Goal: Transaction & Acquisition: Purchase product/service

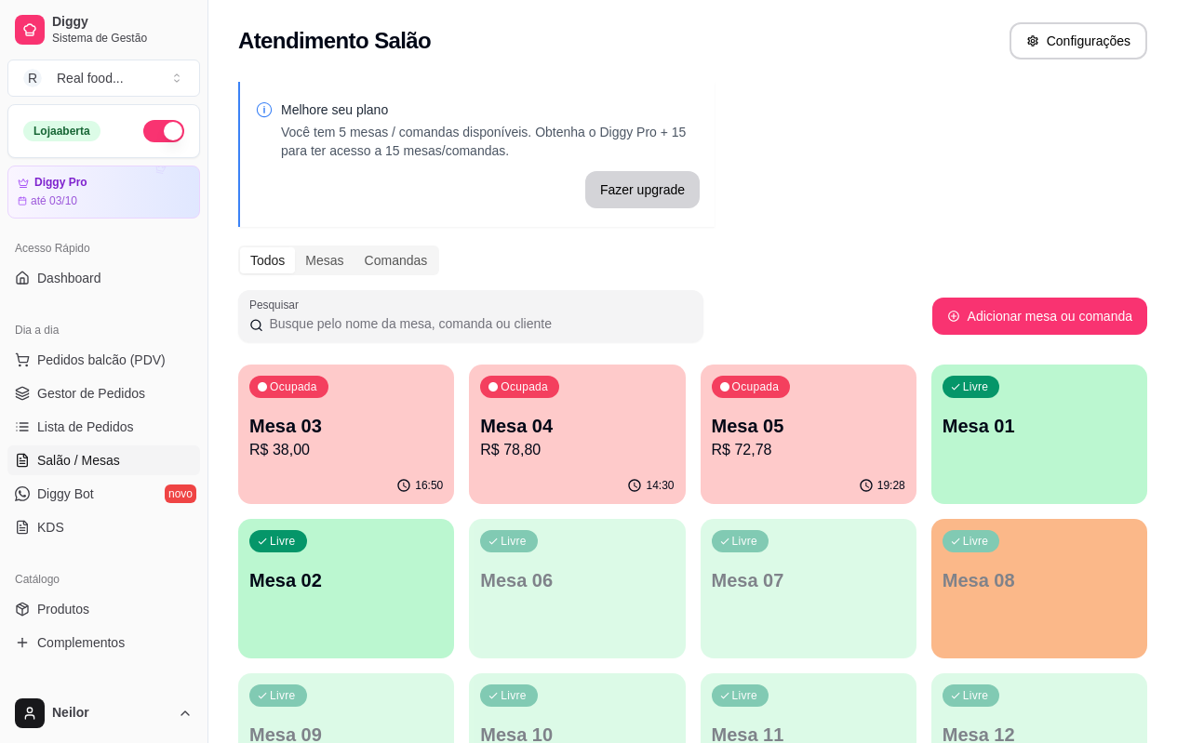
click at [303, 448] on p "R$ 38,00" at bounding box center [345, 450] width 193 height 22
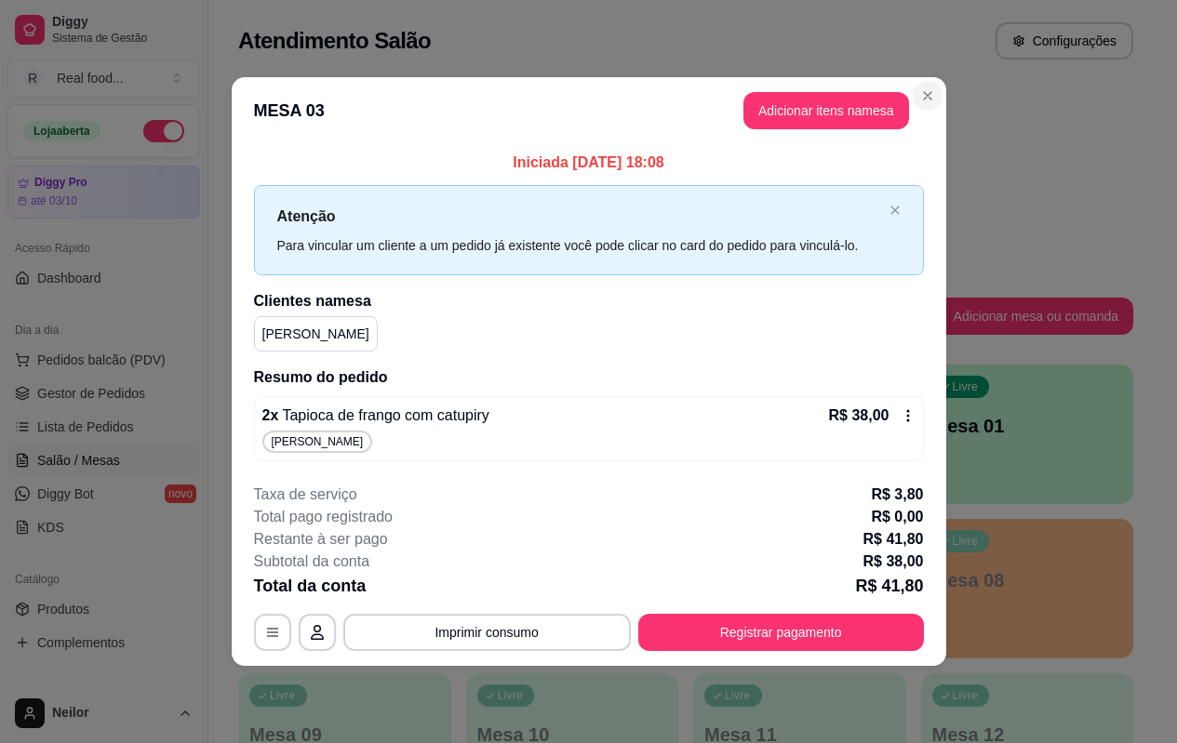
click at [935, 91] on div "Melhore seu plano Você tem 5 mesas / comandas disponíveis. Obtenha o Diggy Pro …" at bounding box center [685, 607] width 954 height 1073
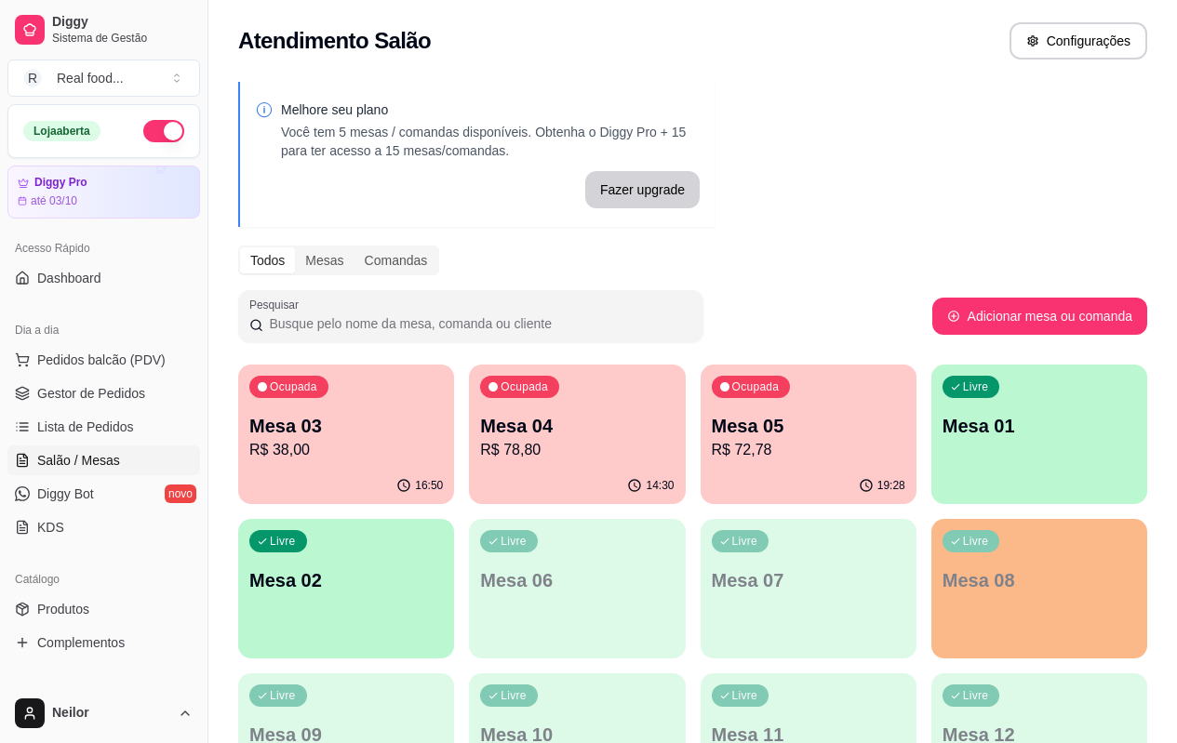
click at [700, 469] on div "19:28" at bounding box center [808, 486] width 216 height 36
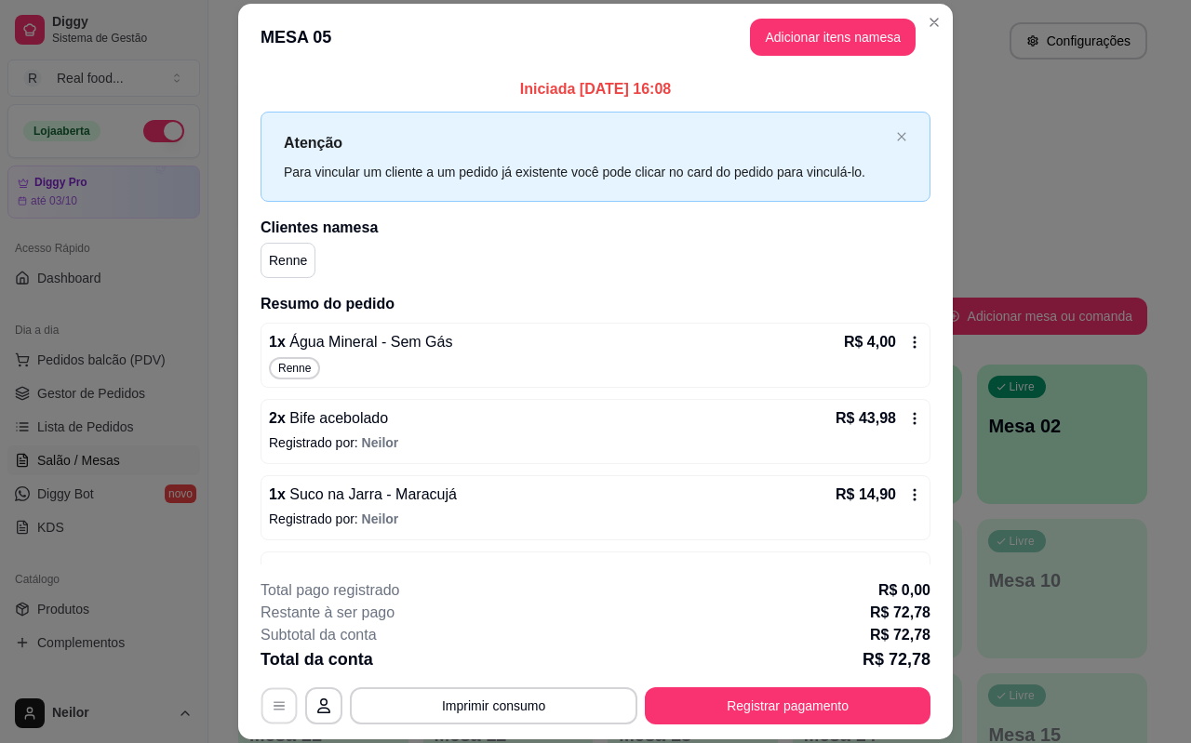
click at [279, 712] on icon "button" at bounding box center [279, 706] width 15 height 15
click at [279, 709] on icon "button" at bounding box center [279, 706] width 15 height 15
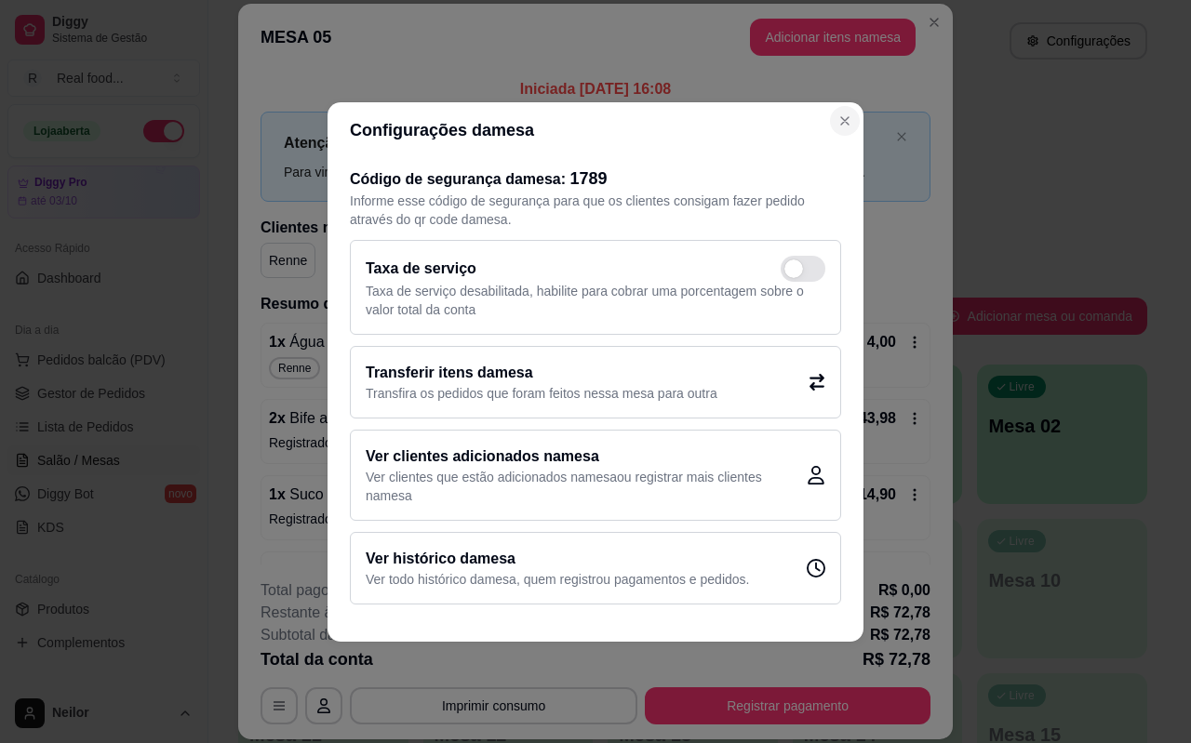
click at [850, 121] on div "Atenção Para vincular um cliente a um pedido já existente você pode clicar no c…" at bounding box center [595, 157] width 670 height 90
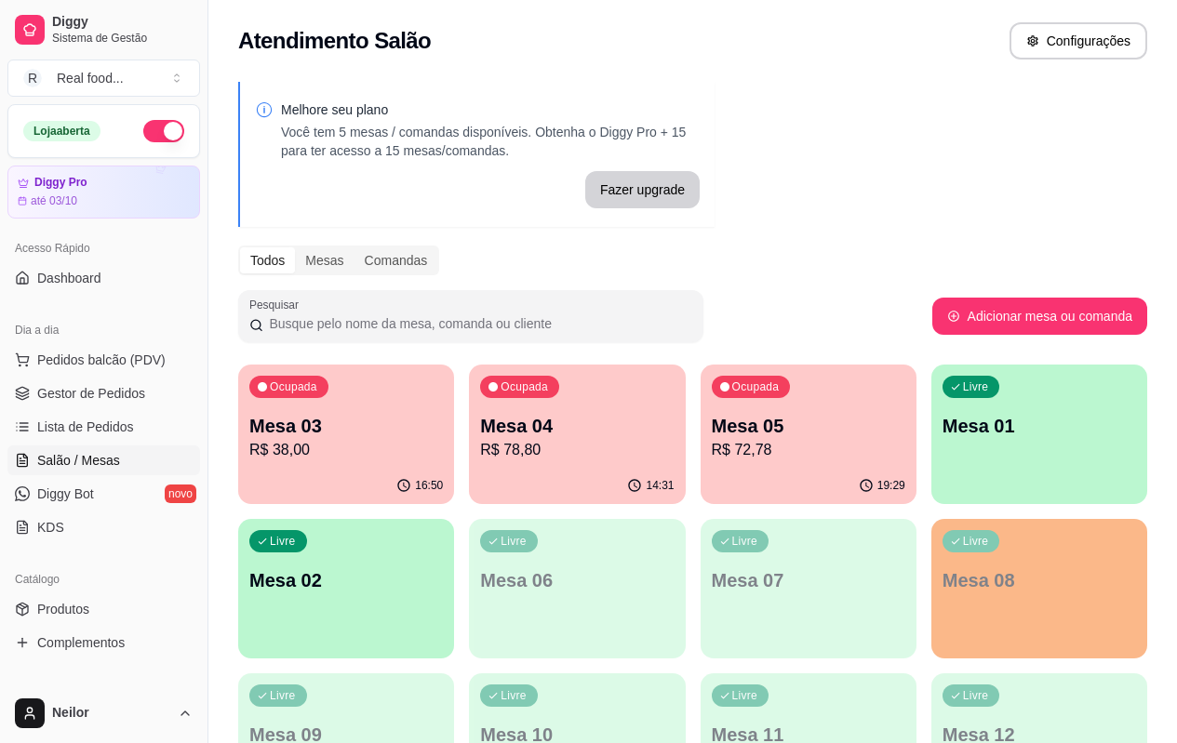
click at [634, 170] on div "Melhore seu plano Você tem 5 mesas / comandas disponíveis. Obtenha o Diggy Pro …" at bounding box center [477, 154] width 445 height 108
click at [83, 362] on span "Pedidos balcão (PDV)" at bounding box center [101, 360] width 128 height 19
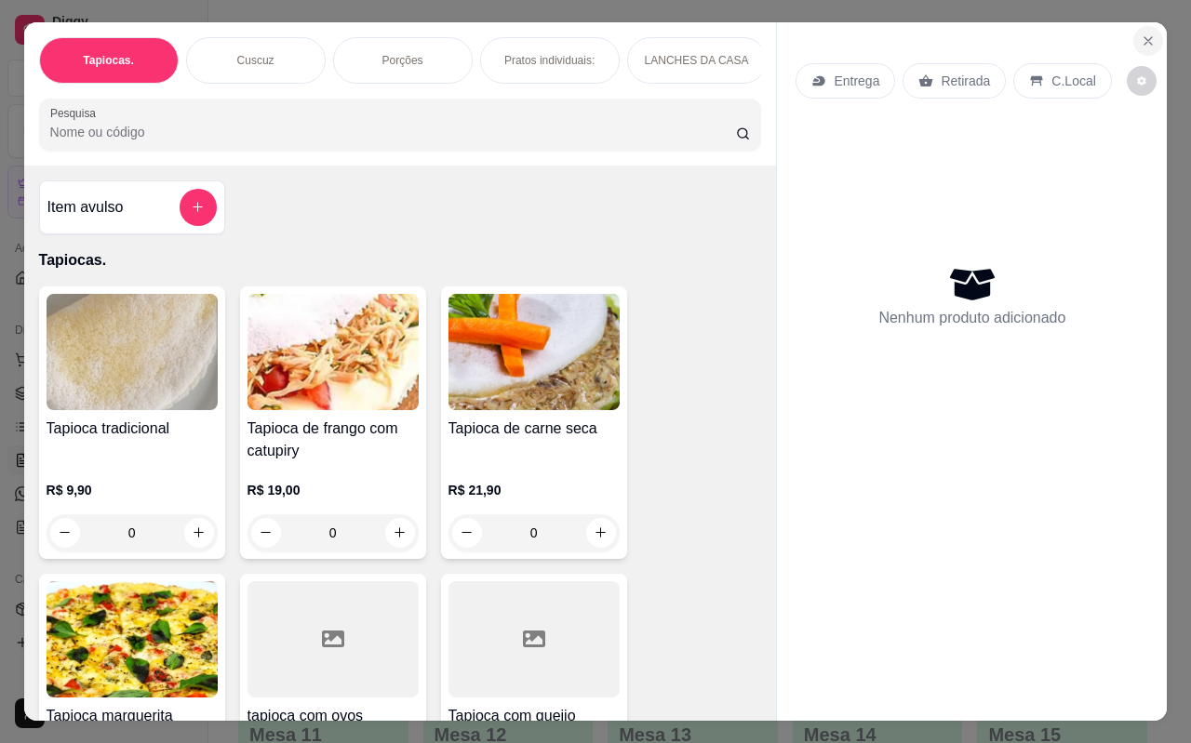
click at [1142, 33] on icon "Close" at bounding box center [1147, 40] width 15 height 15
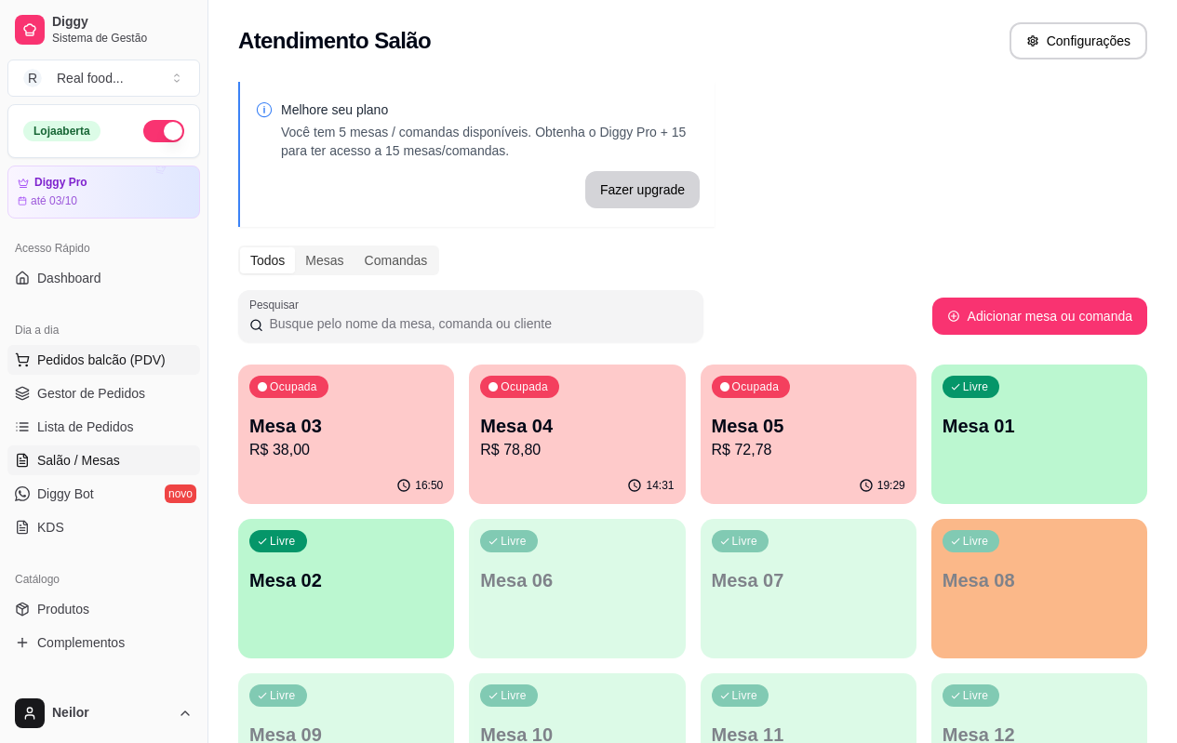
click at [63, 368] on span "Pedidos balcão (PDV)" at bounding box center [101, 360] width 128 height 19
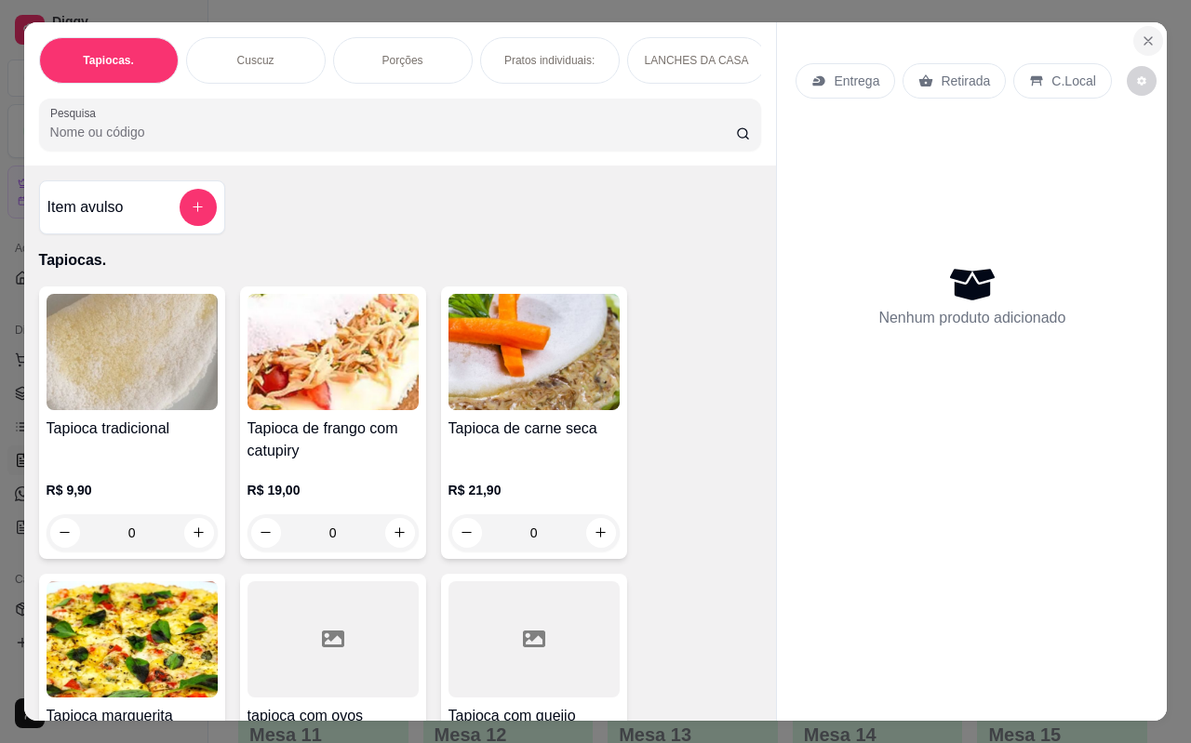
click at [1141, 33] on icon "Close" at bounding box center [1147, 40] width 15 height 15
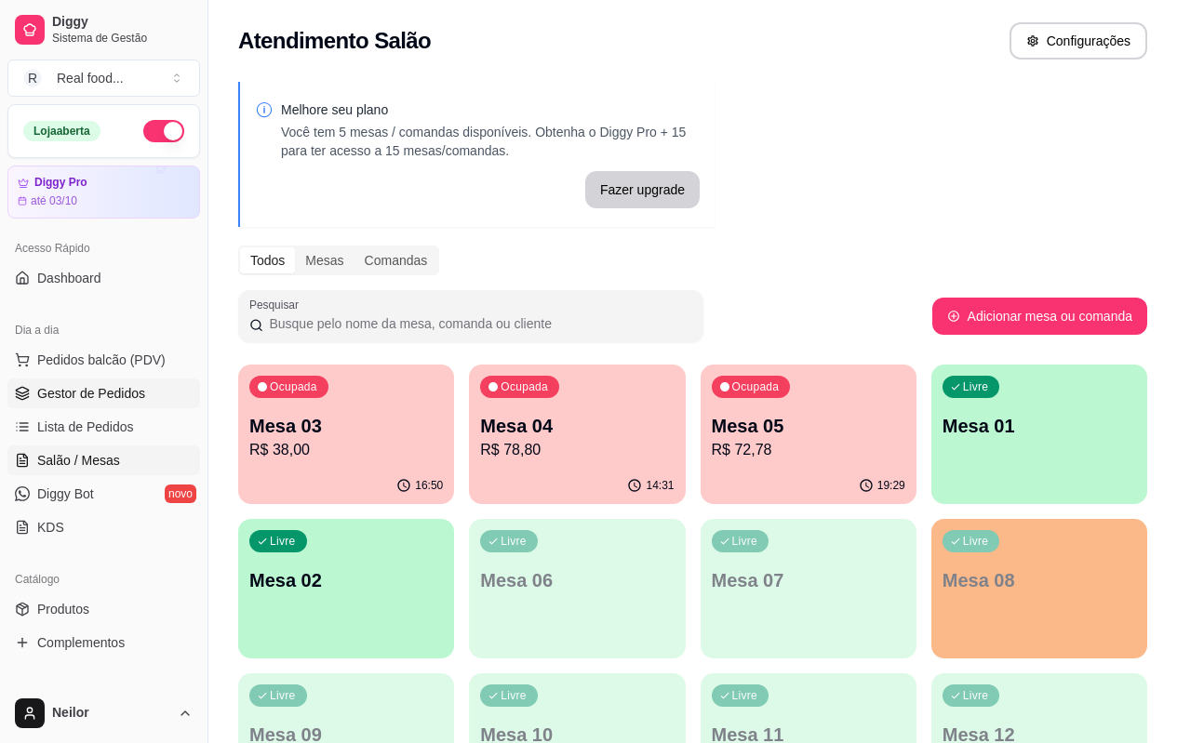
click at [95, 389] on span "Gestor de Pedidos" at bounding box center [91, 393] width 108 height 19
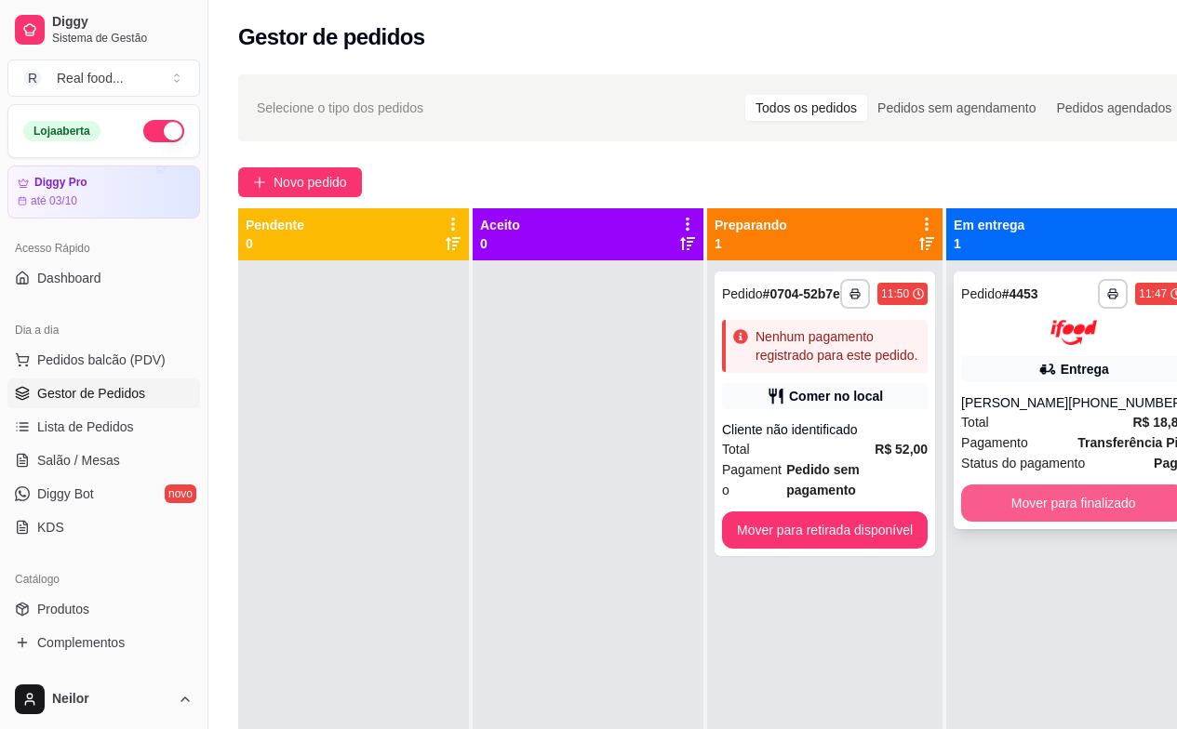
click at [1067, 497] on button "Mover para finalizado" at bounding box center [1073, 503] width 224 height 37
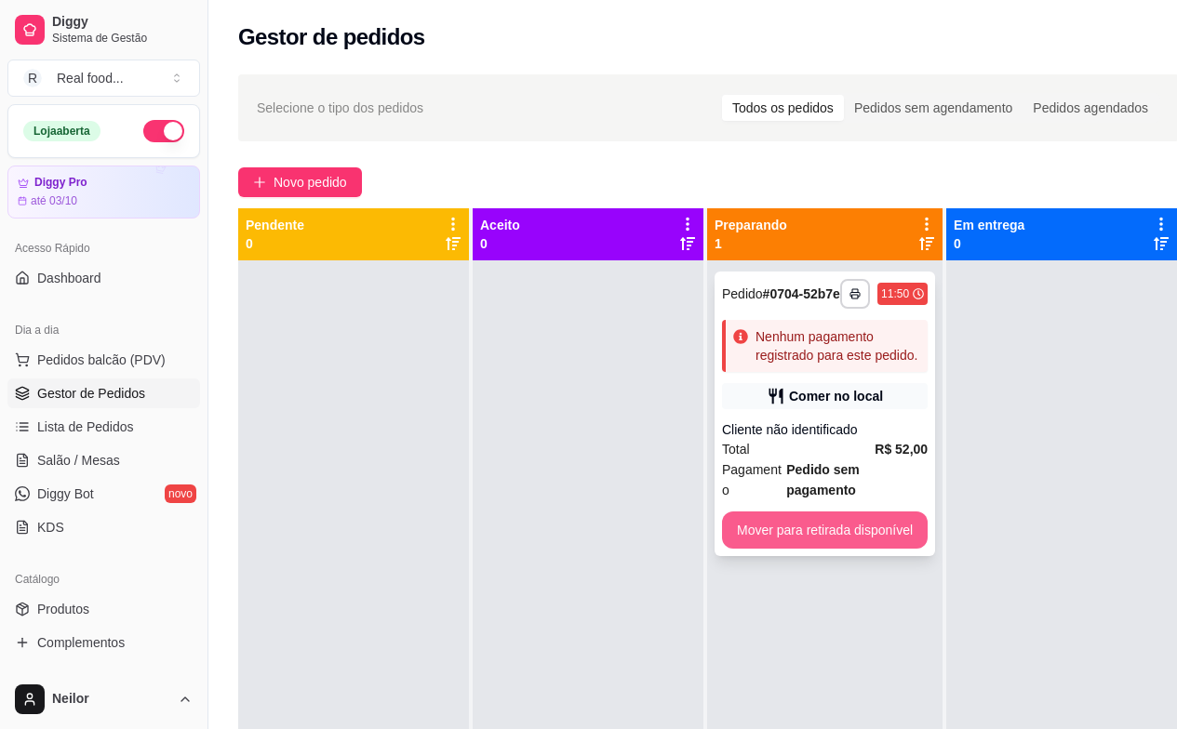
click at [837, 520] on button "Mover para retirada disponível" at bounding box center [825, 530] width 206 height 37
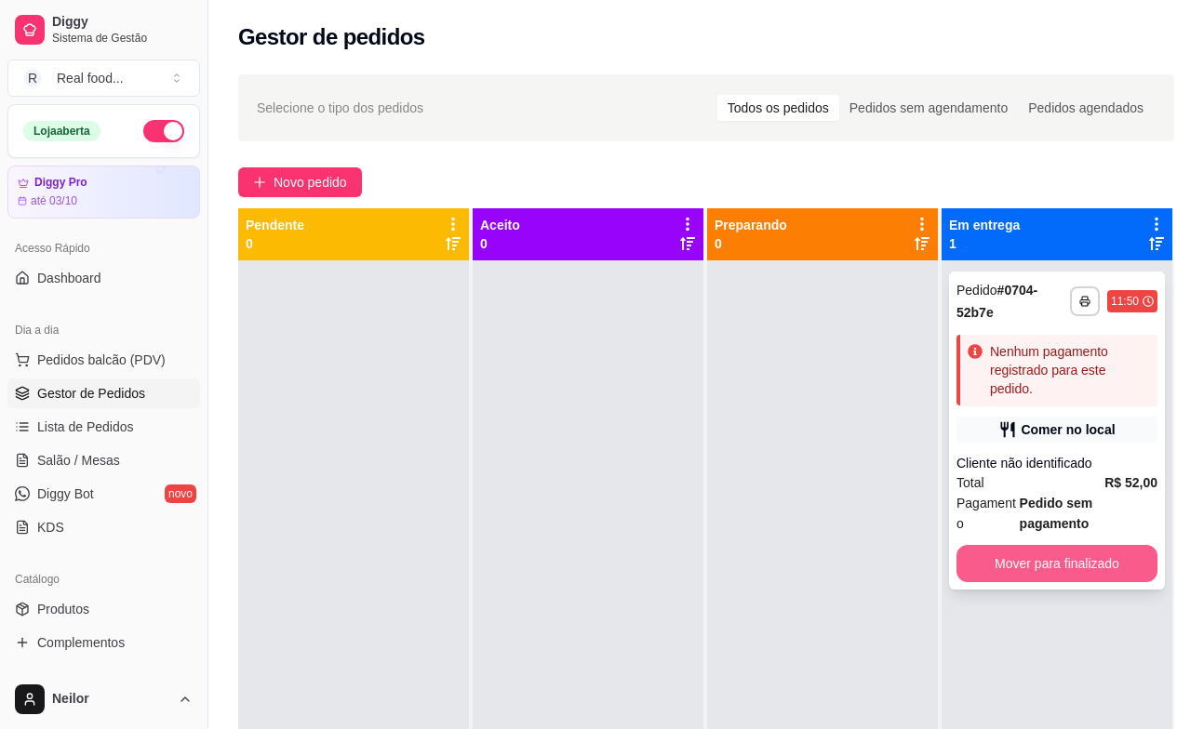
click at [1051, 563] on button "Mover para finalizado" at bounding box center [1056, 563] width 201 height 37
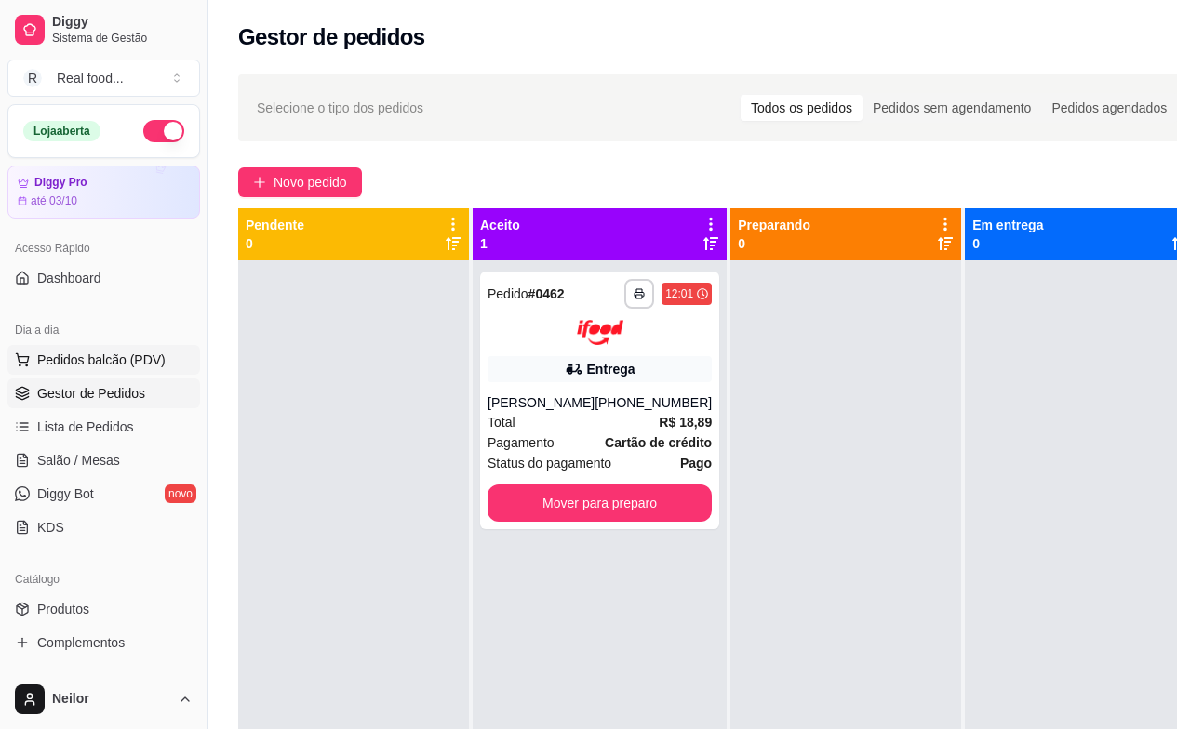
click at [107, 357] on span "Pedidos balcão (PDV)" at bounding box center [101, 360] width 128 height 19
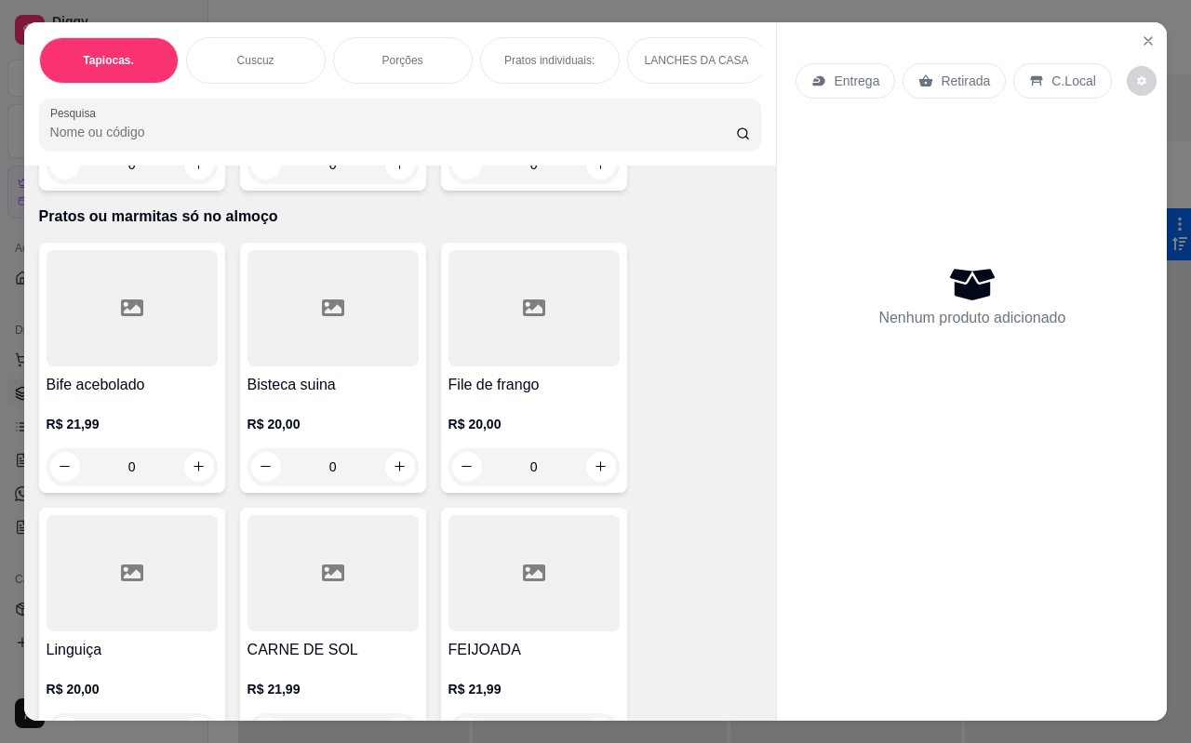
scroll to position [4837, 0]
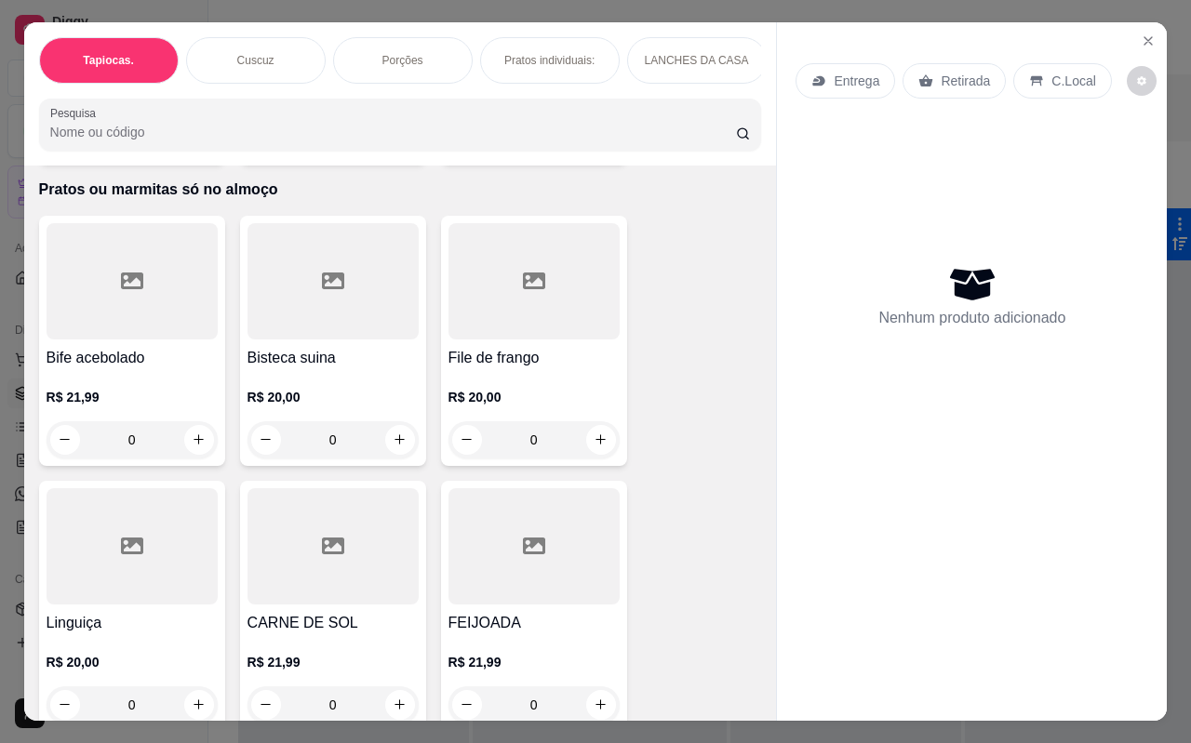
click at [154, 330] on div "Bife acebolado R$ 21,99 0" at bounding box center [132, 341] width 186 height 250
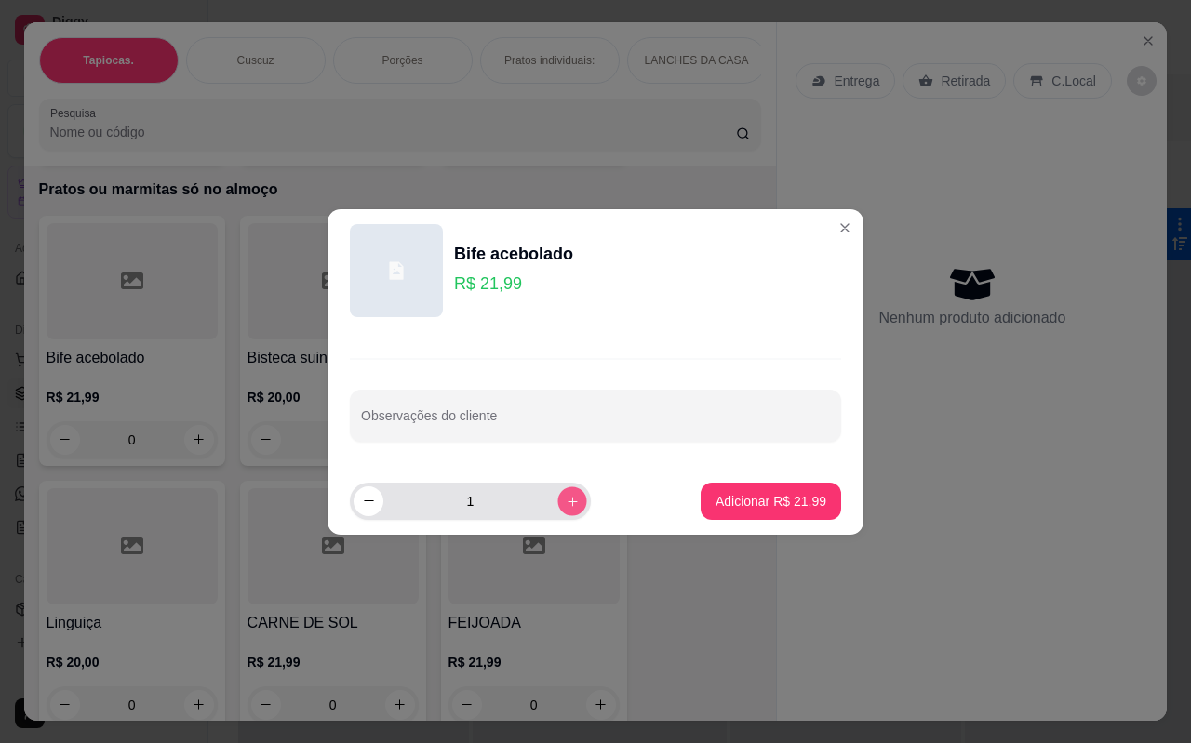
click at [566, 499] on icon "increase-product-quantity" at bounding box center [573, 501] width 14 height 14
type input "3"
click at [732, 496] on p "Adicionar R$ 65,97" at bounding box center [770, 501] width 111 height 19
type input "3"
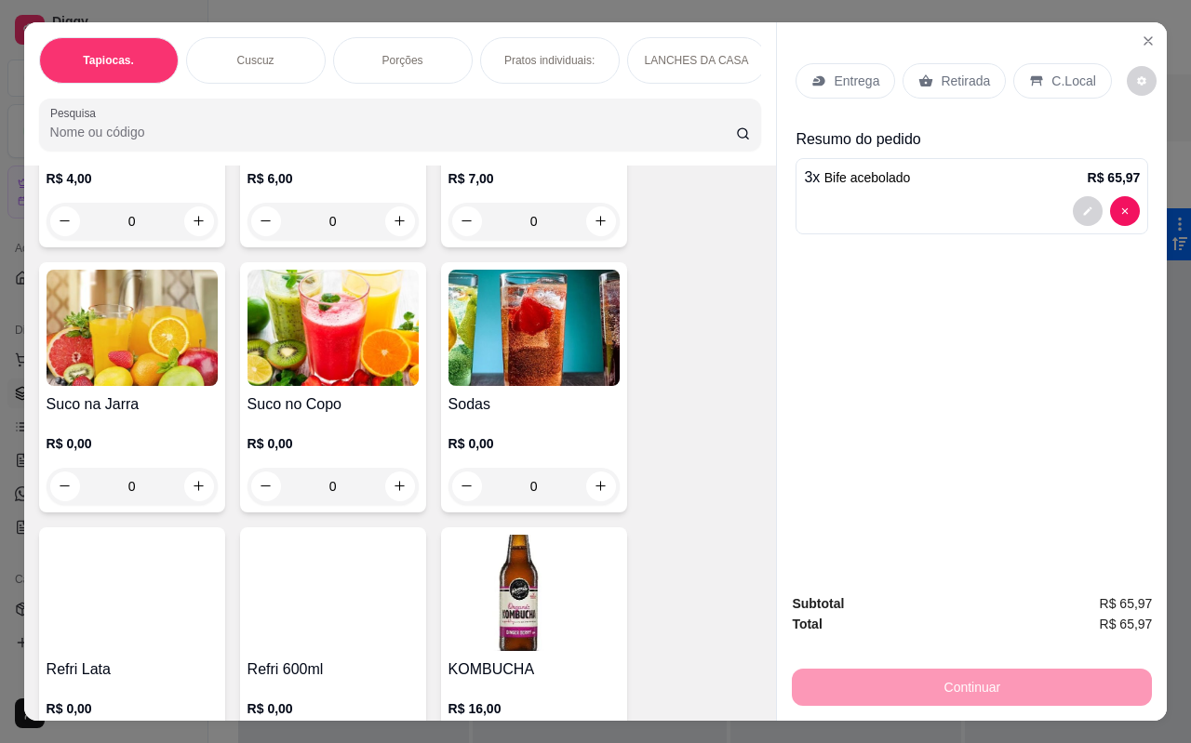
scroll to position [4093, 0]
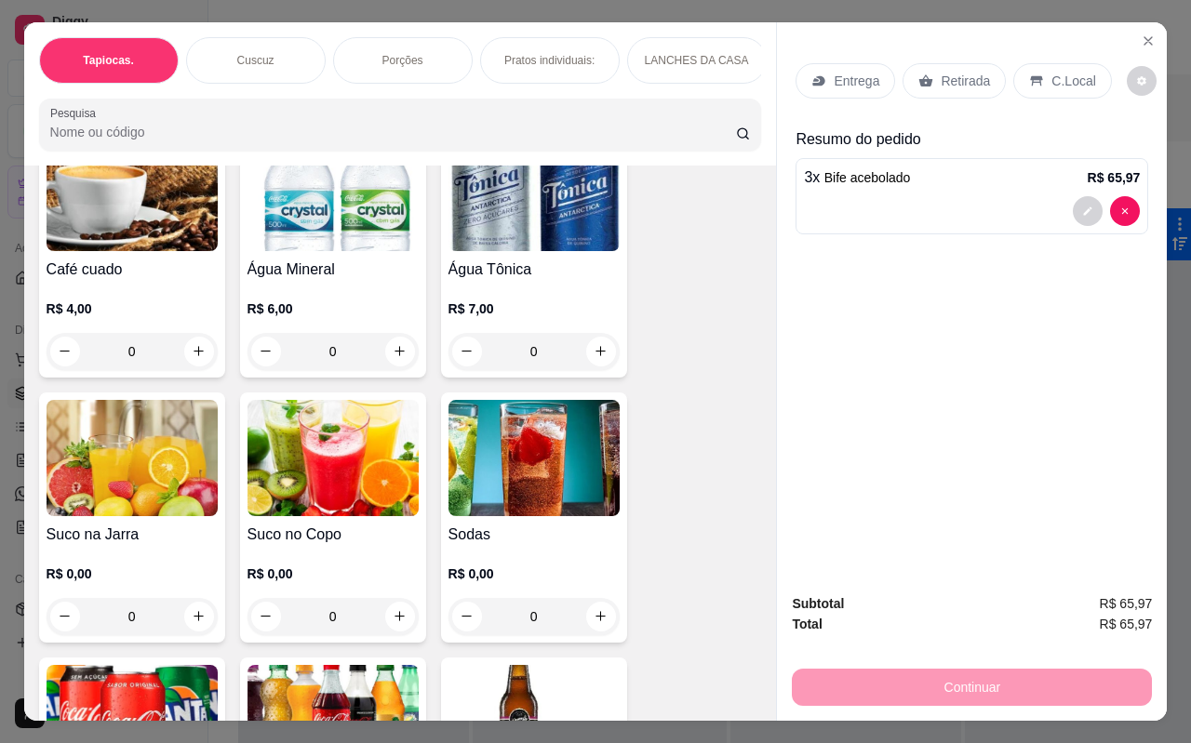
click at [326, 433] on img at bounding box center [332, 458] width 171 height 116
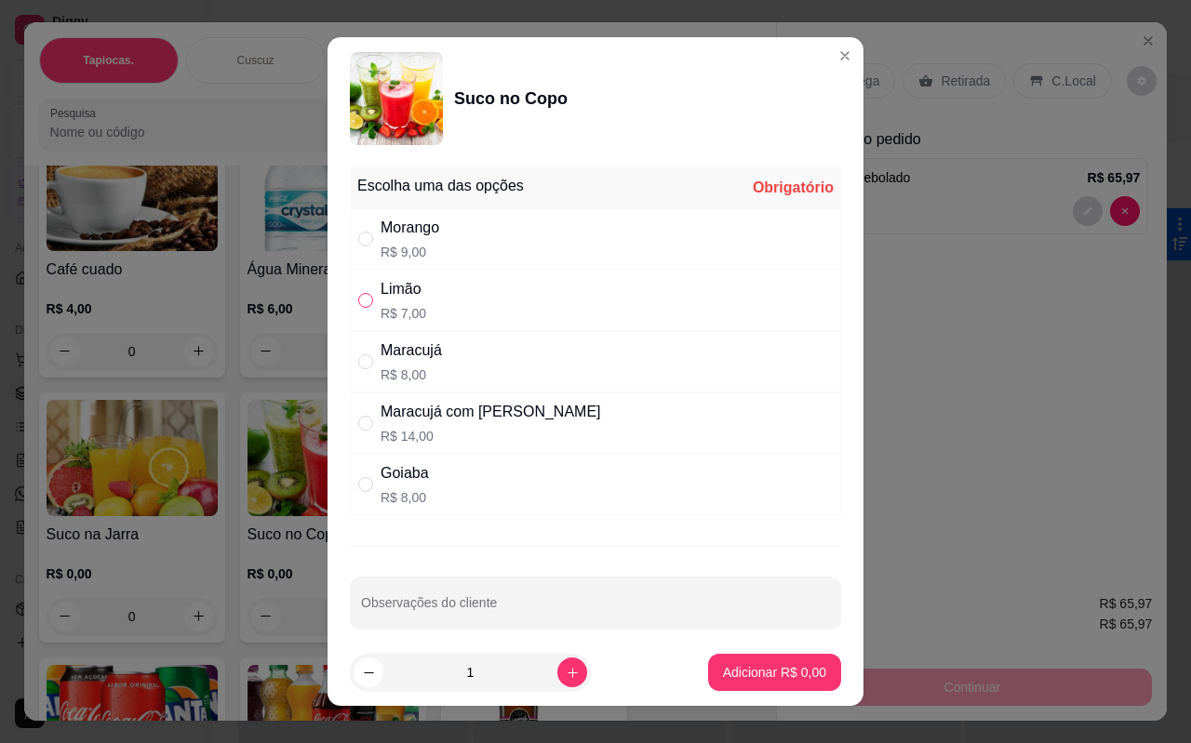
click at [358, 298] on input "" at bounding box center [365, 300] width 15 height 15
radio input "false"
click at [358, 482] on input "" at bounding box center [365, 484] width 15 height 15
radio input "true"
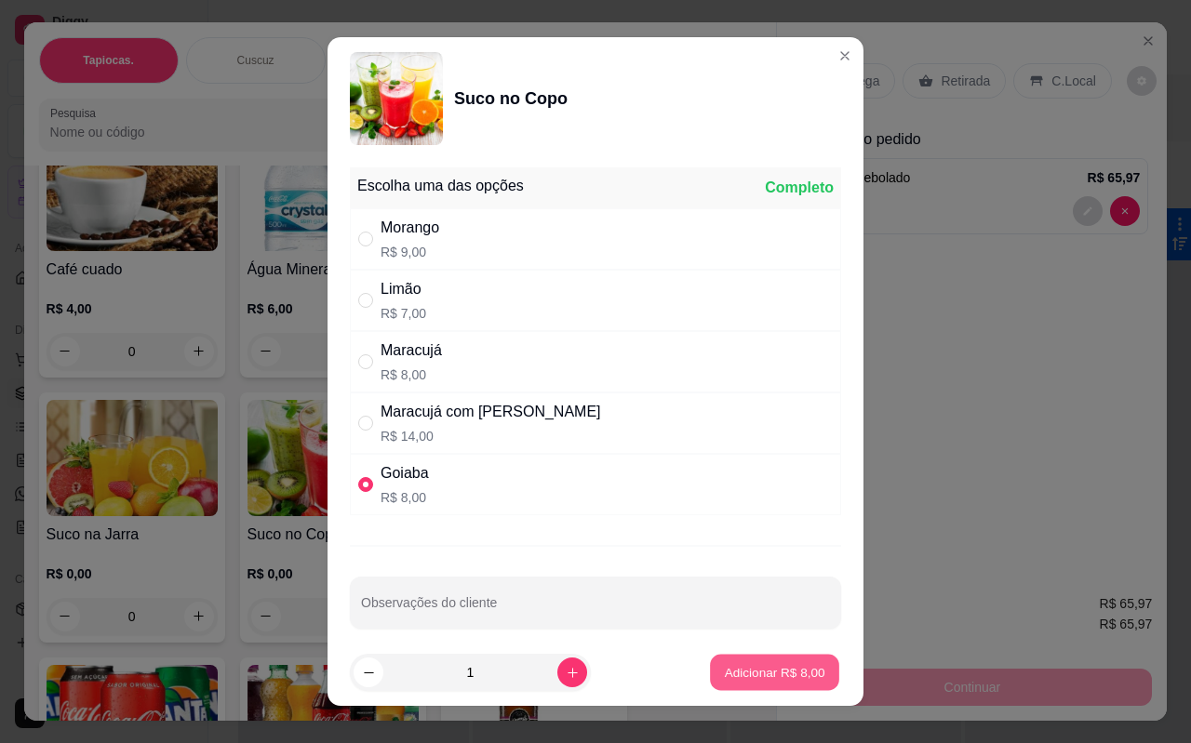
click at [750, 674] on p "Adicionar R$ 8,00" at bounding box center [774, 672] width 100 height 18
type input "1"
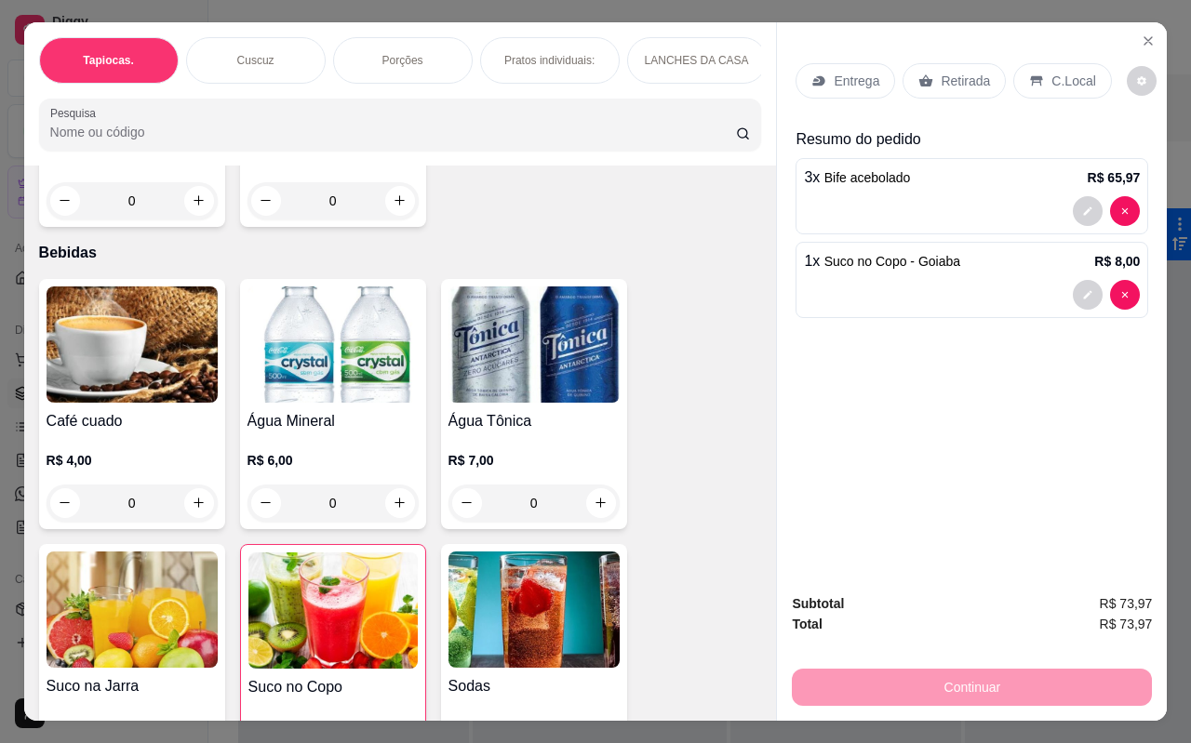
scroll to position [3814, 0]
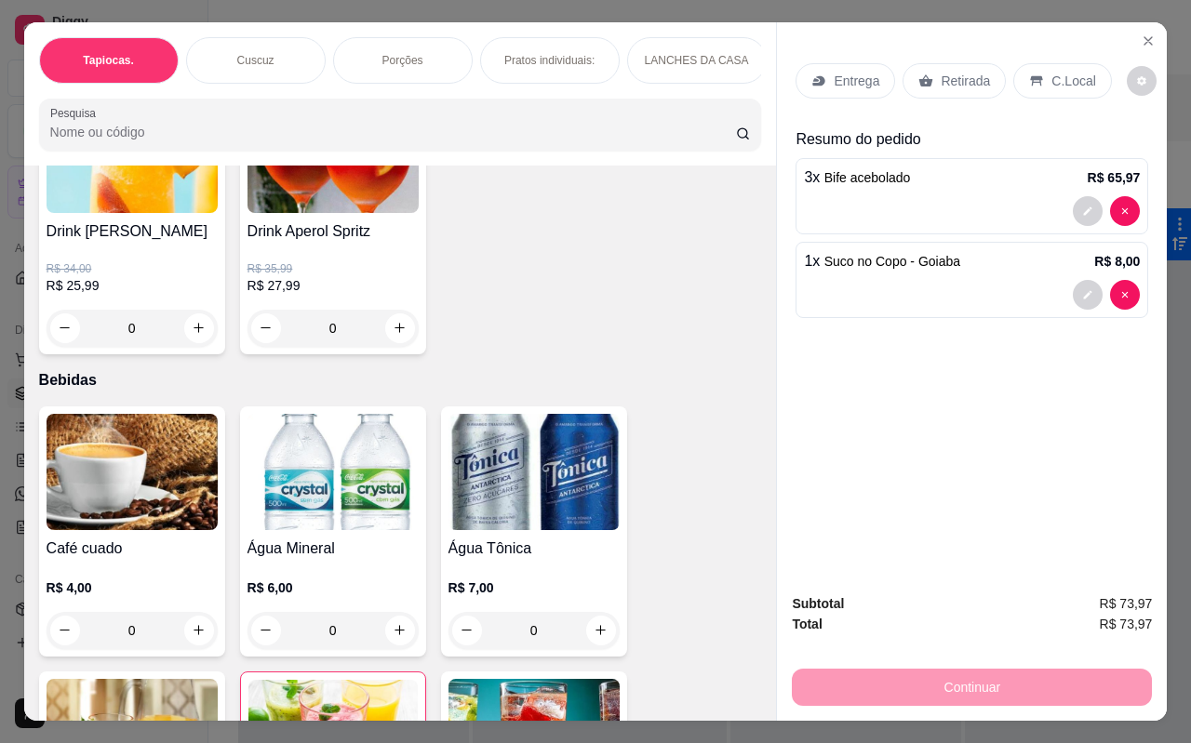
click at [350, 538] on h4 "Água Mineral" at bounding box center [332, 549] width 171 height 22
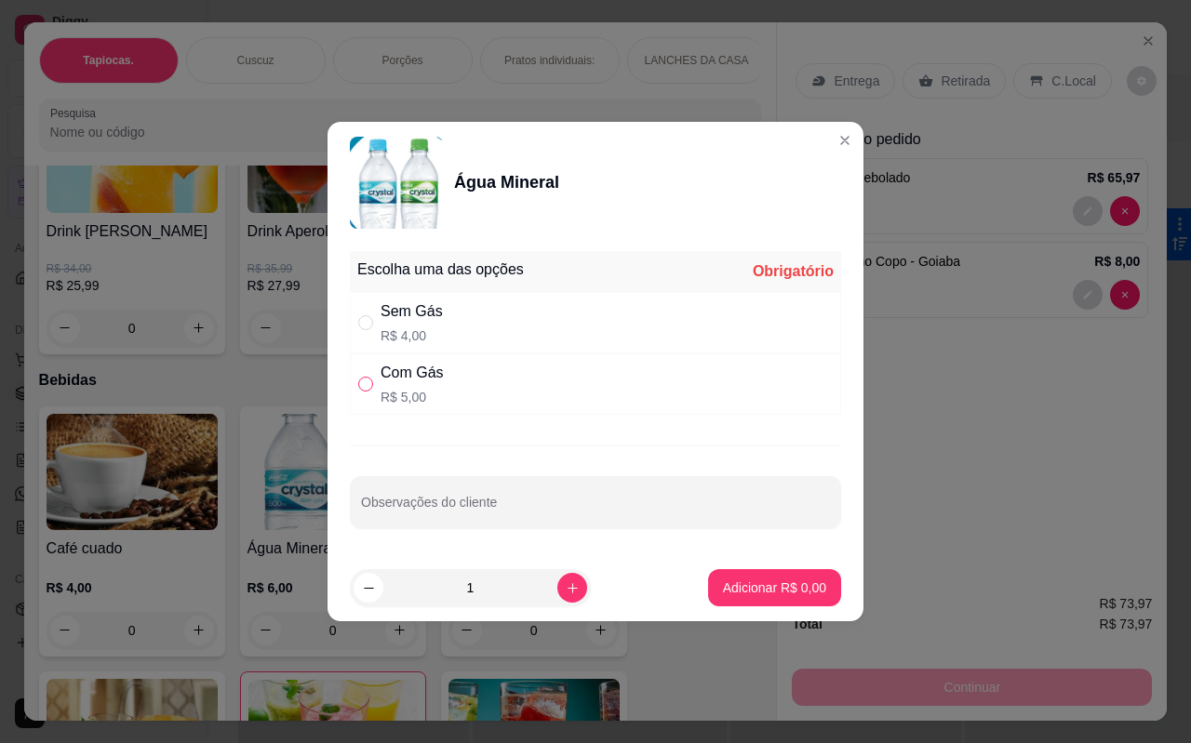
click at [363, 385] on input "" at bounding box center [365, 384] width 15 height 15
radio input "true"
click at [764, 574] on button "Adicionar R$ 5,00" at bounding box center [774, 587] width 133 height 37
type input "1"
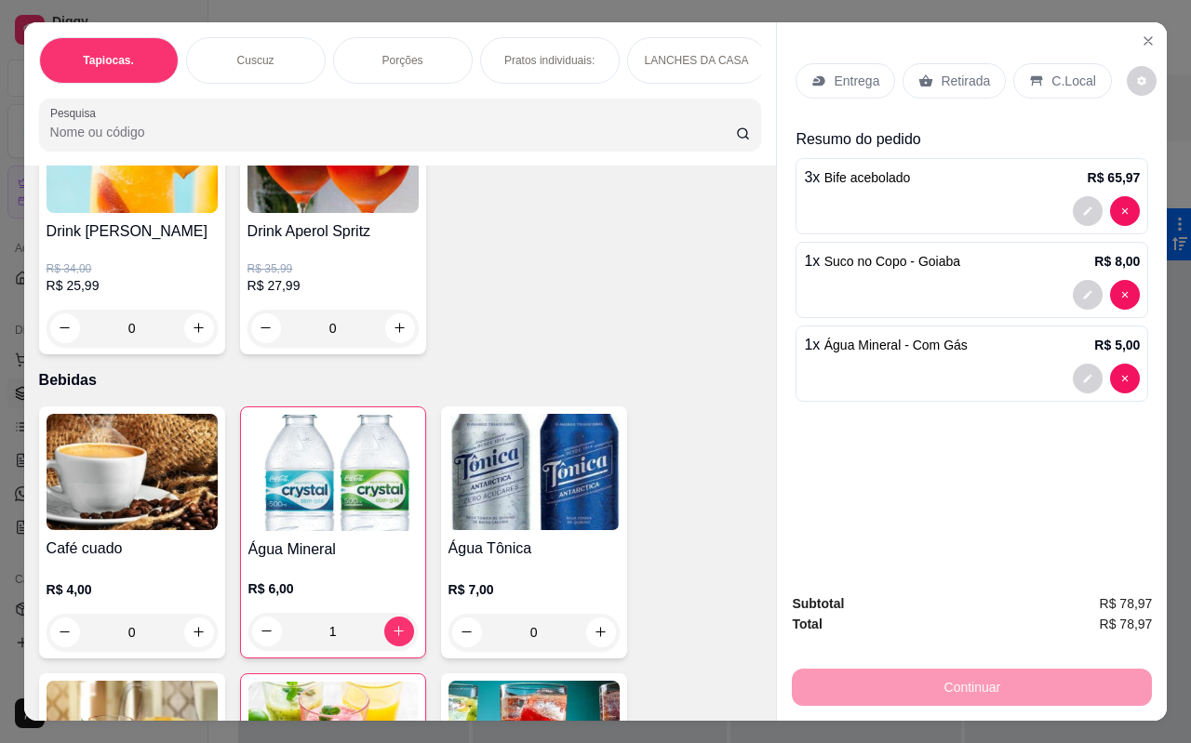
click at [959, 72] on p "Retirada" at bounding box center [964, 81] width 49 height 19
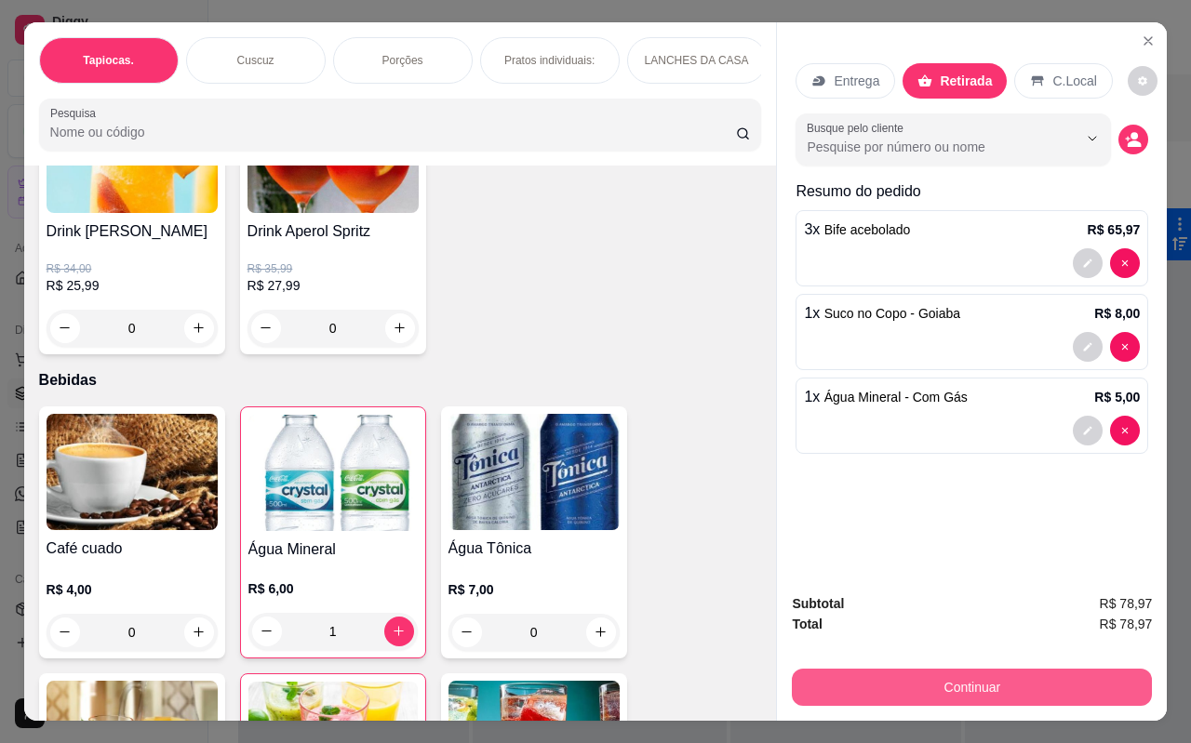
click at [980, 694] on button "Continuar" at bounding box center [972, 687] width 360 height 37
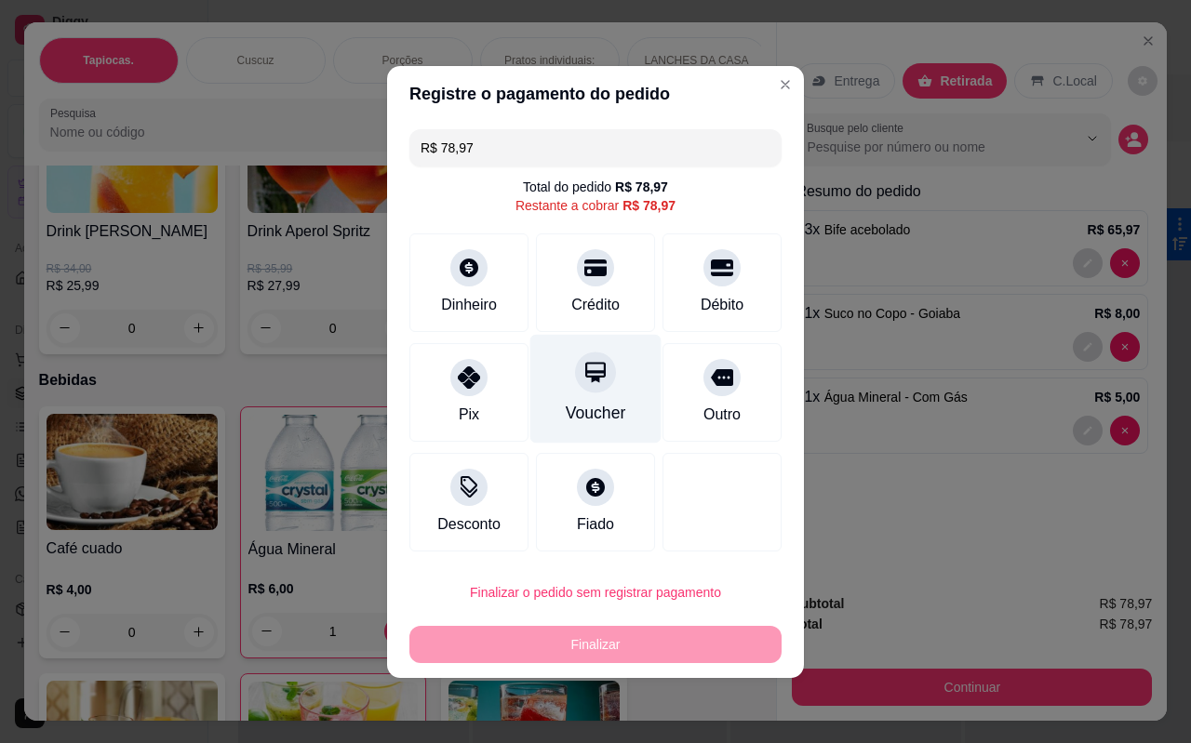
click at [583, 384] on icon at bounding box center [595, 372] width 24 height 24
type input "R$ 0,00"
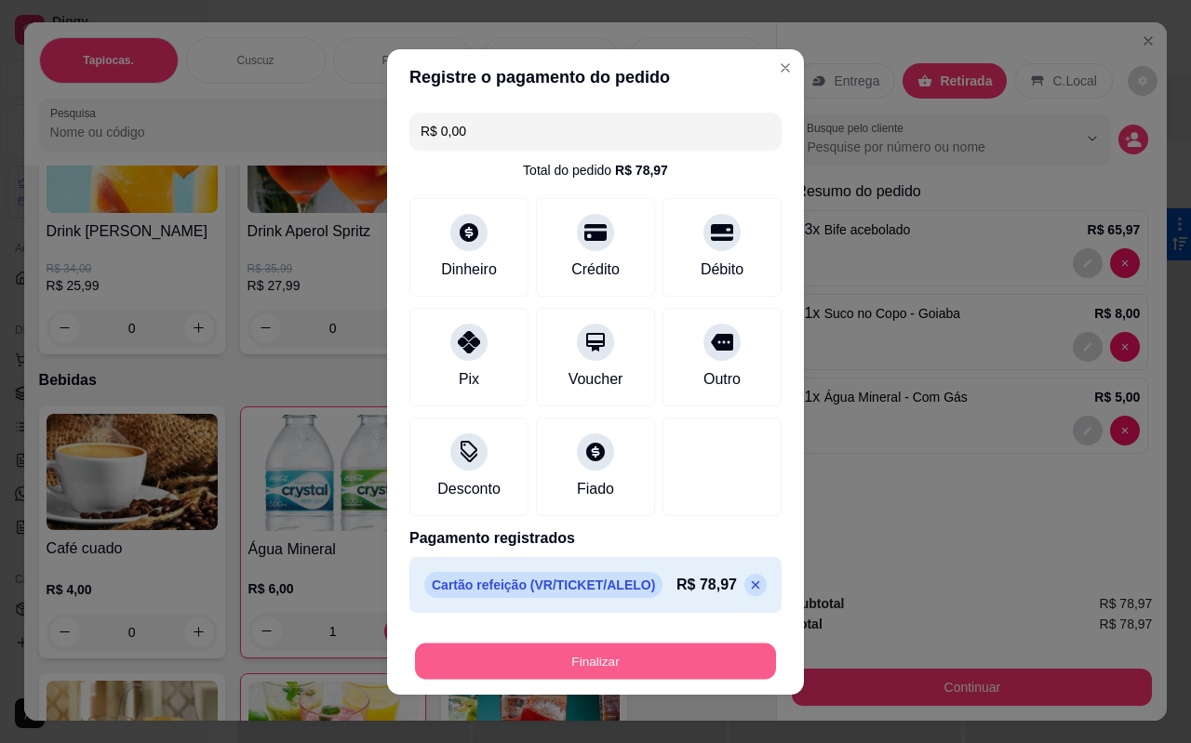
click at [623, 659] on button "Finalizar" at bounding box center [595, 661] width 361 height 36
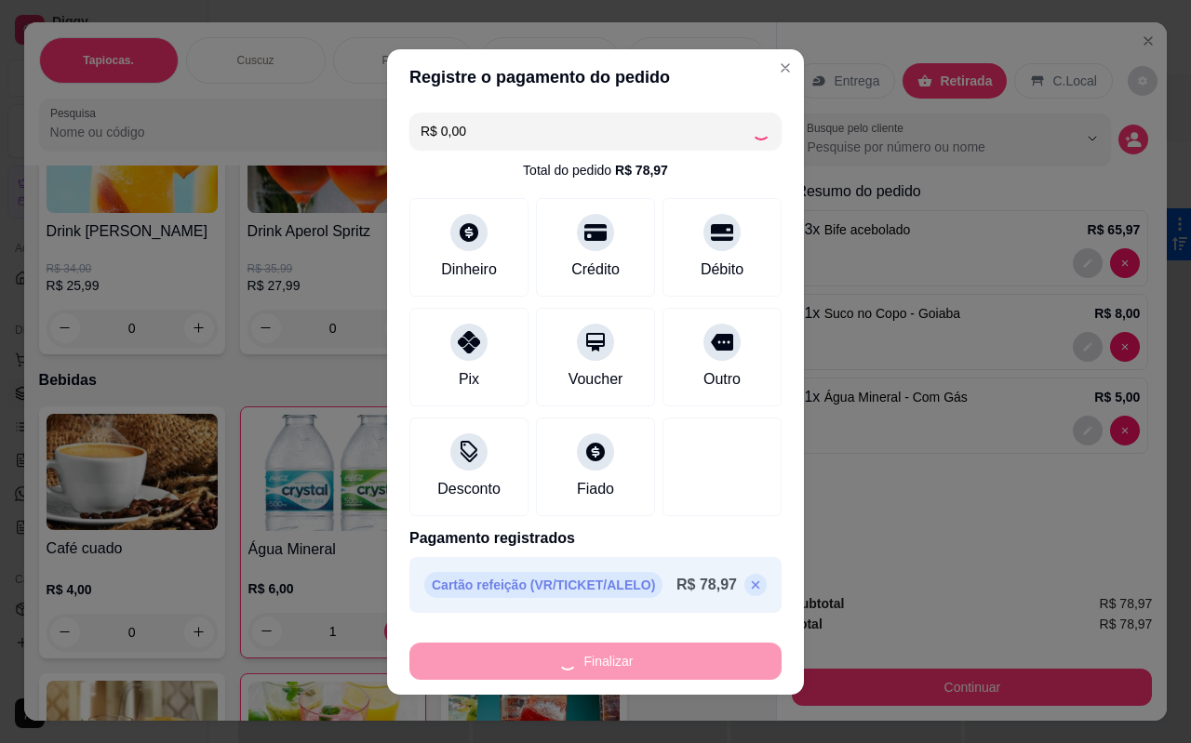
type input "0"
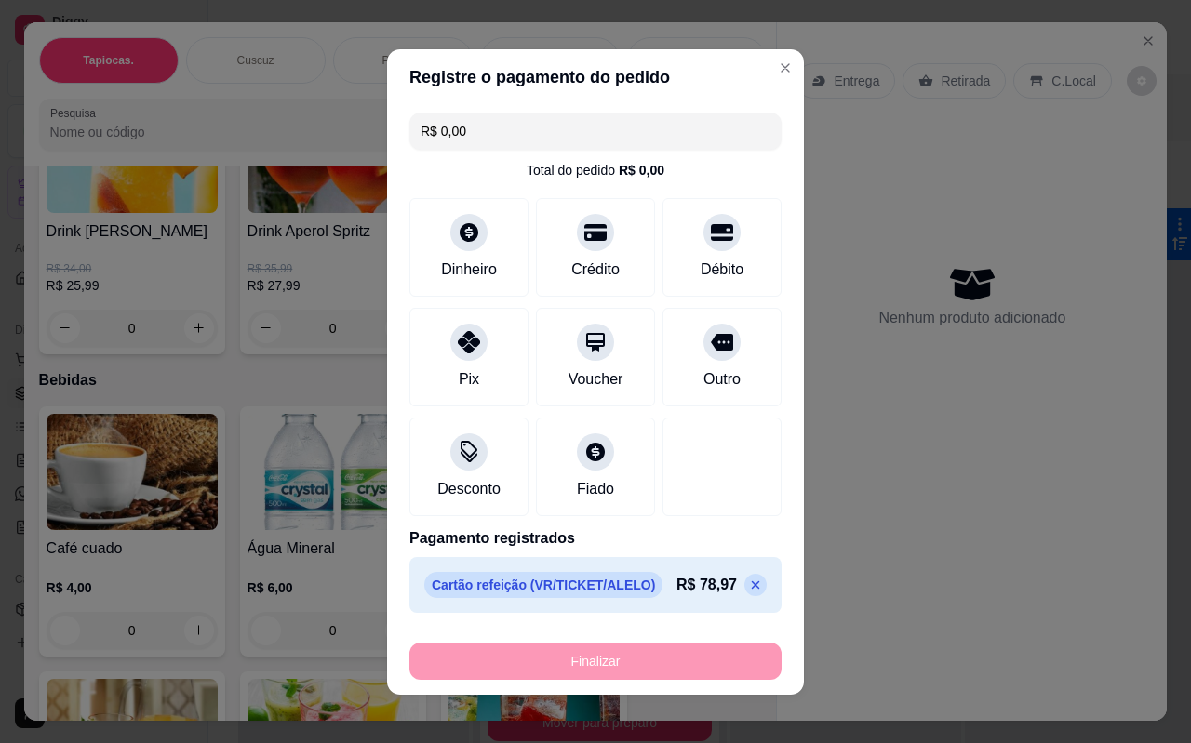
type input "-R$ 78,97"
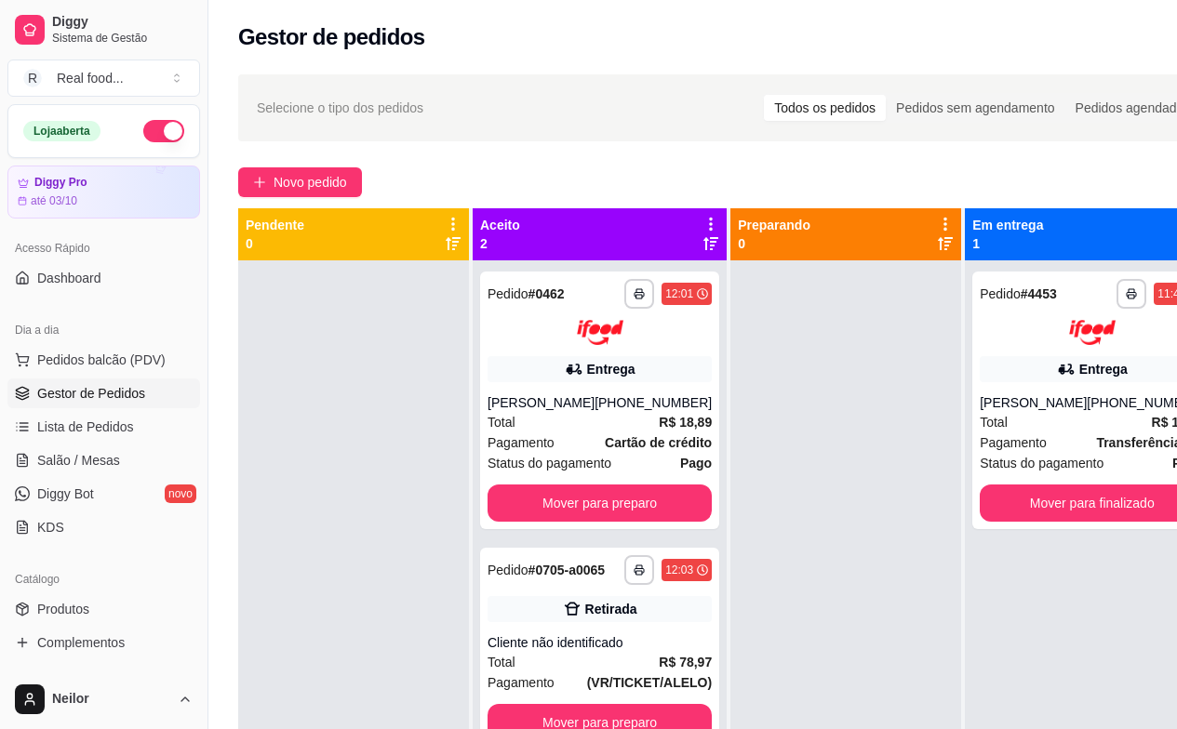
click at [297, 407] on div at bounding box center [353, 624] width 231 height 729
click at [91, 346] on button "Pedidos balcão (PDV)" at bounding box center [103, 360] width 193 height 30
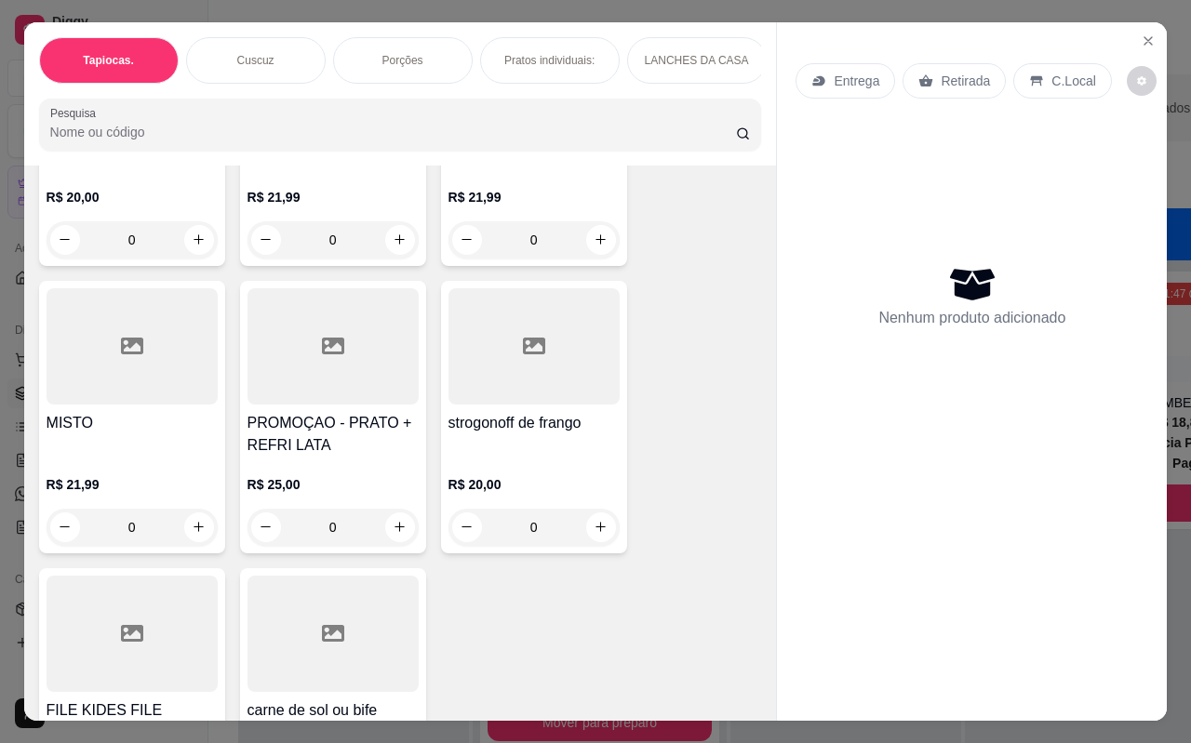
scroll to position [5209, 0]
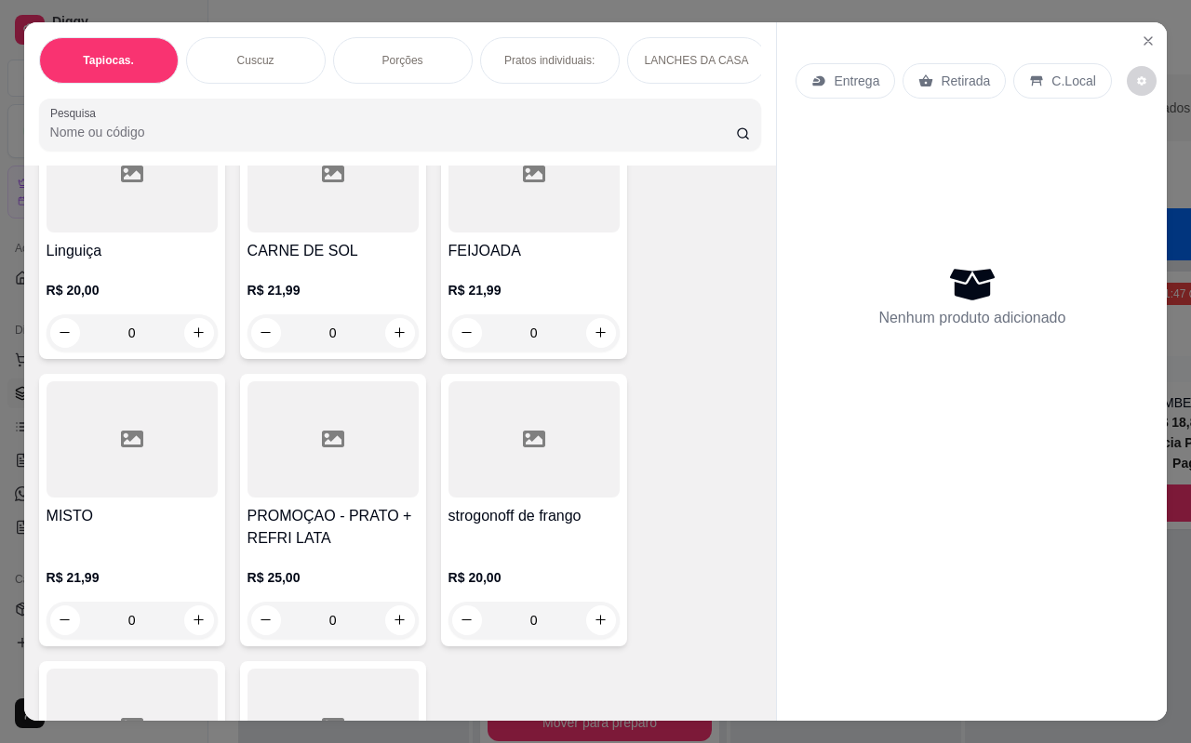
click at [193, 424] on div at bounding box center [132, 439] width 171 height 116
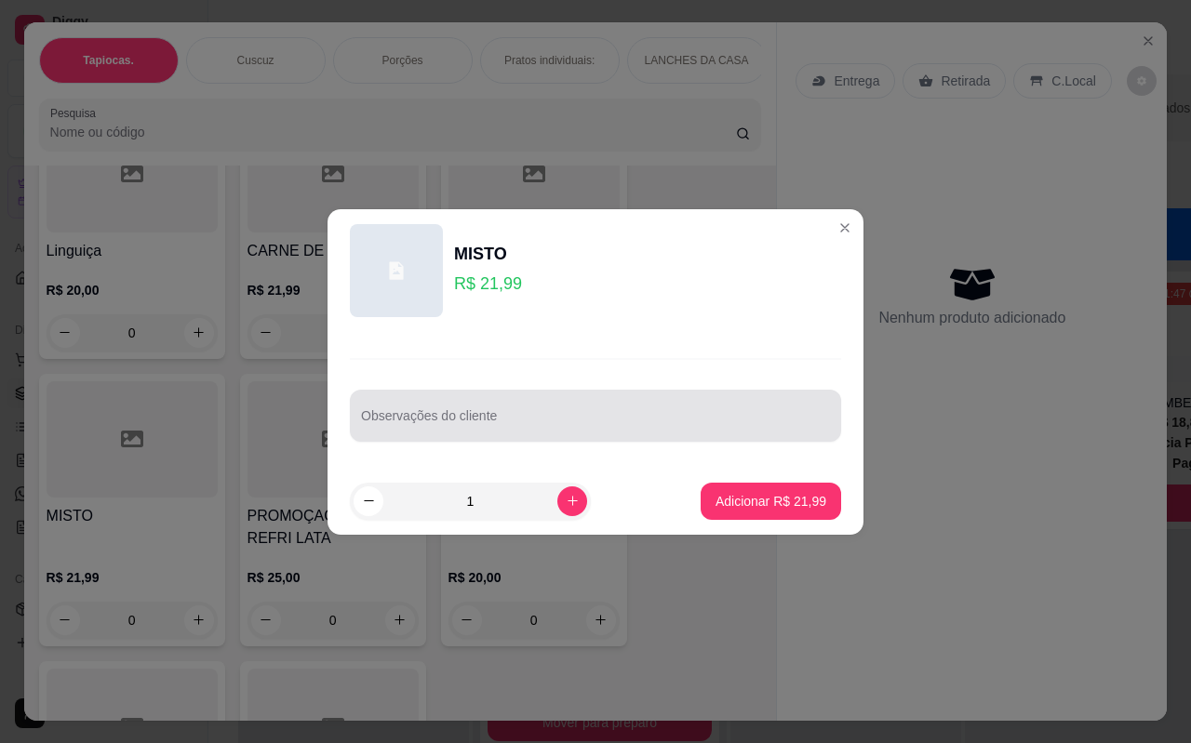
click at [511, 427] on input "Observações do cliente" at bounding box center [595, 423] width 469 height 19
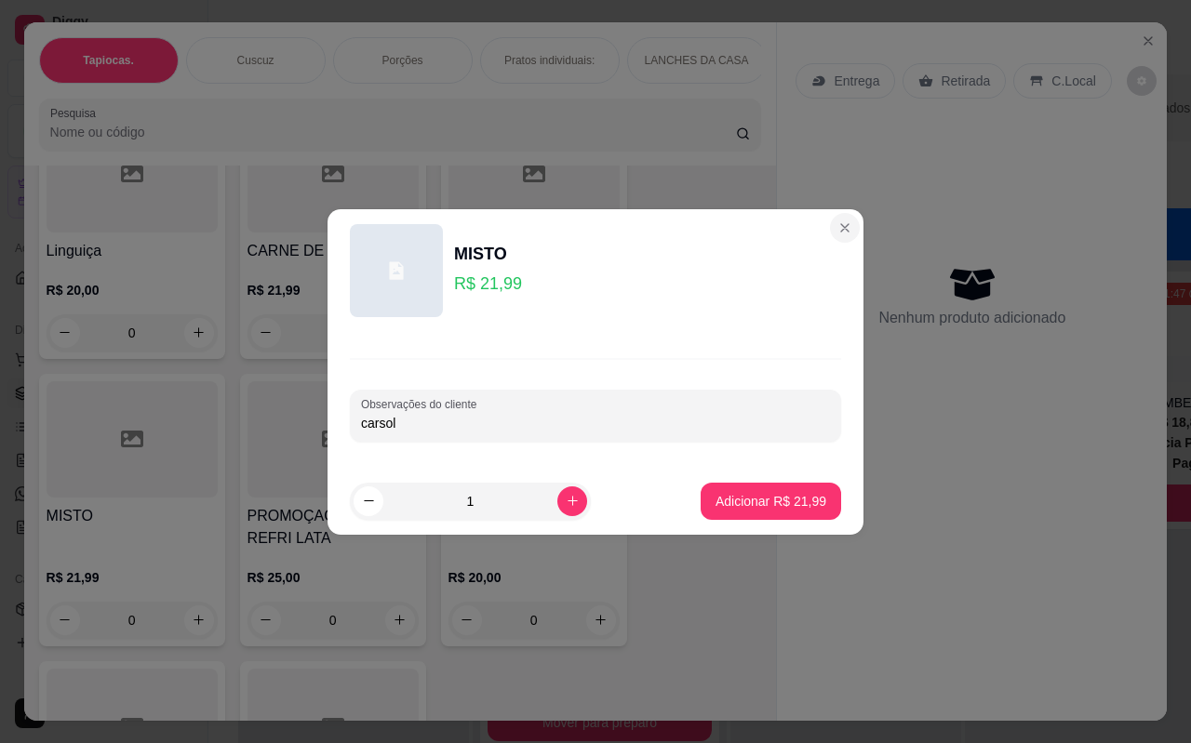
type input "carsol"
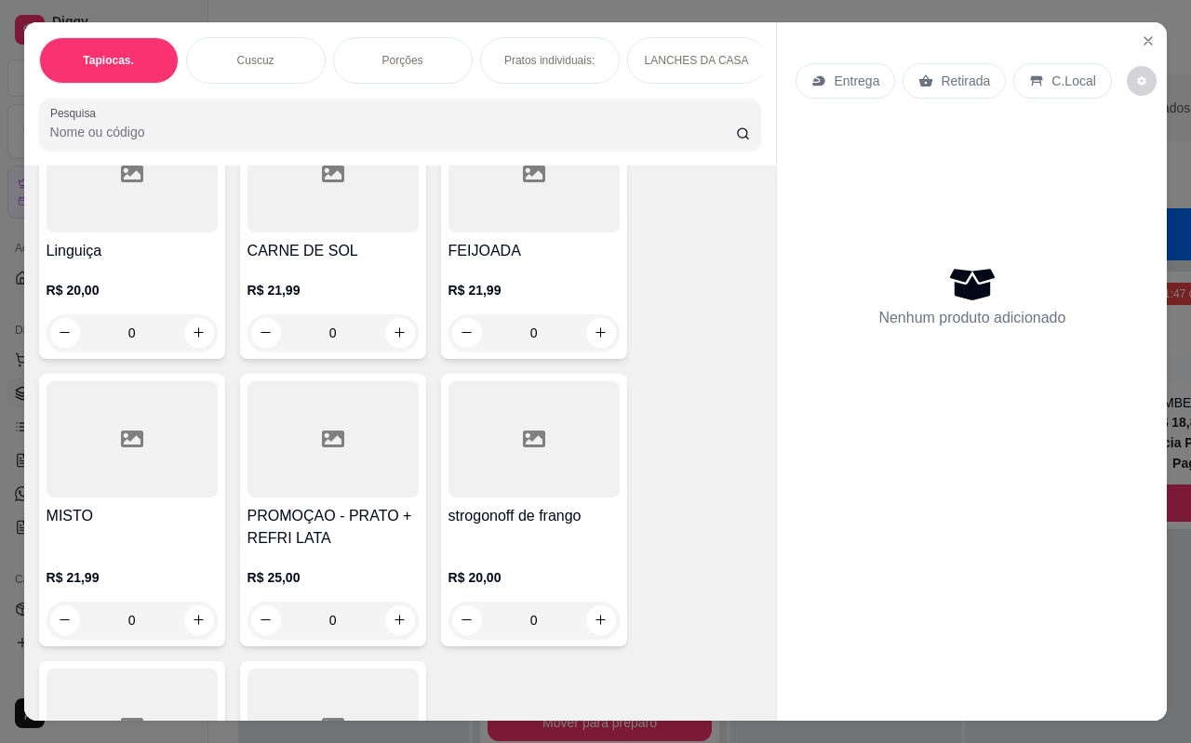
click at [260, 240] on h4 "CARNE DE SOL" at bounding box center [332, 251] width 171 height 22
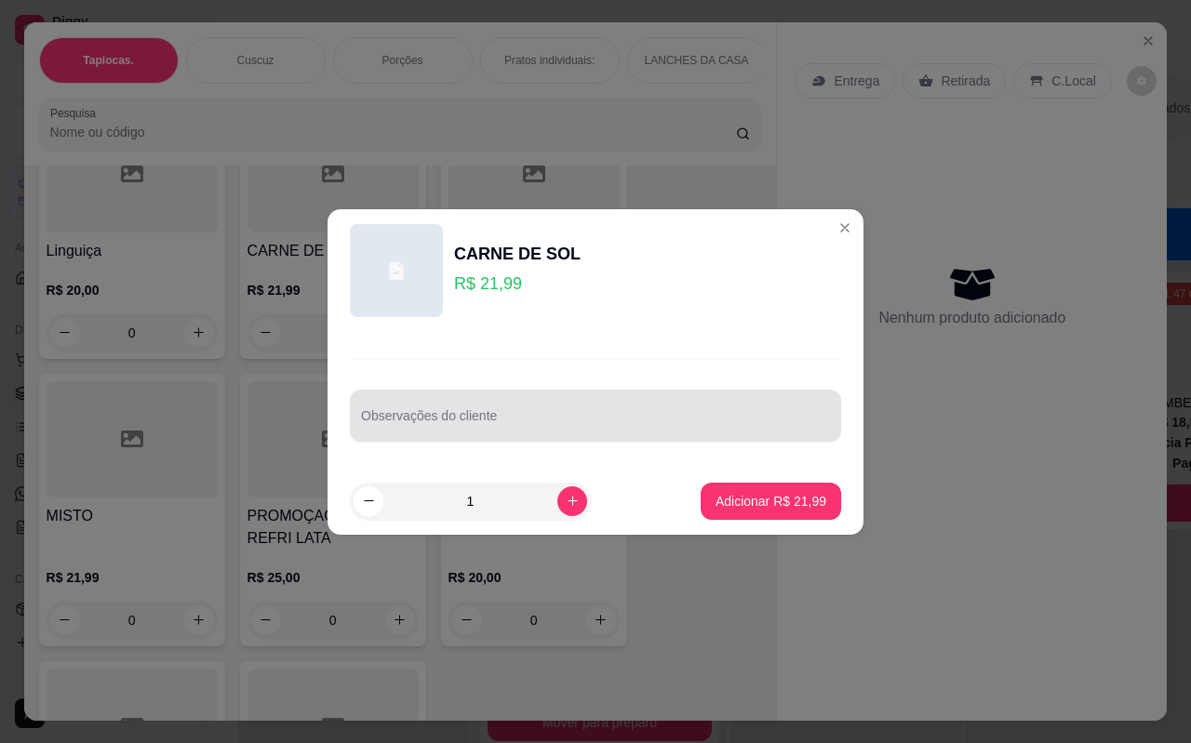
click at [490, 433] on div at bounding box center [595, 415] width 469 height 37
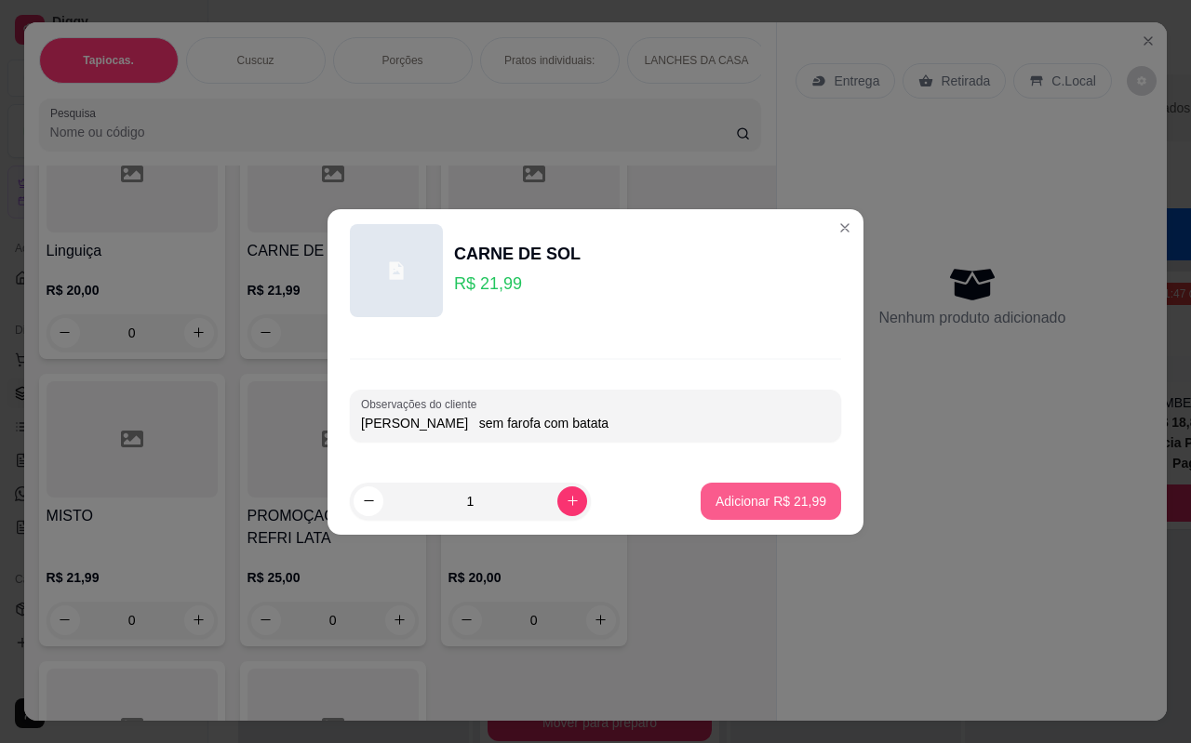
type input "[PERSON_NAME] sem farofa com batata"
click at [739, 500] on p "Adicionar R$ 21,99" at bounding box center [771, 501] width 108 height 18
click at [739, 500] on div "Bife acebolado R$ 21,99 0 Bisteca suina R$ 20,00 0 File de frango R$ 20,00 0 Li…" at bounding box center [400, 389] width 723 height 1090
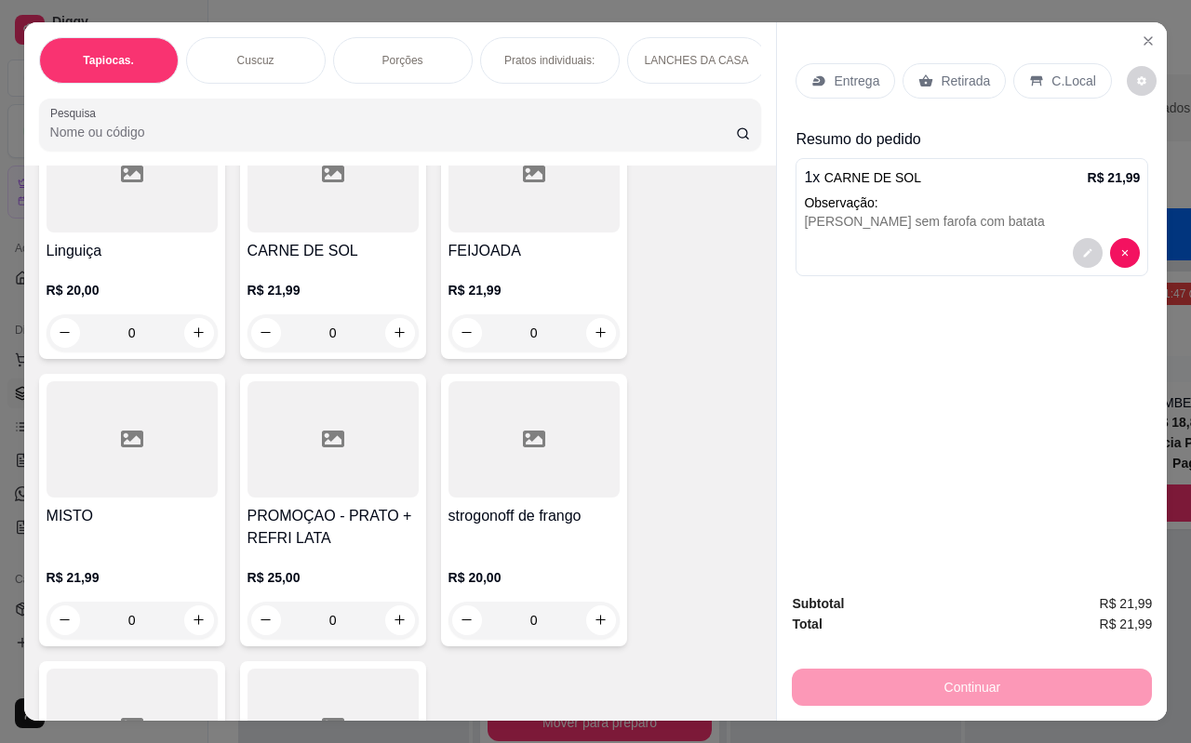
click at [964, 212] on div "[PERSON_NAME] sem farofa com batata" at bounding box center [972, 221] width 336 height 19
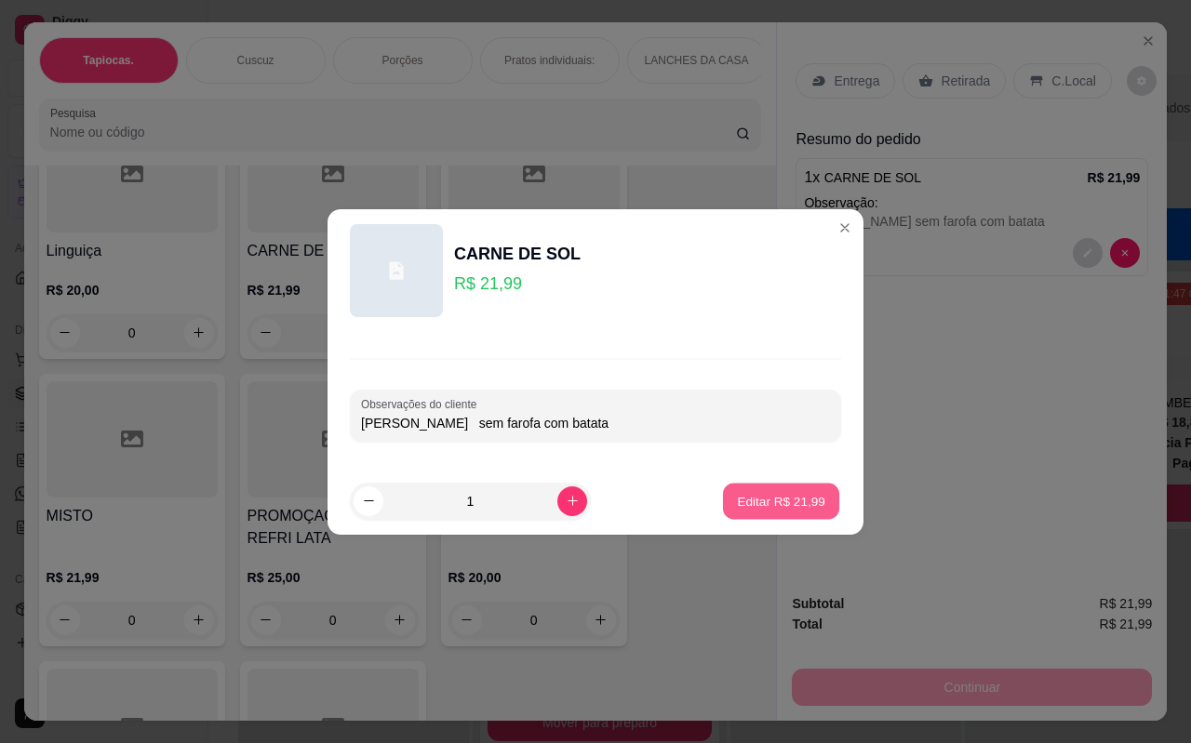
click at [746, 499] on p "Editar R$ 21,99" at bounding box center [780, 501] width 87 height 18
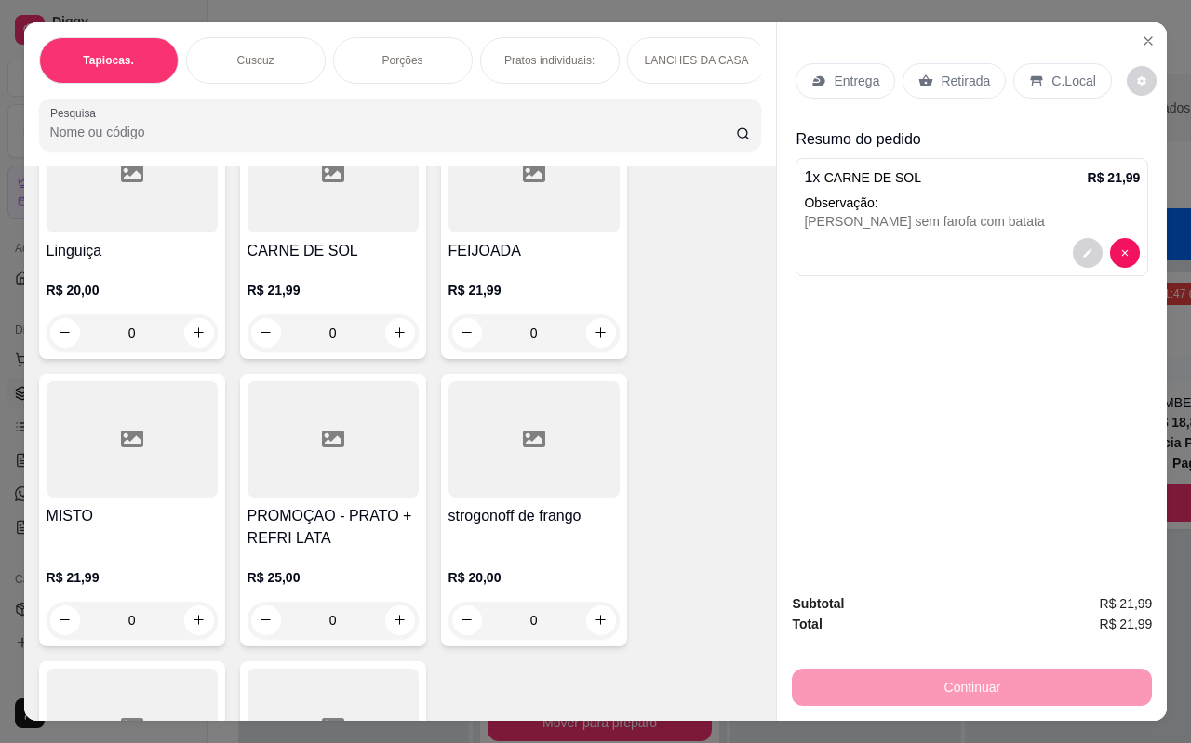
click at [1066, 78] on p "C.Local" at bounding box center [1073, 81] width 44 height 19
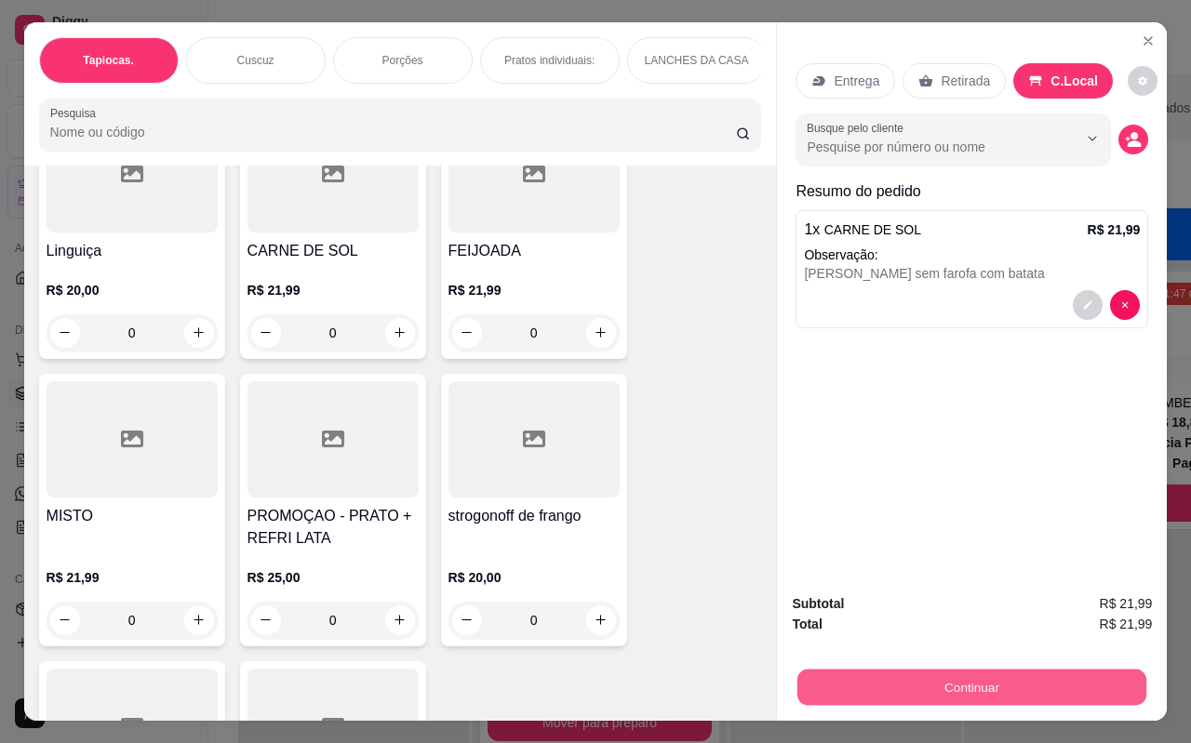
click at [967, 691] on button "Continuar" at bounding box center [971, 688] width 349 height 36
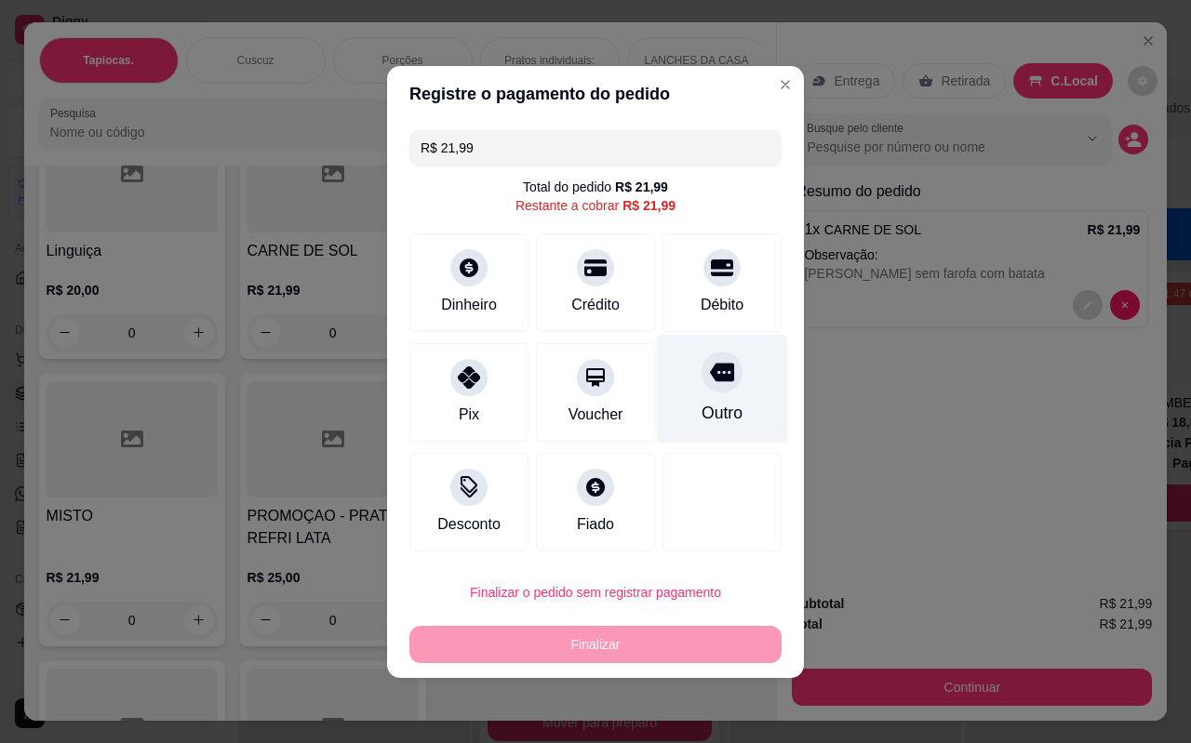
click at [721, 407] on div "Outro" at bounding box center [721, 413] width 41 height 24
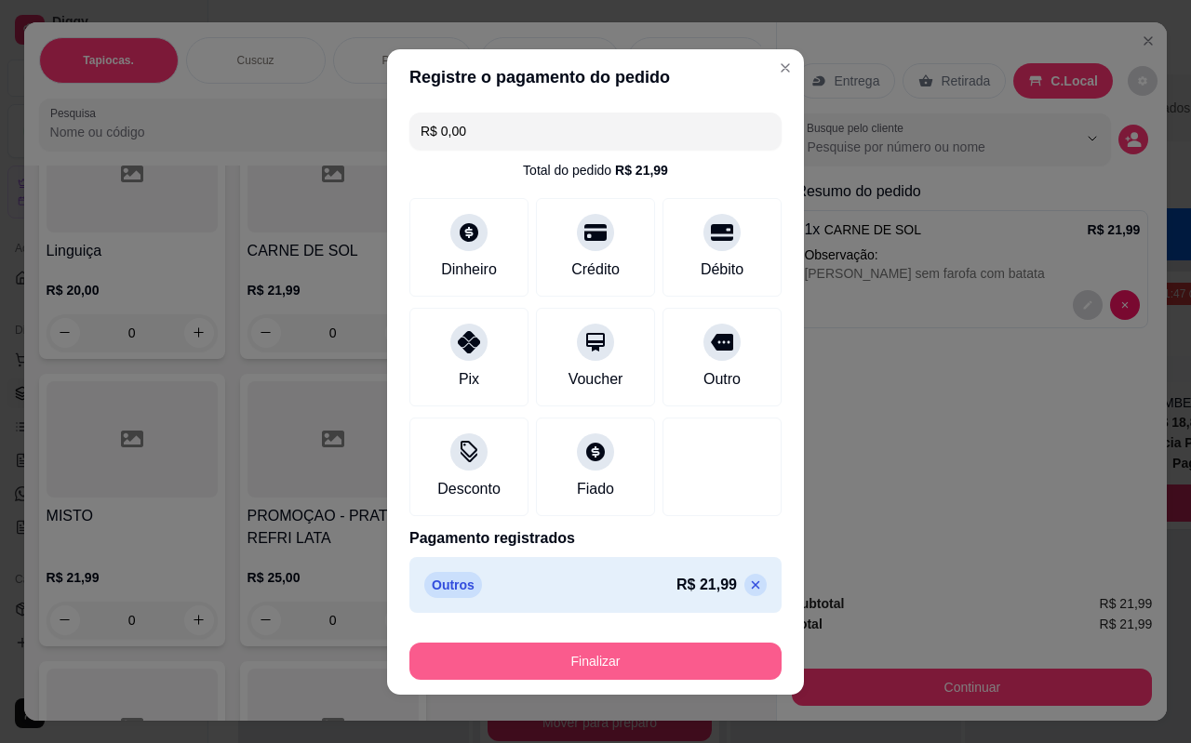
click at [646, 667] on button "Finalizar" at bounding box center [595, 661] width 372 height 37
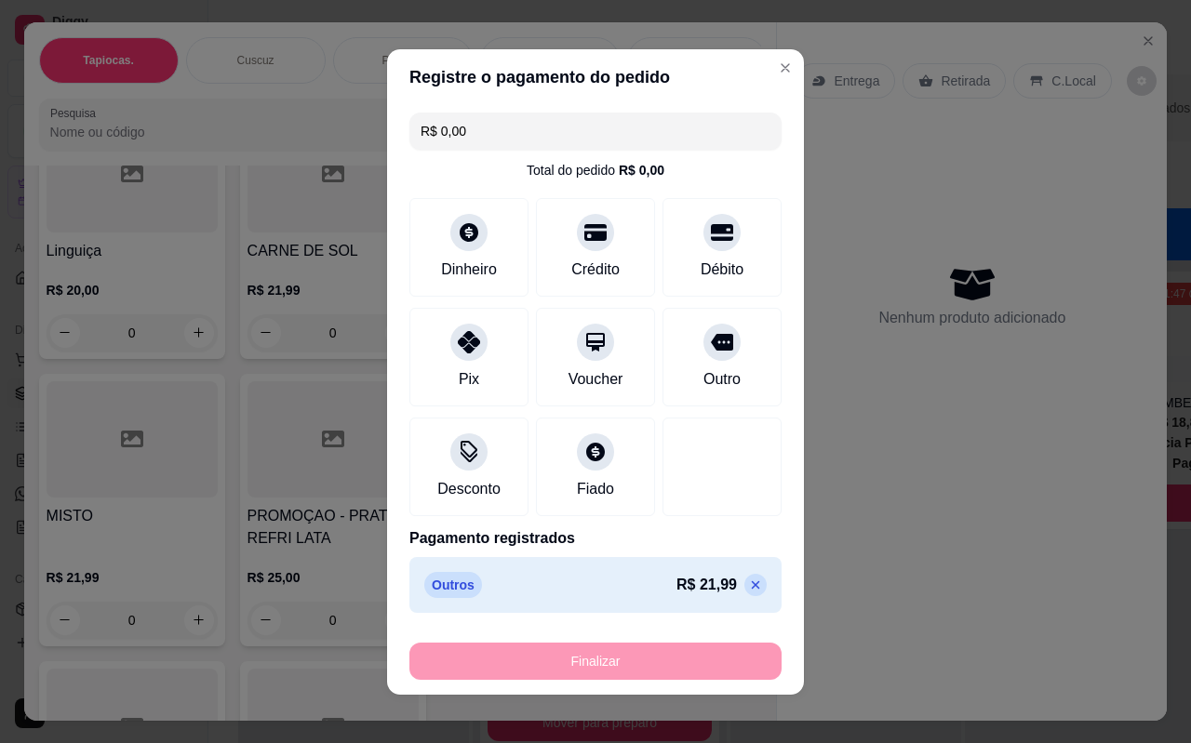
type input "-R$ 21,99"
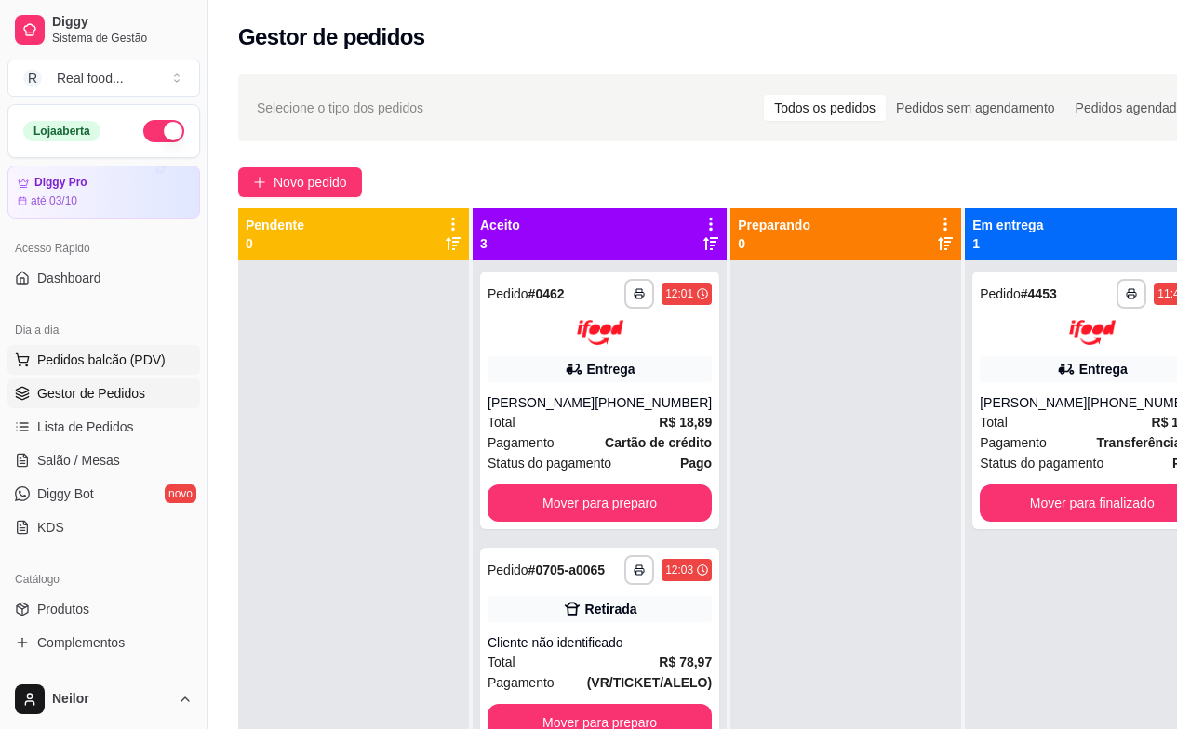
click at [76, 354] on span "Pedidos balcão (PDV)" at bounding box center [101, 360] width 128 height 19
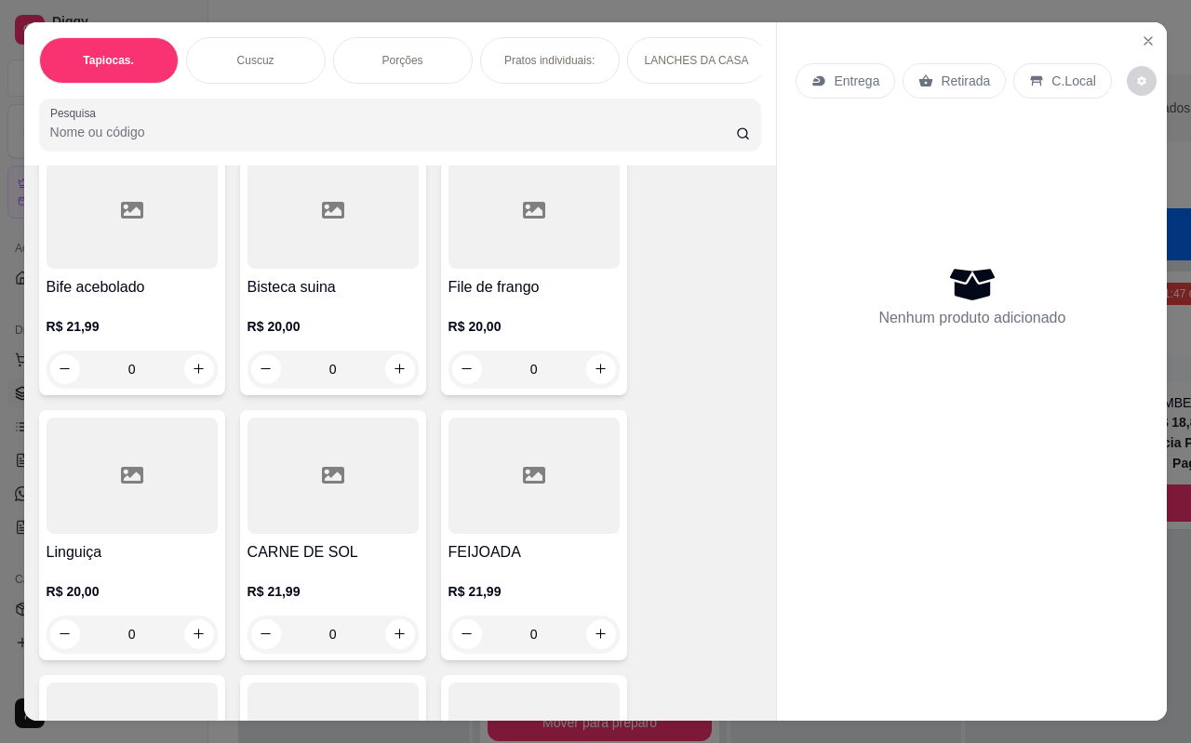
scroll to position [4816, 0]
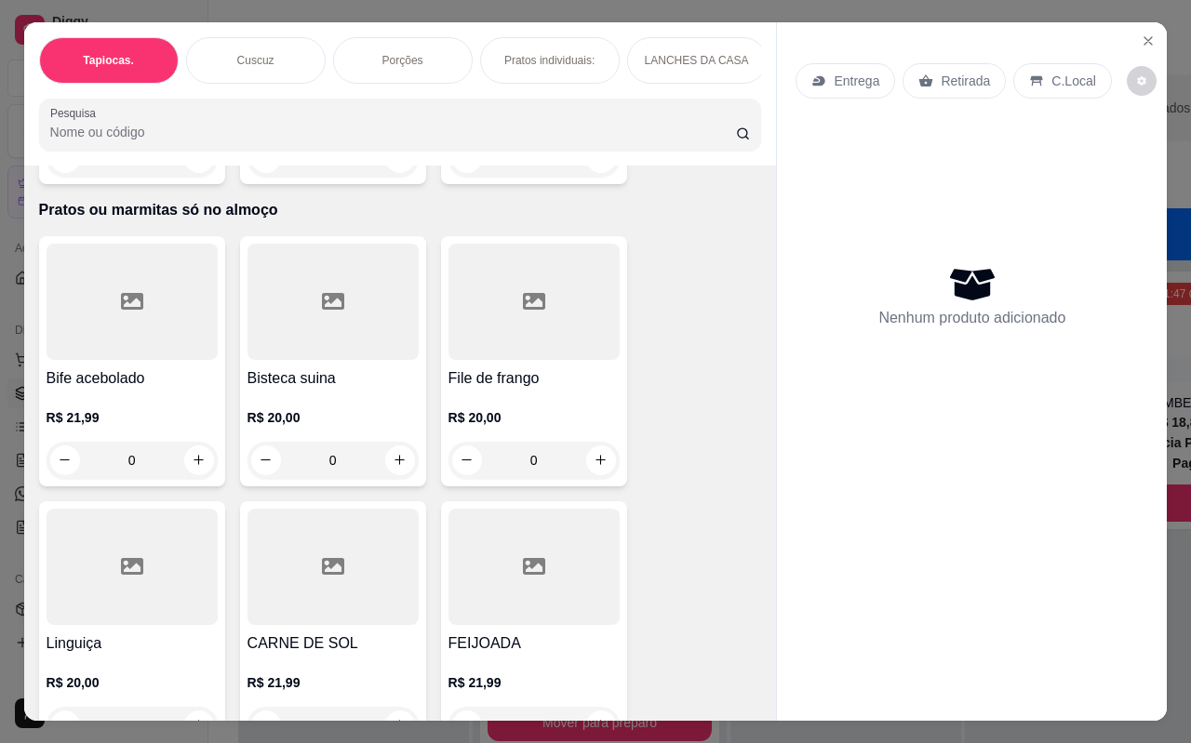
click at [160, 332] on div at bounding box center [132, 302] width 171 height 116
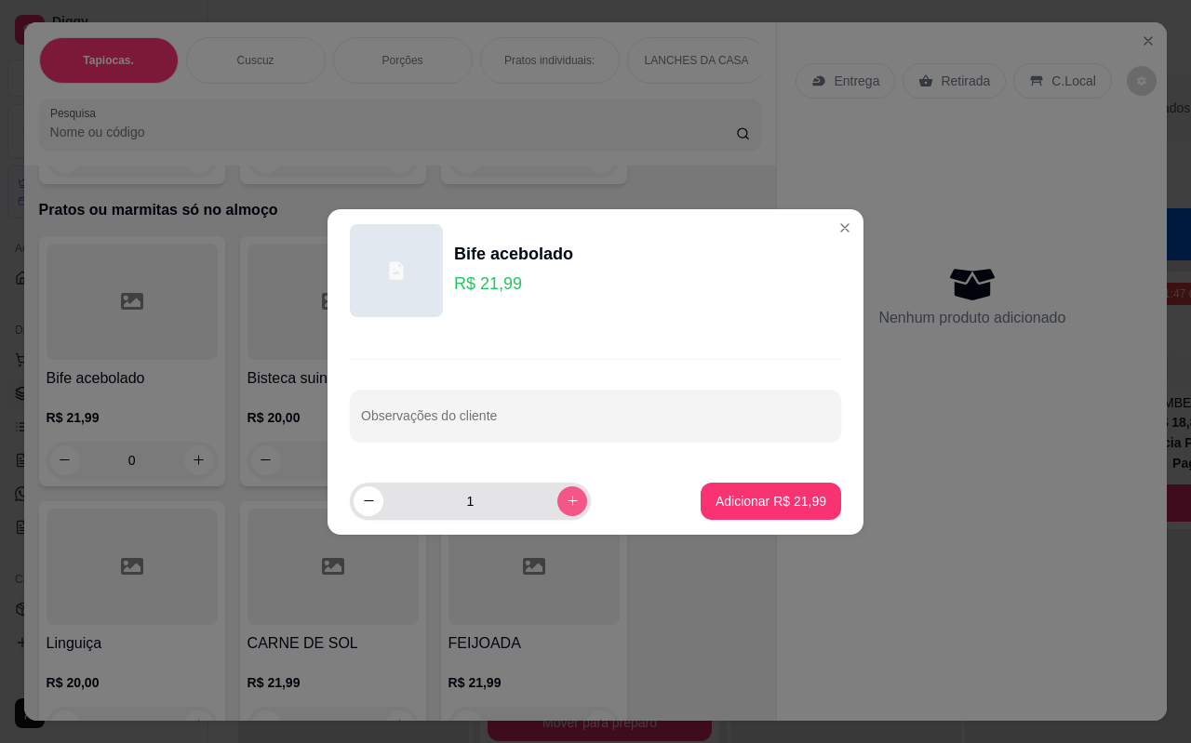
click at [566, 494] on icon "increase-product-quantity" at bounding box center [573, 501] width 14 height 14
type input "2"
click at [719, 499] on p "Adicionar R$ 43,98" at bounding box center [770, 501] width 111 height 19
type input "2"
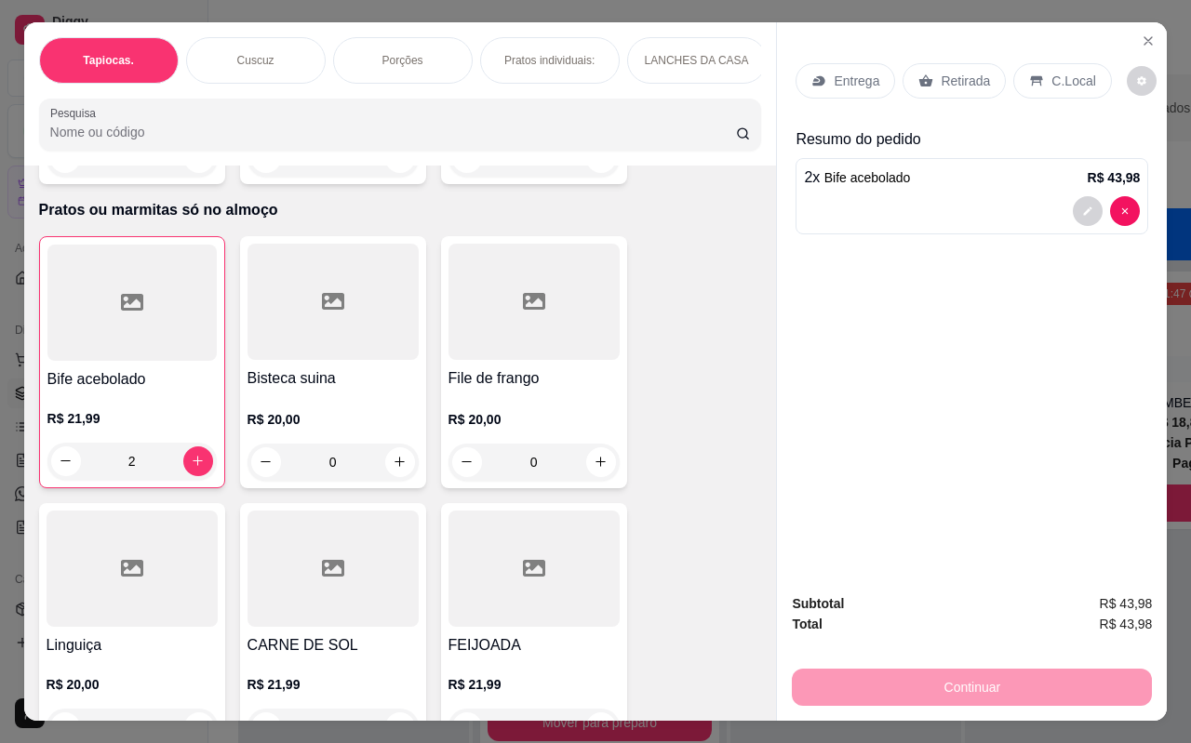
click at [1055, 72] on p "C.Local" at bounding box center [1073, 81] width 44 height 19
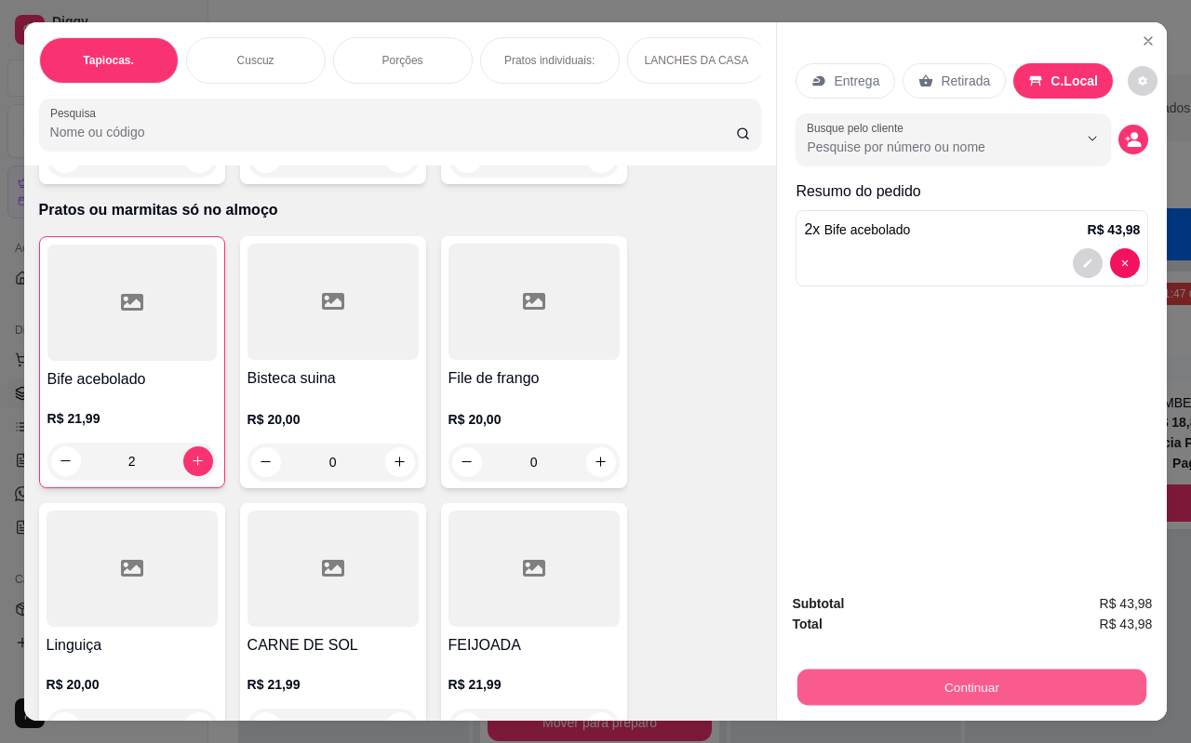
click at [961, 682] on button "Continuar" at bounding box center [971, 688] width 349 height 36
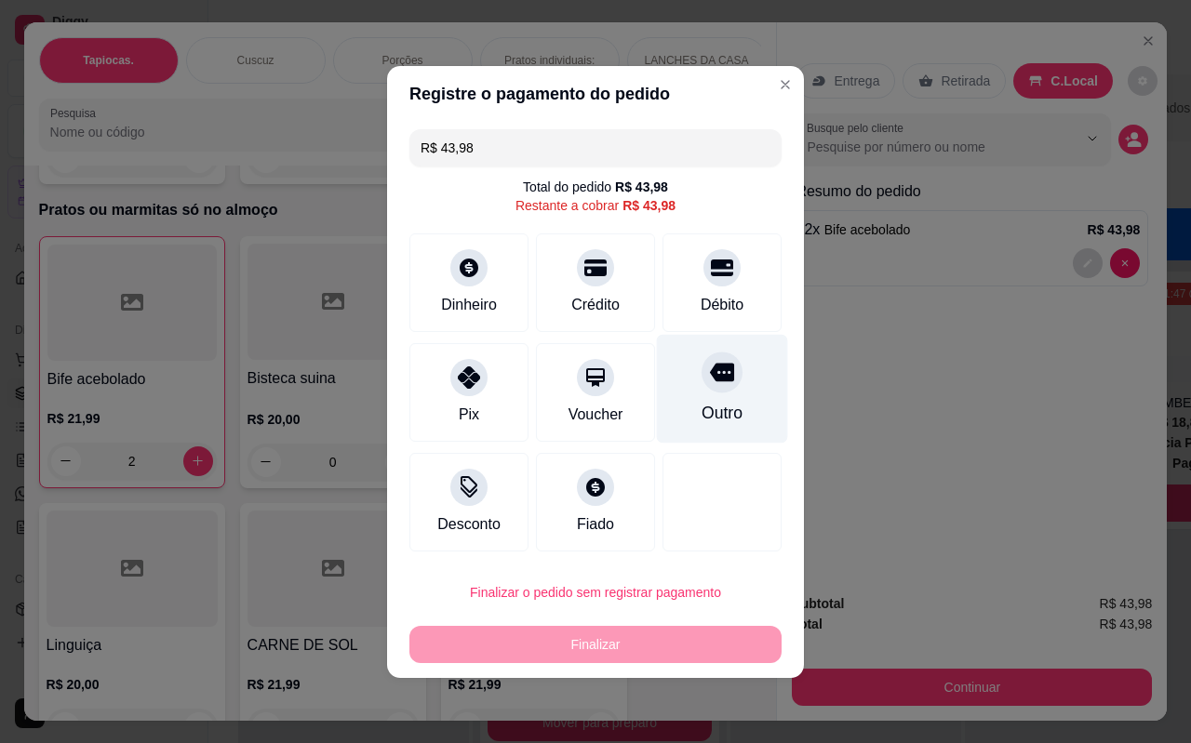
click at [708, 348] on div "Outro" at bounding box center [722, 388] width 131 height 109
type input "R$ 0,00"
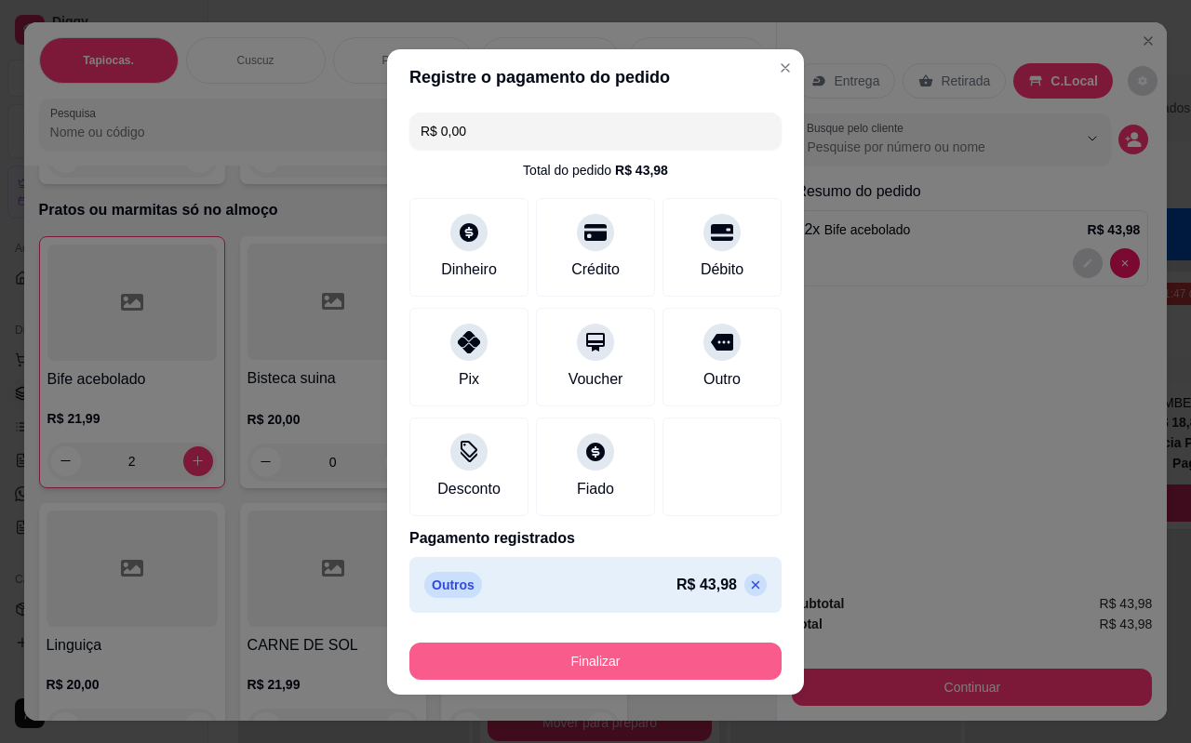
click at [615, 665] on button "Finalizar" at bounding box center [595, 661] width 372 height 37
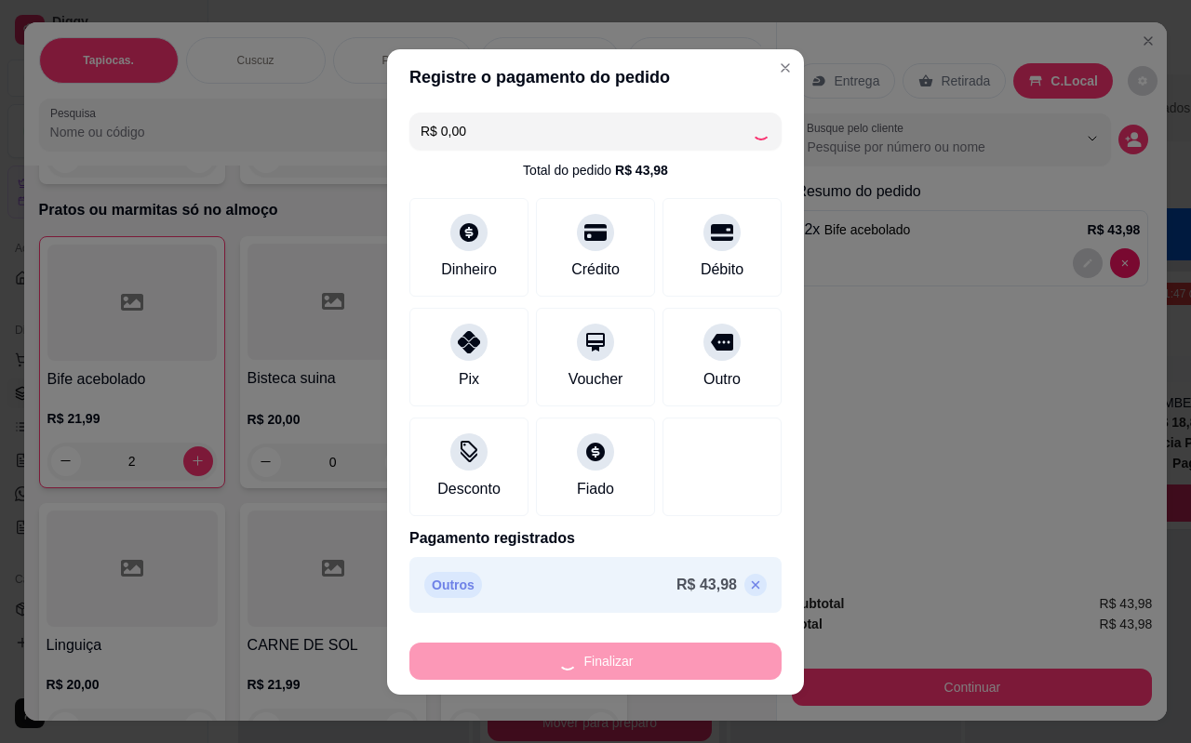
type input "0"
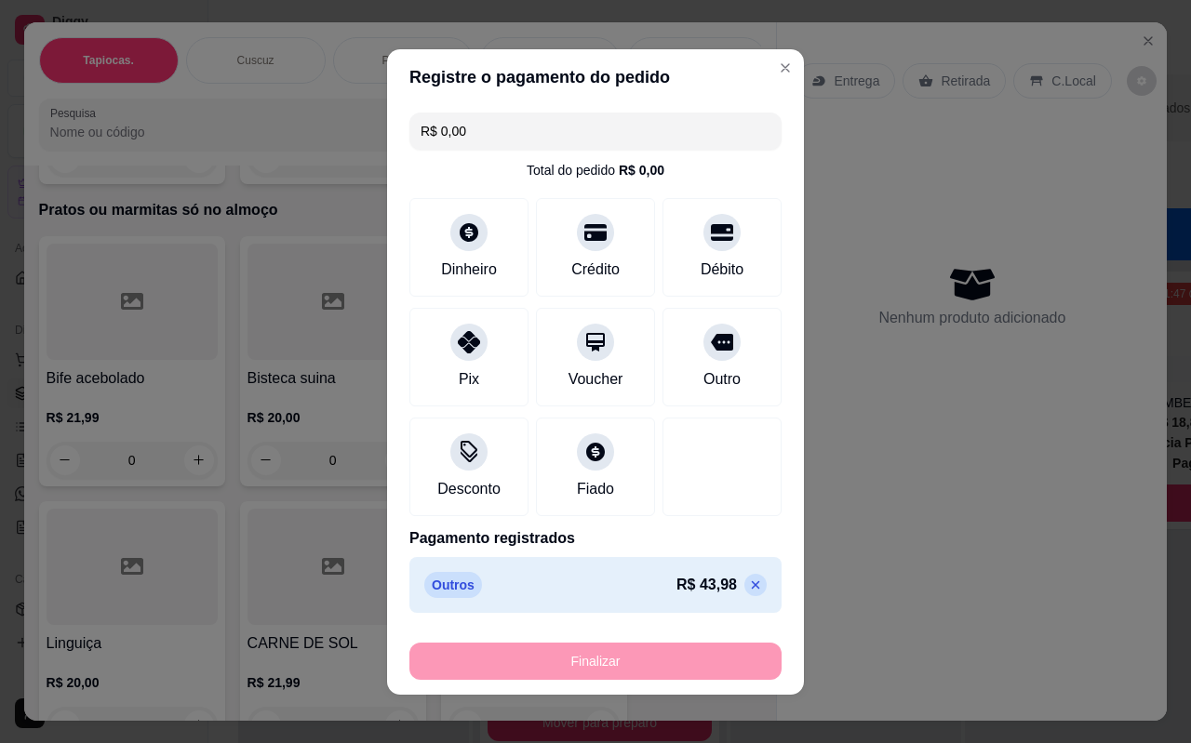
type input "-R$ 43,98"
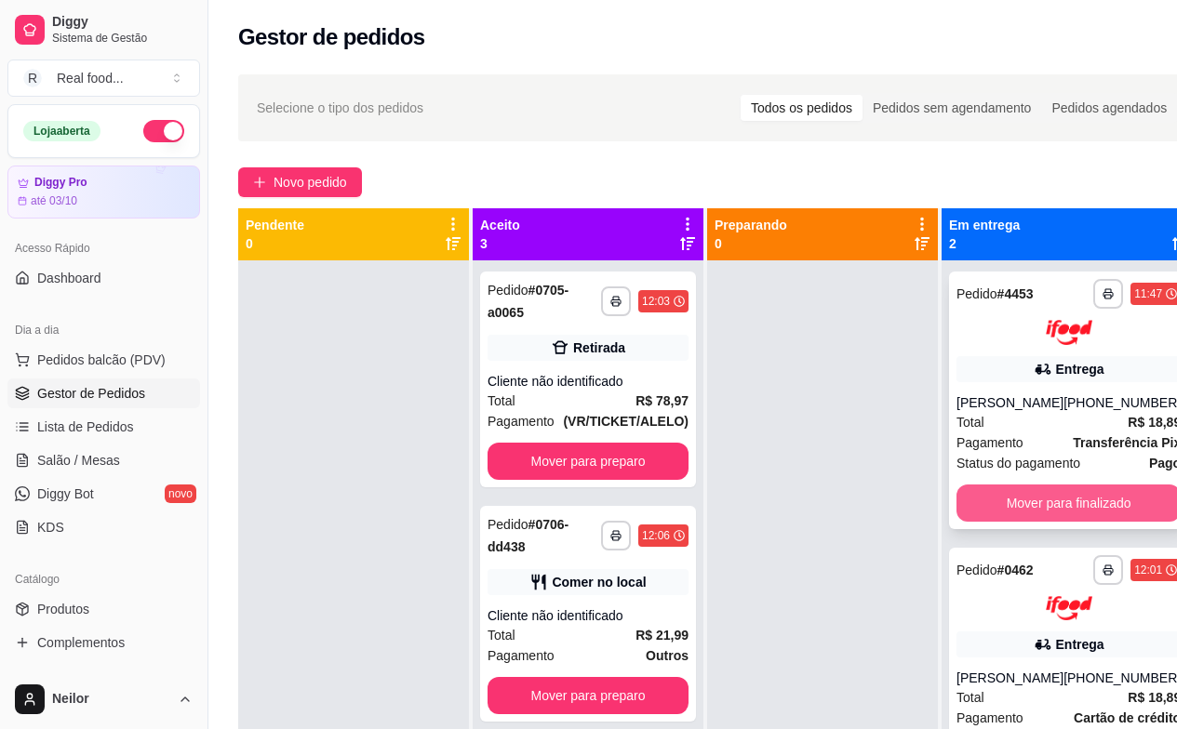
click at [1018, 503] on button "Mover para finalizado" at bounding box center [1068, 503] width 224 height 37
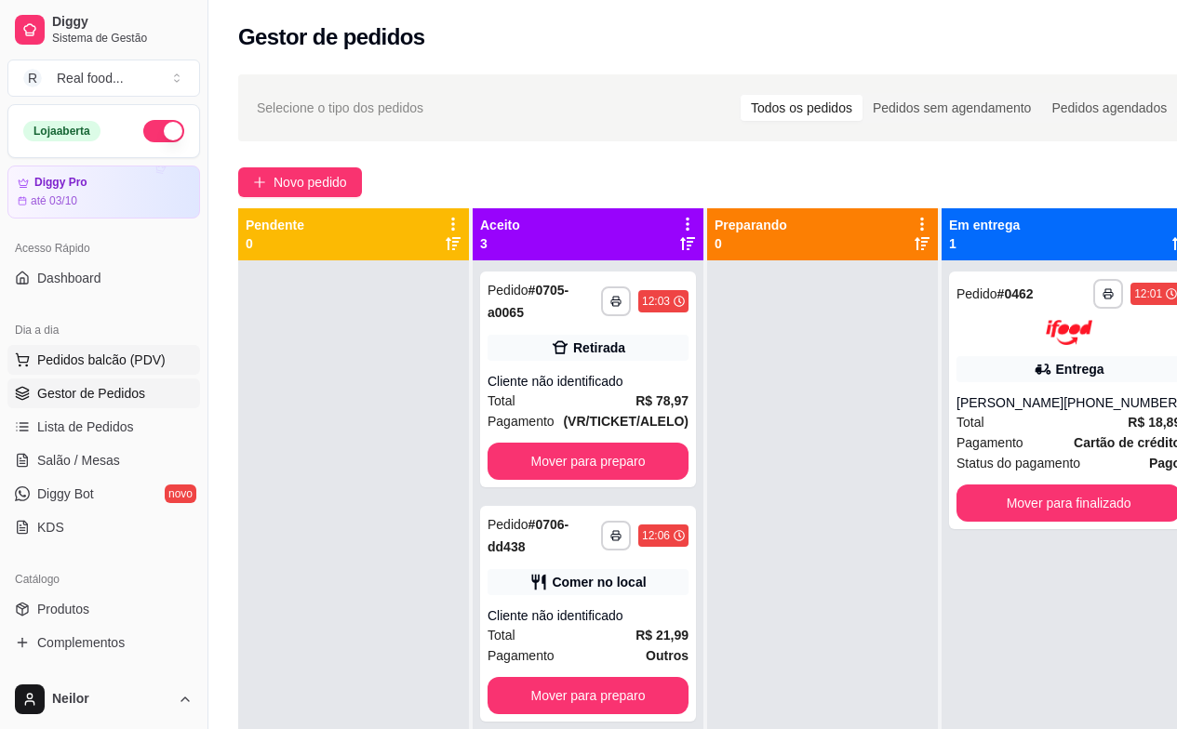
click at [83, 359] on span "Pedidos balcão (PDV)" at bounding box center [101, 360] width 128 height 19
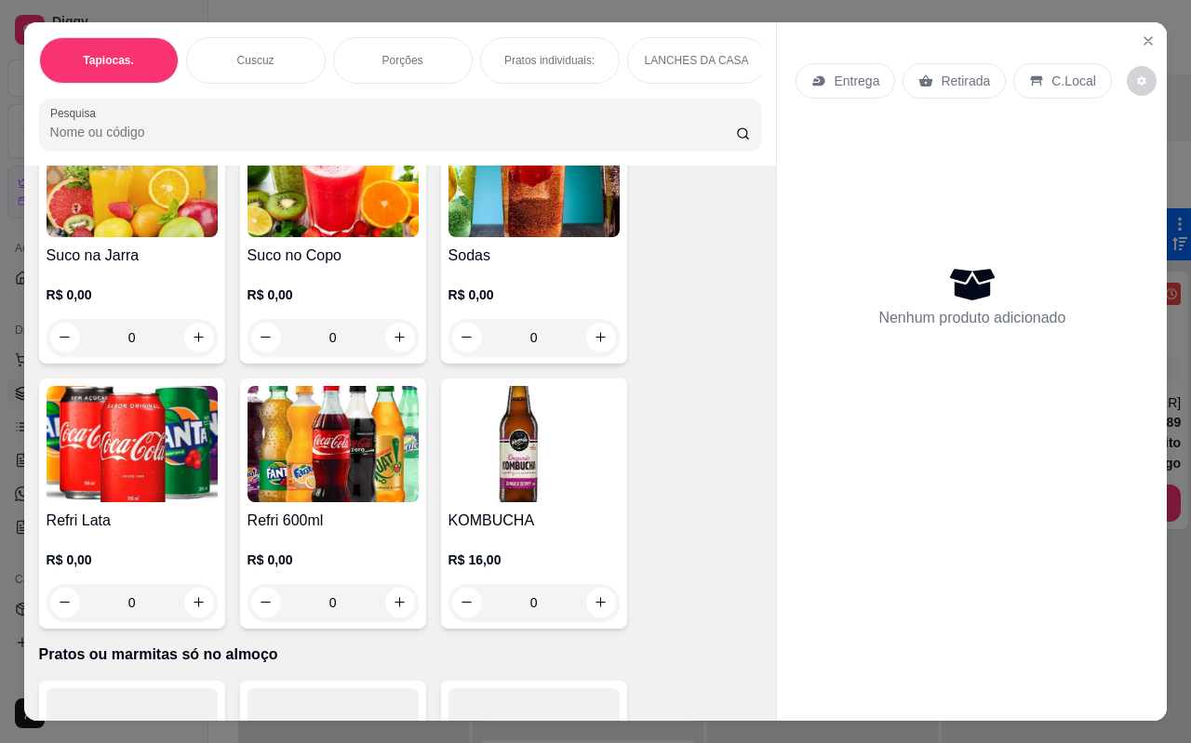
scroll to position [4465, 0]
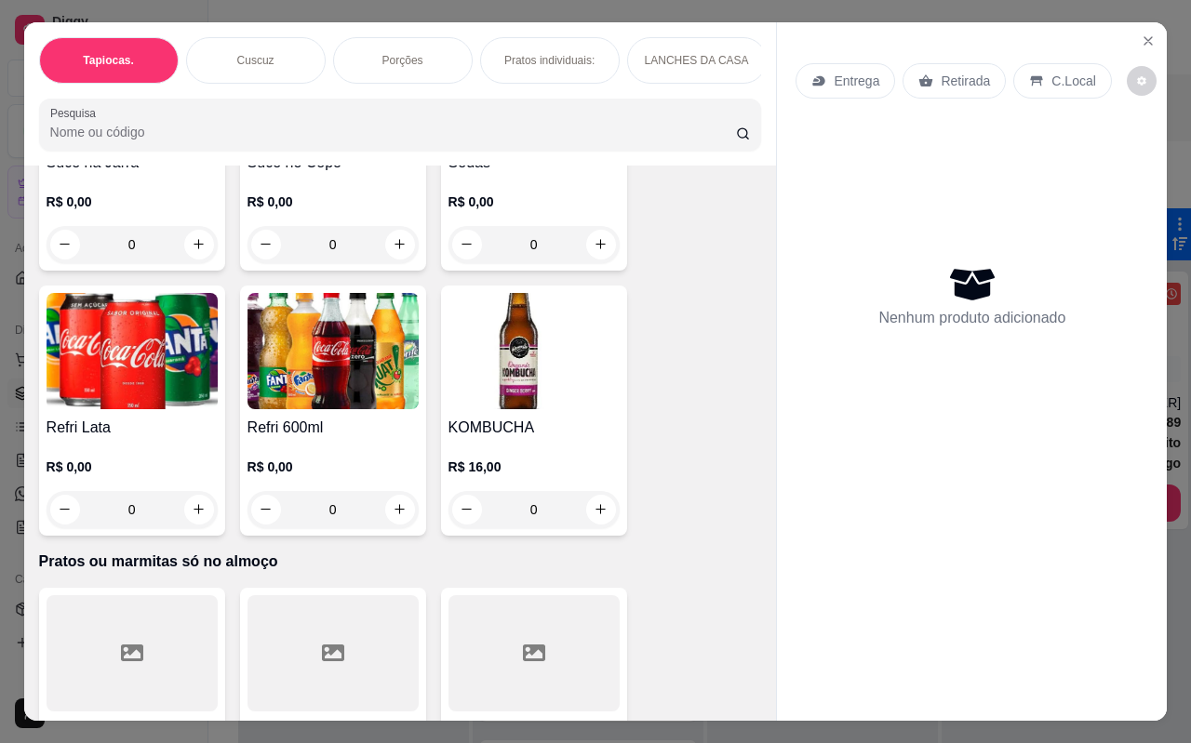
click at [89, 614] on div at bounding box center [132, 653] width 171 height 116
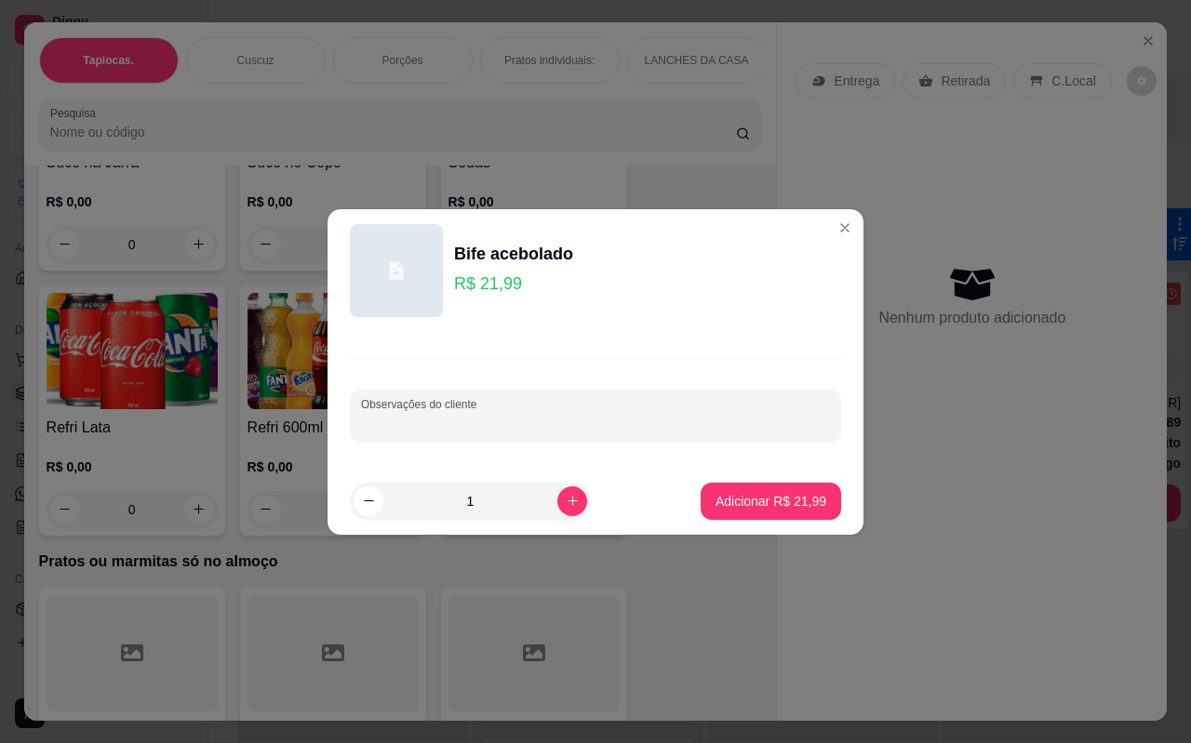
click at [550, 414] on input "Observações do cliente" at bounding box center [595, 423] width 469 height 19
type input "pure"
click at [717, 498] on p "Adicionar R$ 21,99" at bounding box center [771, 501] width 108 height 18
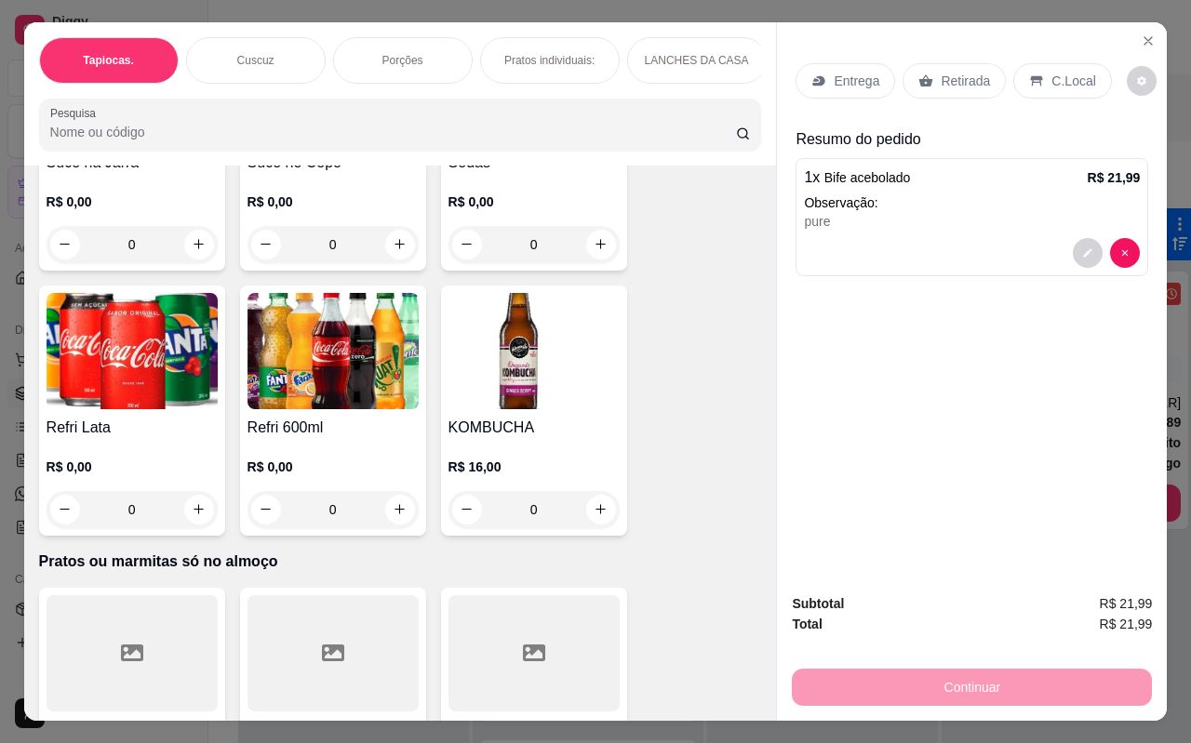
click at [955, 72] on p "Retirada" at bounding box center [964, 81] width 49 height 19
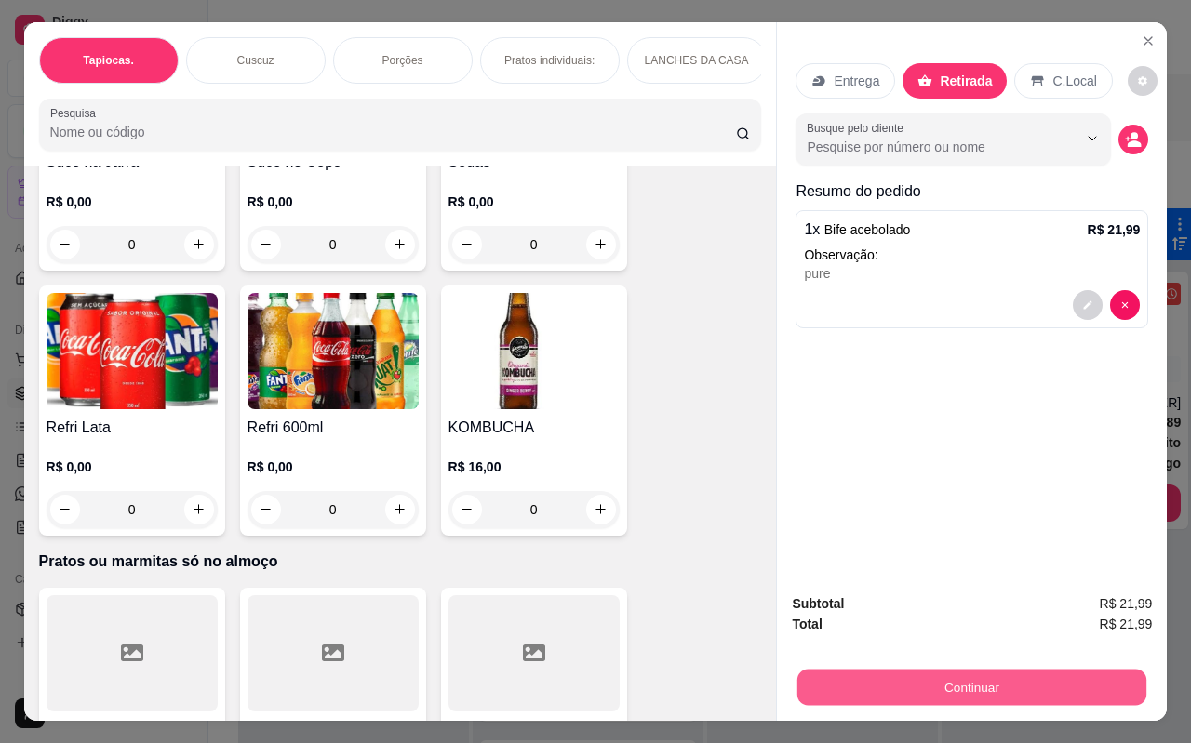
click at [963, 670] on button "Continuar" at bounding box center [971, 688] width 349 height 36
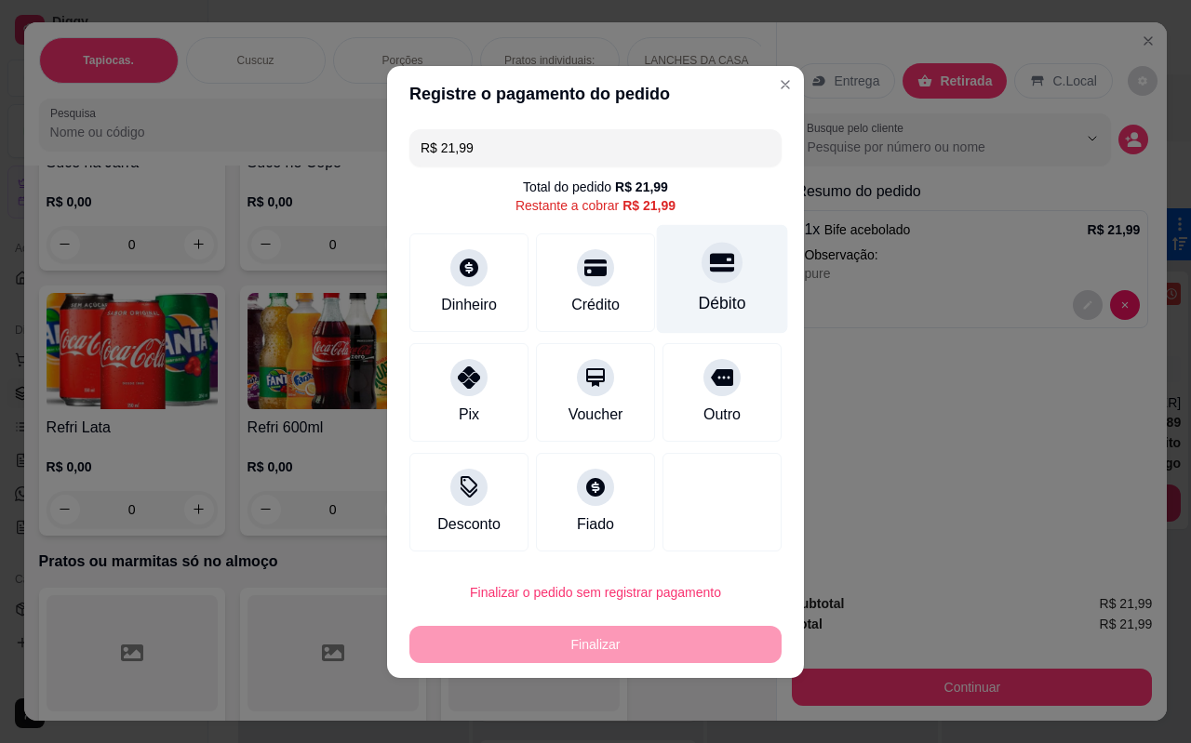
click at [704, 299] on div "Débito" at bounding box center [722, 303] width 47 height 24
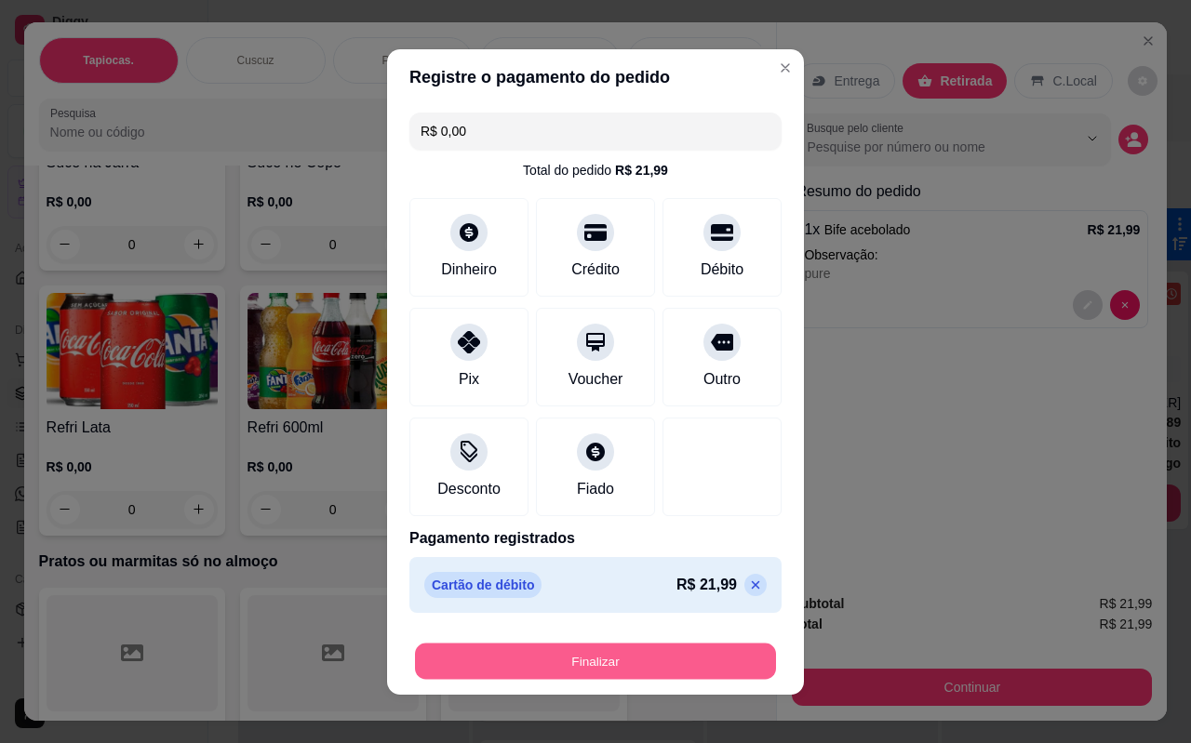
click at [654, 644] on button "Finalizar" at bounding box center [595, 661] width 361 height 36
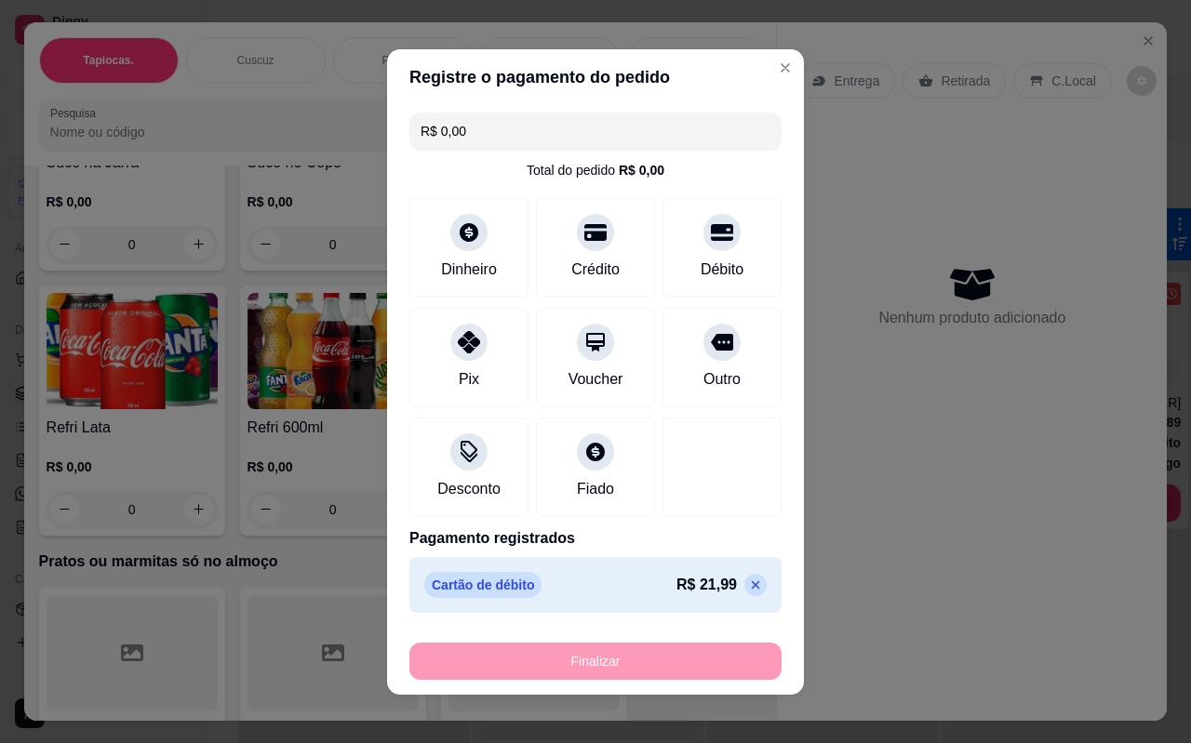
type input "-R$ 21,99"
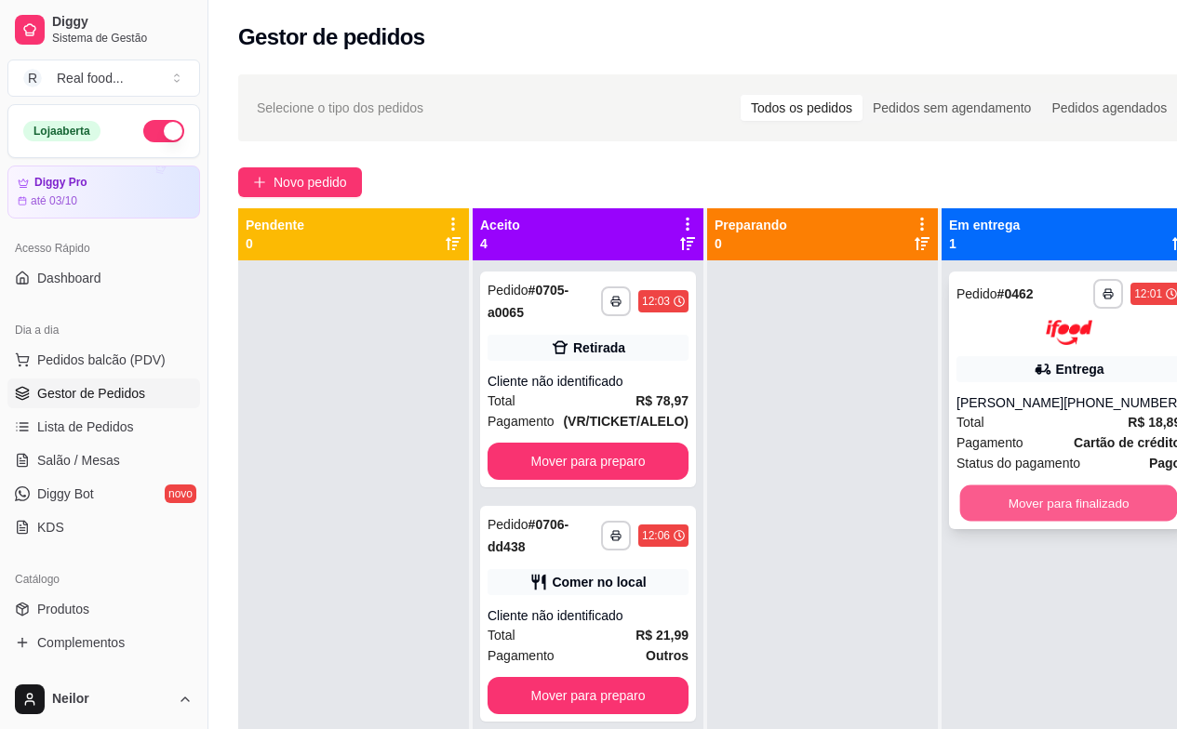
click at [1034, 499] on button "Mover para finalizado" at bounding box center [1069, 503] width 218 height 36
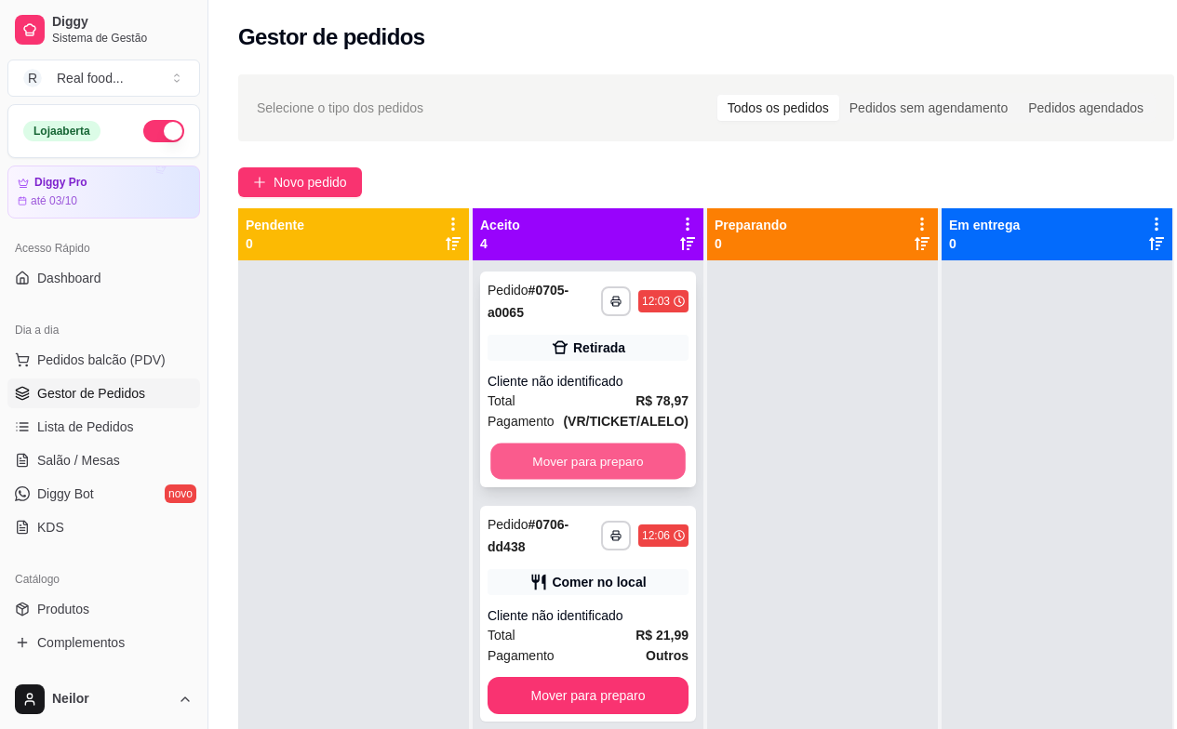
click at [574, 458] on button "Mover para preparo" at bounding box center [587, 462] width 195 height 36
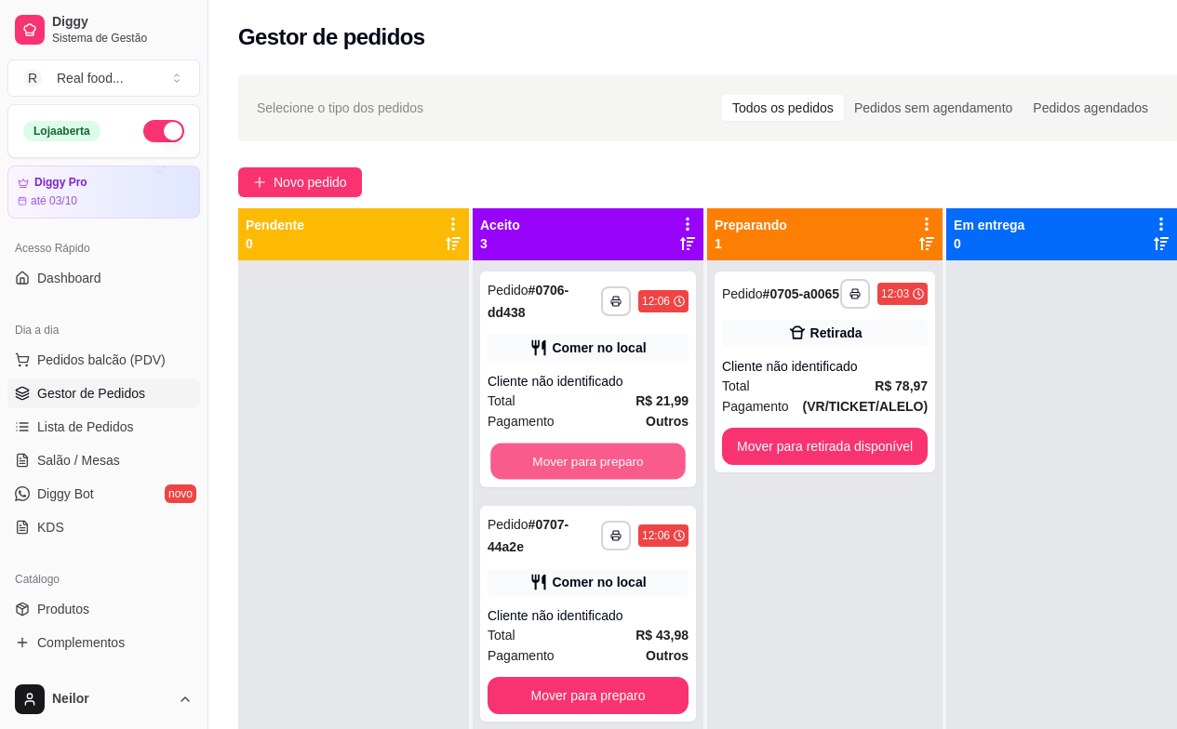
click at [574, 458] on button "Mover para preparo" at bounding box center [587, 462] width 195 height 36
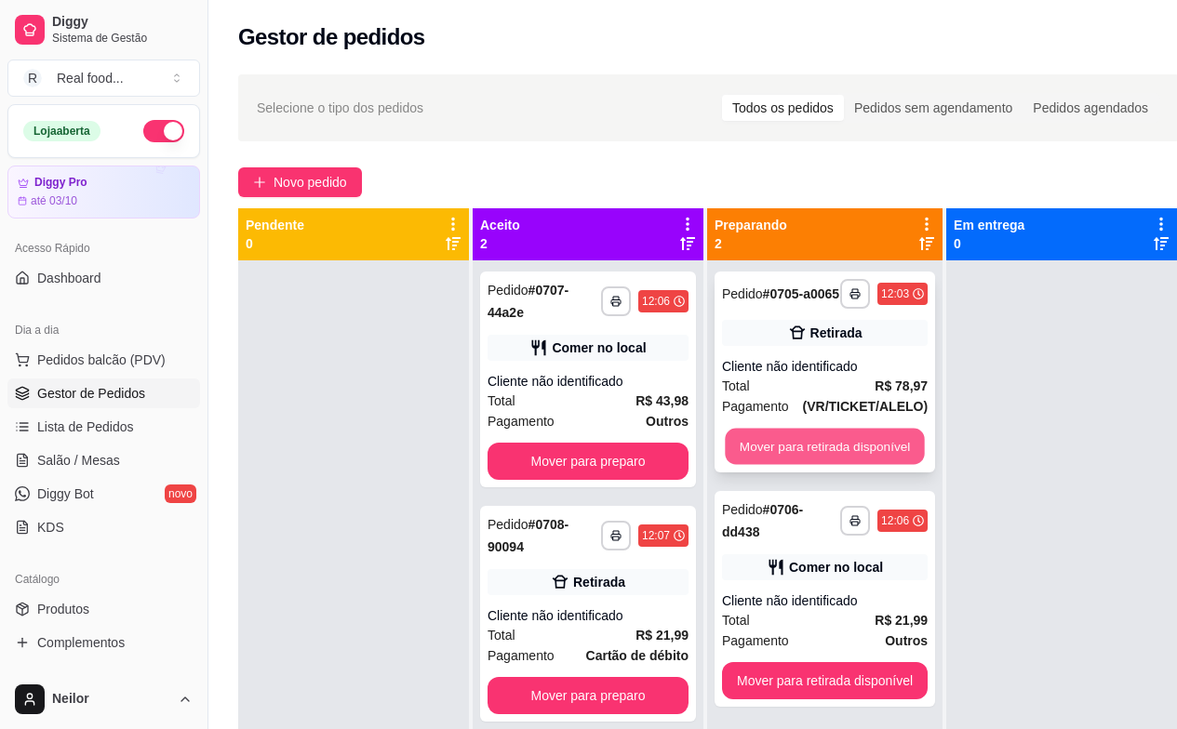
click at [847, 460] on button "Mover para retirada disponível" at bounding box center [824, 447] width 199 height 36
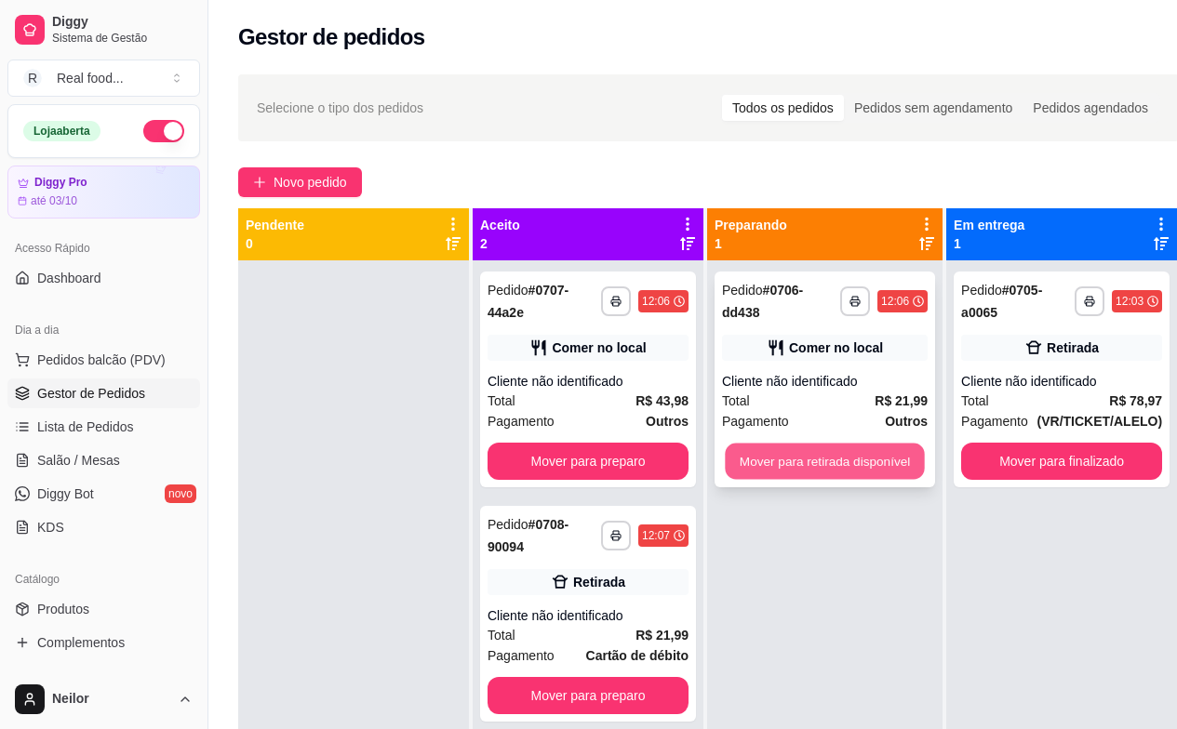
click at [850, 457] on button "Mover para retirada disponível" at bounding box center [824, 462] width 199 height 36
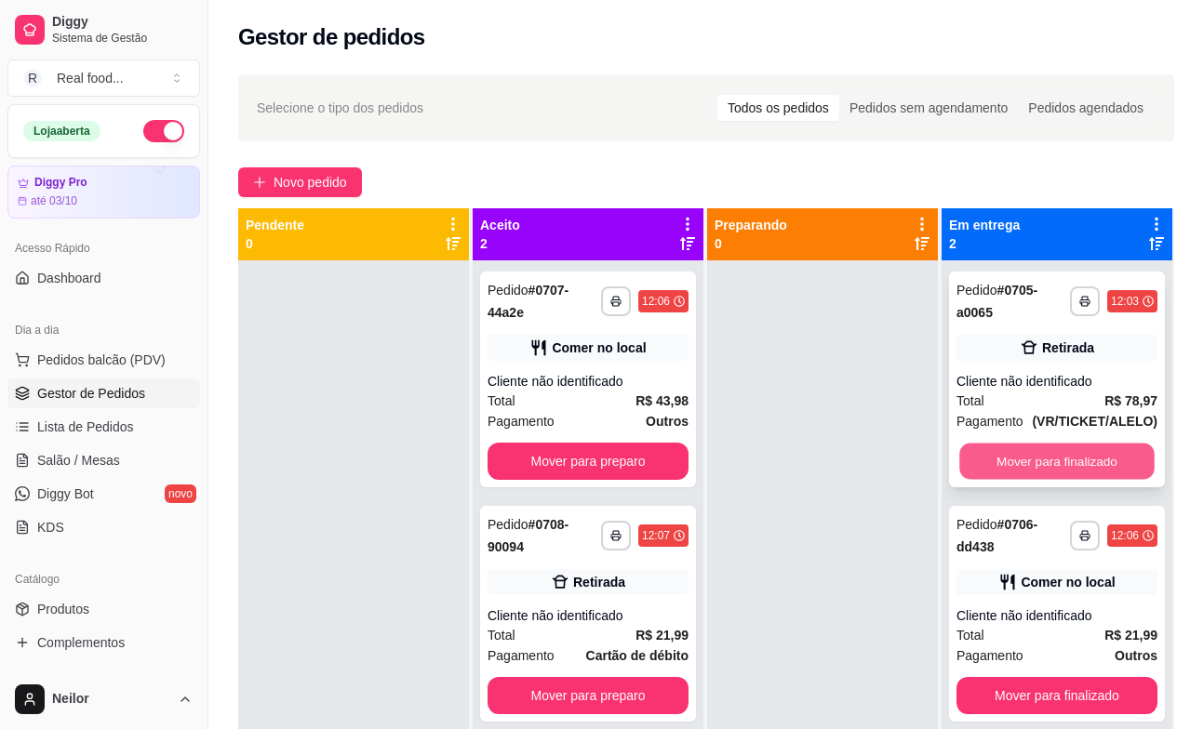
click at [1149, 465] on button "Mover para finalizado" at bounding box center [1056, 462] width 195 height 36
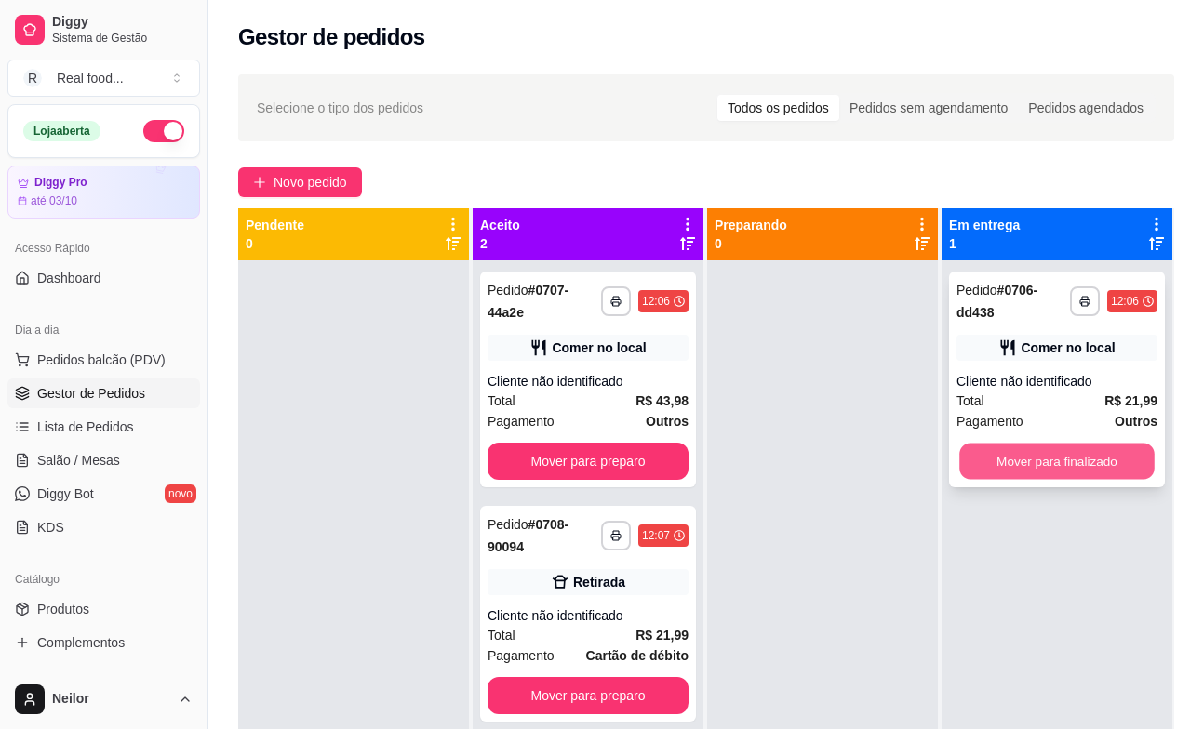
click at [1100, 459] on button "Mover para finalizado" at bounding box center [1056, 462] width 195 height 36
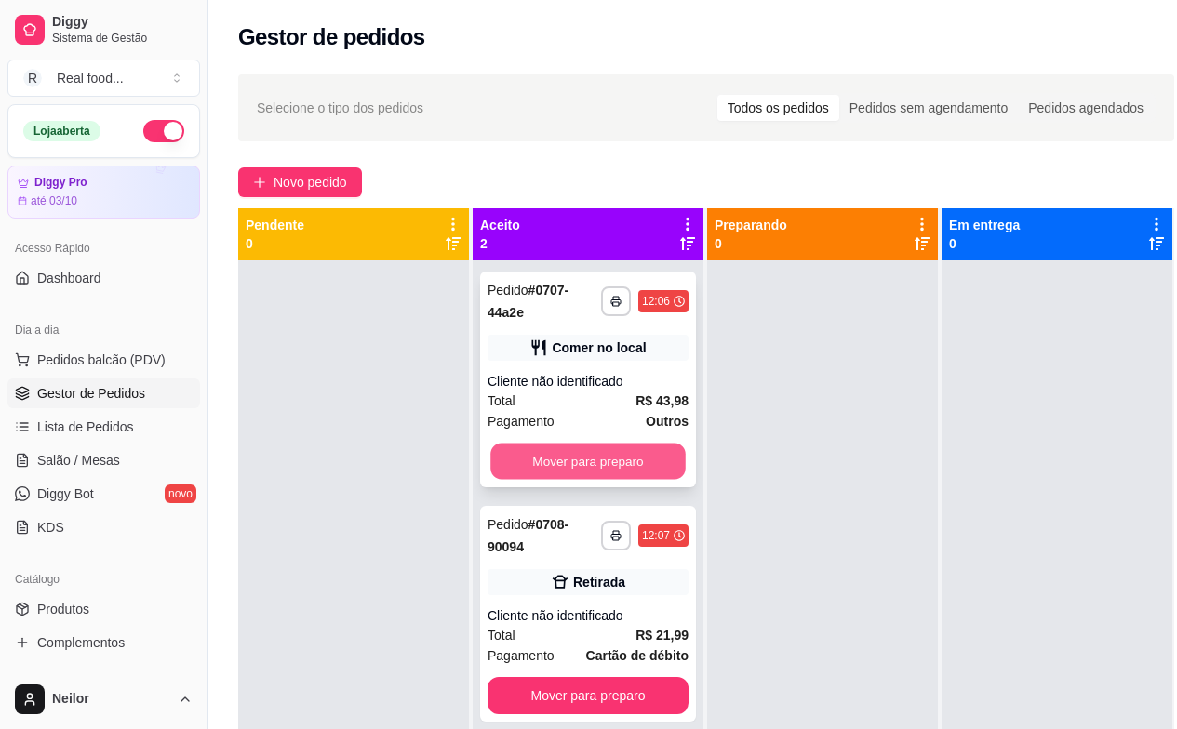
click at [627, 457] on button "Mover para preparo" at bounding box center [587, 462] width 195 height 36
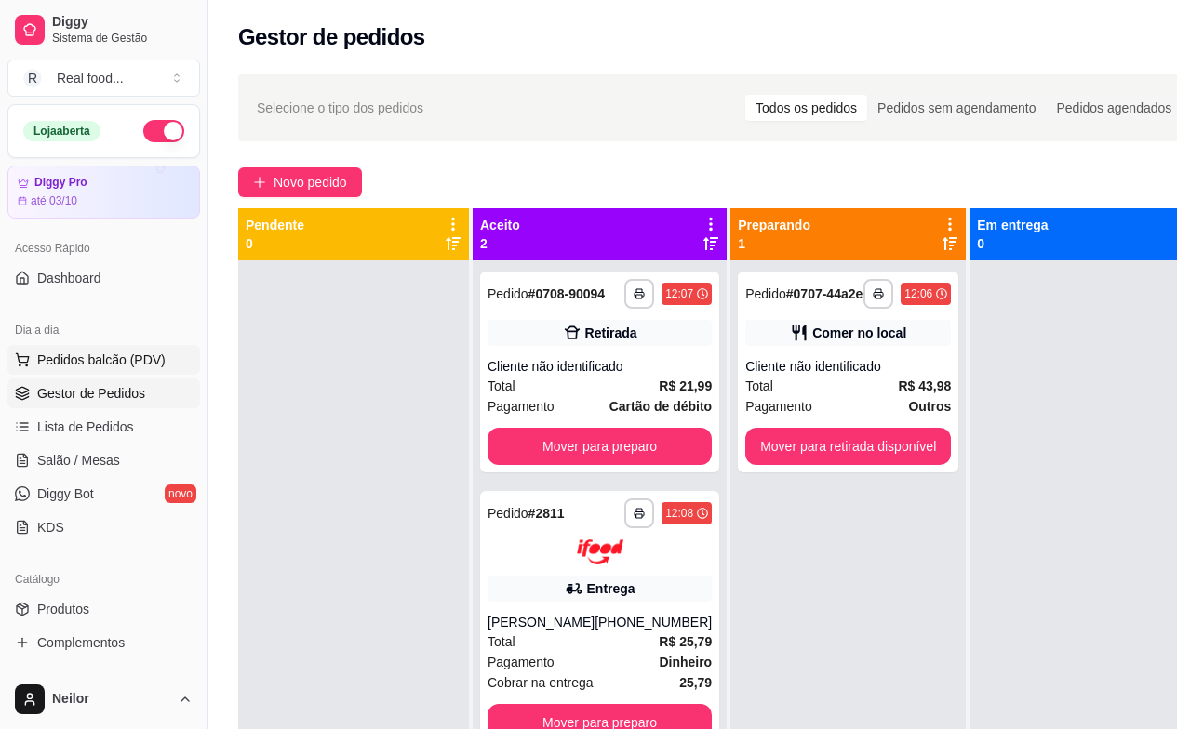
click at [70, 355] on span "Pedidos balcão (PDV)" at bounding box center [101, 360] width 128 height 19
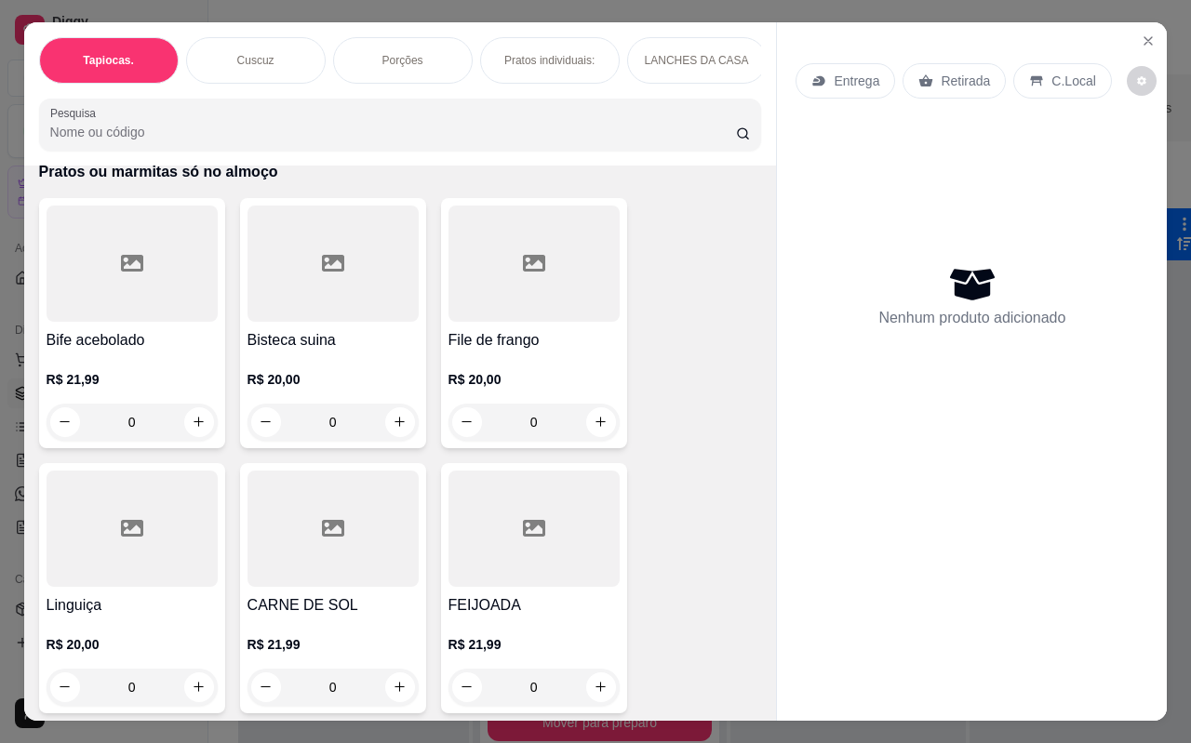
scroll to position [4822, 0]
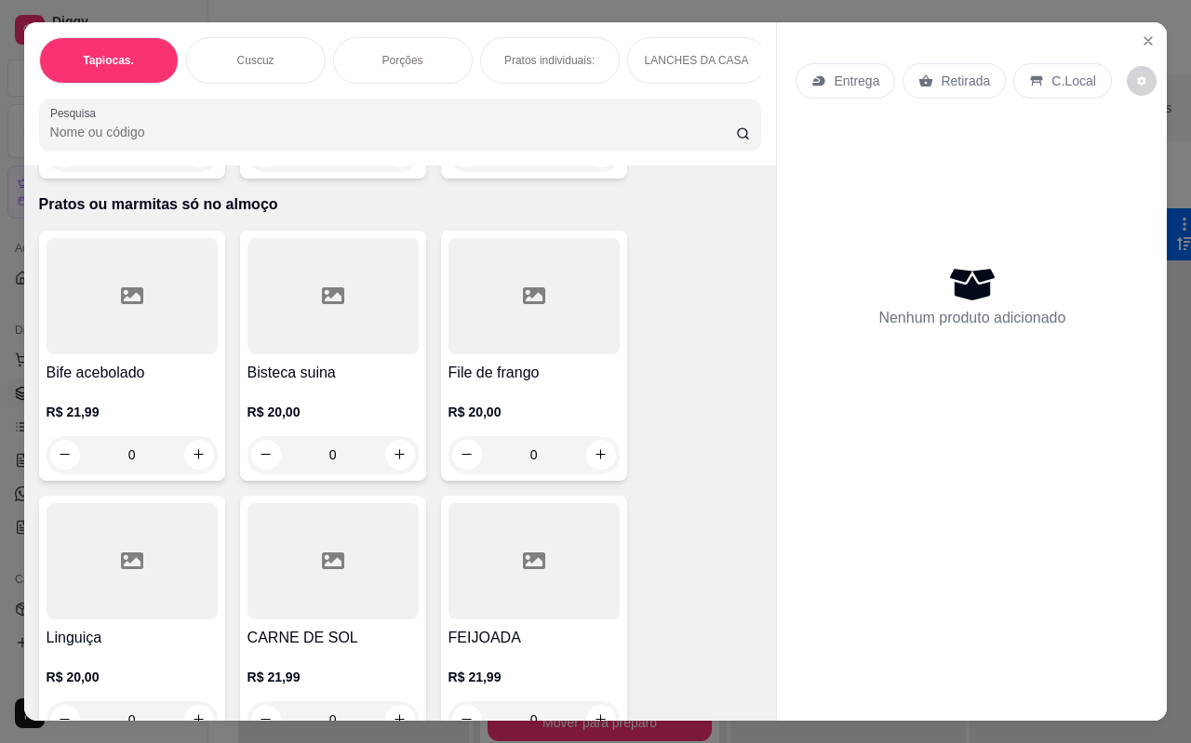
click at [551, 362] on h4 "File de frango" at bounding box center [533, 373] width 171 height 22
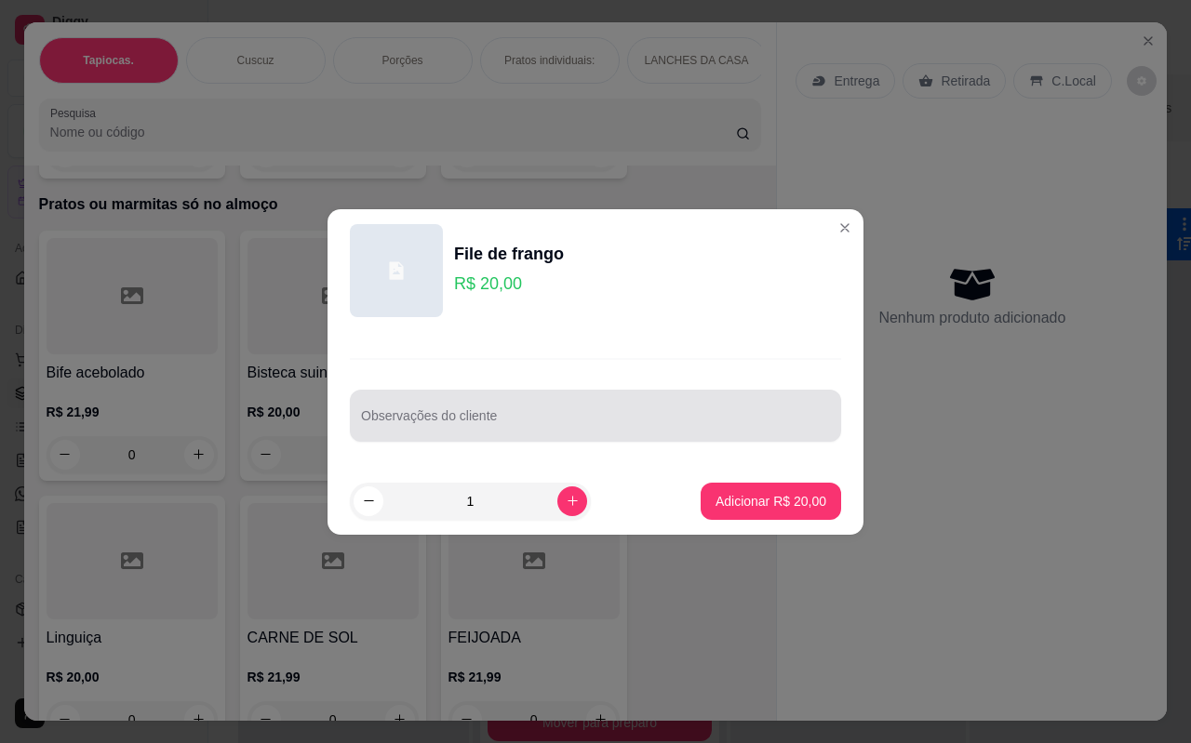
click at [526, 422] on input "Observações do cliente" at bounding box center [595, 423] width 469 height 19
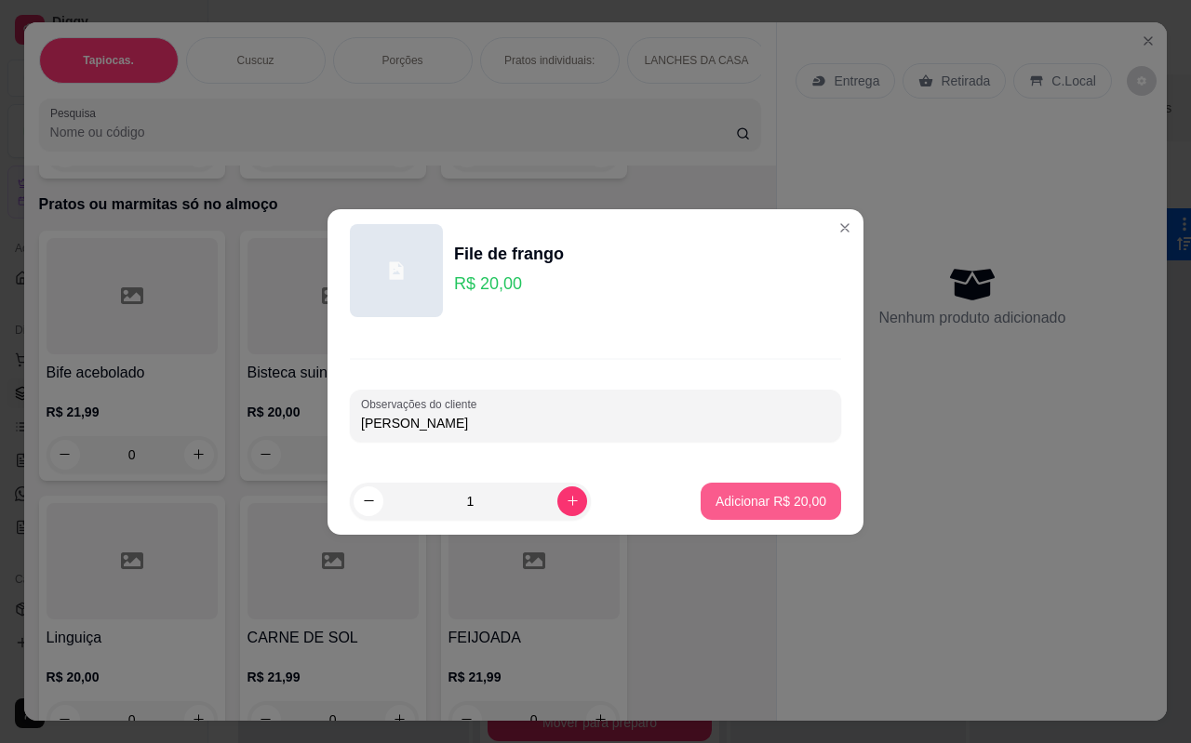
type input "[PERSON_NAME]"
click at [739, 506] on p "Adicionar R$ 20,00" at bounding box center [770, 501] width 111 height 19
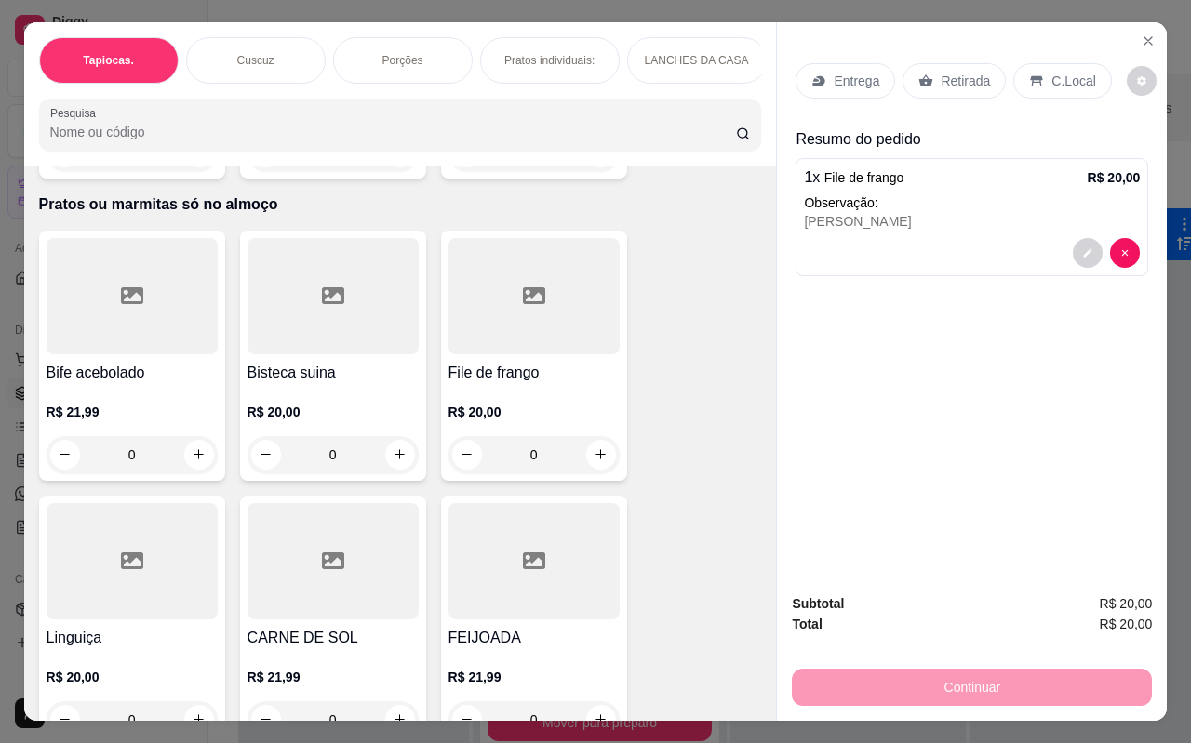
click at [539, 384] on div "R$ 20,00 0" at bounding box center [533, 428] width 171 height 89
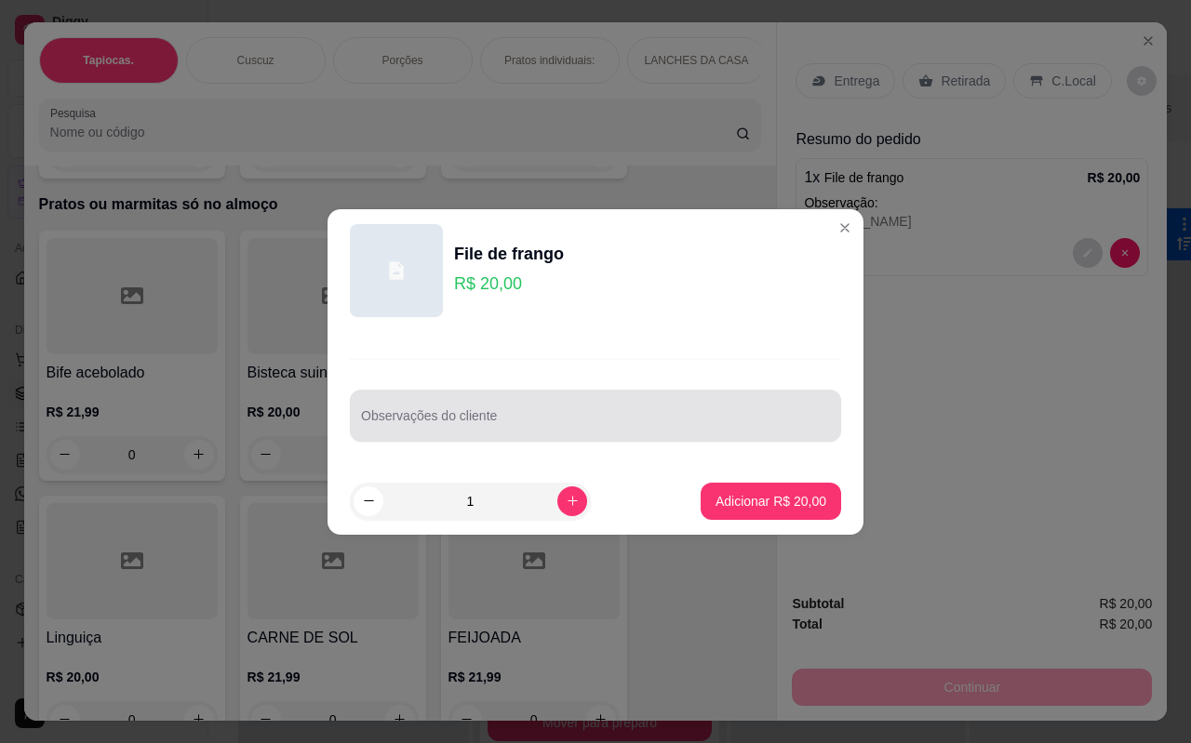
click at [515, 417] on input "Observações do cliente" at bounding box center [595, 423] width 469 height 19
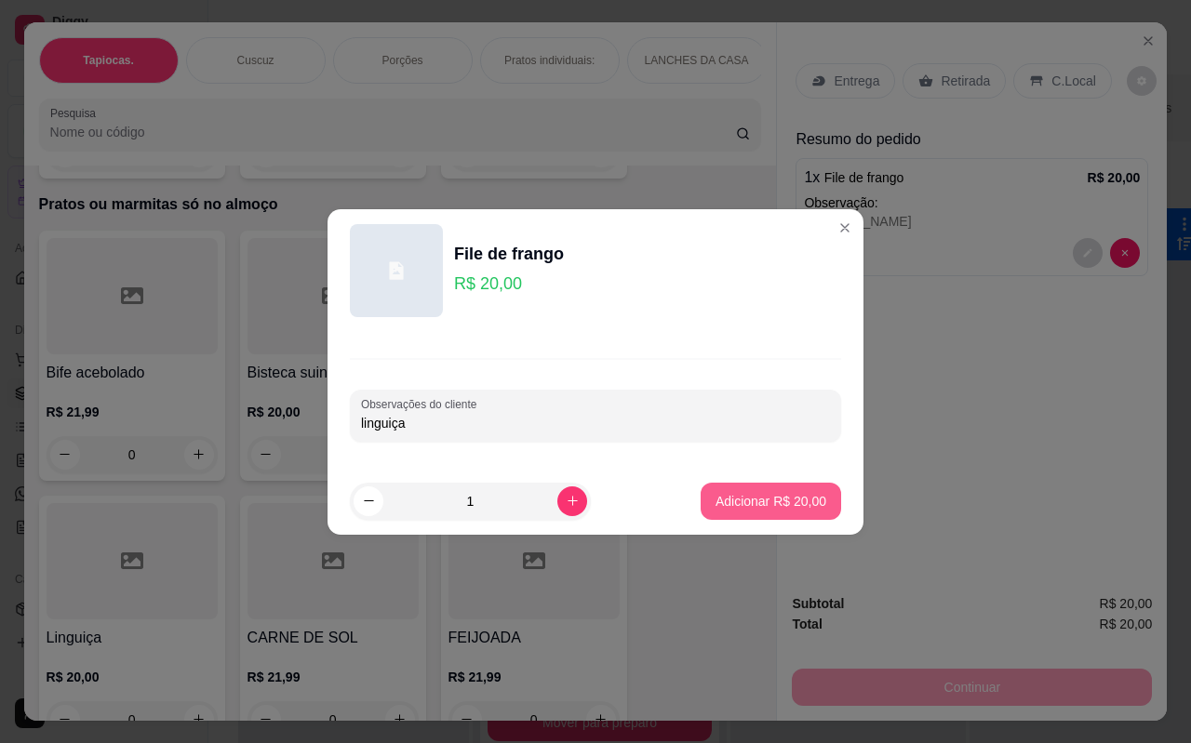
type input "linguiça"
click at [775, 490] on button "Adicionar R$ 20,00" at bounding box center [770, 501] width 137 height 36
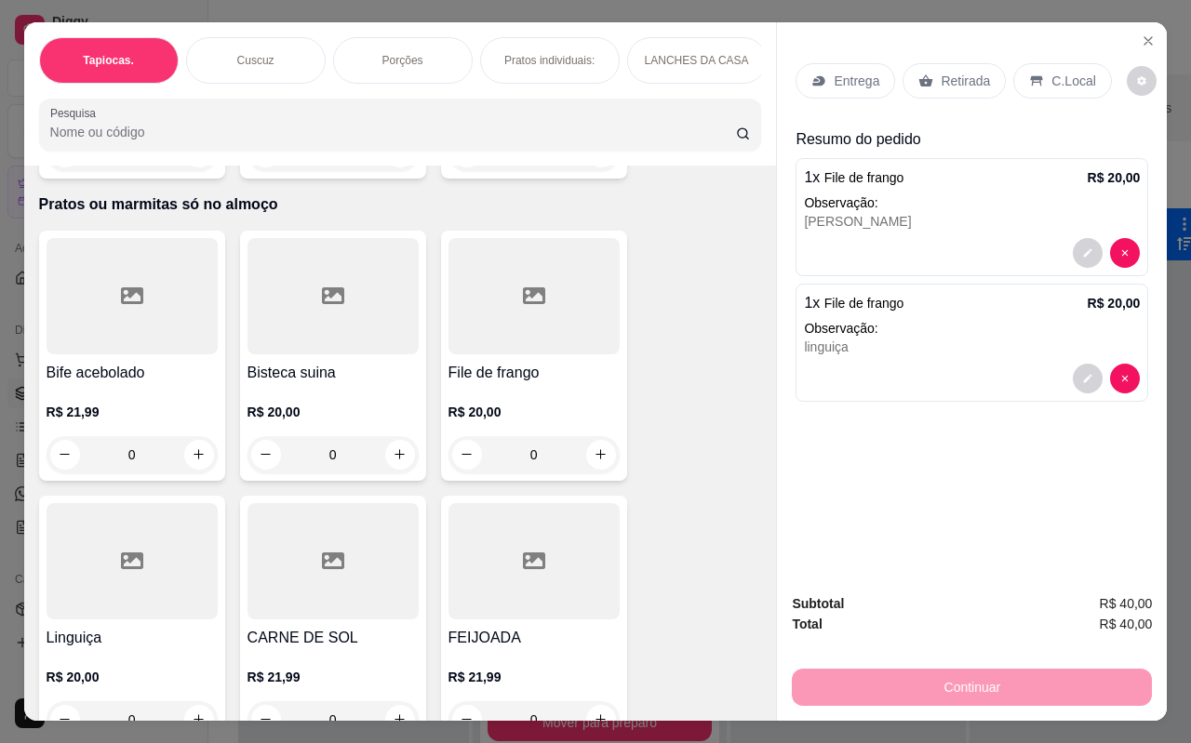
click at [130, 321] on div at bounding box center [132, 296] width 171 height 116
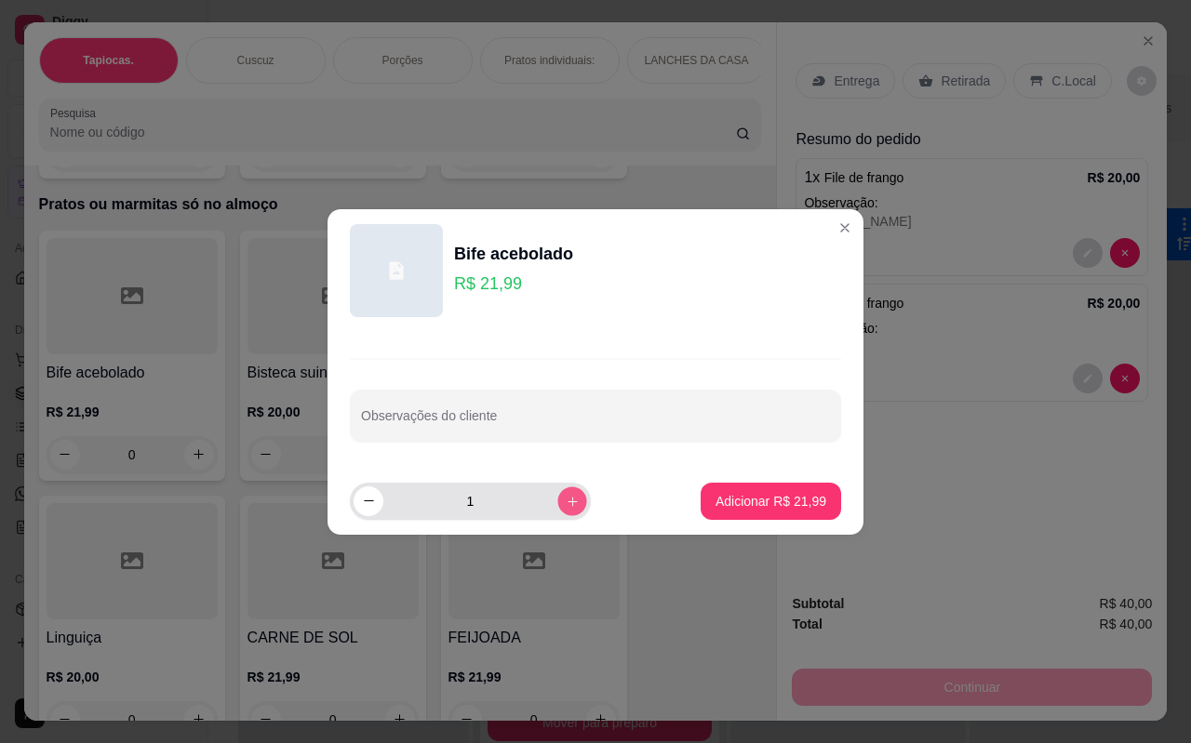
click at [557, 495] on button "increase-product-quantity" at bounding box center [571, 500] width 29 height 29
type input "2"
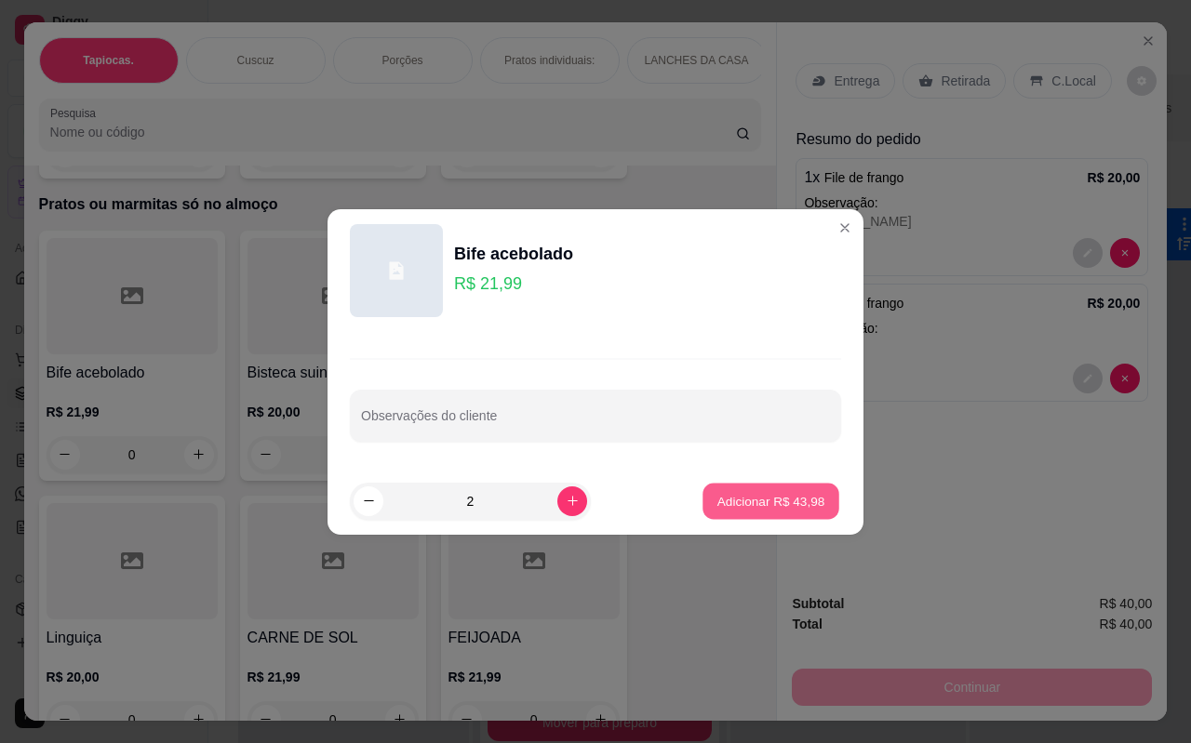
click at [726, 496] on p "Adicionar R$ 43,98" at bounding box center [771, 501] width 108 height 18
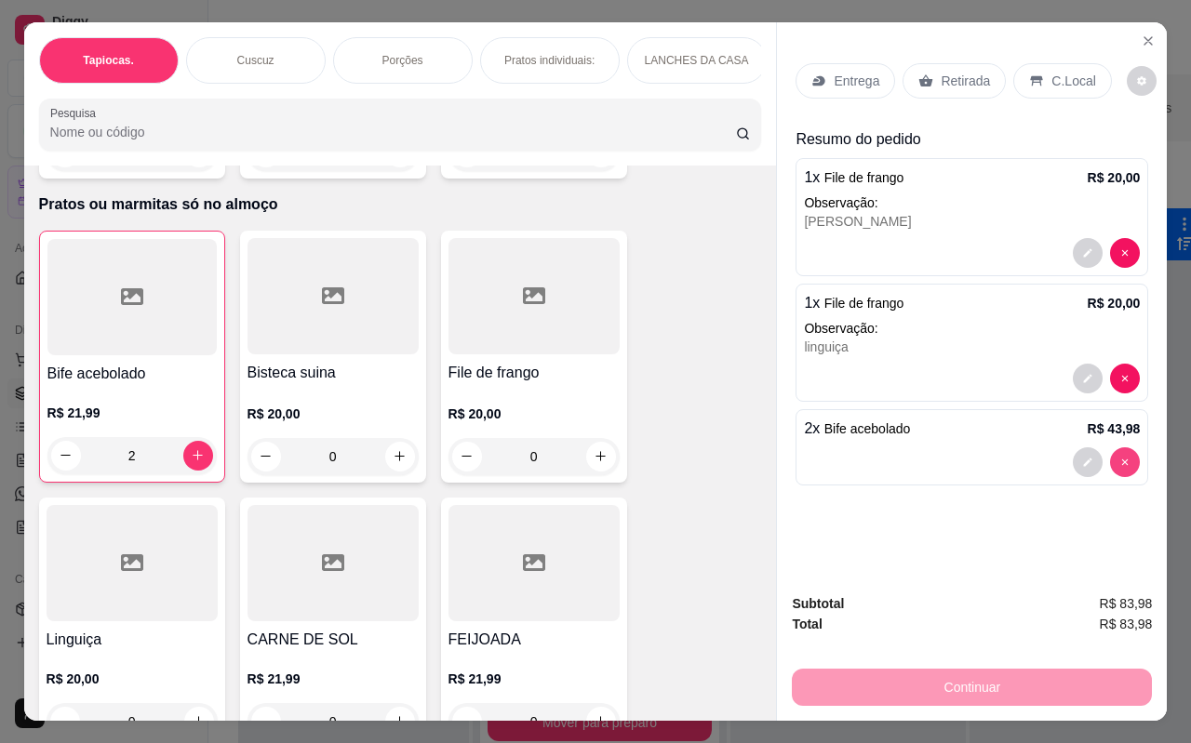
type input "0"
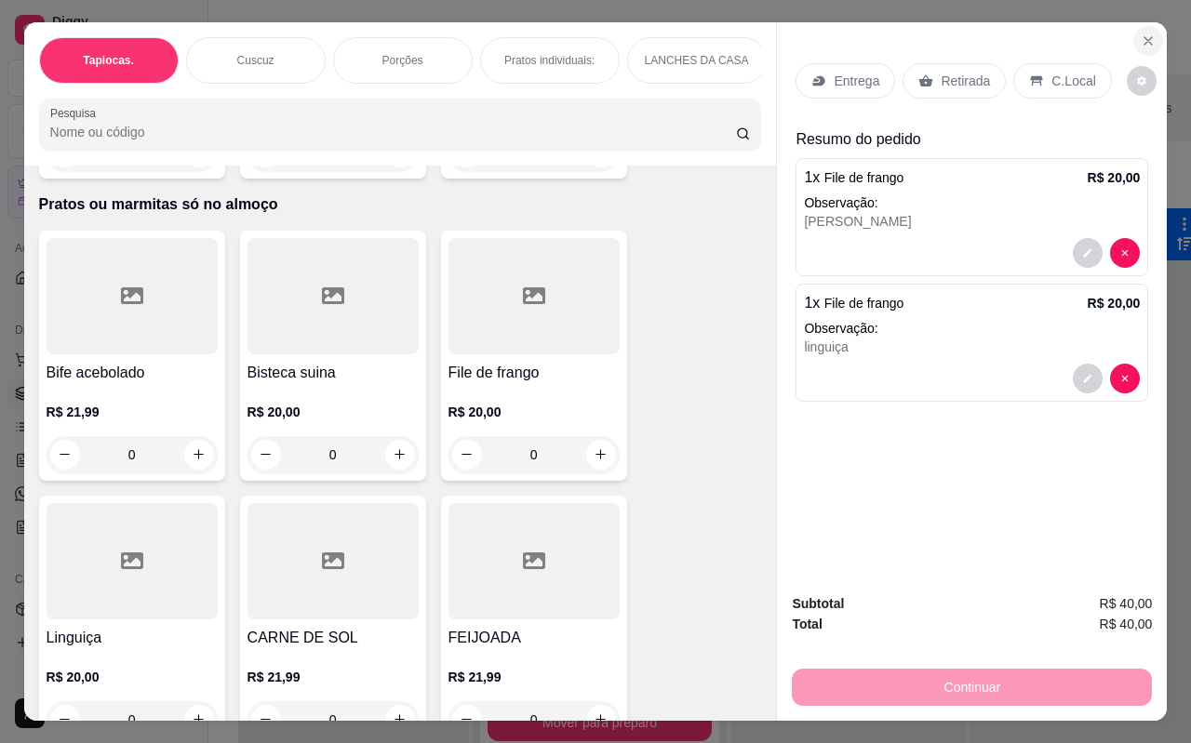
click at [1142, 33] on icon "Close" at bounding box center [1147, 40] width 15 height 15
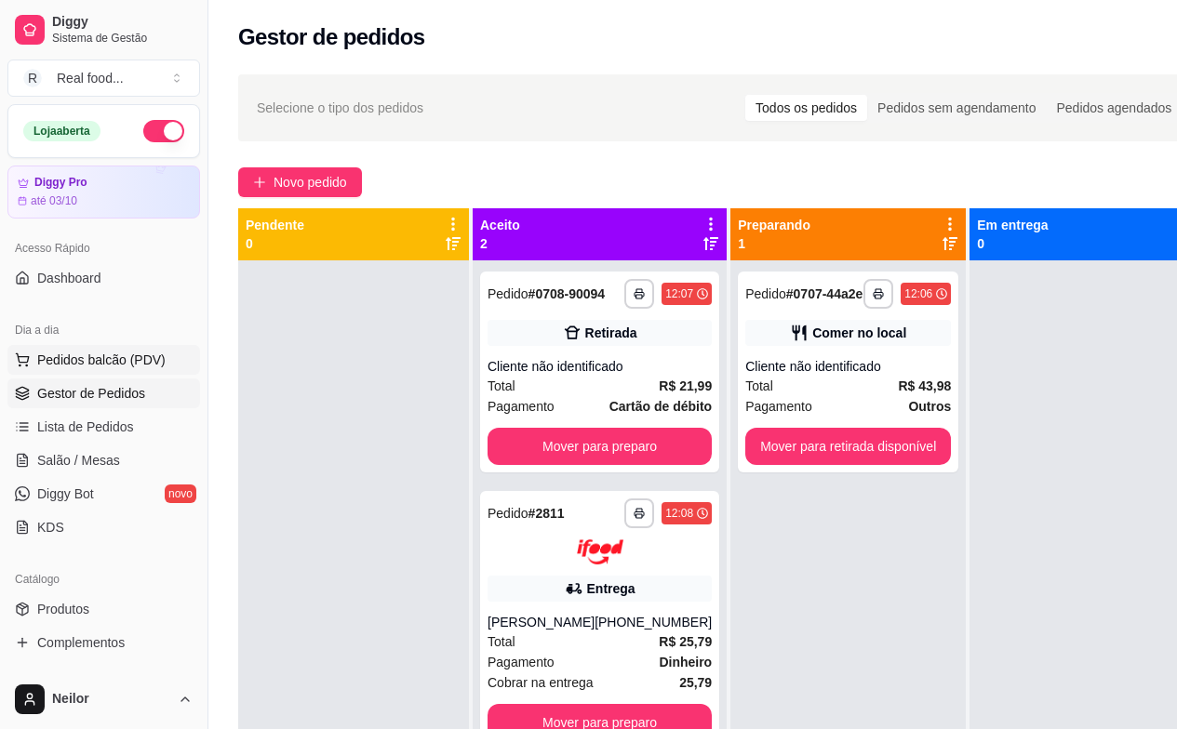
click at [83, 359] on span "Pedidos balcão (PDV)" at bounding box center [101, 360] width 128 height 19
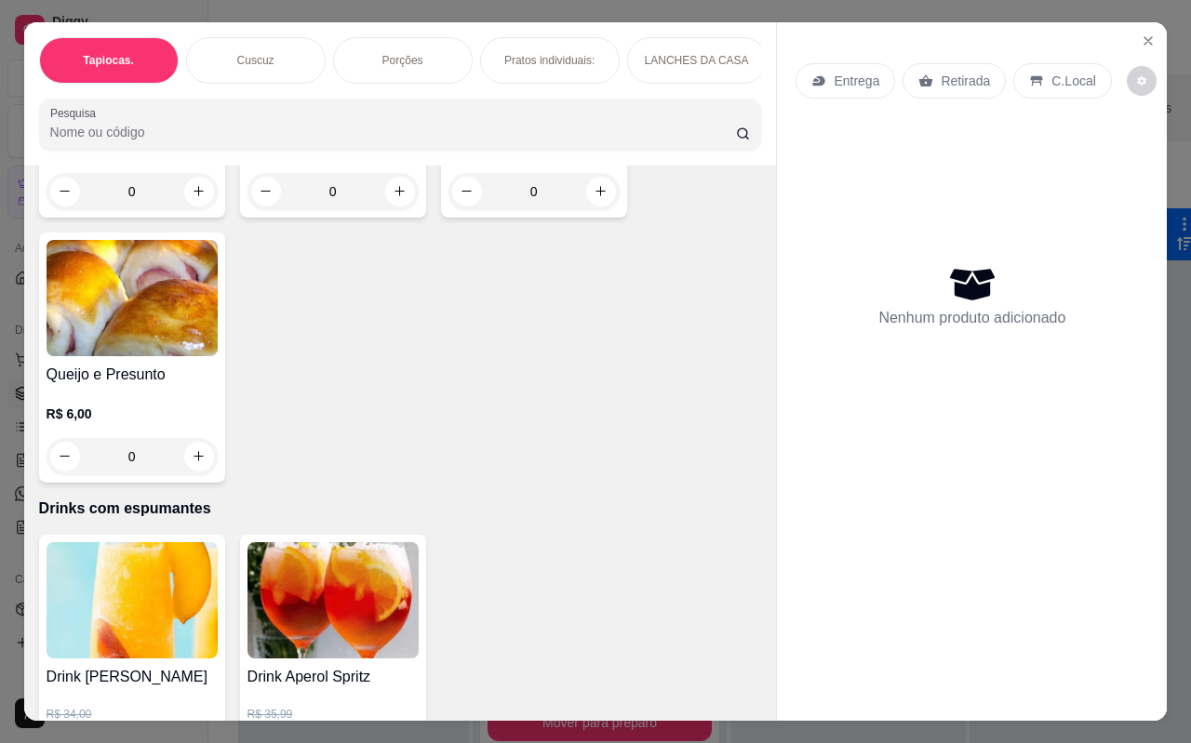
scroll to position [3670, 0]
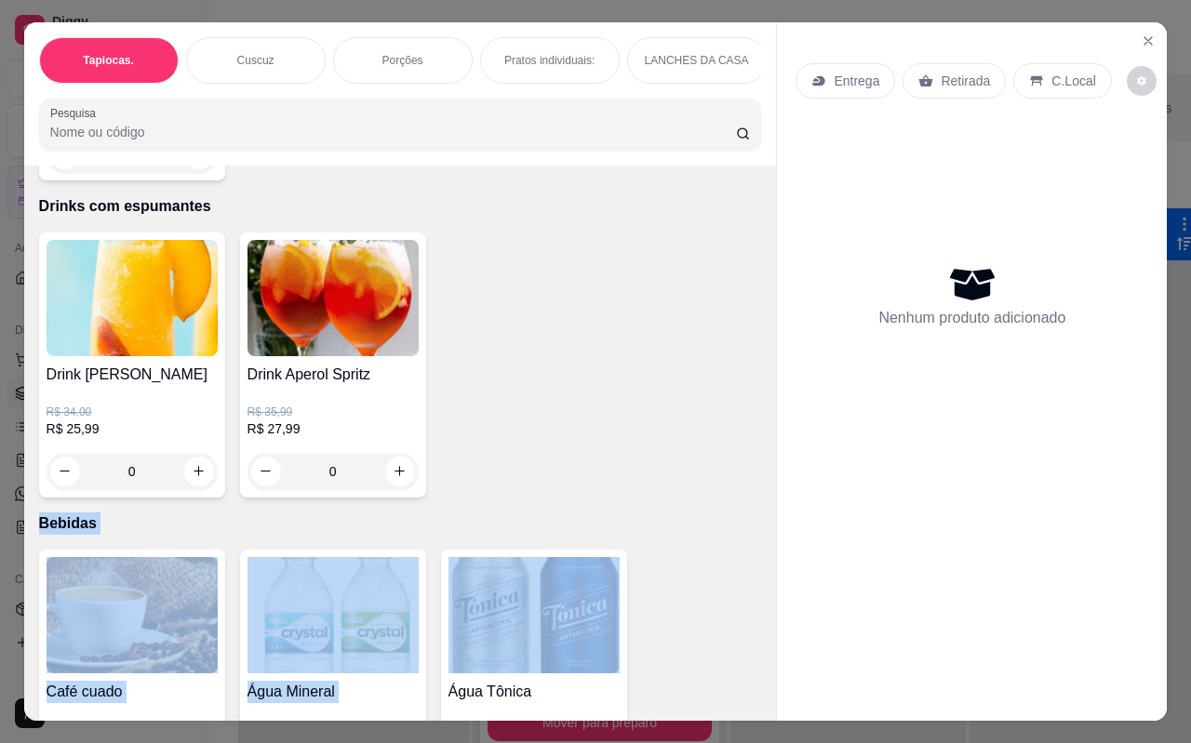
drag, startPoint x: 721, startPoint y: 484, endPoint x: 723, endPoint y: 539, distance: 55.8
click at [723, 539] on div "Item avulso Tapiocas. Tapioca tradicional R$ 9,90 0 Tapioca de frango com catup…" at bounding box center [400, 443] width 752 height 555
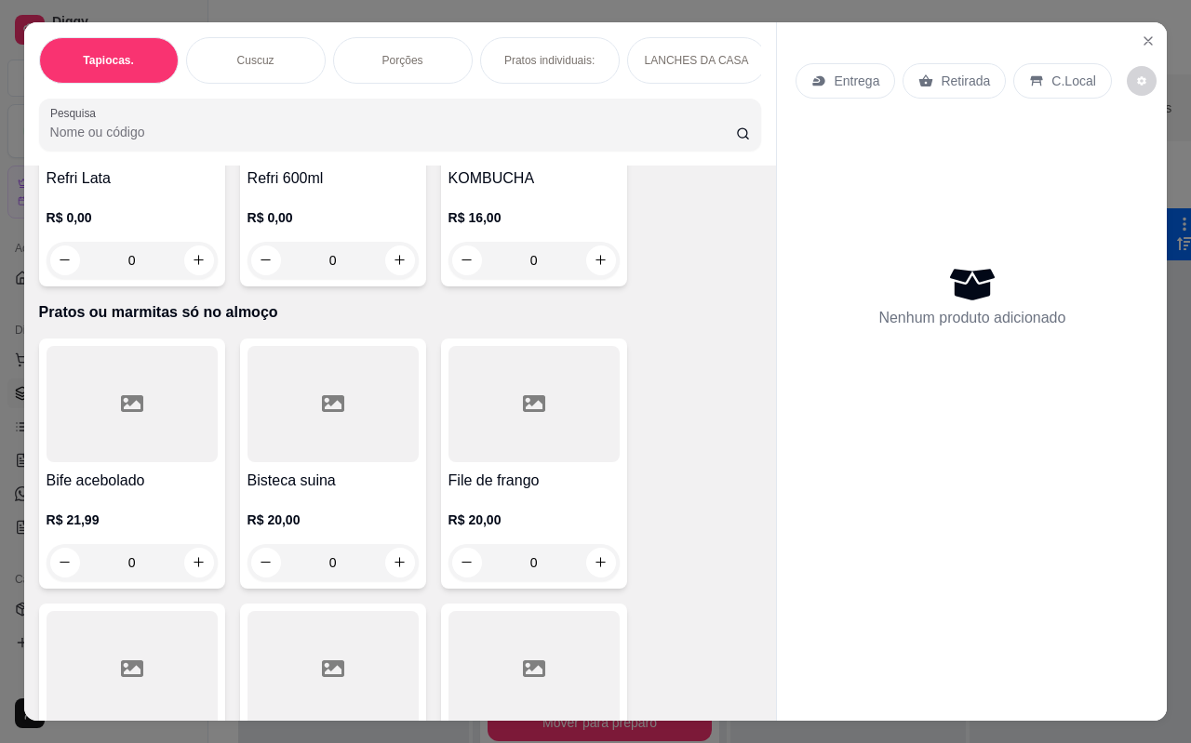
scroll to position [4890, 0]
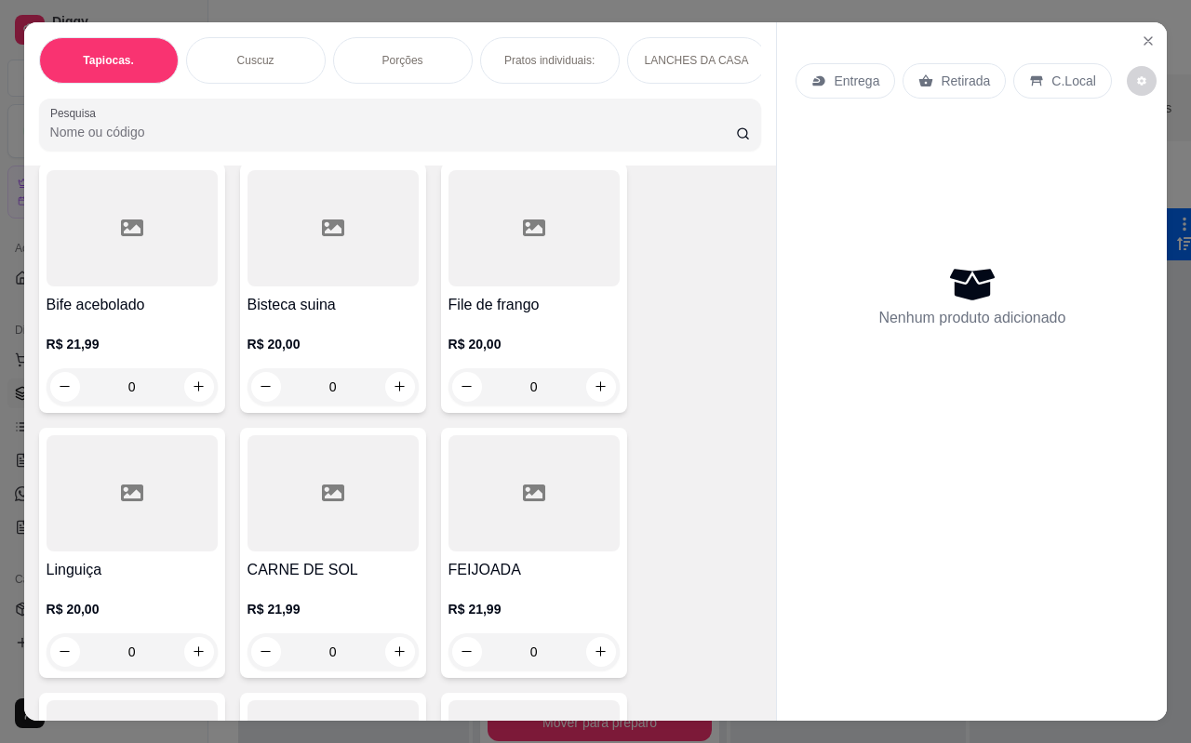
click at [349, 269] on div at bounding box center [332, 228] width 171 height 116
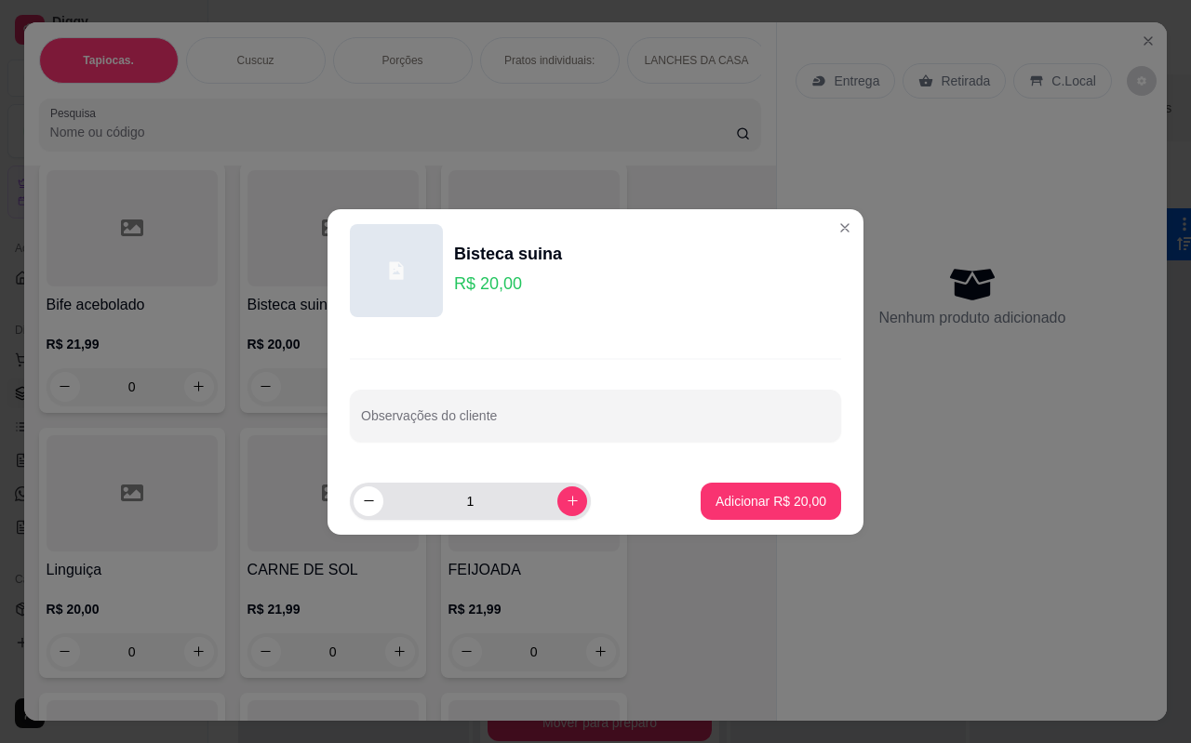
click at [538, 494] on input "1" at bounding box center [470, 501] width 174 height 37
click at [566, 498] on icon "increase-product-quantity" at bounding box center [573, 501] width 14 height 14
click at [378, 502] on button "decrease-product-quantity" at bounding box center [368, 501] width 30 height 30
type input "1"
click at [748, 501] on p "Adicionar R$ 20,00" at bounding box center [770, 501] width 111 height 19
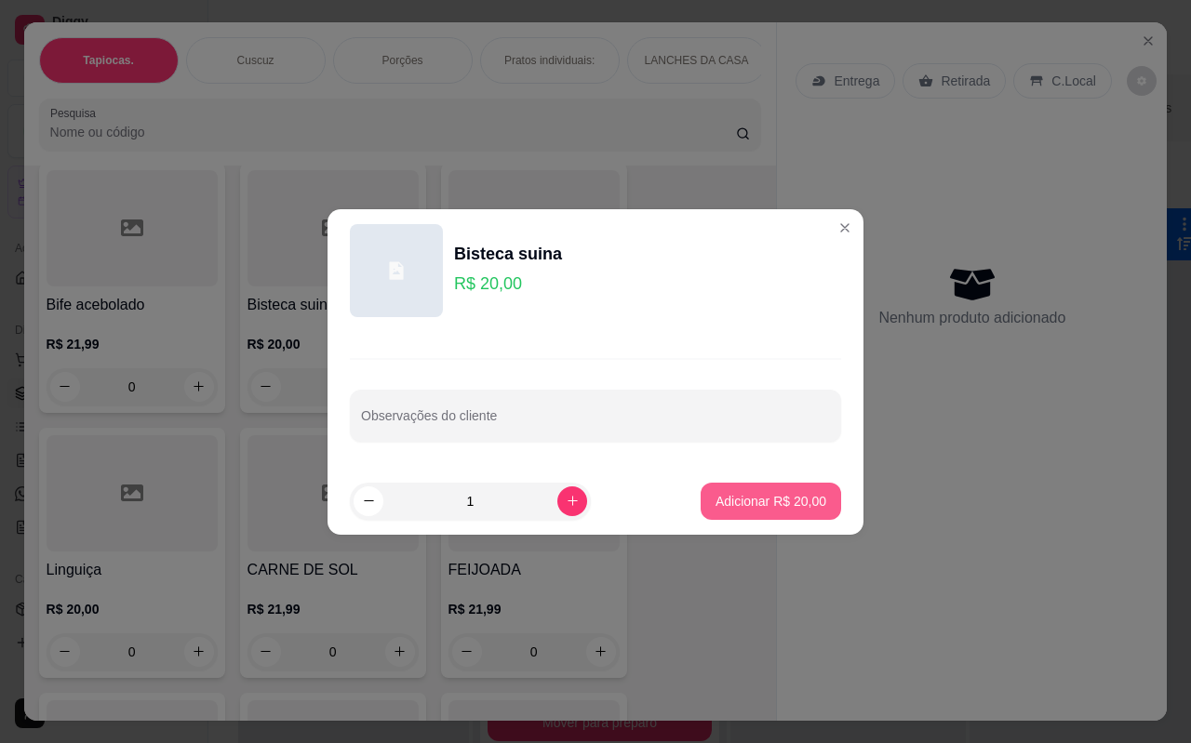
type input "1"
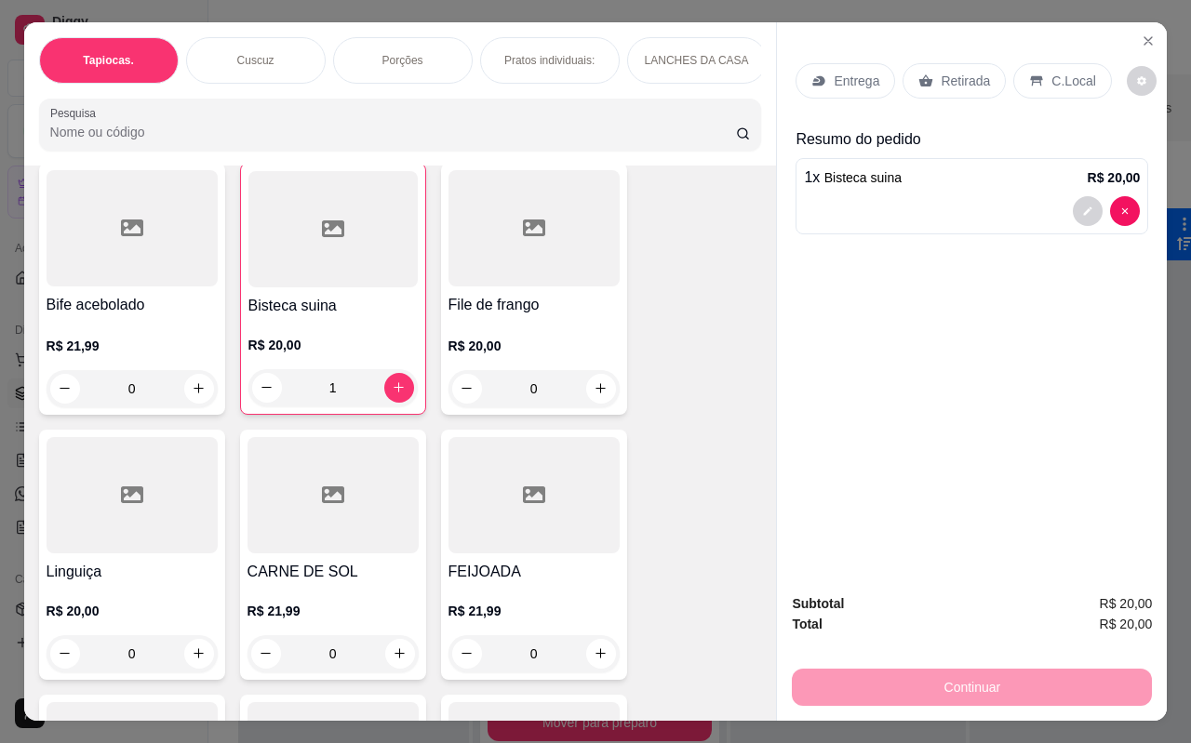
click at [240, 281] on div "Bisteca suina R$ 20,00 1" at bounding box center [333, 289] width 186 height 252
click at [166, 294] on h4 "Bife acebolado" at bounding box center [132, 305] width 171 height 22
click at [86, 296] on h4 "Bife acebolado" at bounding box center [132, 305] width 171 height 22
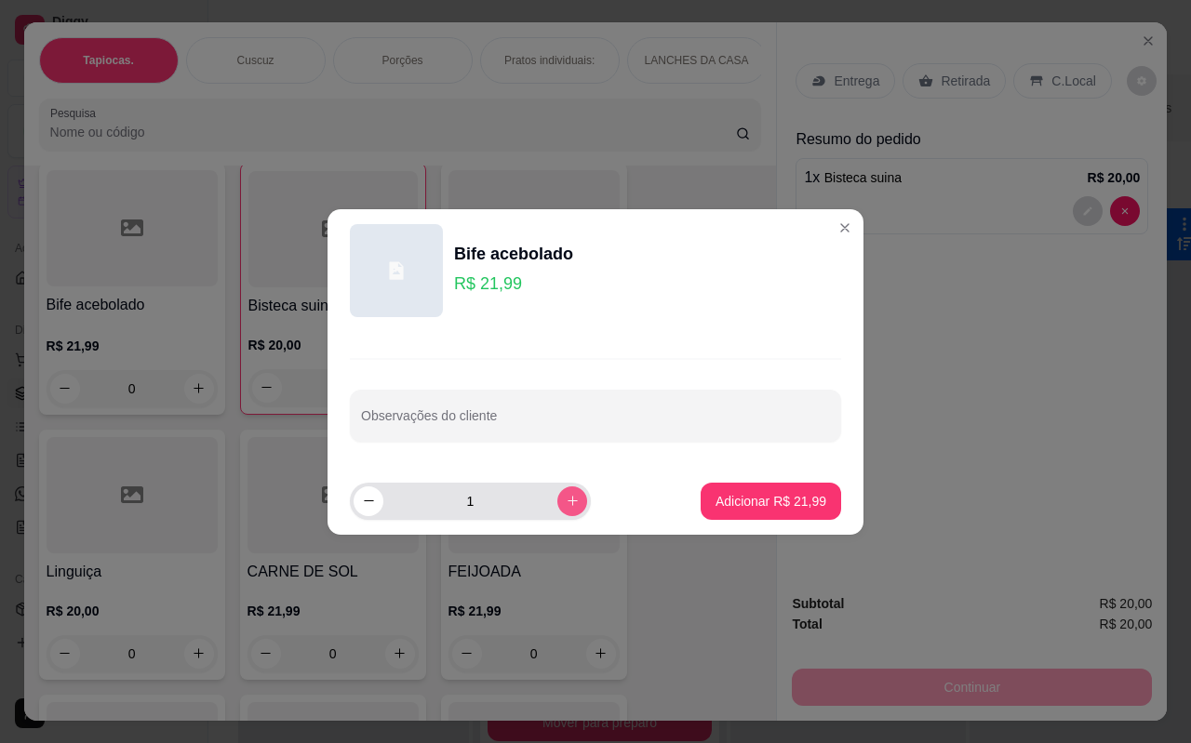
click at [566, 498] on icon "increase-product-quantity" at bounding box center [573, 501] width 14 height 14
type input "2"
click at [749, 504] on p "Adicionar R$ 43,98" at bounding box center [770, 501] width 111 height 19
type input "2"
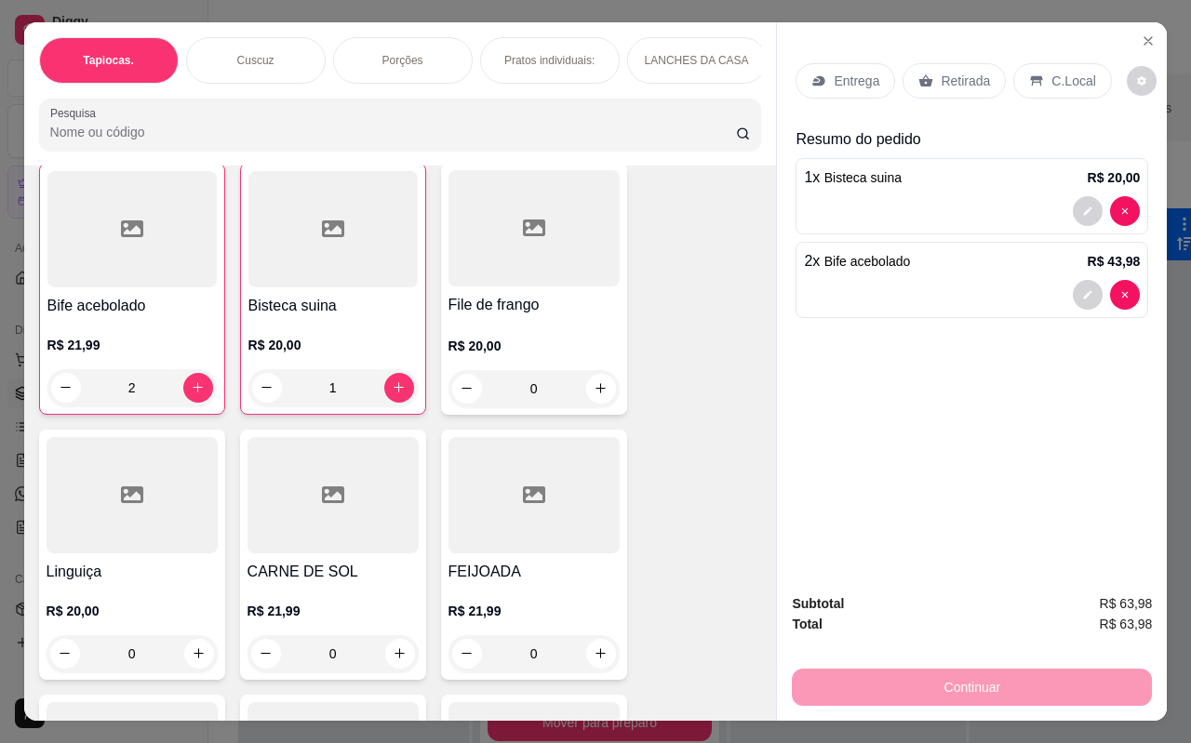
scroll to position [4891, 0]
click at [1057, 72] on p "C.Local" at bounding box center [1073, 81] width 44 height 19
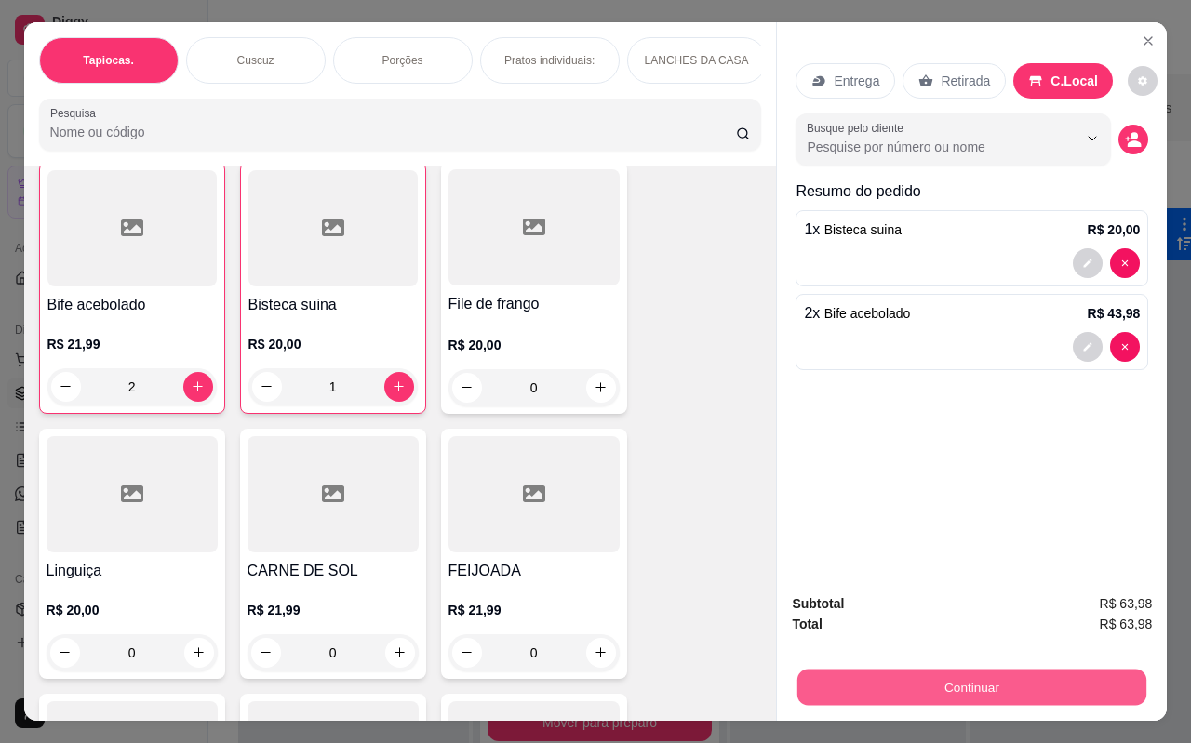
click at [965, 678] on button "Continuar" at bounding box center [971, 688] width 349 height 36
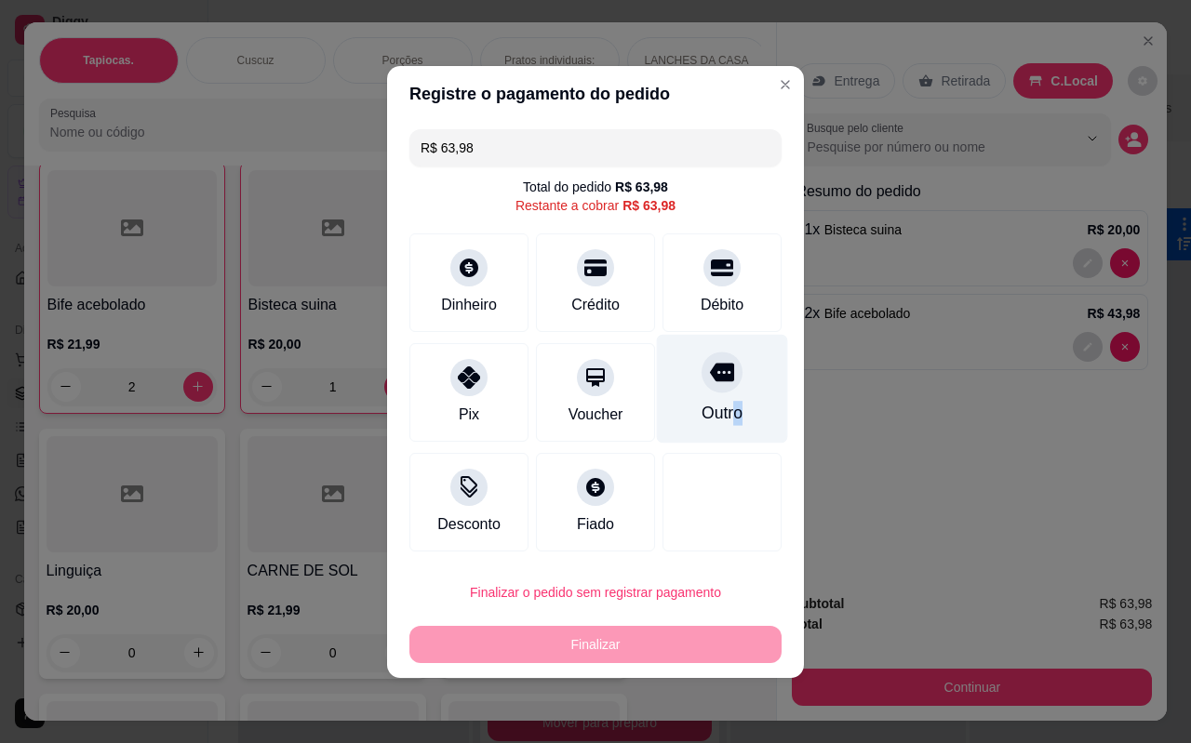
click at [727, 405] on div "Outro" at bounding box center [721, 413] width 41 height 24
type input "R$ 0,00"
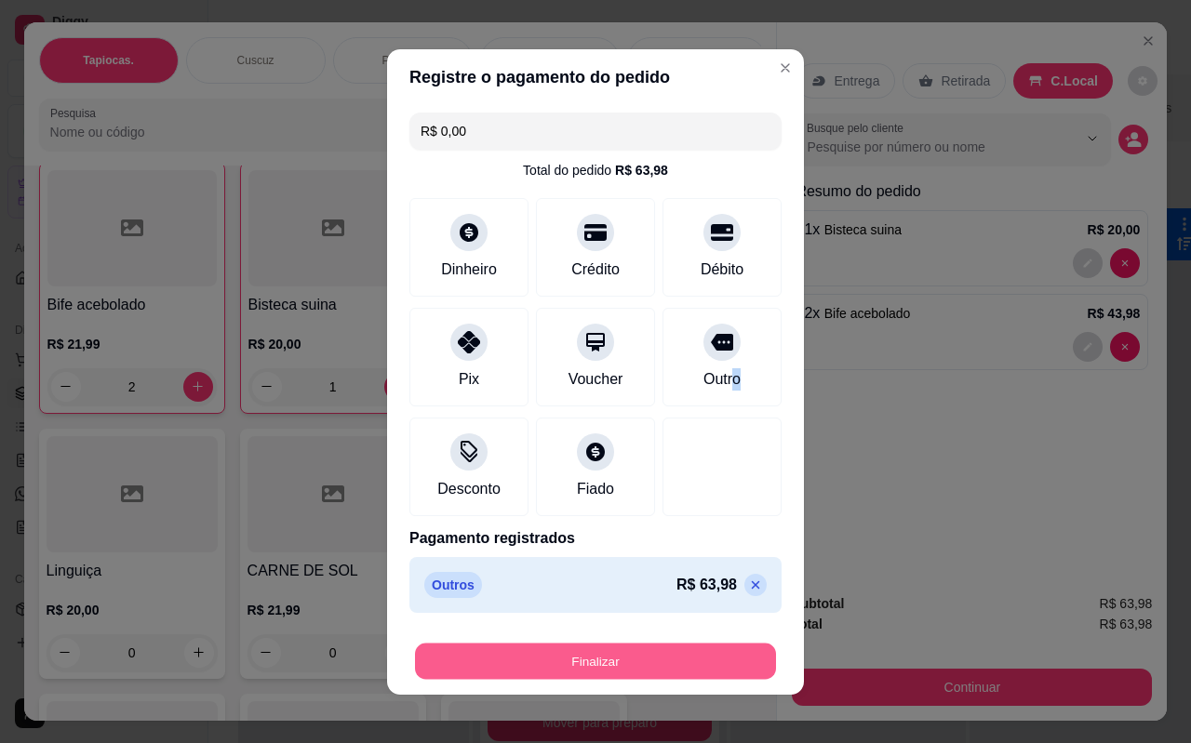
click at [640, 662] on button "Finalizar" at bounding box center [595, 661] width 361 height 36
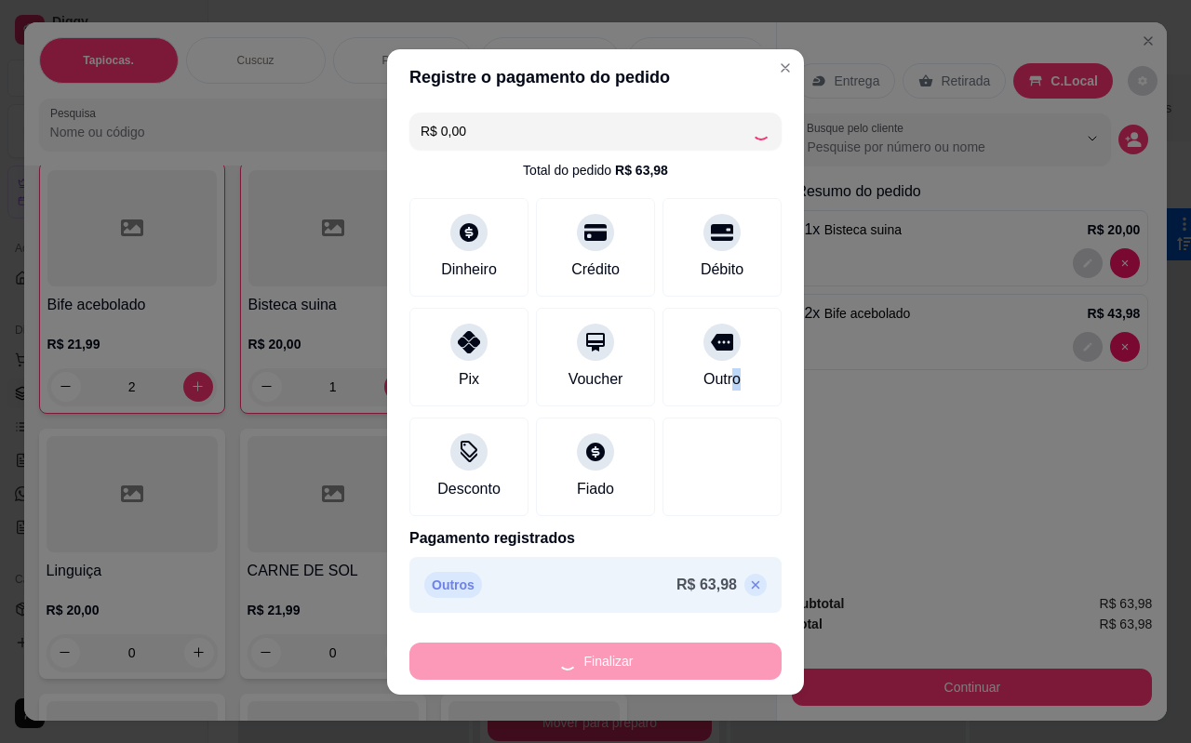
type input "0"
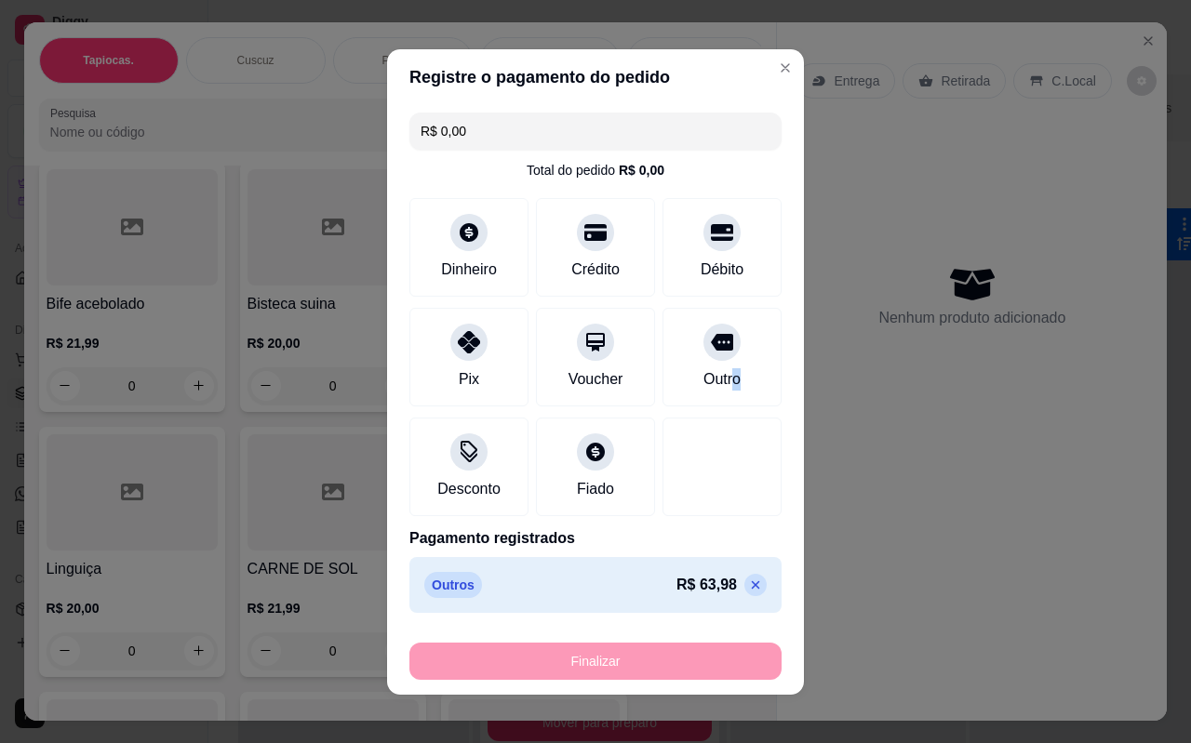
type input "-R$ 63,98"
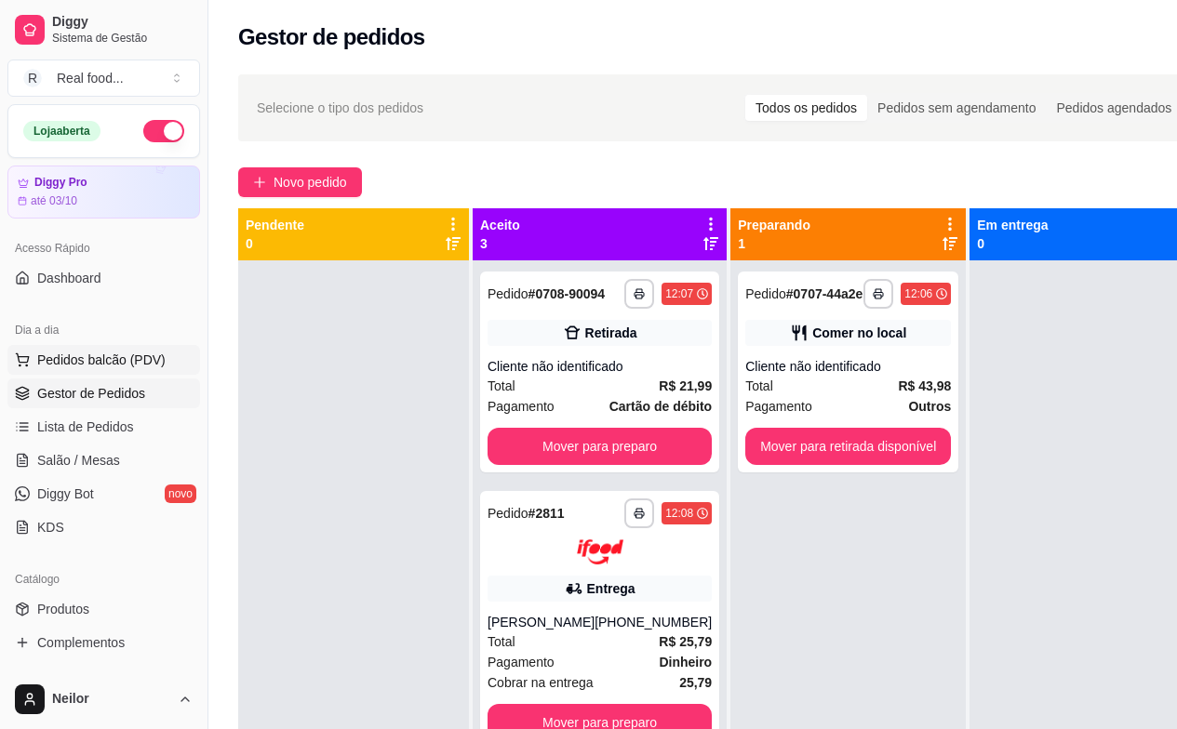
click at [131, 353] on span "Pedidos balcão (PDV)" at bounding box center [101, 360] width 128 height 19
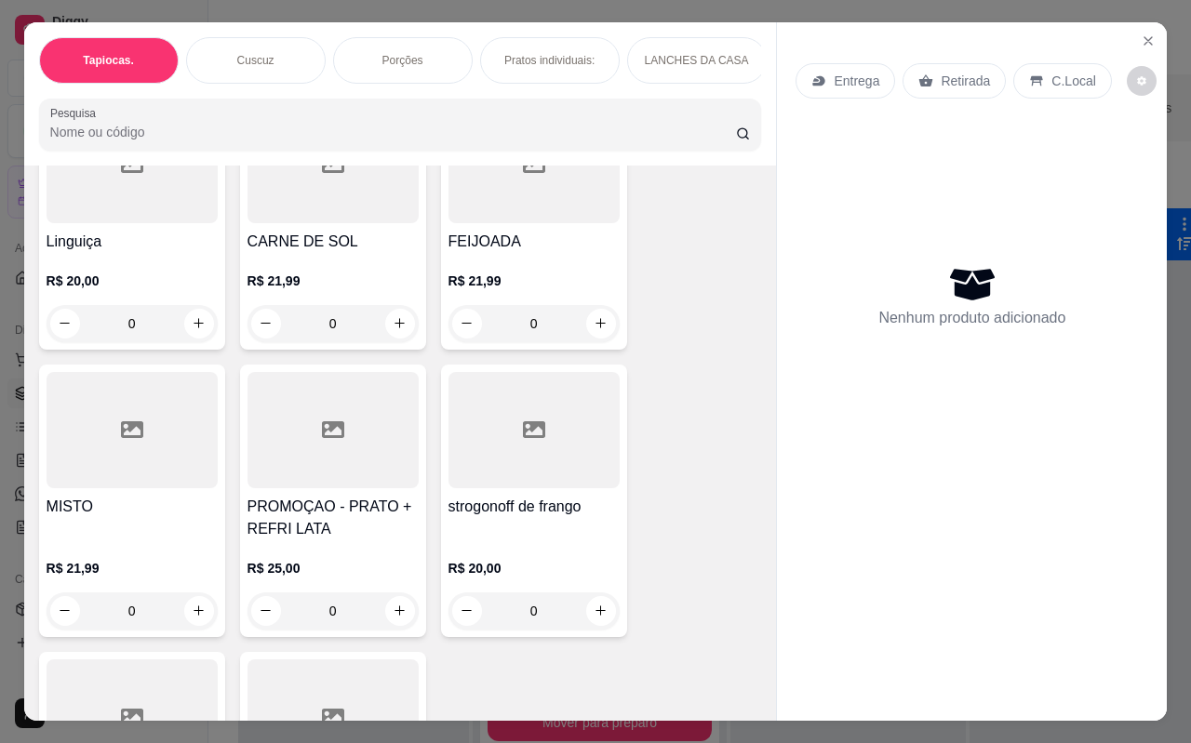
scroll to position [5176, 0]
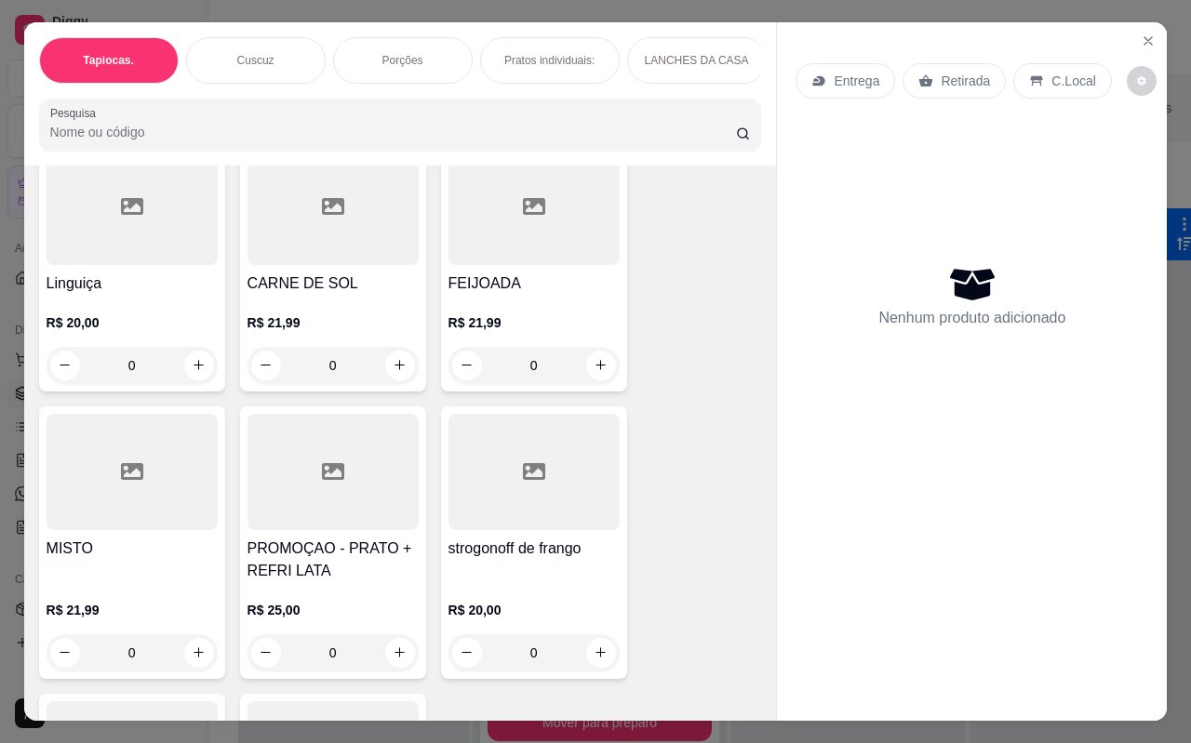
click at [521, 547] on div "strogonoff de frango" at bounding box center [533, 560] width 171 height 45
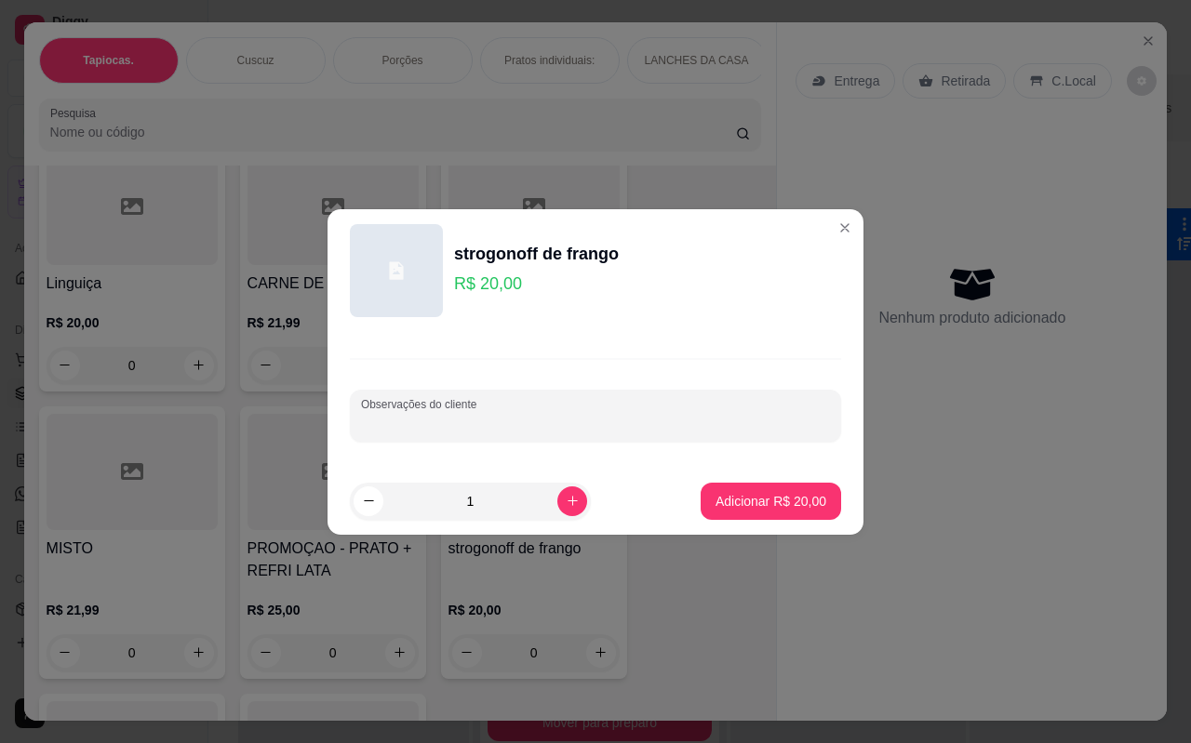
click at [536, 417] on input "Observações do cliente" at bounding box center [595, 423] width 469 height 19
type input "bife [PERSON_NAME]"
click at [728, 496] on p "Adicionar R$ 20,00" at bounding box center [771, 501] width 108 height 18
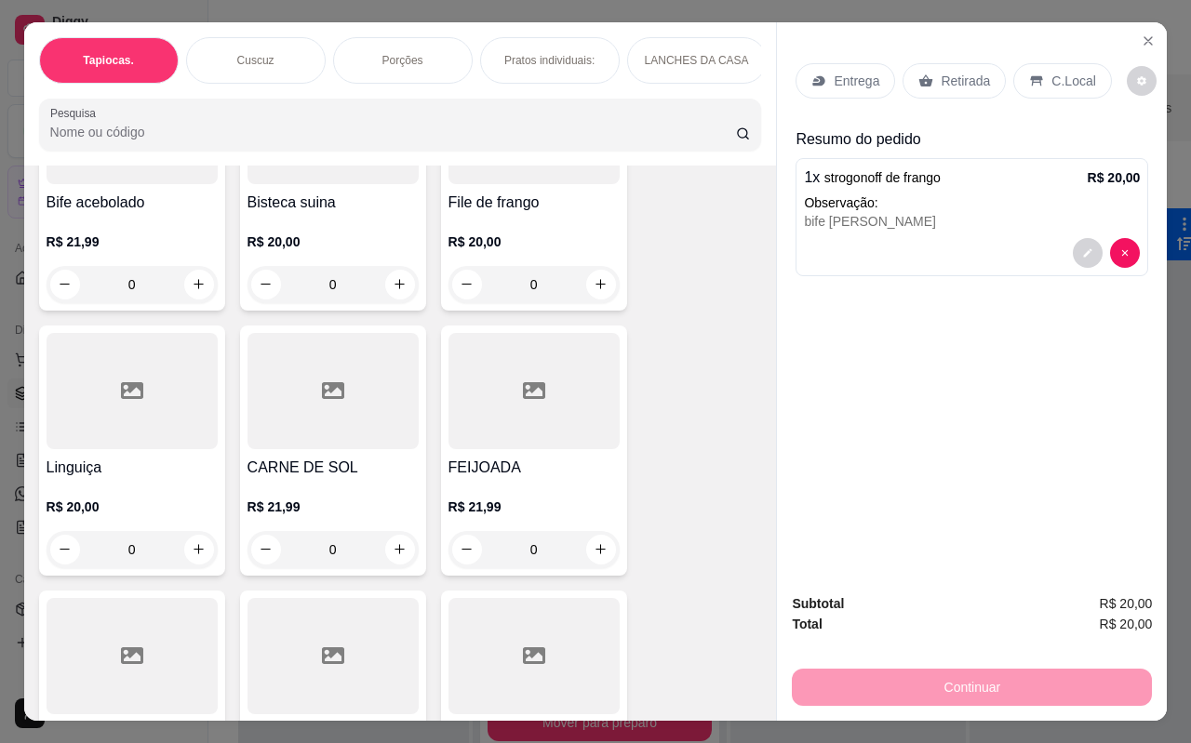
scroll to position [4990, 0]
click at [301, 234] on p "R$ 20,00" at bounding box center [332, 243] width 171 height 19
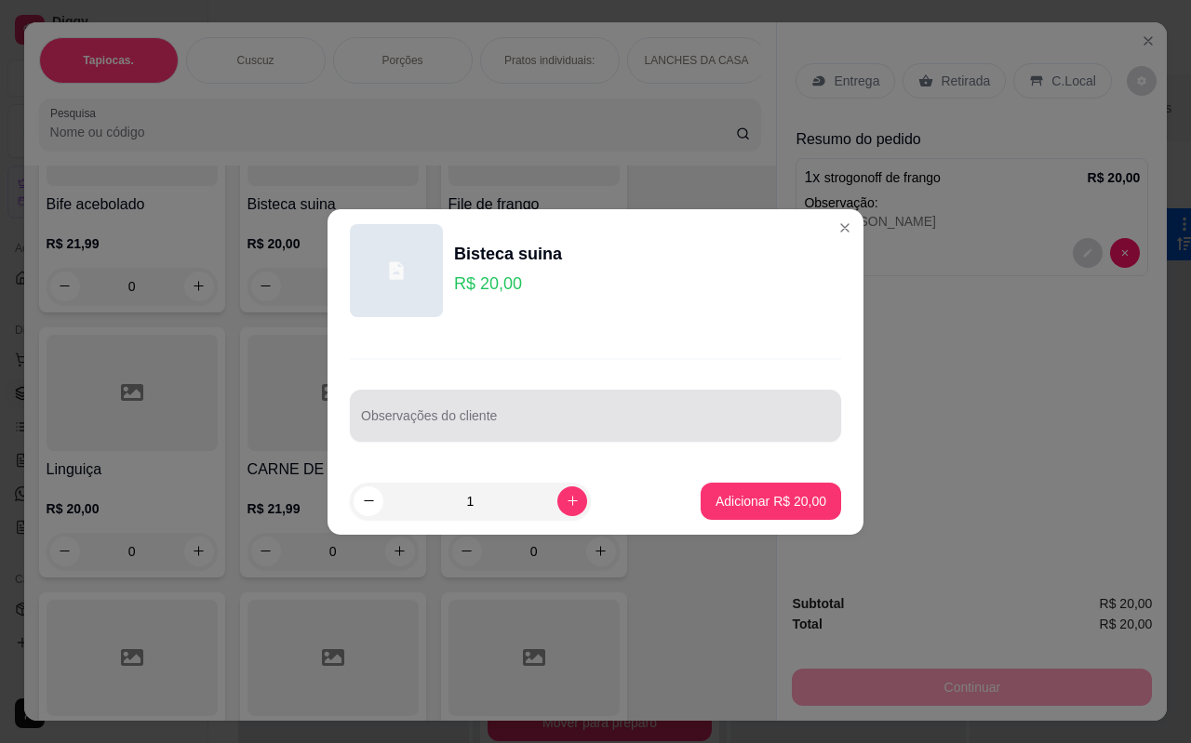
click at [468, 412] on div at bounding box center [595, 415] width 469 height 37
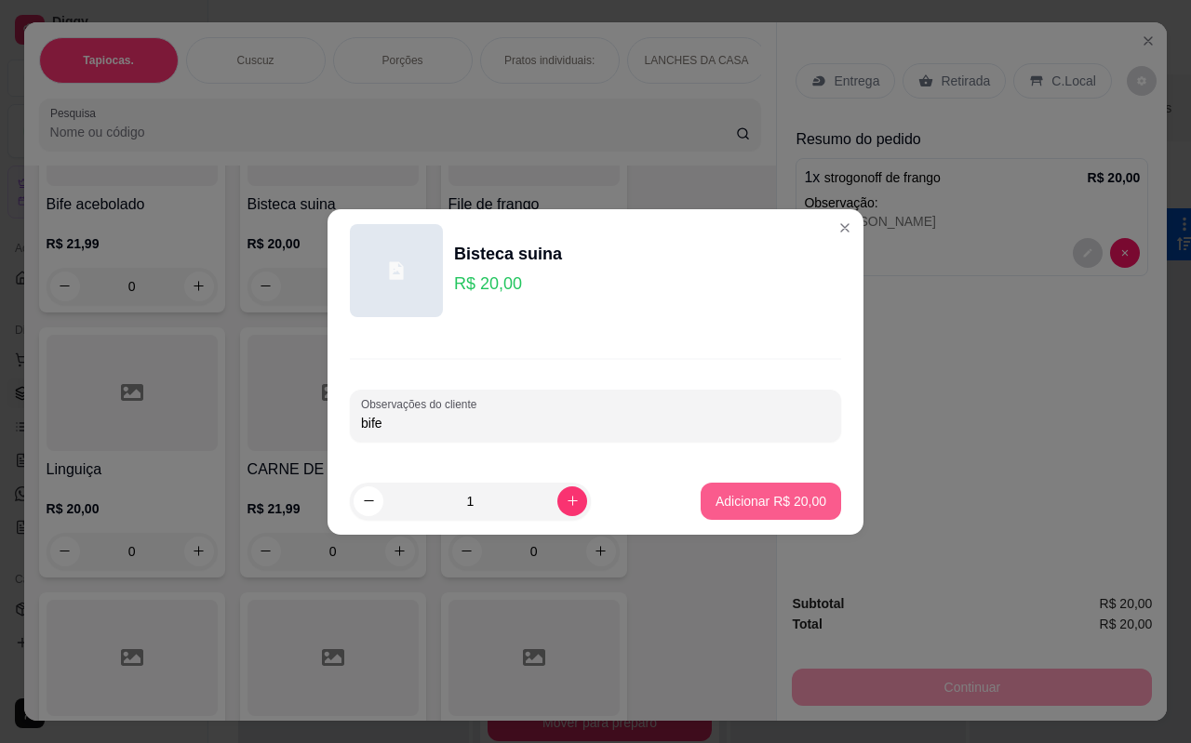
type input "bife"
click at [739, 494] on p "Adicionar R$ 20,00" at bounding box center [770, 501] width 111 height 19
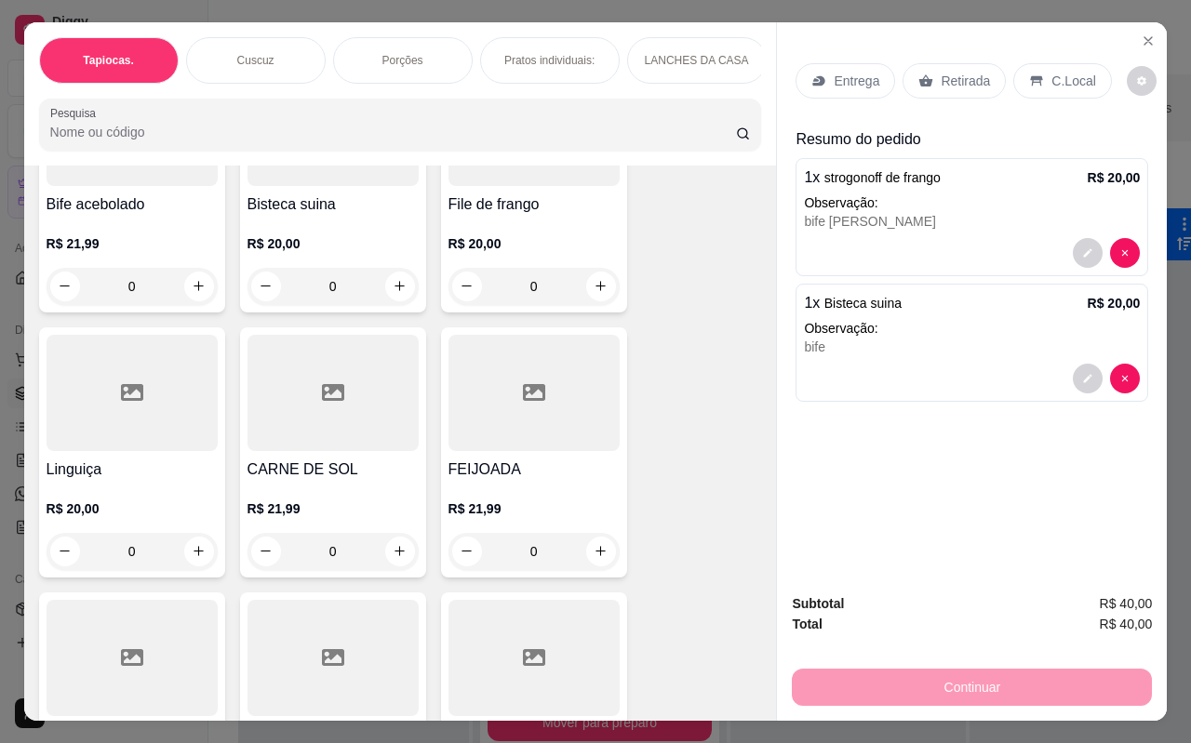
click at [1051, 73] on p "C.Local" at bounding box center [1073, 81] width 44 height 19
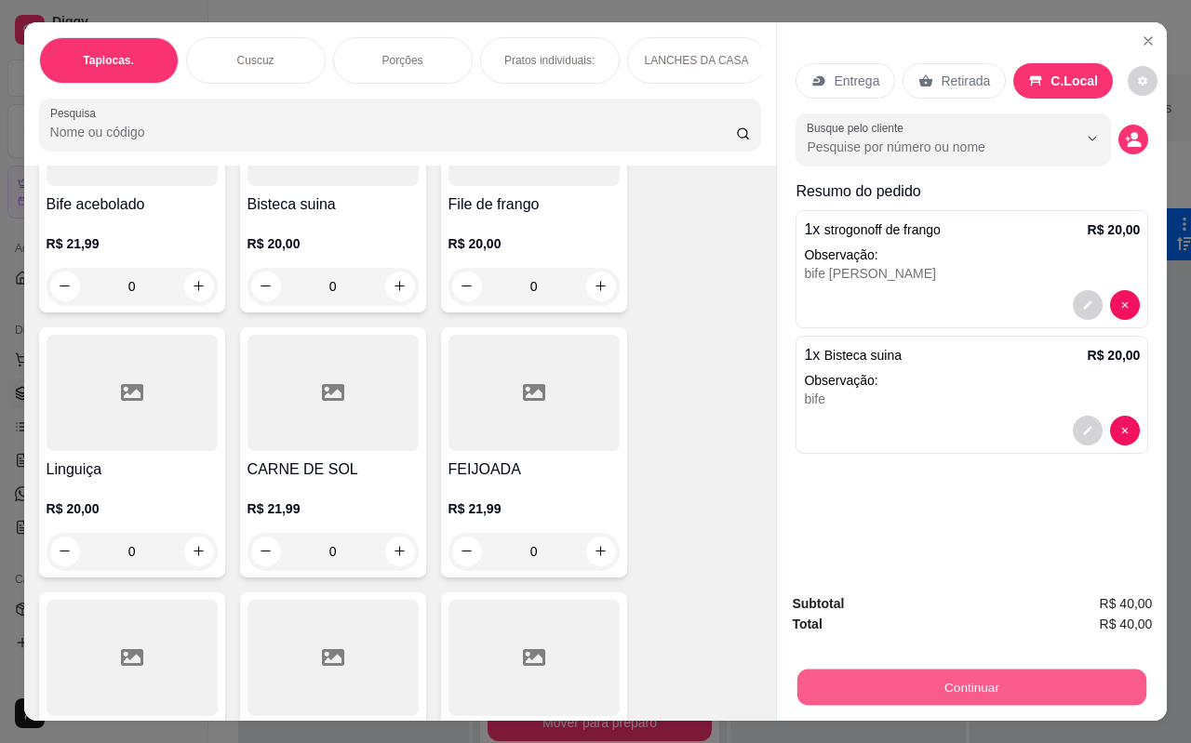
click at [973, 683] on button "Continuar" at bounding box center [971, 688] width 349 height 36
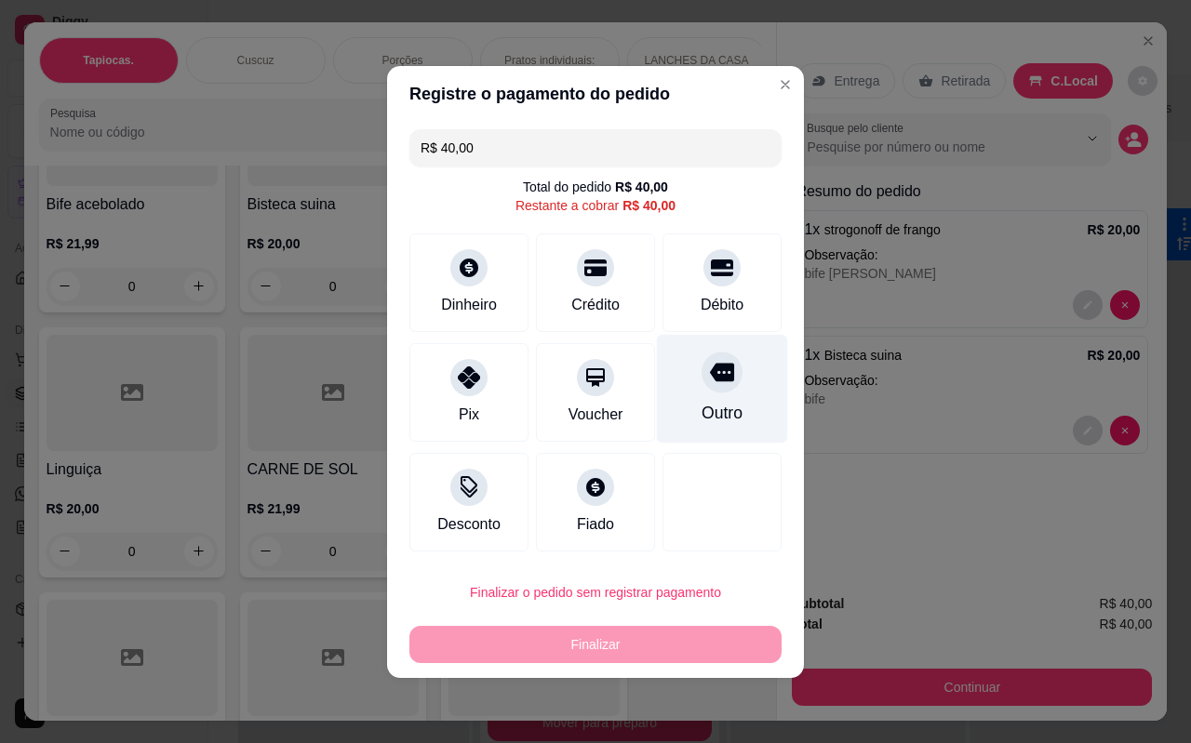
click at [733, 401] on div "Outro" at bounding box center [722, 388] width 131 height 109
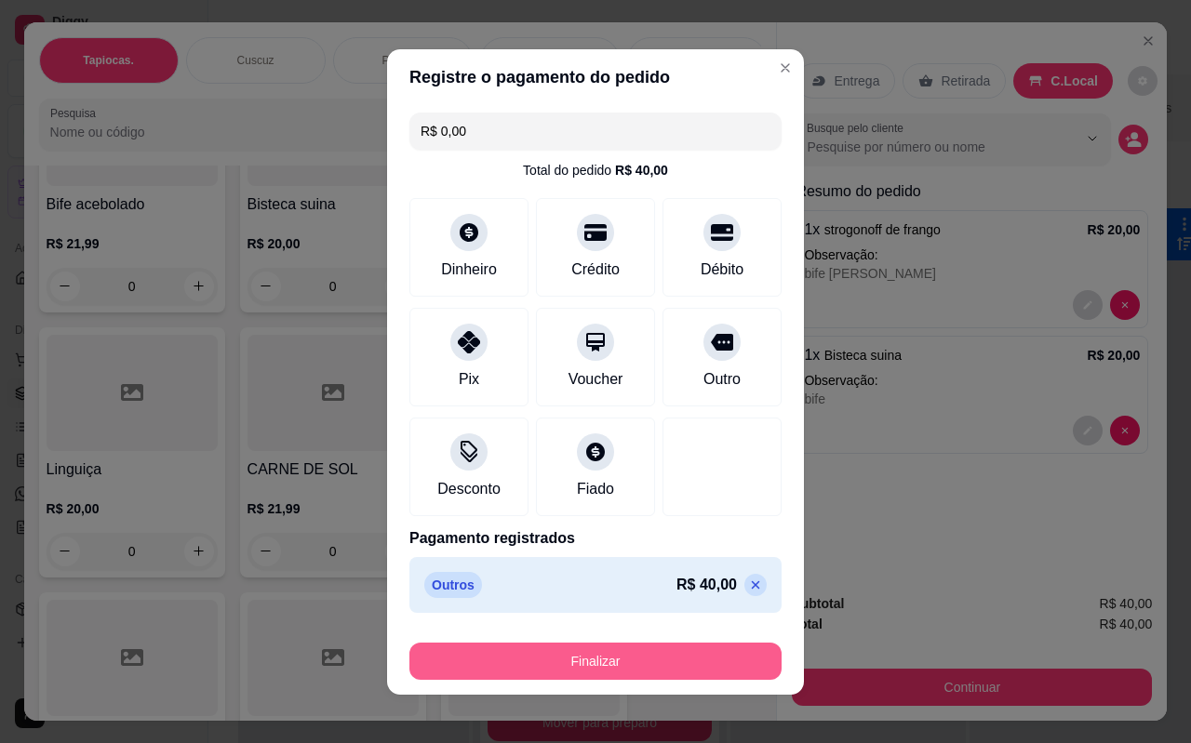
click at [617, 661] on button "Finalizar" at bounding box center [595, 661] width 372 height 37
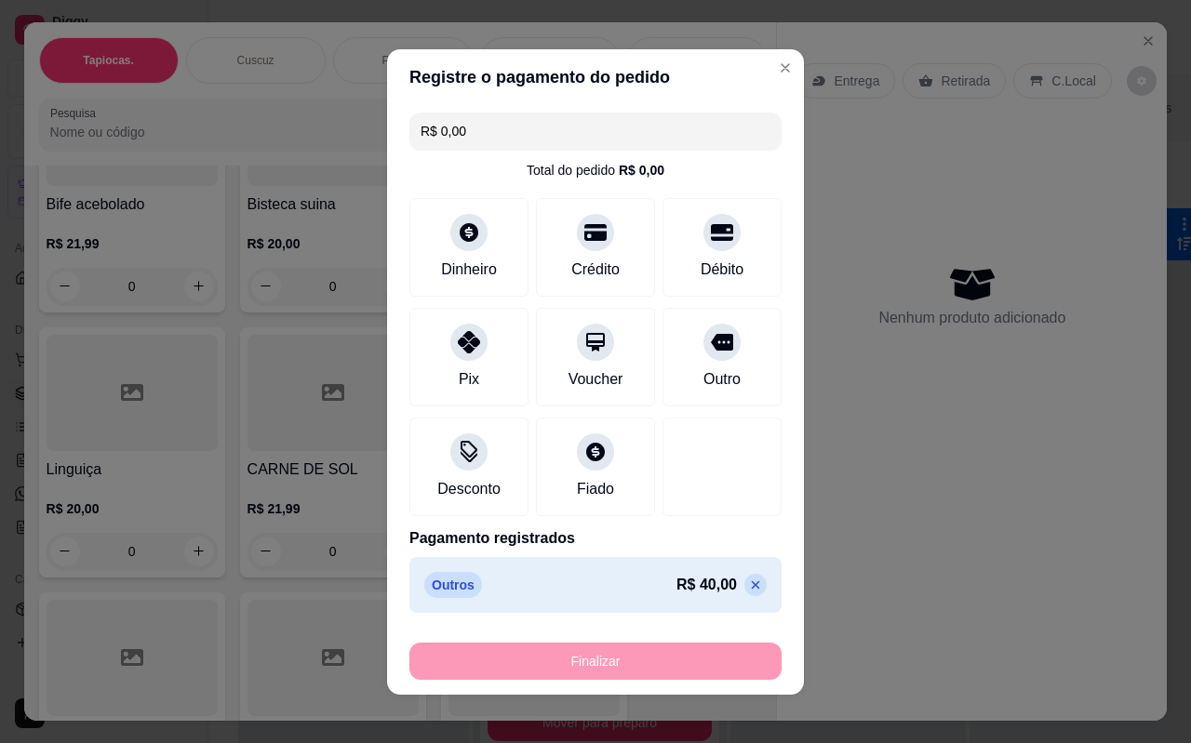
type input "-R$ 40,00"
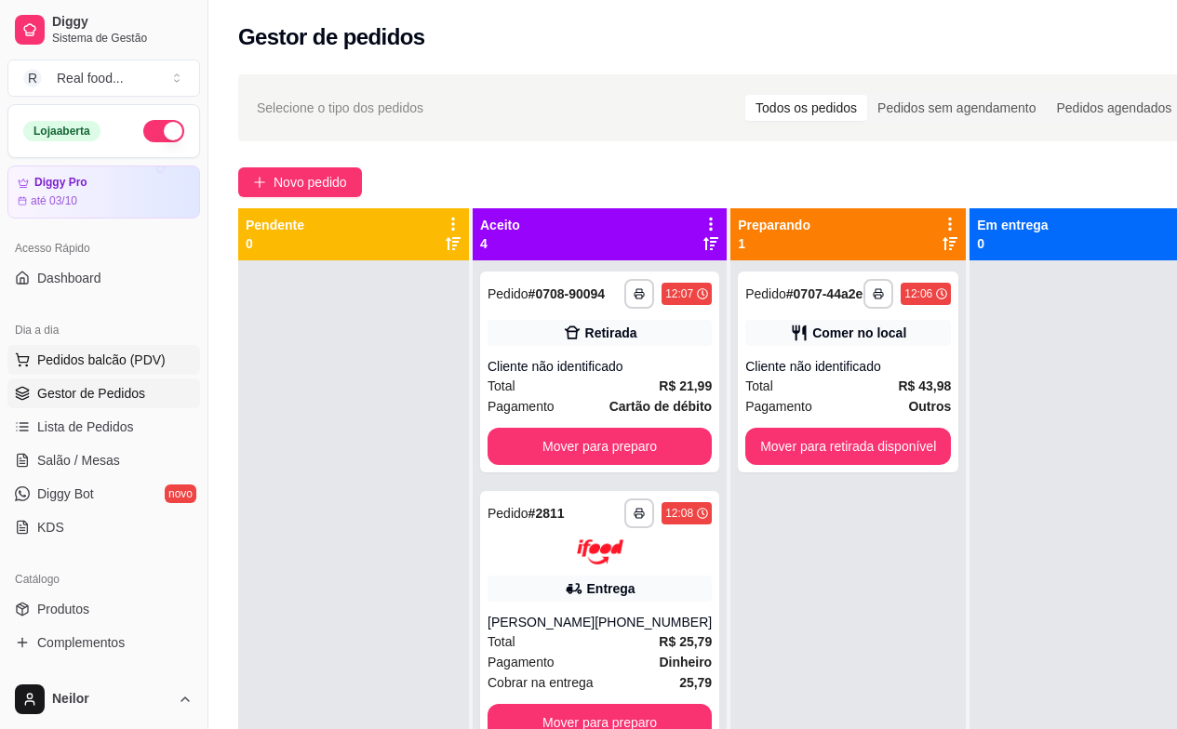
click at [116, 358] on span "Pedidos balcão (PDV)" at bounding box center [101, 360] width 128 height 19
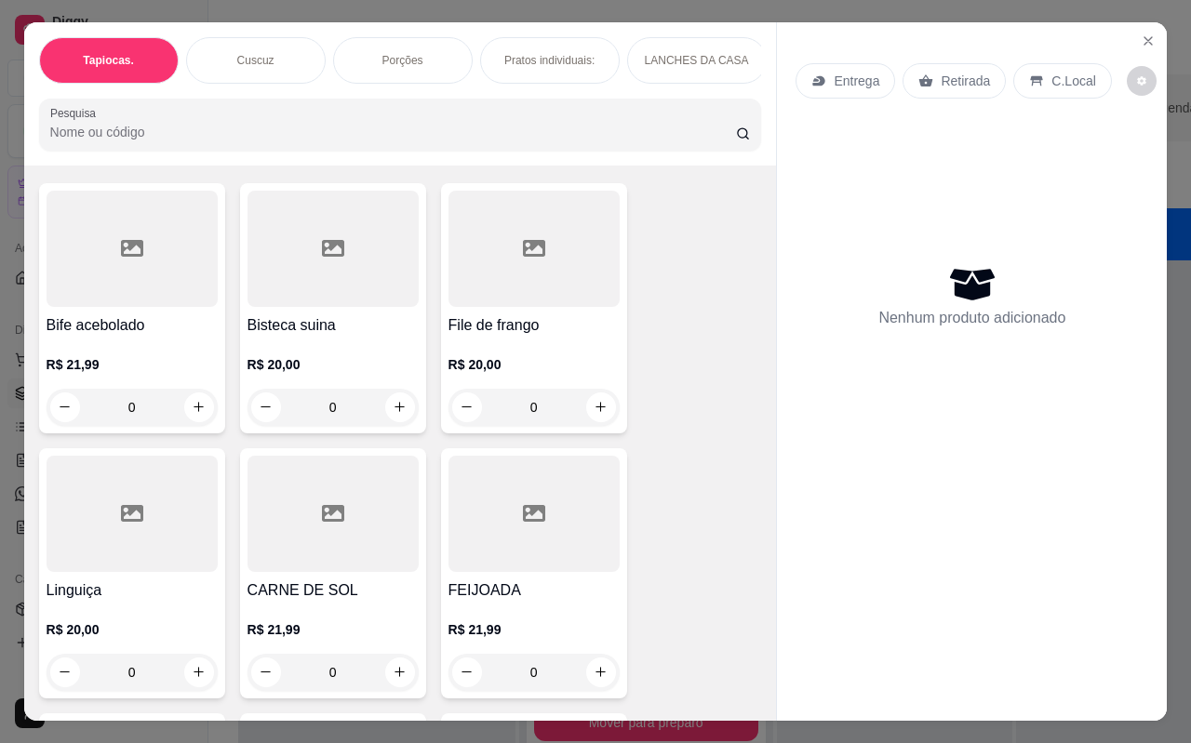
scroll to position [4837, 0]
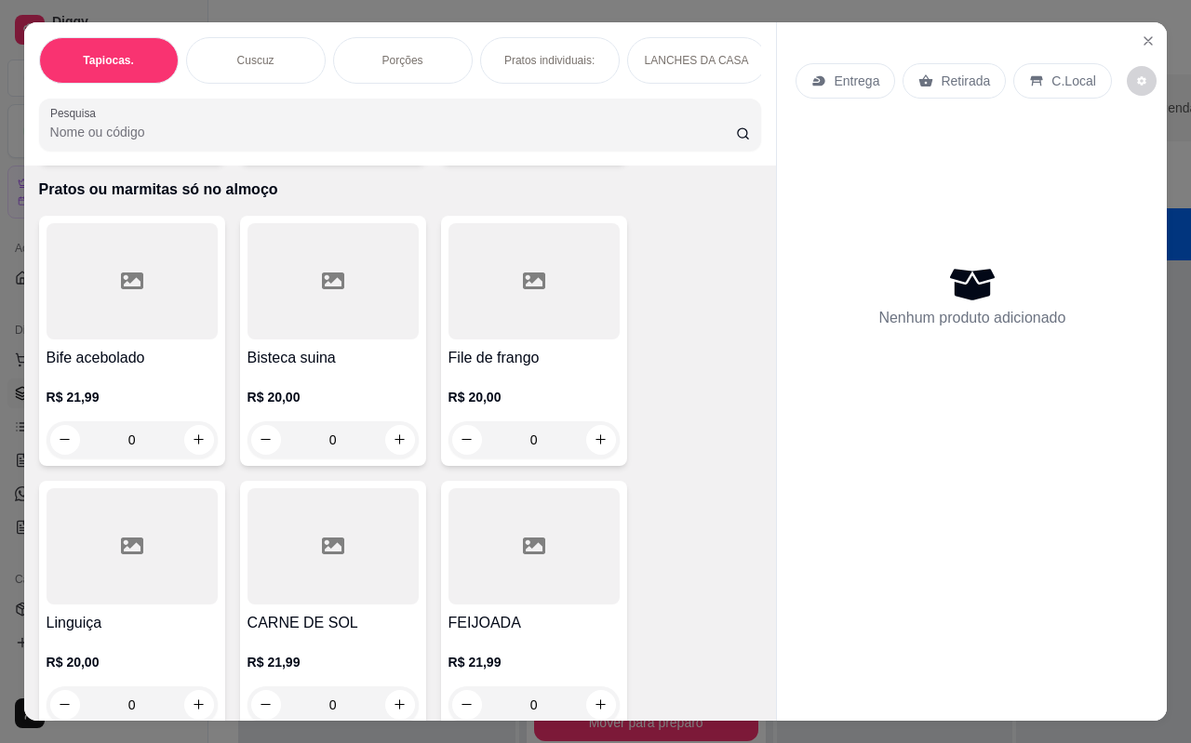
click at [344, 566] on div at bounding box center [332, 546] width 171 height 116
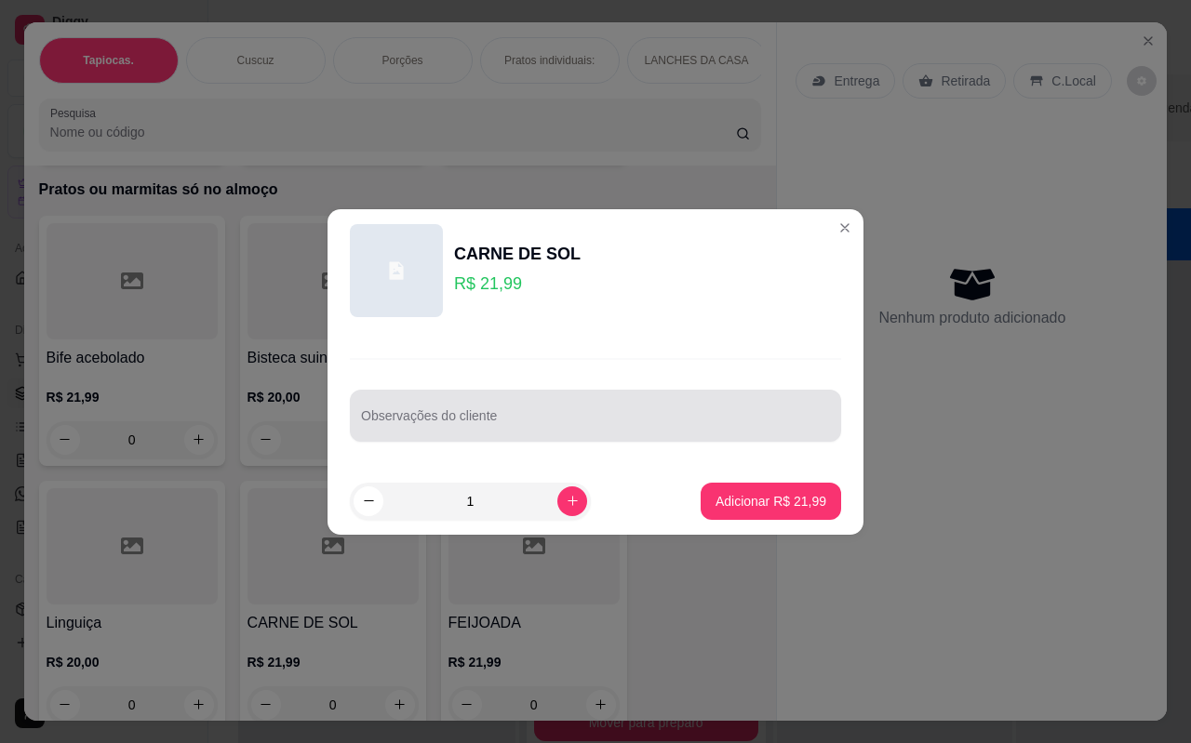
click at [518, 410] on div at bounding box center [595, 415] width 469 height 37
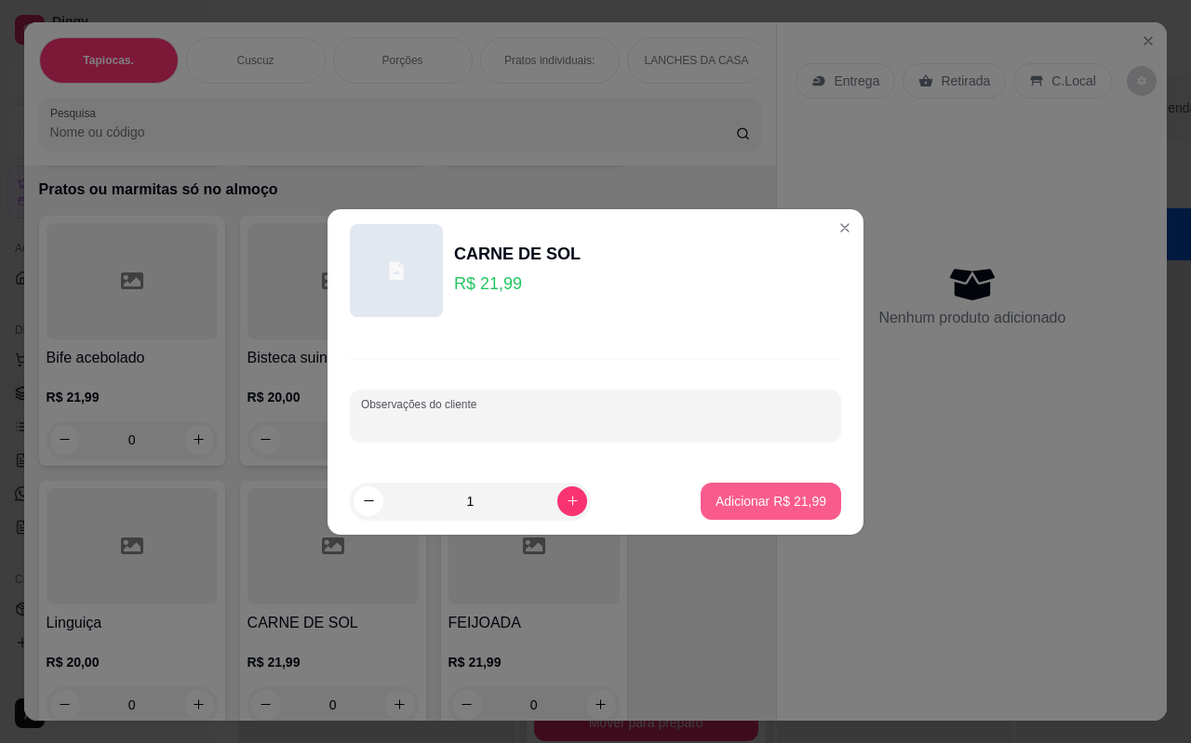
click at [741, 500] on p "Adicionar R$ 21,99" at bounding box center [770, 501] width 111 height 19
type input "1"
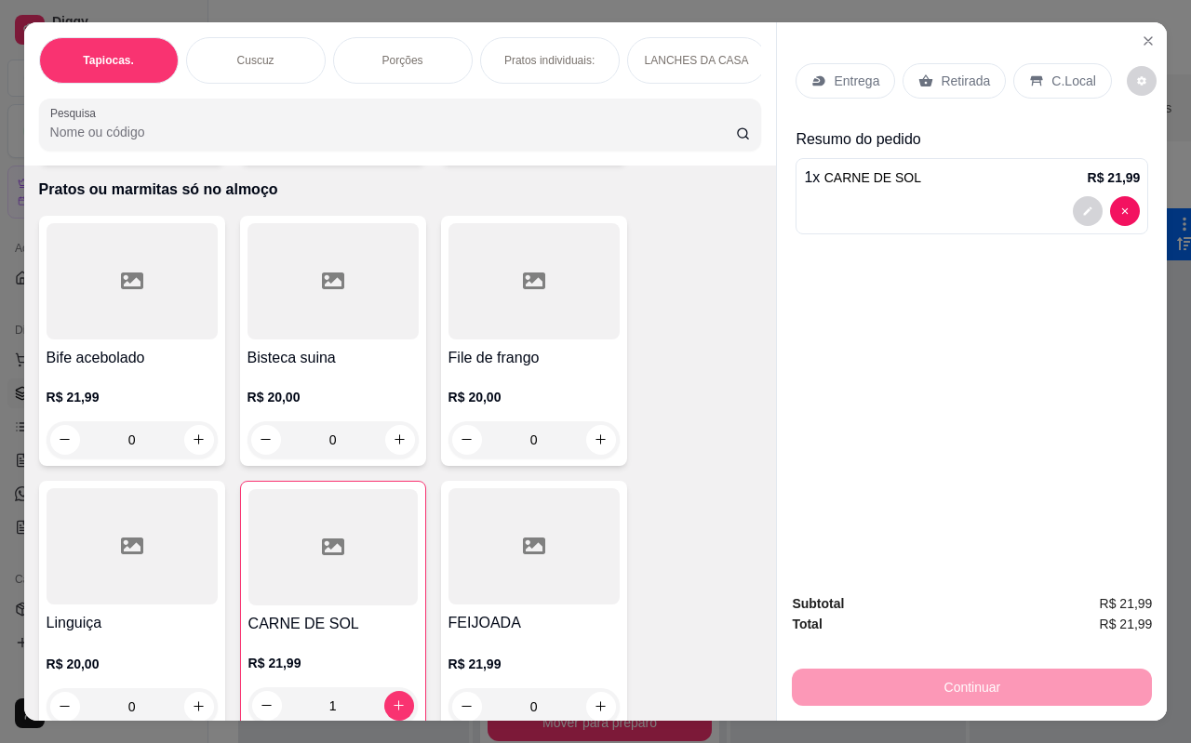
click at [968, 79] on p "Retirada" at bounding box center [964, 81] width 49 height 19
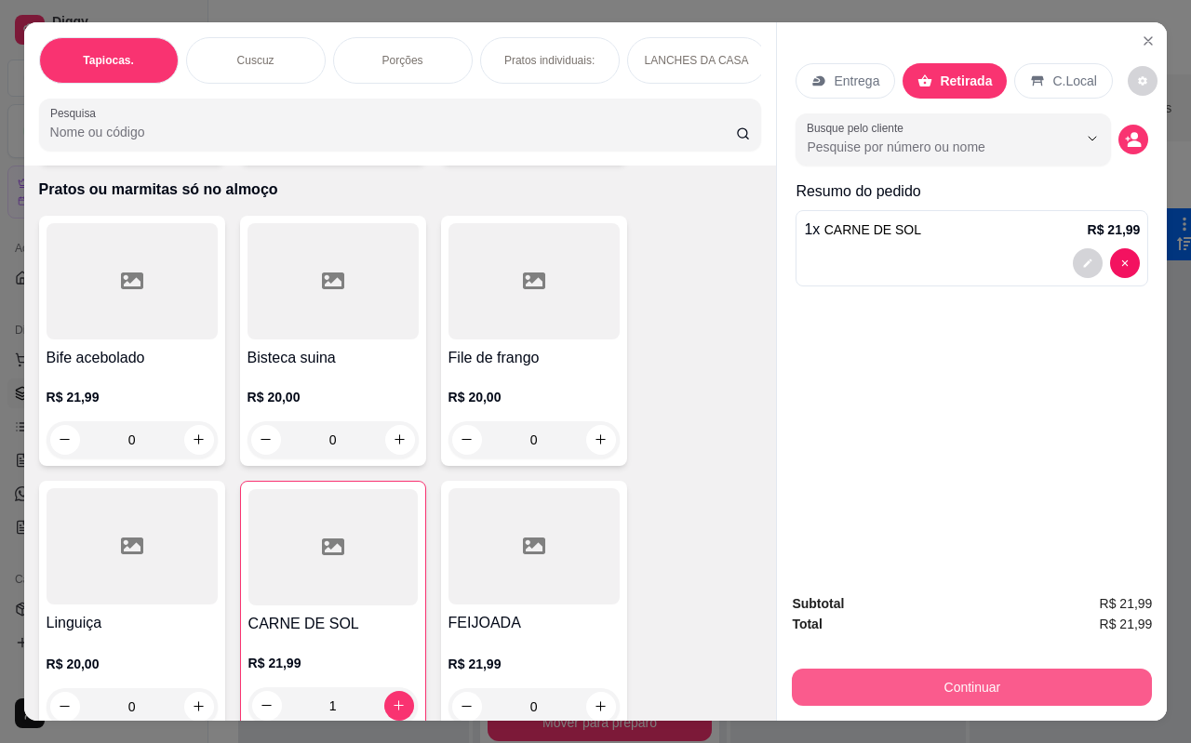
click at [949, 680] on button "Continuar" at bounding box center [972, 687] width 360 height 37
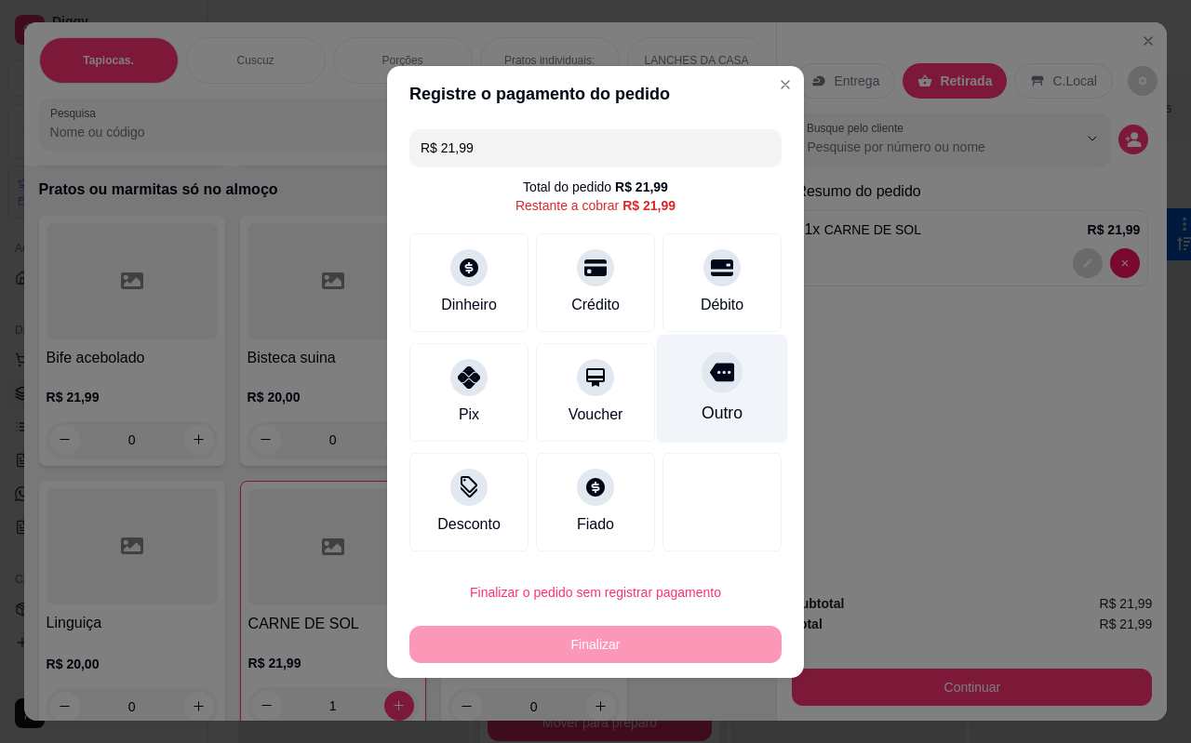
click at [716, 390] on div at bounding box center [721, 372] width 41 height 41
type input "R$ 0,00"
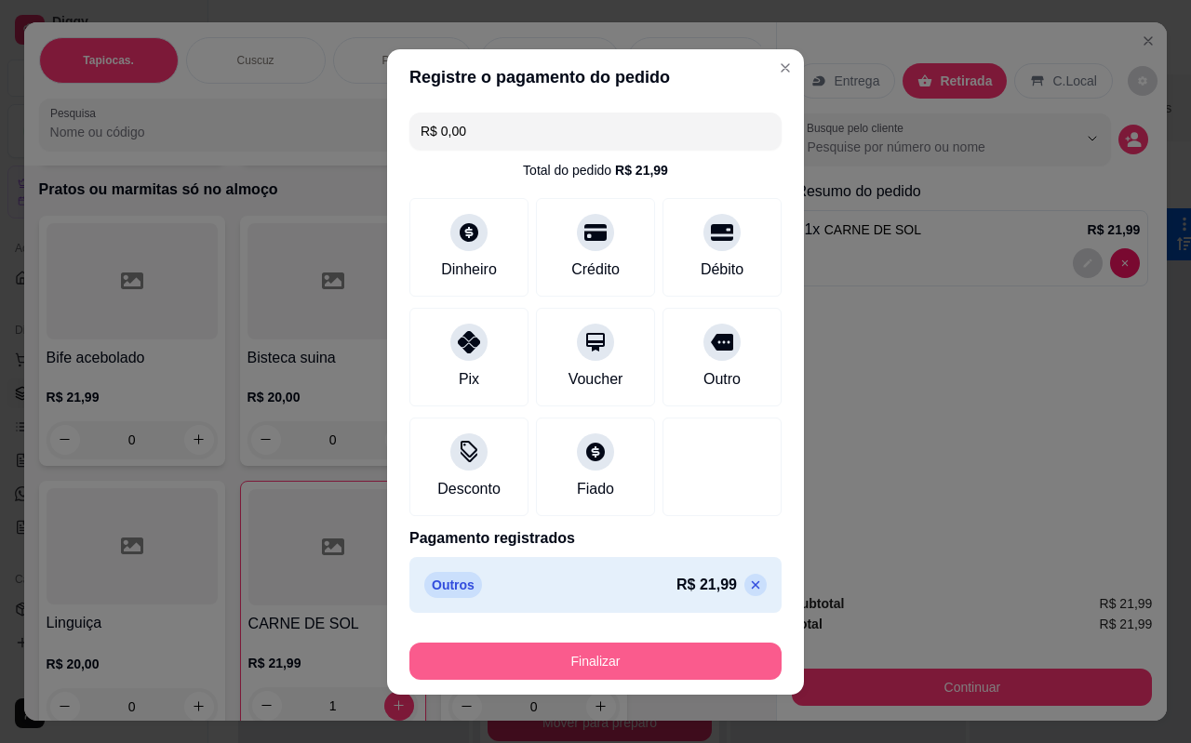
click at [628, 662] on button "Finalizar" at bounding box center [595, 661] width 372 height 37
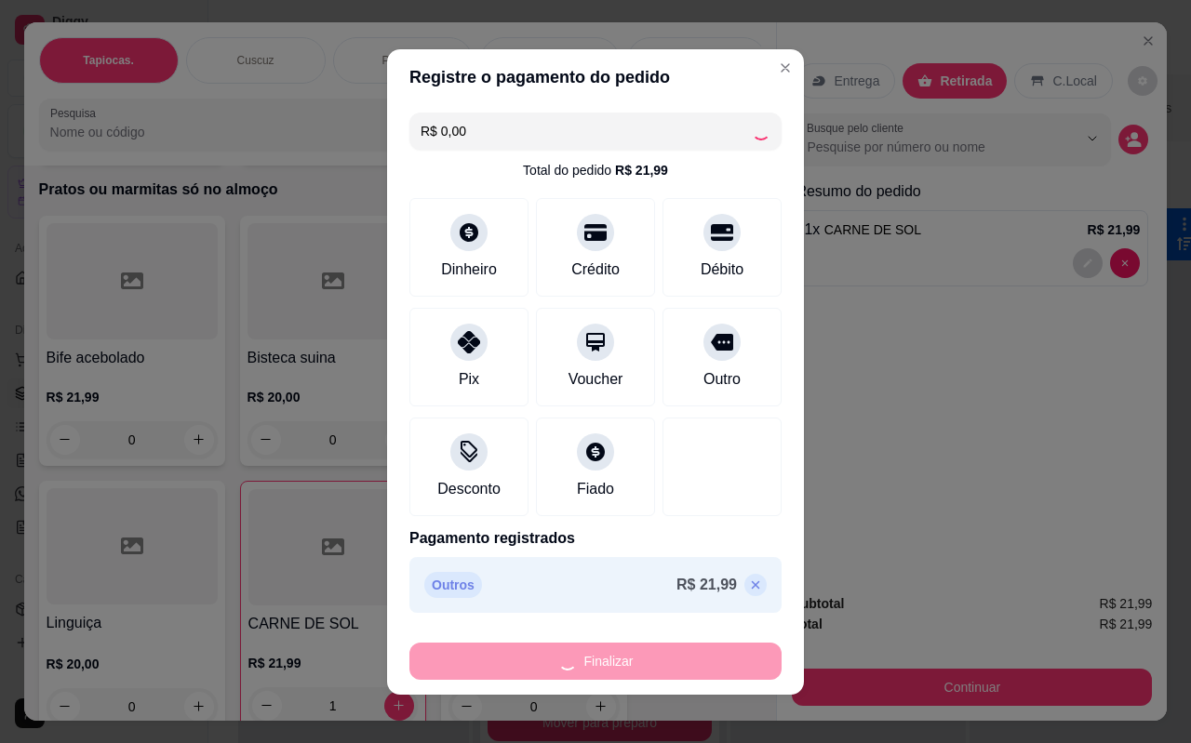
type input "0"
type input "-R$ 21,99"
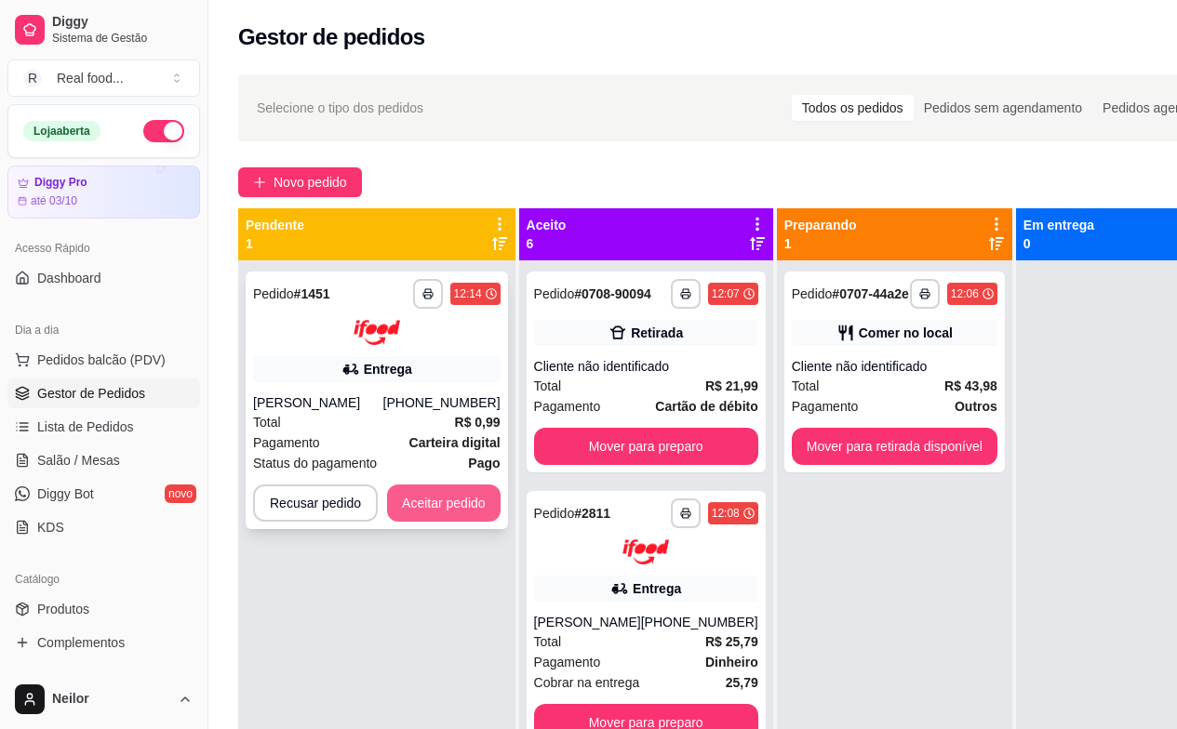
click at [471, 488] on button "Aceitar pedido" at bounding box center [443, 503] width 113 height 37
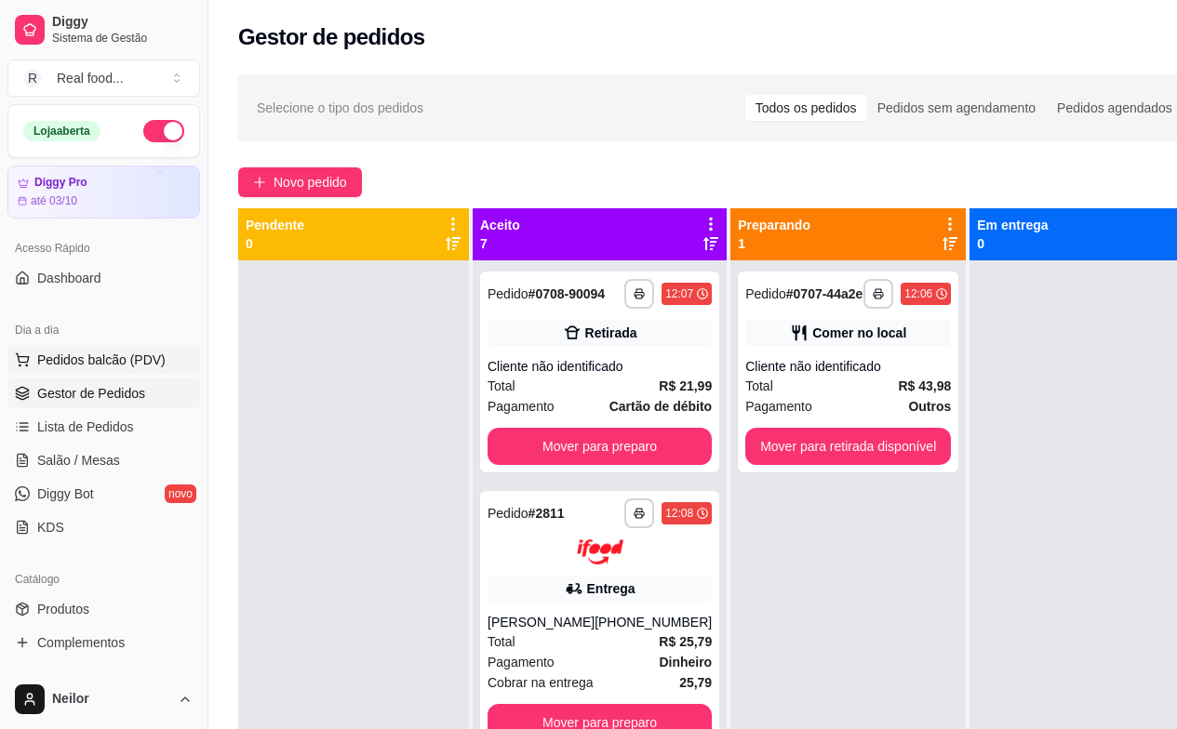
click at [79, 354] on span "Pedidos balcão (PDV)" at bounding box center [101, 360] width 128 height 19
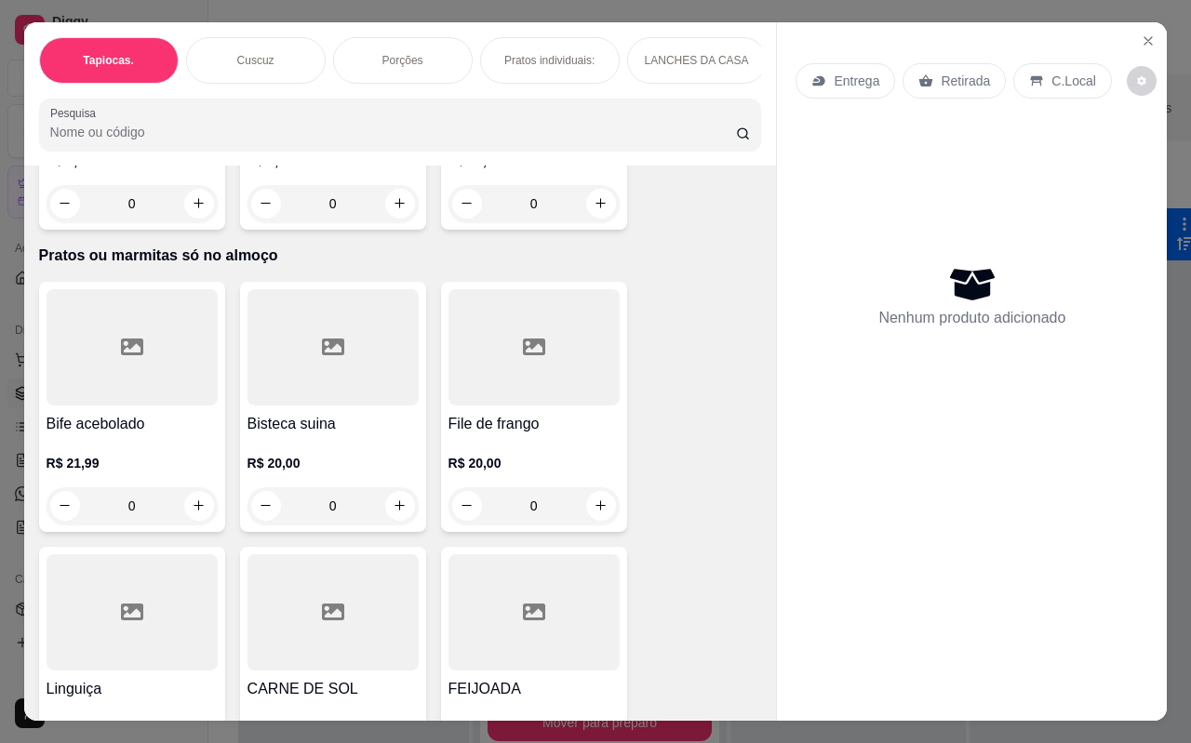
scroll to position [4744, 0]
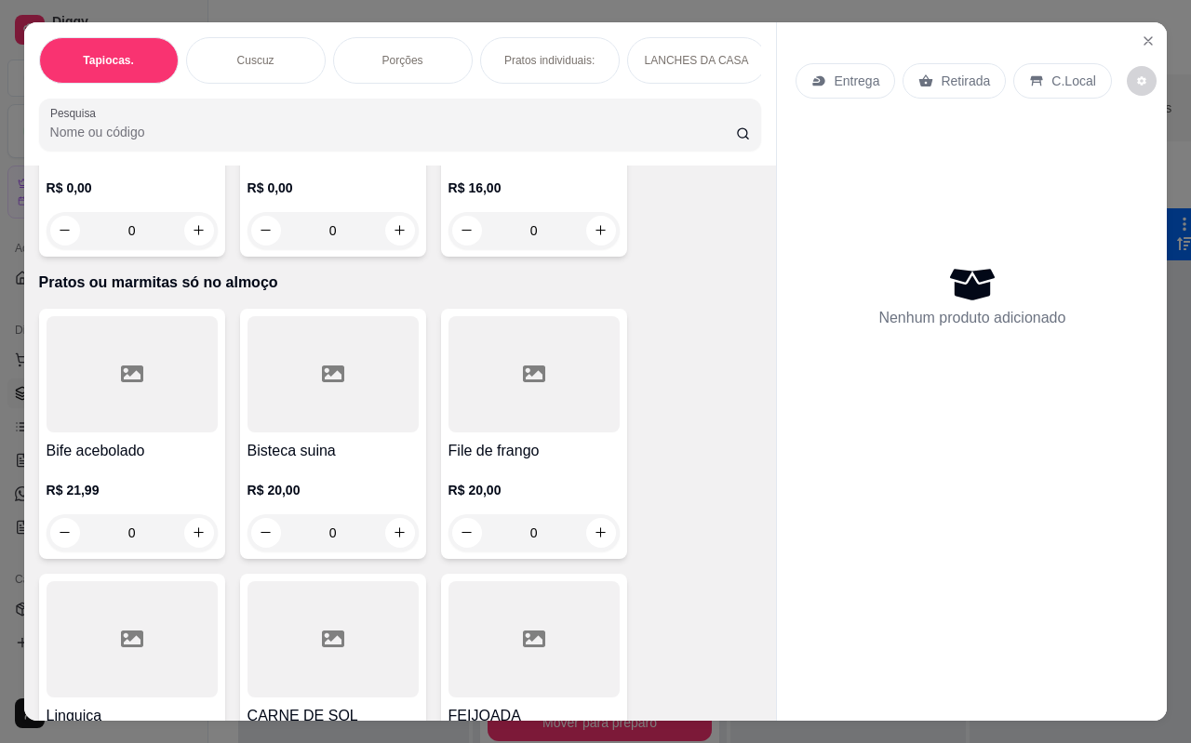
click at [513, 401] on div at bounding box center [533, 374] width 171 height 116
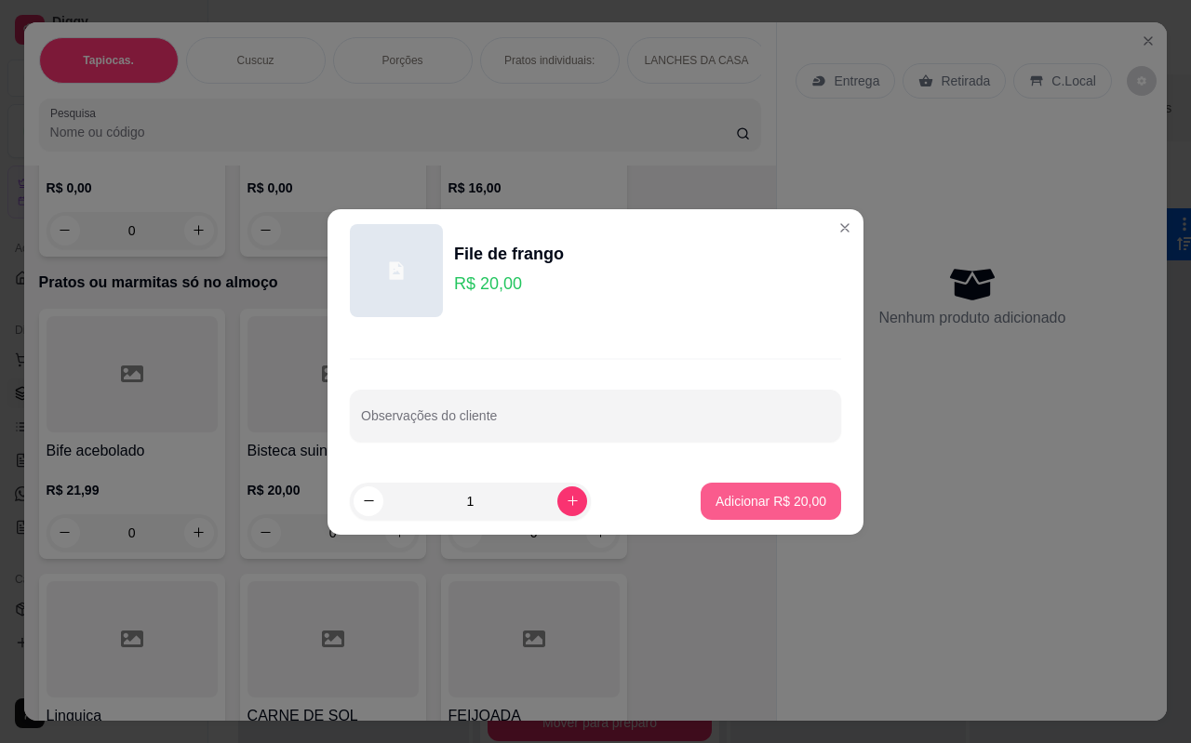
click at [749, 497] on p "Adicionar R$ 20,00" at bounding box center [770, 501] width 111 height 19
type input "1"
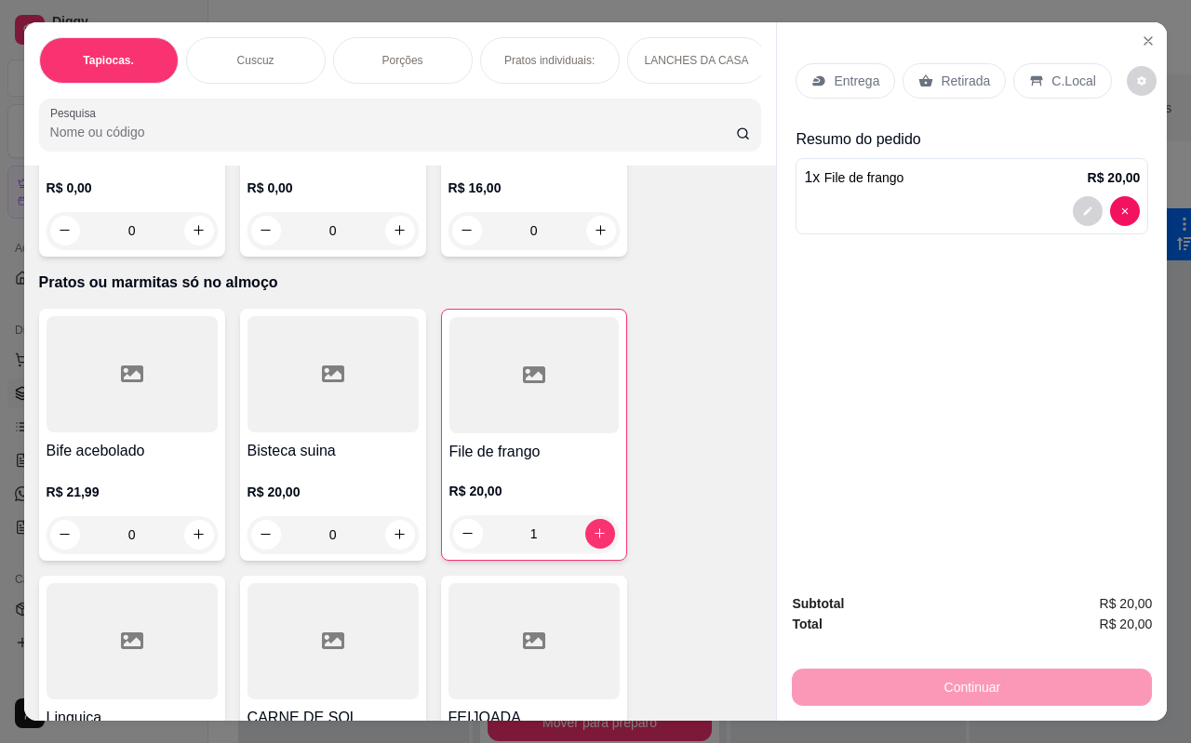
click at [552, 403] on div at bounding box center [533, 375] width 169 height 116
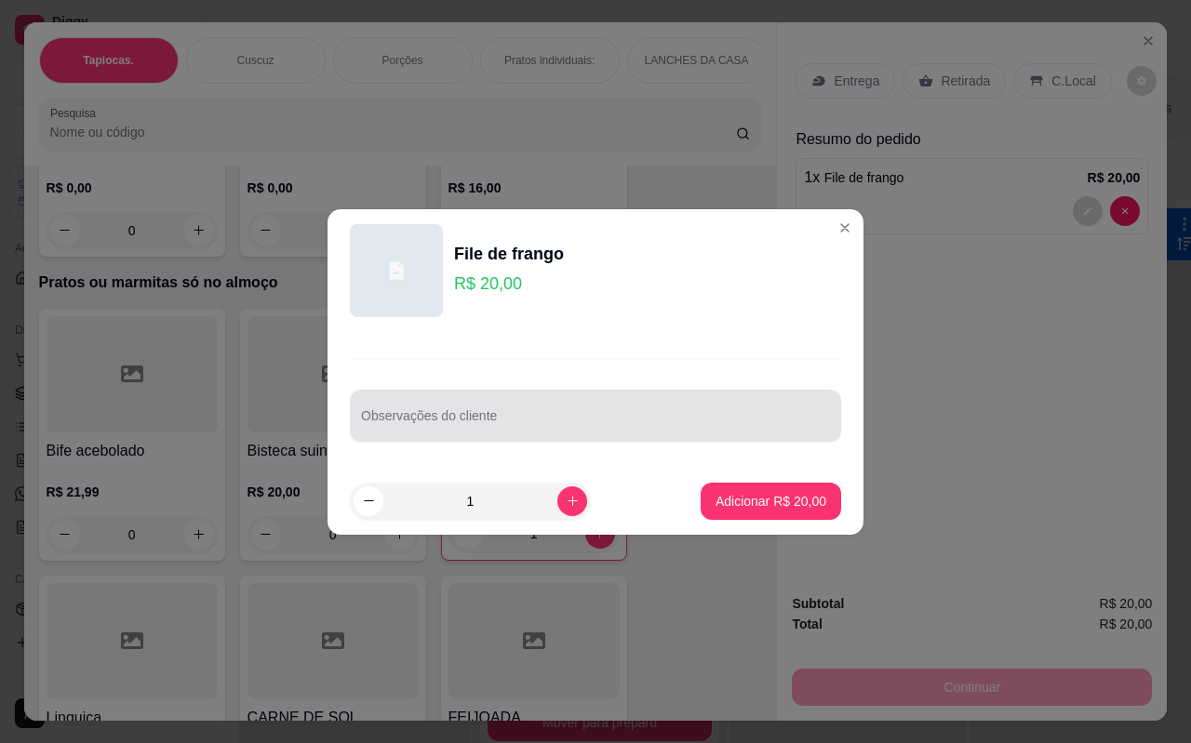
click at [573, 429] on input "Observações do cliente" at bounding box center [595, 423] width 469 height 19
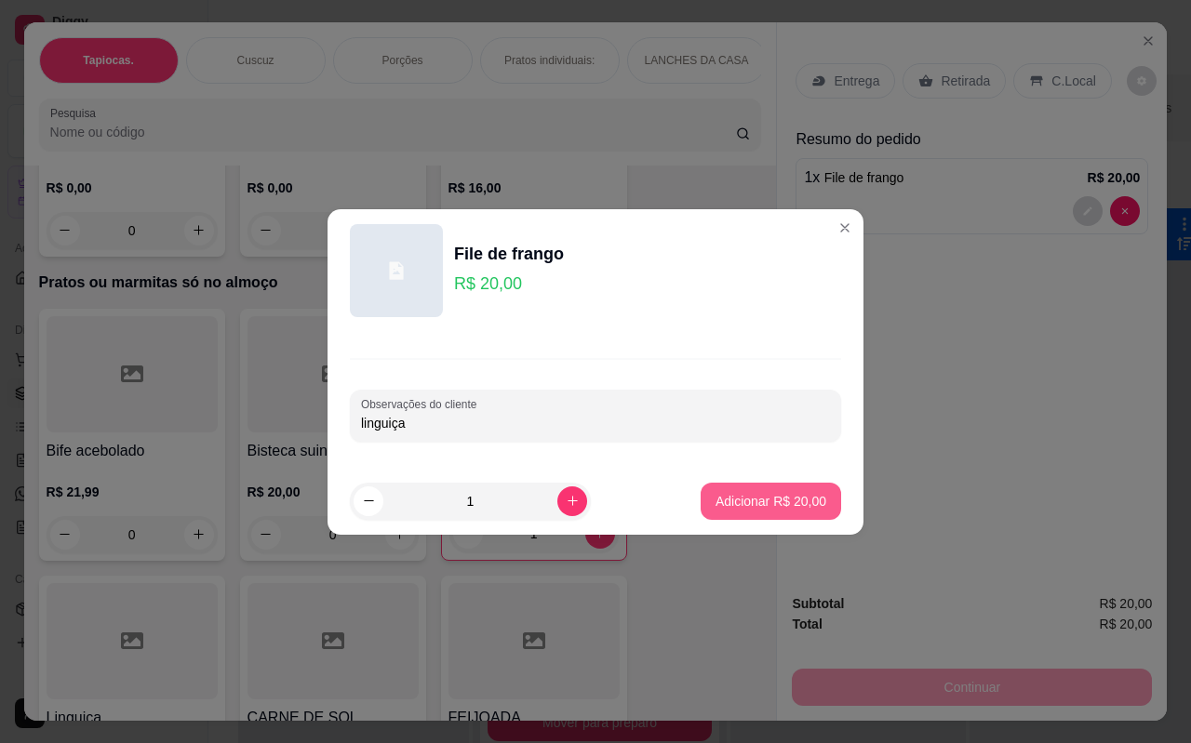
type input "linguiça"
click at [733, 497] on p "Adicionar R$ 20,00" at bounding box center [770, 501] width 111 height 19
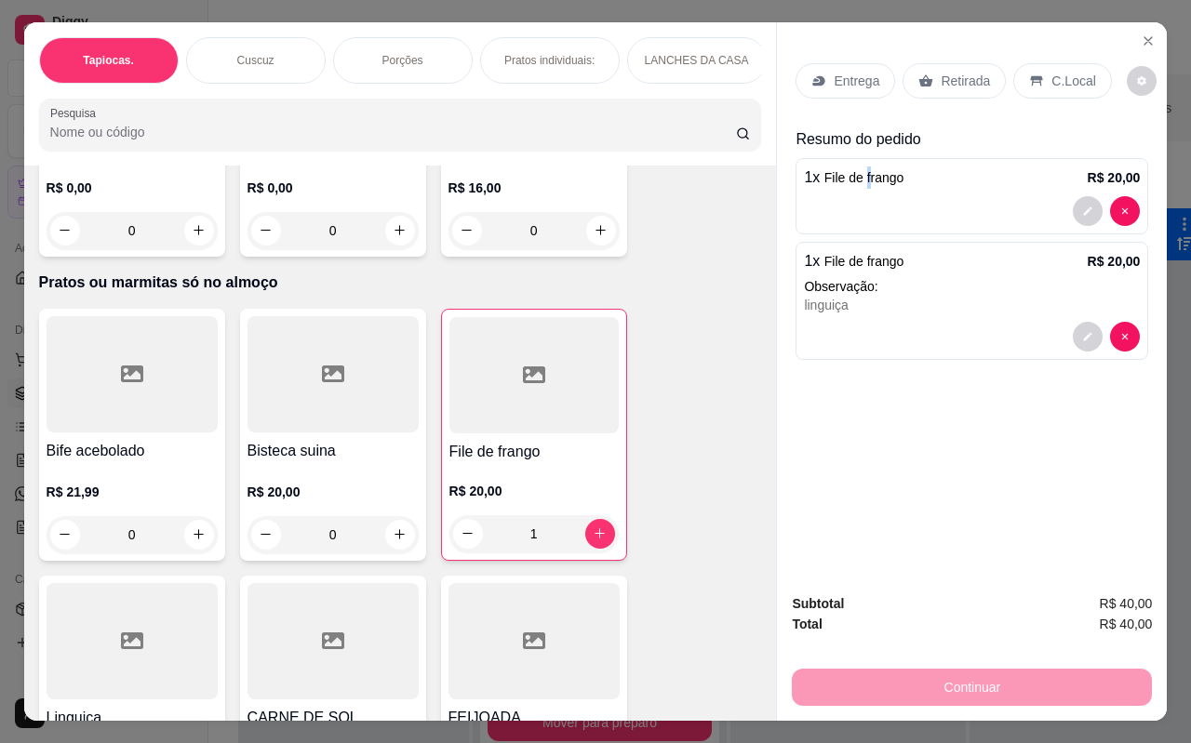
click at [860, 181] on p "1 x File de frango" at bounding box center [854, 177] width 100 height 22
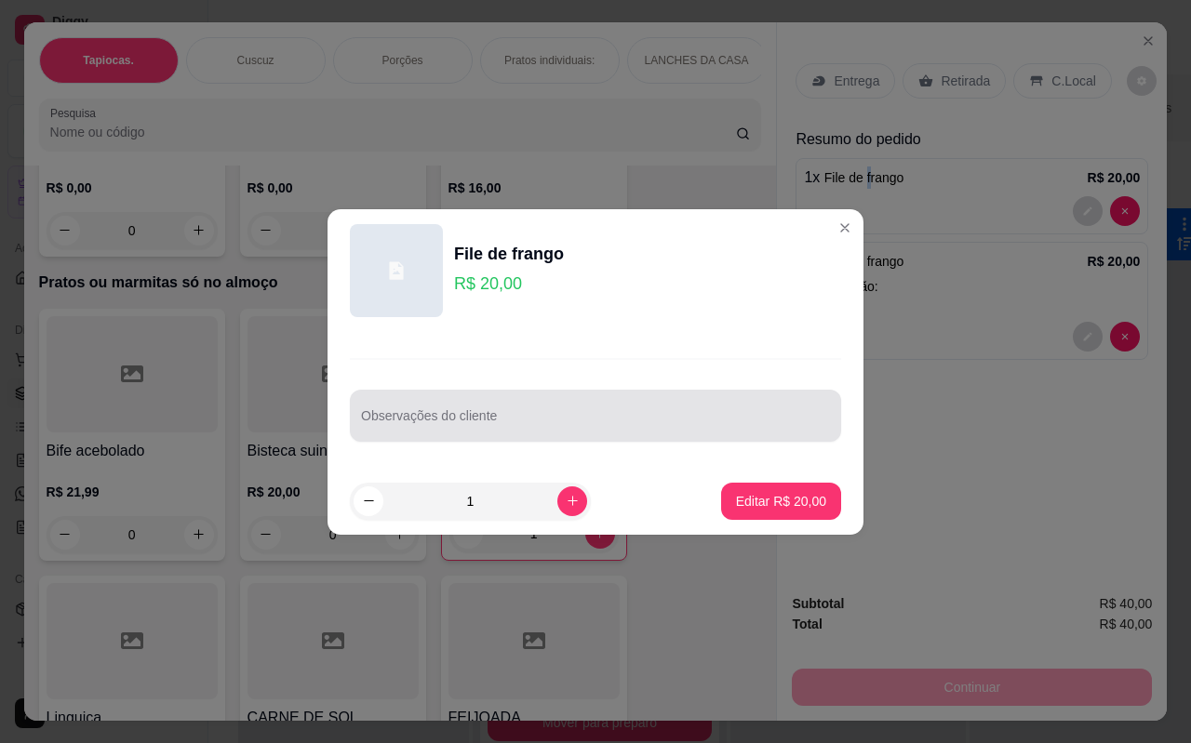
click at [541, 430] on input "Observações do cliente" at bounding box center [595, 423] width 469 height 19
click at [541, 432] on input "Observações do cliente" at bounding box center [595, 423] width 469 height 19
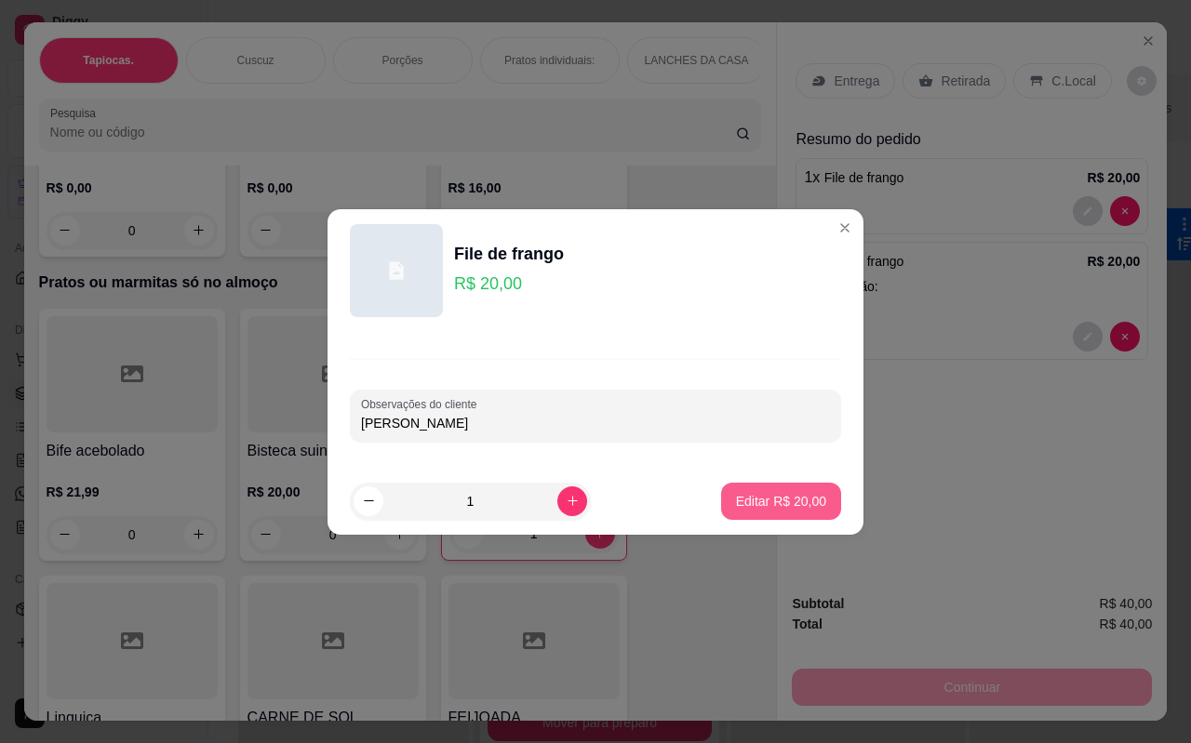
type input "[PERSON_NAME]"
click at [761, 505] on p "Editar R$ 20,00" at bounding box center [780, 501] width 87 height 18
type input "0"
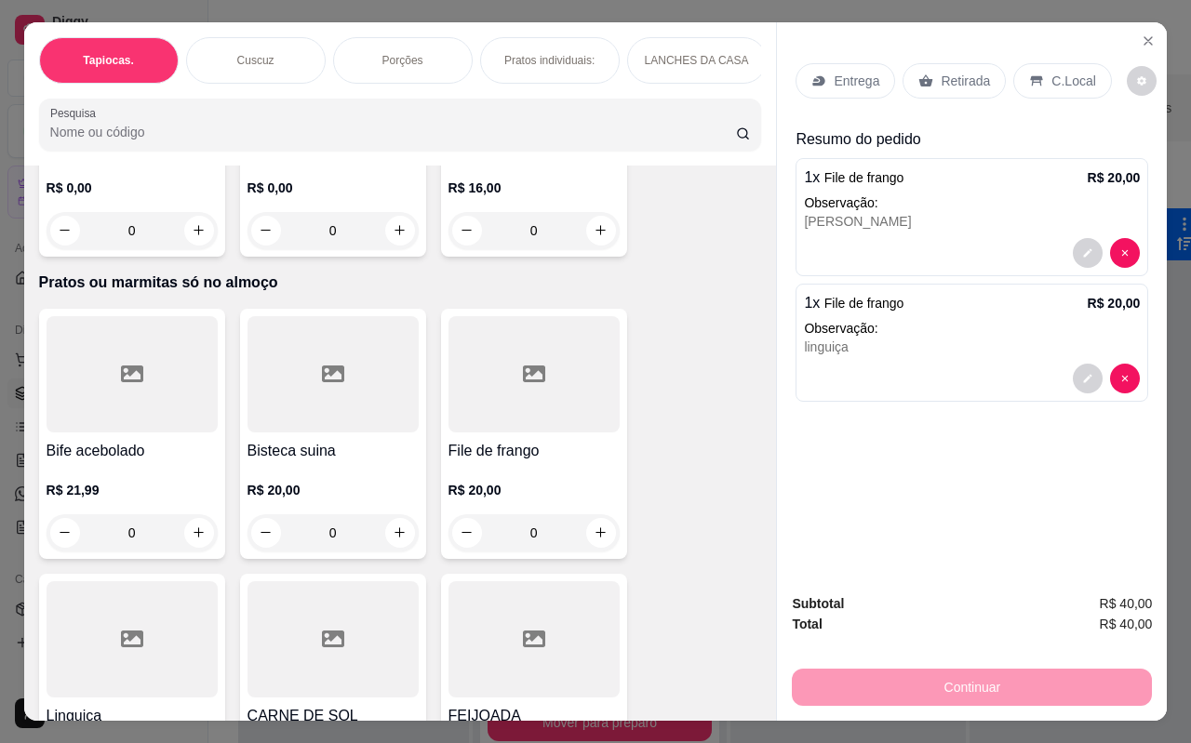
click at [1051, 73] on p "C.Local" at bounding box center [1073, 81] width 44 height 19
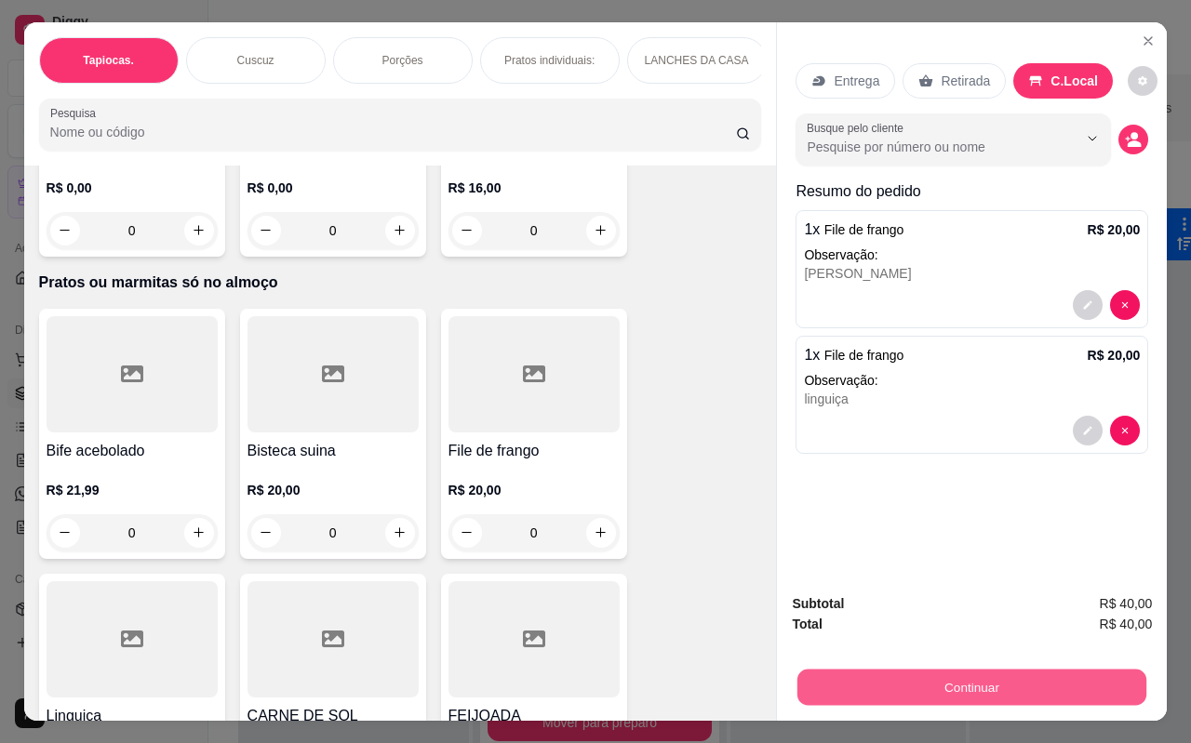
click at [941, 682] on button "Continuar" at bounding box center [971, 688] width 349 height 36
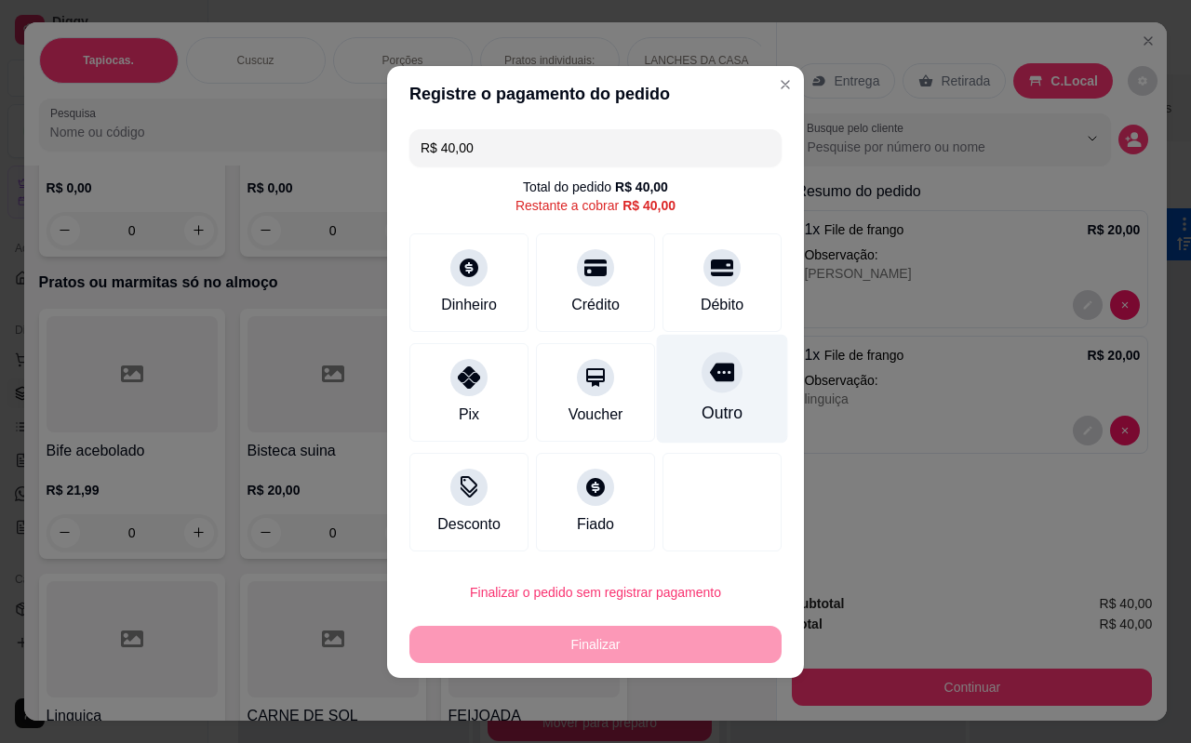
click at [726, 403] on div "Outro" at bounding box center [721, 413] width 41 height 24
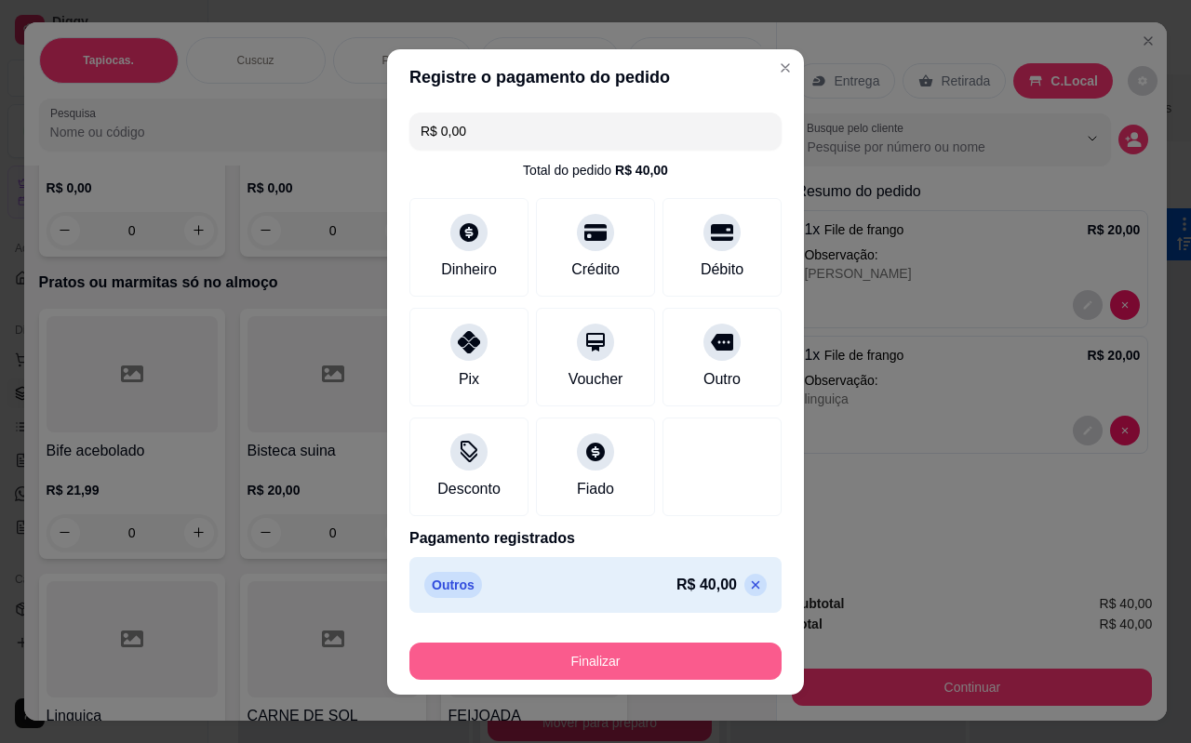
click at [629, 660] on button "Finalizar" at bounding box center [595, 661] width 372 height 37
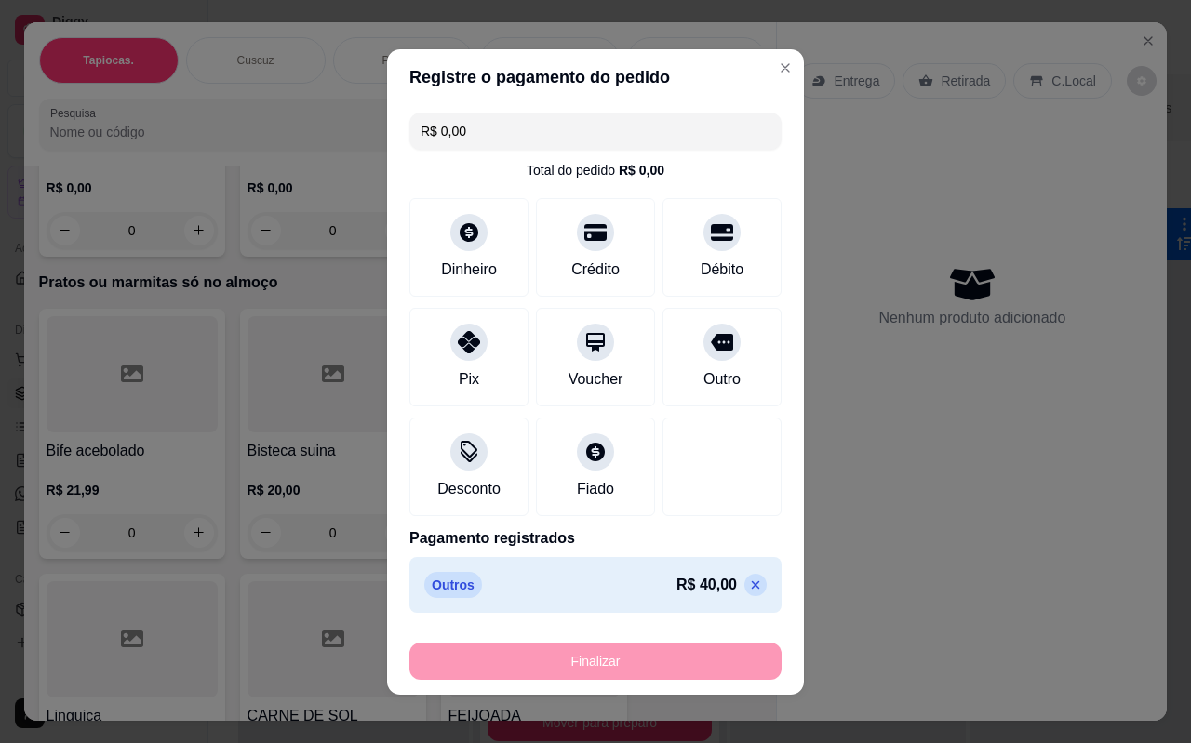
type input "-R$ 40,00"
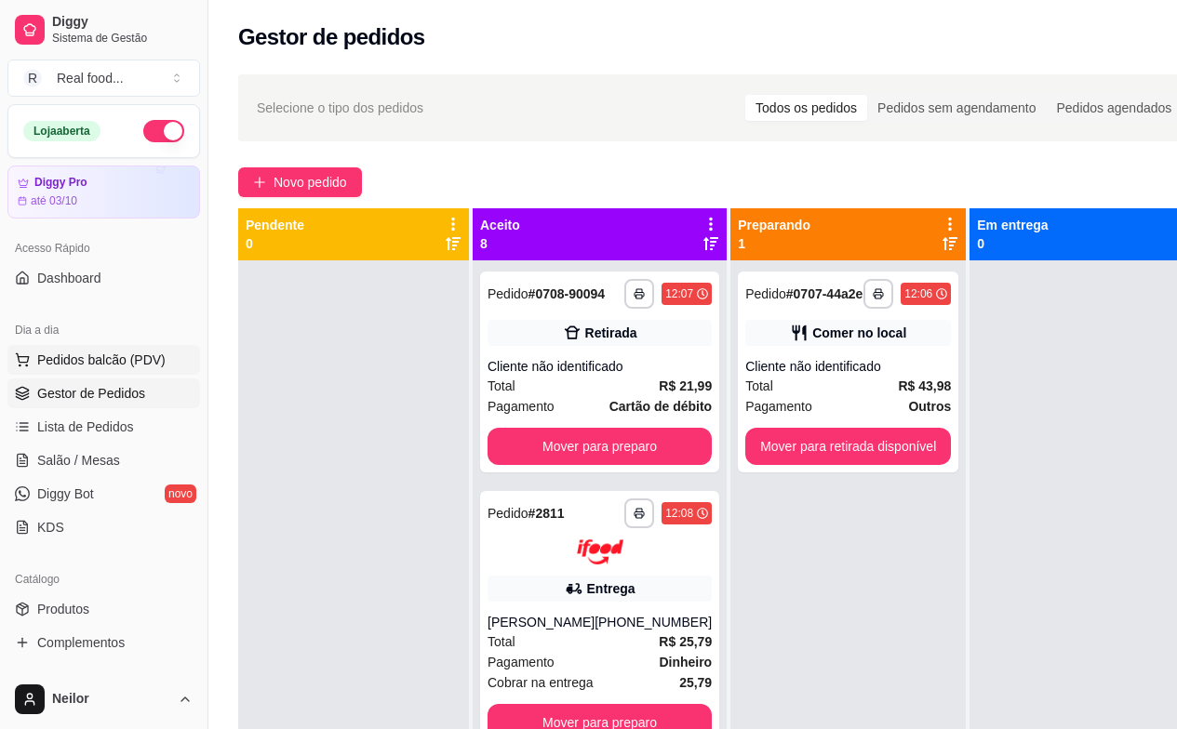
click at [94, 367] on span "Pedidos balcão (PDV)" at bounding box center [101, 360] width 128 height 19
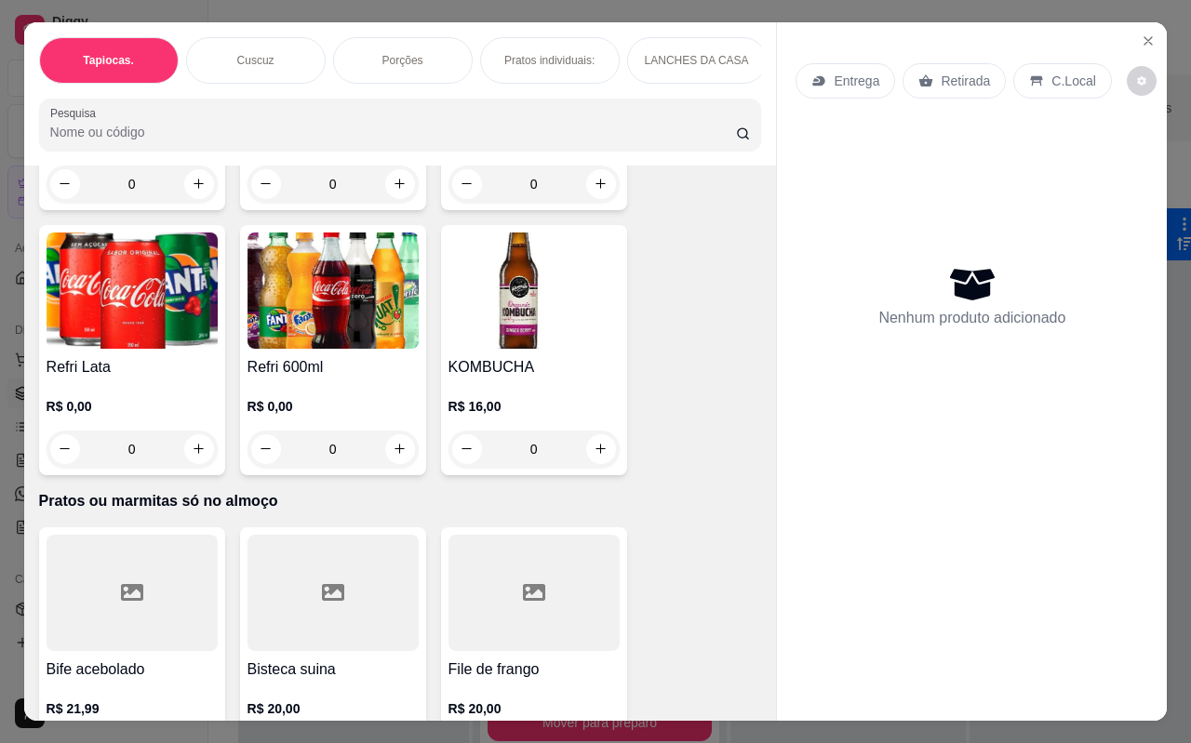
scroll to position [4739, 0]
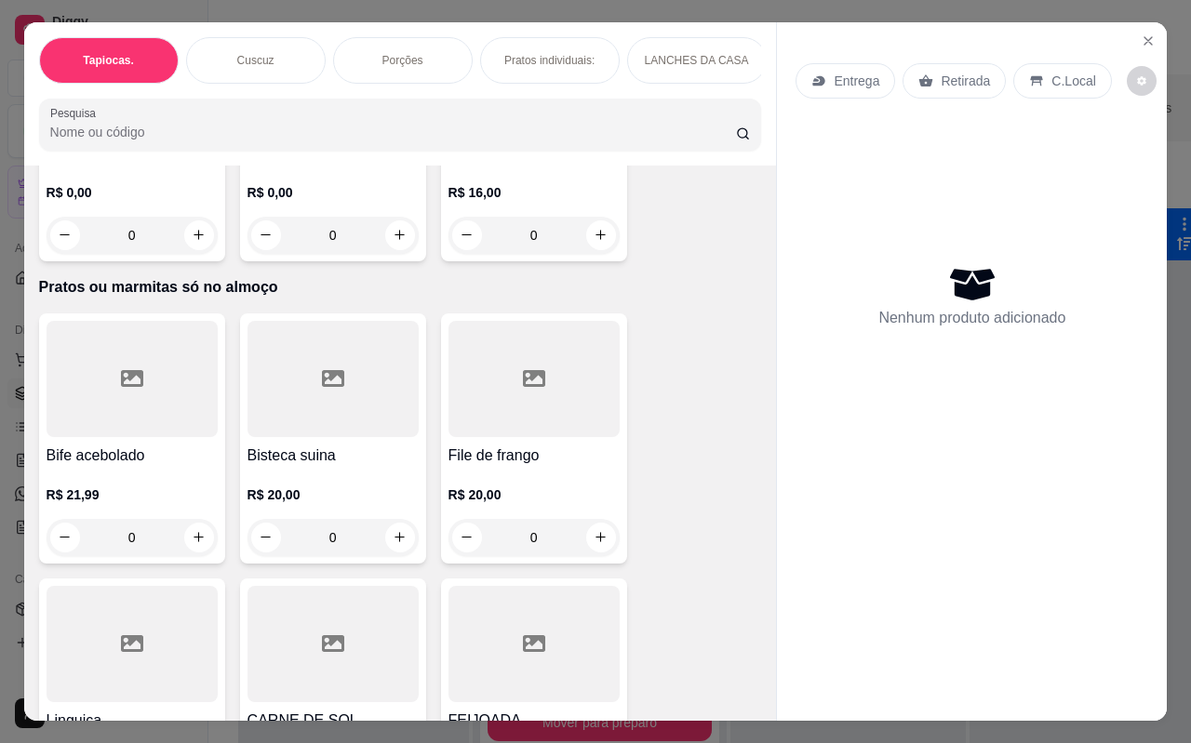
click at [171, 407] on div at bounding box center [132, 379] width 171 height 116
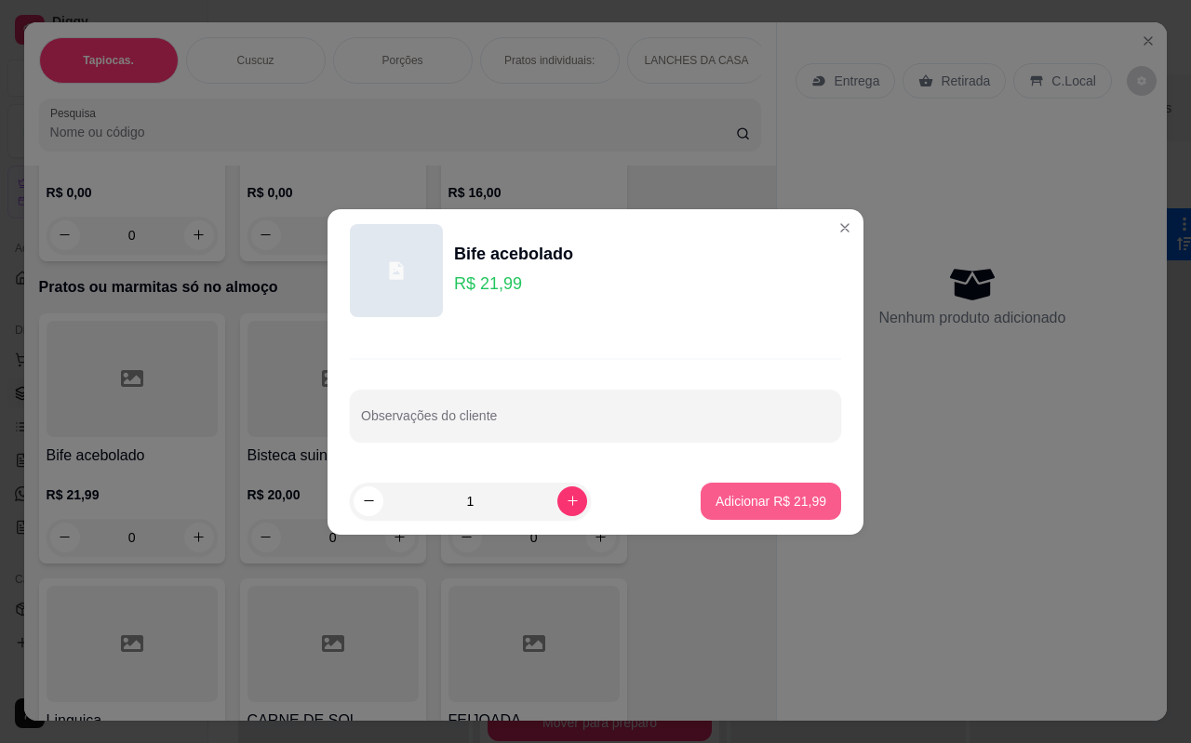
click at [739, 500] on p "Adicionar R$ 21,99" at bounding box center [770, 501] width 111 height 19
type input "1"
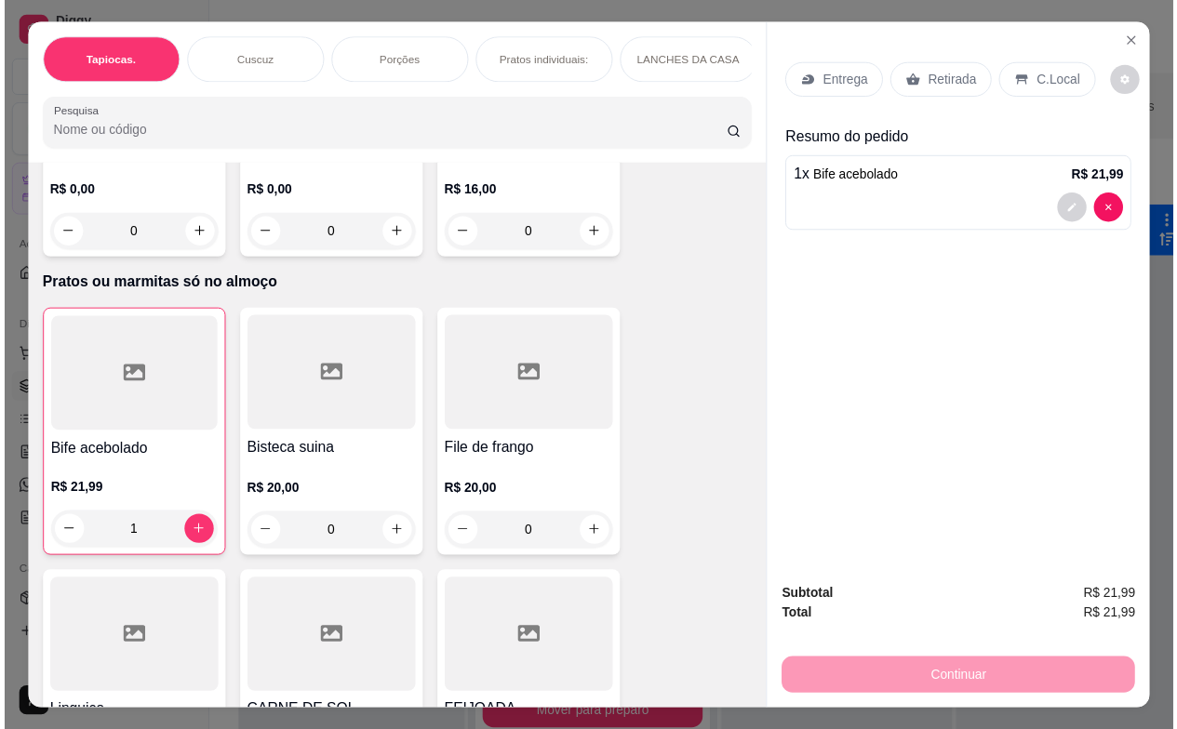
scroll to position [4275, 0]
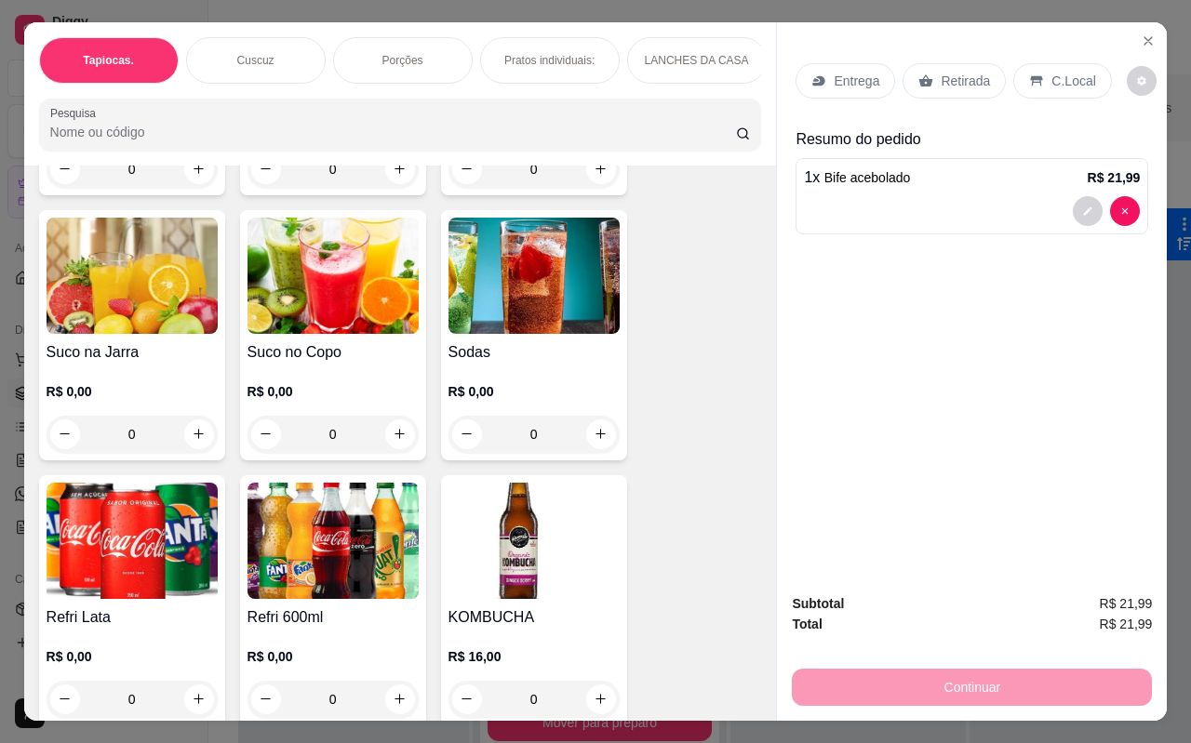
click at [381, 538] on img at bounding box center [332, 541] width 171 height 116
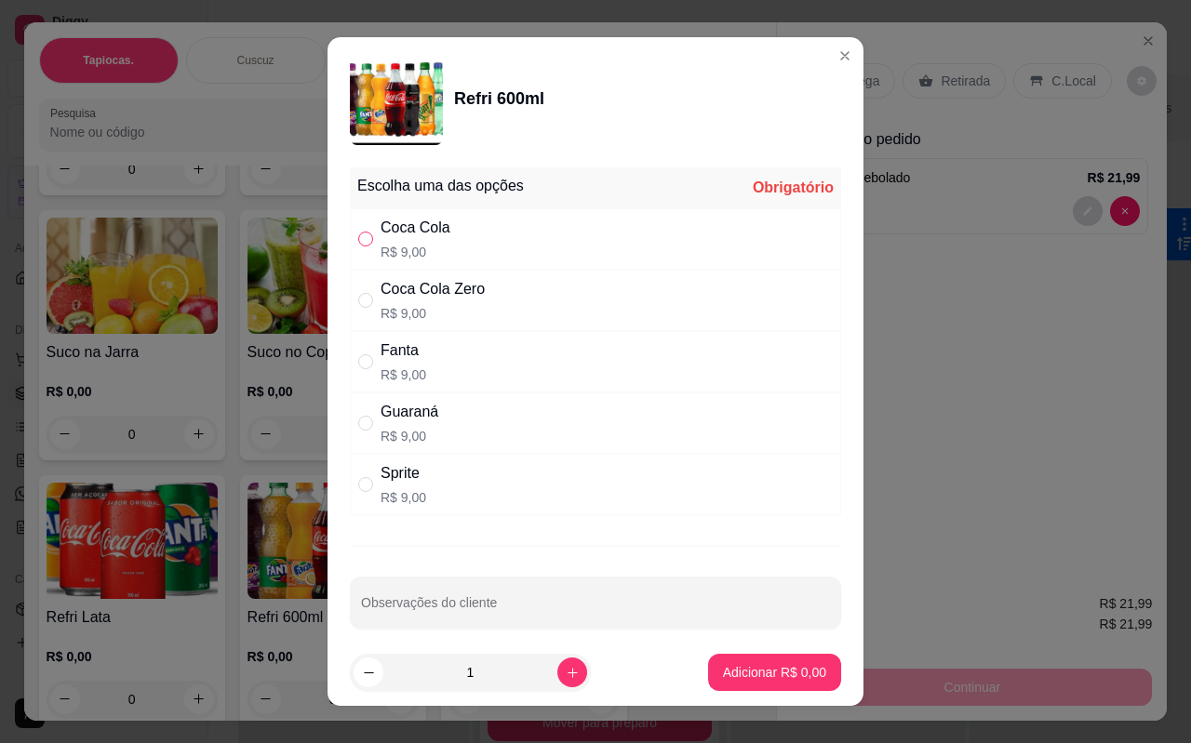
click at [358, 240] on input "" at bounding box center [365, 239] width 15 height 15
click at [489, 233] on div "Coca Cola R$ 9,00" at bounding box center [595, 238] width 491 height 61
radio input "true"
click at [739, 677] on p "Adicionar R$ 9,00" at bounding box center [774, 672] width 103 height 19
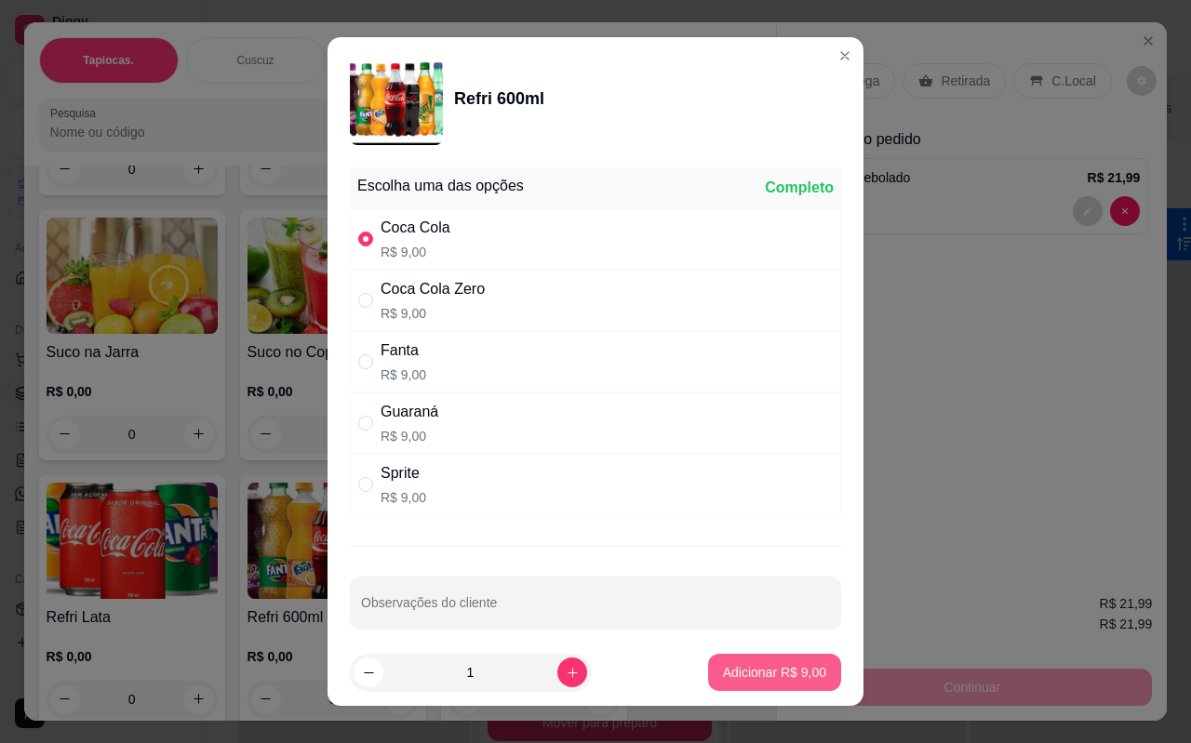
type input "1"
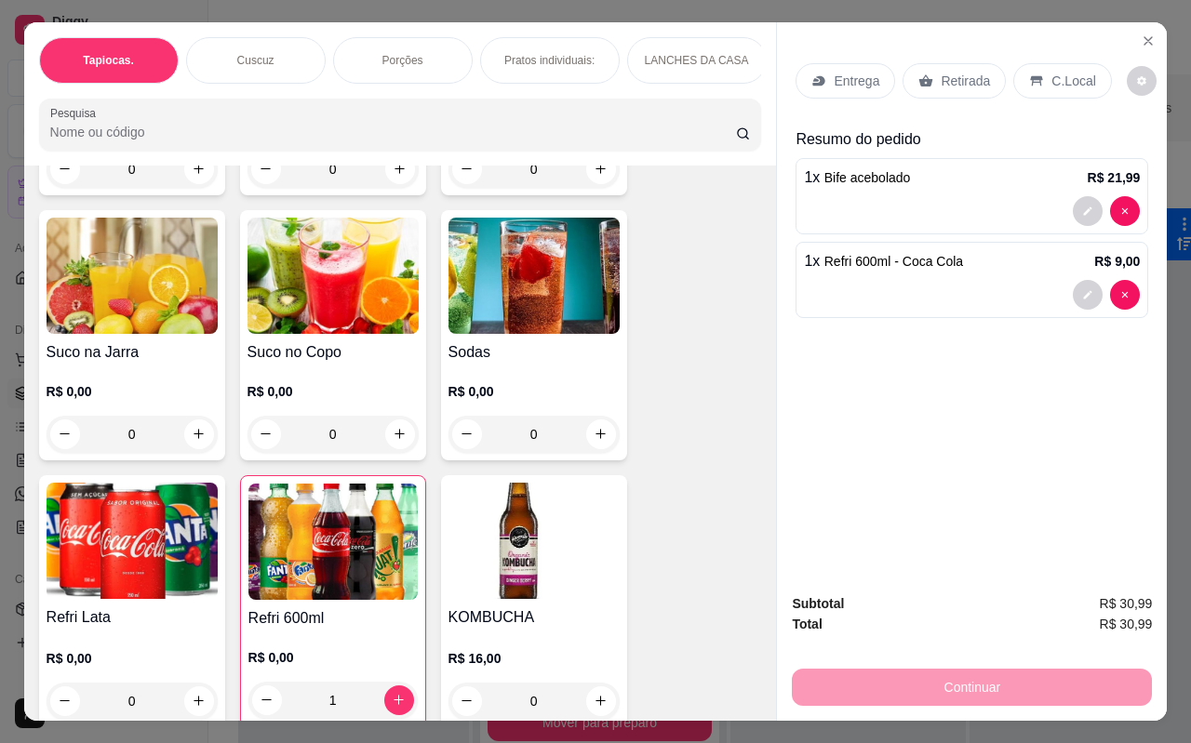
click at [955, 72] on p "Retirada" at bounding box center [964, 81] width 49 height 19
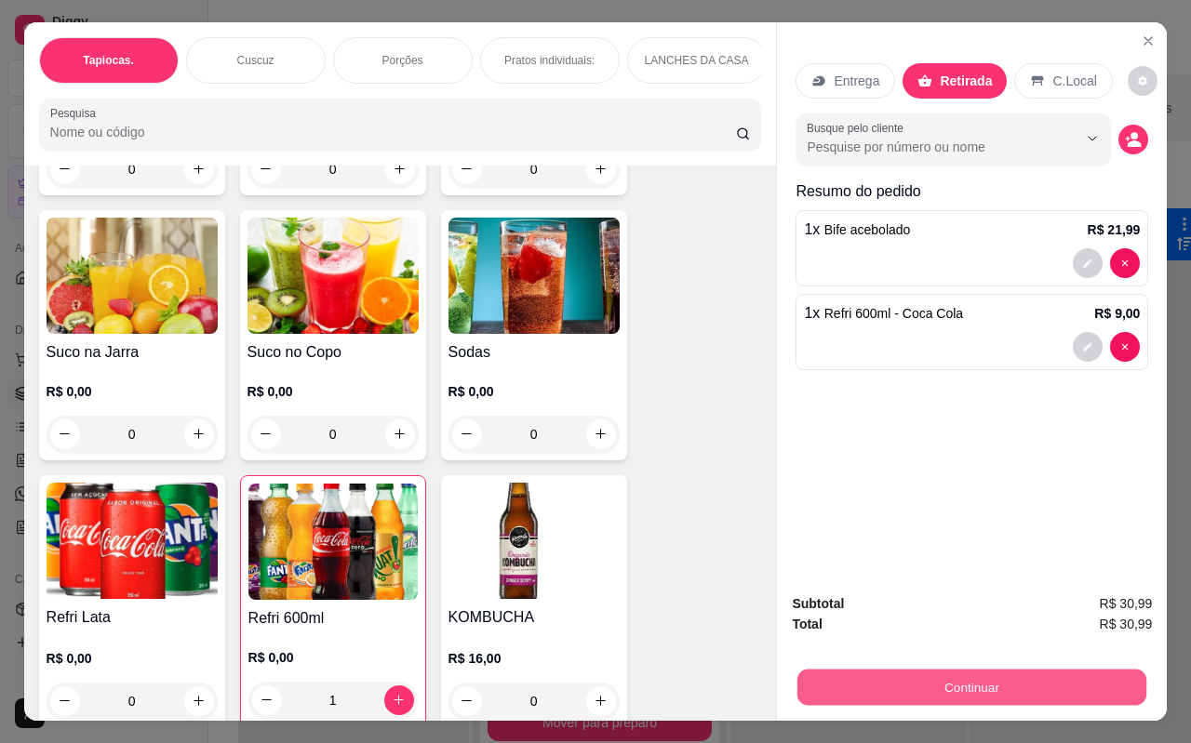
click at [998, 684] on button "Continuar" at bounding box center [971, 688] width 349 height 36
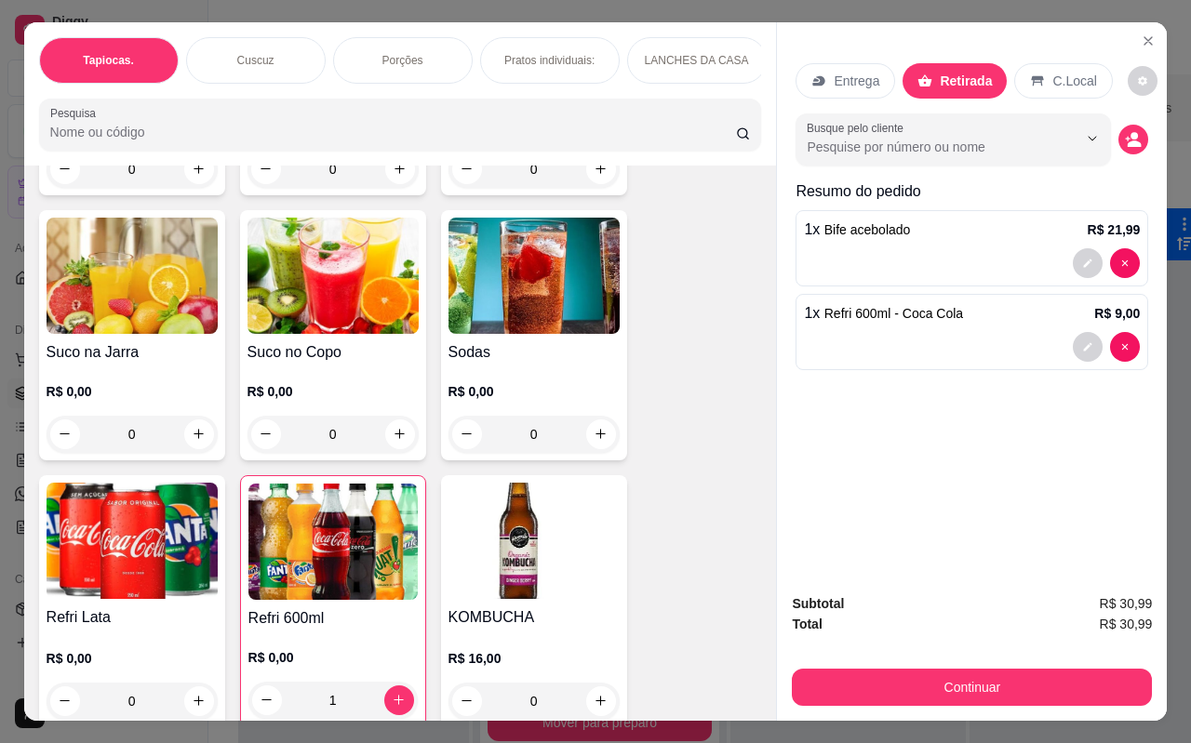
click at [941, 248] on div at bounding box center [972, 263] width 336 height 30
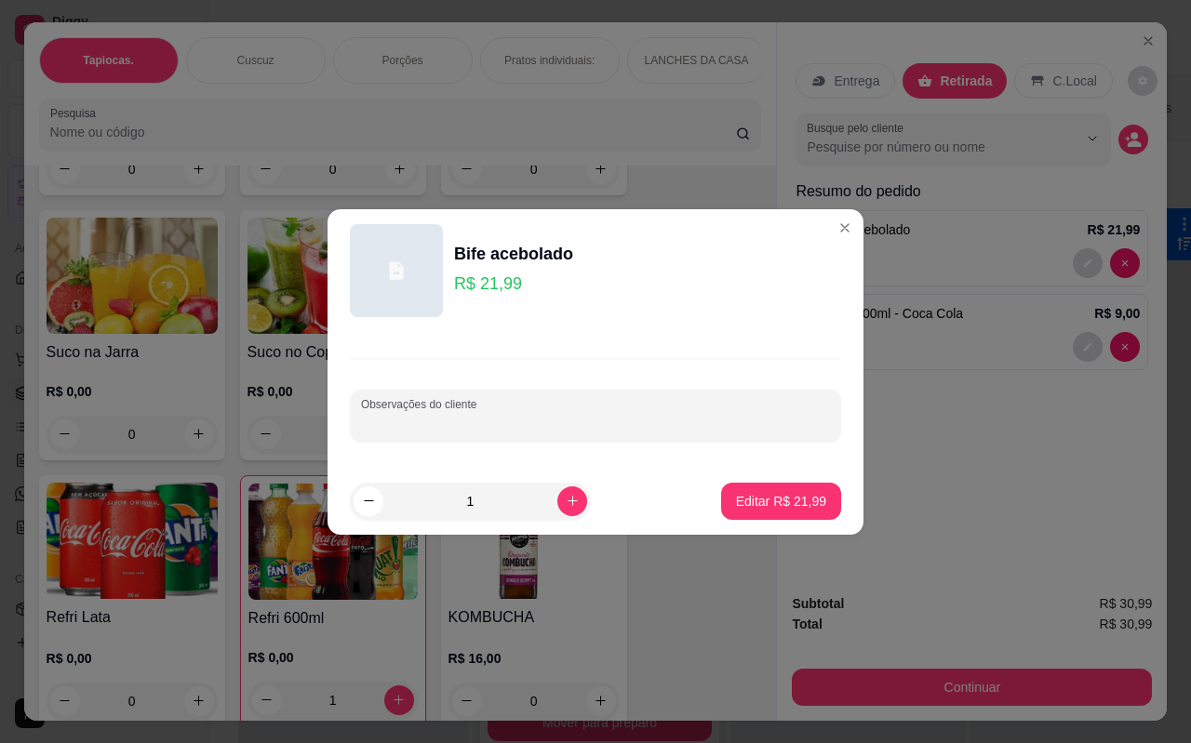
click at [498, 425] on input "Observações do cliente" at bounding box center [595, 423] width 469 height 19
type input "j"
type input "[PERSON_NAME] REFEIÇAO"
click at [769, 514] on button "Editar R$ 21,99" at bounding box center [781, 501] width 120 height 37
type input "0"
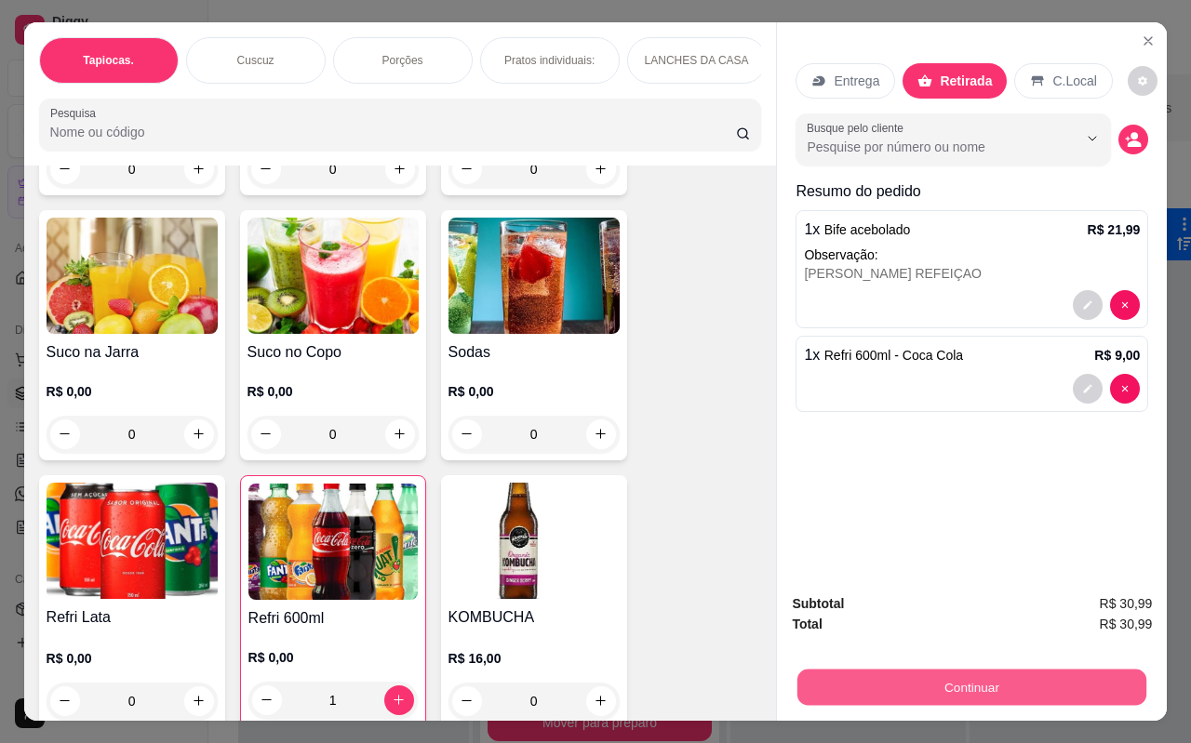
click at [1002, 678] on button "Continuar" at bounding box center [971, 688] width 349 height 36
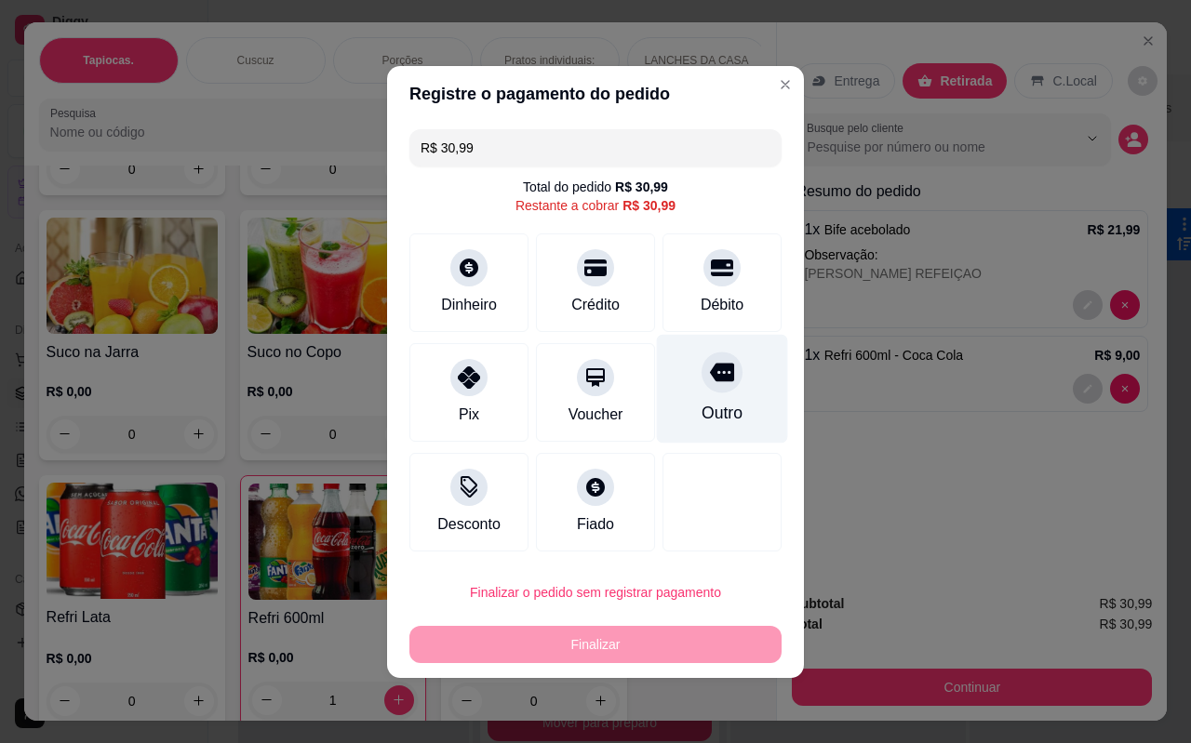
click at [726, 399] on div "Outro" at bounding box center [722, 388] width 131 height 109
type input "R$ 0,00"
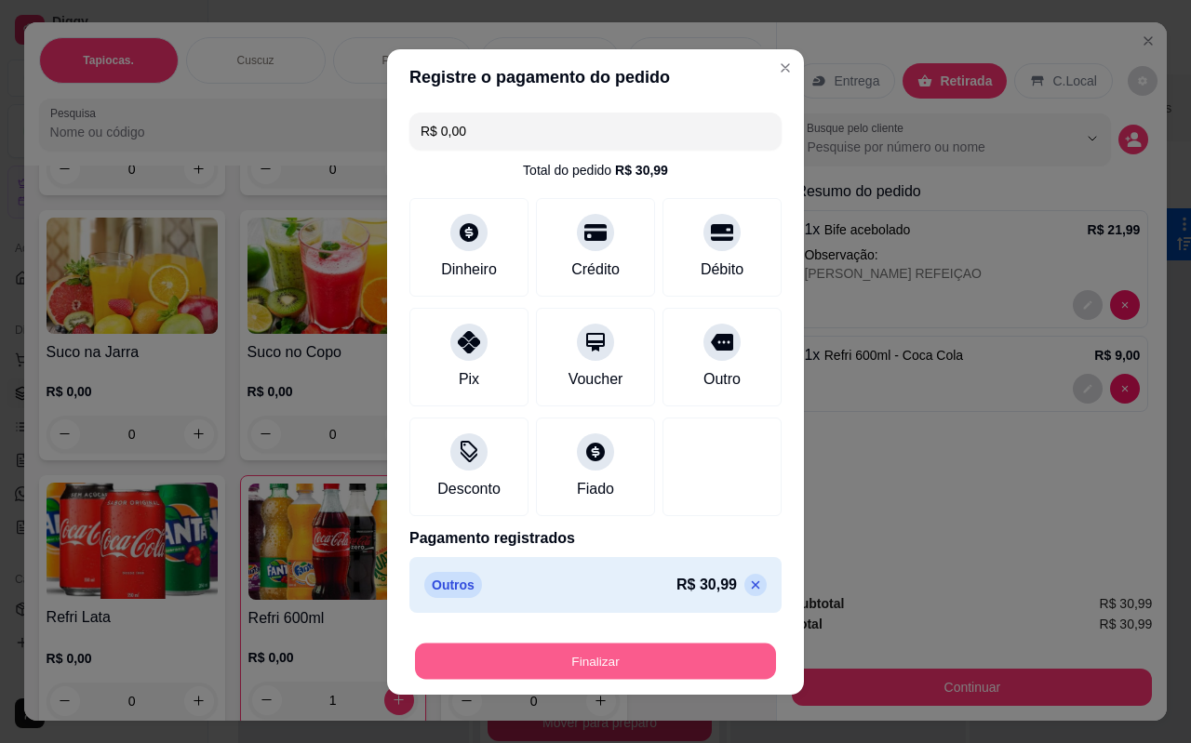
click at [659, 648] on button "Finalizar" at bounding box center [595, 661] width 361 height 36
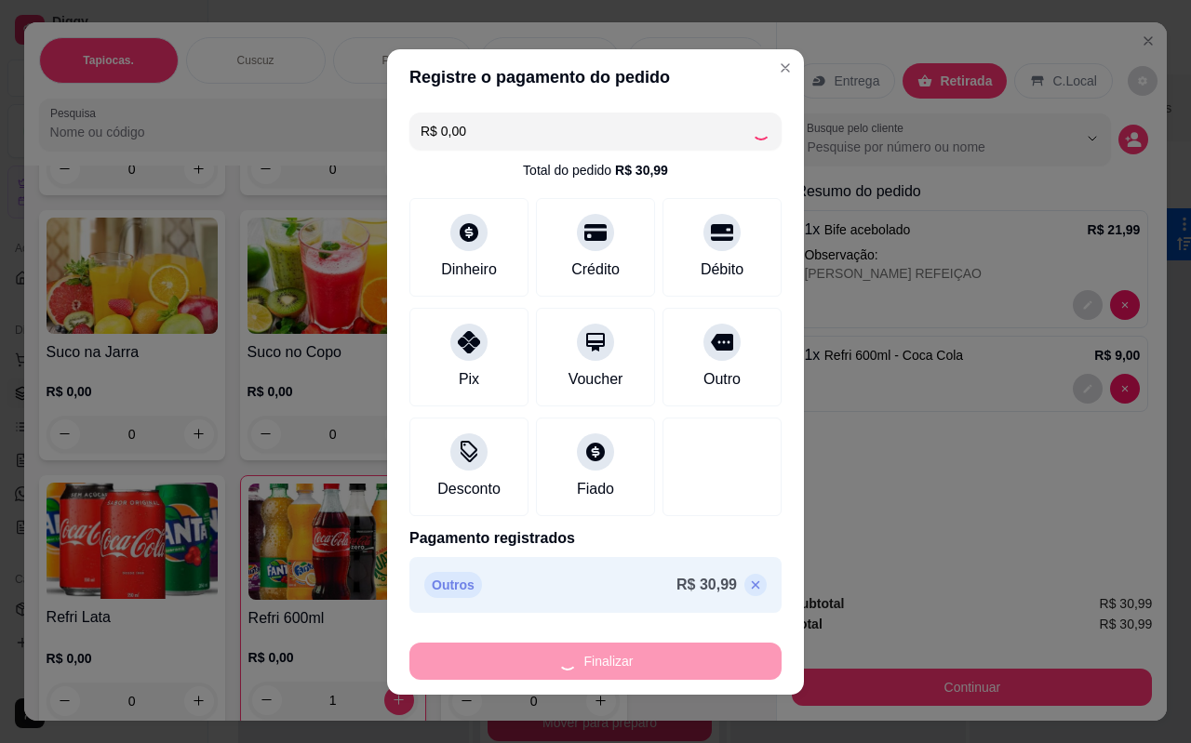
type input "0"
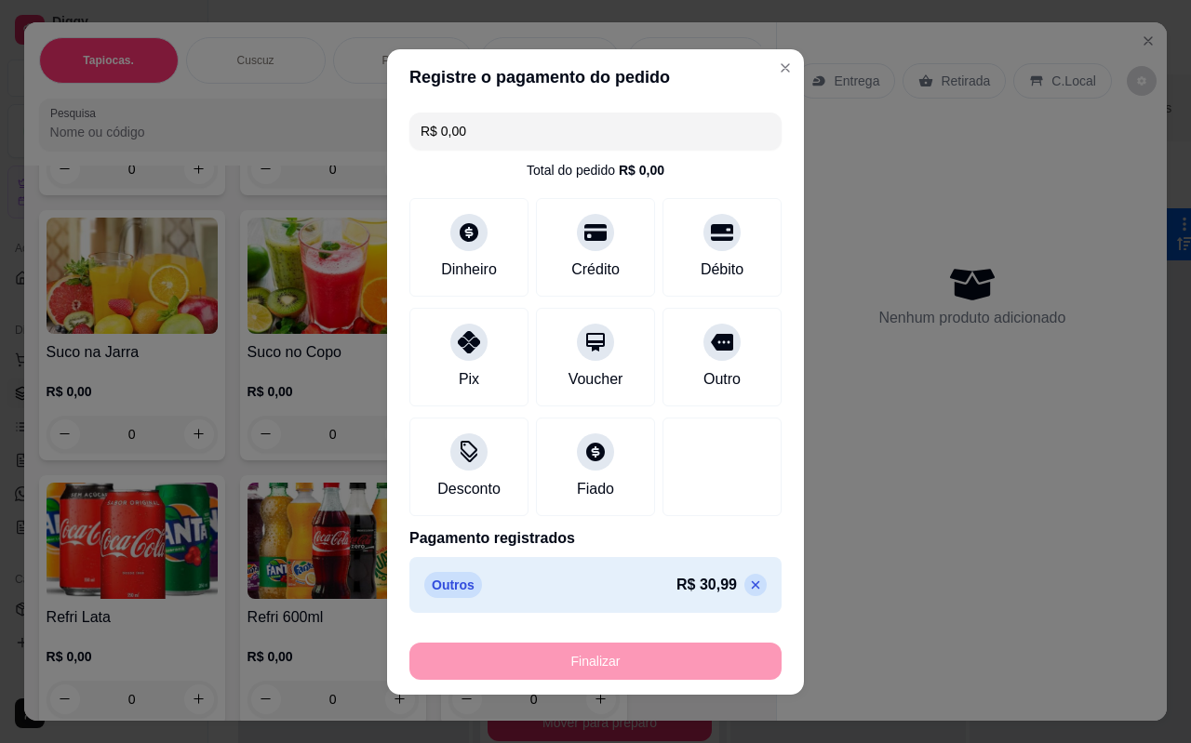
type input "-R$ 30,99"
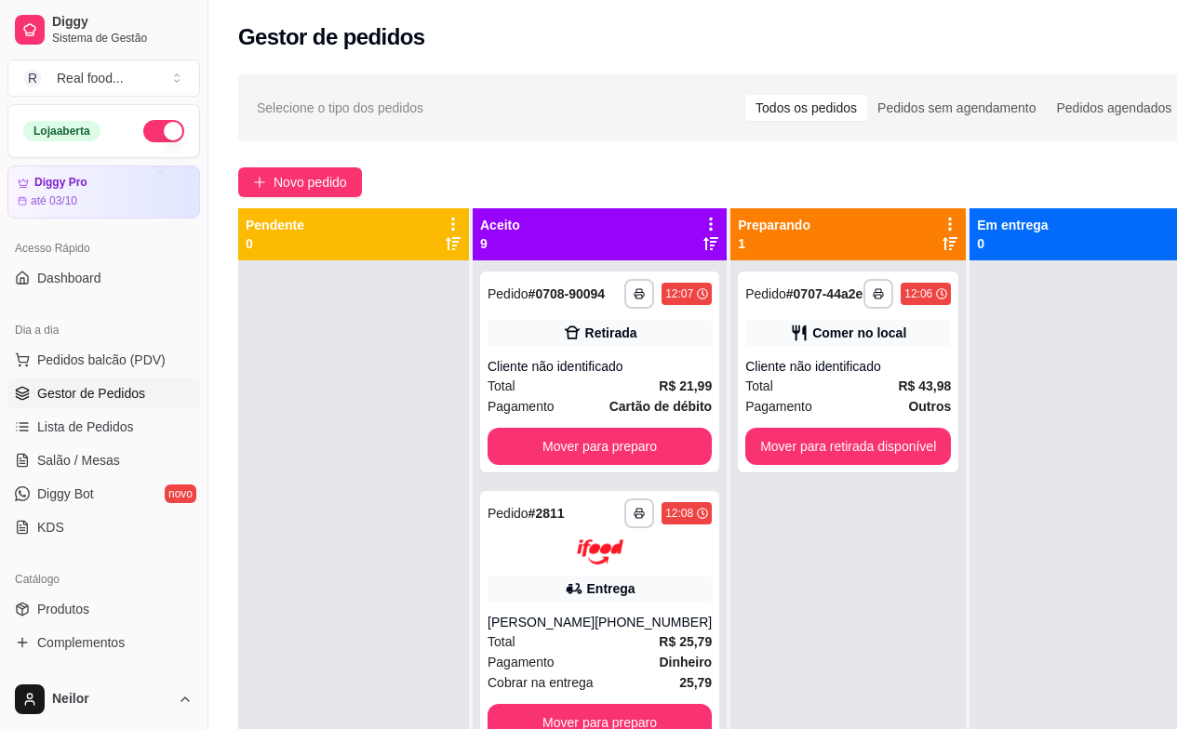
click at [771, 159] on div "**********" at bounding box center [719, 511] width 1023 height 897
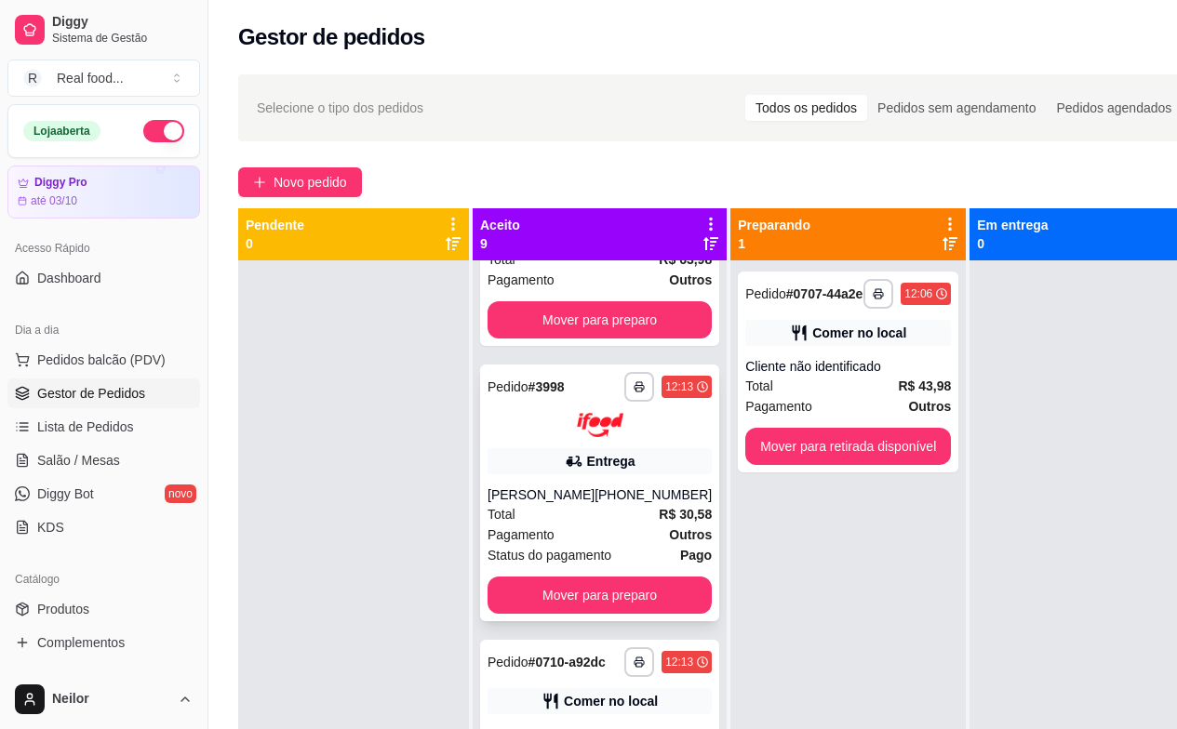
scroll to position [372, 0]
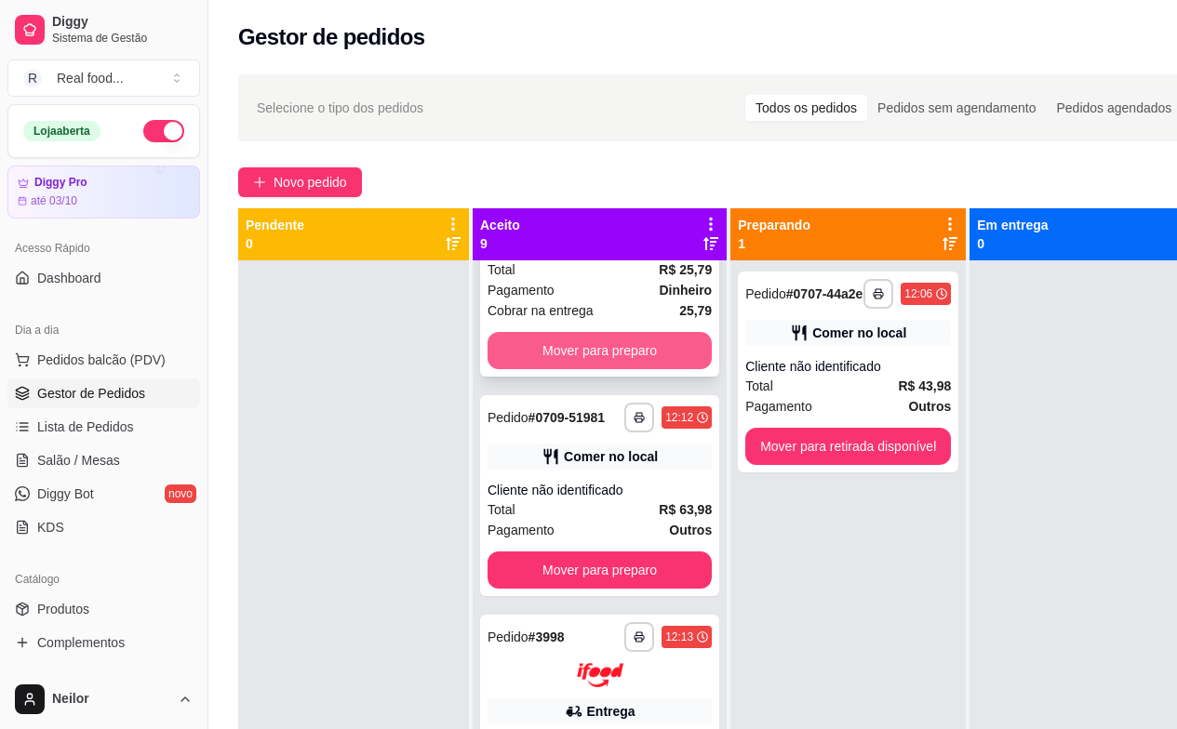
click at [584, 369] on button "Mover para preparo" at bounding box center [599, 350] width 224 height 37
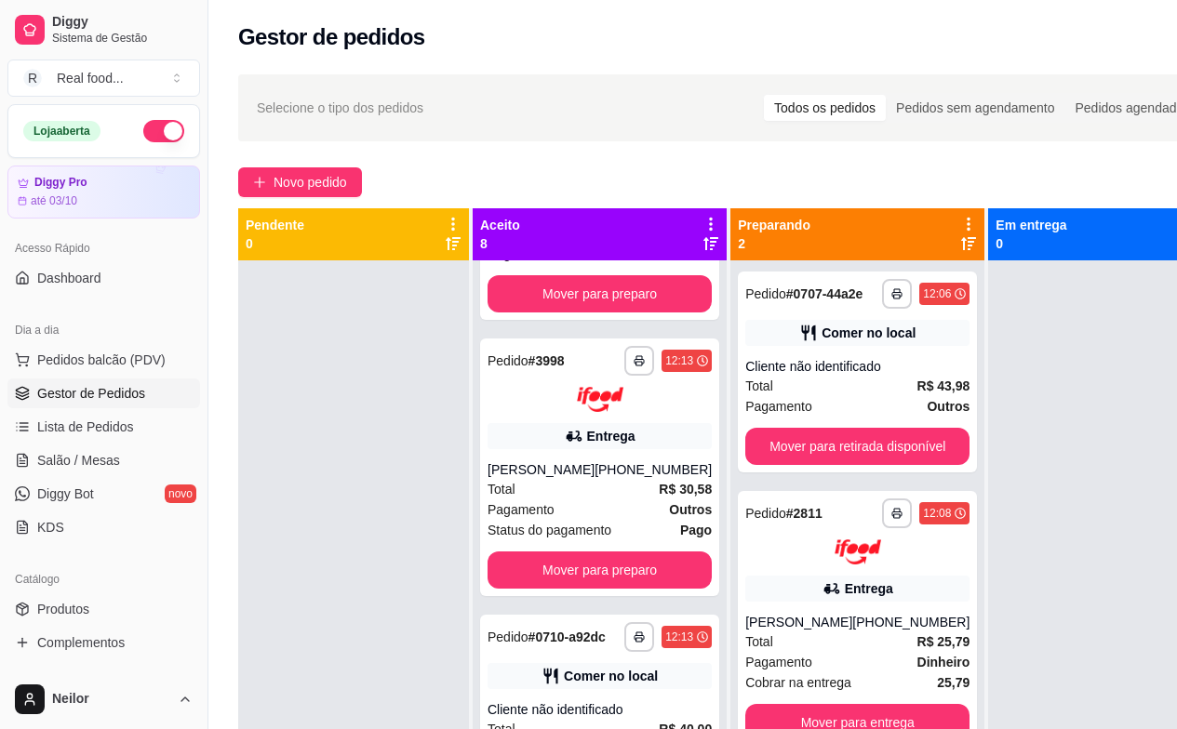
scroll to position [77, 0]
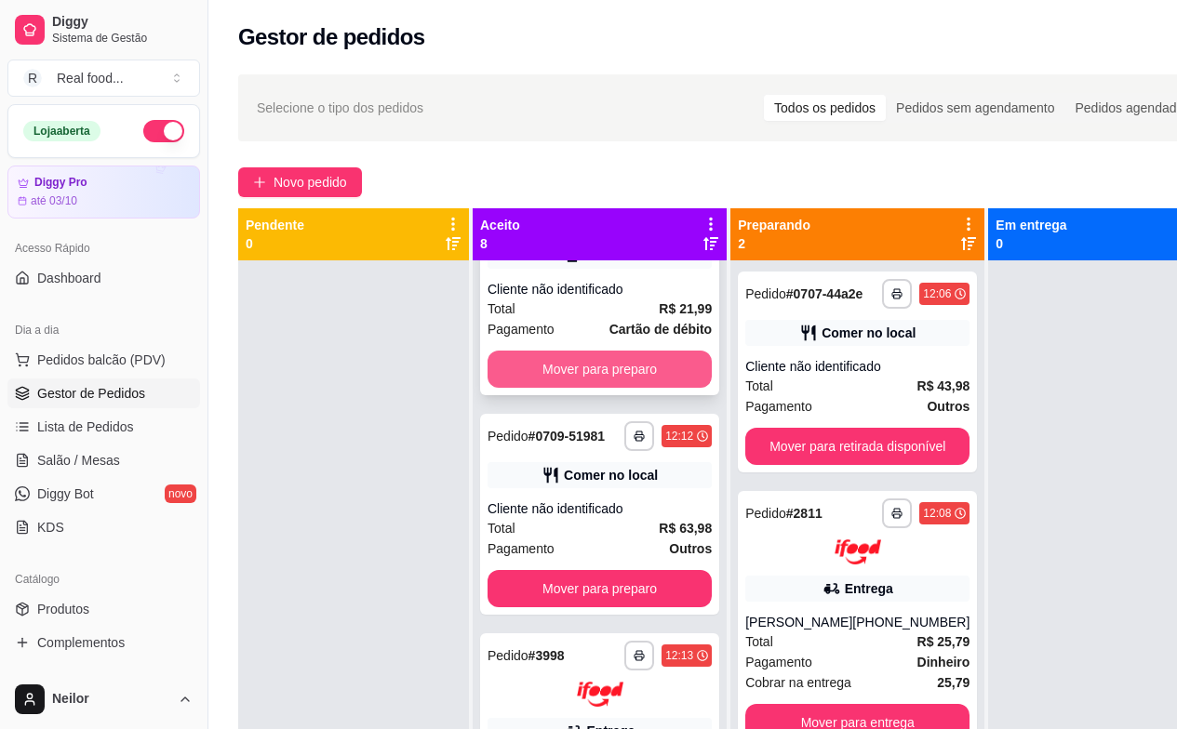
click at [585, 381] on button "Mover para preparo" at bounding box center [599, 369] width 224 height 37
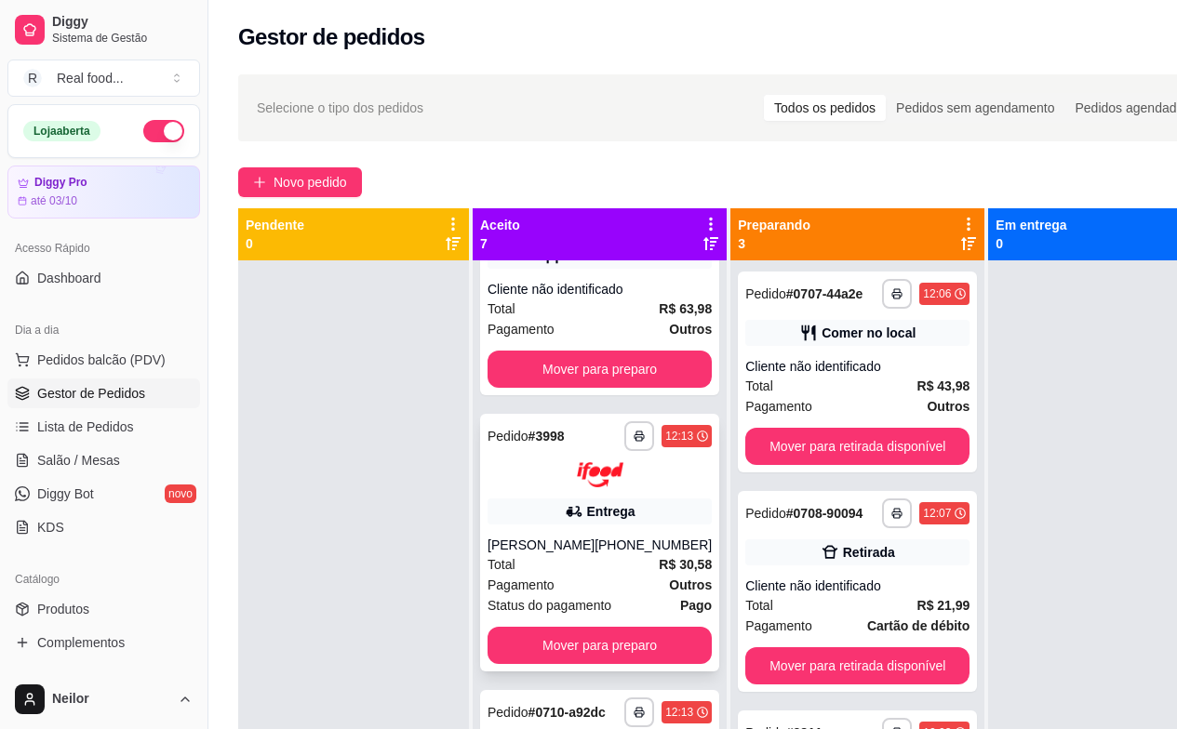
scroll to position [0, 0]
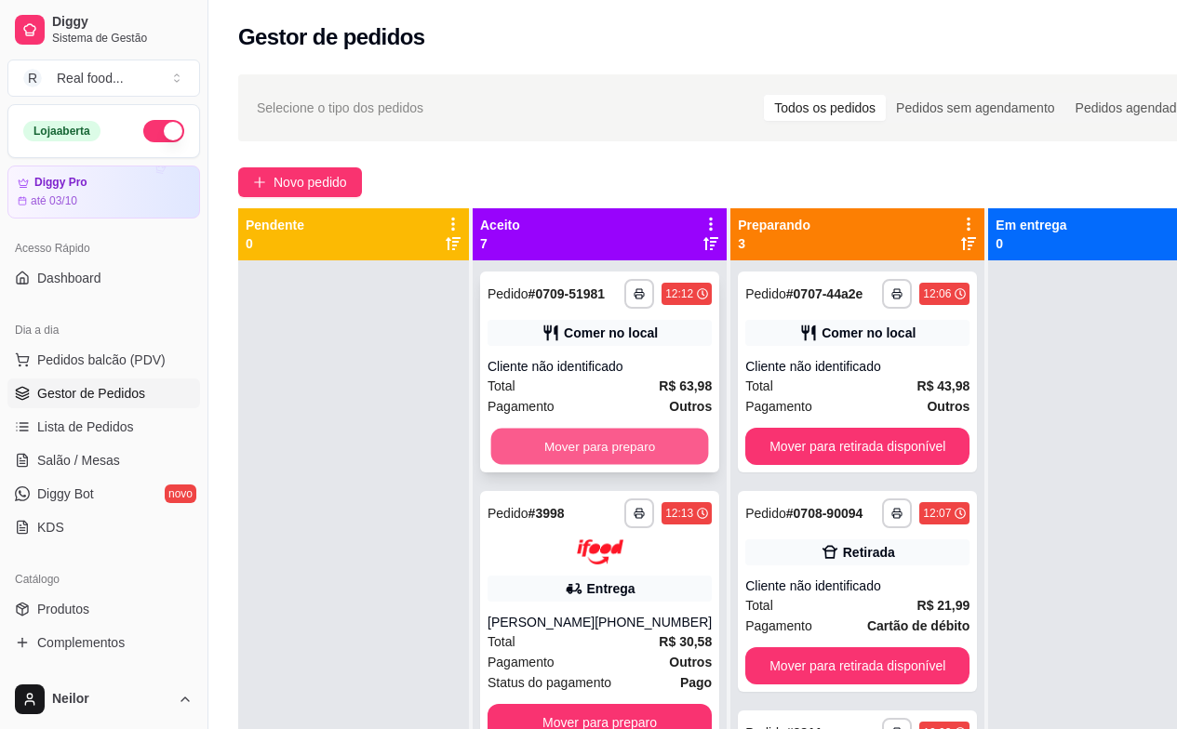
click at [583, 464] on button "Mover para preparo" at bounding box center [600, 447] width 218 height 36
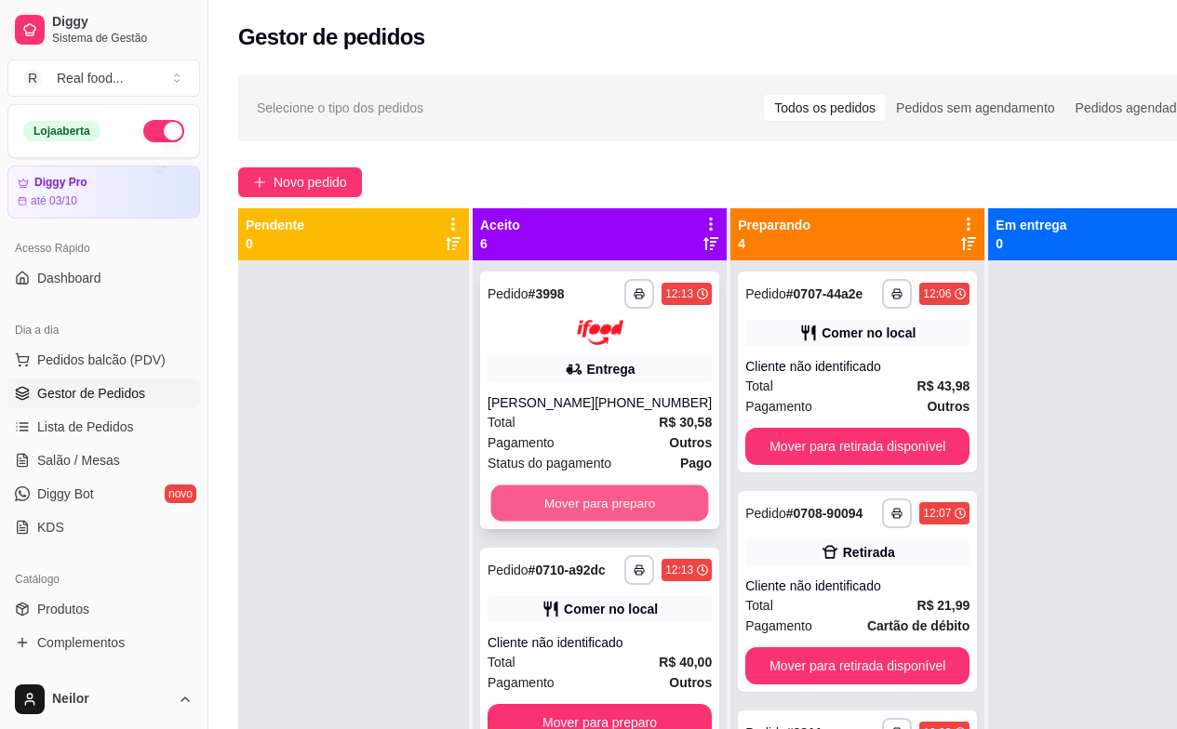
click at [579, 513] on button "Mover para preparo" at bounding box center [600, 503] width 218 height 36
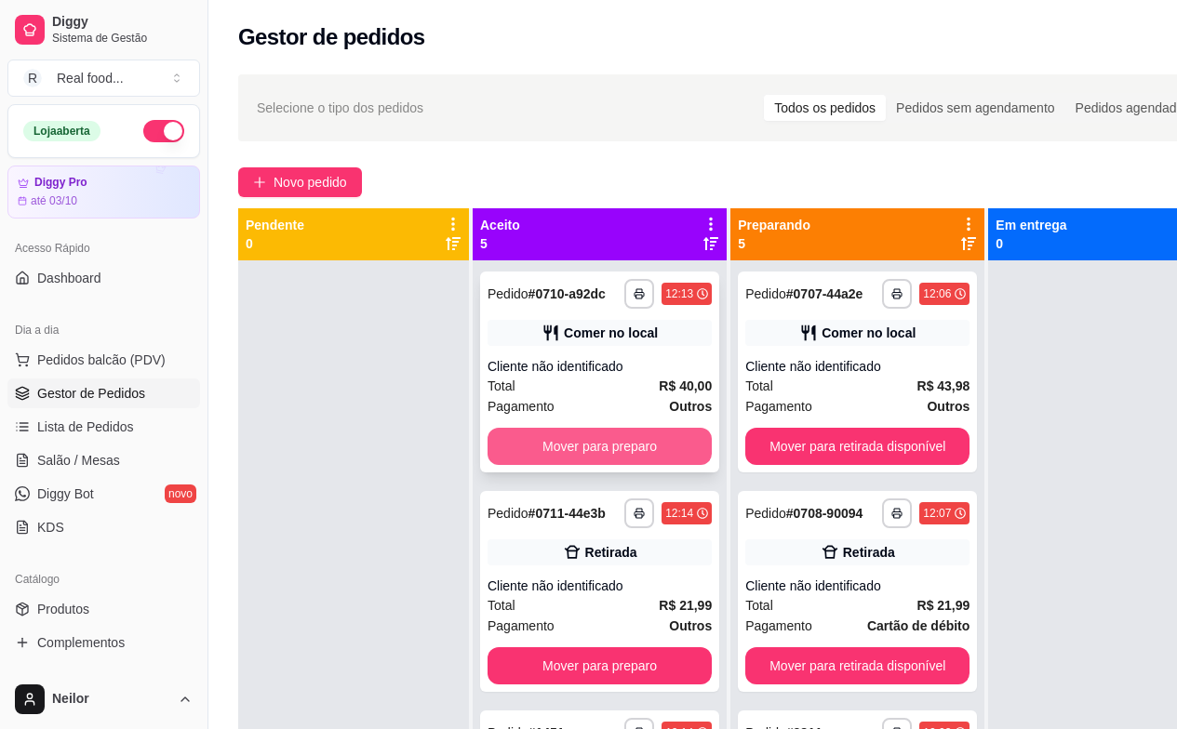
click at [590, 458] on button "Mover para preparo" at bounding box center [599, 446] width 224 height 37
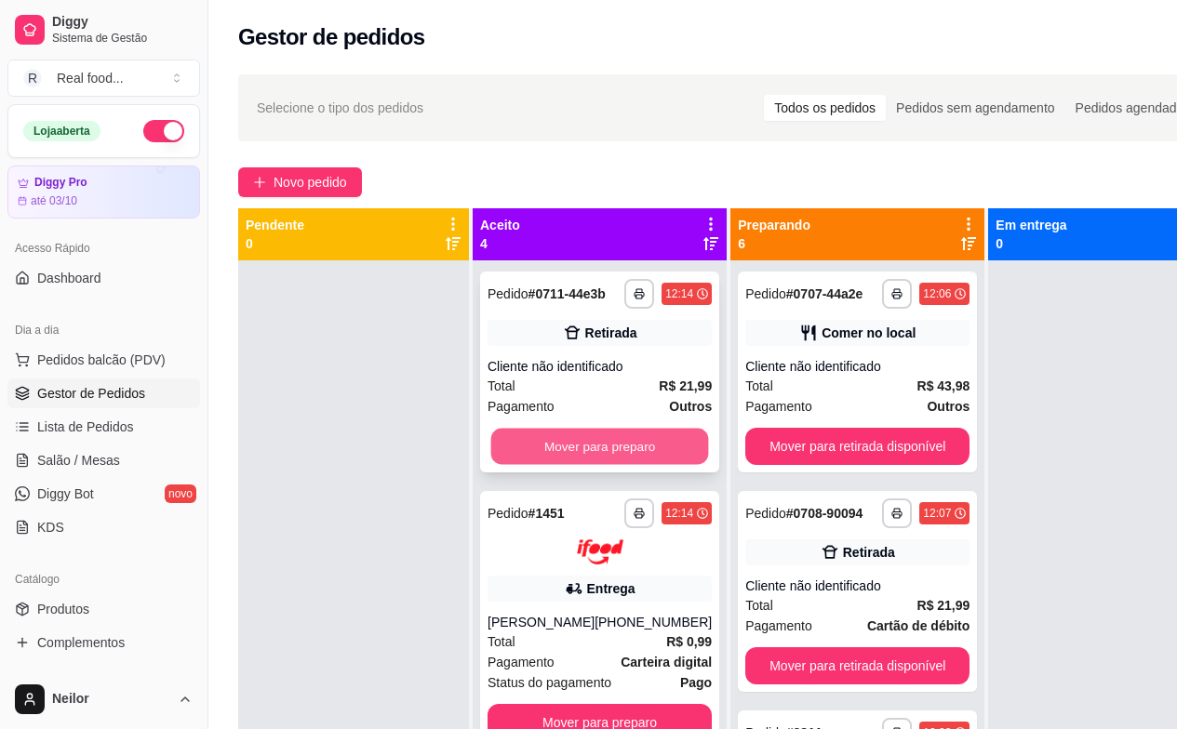
click at [607, 465] on button "Mover para preparo" at bounding box center [600, 447] width 218 height 36
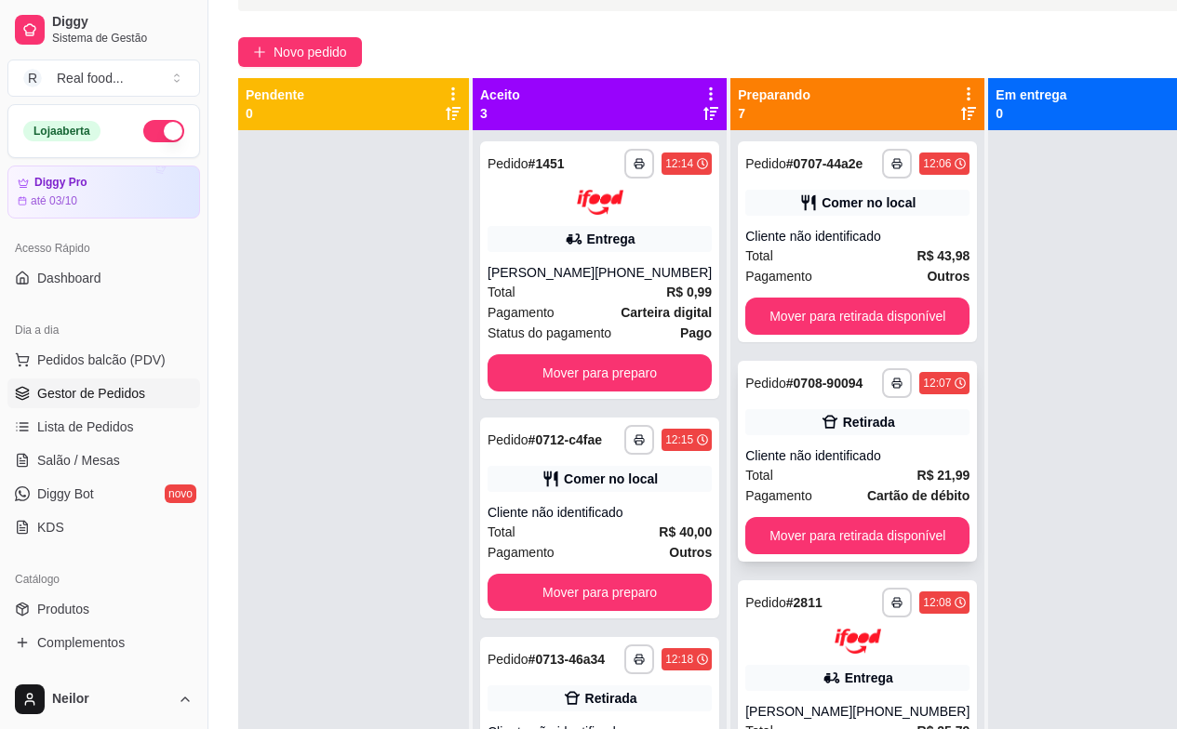
scroll to position [19, 0]
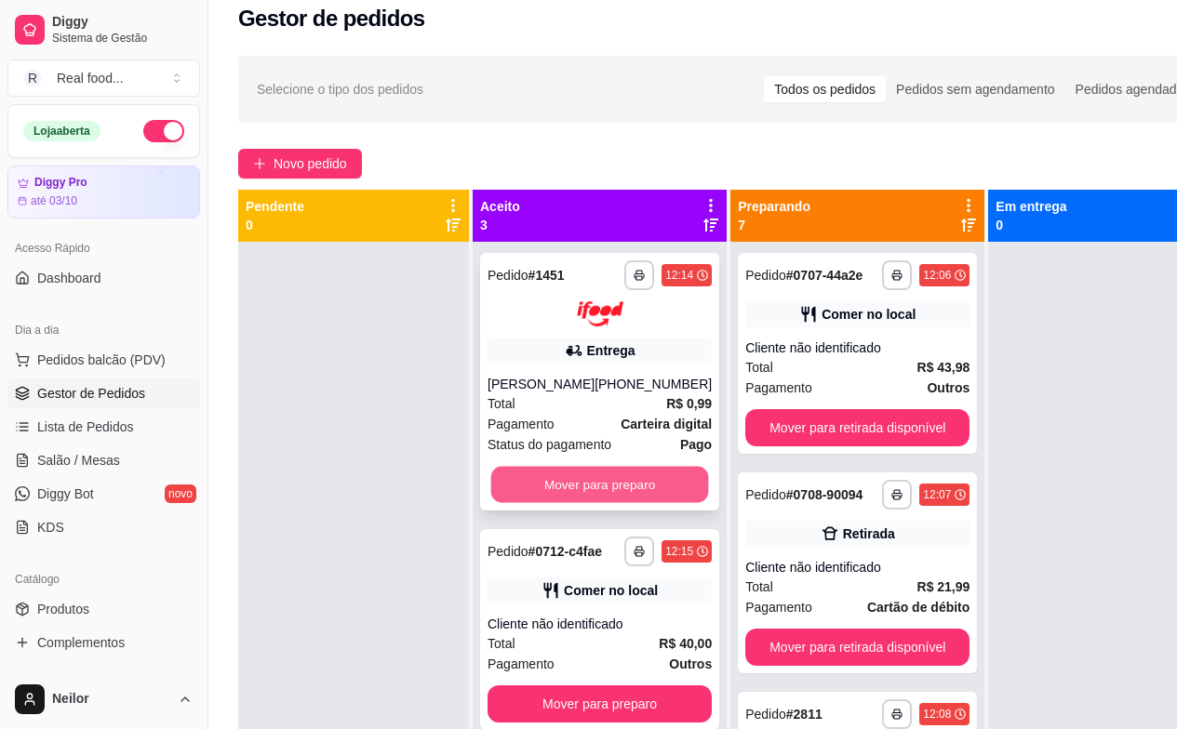
click at [576, 499] on button "Mover para preparo" at bounding box center [600, 484] width 218 height 36
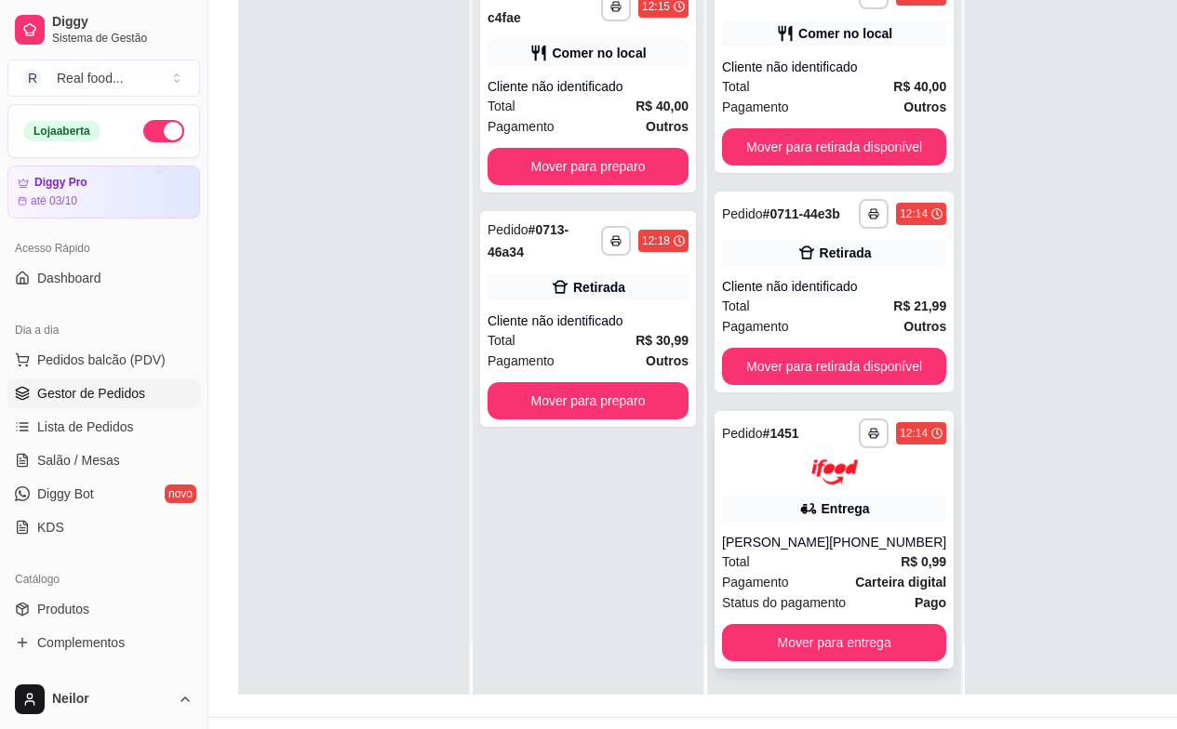
scroll to position [298, 0]
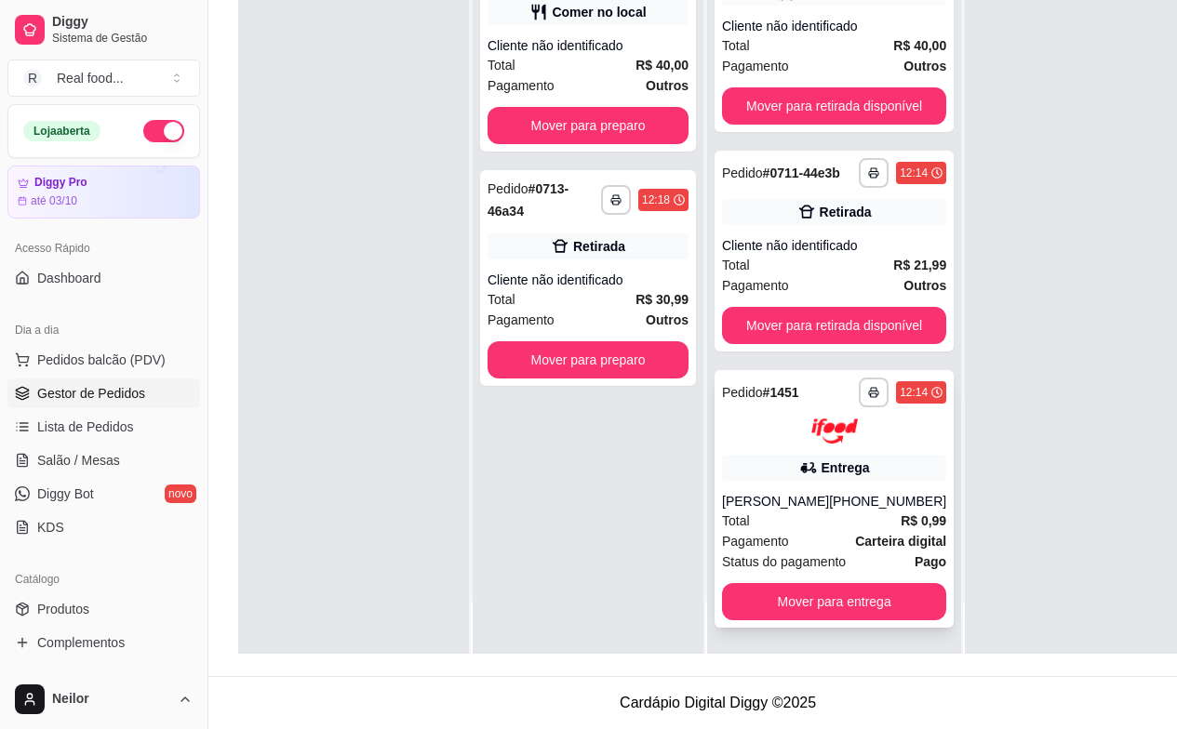
click at [833, 529] on div "Total R$ 0,99" at bounding box center [834, 521] width 224 height 20
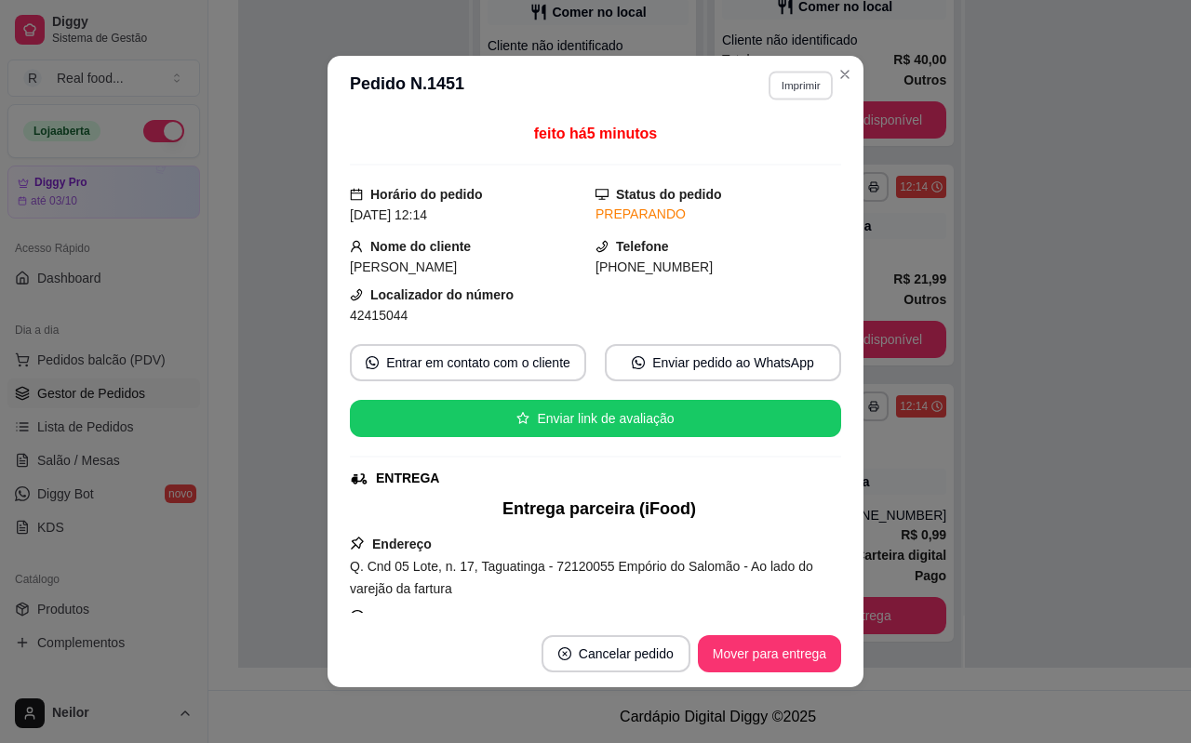
click at [791, 92] on button "Imprimir" at bounding box center [800, 85] width 64 height 29
click at [784, 151] on button "PEDIDOS" at bounding box center [761, 150] width 130 height 29
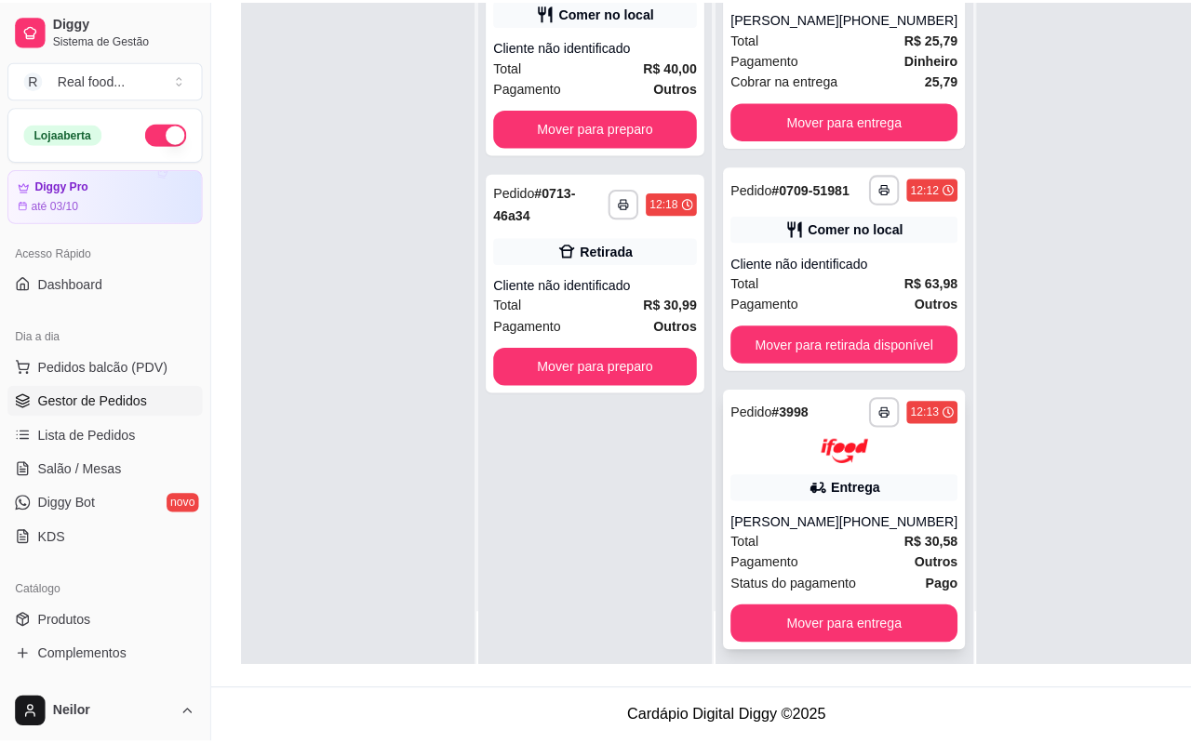
scroll to position [486, 0]
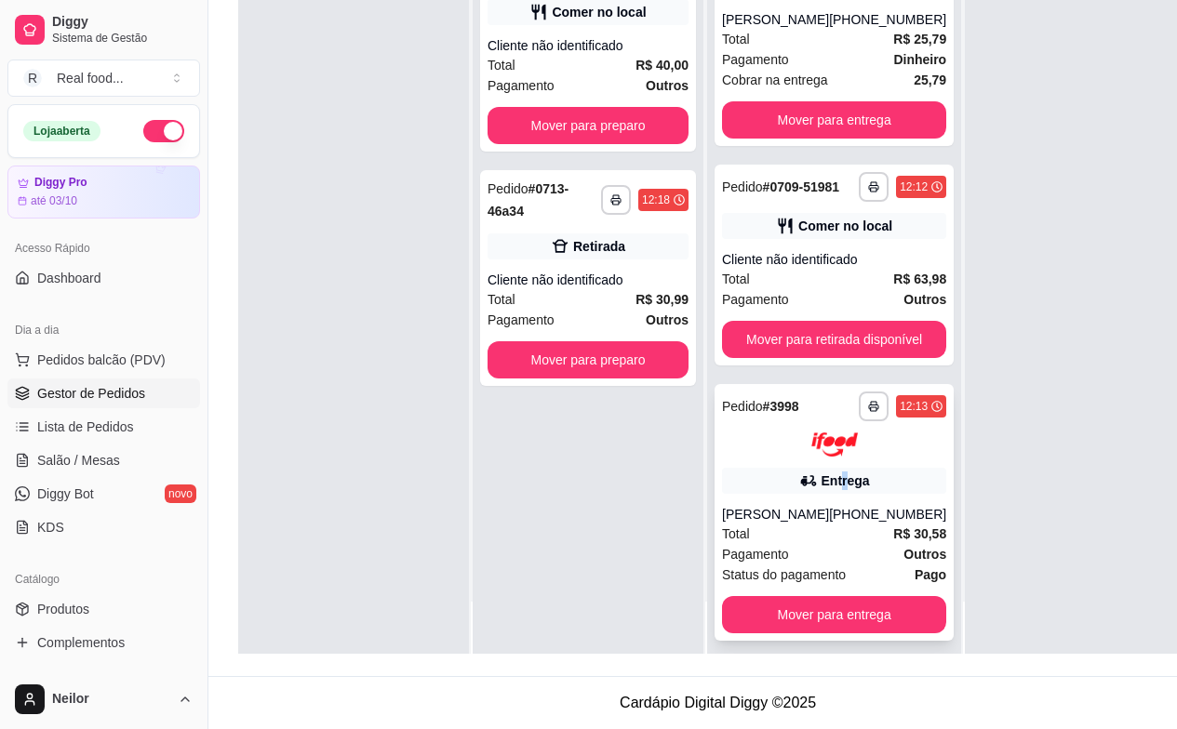
click at [835, 490] on div "Entrega" at bounding box center [845, 481] width 48 height 19
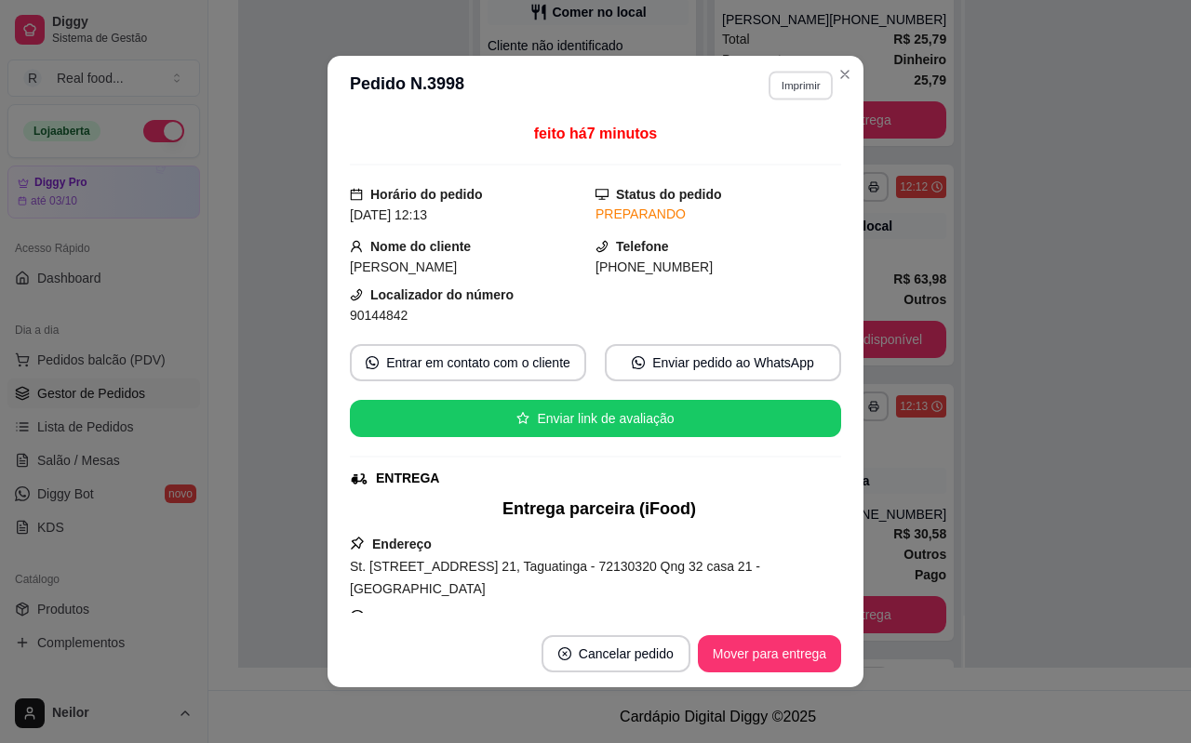
click at [796, 85] on button "Imprimir" at bounding box center [800, 85] width 64 height 29
click at [779, 157] on button "PEDIDOS" at bounding box center [761, 150] width 130 height 29
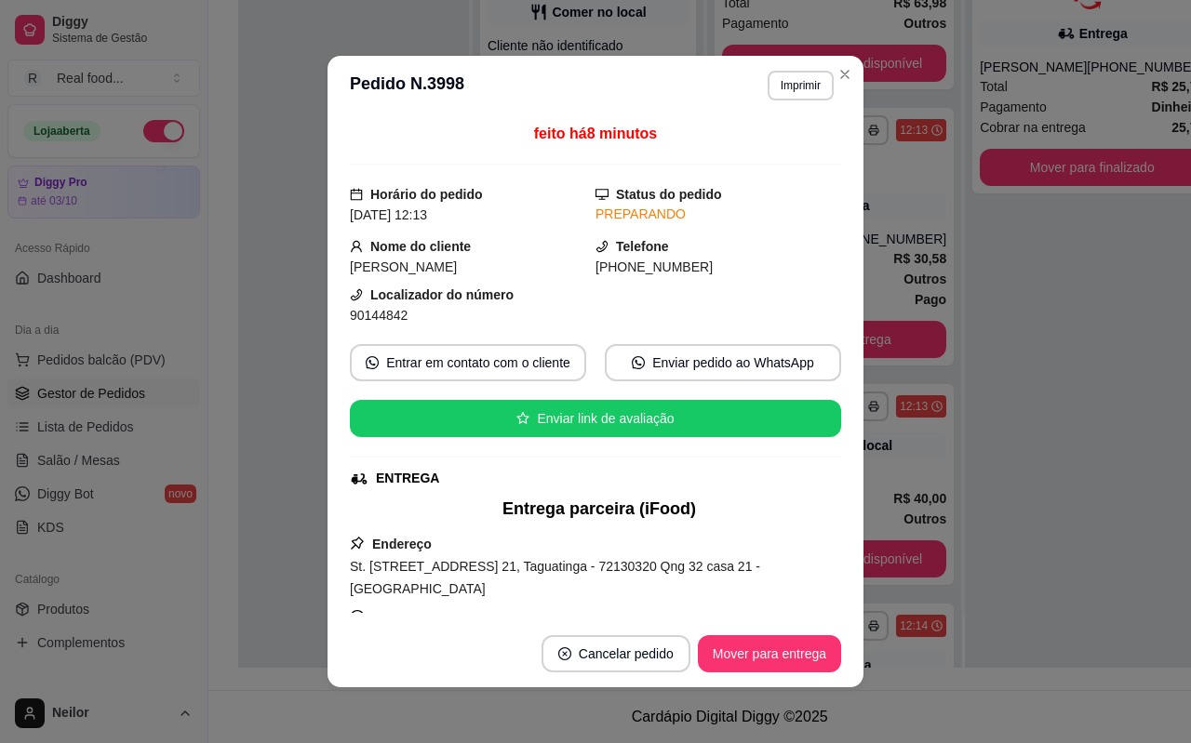
scroll to position [210, 0]
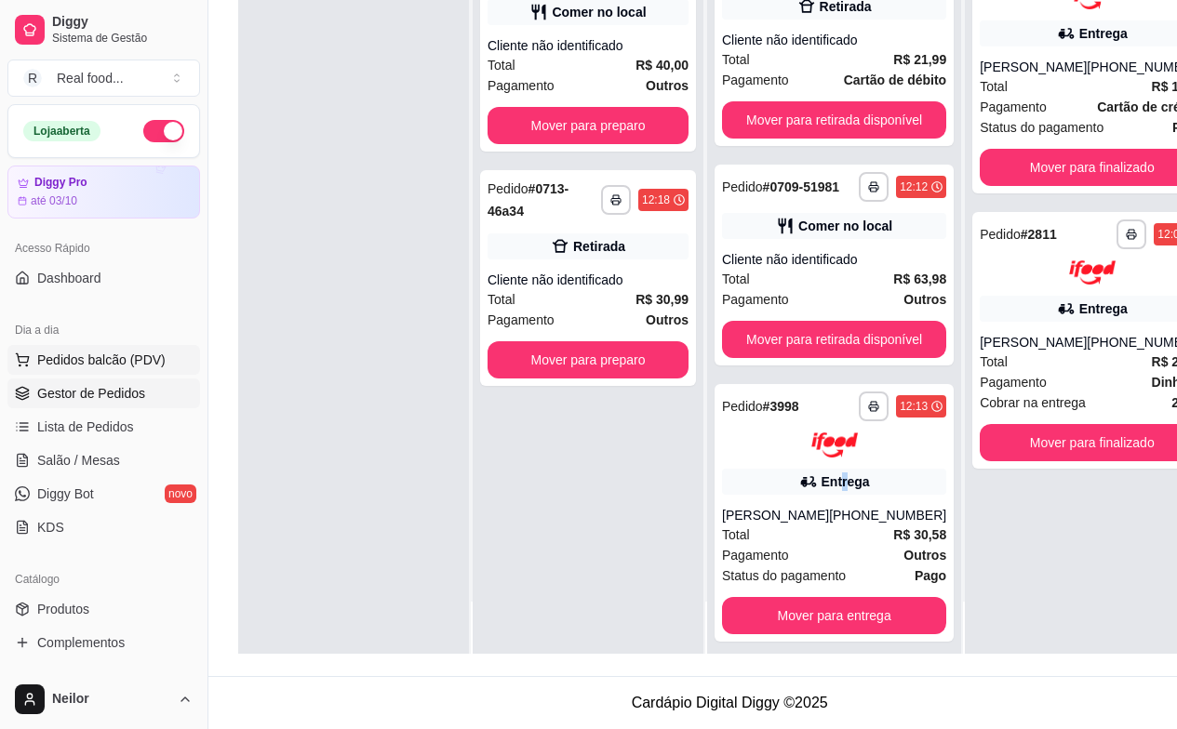
click at [146, 353] on span "Pedidos balcão (PDV)" at bounding box center [101, 360] width 128 height 19
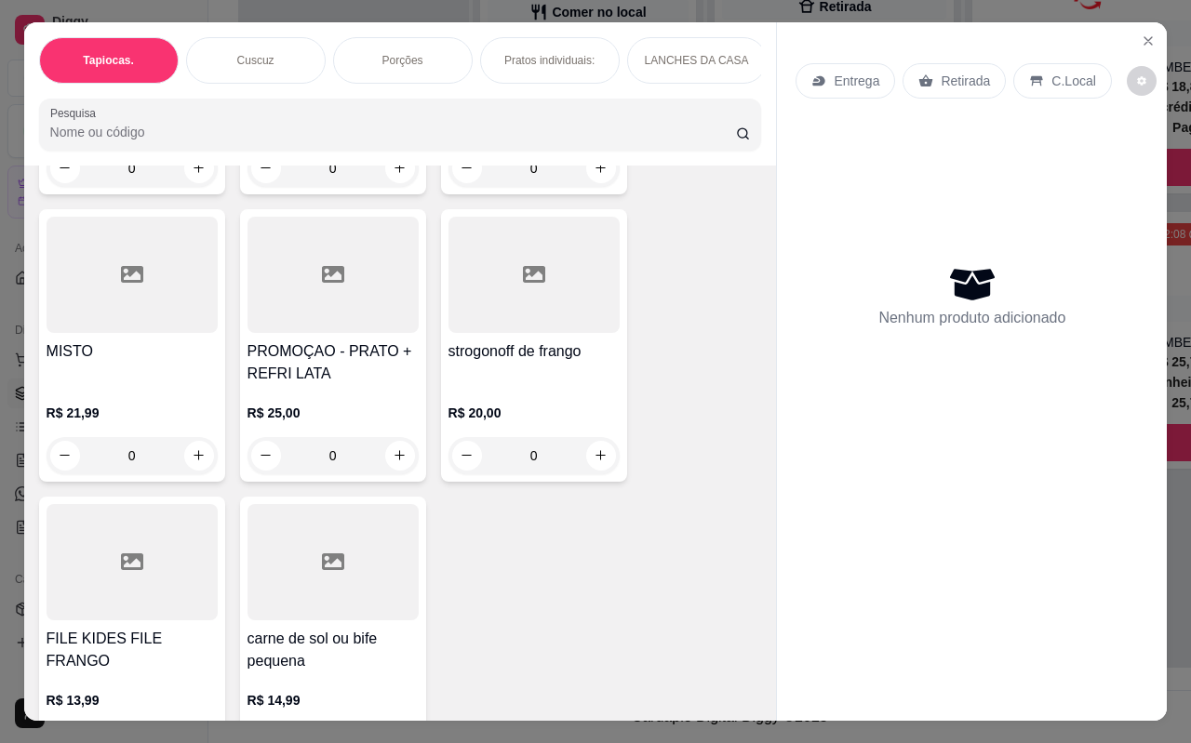
scroll to position [5531, 0]
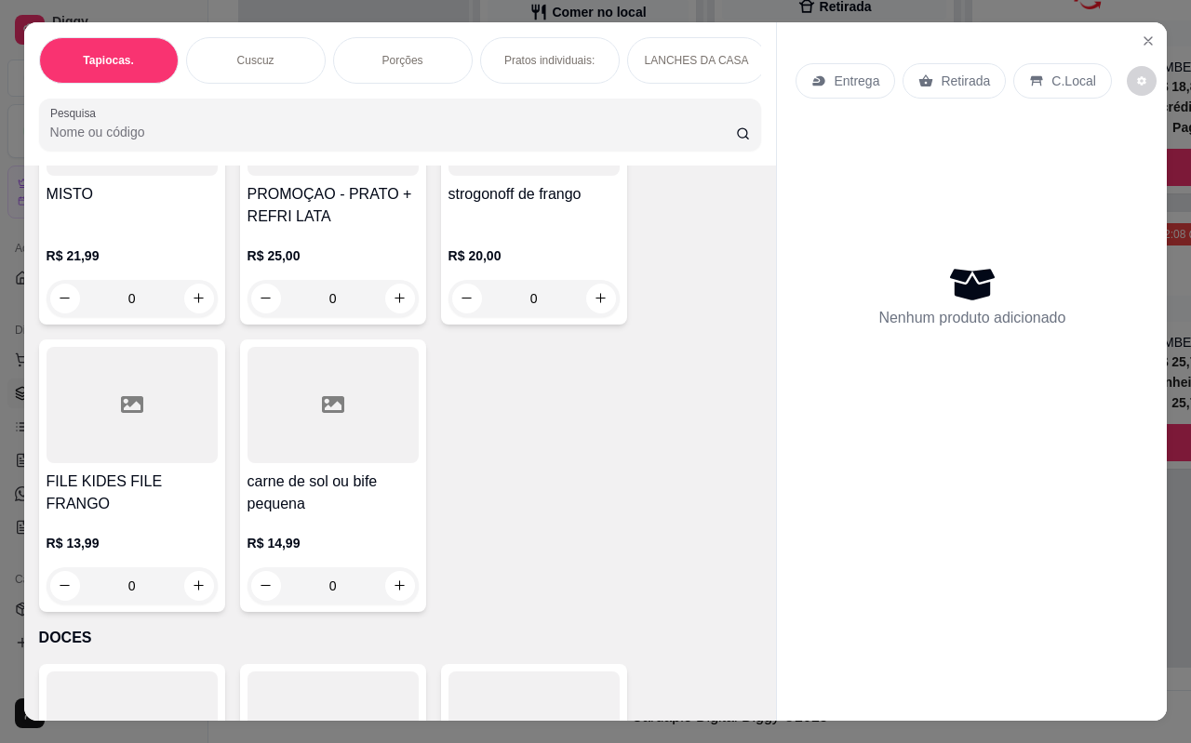
click at [563, 187] on h4 "strogonoff de frango" at bounding box center [533, 194] width 171 height 22
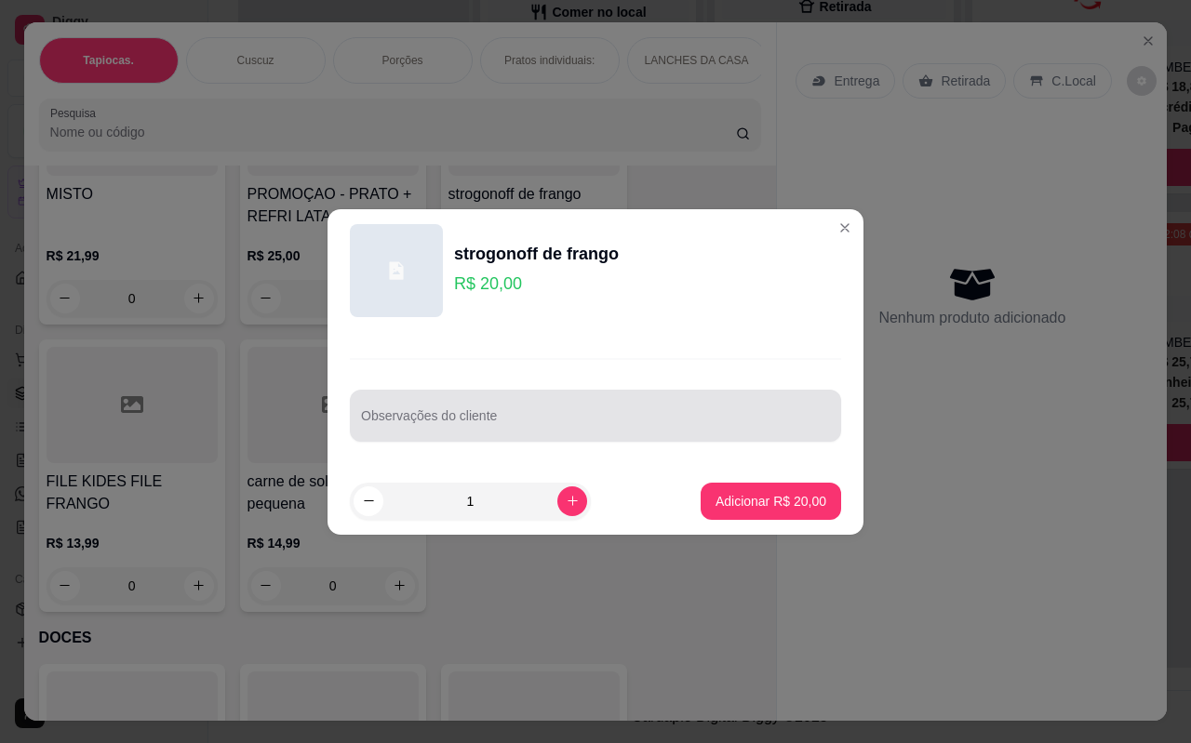
click at [520, 415] on input "Observações do cliente" at bounding box center [595, 423] width 469 height 19
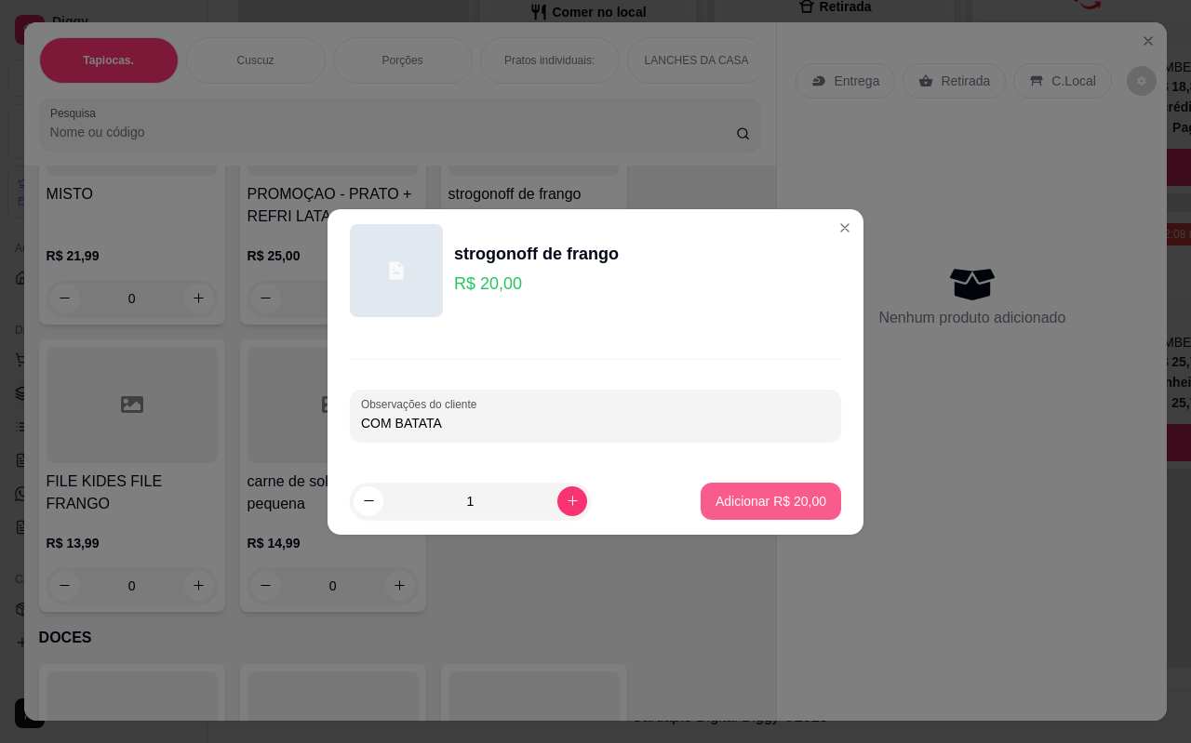
type input "COM BATATA"
click at [734, 509] on p "Adicionar R$ 20,00" at bounding box center [770, 501] width 111 height 19
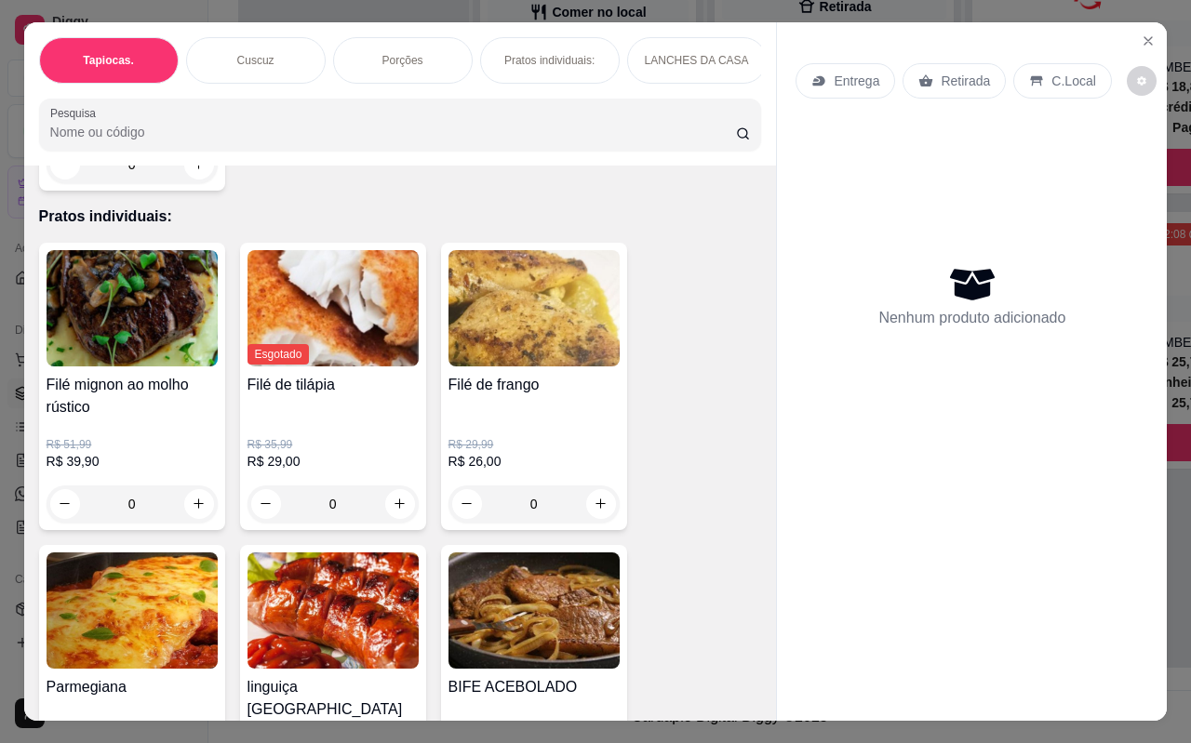
scroll to position [1345, 0]
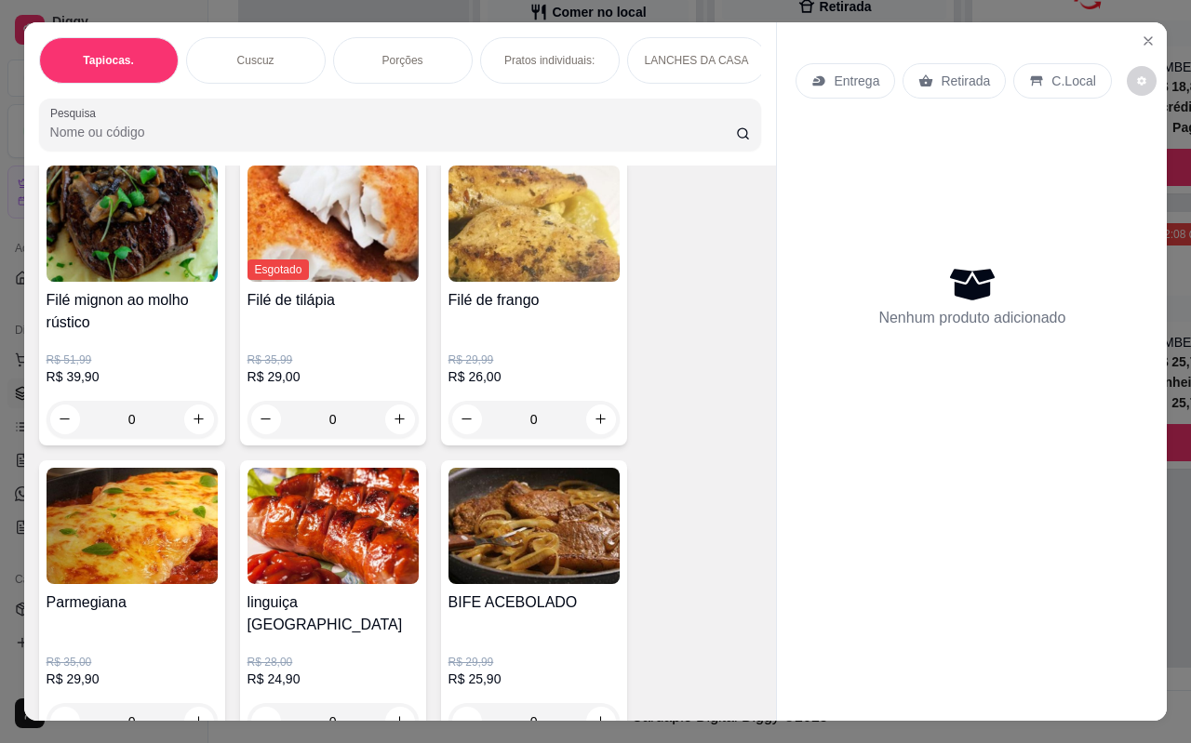
click at [106, 516] on img at bounding box center [132, 526] width 171 height 116
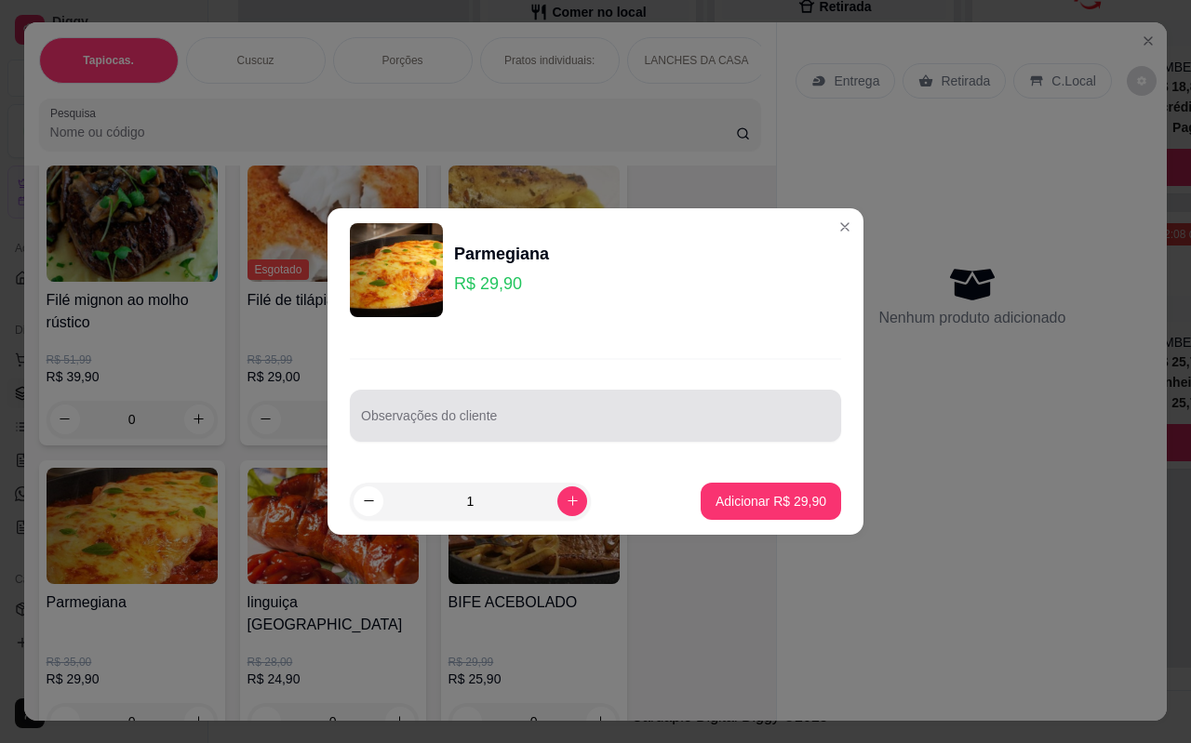
click at [606, 430] on input "Observações do cliente" at bounding box center [595, 423] width 469 height 19
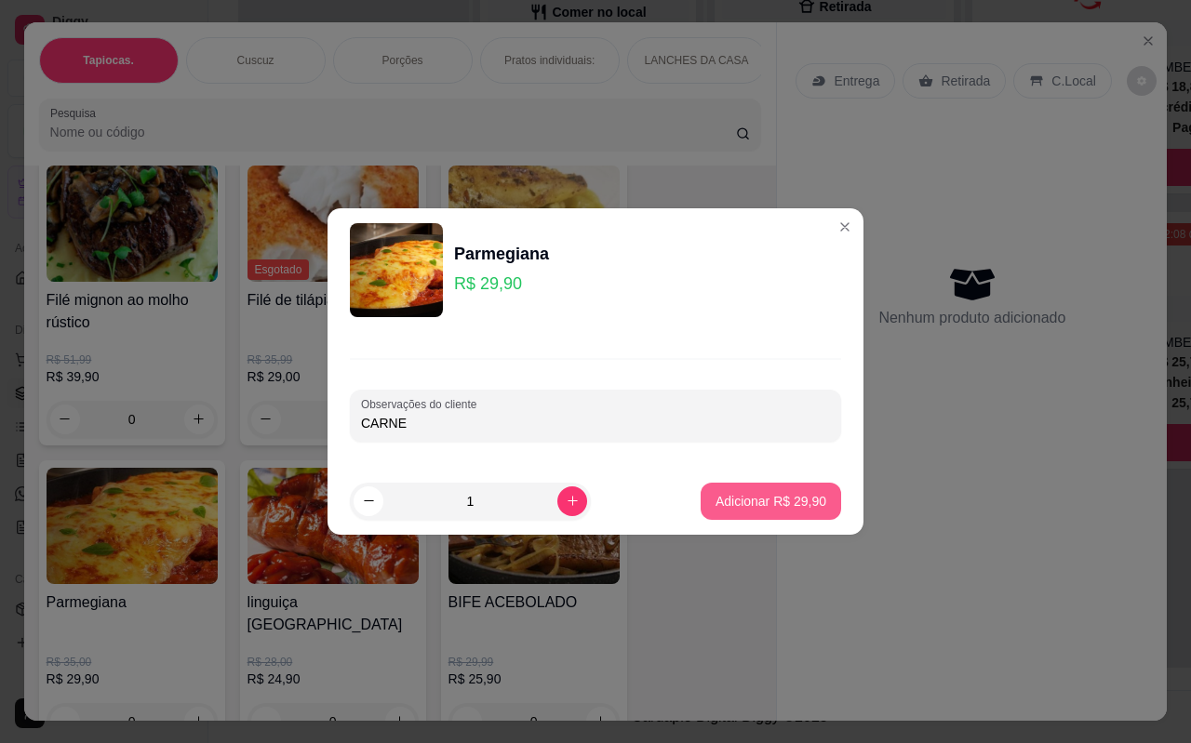
type input "CARNE"
click at [776, 492] on p "Adicionar R$ 29,90" at bounding box center [770, 501] width 111 height 19
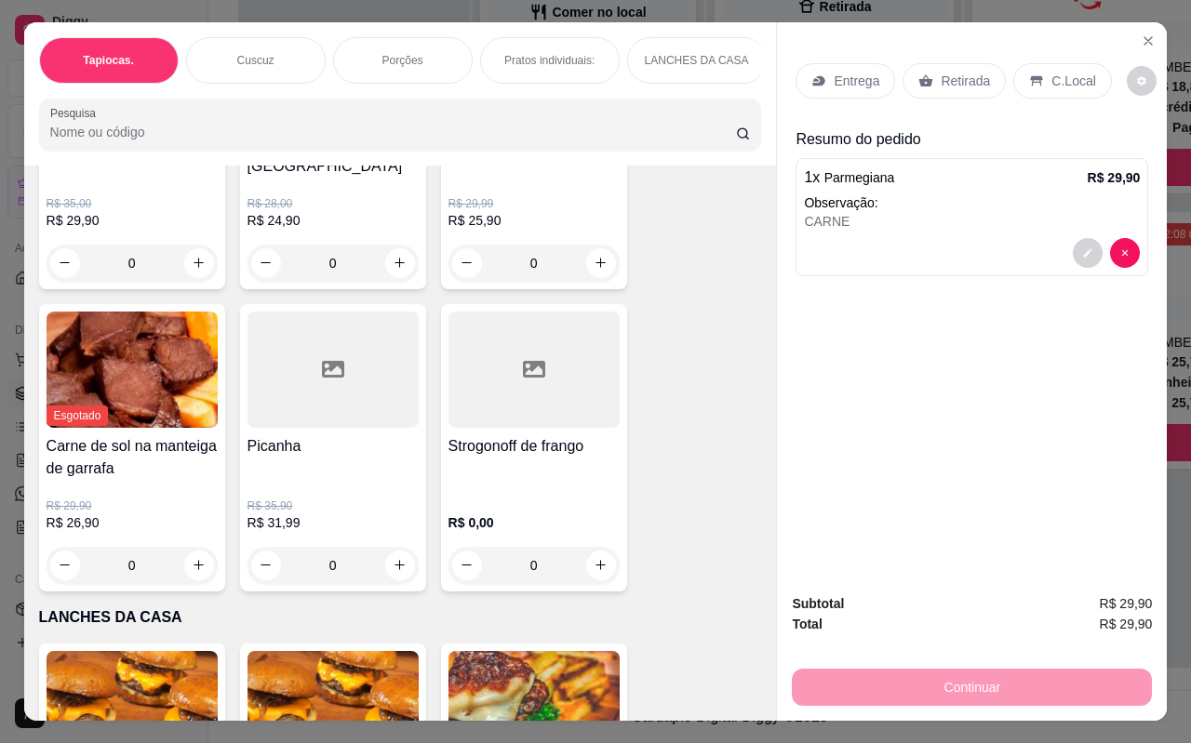
scroll to position [1810, 0]
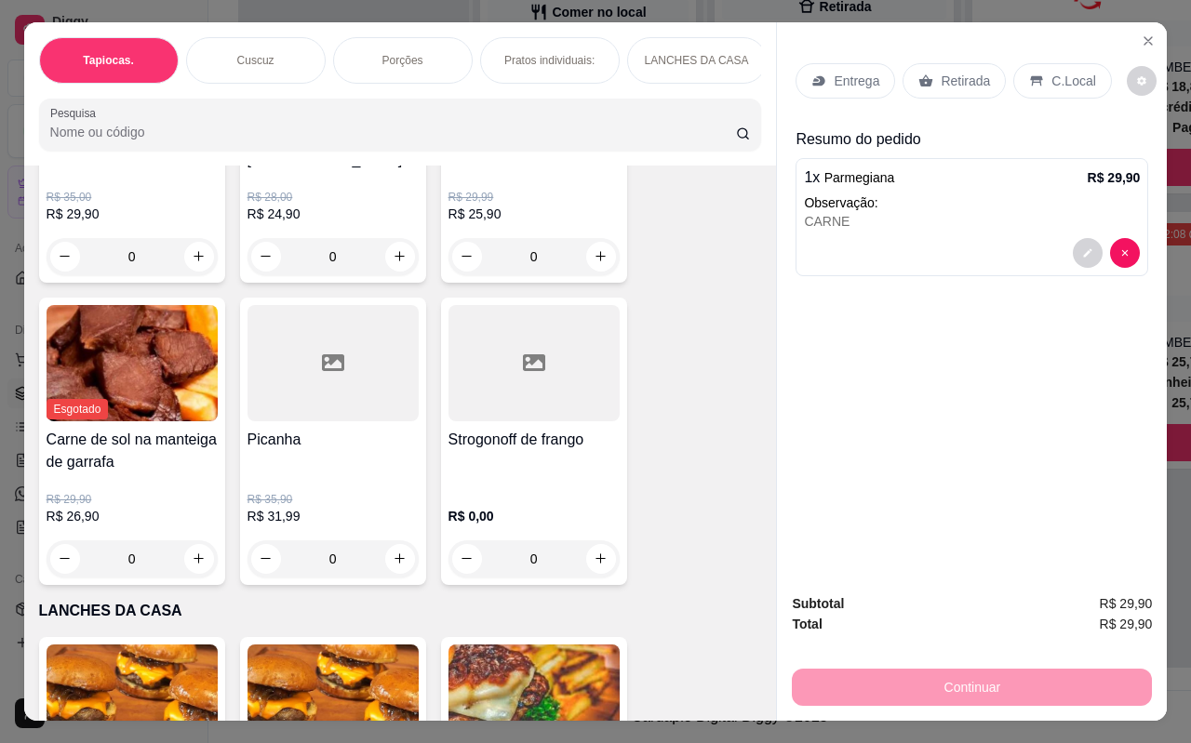
click at [1051, 73] on p "C.Local" at bounding box center [1073, 81] width 44 height 19
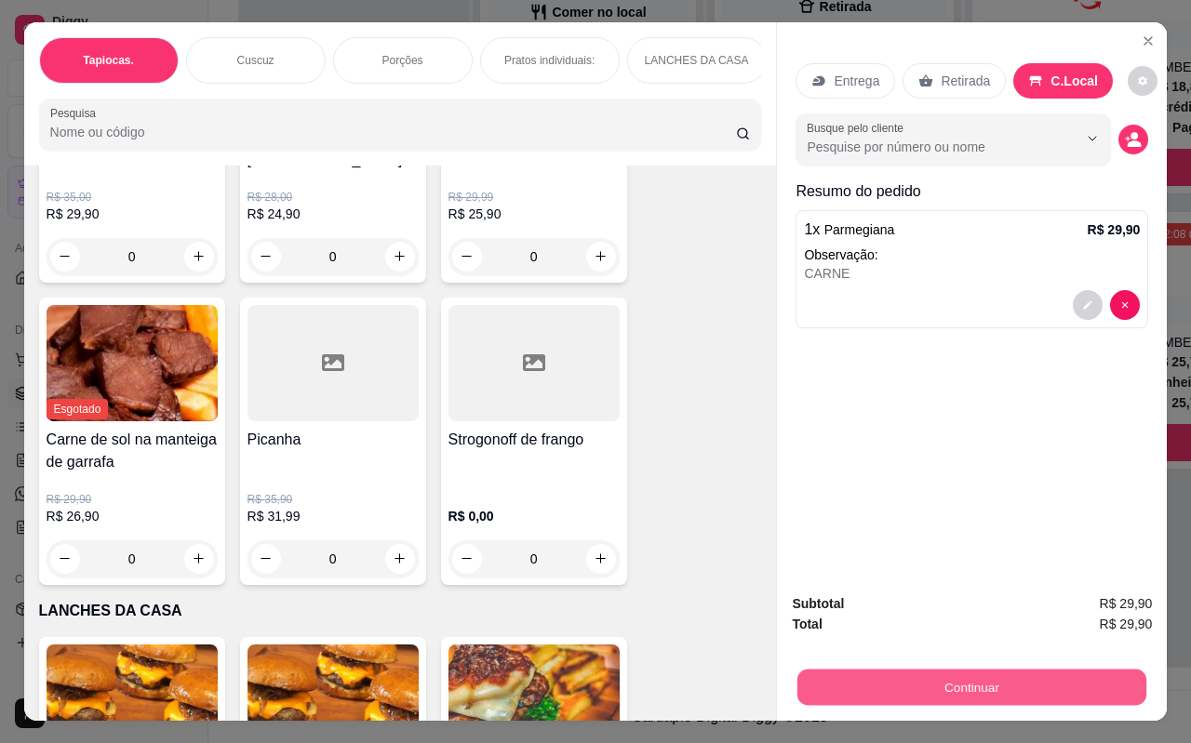
click at [972, 686] on button "Continuar" at bounding box center [971, 688] width 349 height 36
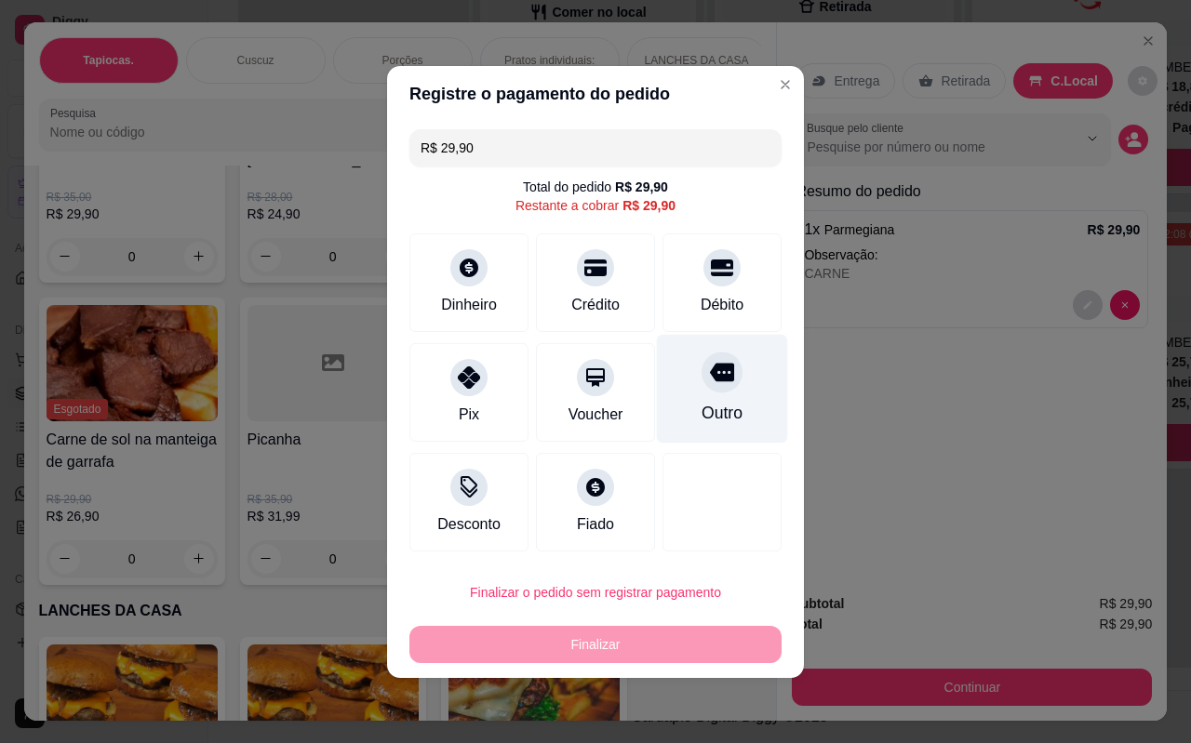
click at [729, 402] on div "Outro" at bounding box center [721, 413] width 41 height 24
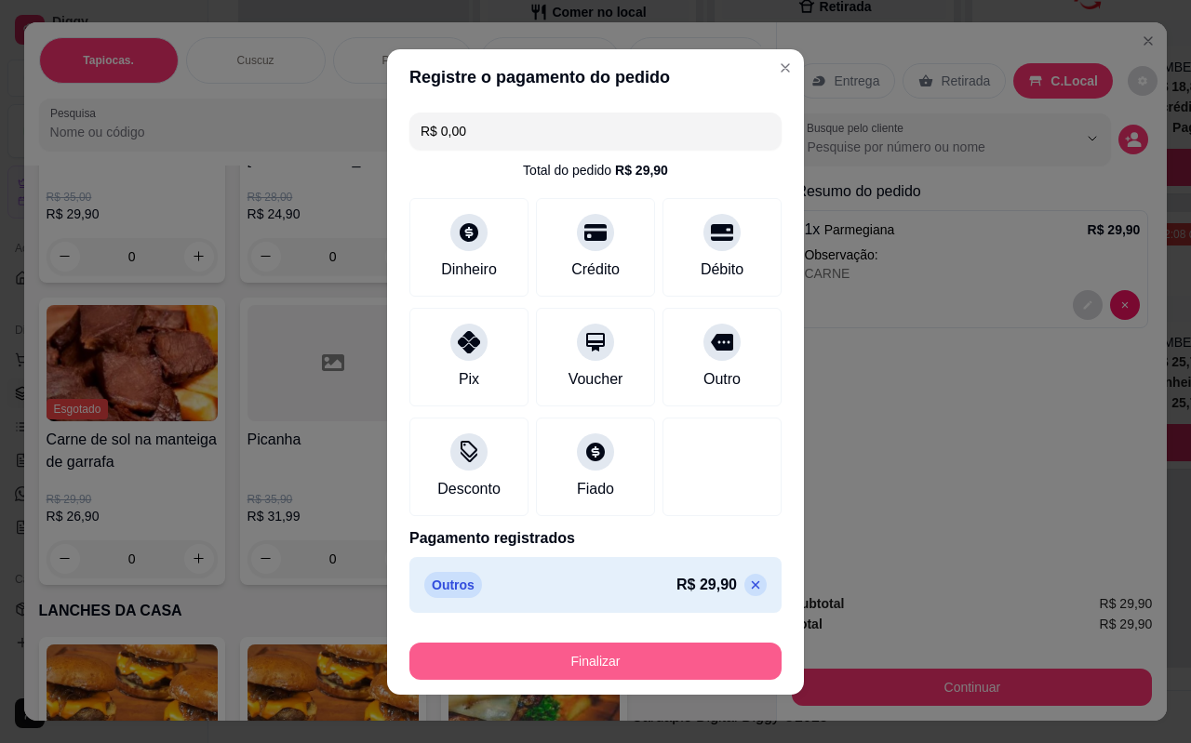
click at [595, 657] on button "Finalizar" at bounding box center [595, 661] width 372 height 37
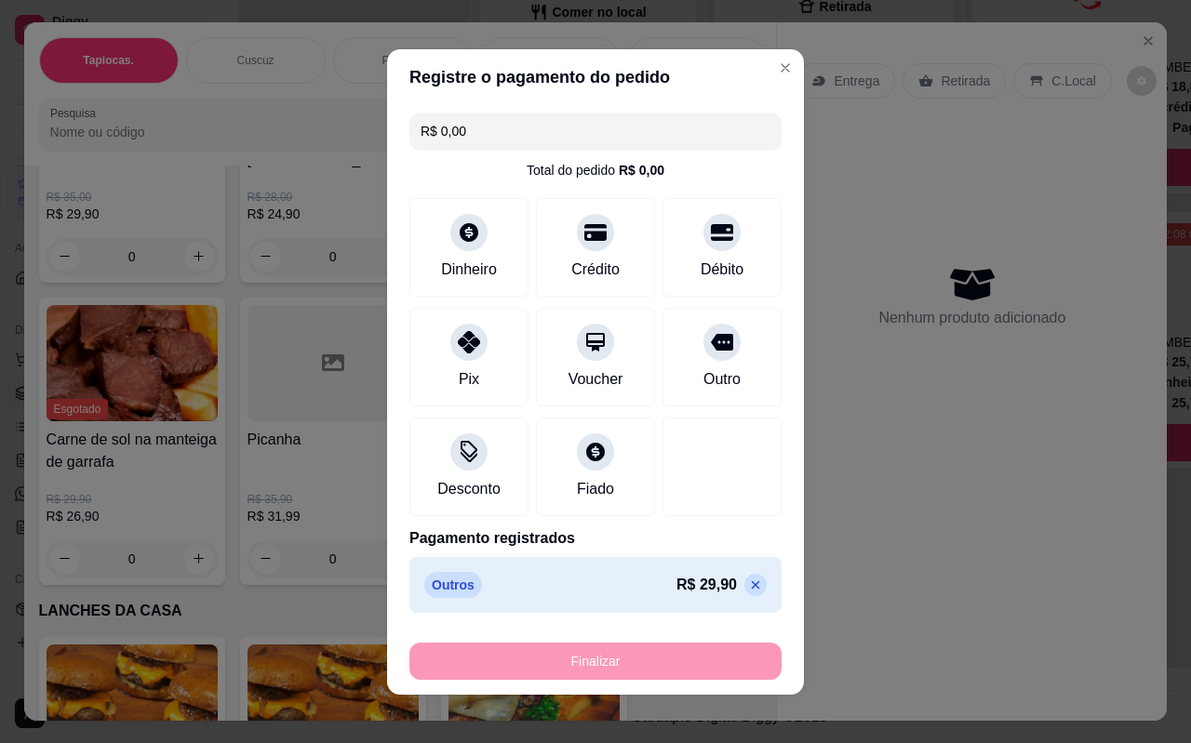
type input "-R$ 29,90"
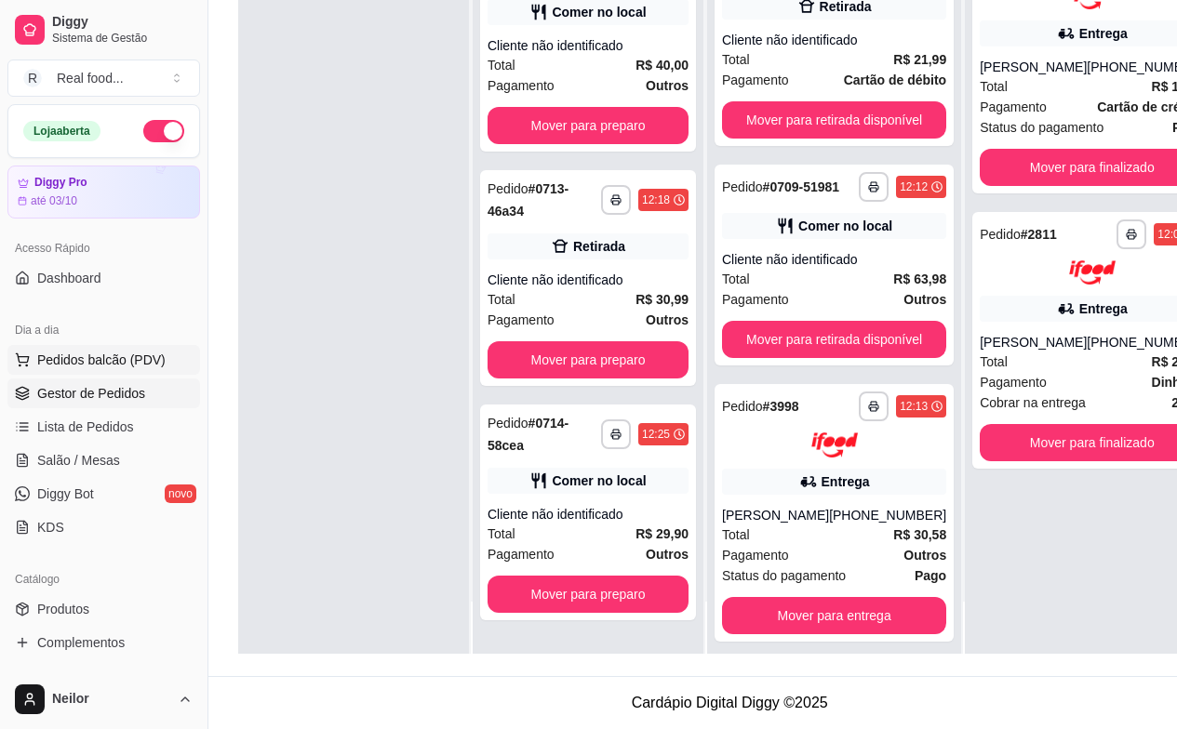
click at [109, 352] on span "Pedidos balcão (PDV)" at bounding box center [101, 360] width 128 height 19
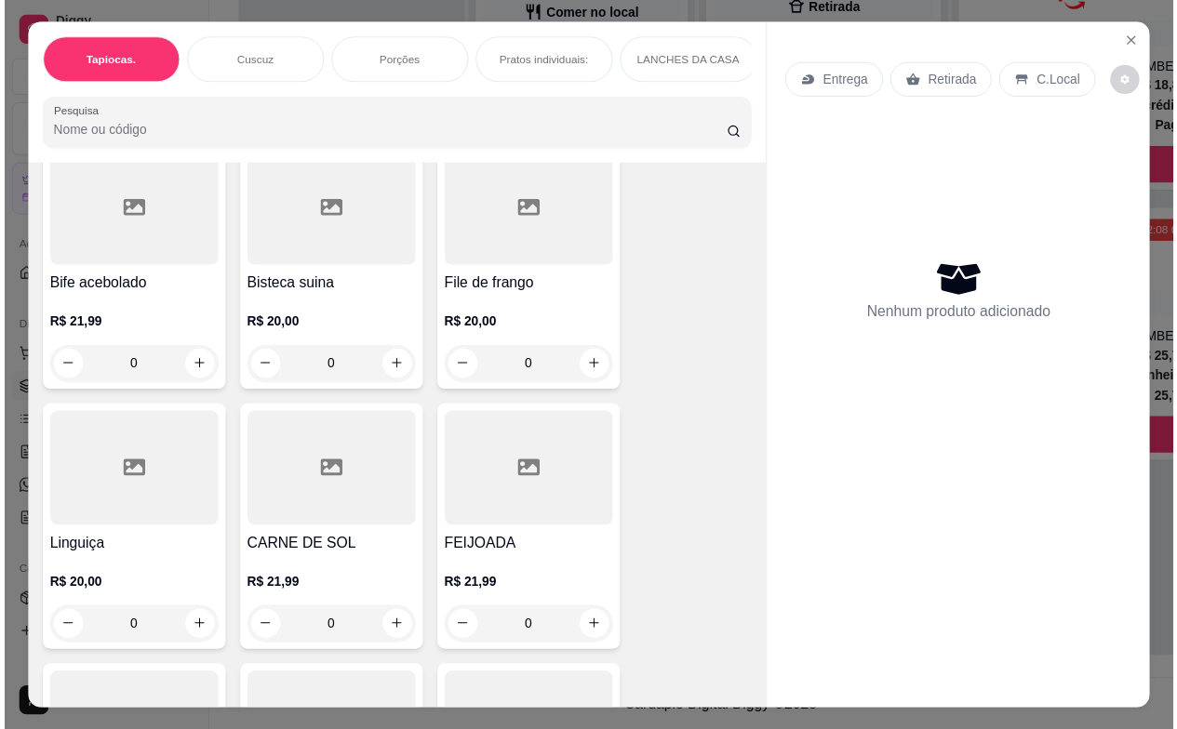
scroll to position [4837, 0]
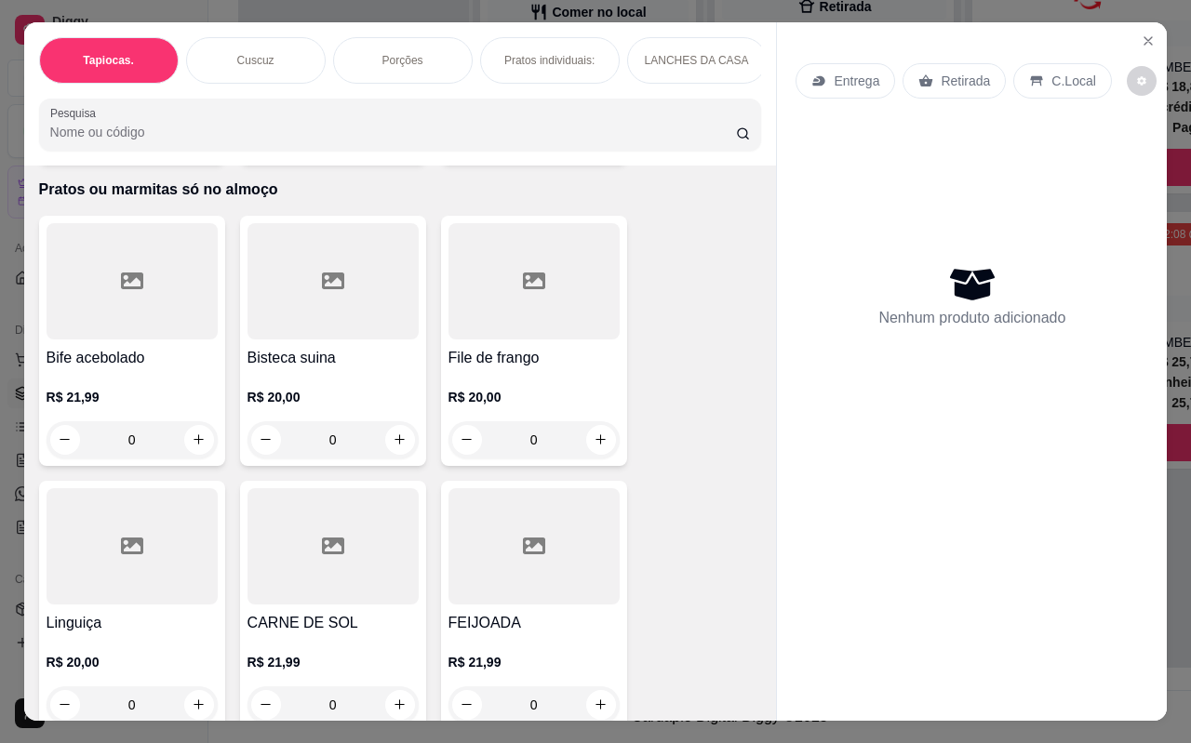
click at [138, 388] on p "R$ 21,99" at bounding box center [132, 397] width 171 height 19
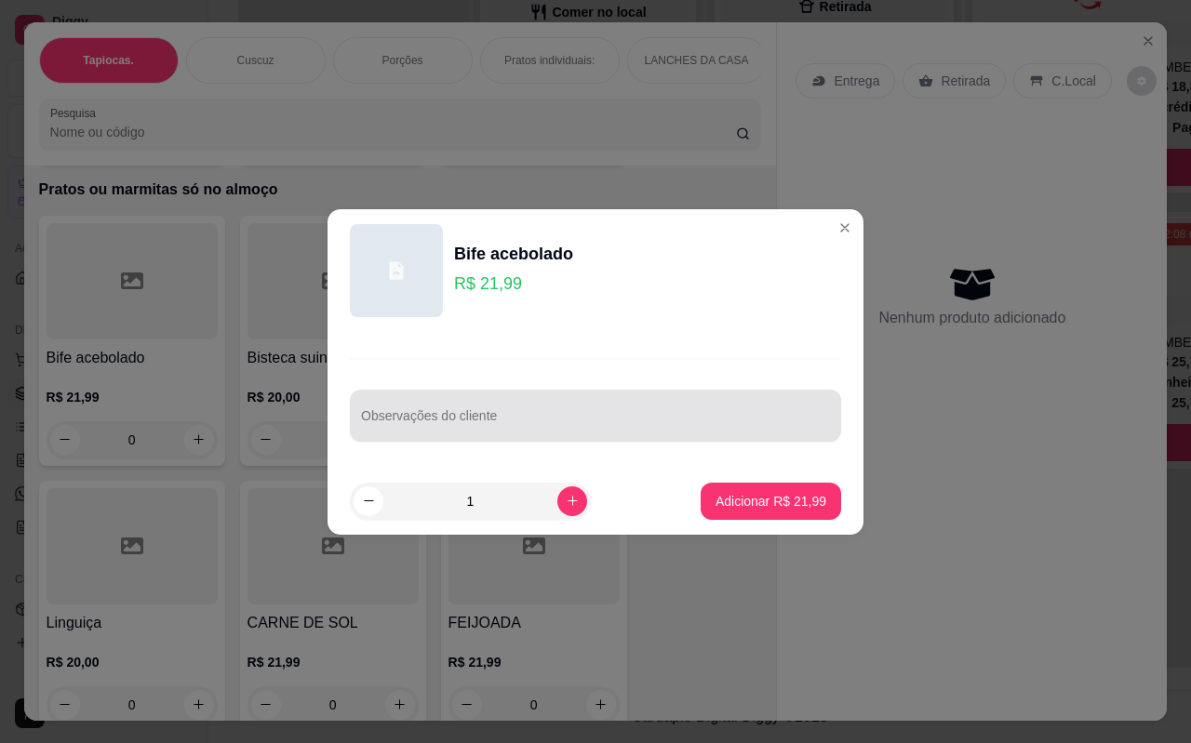
click at [522, 414] on input "Observações do cliente" at bounding box center [595, 423] width 469 height 19
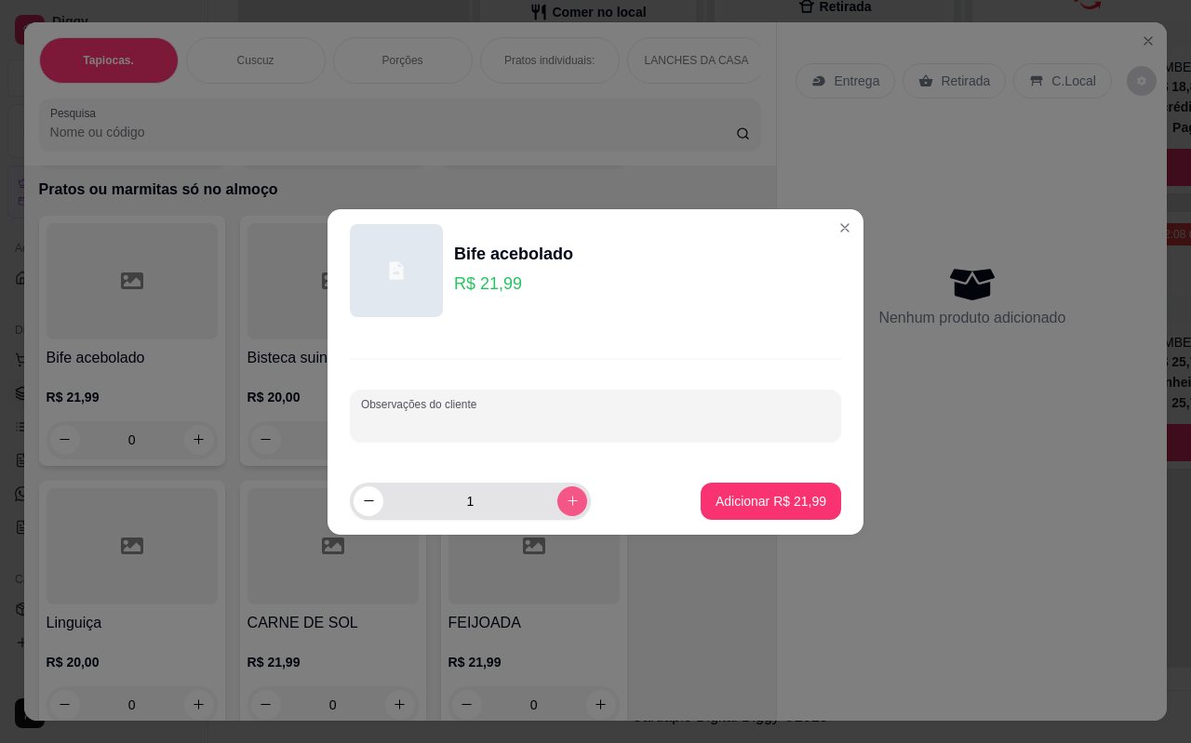
click at [566, 507] on icon "increase-product-quantity" at bounding box center [573, 501] width 14 height 14
type input "2"
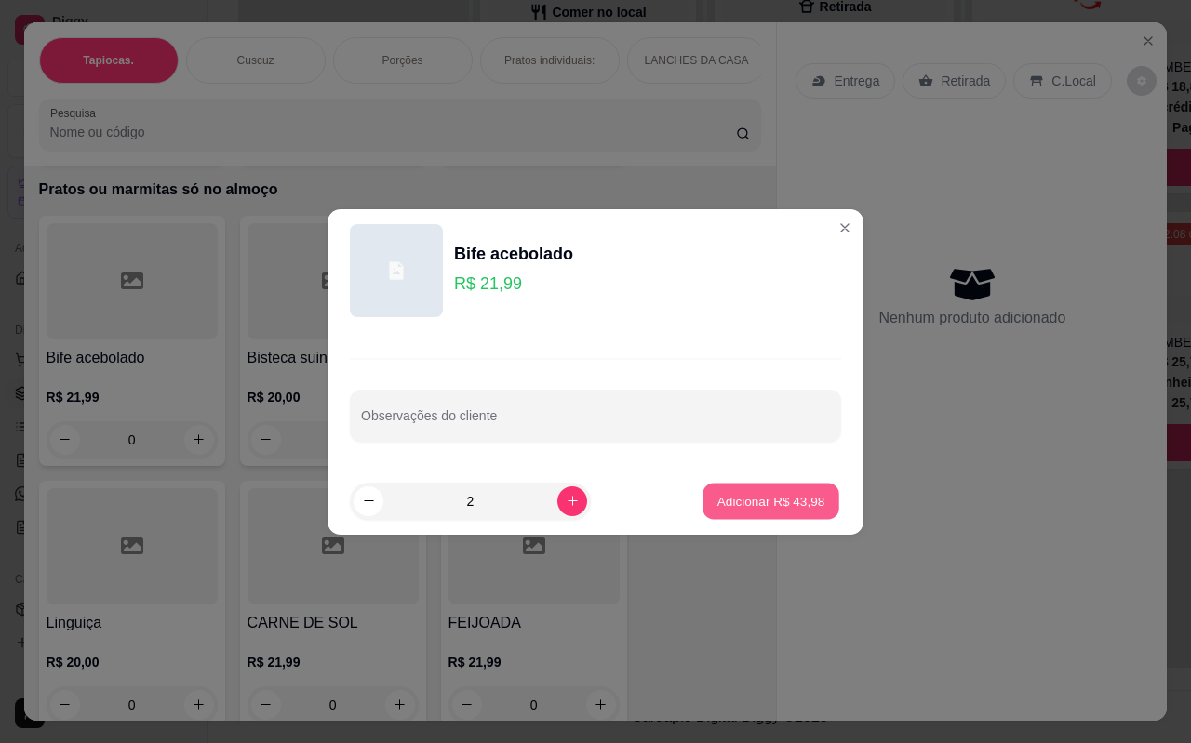
click at [786, 492] on p "Adicionar R$ 43,98" at bounding box center [771, 501] width 108 height 18
type input "2"
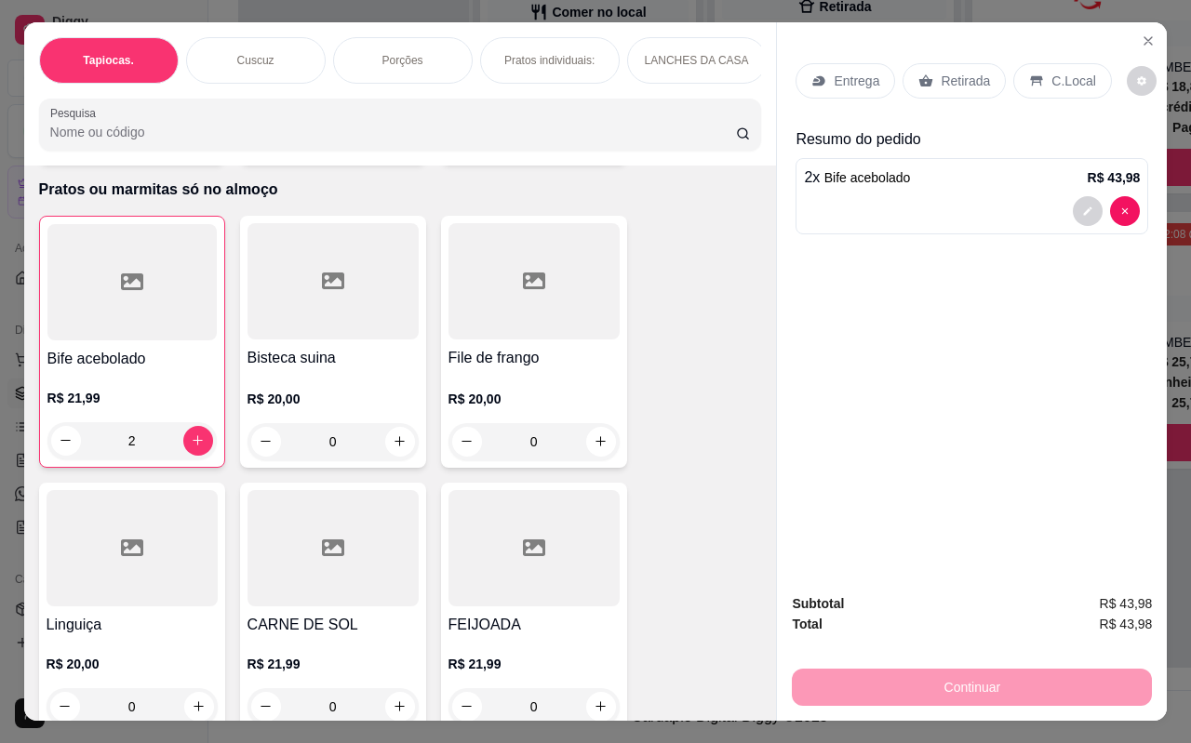
click at [959, 72] on p "Retirada" at bounding box center [964, 81] width 49 height 19
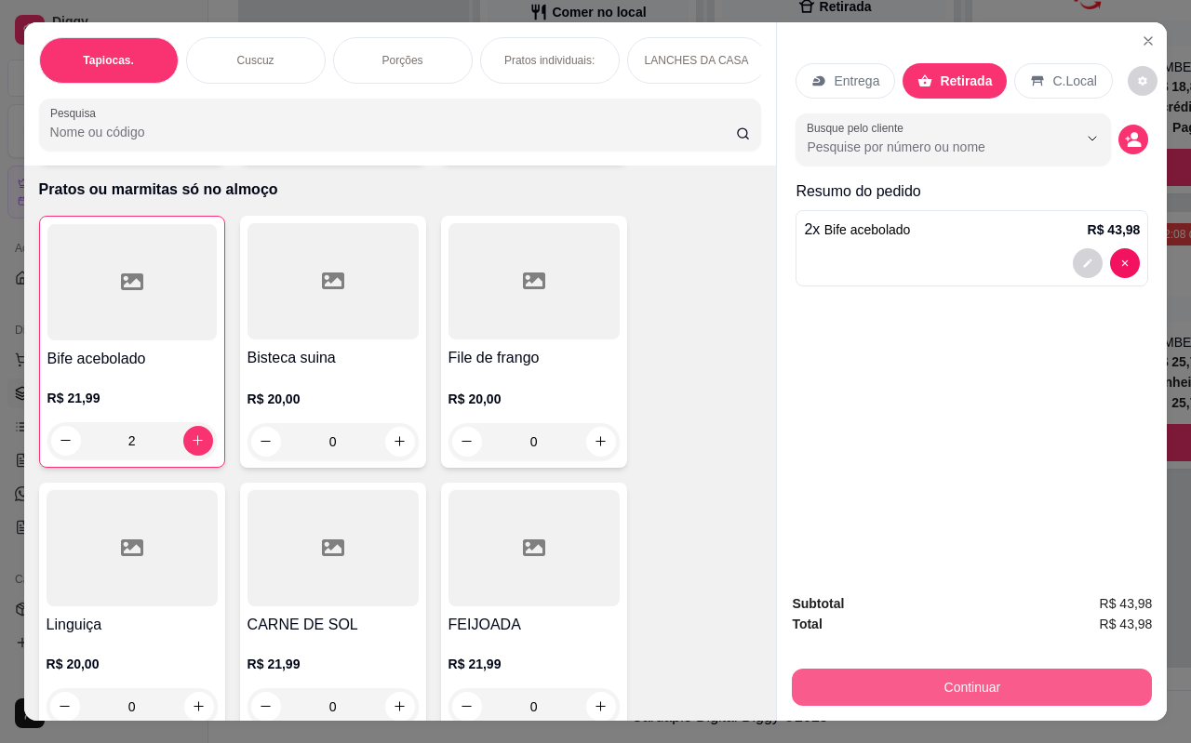
click at [954, 679] on button "Continuar" at bounding box center [972, 687] width 360 height 37
click at [969, 687] on button "Continuar" at bounding box center [972, 687] width 360 height 37
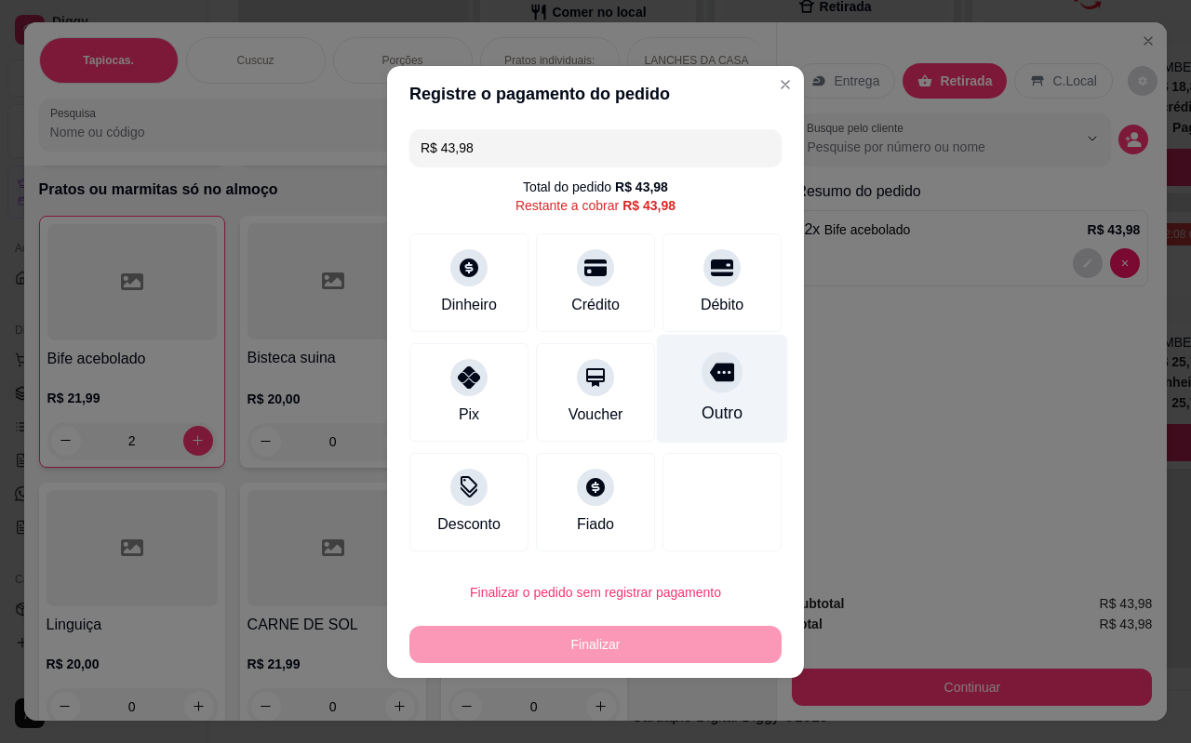
click at [732, 392] on div "Outro" at bounding box center [722, 388] width 131 height 109
type input "R$ 0,00"
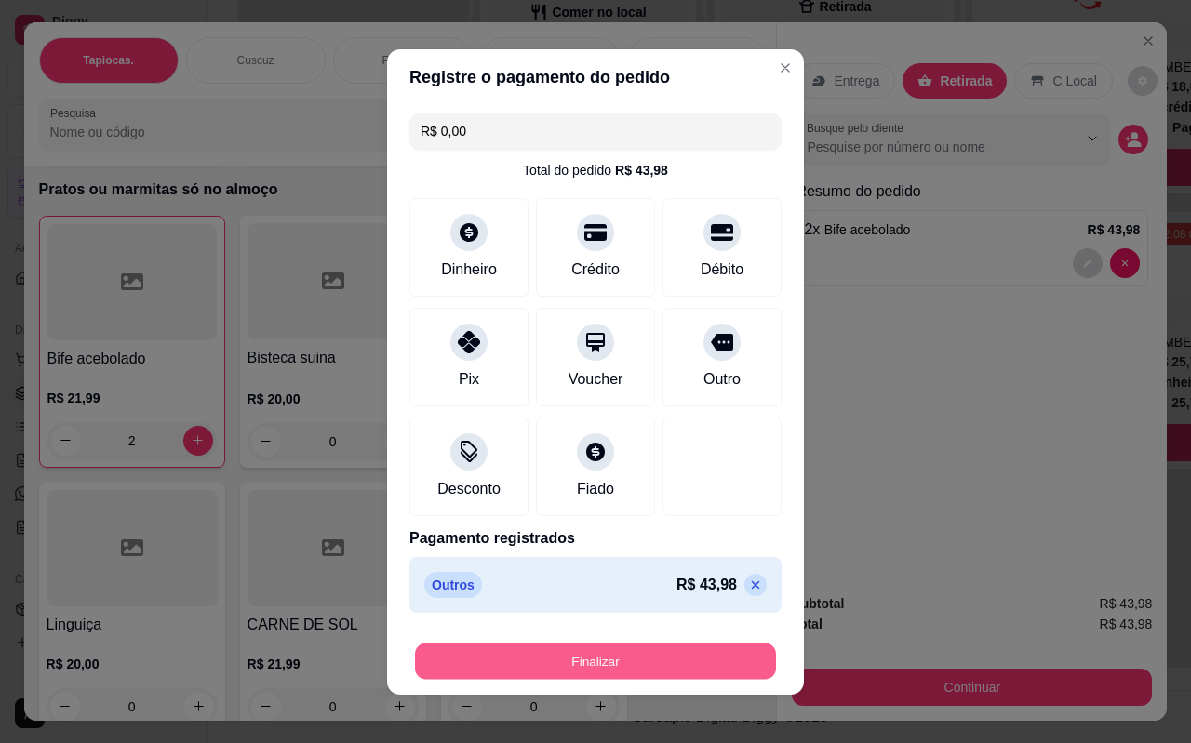
click at [627, 672] on button "Finalizar" at bounding box center [595, 661] width 361 height 36
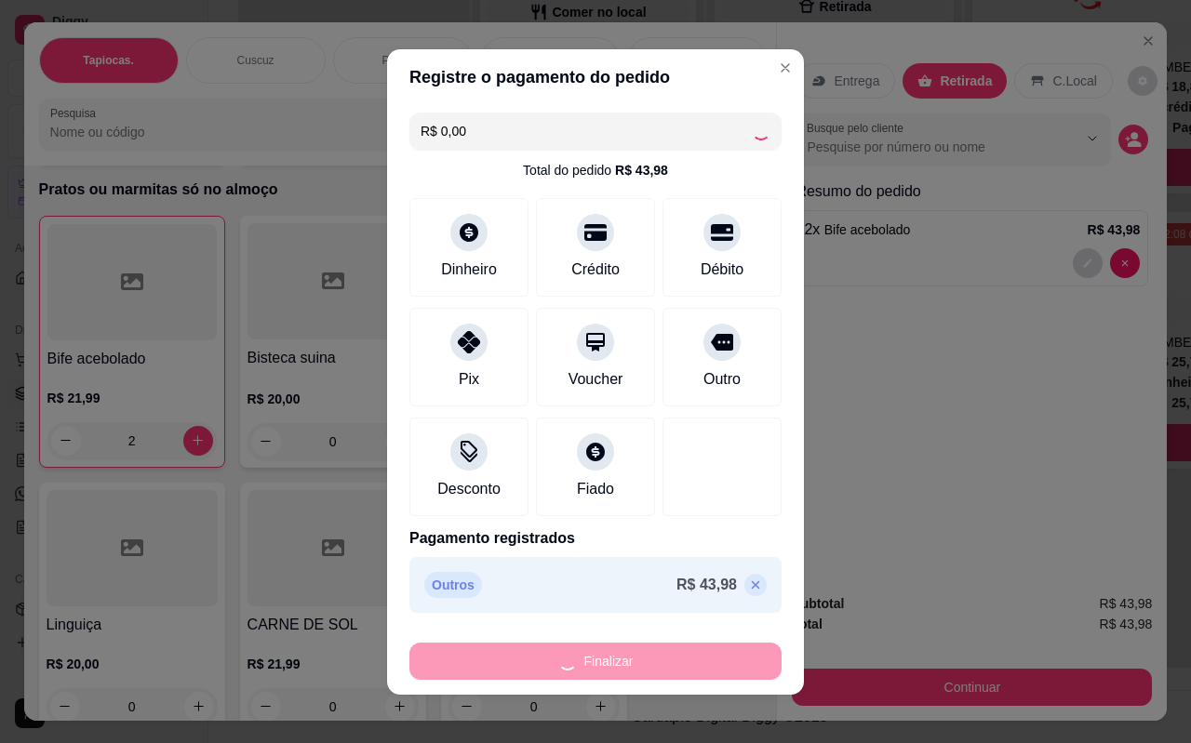
type input "0"
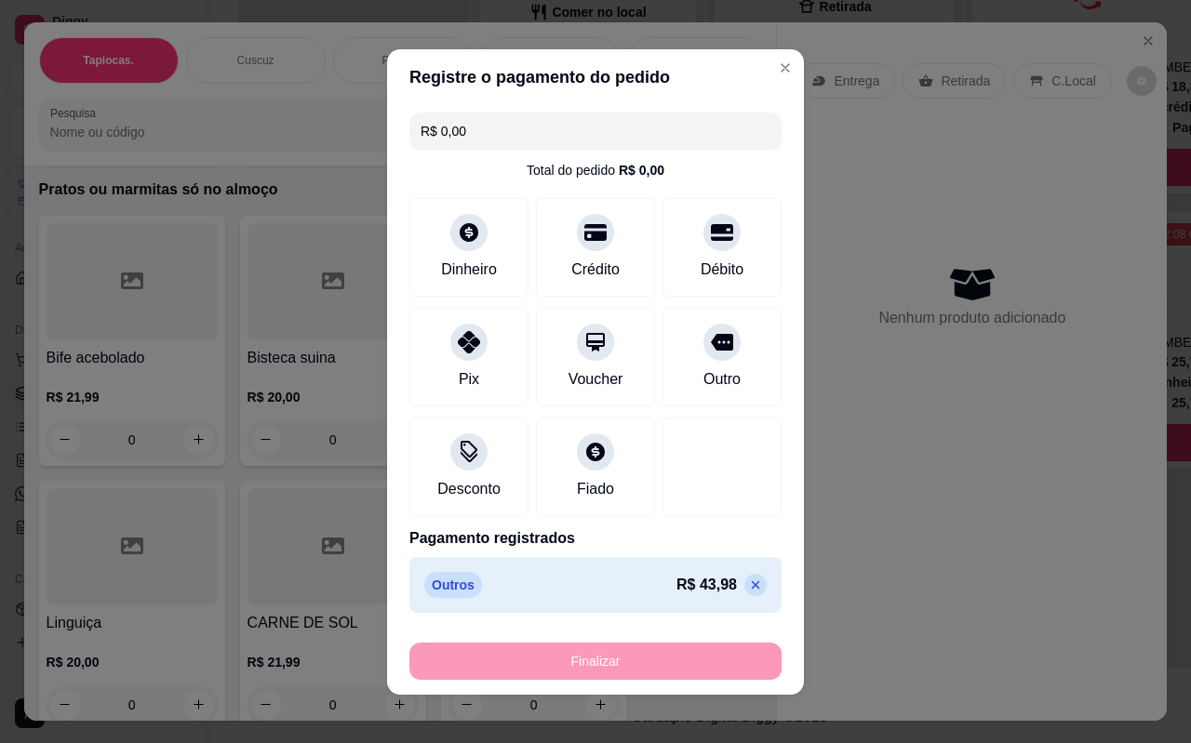
type input "-R$ 43,98"
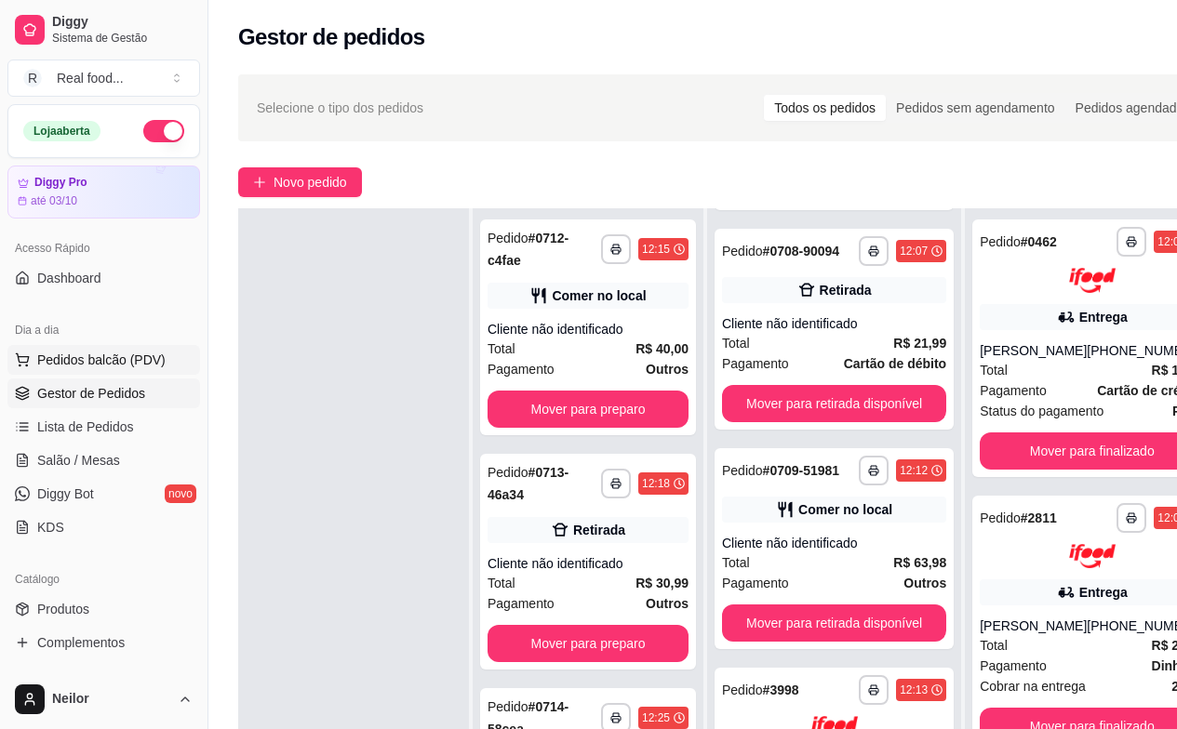
click at [120, 360] on span "Pedidos balcão (PDV)" at bounding box center [101, 360] width 128 height 19
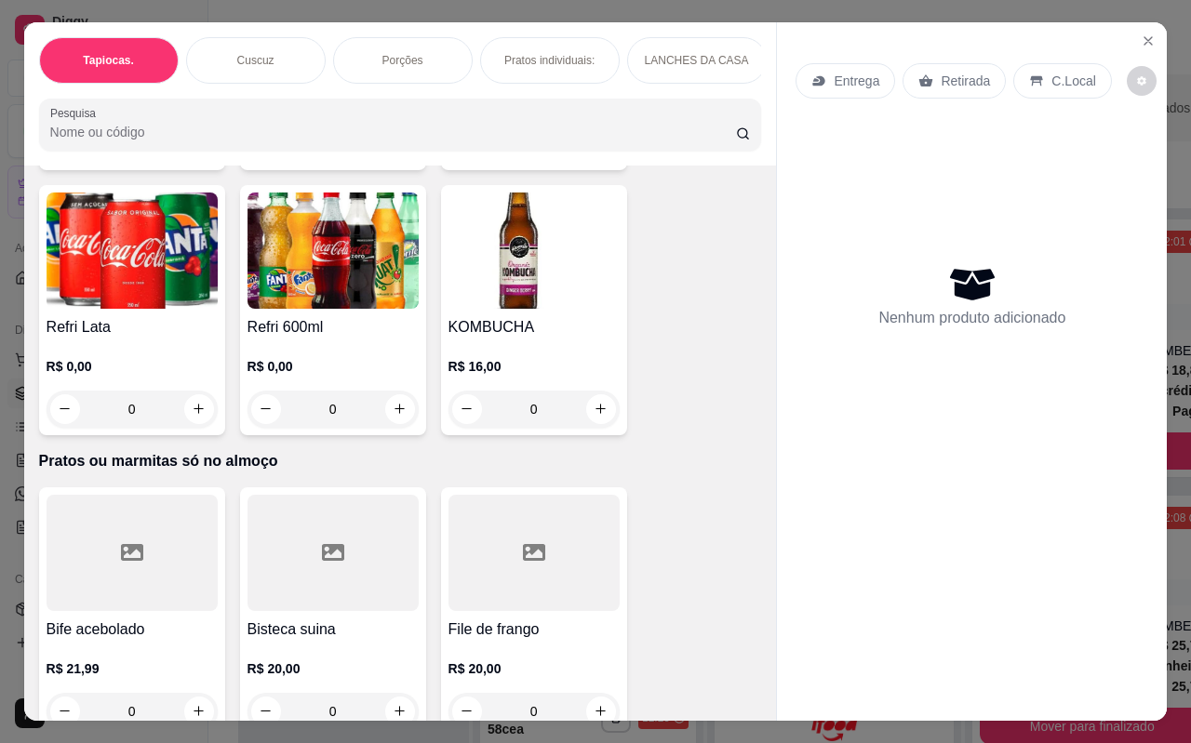
scroll to position [4558, 0]
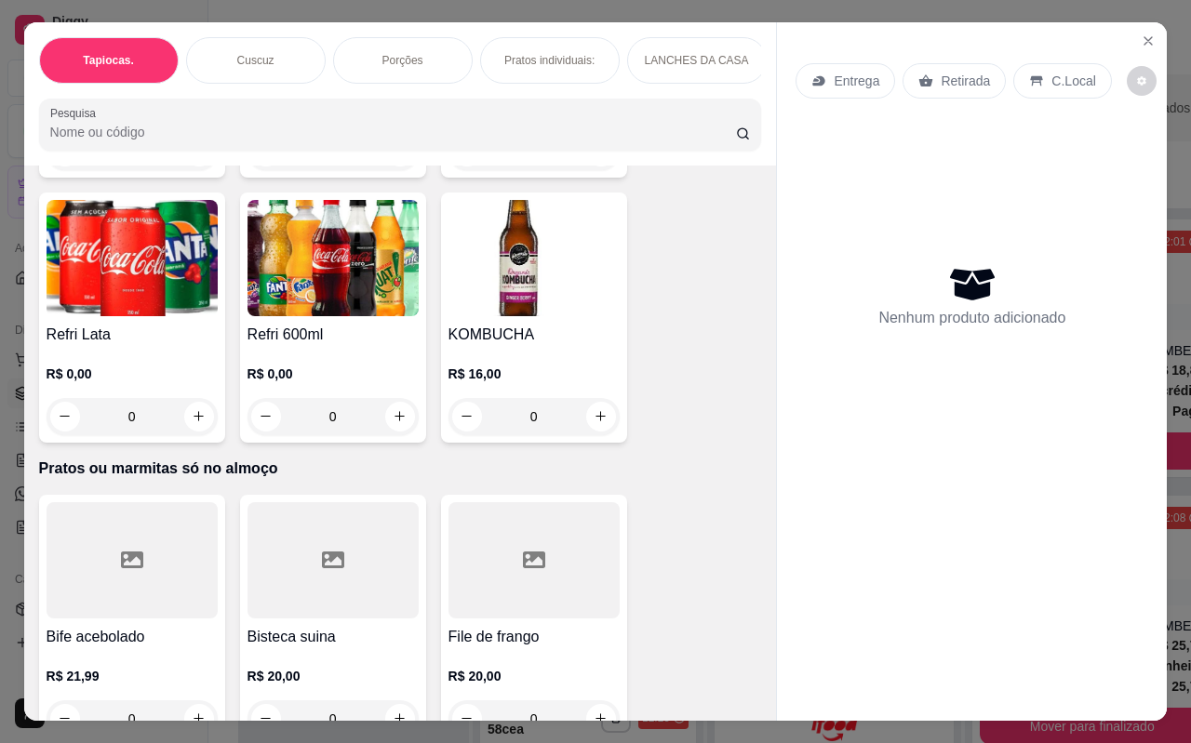
click at [147, 588] on div at bounding box center [132, 560] width 171 height 116
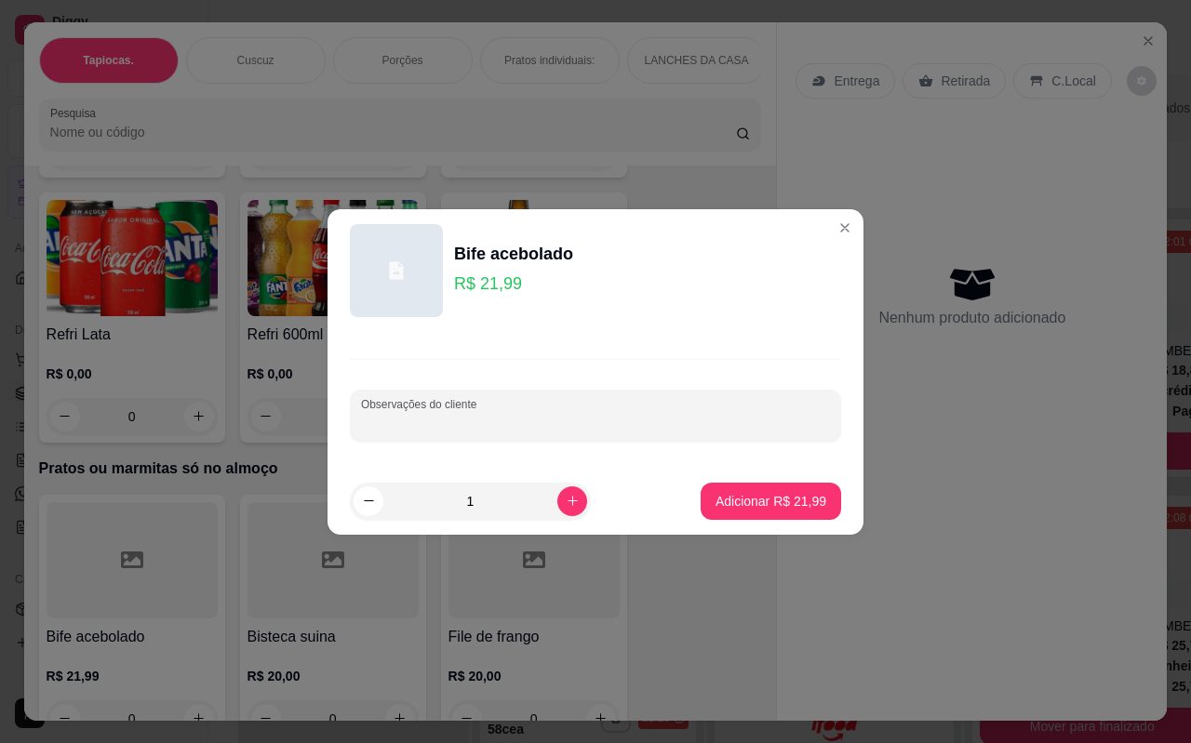
click at [628, 429] on input "Observações do cliente" at bounding box center [595, 423] width 469 height 19
type input "FILE"
click at [742, 506] on p "Adicionar R$ 21,99" at bounding box center [770, 501] width 111 height 19
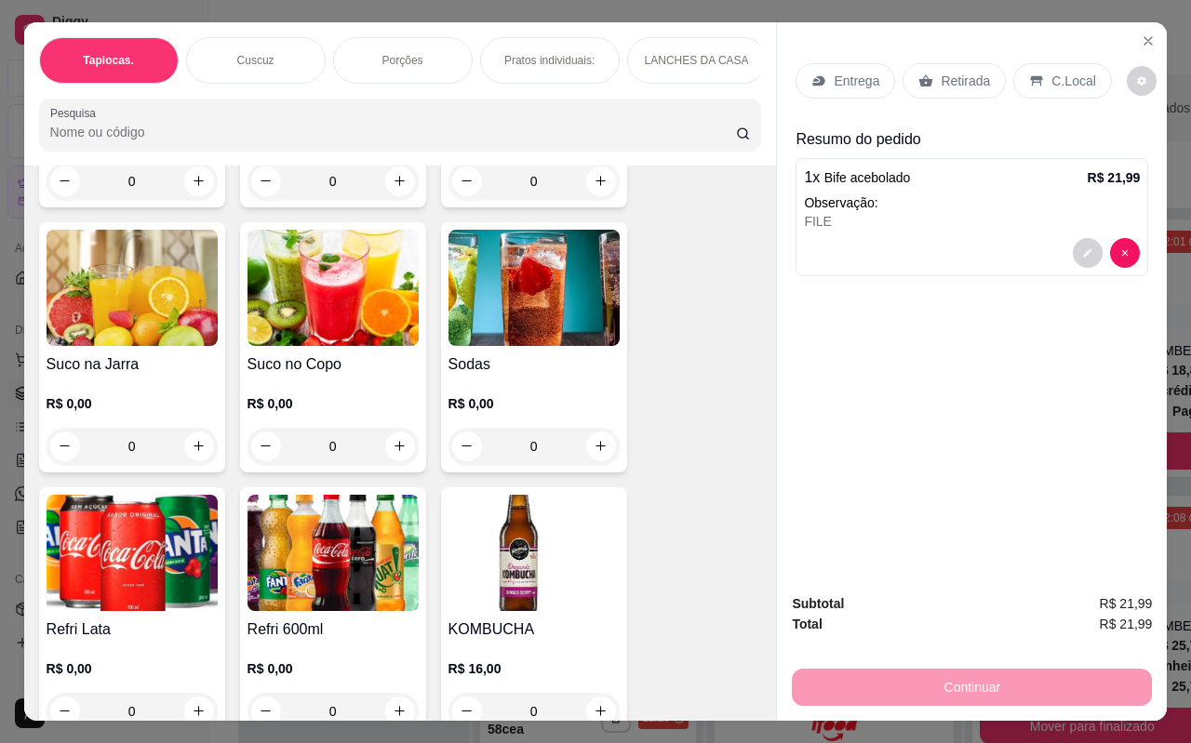
scroll to position [4186, 0]
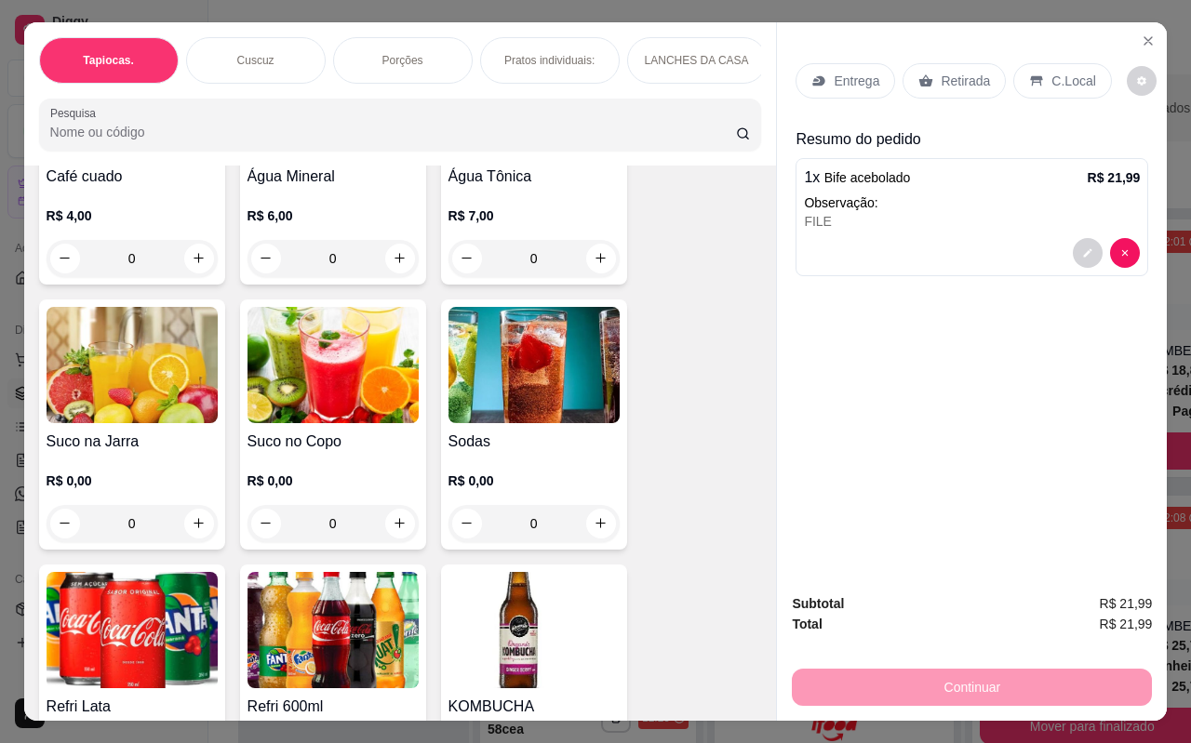
click at [343, 348] on img at bounding box center [332, 365] width 171 height 116
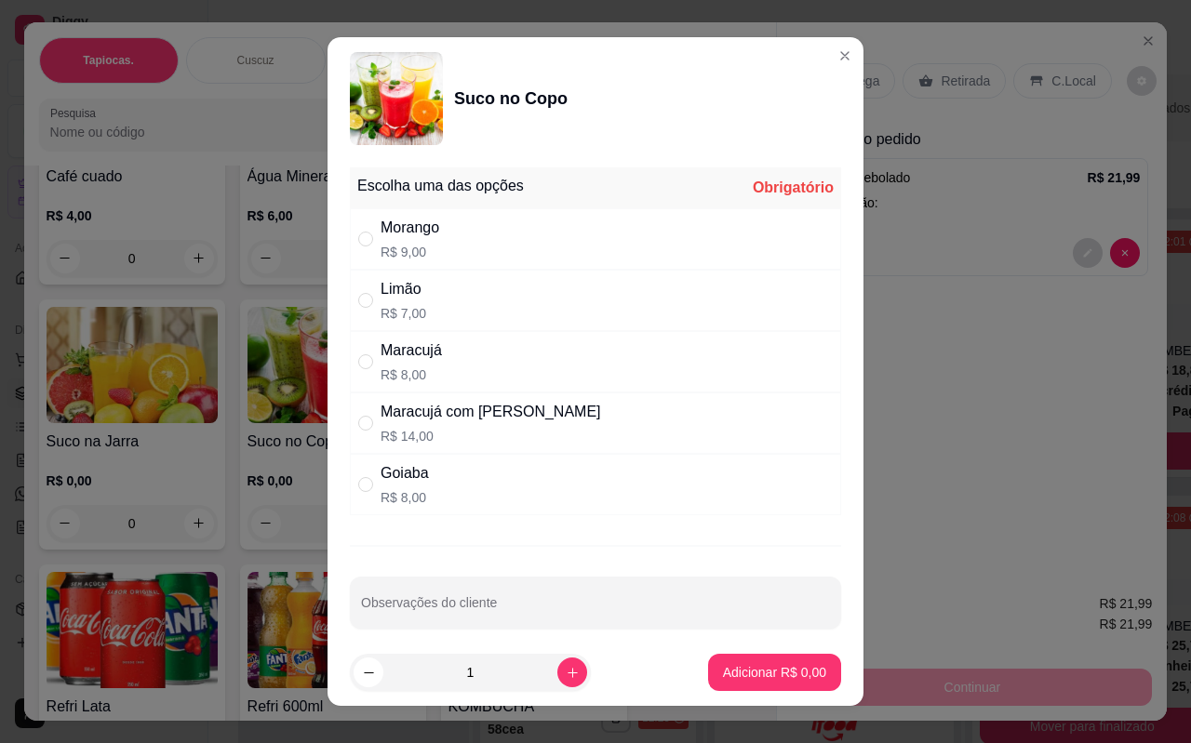
click at [373, 304] on div "" at bounding box center [369, 300] width 22 height 20
radio input "true"
click at [738, 672] on p "Adicionar R$ 7,00" at bounding box center [774, 672] width 103 height 19
type input "1"
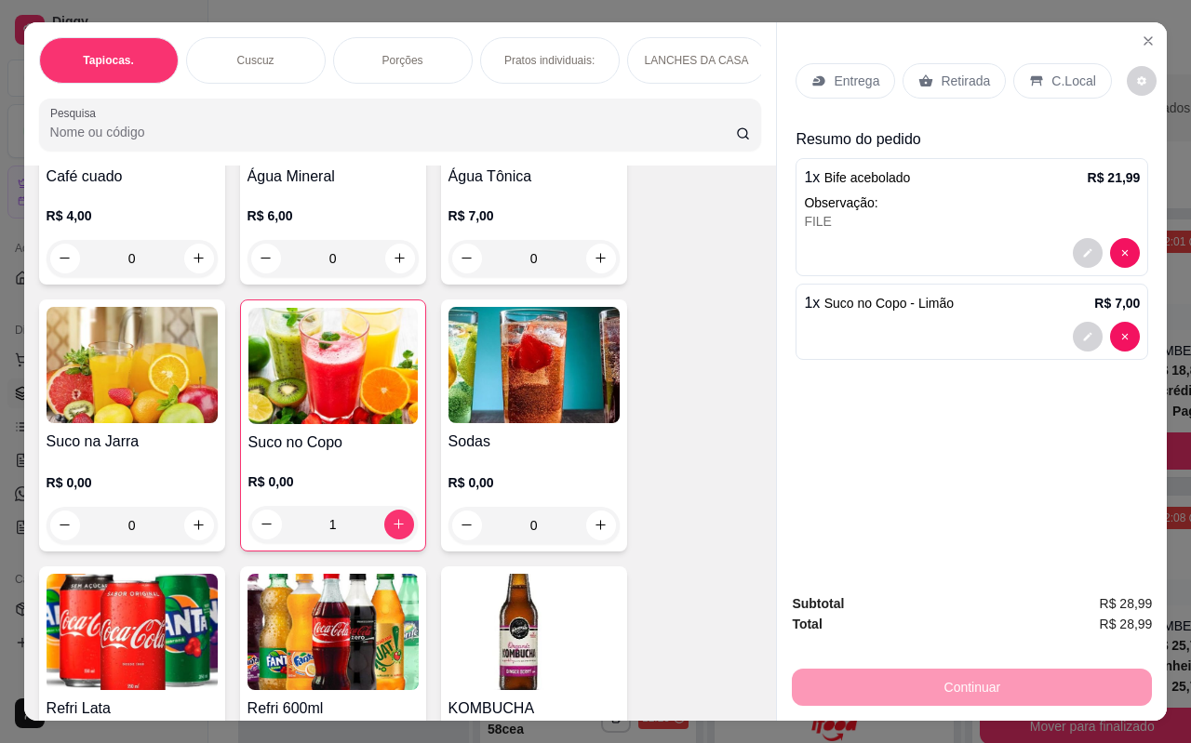
click at [962, 73] on p "Retirada" at bounding box center [964, 81] width 49 height 19
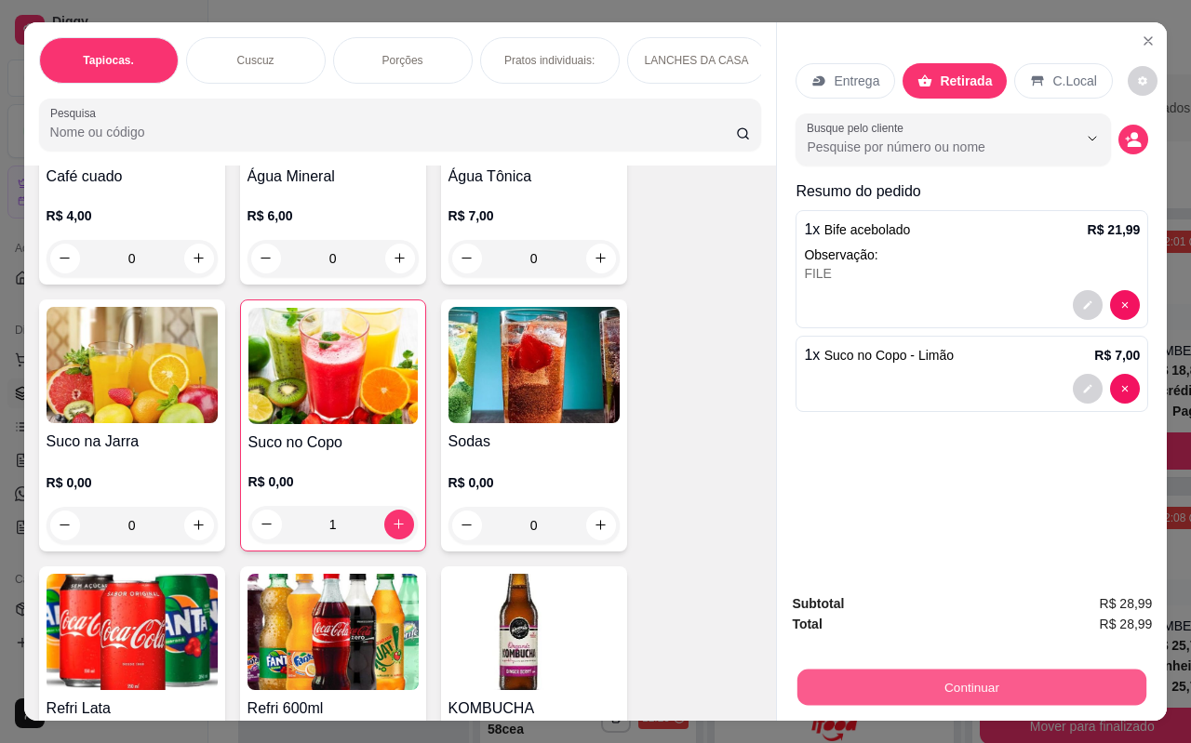
click at [977, 679] on button "Continuar" at bounding box center [971, 688] width 349 height 36
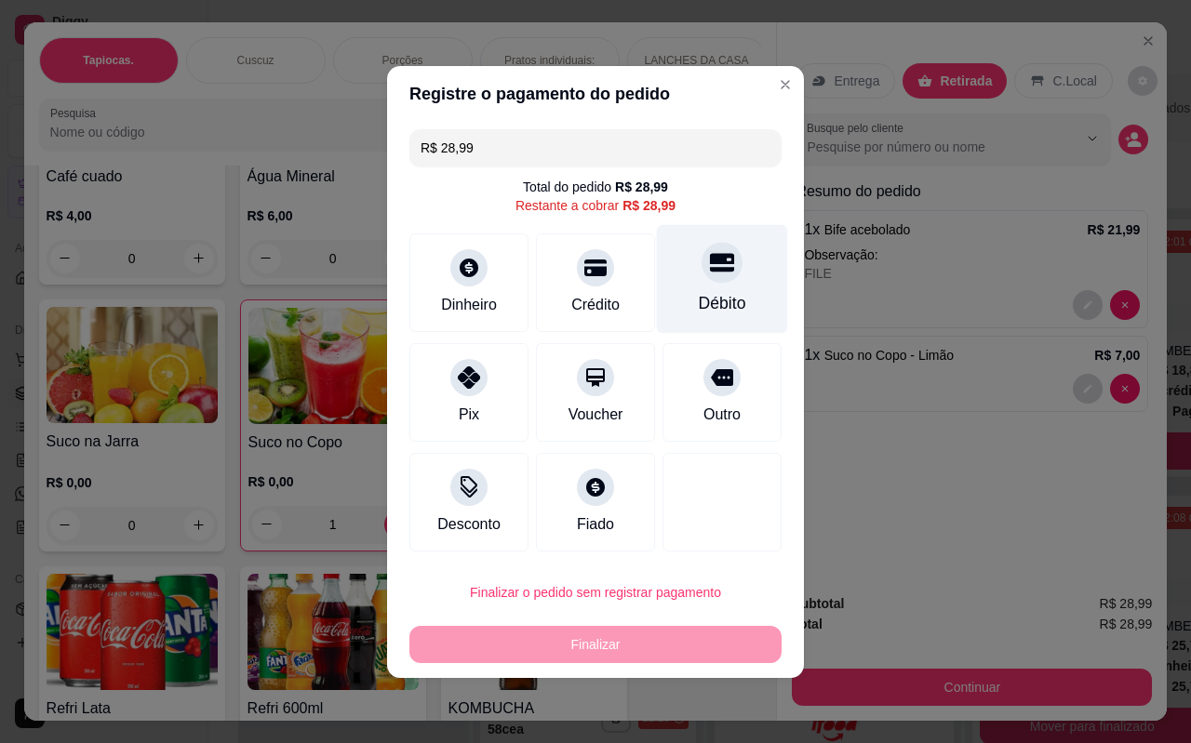
click at [725, 281] on div "Débito" at bounding box center [722, 278] width 131 height 109
type input "R$ 0,00"
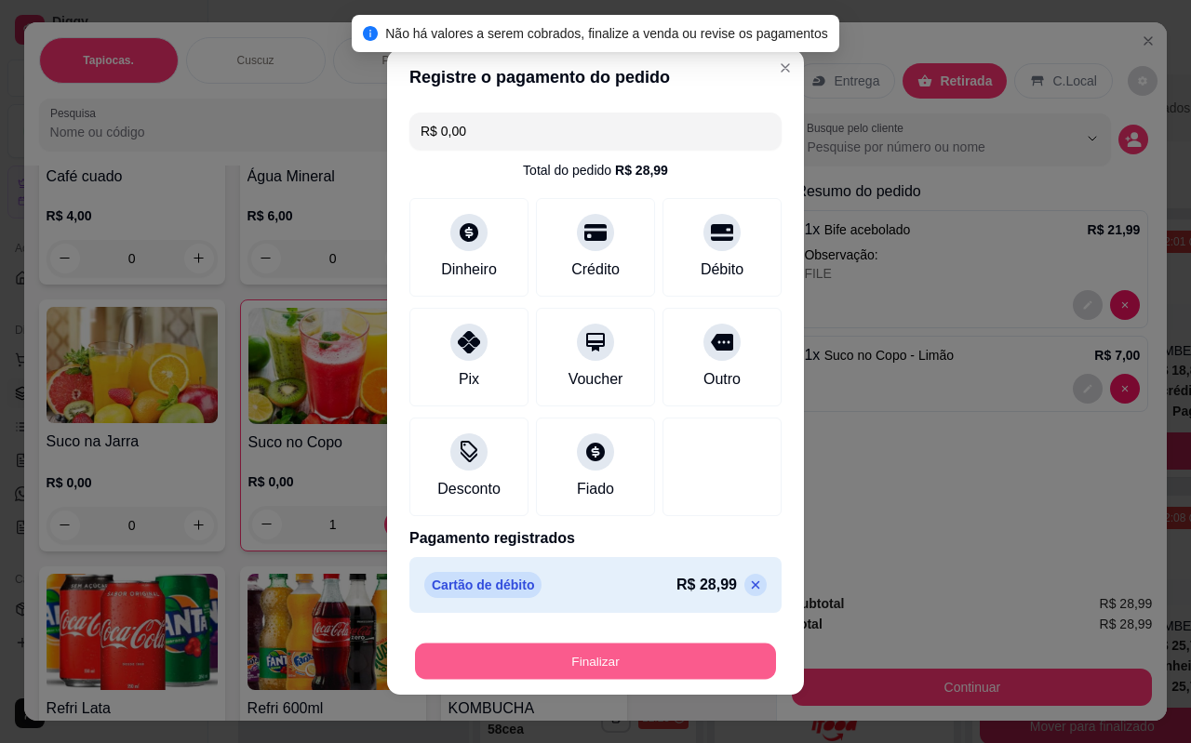
click at [562, 662] on button "Finalizar" at bounding box center [595, 661] width 361 height 36
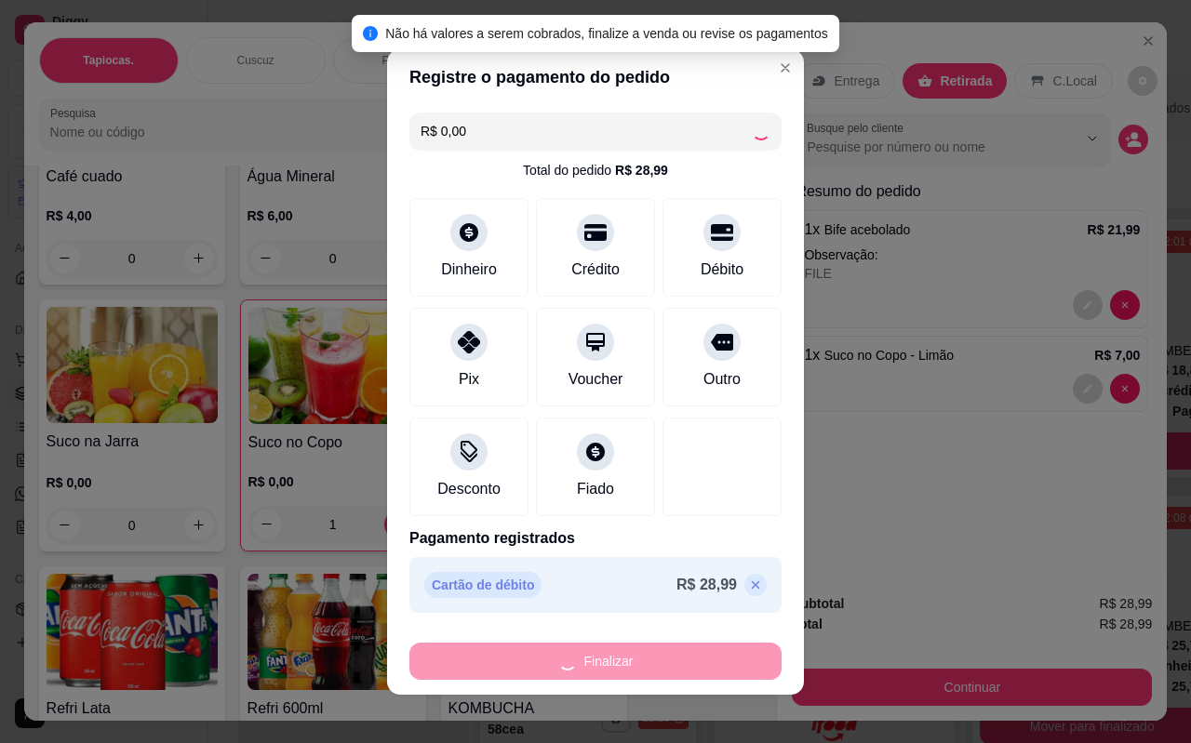
type input "0"
type input "-R$ 28,99"
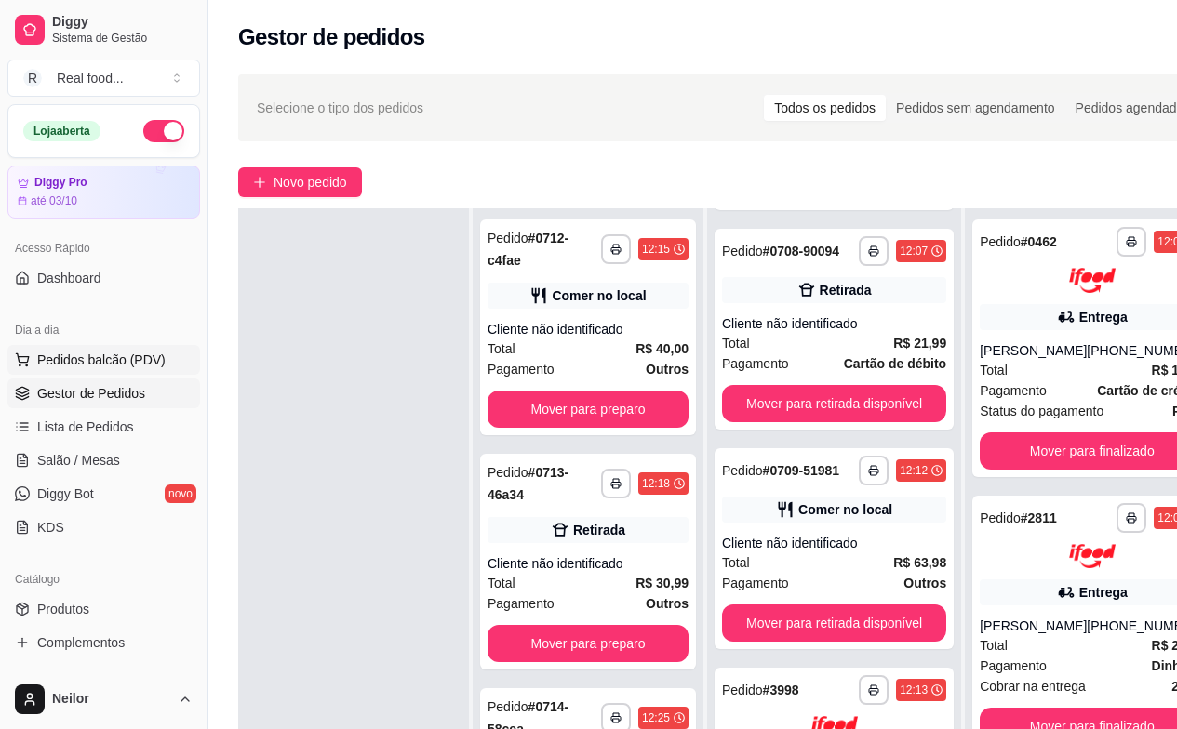
click at [112, 364] on span "Pedidos balcão (PDV)" at bounding box center [101, 360] width 128 height 19
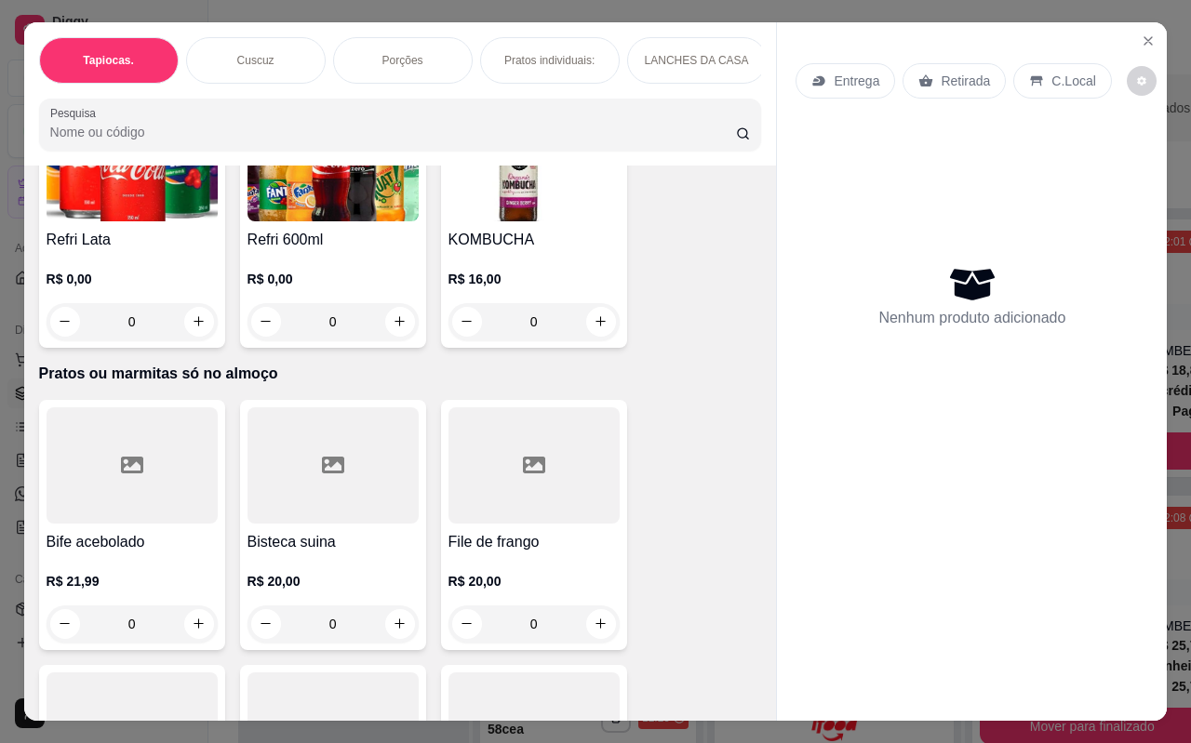
scroll to position [4651, 0]
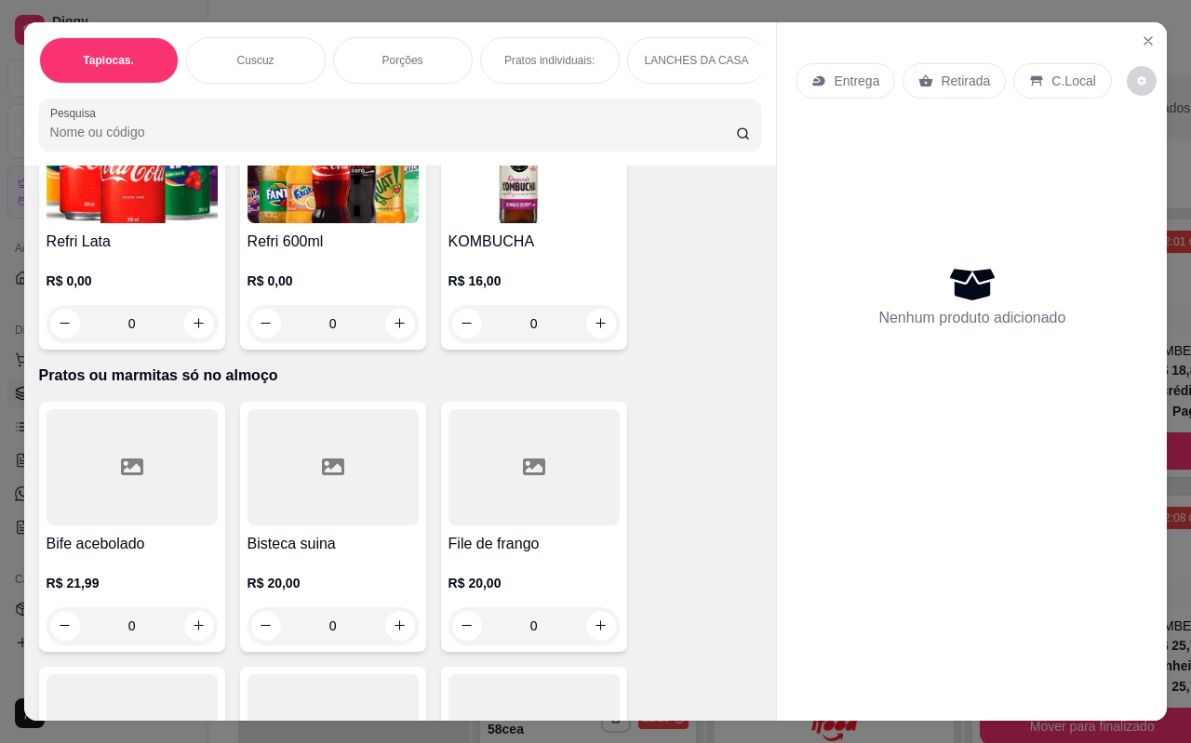
click at [130, 476] on div at bounding box center [132, 467] width 171 height 116
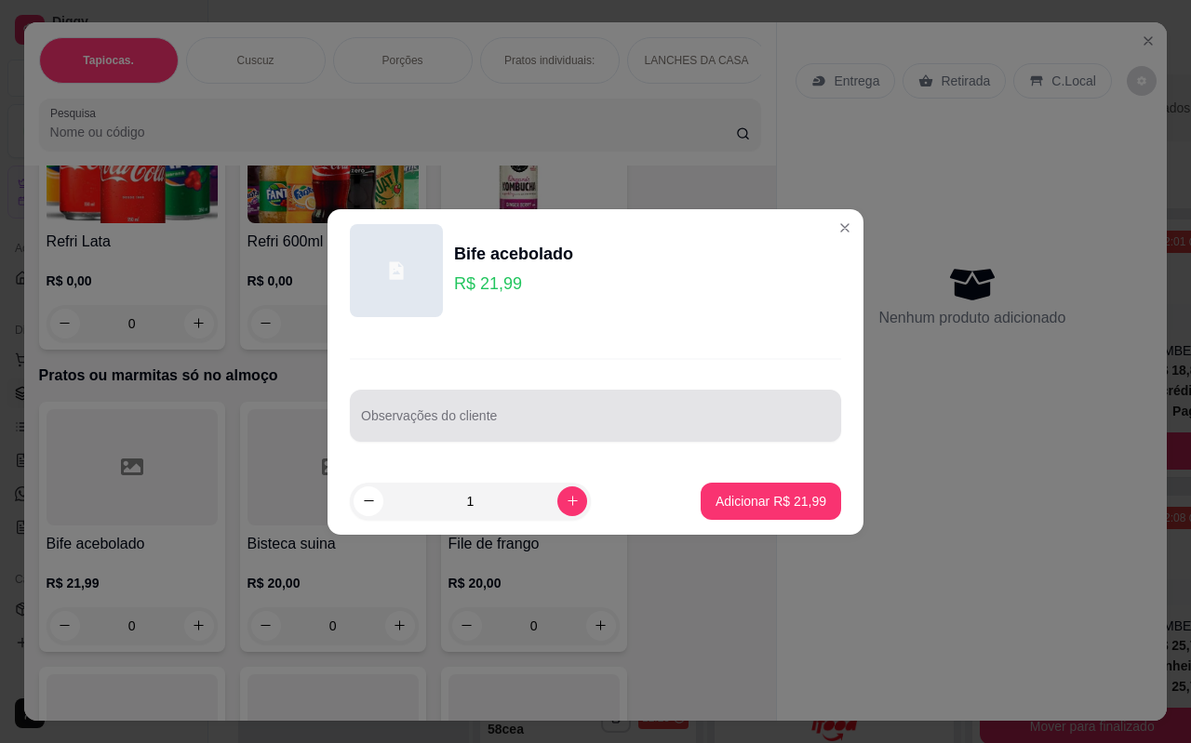
click at [539, 416] on input "Observações do cliente" at bounding box center [595, 423] width 469 height 19
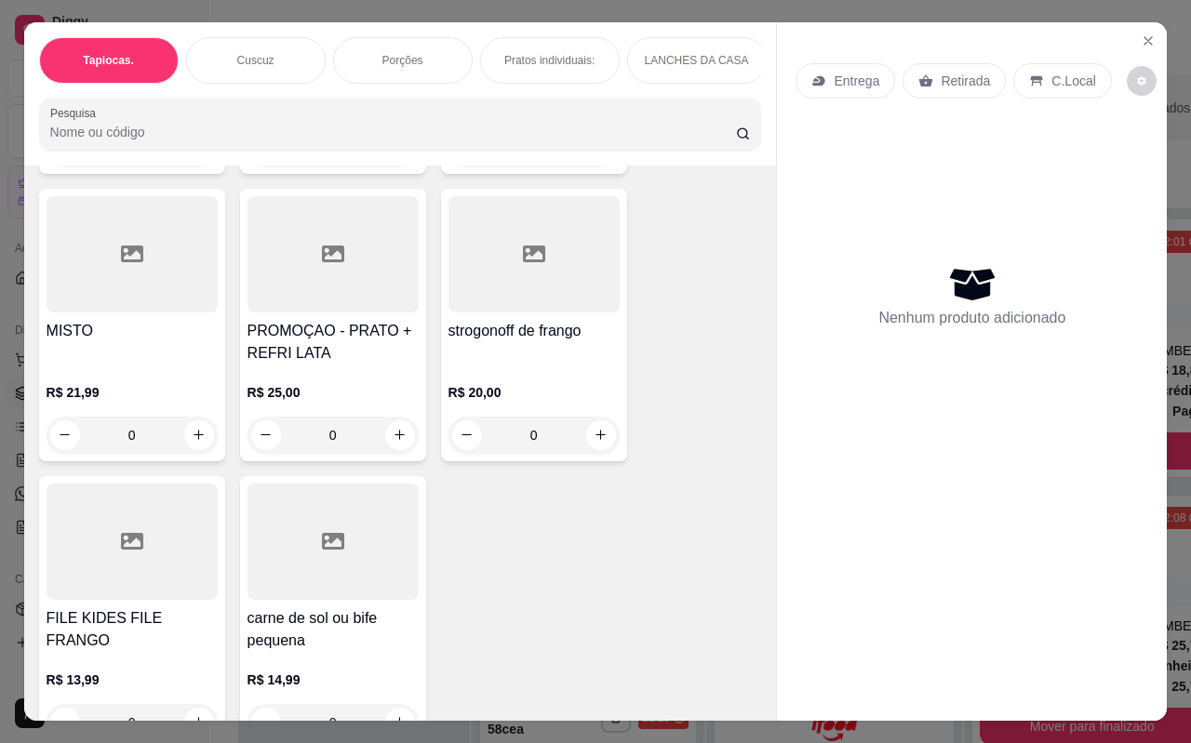
scroll to position [5488, 0]
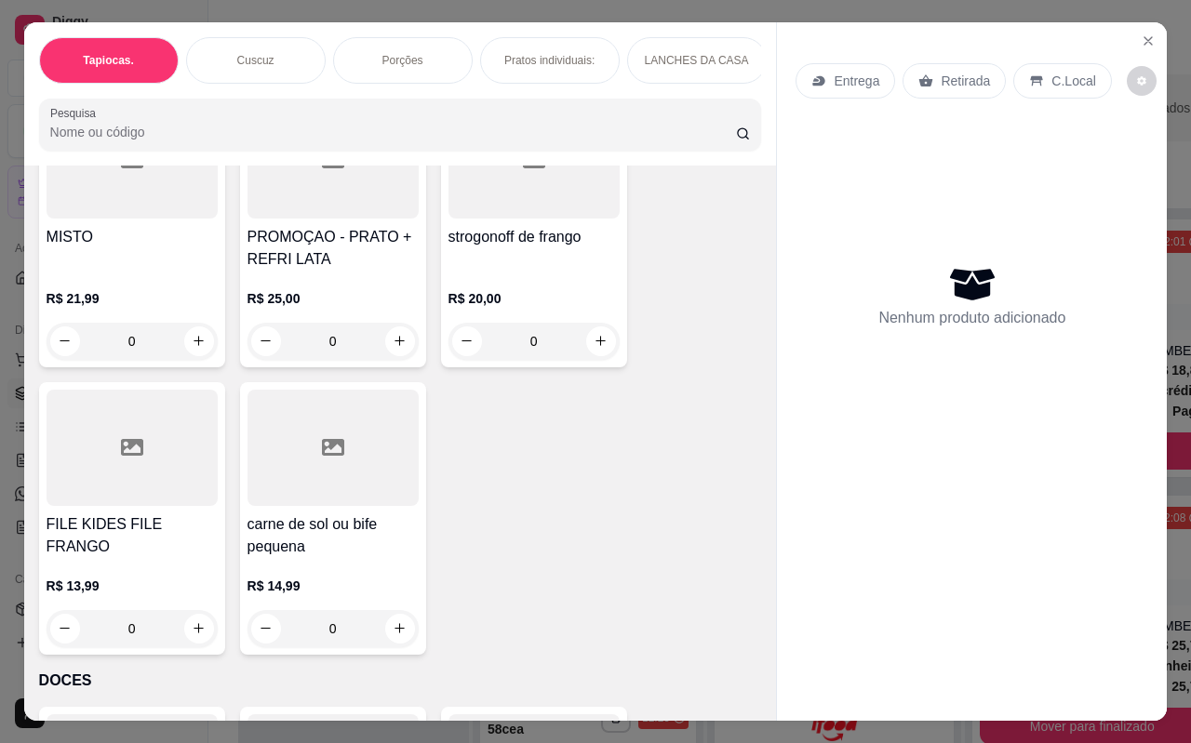
click at [342, 488] on div at bounding box center [332, 448] width 171 height 116
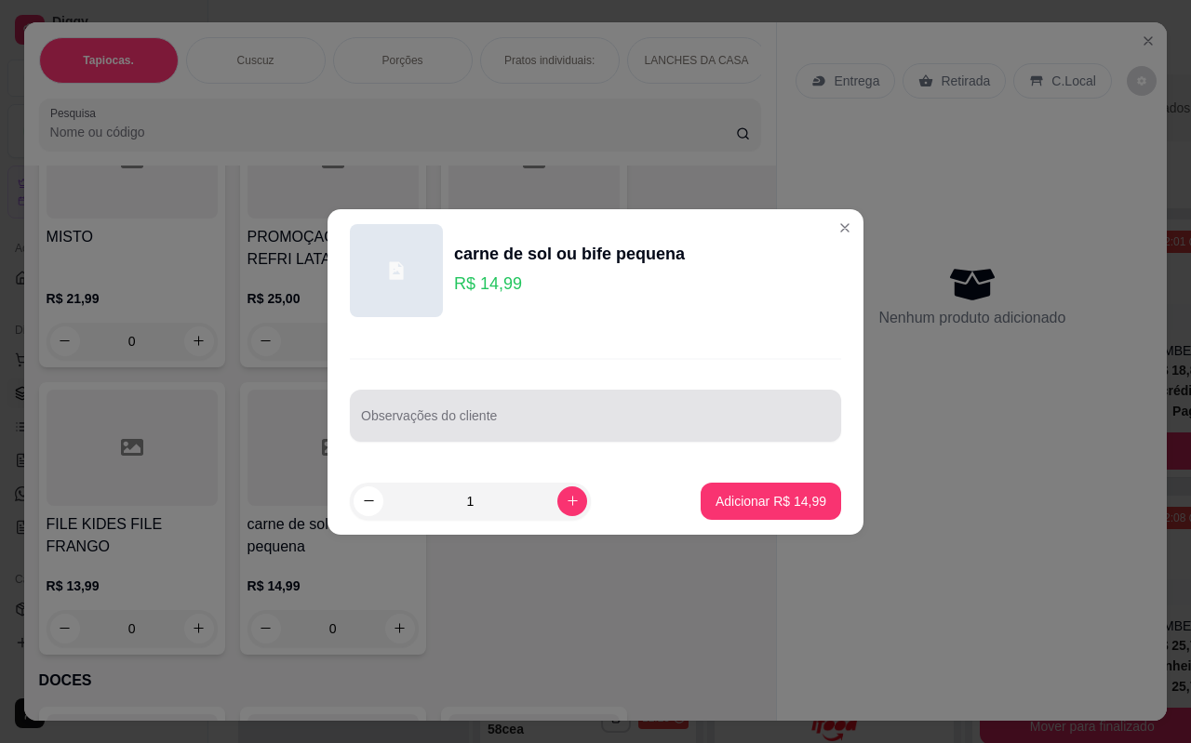
click at [547, 406] on div at bounding box center [595, 415] width 469 height 37
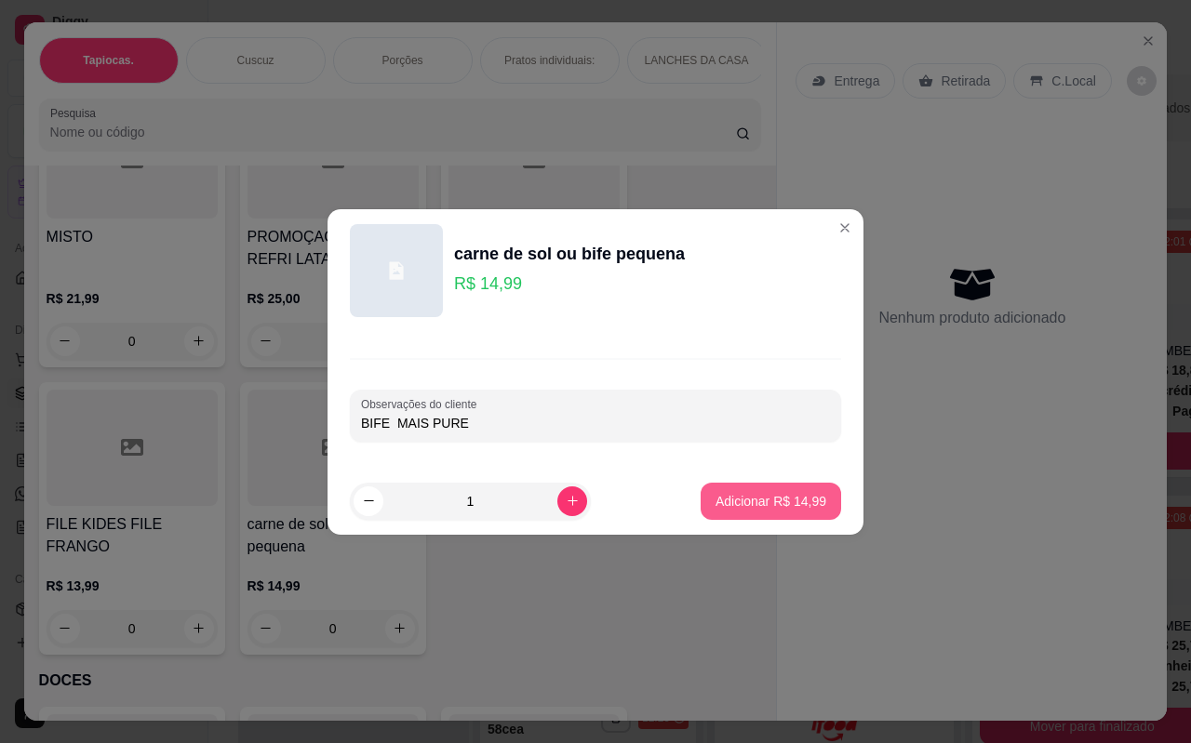
type input "BIFE MAIS PURE"
click at [754, 499] on p "Adicionar R$ 14,99" at bounding box center [770, 501] width 111 height 19
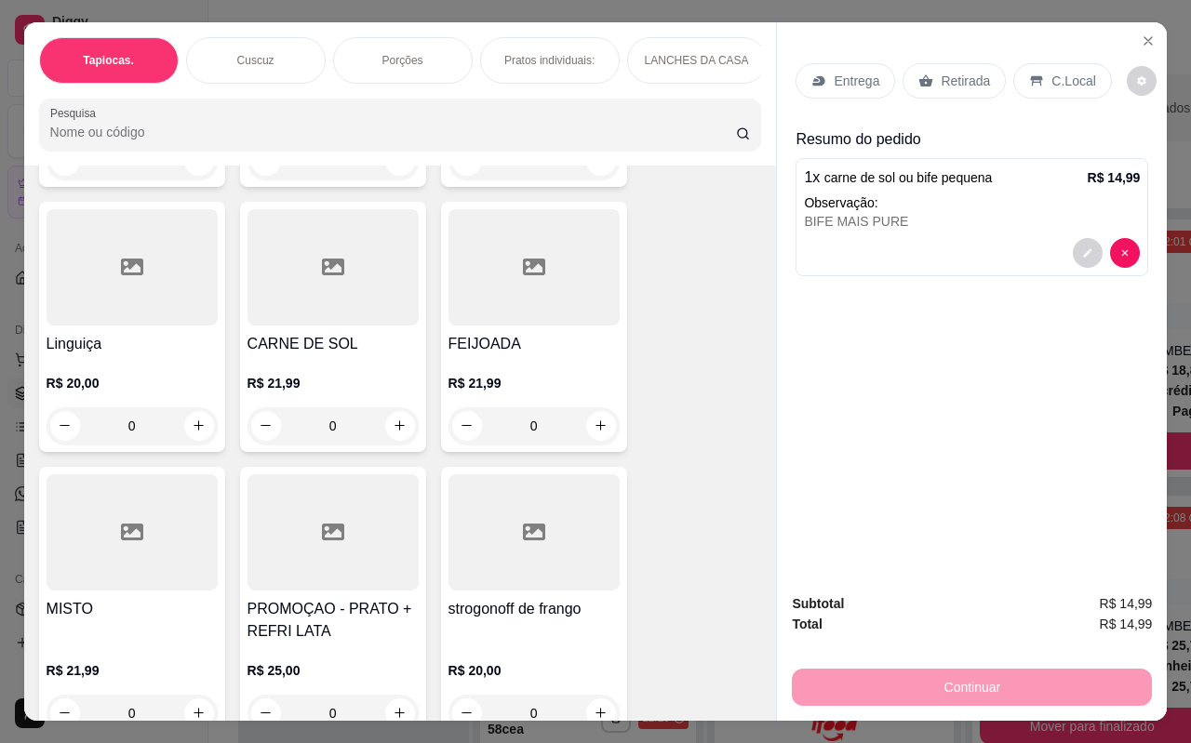
scroll to position [4930, 0]
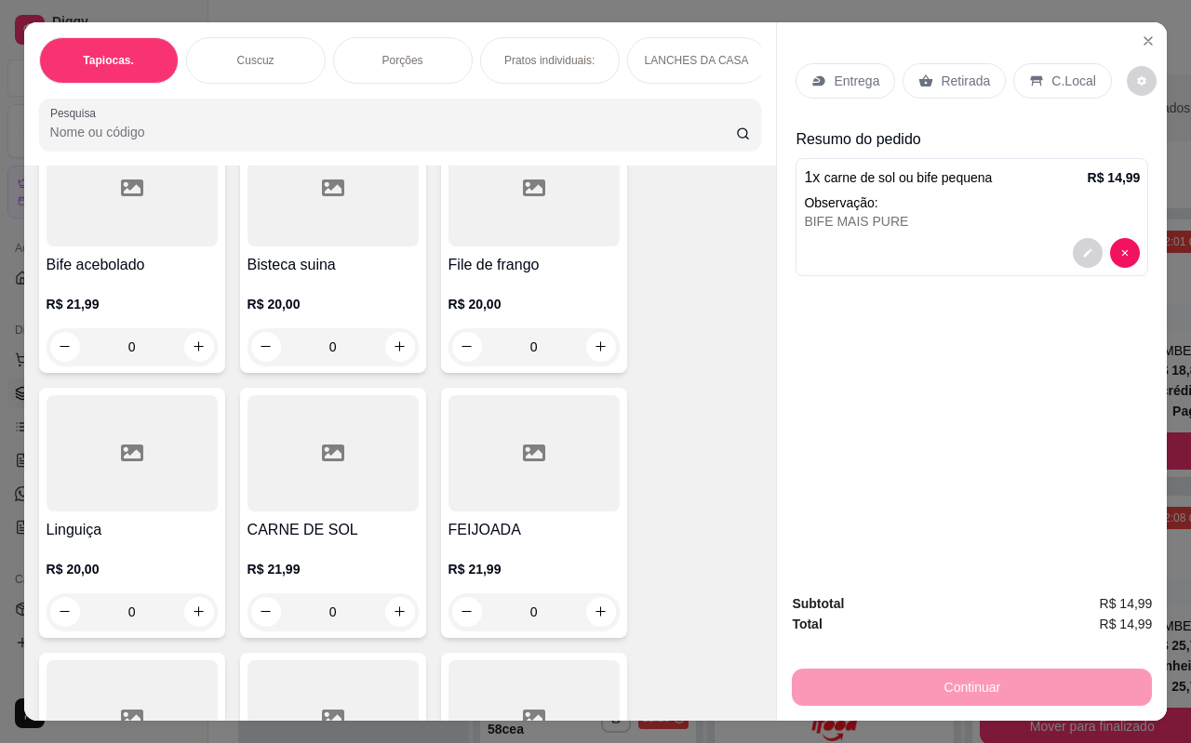
click at [130, 276] on div "R$ 21,99 0" at bounding box center [132, 320] width 171 height 89
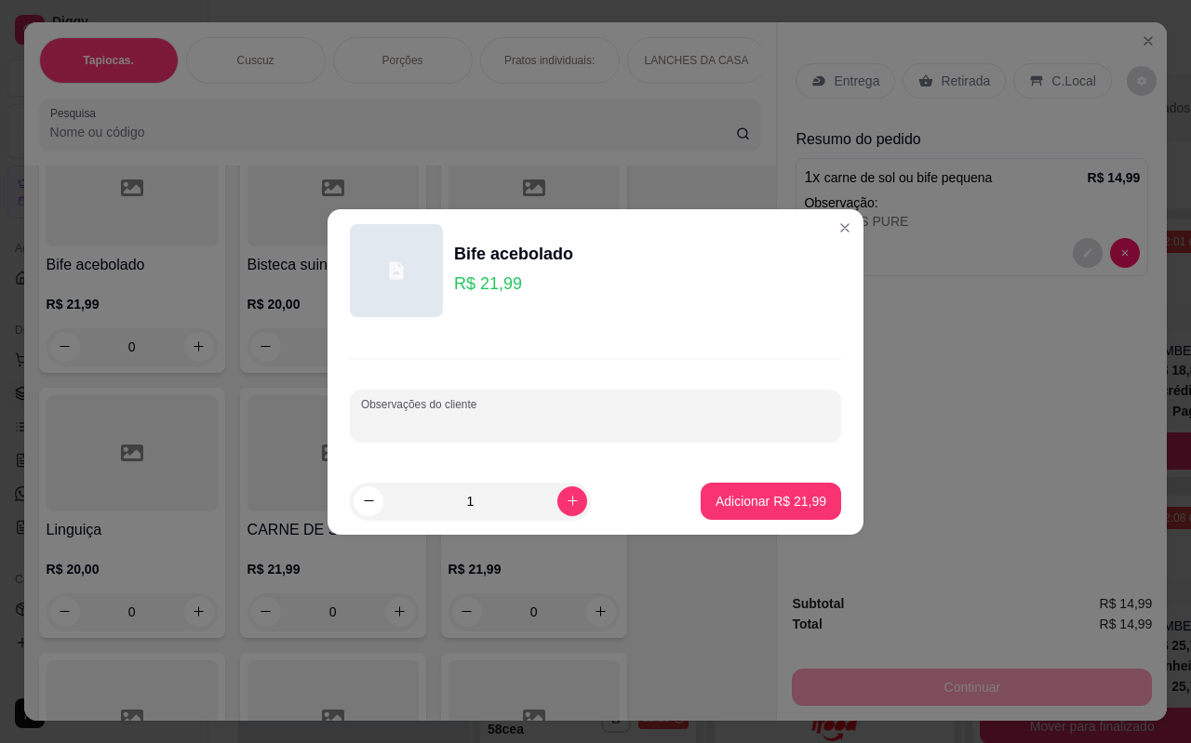
click at [484, 425] on input "Observações do cliente" at bounding box center [595, 423] width 469 height 19
type input "BATATA"
click at [729, 489] on button "Adicionar R$ 21,99" at bounding box center [770, 501] width 137 height 36
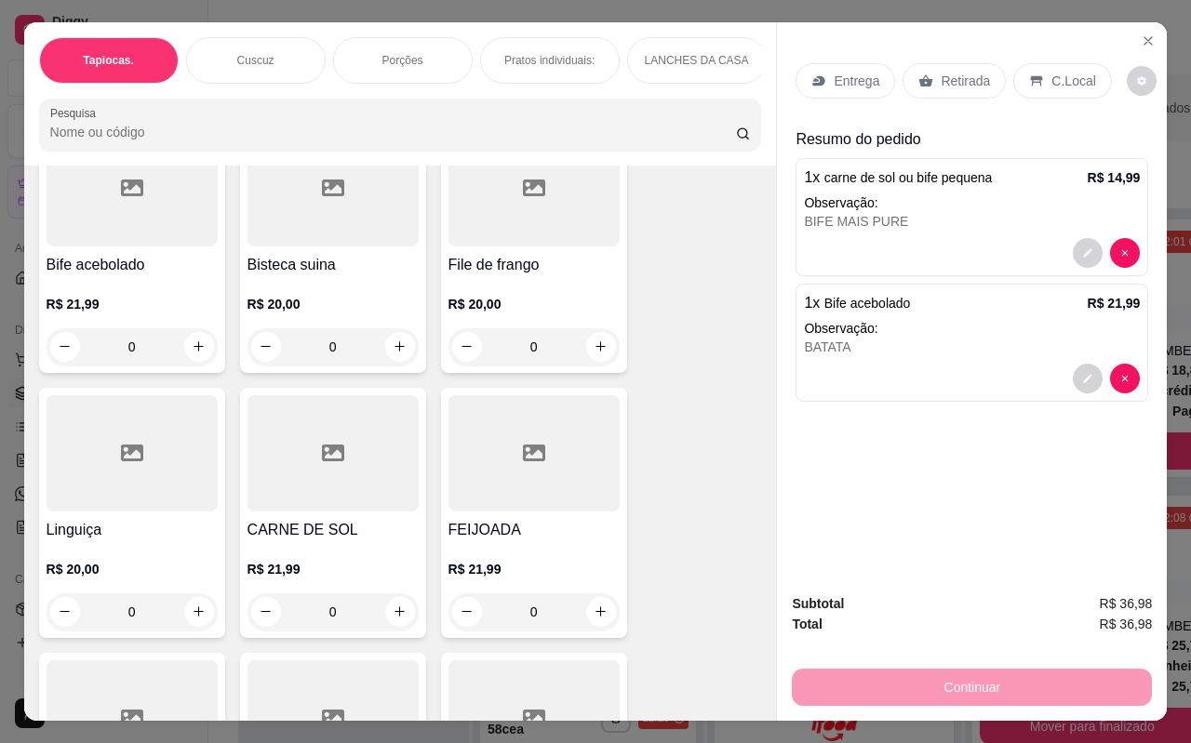
click at [939, 63] on div "Retirada" at bounding box center [953, 80] width 103 height 35
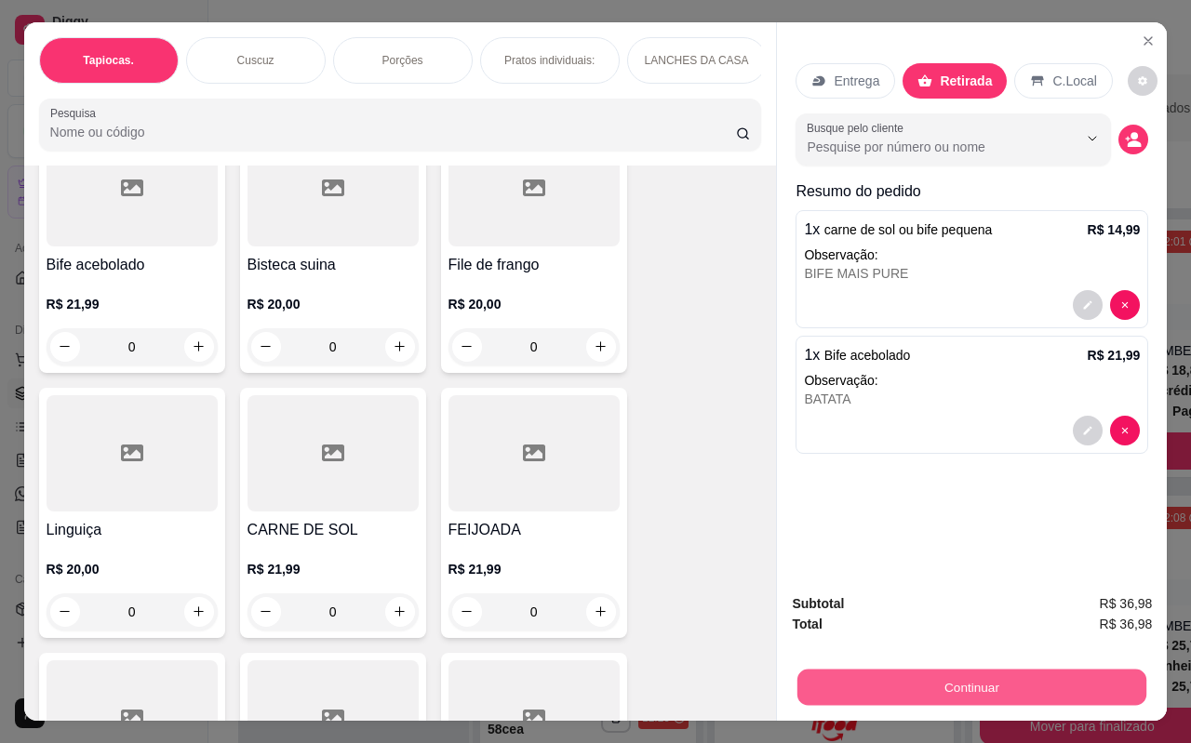
click at [959, 681] on button "Continuar" at bounding box center [971, 688] width 349 height 36
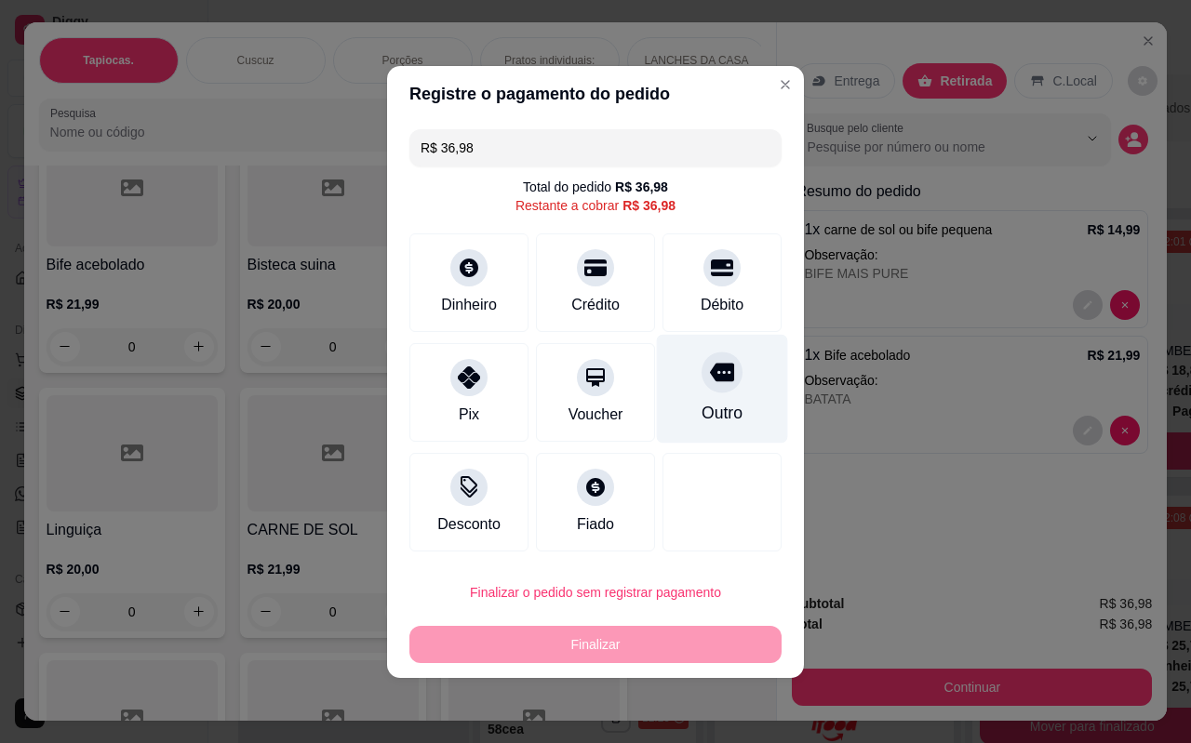
click at [733, 400] on div "Outro" at bounding box center [722, 388] width 131 height 109
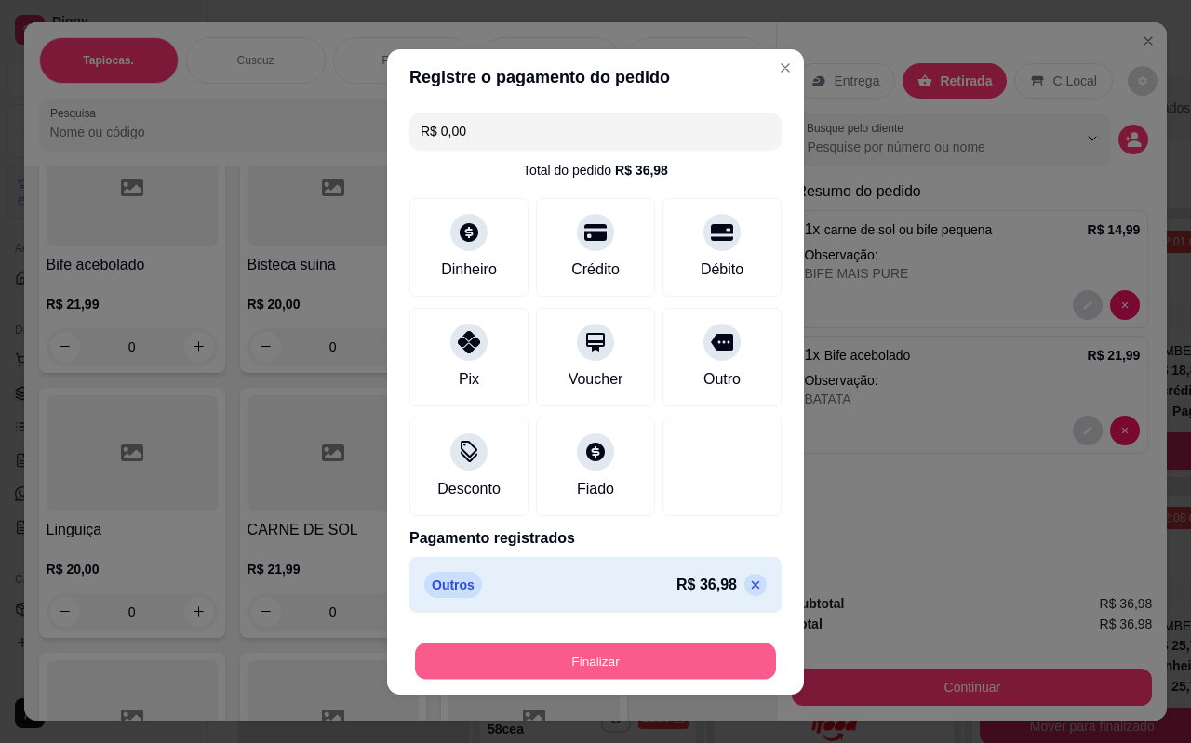
click at [610, 658] on button "Finalizar" at bounding box center [595, 661] width 361 height 36
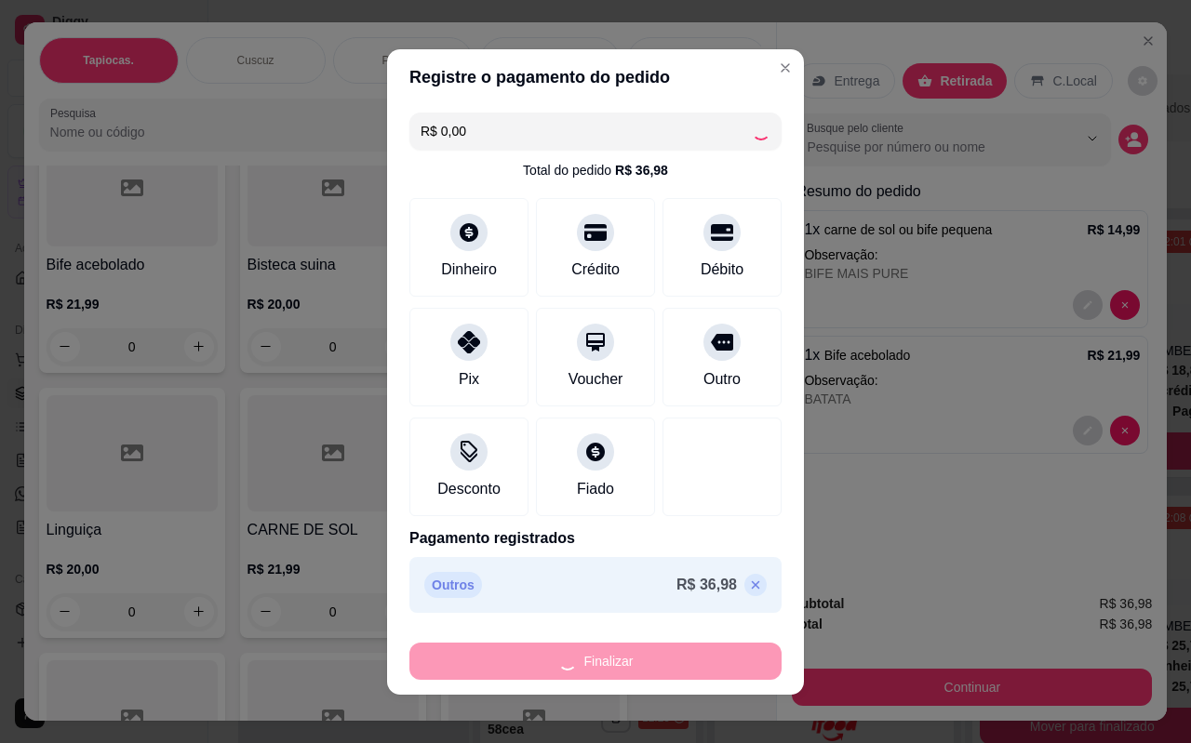
type input "-R$ 36,98"
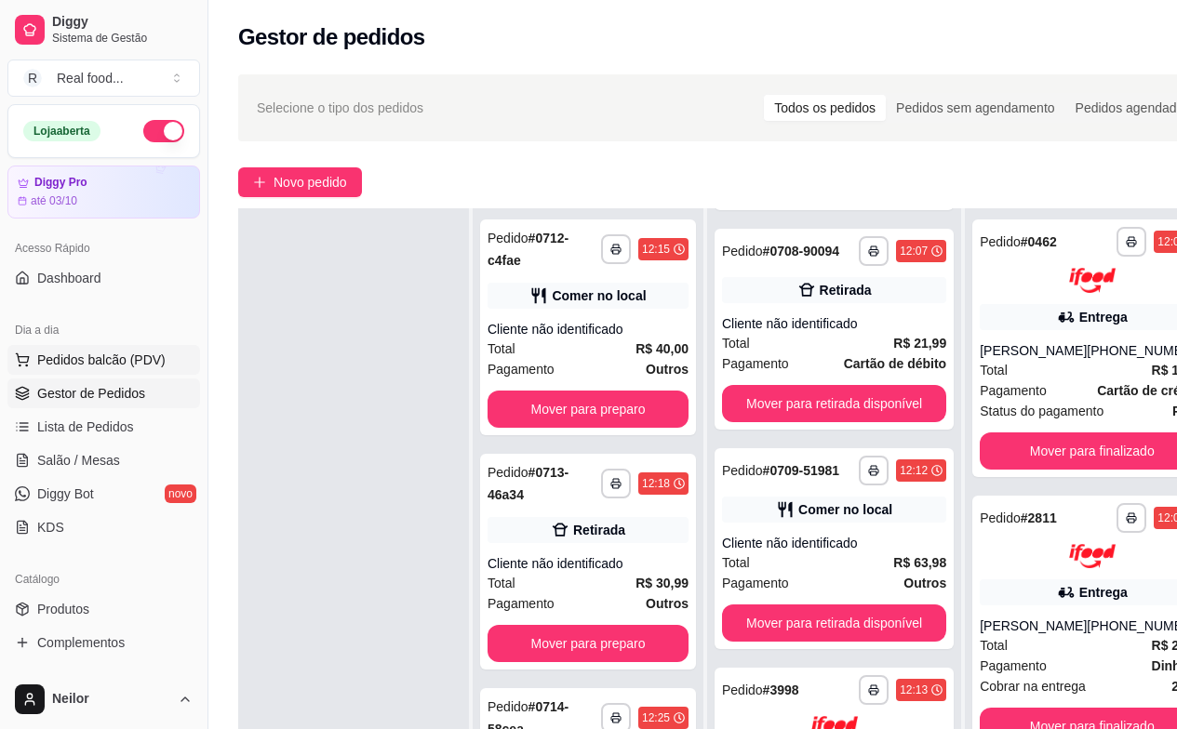
click at [73, 348] on button "Pedidos balcão (PDV)" at bounding box center [103, 360] width 193 height 30
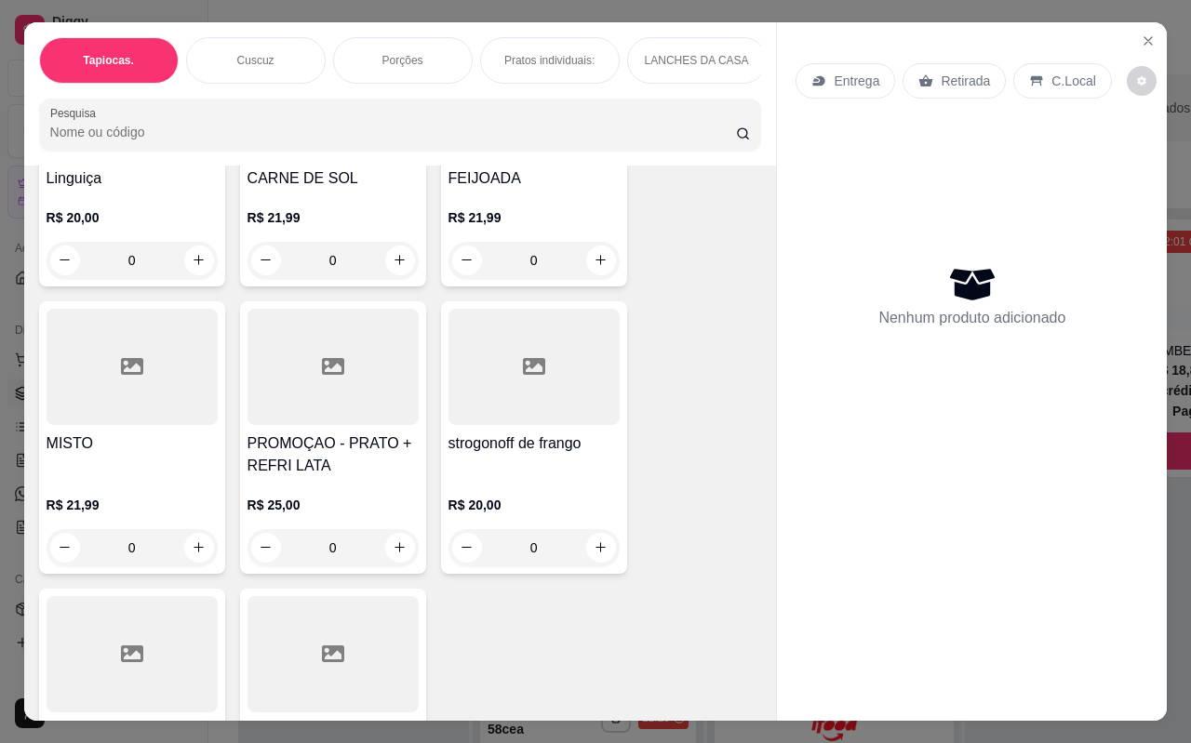
scroll to position [5302, 0]
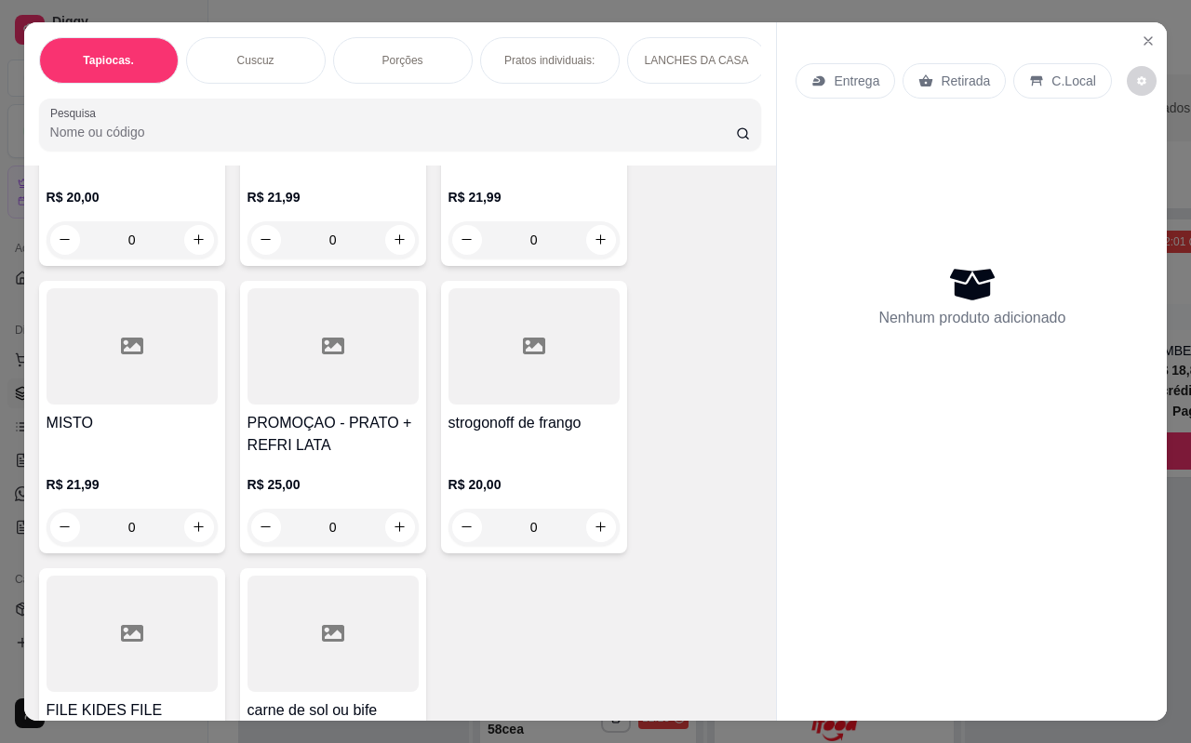
click at [527, 353] on div at bounding box center [533, 346] width 171 height 116
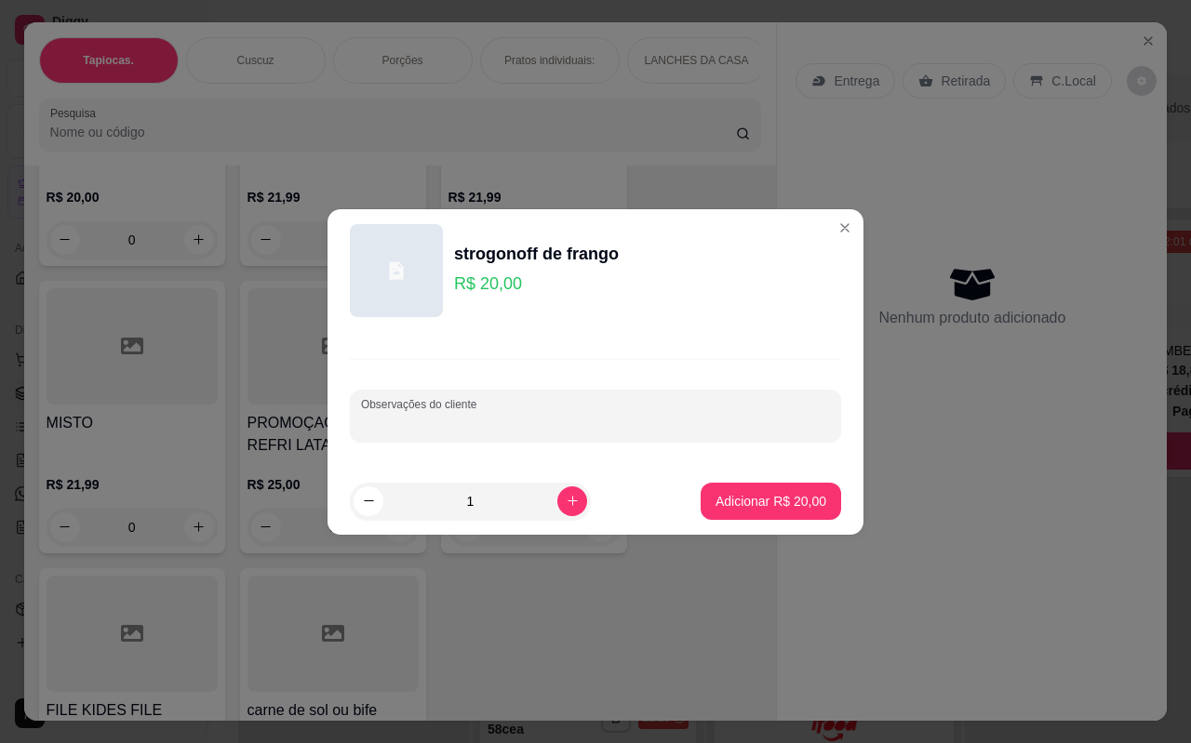
click at [553, 423] on input "Observações do cliente" at bounding box center [595, 423] width 469 height 19
type input "PURE [PERSON_NAME]"
click at [766, 499] on p "Adicionar R$ 20,00" at bounding box center [770, 501] width 111 height 19
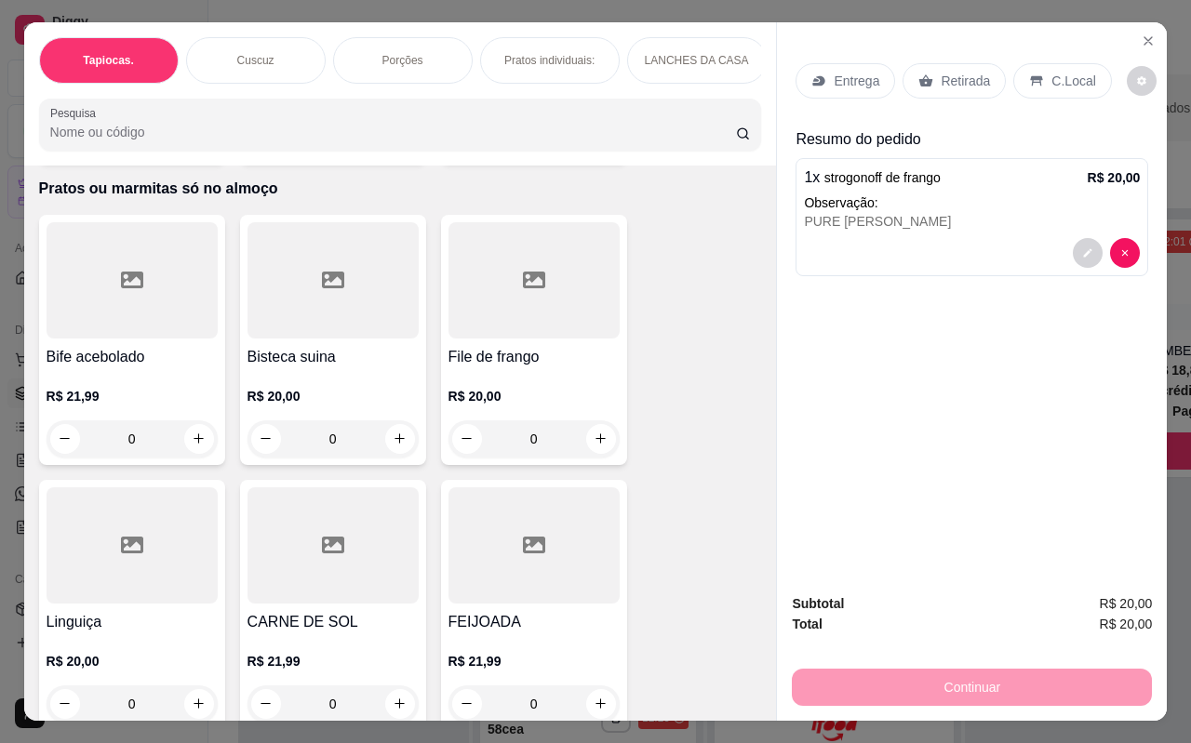
scroll to position [4837, 0]
click at [169, 324] on div at bounding box center [132, 281] width 171 height 116
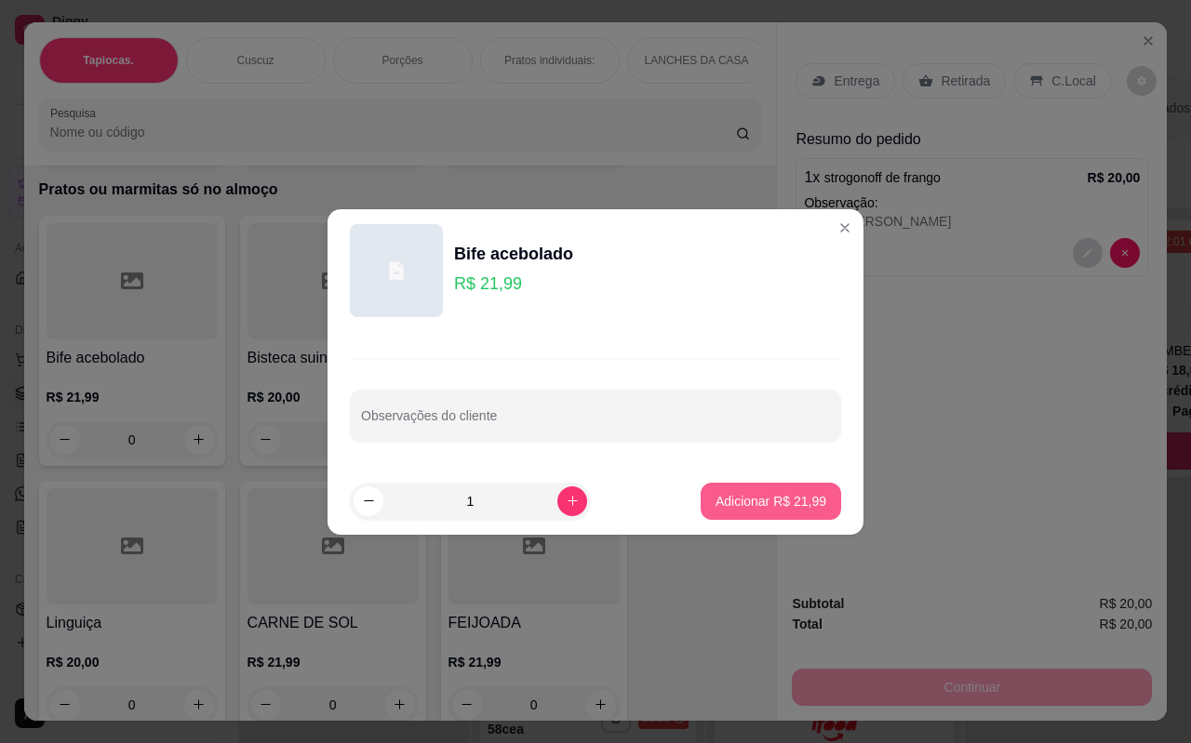
click at [739, 500] on p "Adicionar R$ 21,99" at bounding box center [770, 501] width 111 height 19
type input "1"
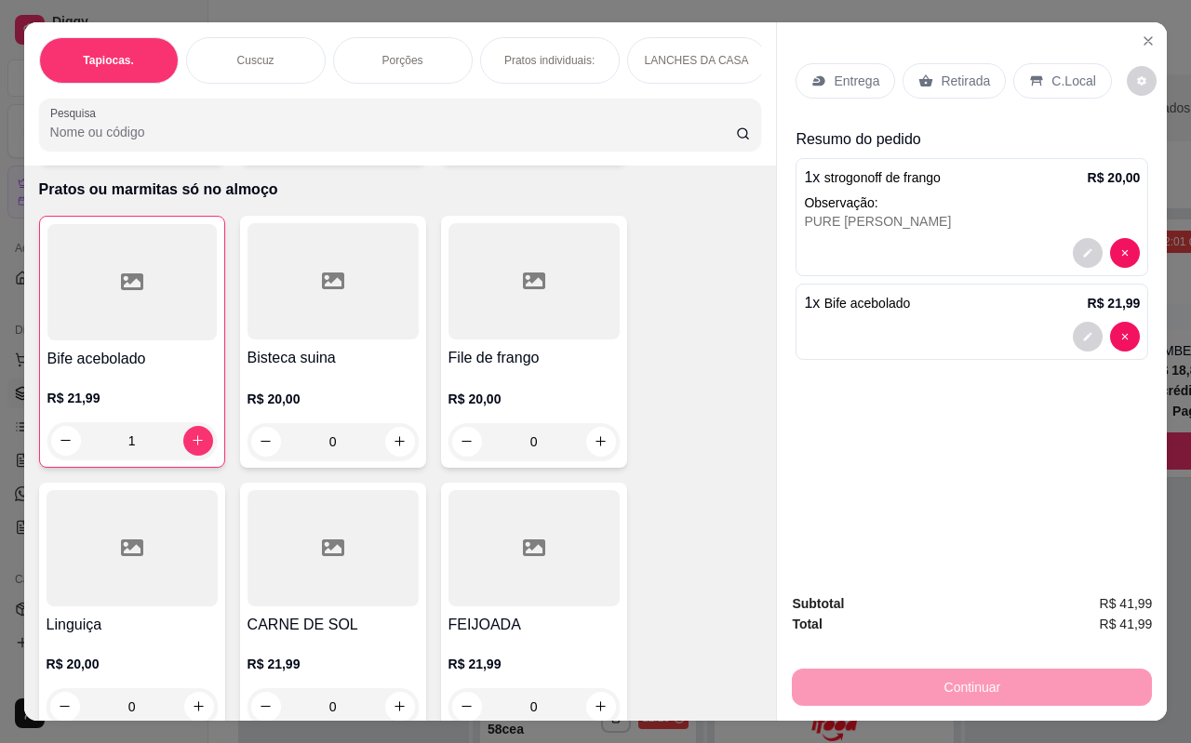
click at [976, 322] on div at bounding box center [972, 337] width 336 height 30
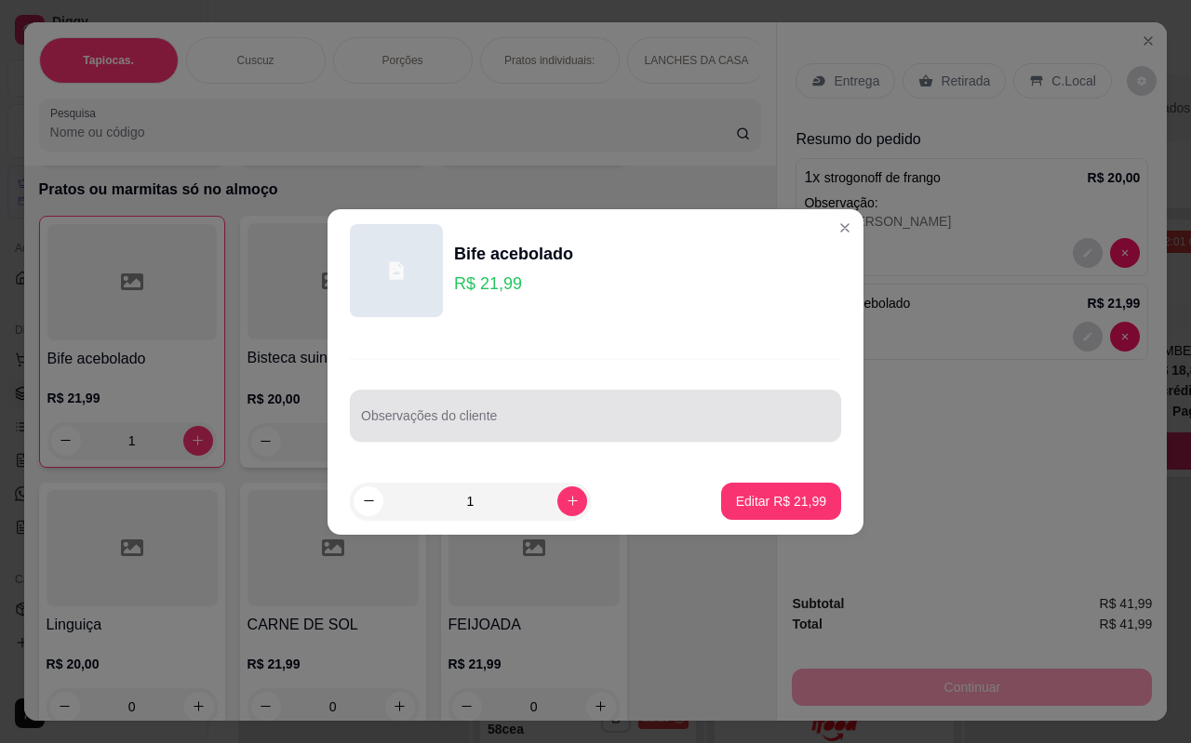
click at [546, 405] on div at bounding box center [595, 415] width 469 height 37
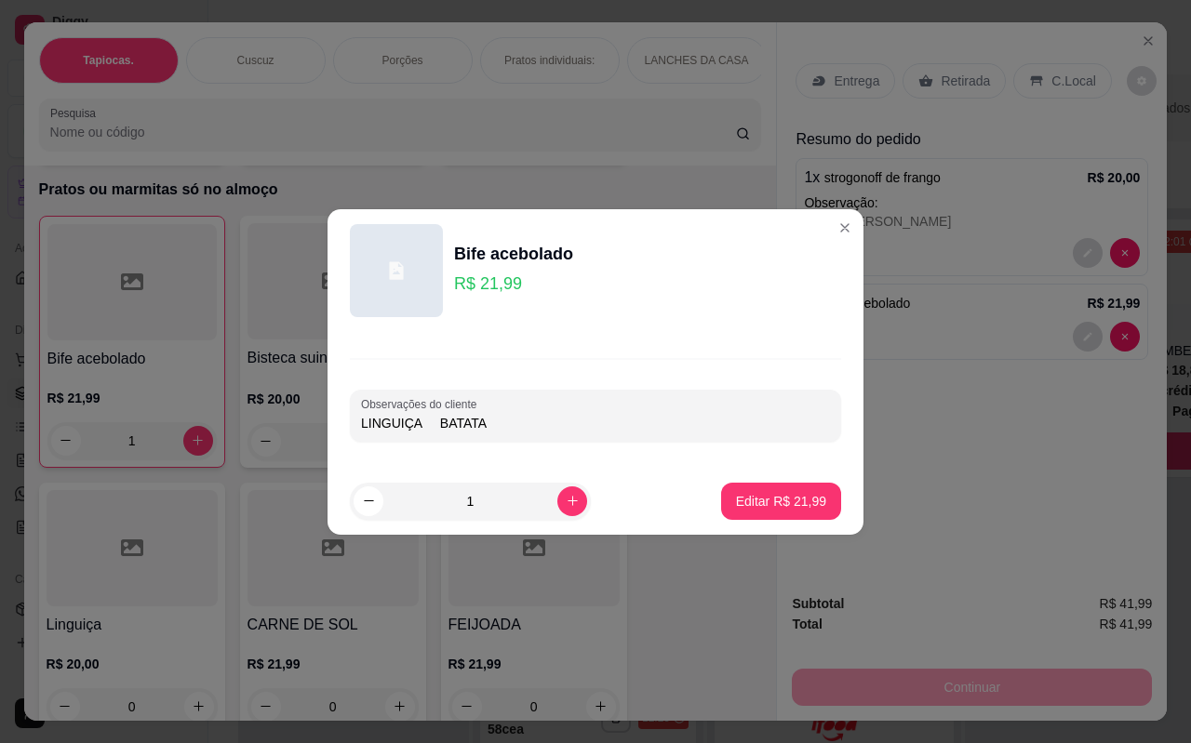
type input "LINGUIÇA BATATA"
click at [776, 512] on button "Editar R$ 21,99" at bounding box center [781, 501] width 116 height 36
type input "0"
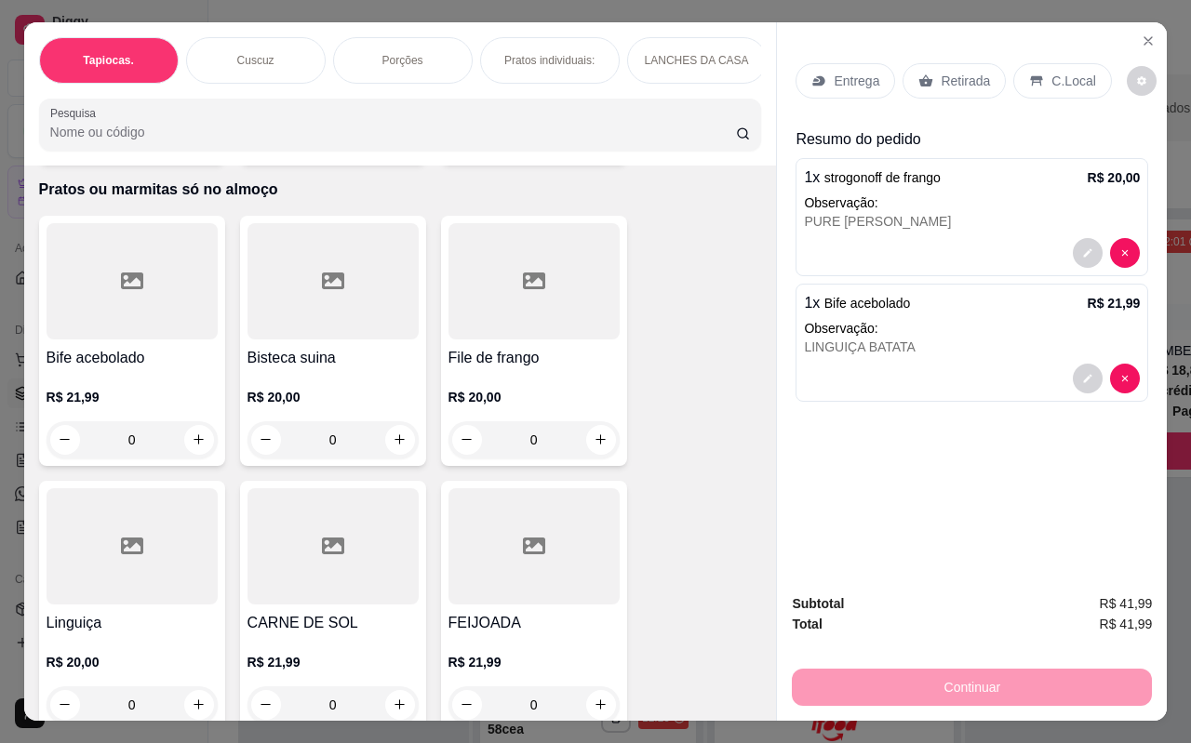
drag, startPoint x: 1064, startPoint y: 71, endPoint x: 1065, endPoint y: 87, distance: 15.8
click at [1066, 72] on p "C.Local" at bounding box center [1073, 81] width 44 height 19
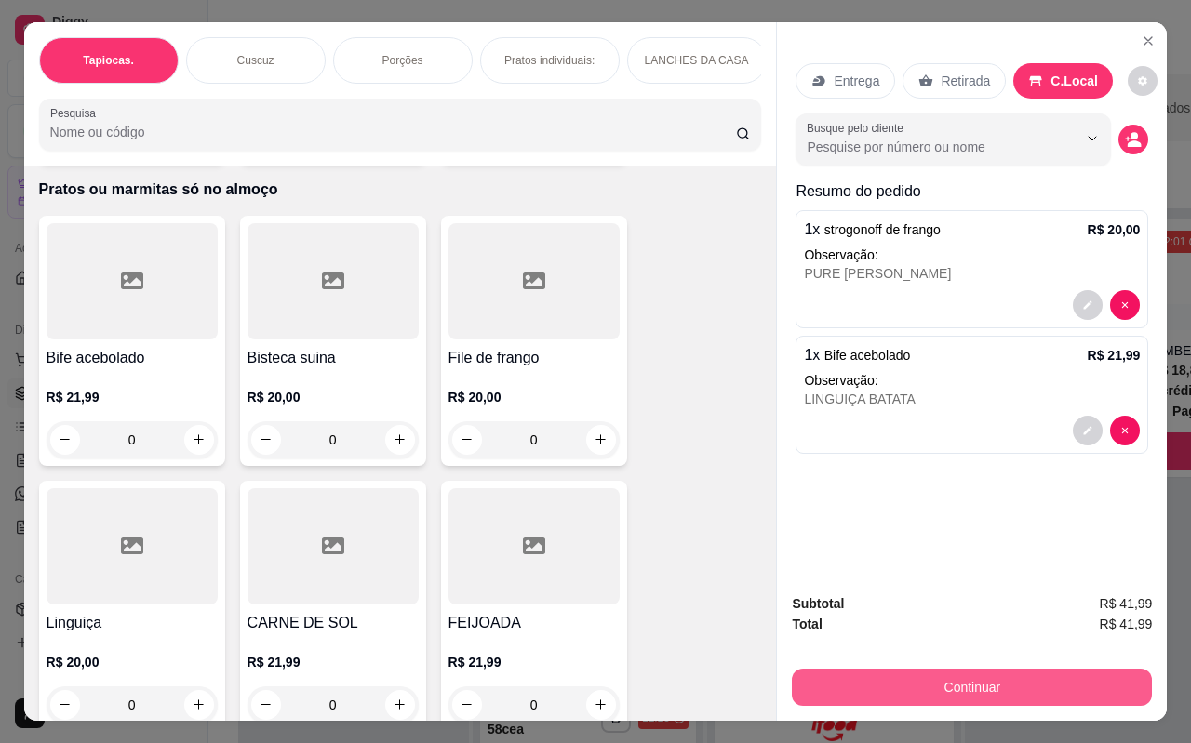
click at [975, 686] on button "Continuar" at bounding box center [972, 687] width 360 height 37
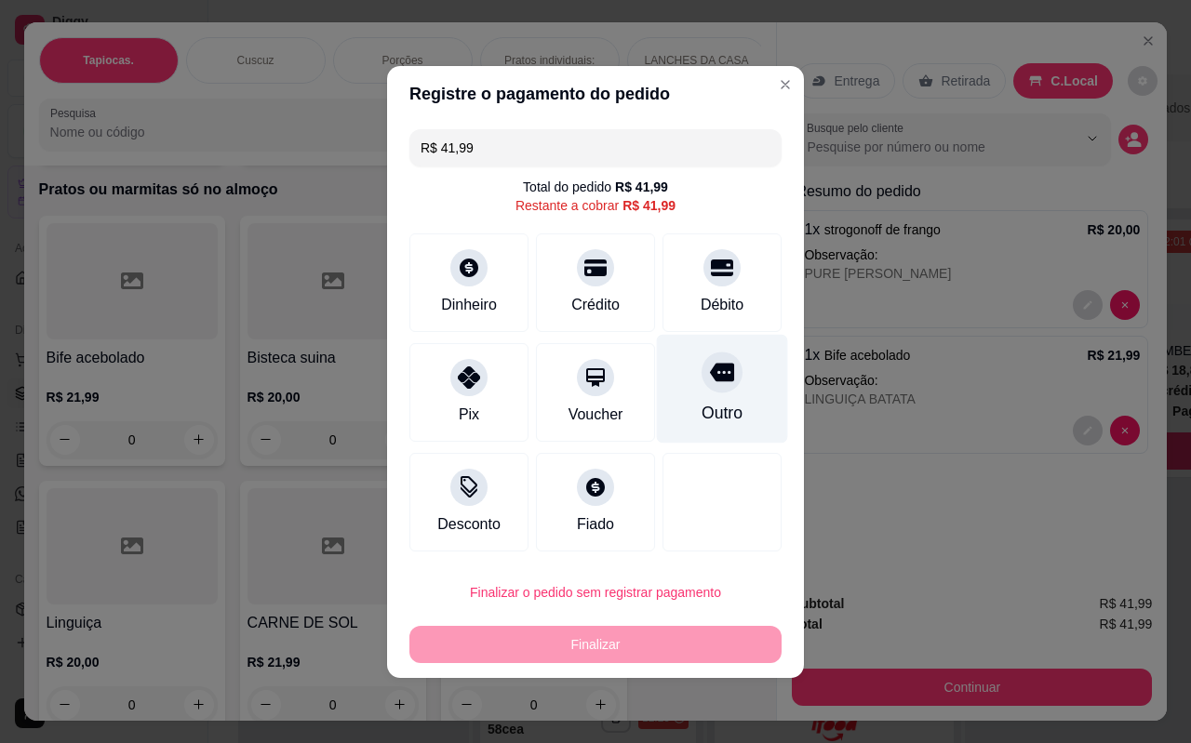
click at [720, 402] on div "Outro" at bounding box center [721, 413] width 41 height 24
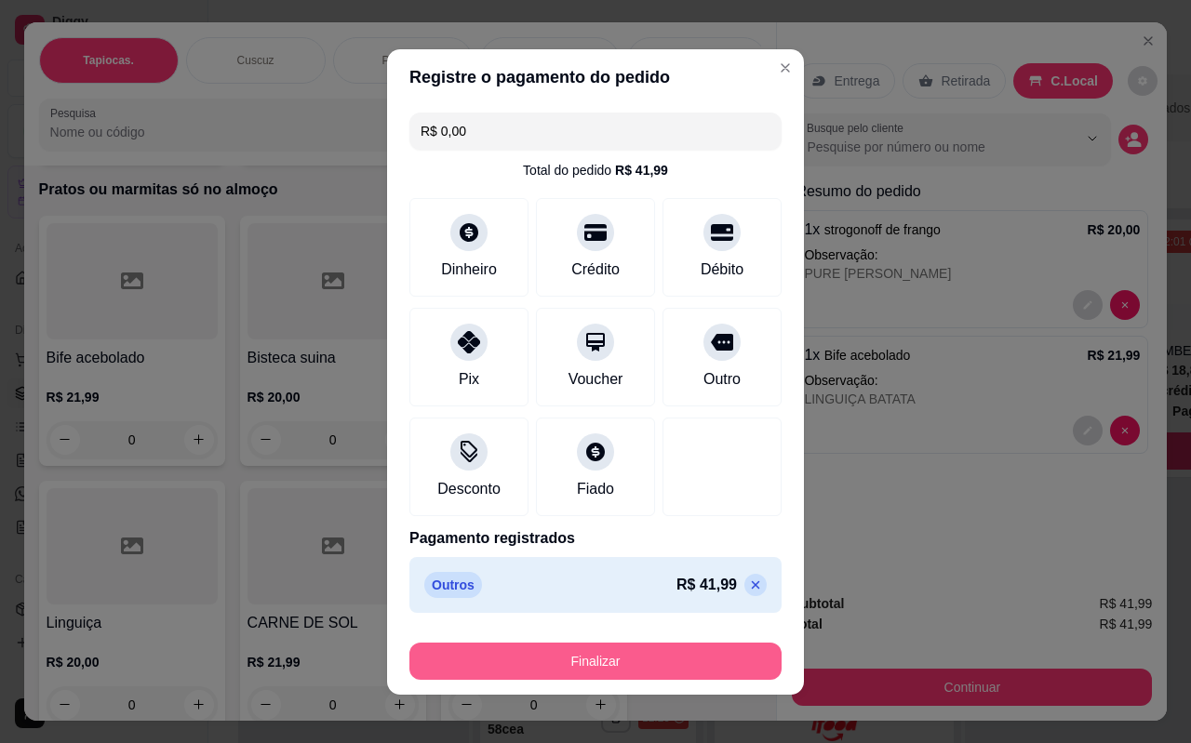
click at [603, 648] on button "Finalizar" at bounding box center [595, 661] width 372 height 37
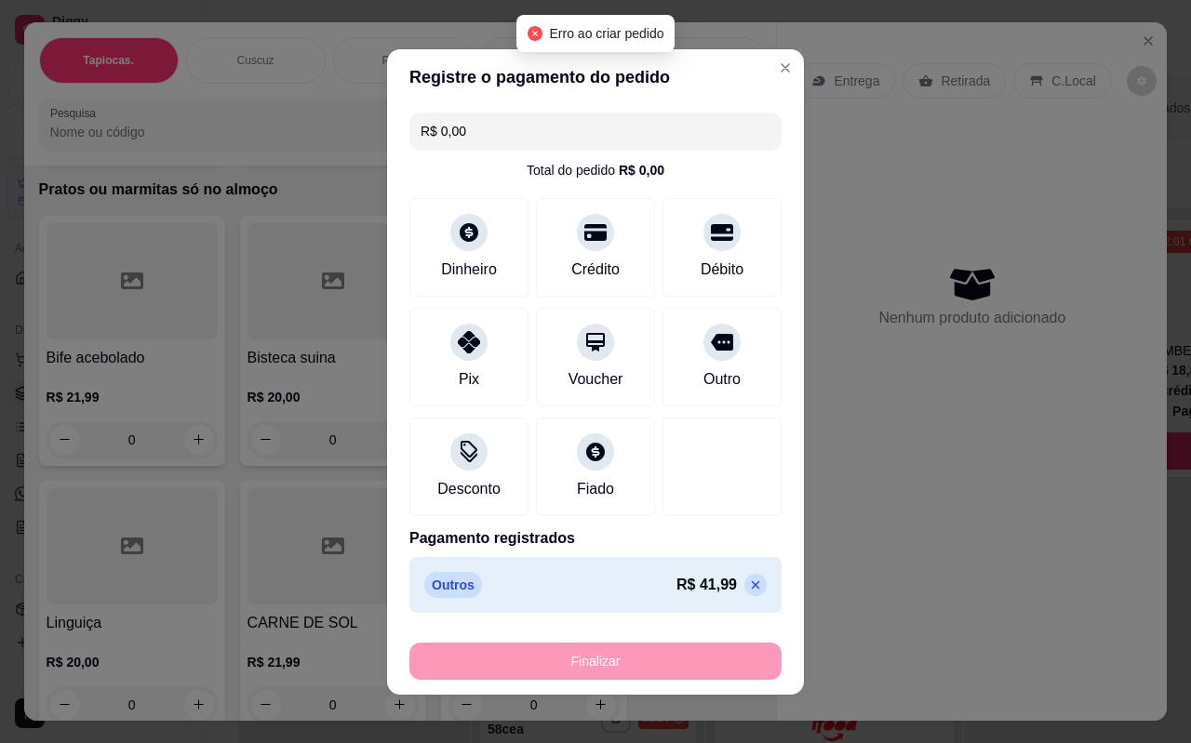
type input "-R$ 41,99"
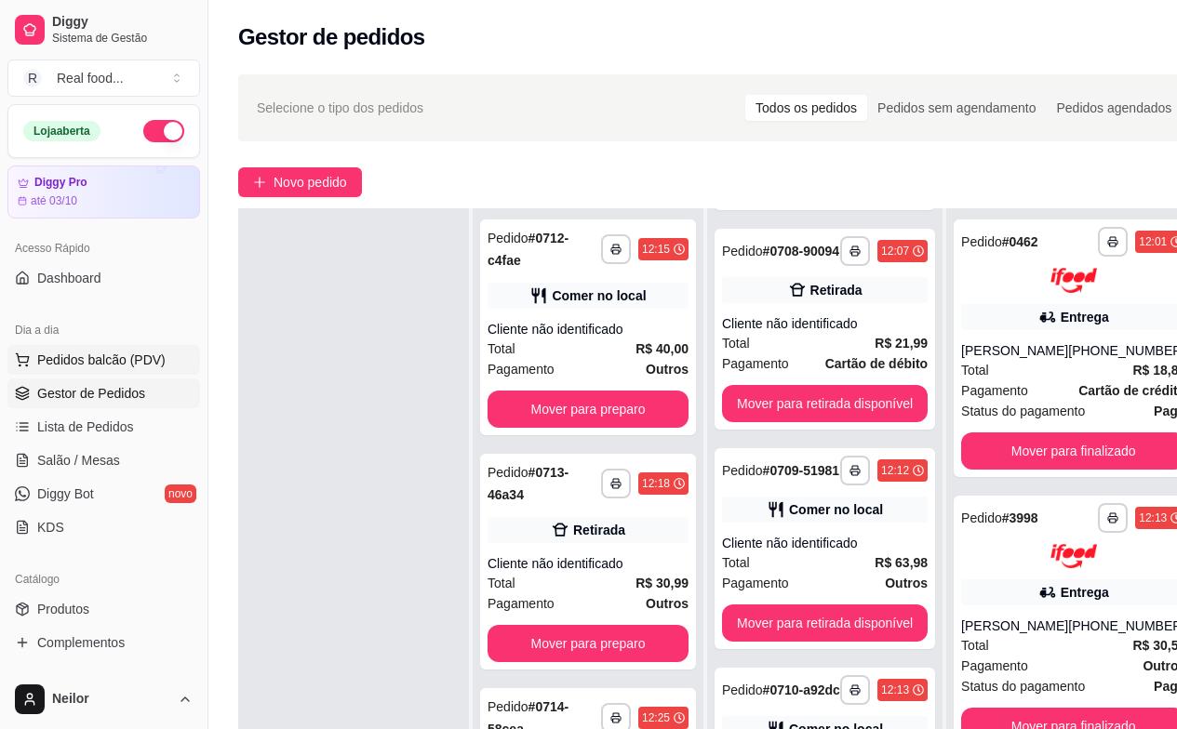
click at [93, 359] on span "Pedidos balcão (PDV)" at bounding box center [101, 360] width 128 height 19
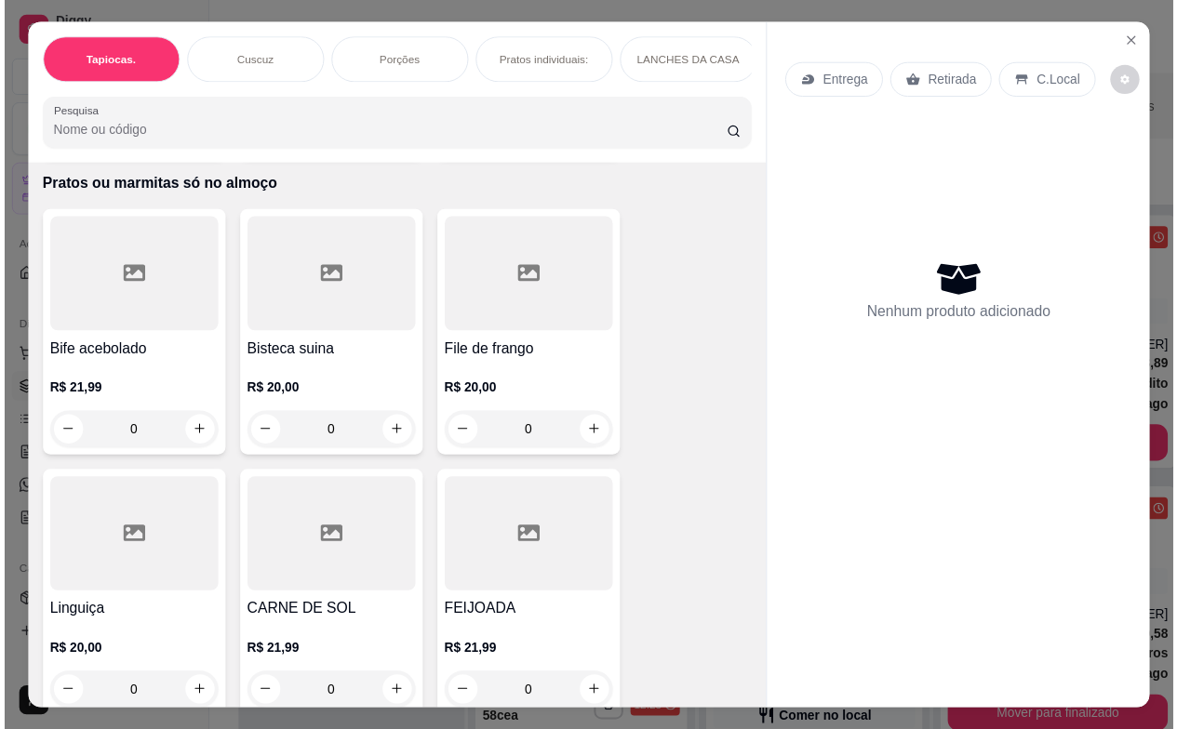
scroll to position [4744, 0]
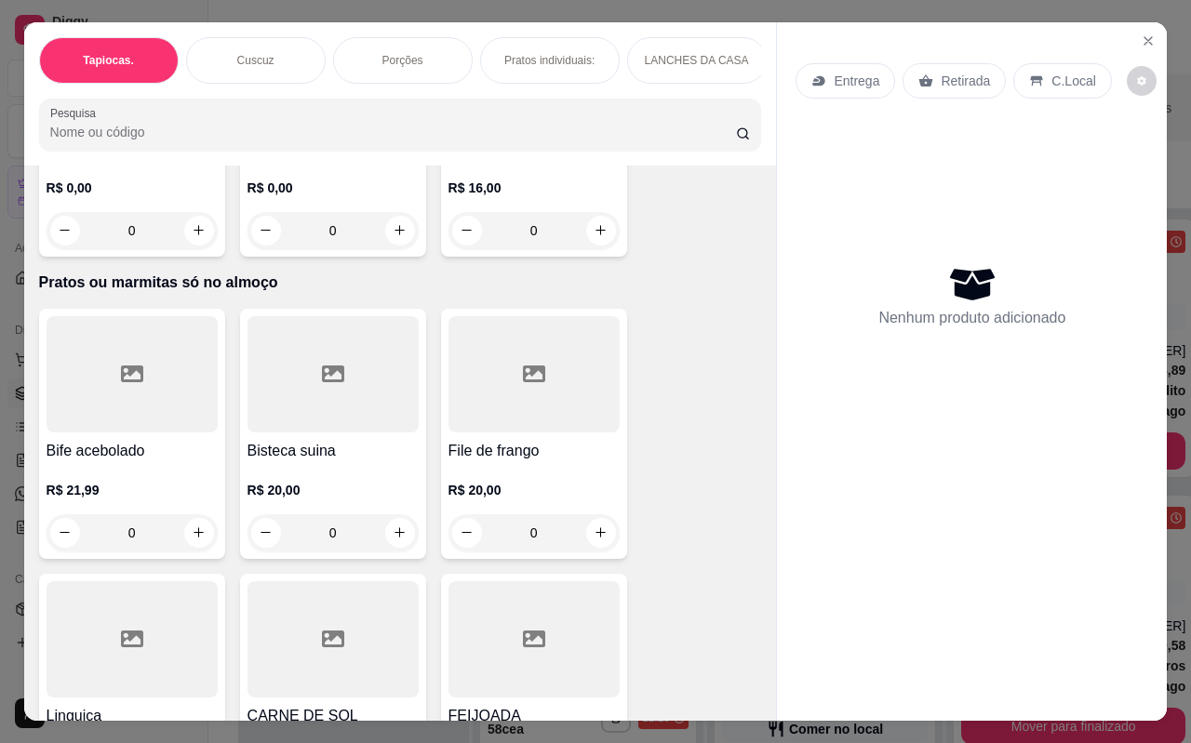
click at [122, 381] on div at bounding box center [132, 374] width 171 height 116
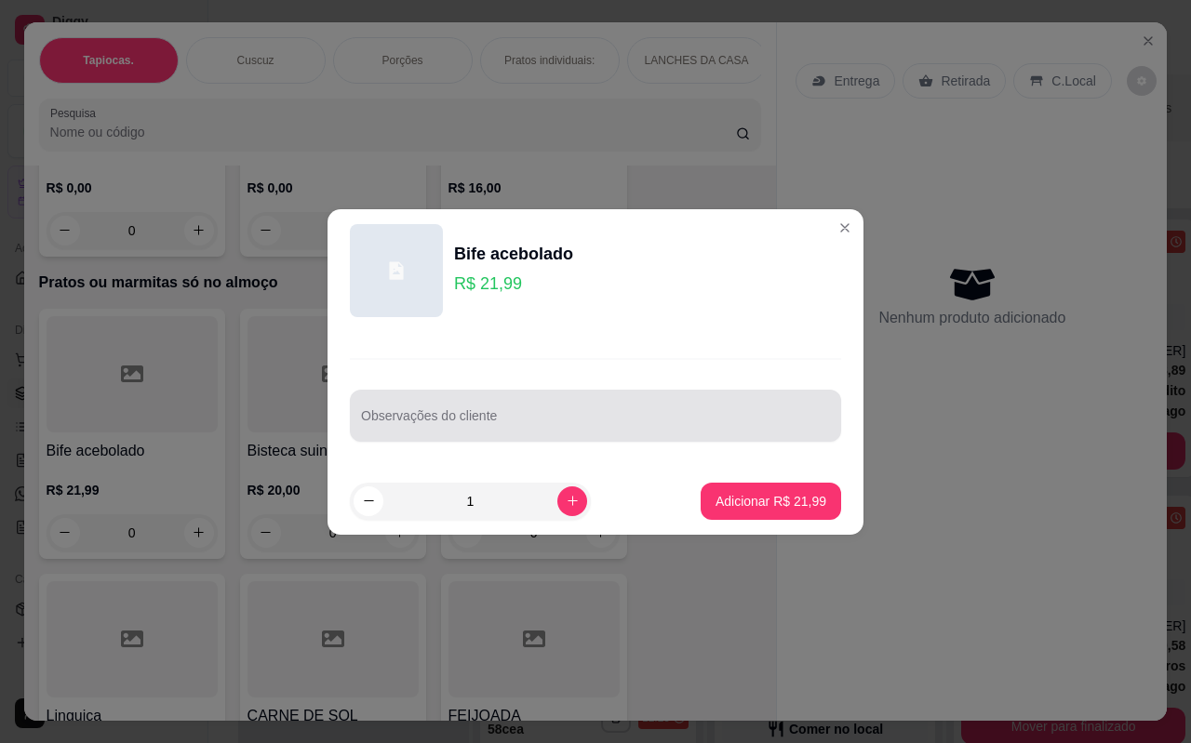
click at [461, 415] on input "Observações do cliente" at bounding box center [595, 423] width 469 height 19
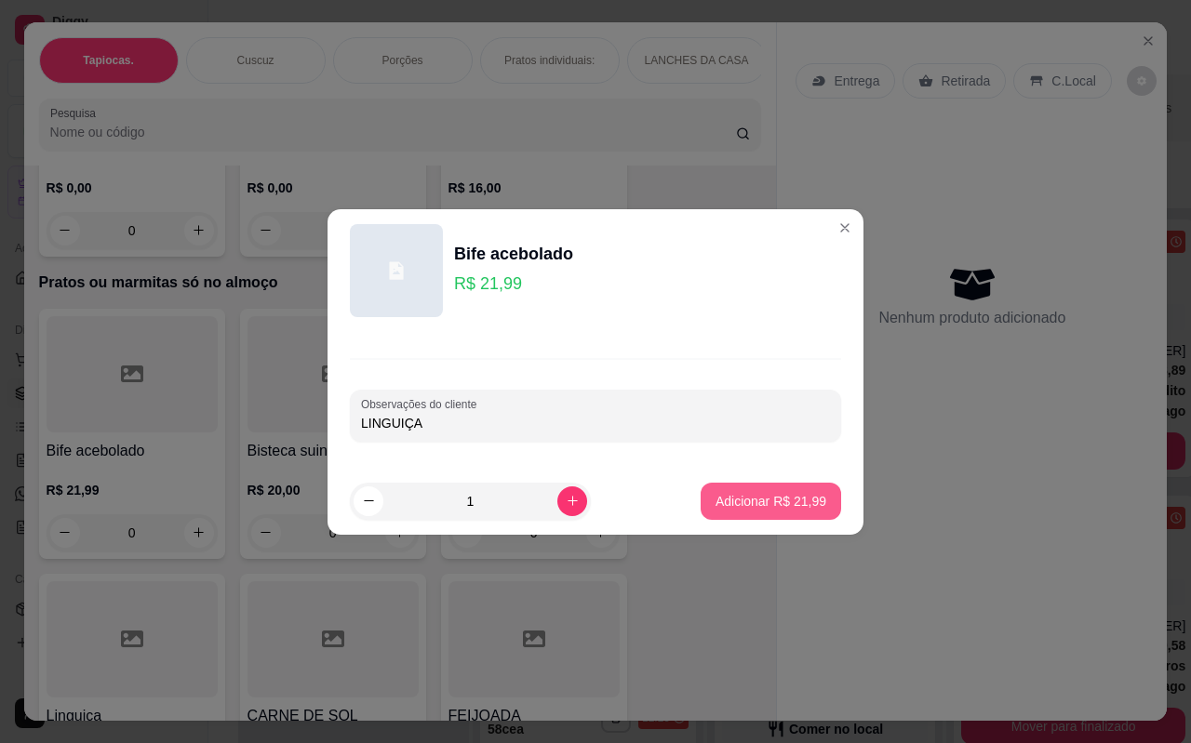
type input "LINGUIÇA"
click at [730, 496] on p "Adicionar R$ 21,99" at bounding box center [770, 501] width 111 height 19
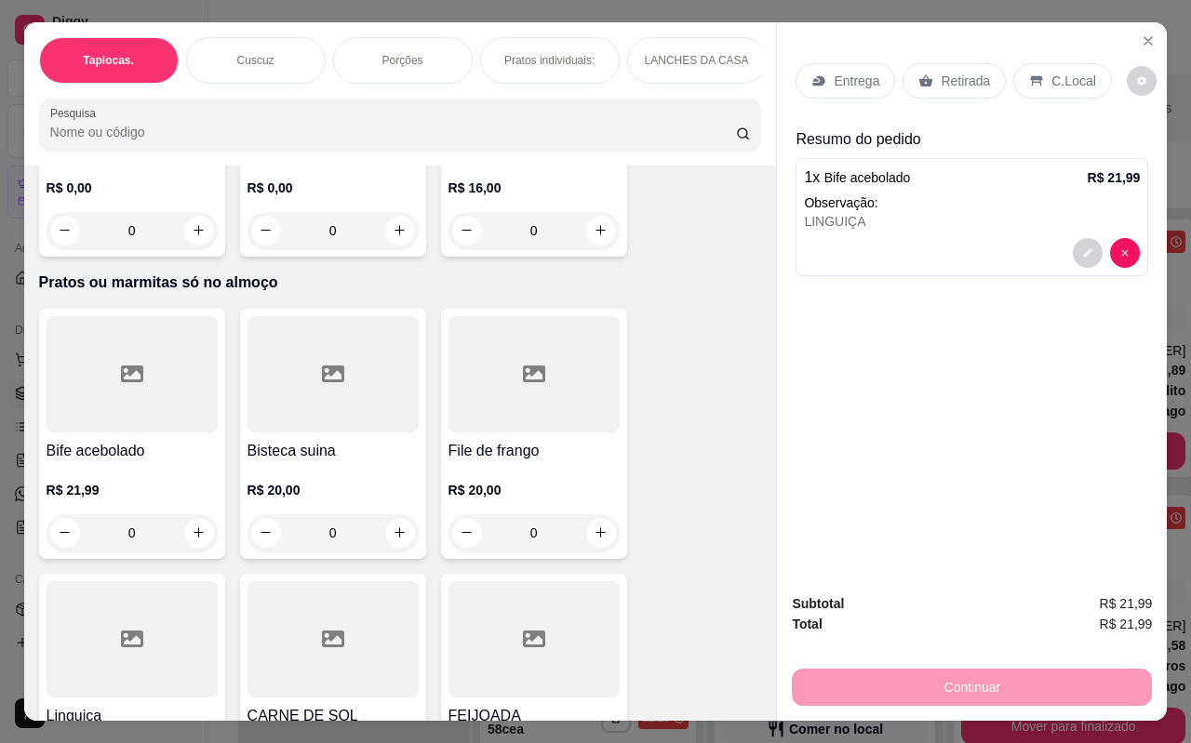
click at [1060, 73] on p "C.Local" at bounding box center [1073, 81] width 44 height 19
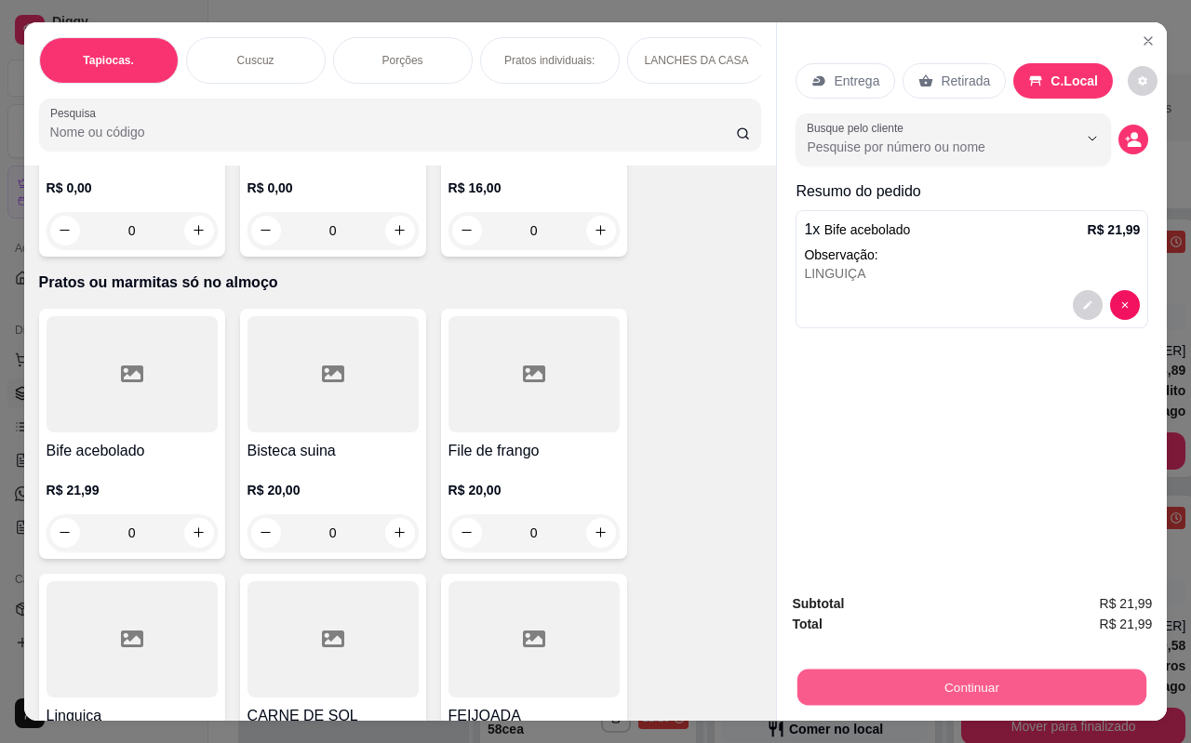
click at [973, 678] on button "Continuar" at bounding box center [971, 688] width 349 height 36
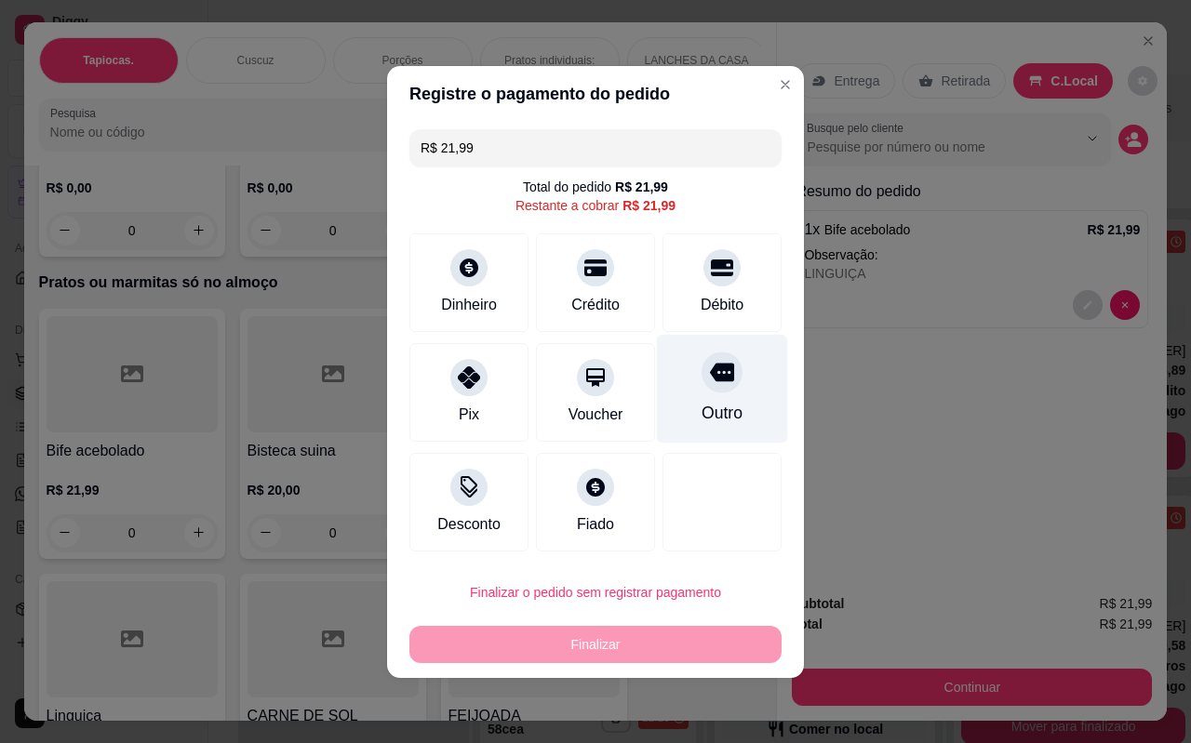
click at [717, 405] on div "Outro" at bounding box center [721, 413] width 41 height 24
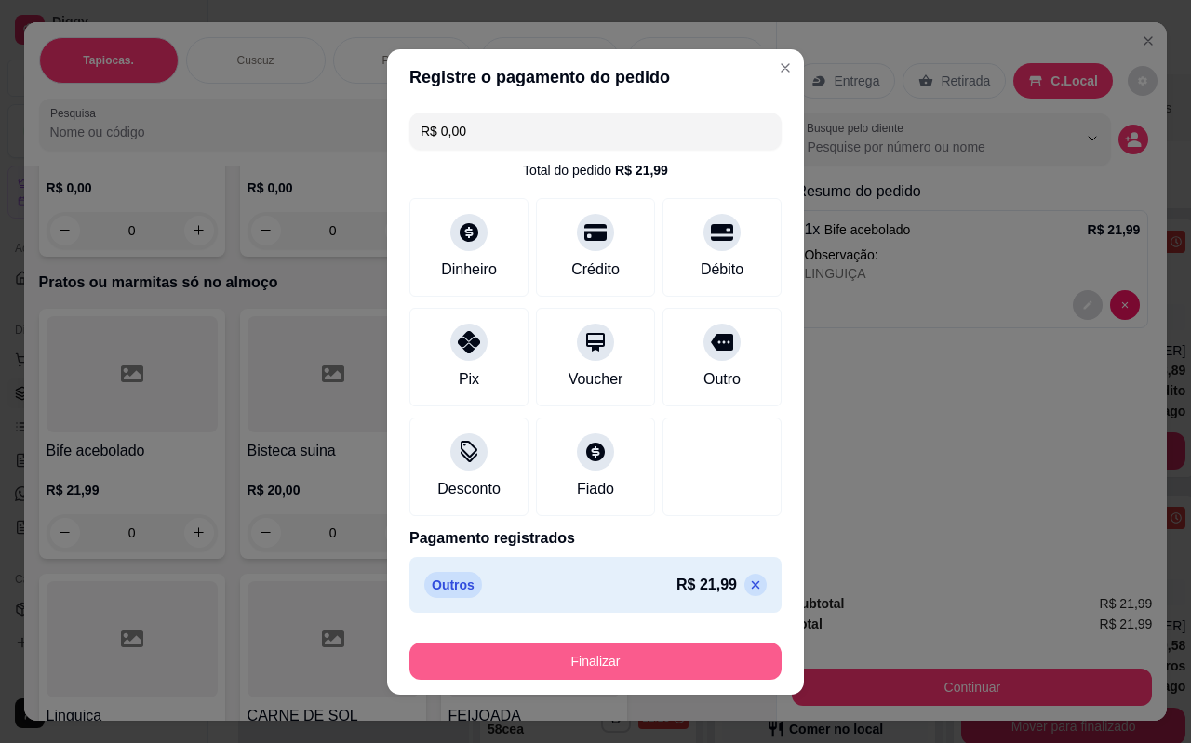
click at [574, 672] on button "Finalizar" at bounding box center [595, 661] width 372 height 37
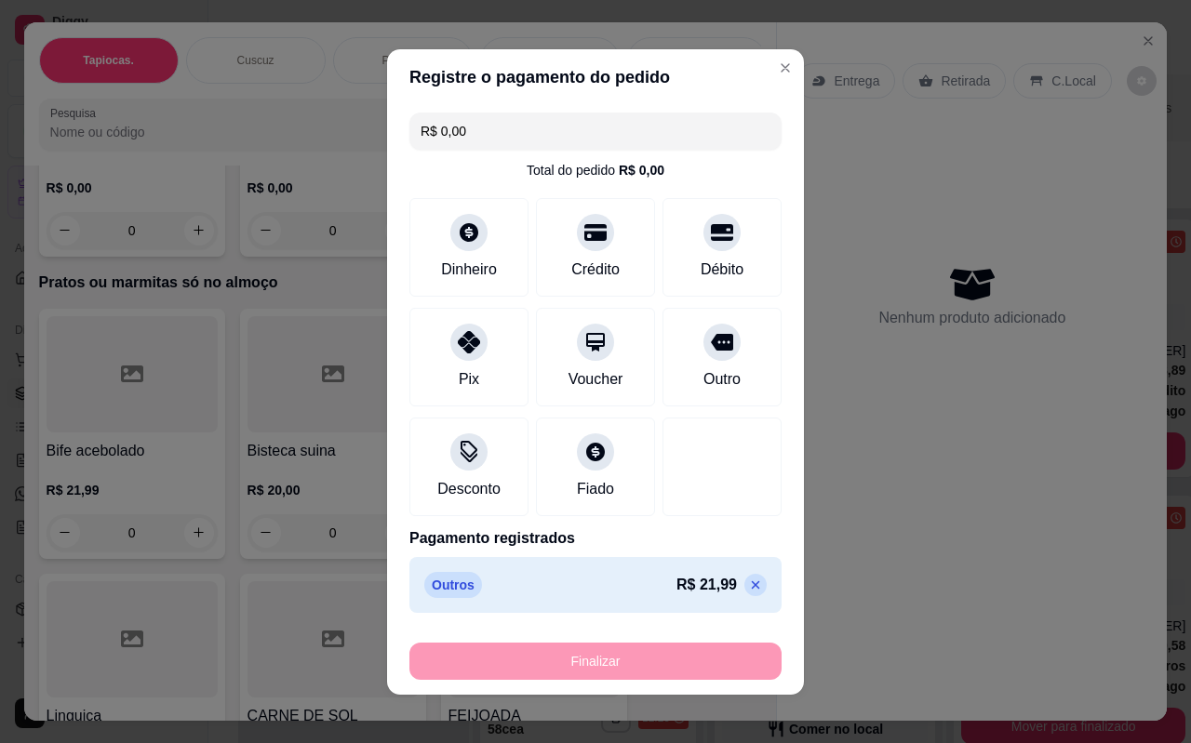
type input "-R$ 21,99"
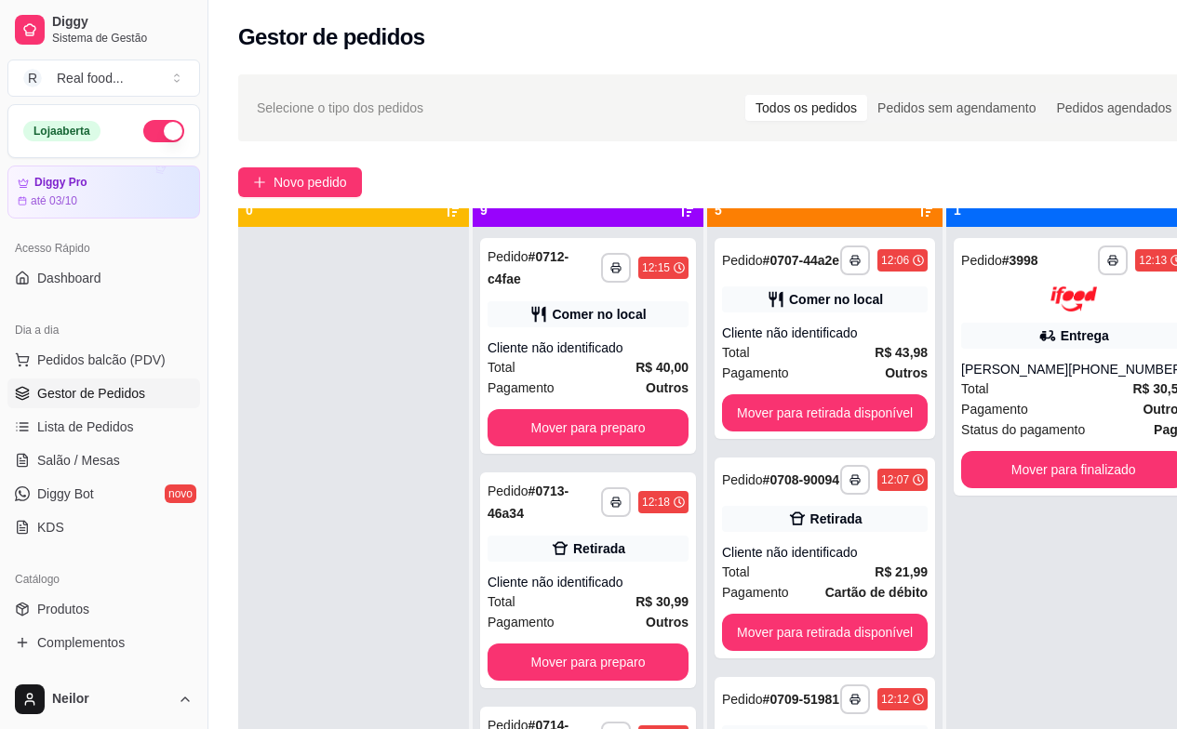
scroll to position [52, 0]
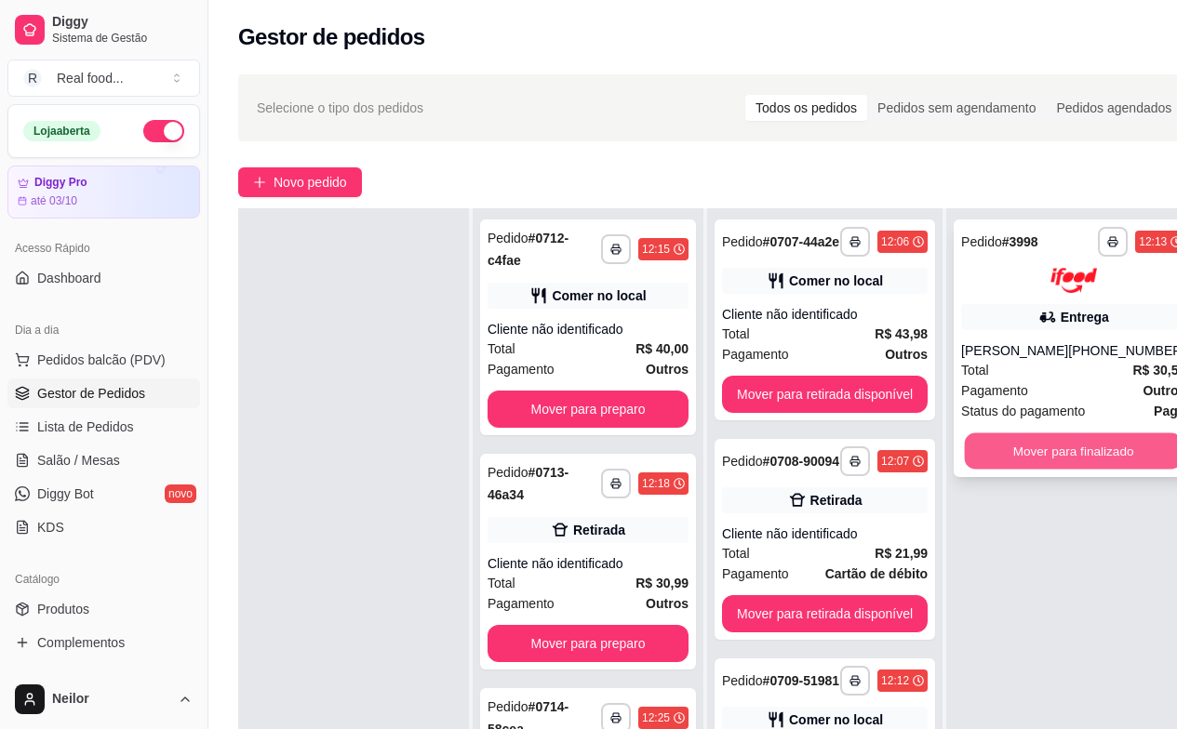
click at [1064, 454] on button "Mover para finalizado" at bounding box center [1074, 451] width 218 height 36
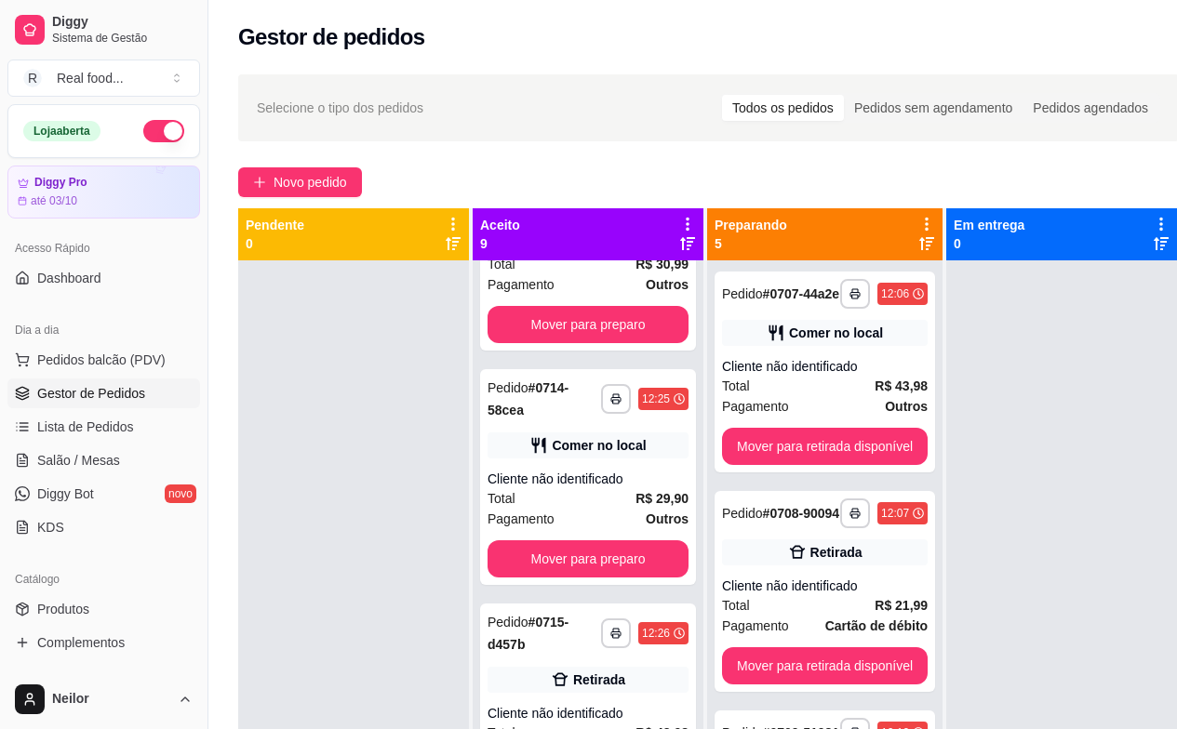
scroll to position [372, 0]
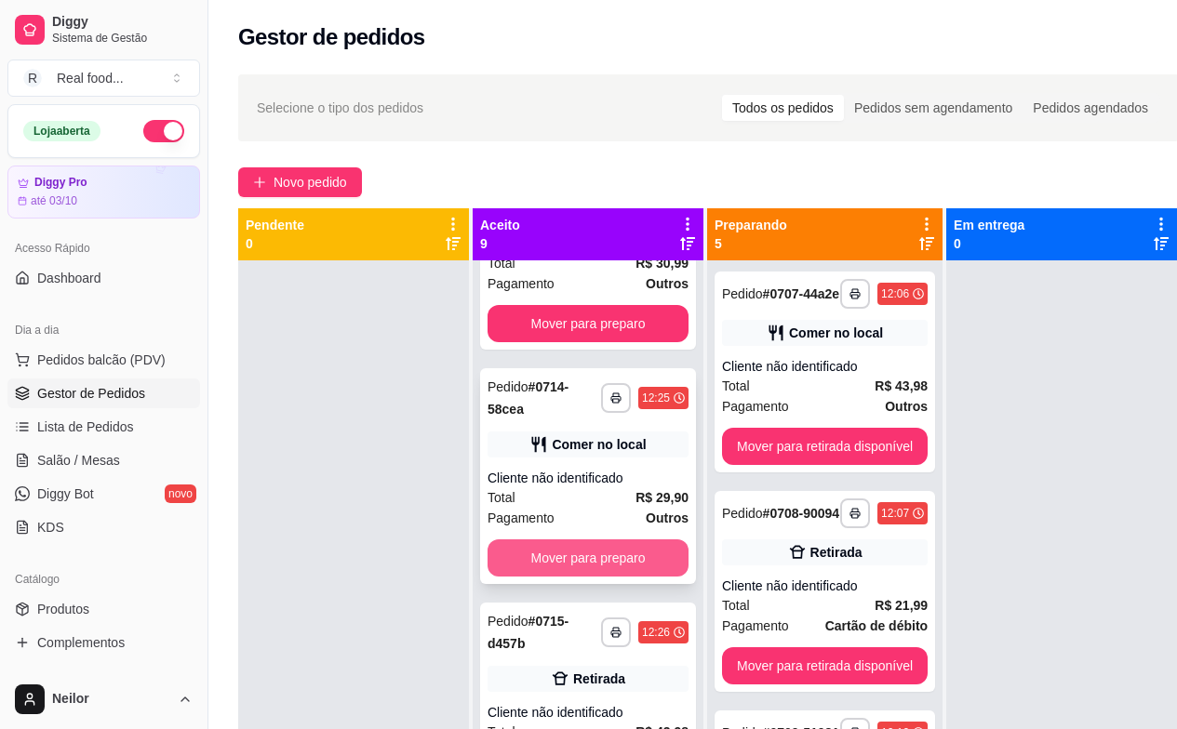
click at [601, 562] on button "Mover para preparo" at bounding box center [587, 557] width 201 height 37
click at [601, 562] on div "Mover para preparo" at bounding box center [587, 557] width 201 height 37
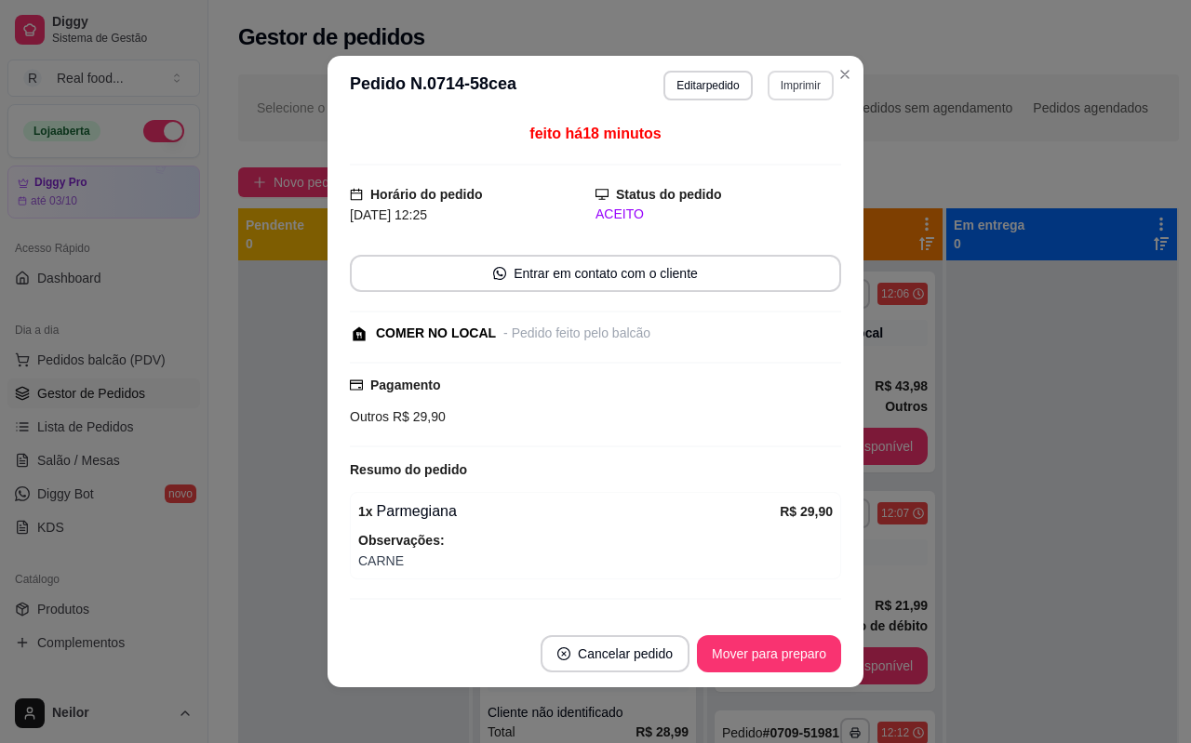
click at [789, 89] on button "Imprimir" at bounding box center [800, 86] width 66 height 30
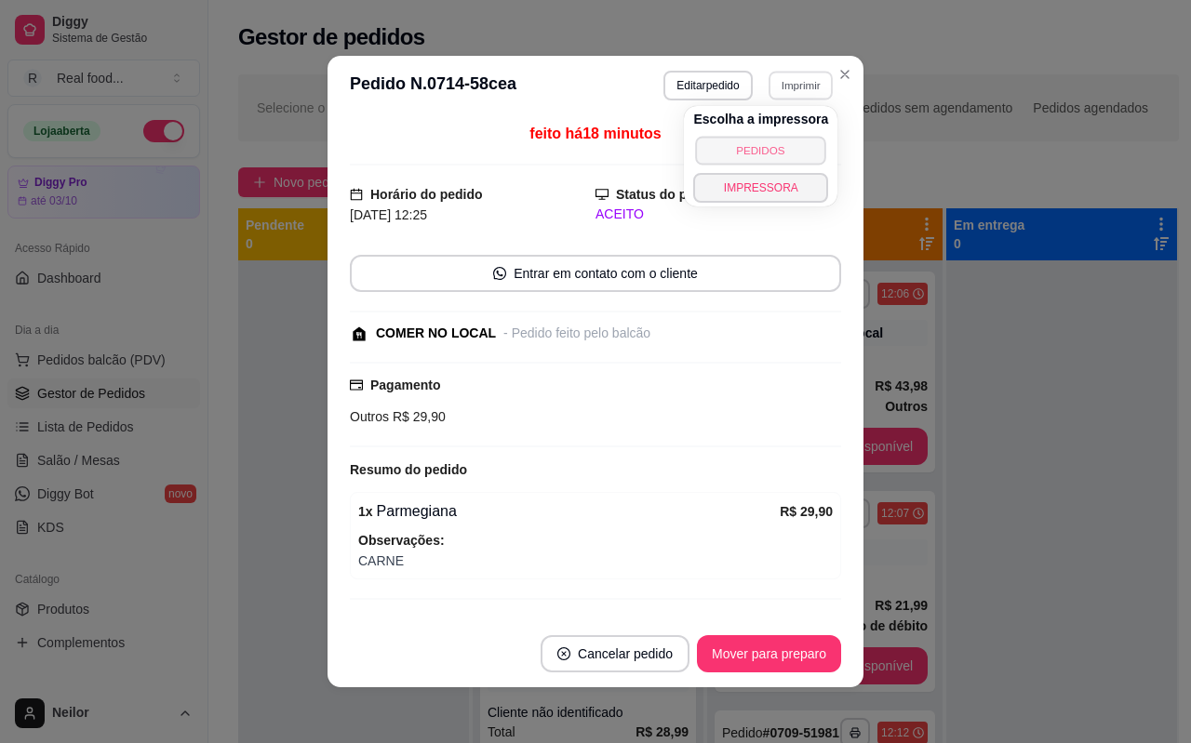
click at [765, 154] on button "PEDIDOS" at bounding box center [761, 150] width 130 height 29
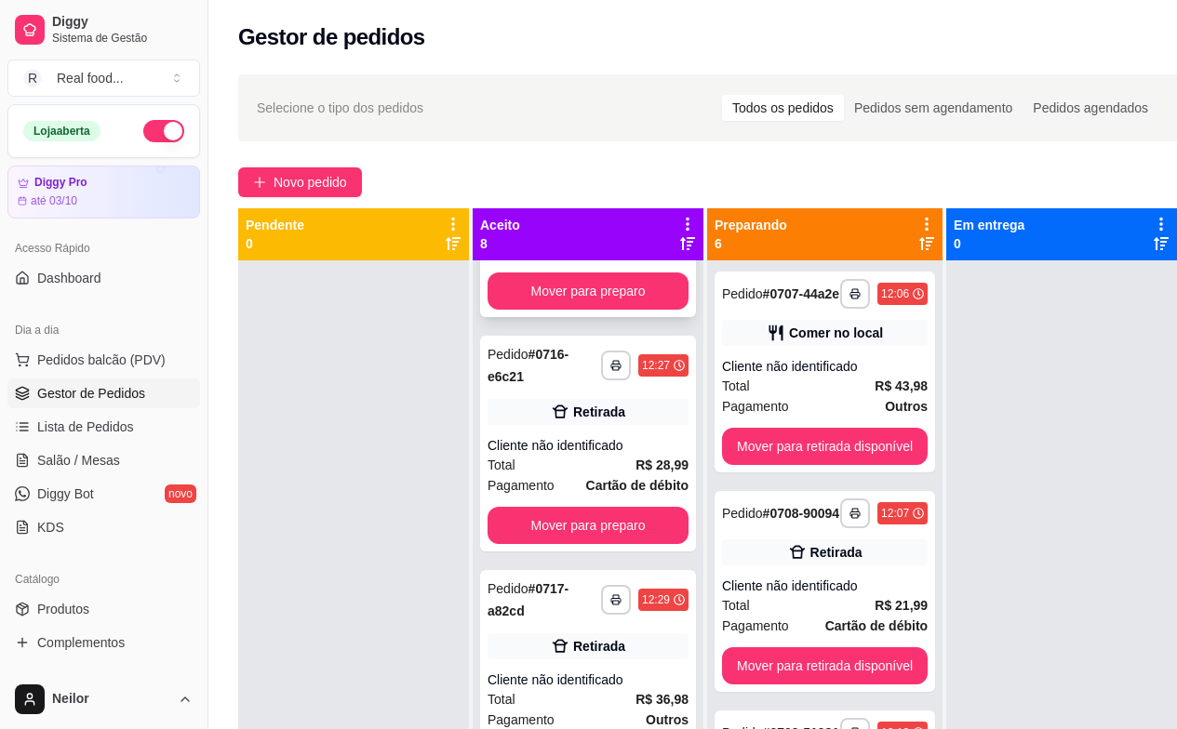
scroll to position [651, 0]
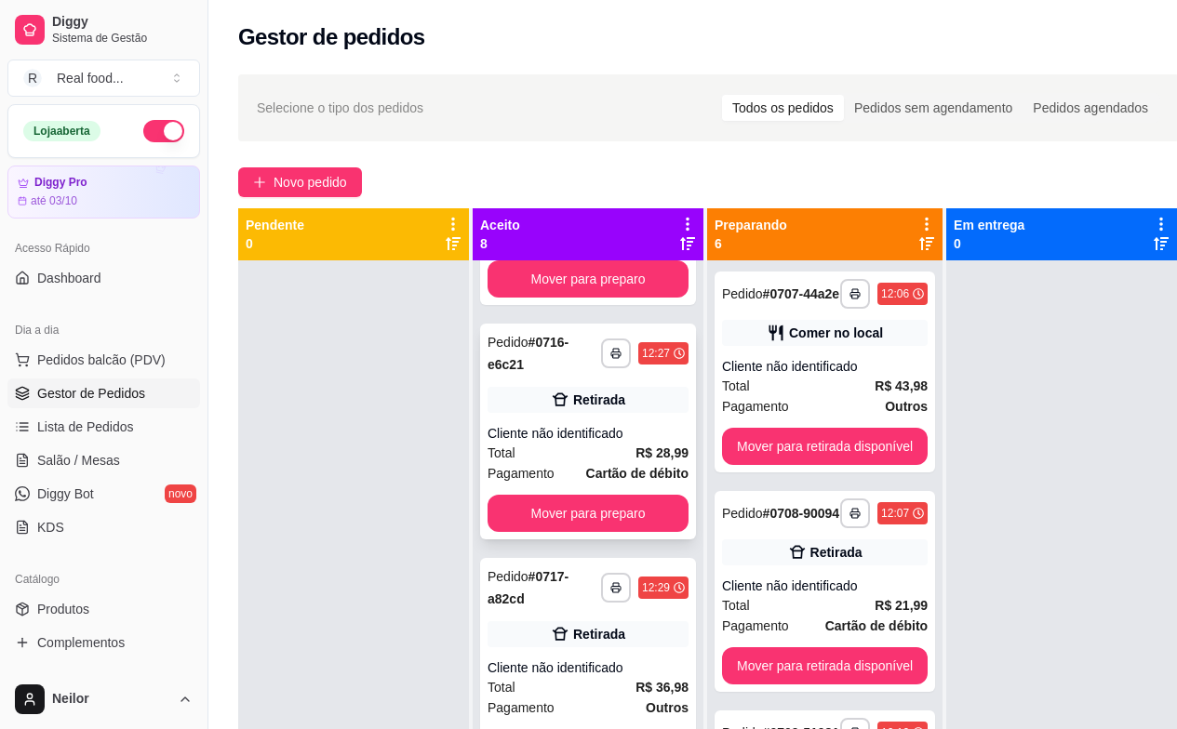
click at [585, 399] on div "Retirada" at bounding box center [599, 400] width 52 height 19
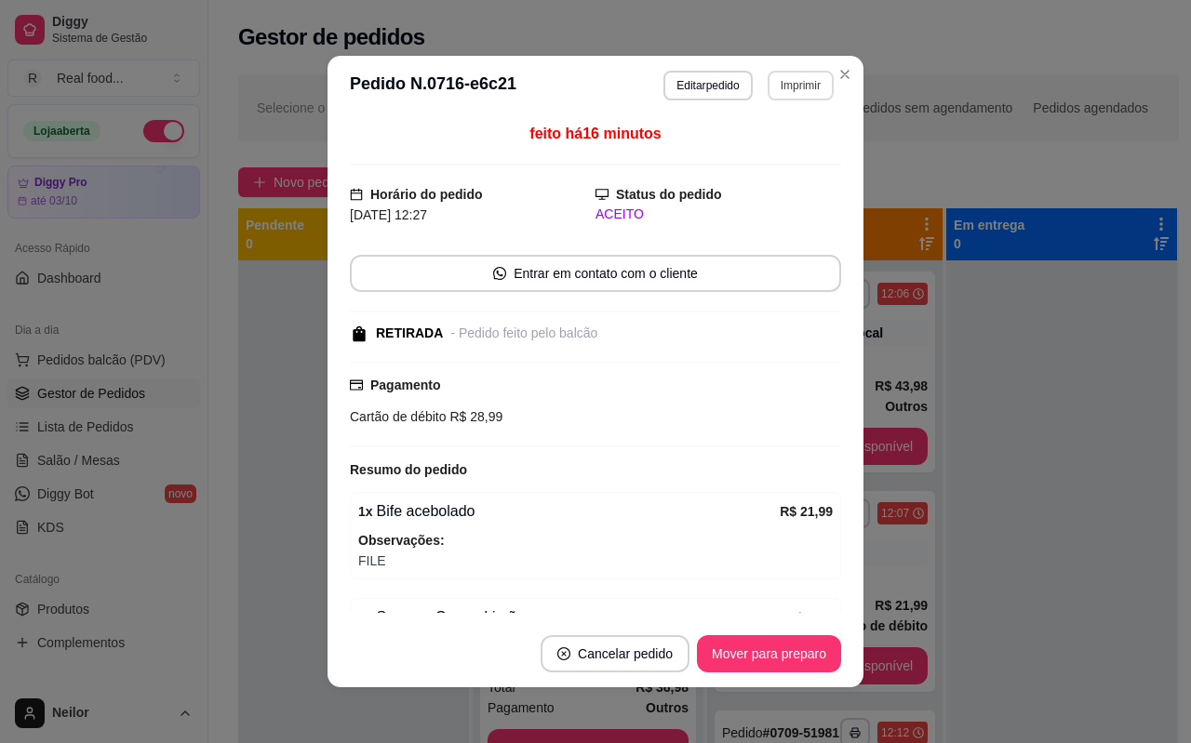
click at [787, 78] on button "Imprimir" at bounding box center [800, 86] width 66 height 30
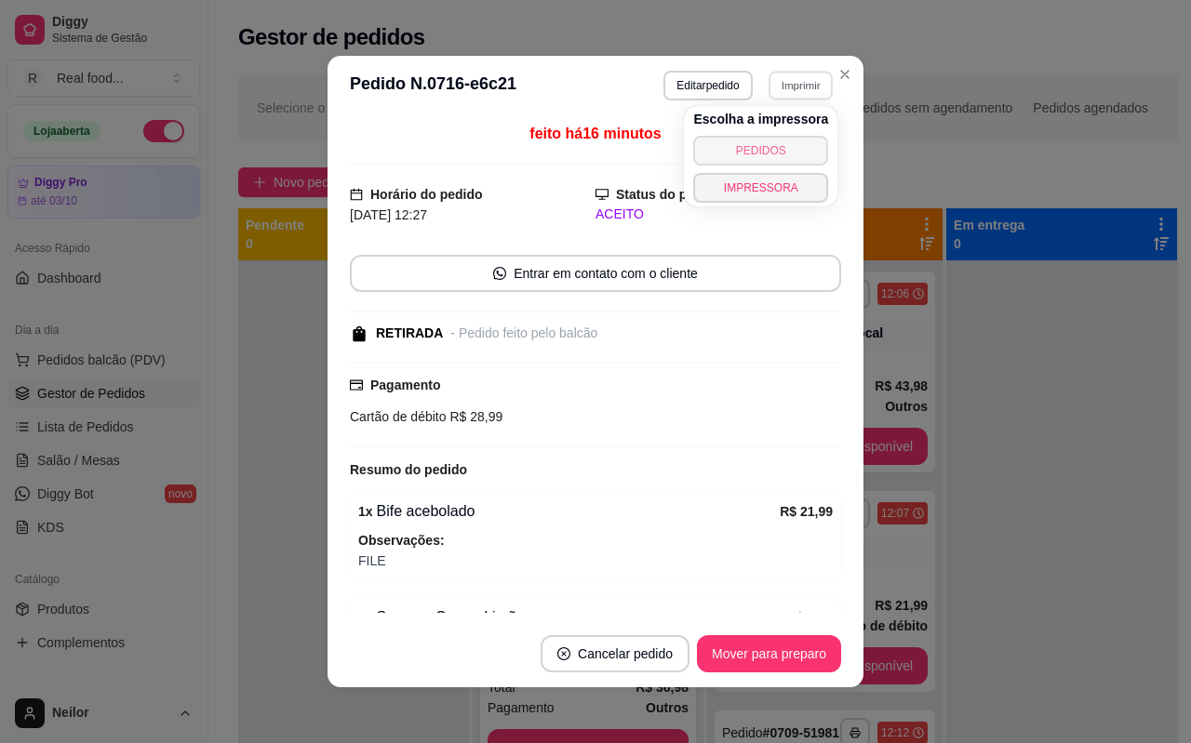
click at [771, 150] on button "PEDIDOS" at bounding box center [760, 151] width 135 height 30
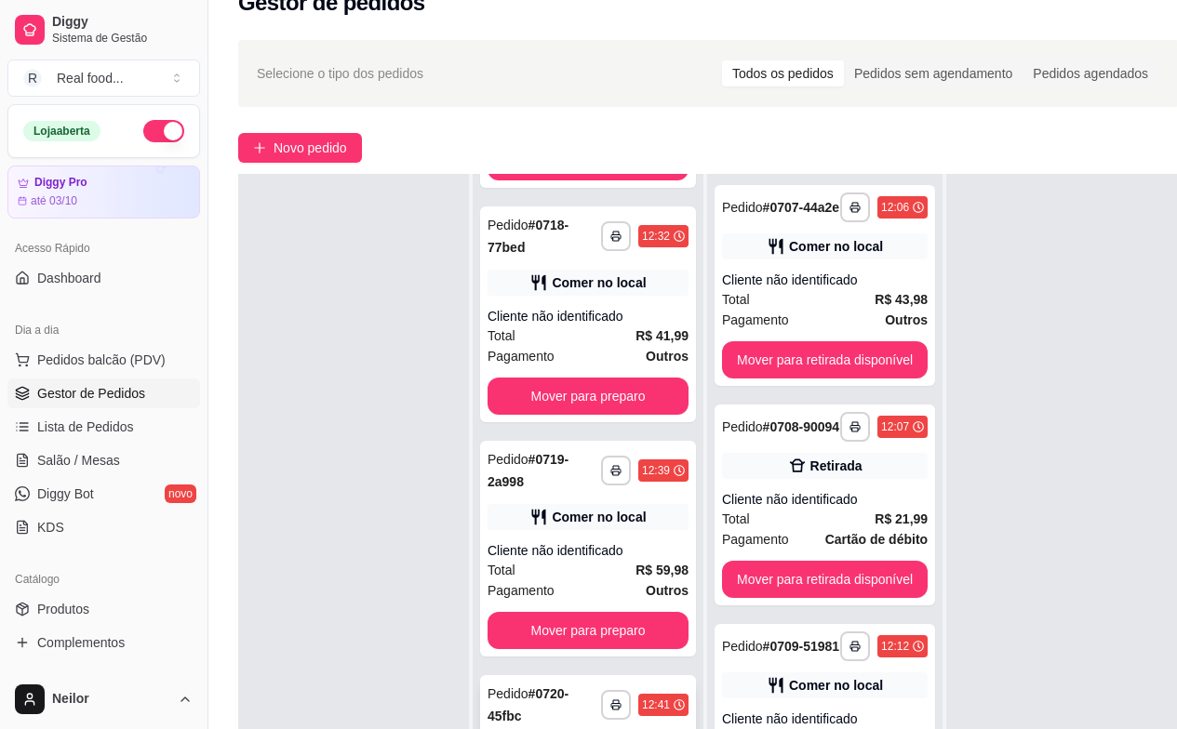
scroll to position [0, 0]
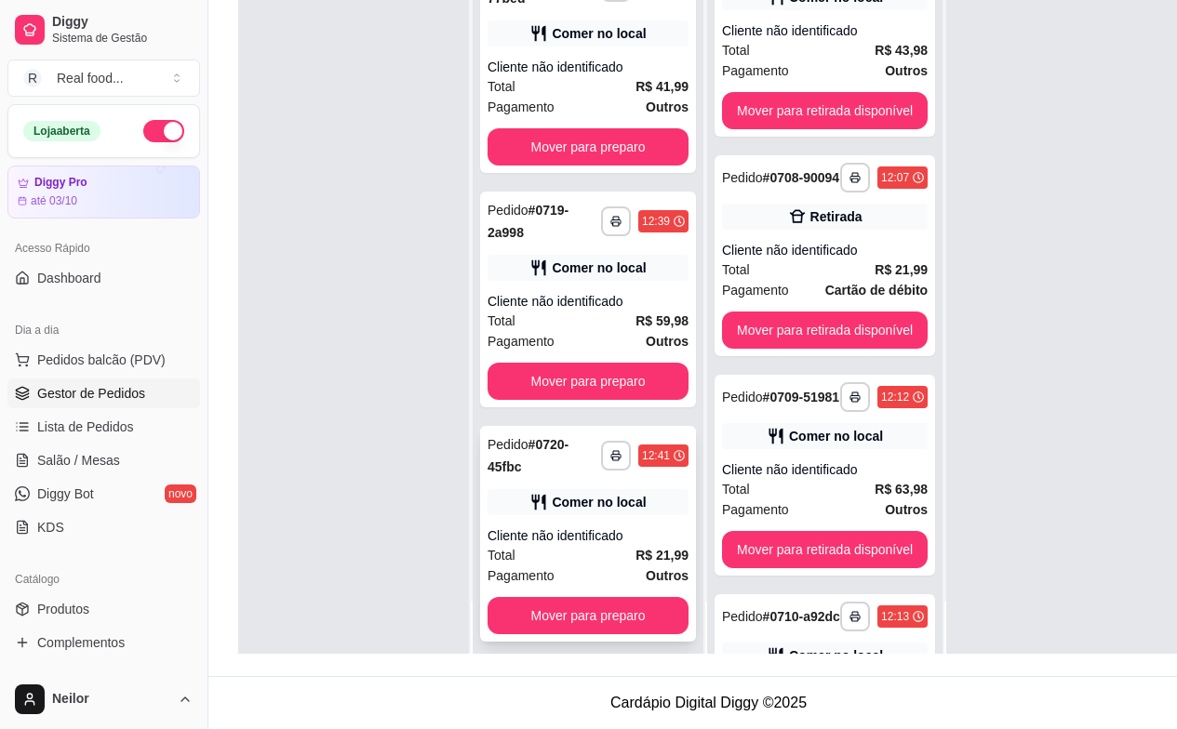
click at [647, 548] on strong "R$ 21,99" at bounding box center [661, 555] width 53 height 15
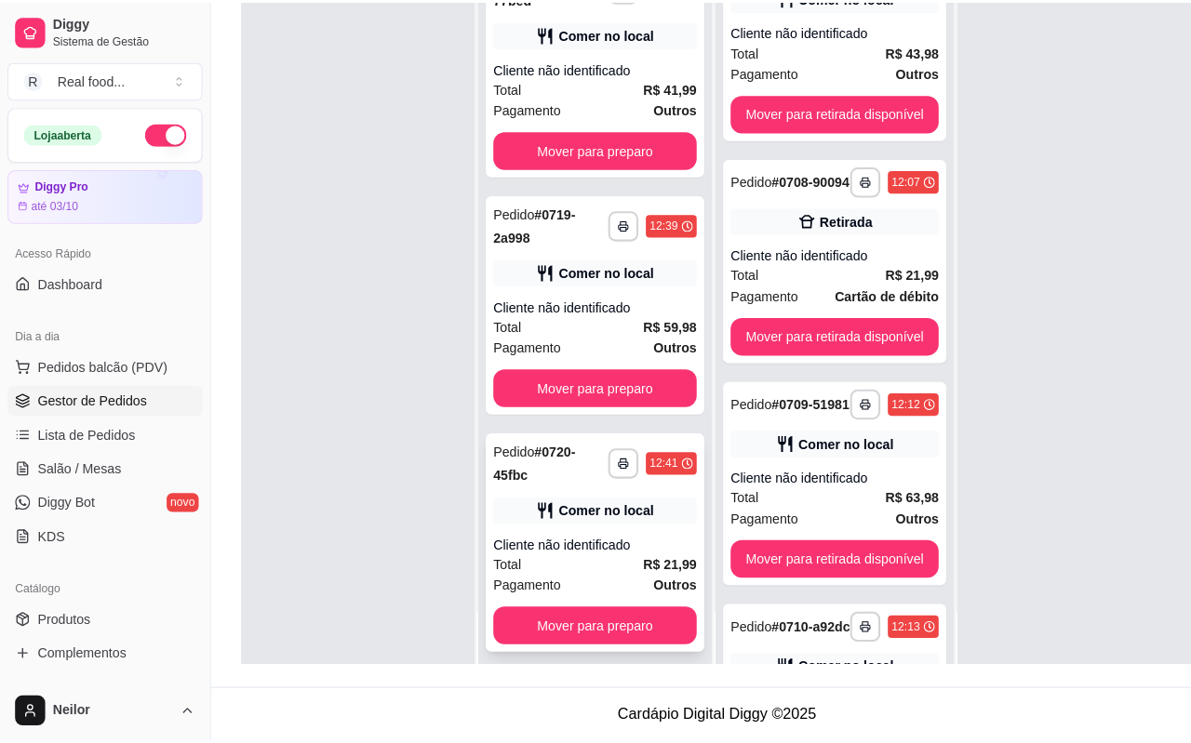
scroll to position [284, 0]
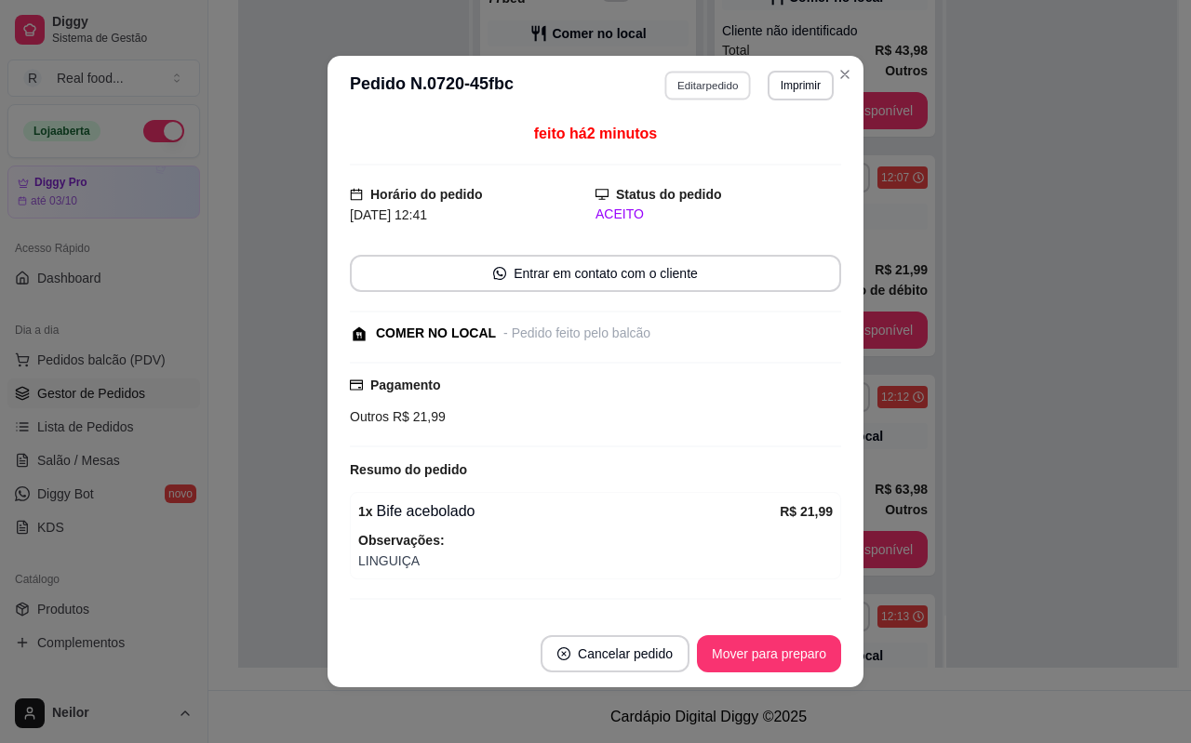
click at [696, 90] on button "Editar pedido" at bounding box center [708, 85] width 87 height 29
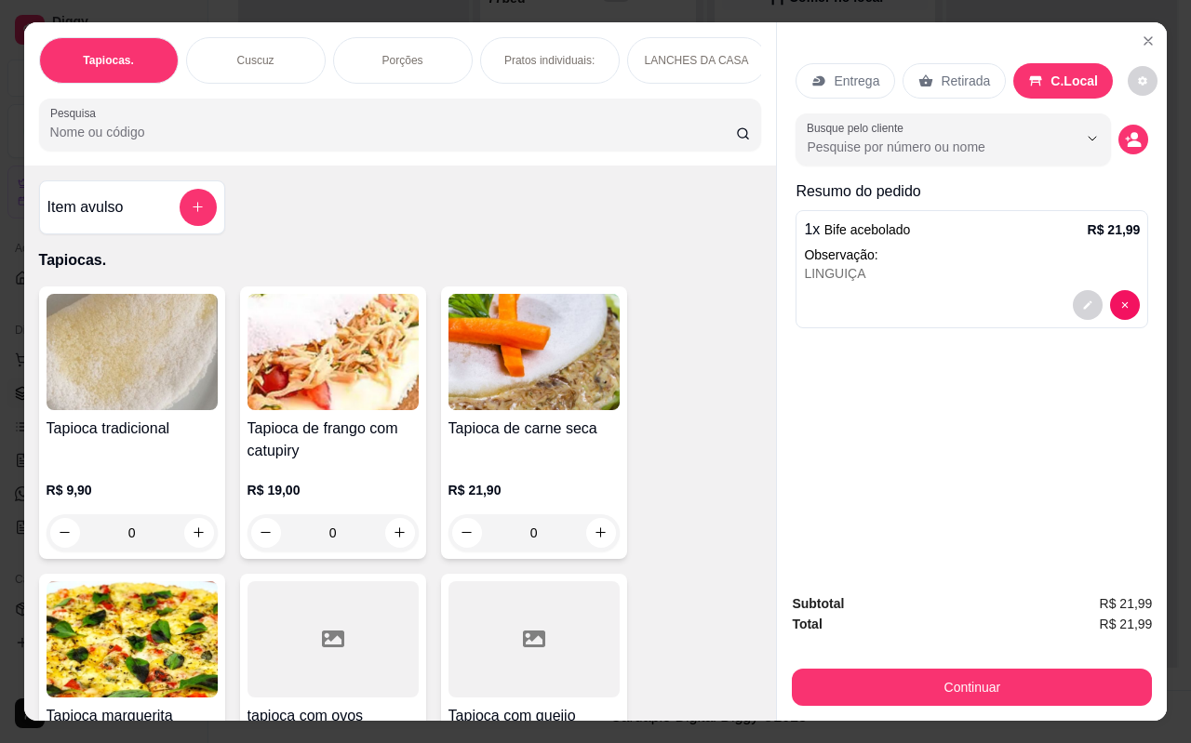
click at [920, 251] on p "Observação:" at bounding box center [972, 255] width 336 height 19
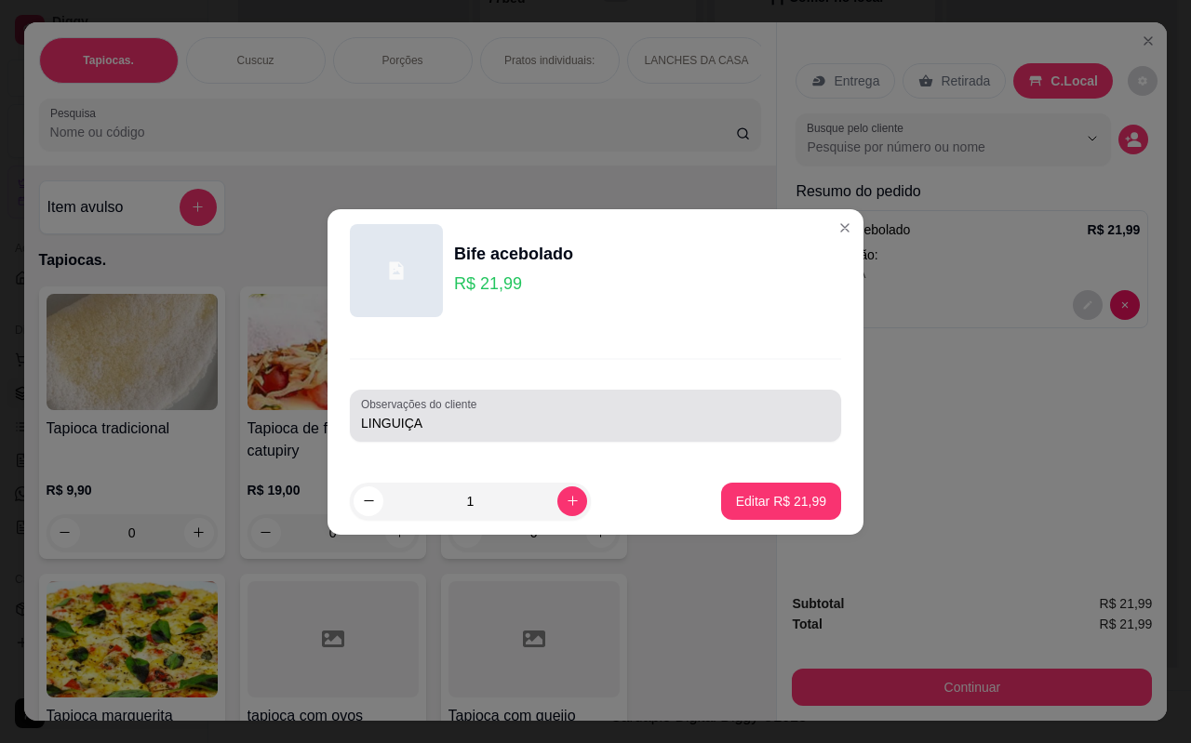
click at [528, 410] on div "LINGUIÇA" at bounding box center [595, 415] width 469 height 37
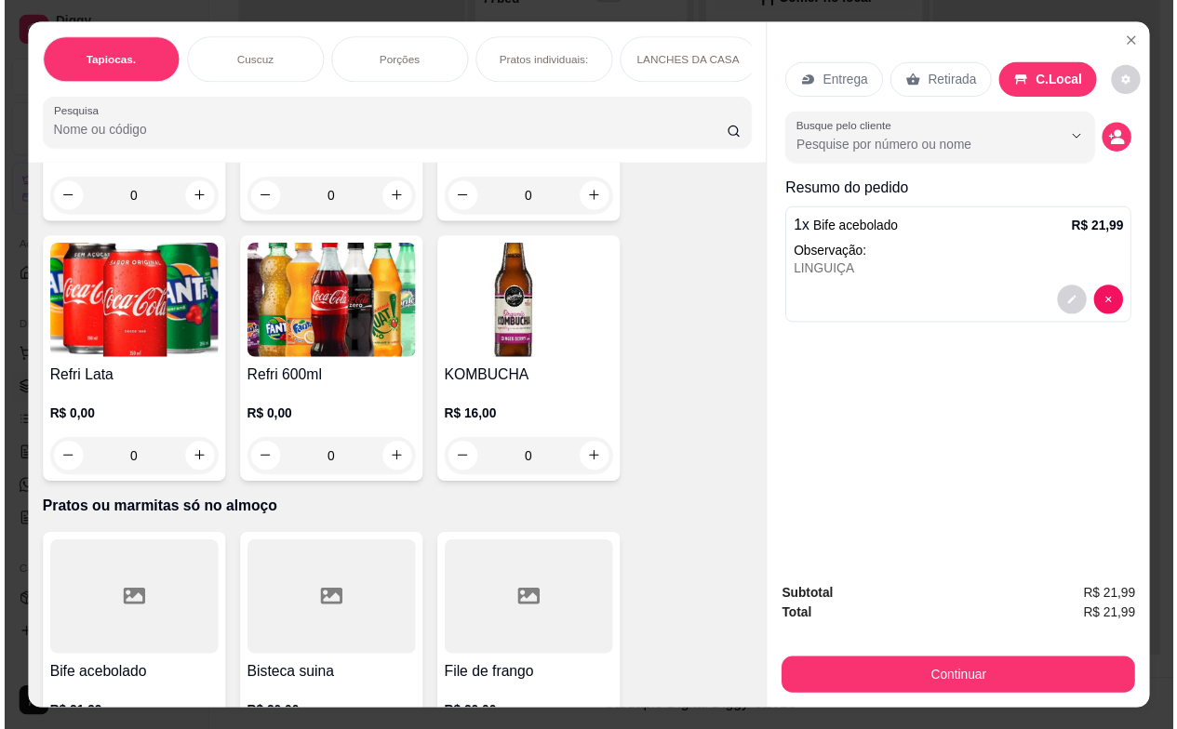
scroll to position [4558, 0]
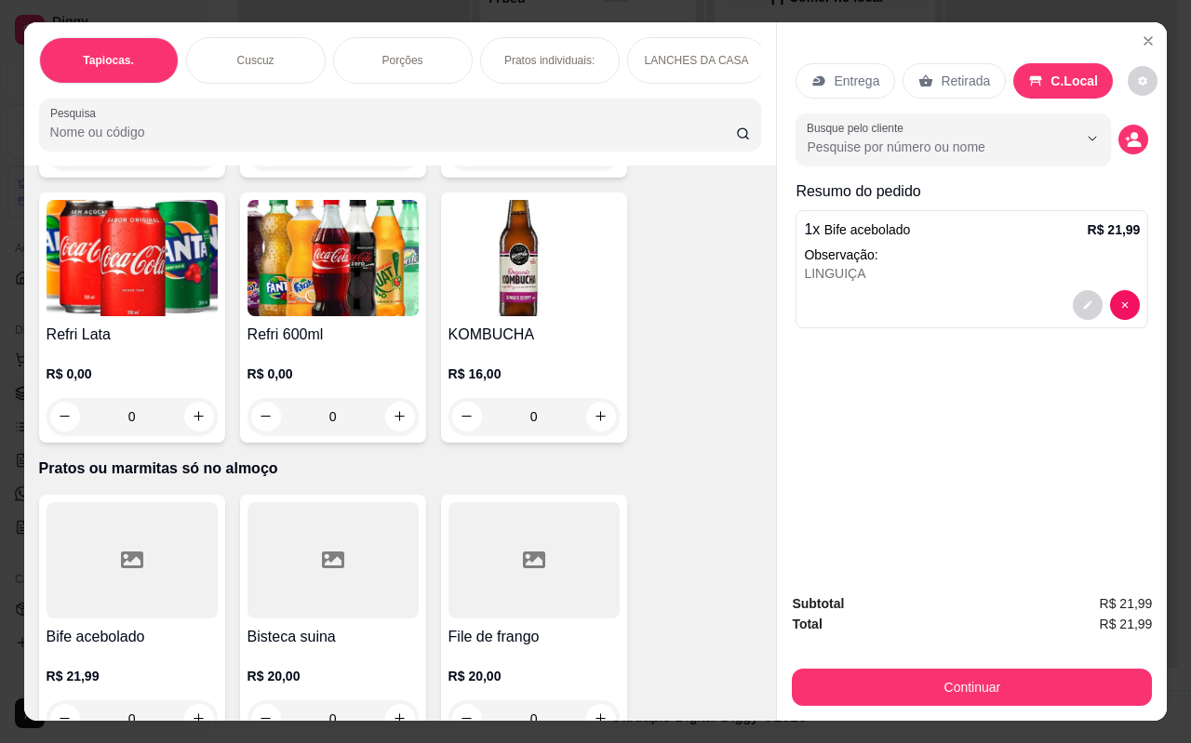
click at [319, 253] on img at bounding box center [332, 258] width 171 height 116
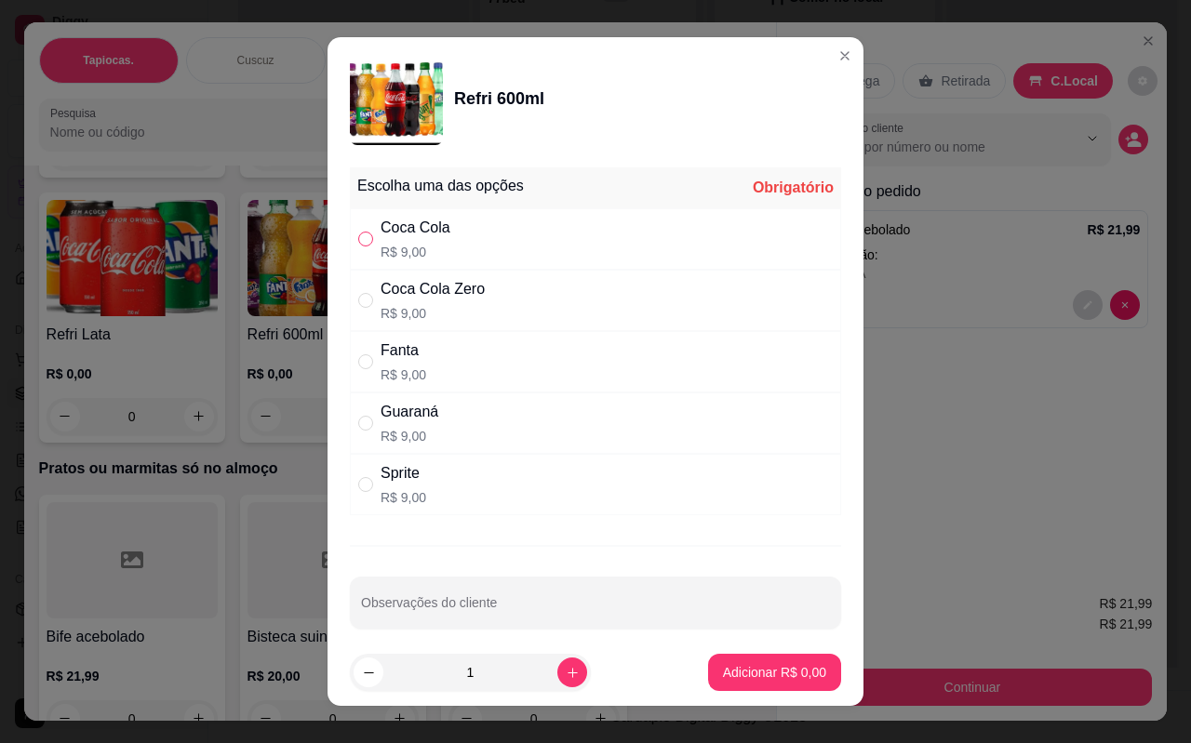
click at [358, 239] on input "" at bounding box center [365, 239] width 15 height 15
radio input "true"
click at [726, 656] on button "Adicionar R$ 9,00" at bounding box center [774, 673] width 129 height 36
type input "1"
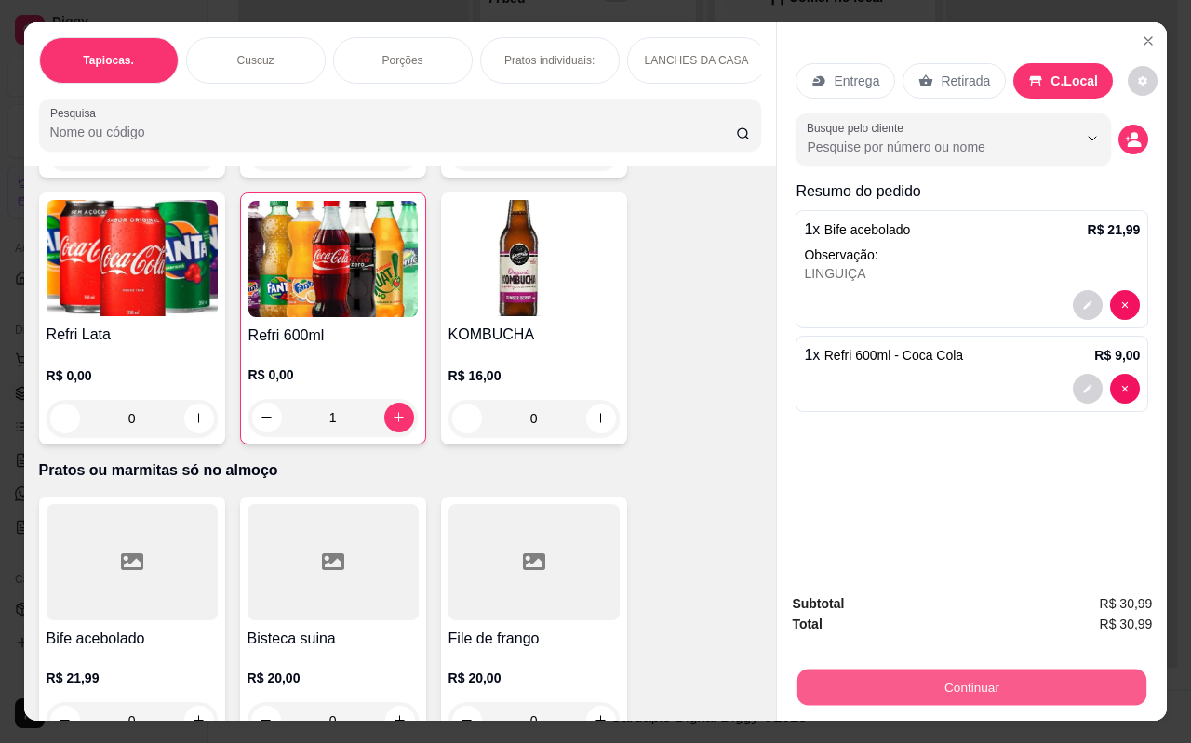
click at [957, 683] on button "Continuar" at bounding box center [971, 688] width 349 height 36
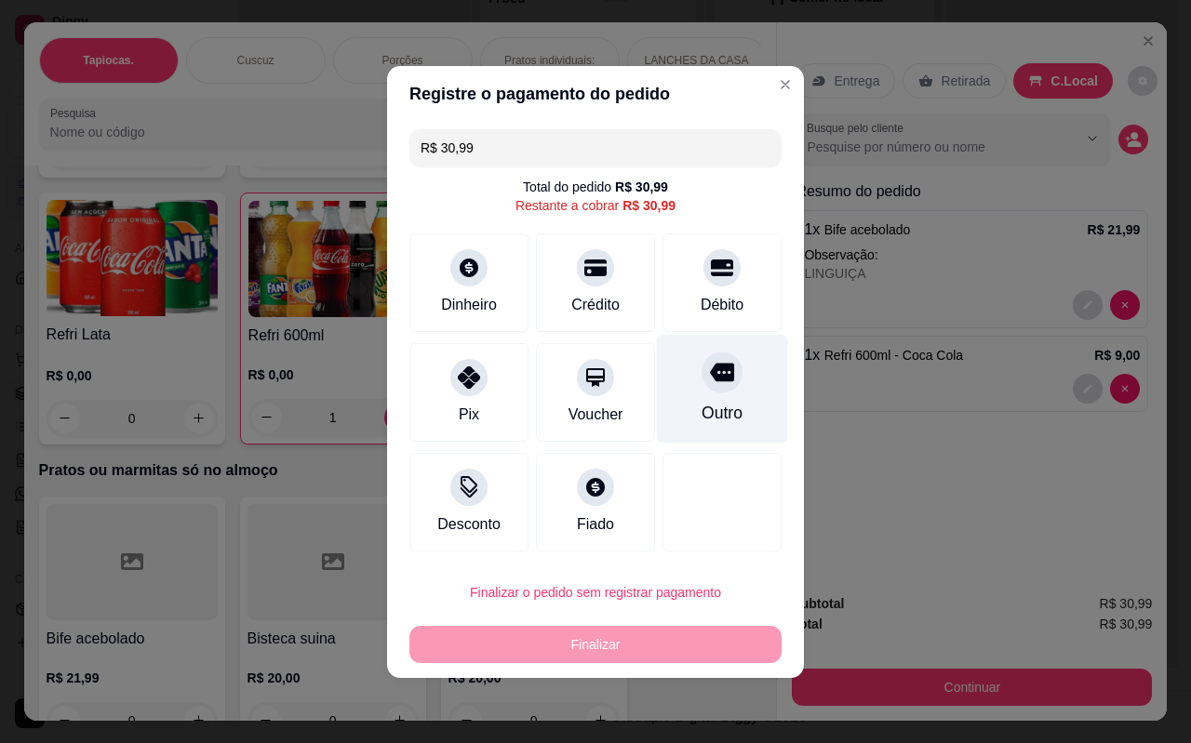
click at [714, 399] on div "Outro" at bounding box center [722, 388] width 131 height 109
type input "R$ 0,00"
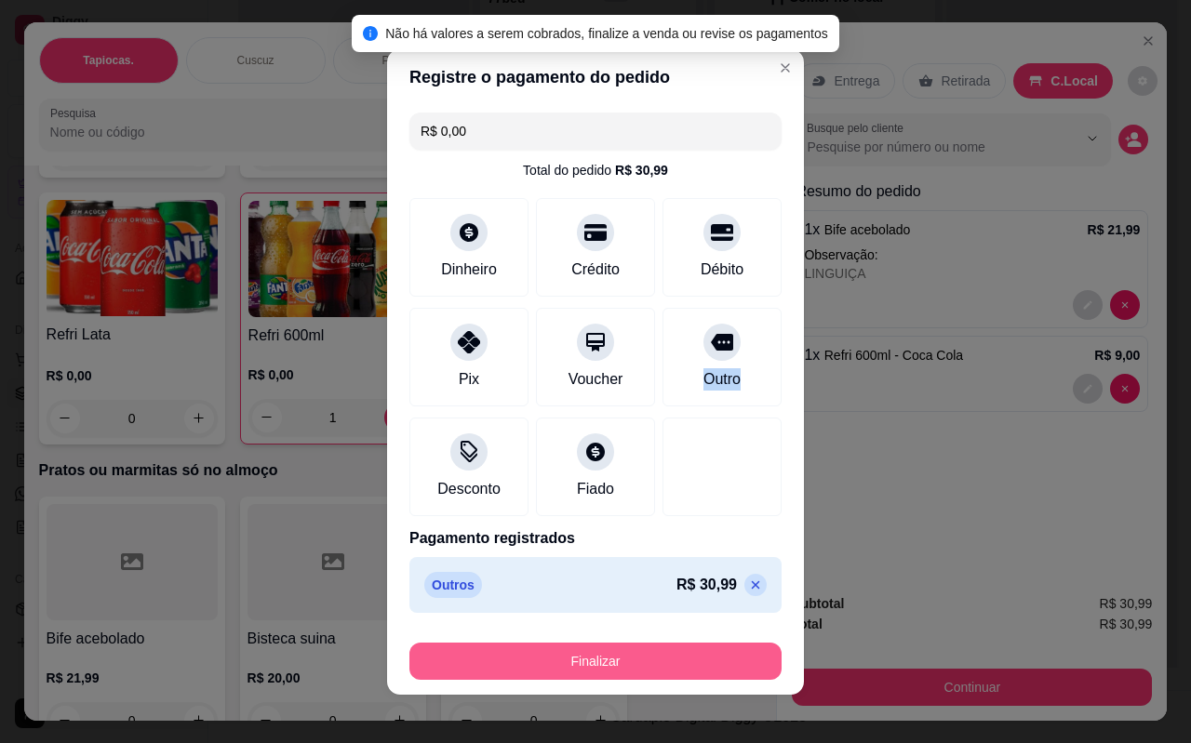
click at [593, 659] on button "Finalizar" at bounding box center [595, 661] width 372 height 37
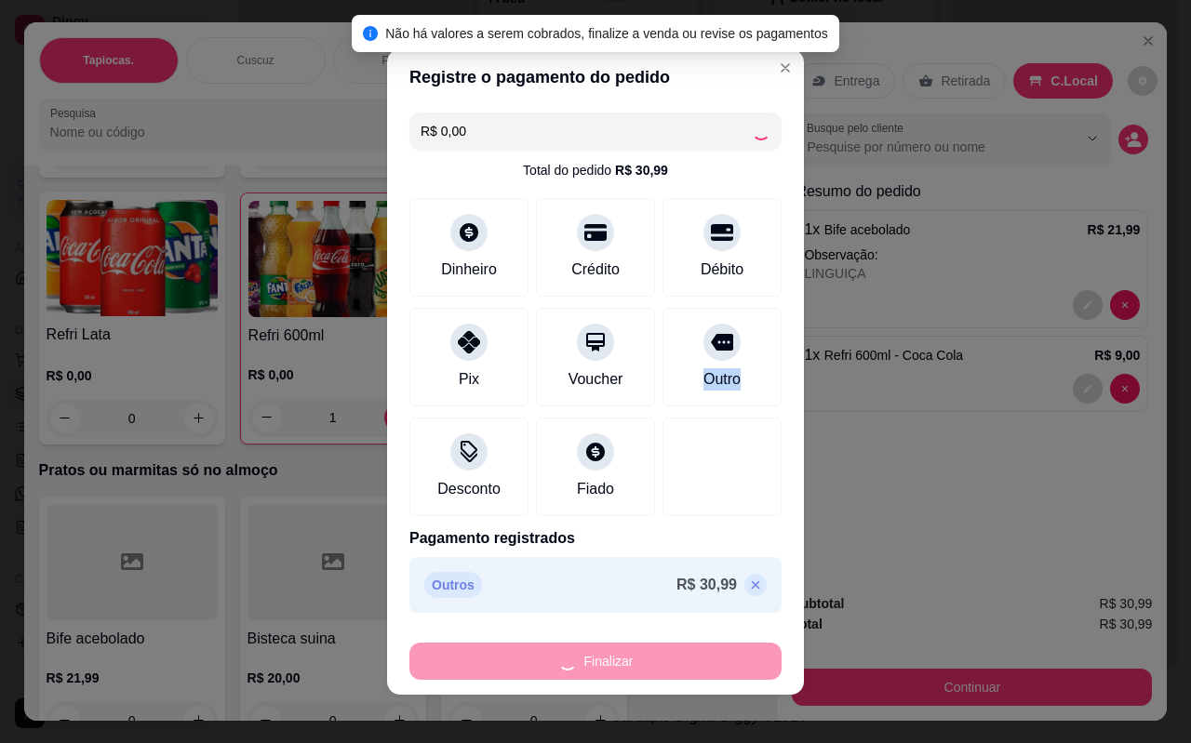
type input "0"
type input "-R$ 30,99"
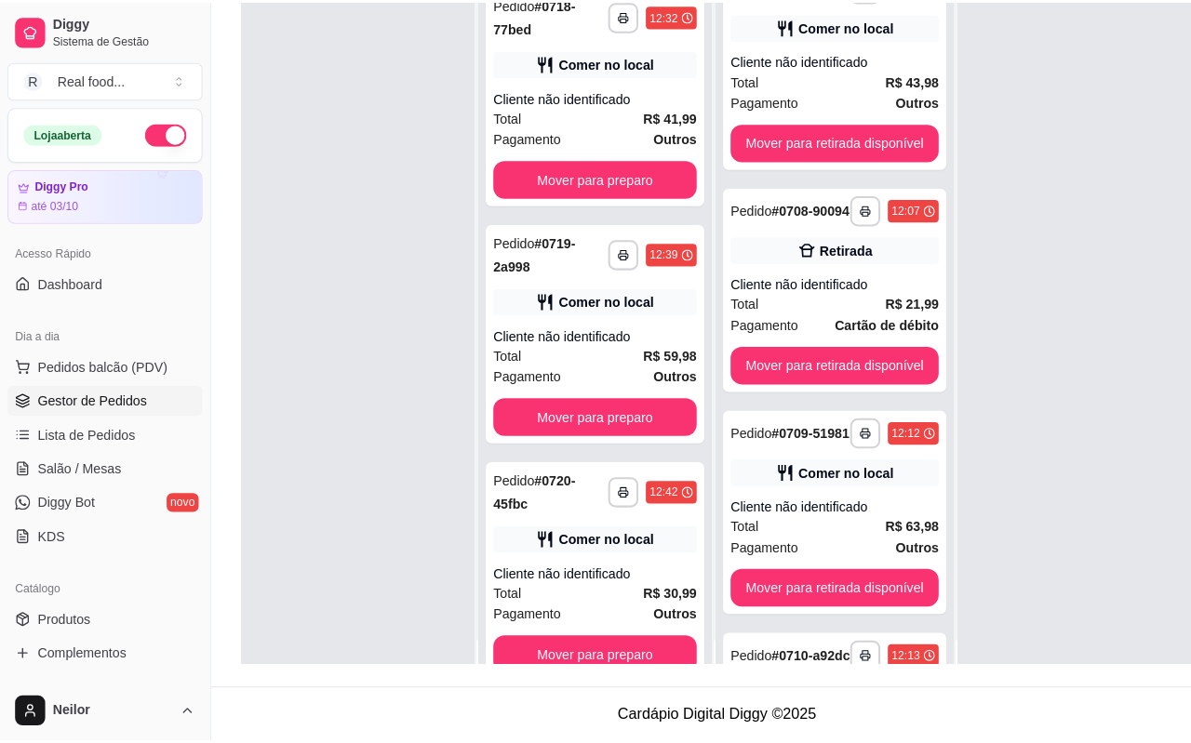
scroll to position [0, 0]
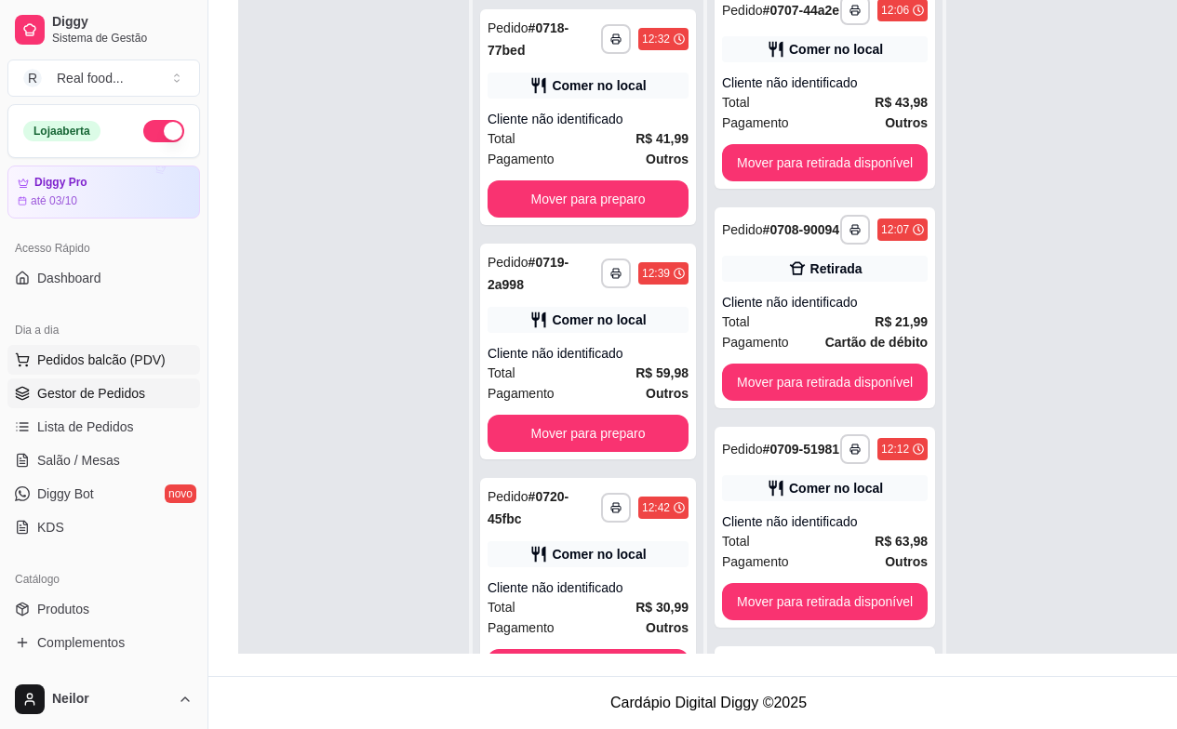
click at [98, 349] on button "Pedidos balcão (PDV)" at bounding box center [103, 360] width 193 height 30
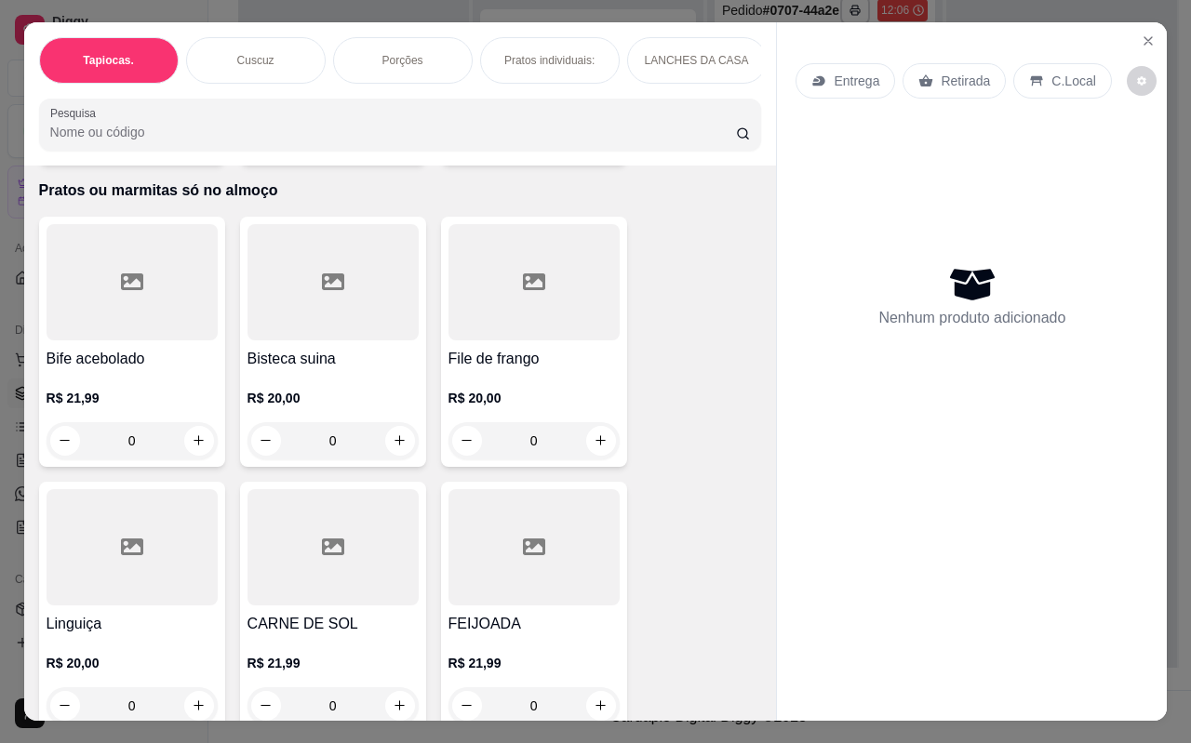
scroll to position [4837, 0]
click at [171, 315] on div at bounding box center [132, 281] width 171 height 116
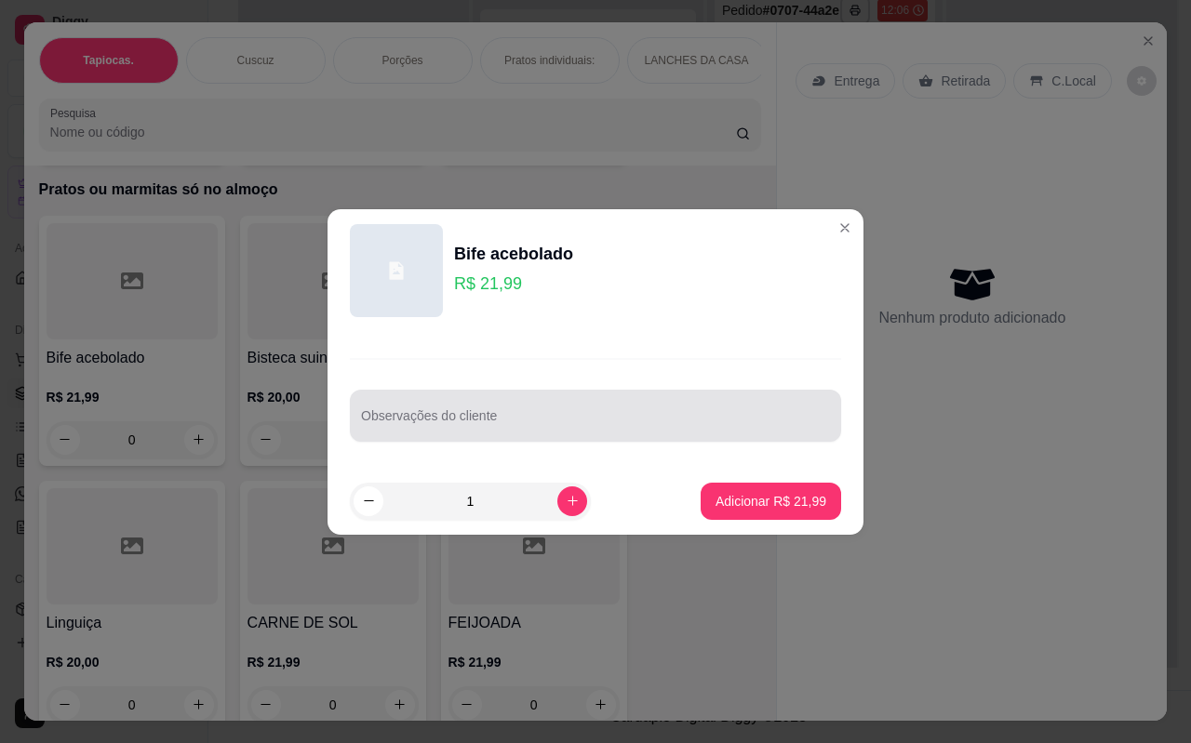
click at [443, 405] on div at bounding box center [595, 415] width 469 height 37
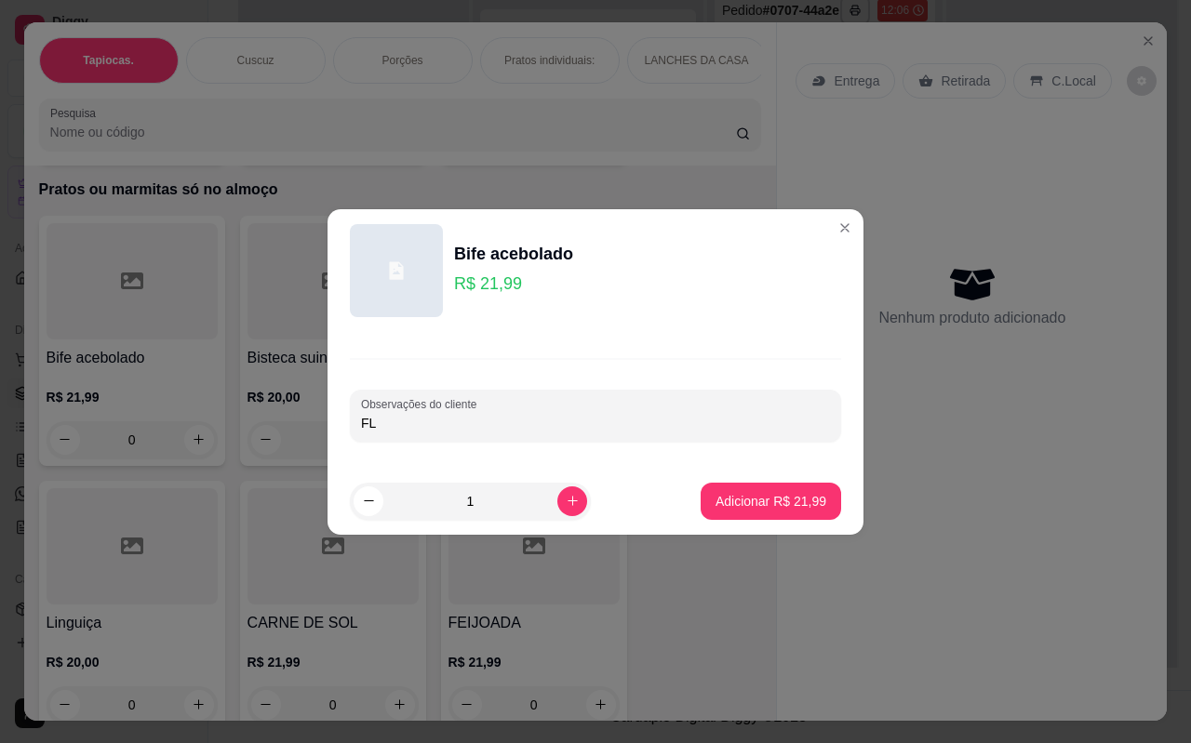
type input "F"
type input "FILE"
click at [776, 506] on p "Adicionar R$ 21,99" at bounding box center [770, 501] width 111 height 19
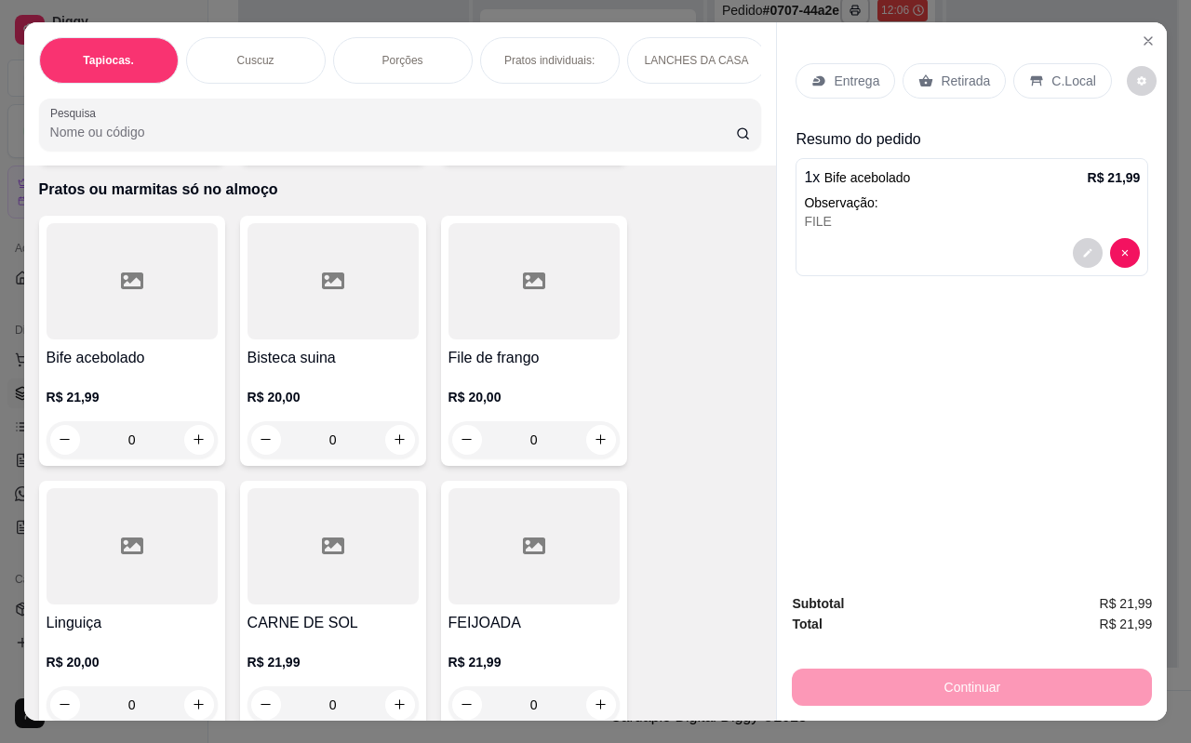
click at [1031, 74] on icon at bounding box center [1036, 80] width 15 height 15
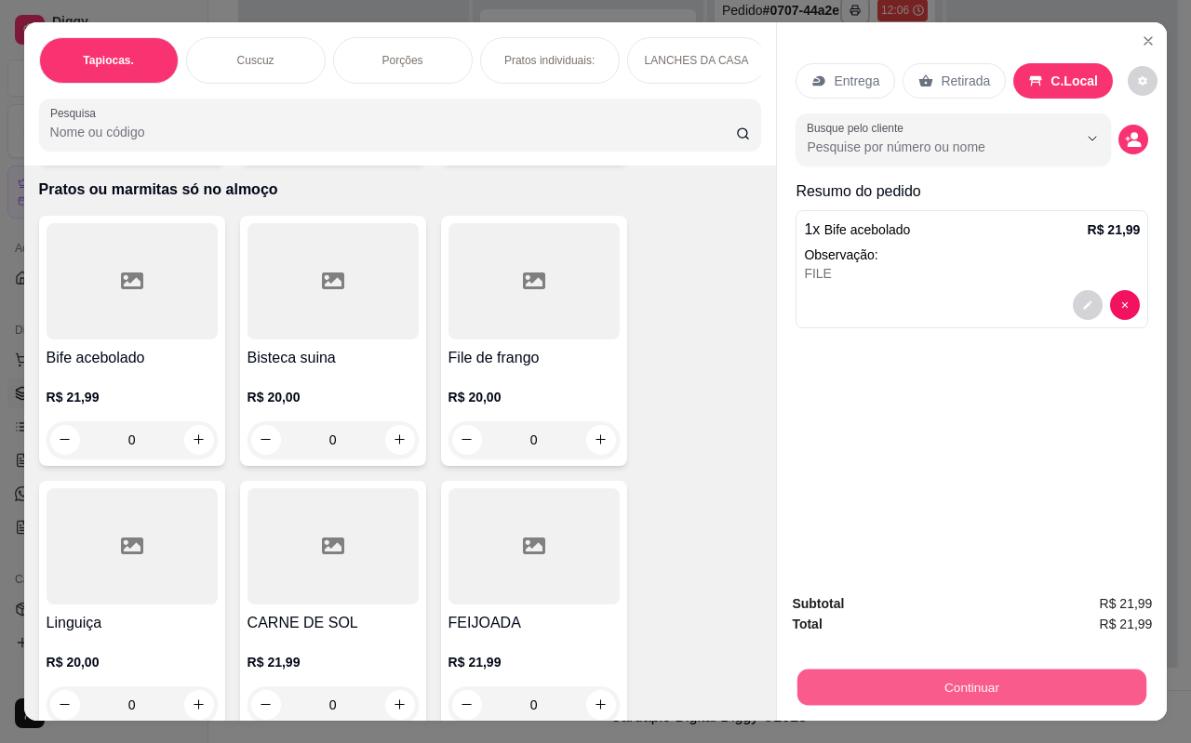
click at [985, 678] on button "Continuar" at bounding box center [971, 688] width 349 height 36
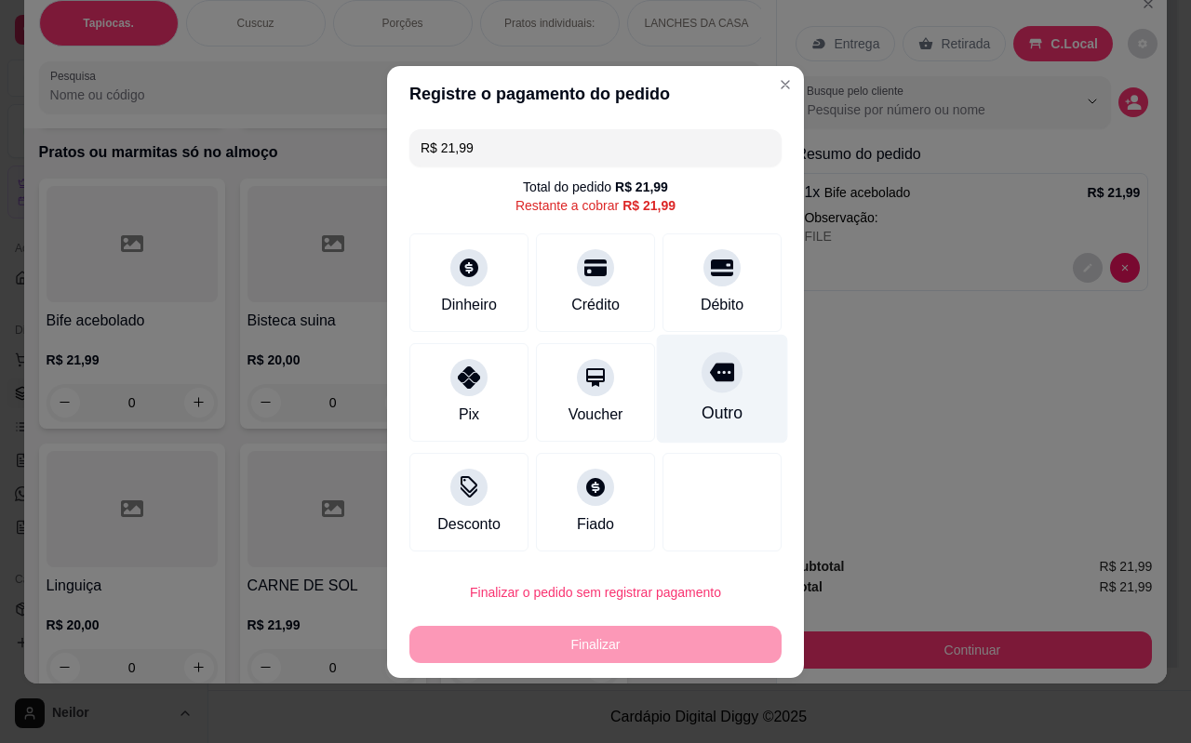
click at [714, 366] on div at bounding box center [721, 372] width 41 height 41
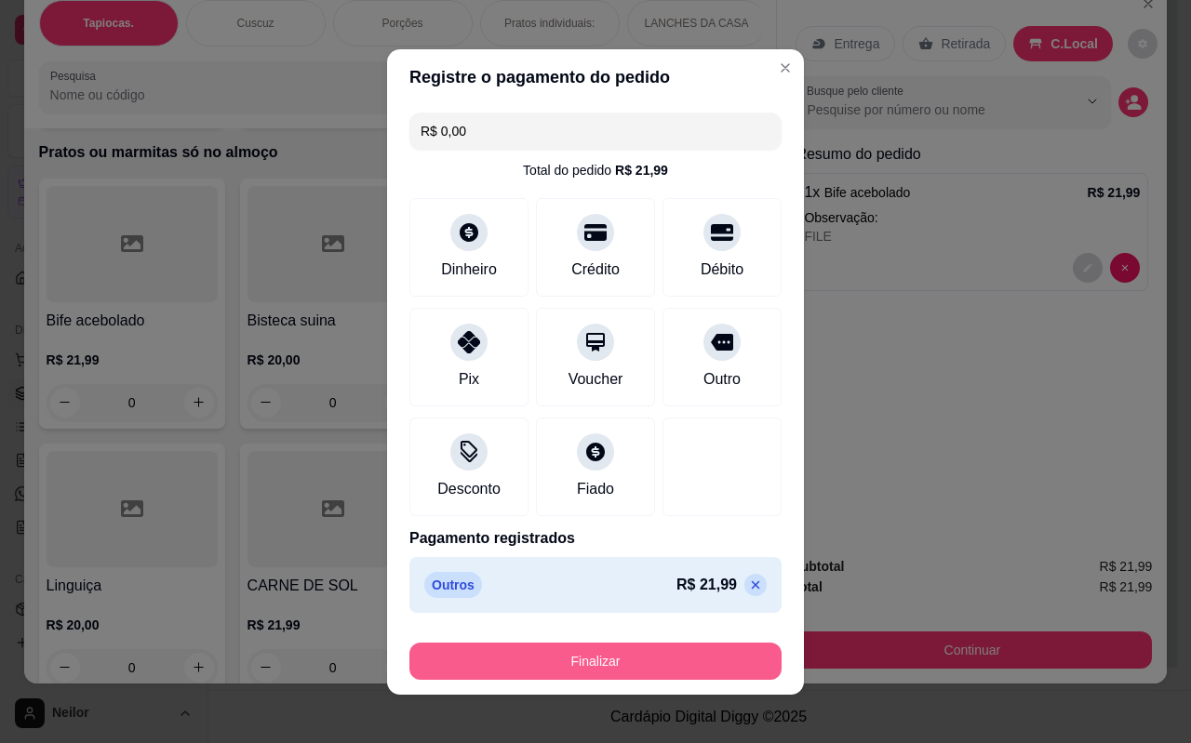
click at [620, 645] on button "Finalizar" at bounding box center [595, 661] width 372 height 37
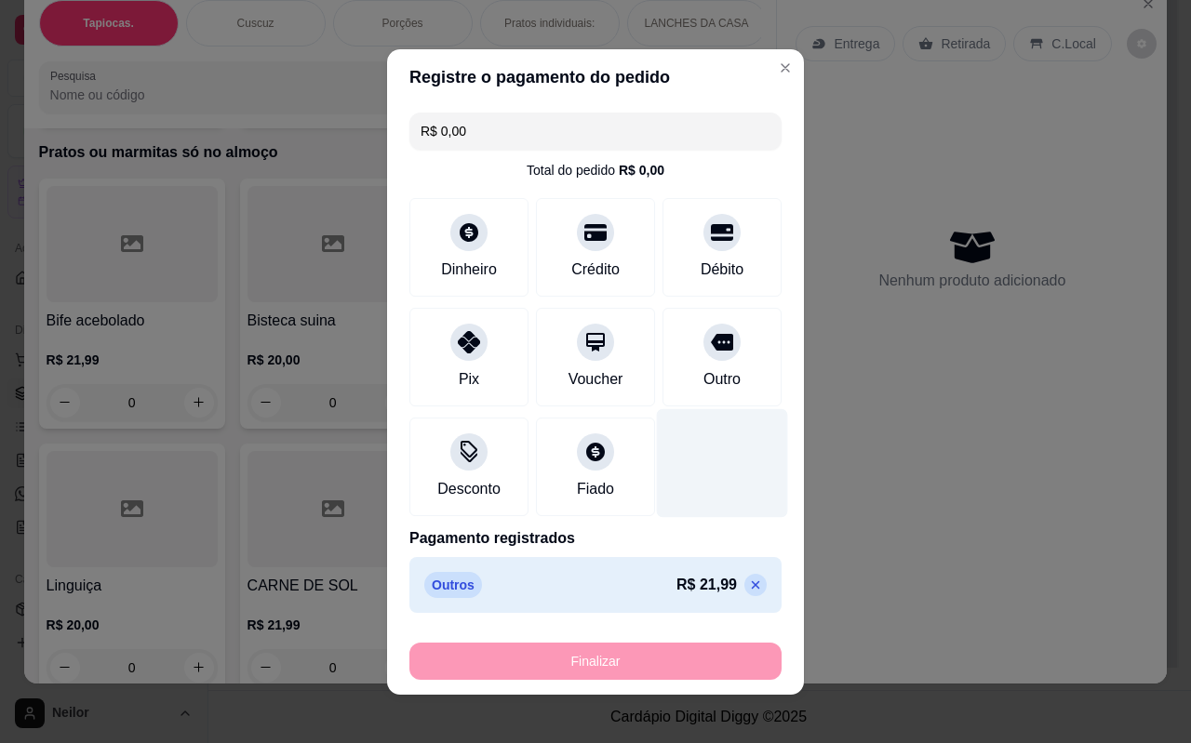
type input "-R$ 21,99"
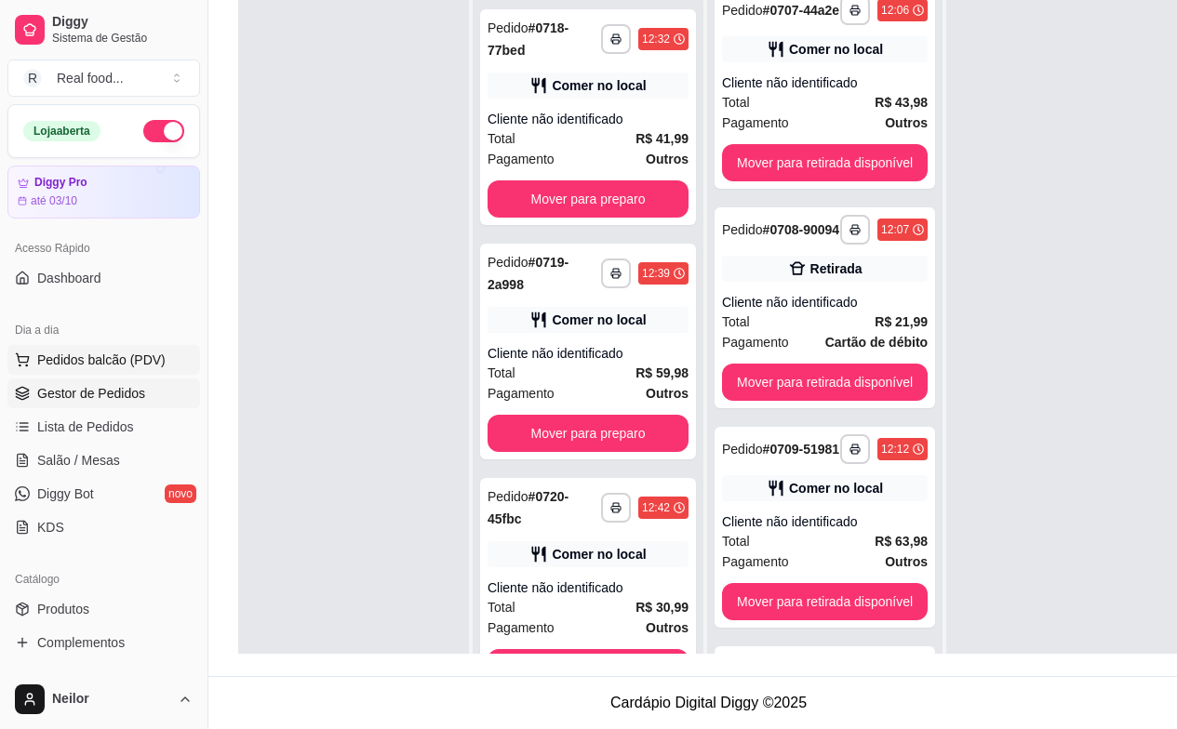
click at [109, 363] on span "Pedidos balcão (PDV)" at bounding box center [101, 360] width 128 height 19
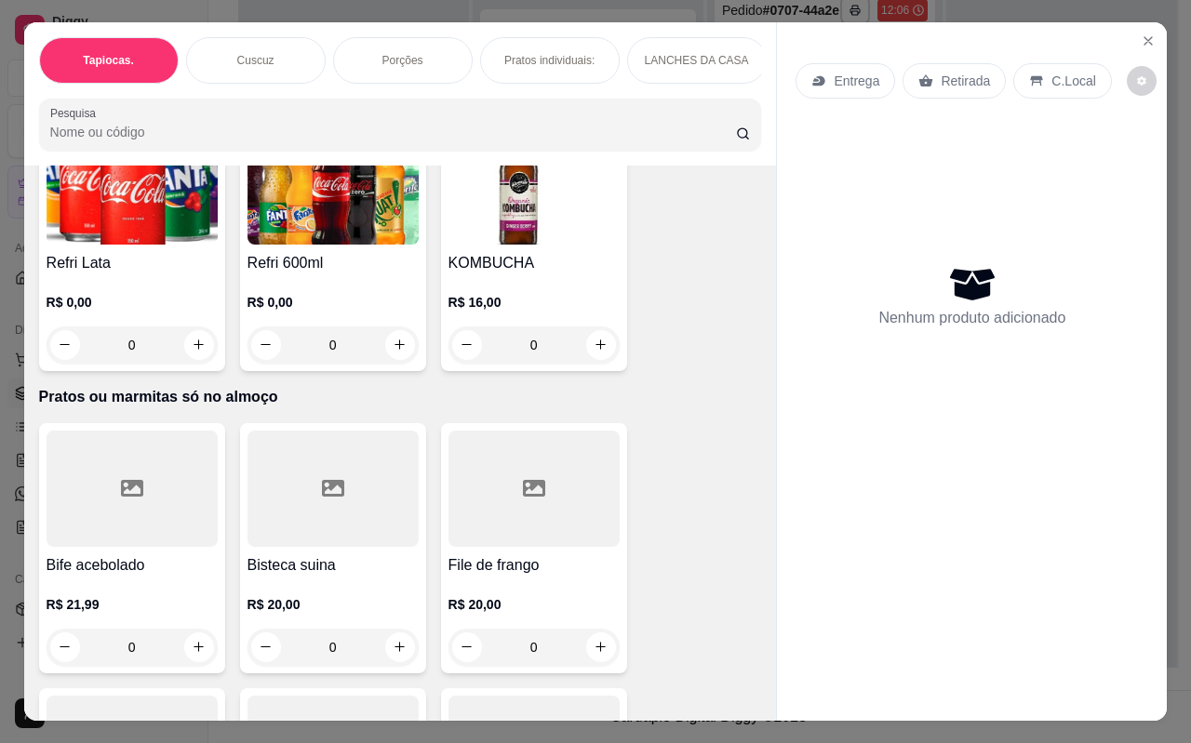
scroll to position [4651, 0]
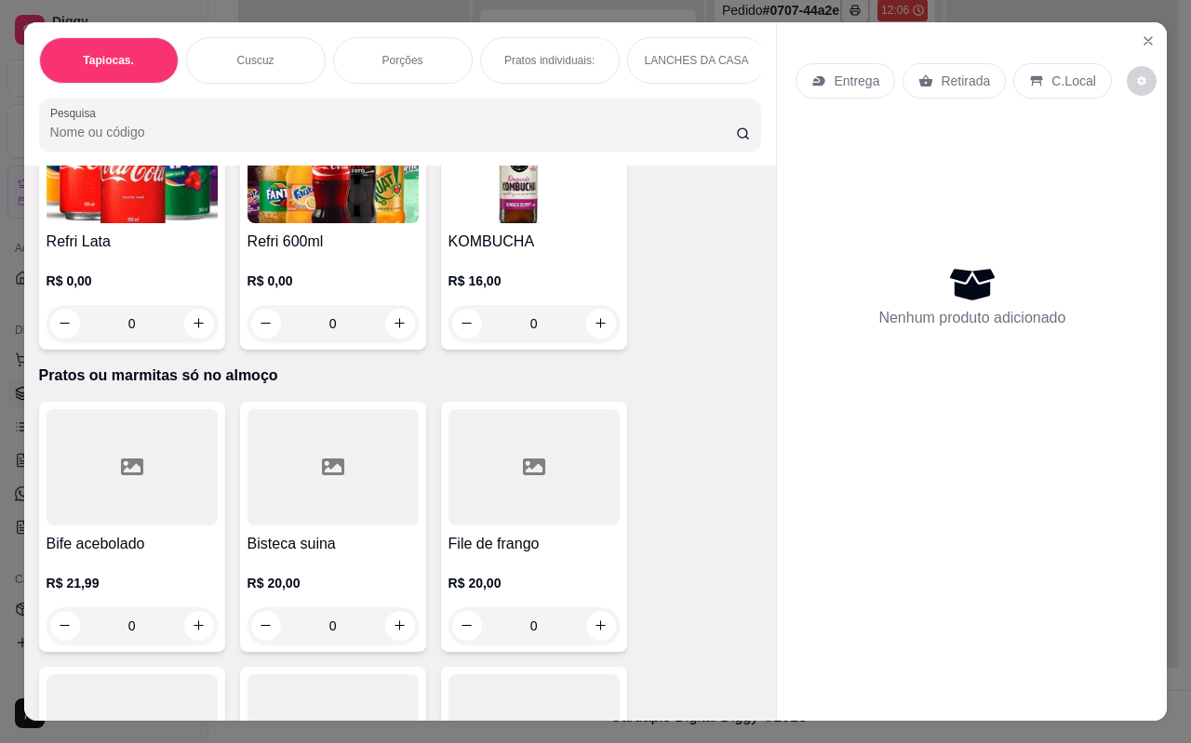
click at [217, 471] on div "Bife acebolado R$ 21,99 0" at bounding box center [132, 527] width 186 height 250
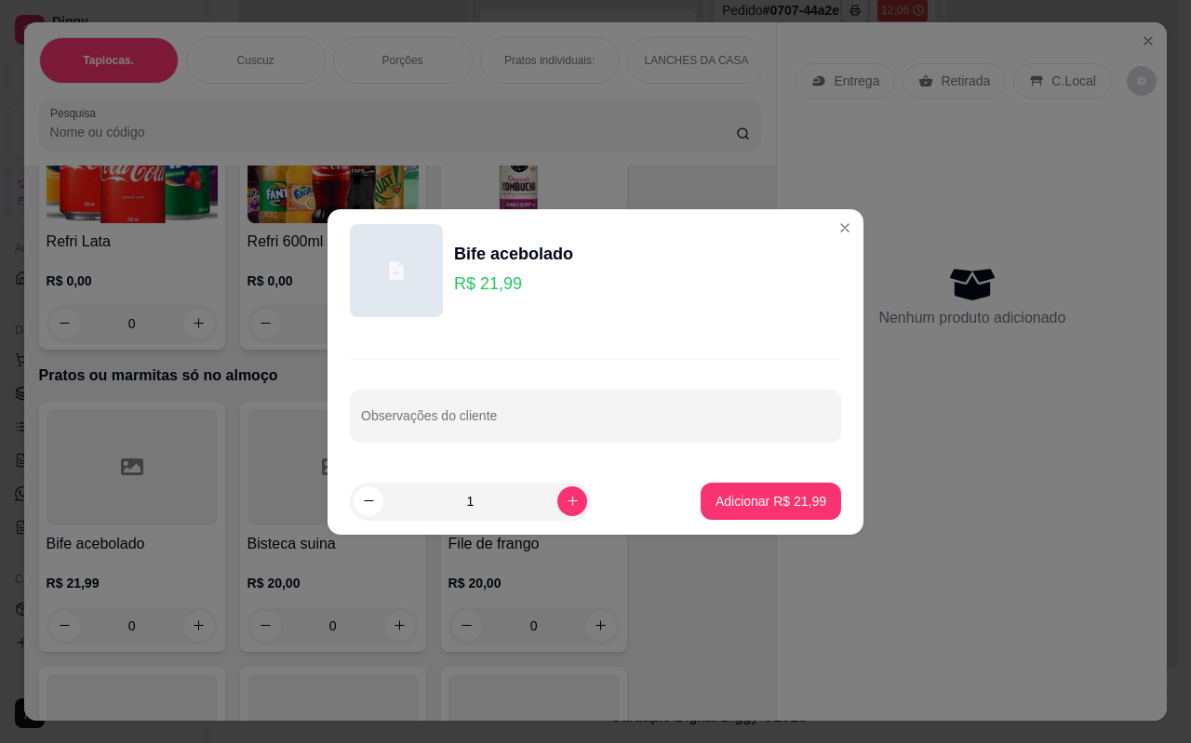
click at [458, 449] on div "Observações do cliente" at bounding box center [595, 400] width 536 height 136
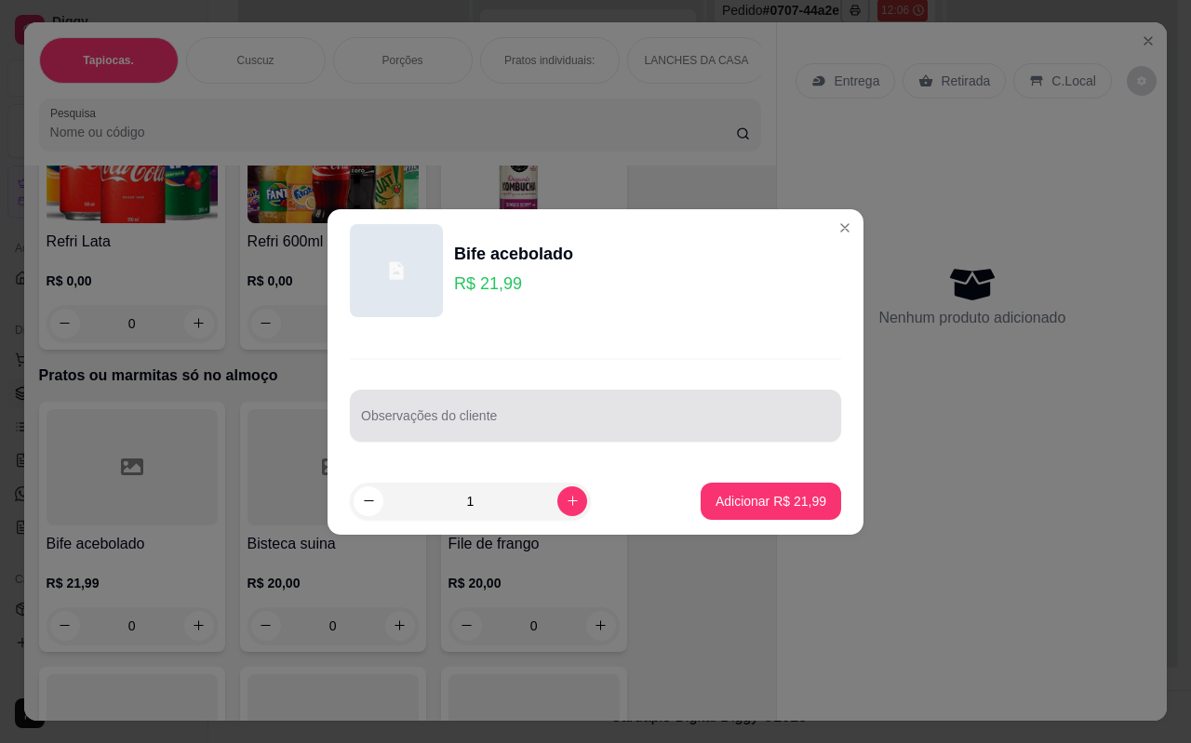
click at [472, 409] on div at bounding box center [595, 415] width 469 height 37
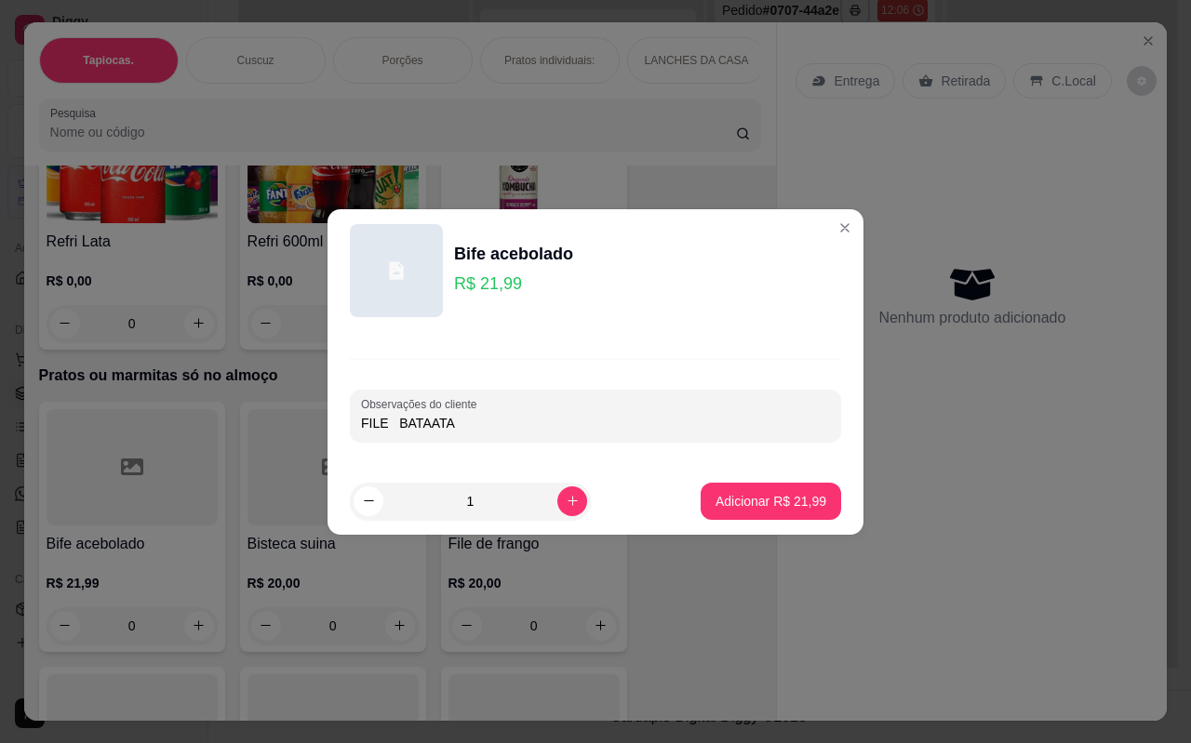
type input "FILE BATAATA"
click at [767, 523] on footer "1 Adicionar R$ 21,99" at bounding box center [595, 501] width 536 height 67
click at [786, 499] on p "Adicionar R$ 21,99" at bounding box center [770, 501] width 111 height 19
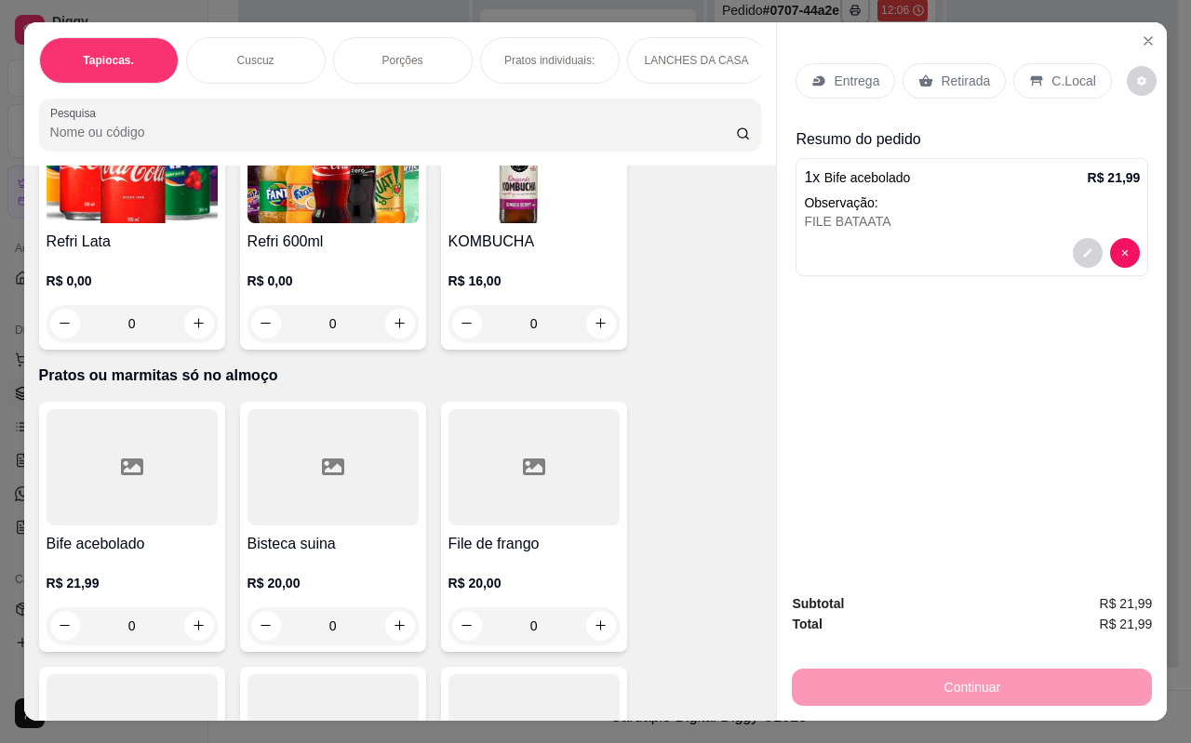
click at [534, 498] on div at bounding box center [533, 467] width 171 height 116
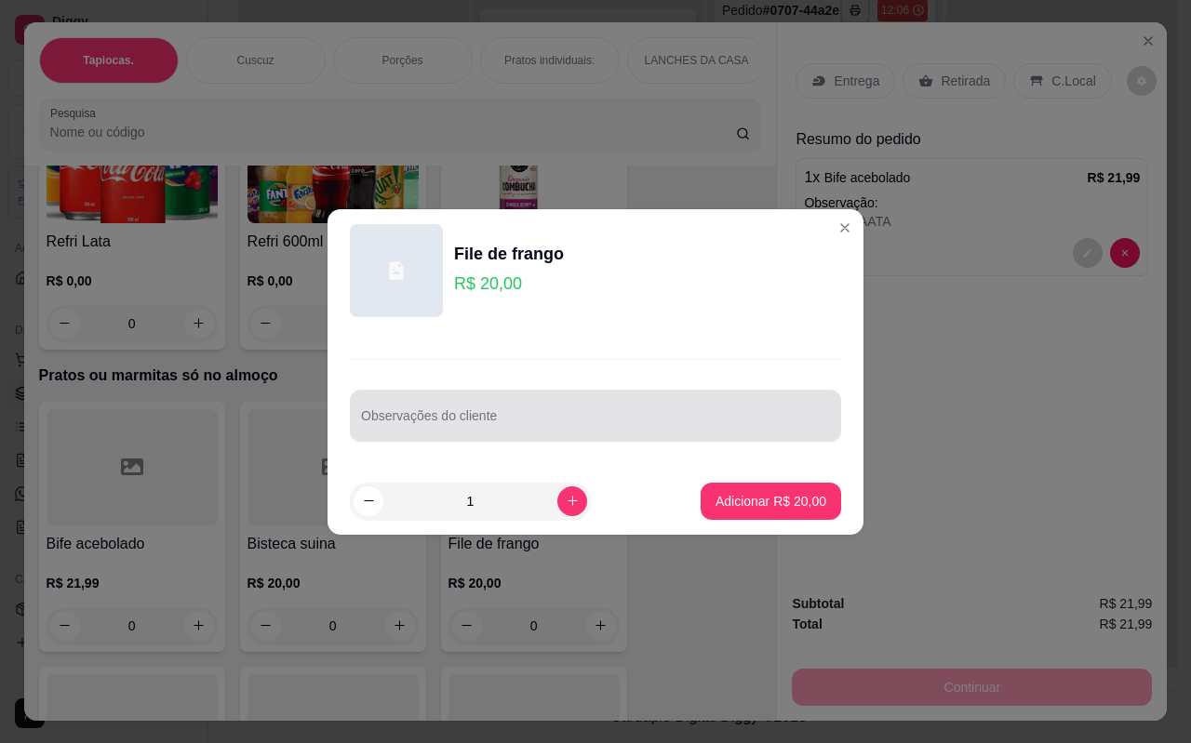
click at [537, 412] on div at bounding box center [595, 415] width 469 height 37
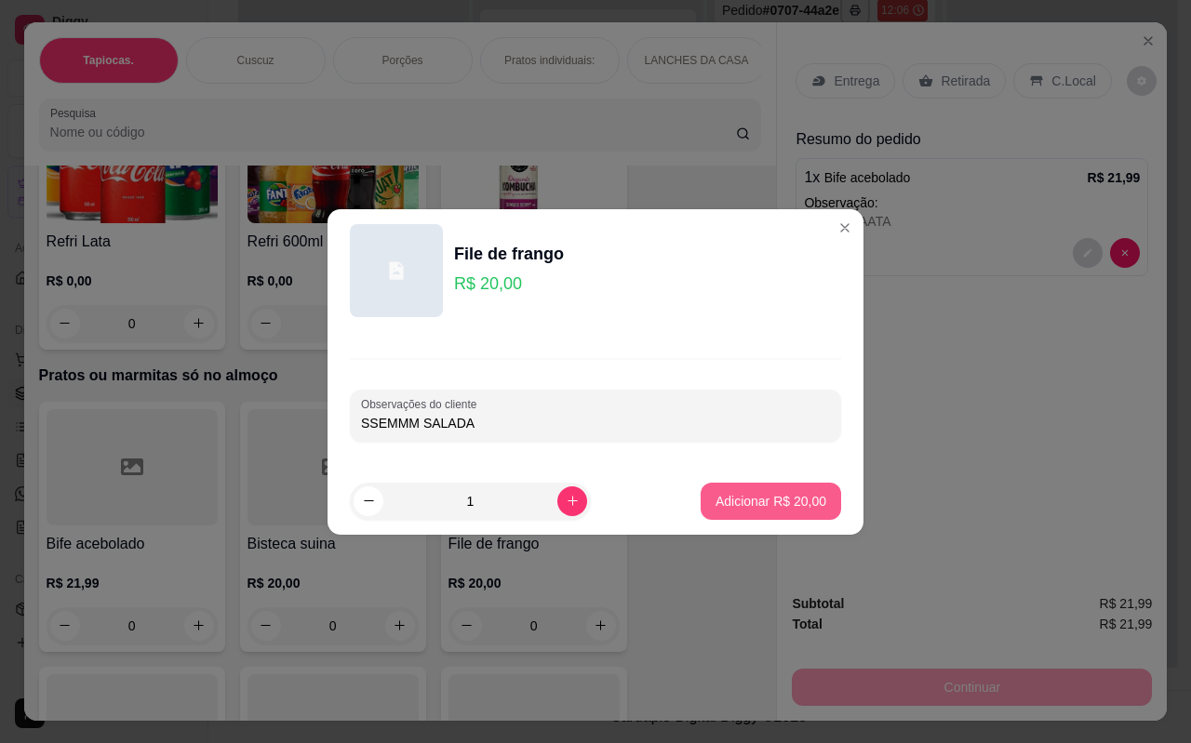
type input "SSEMMM SALADA"
click at [734, 486] on button "Adicionar R$ 20,00" at bounding box center [770, 501] width 140 height 37
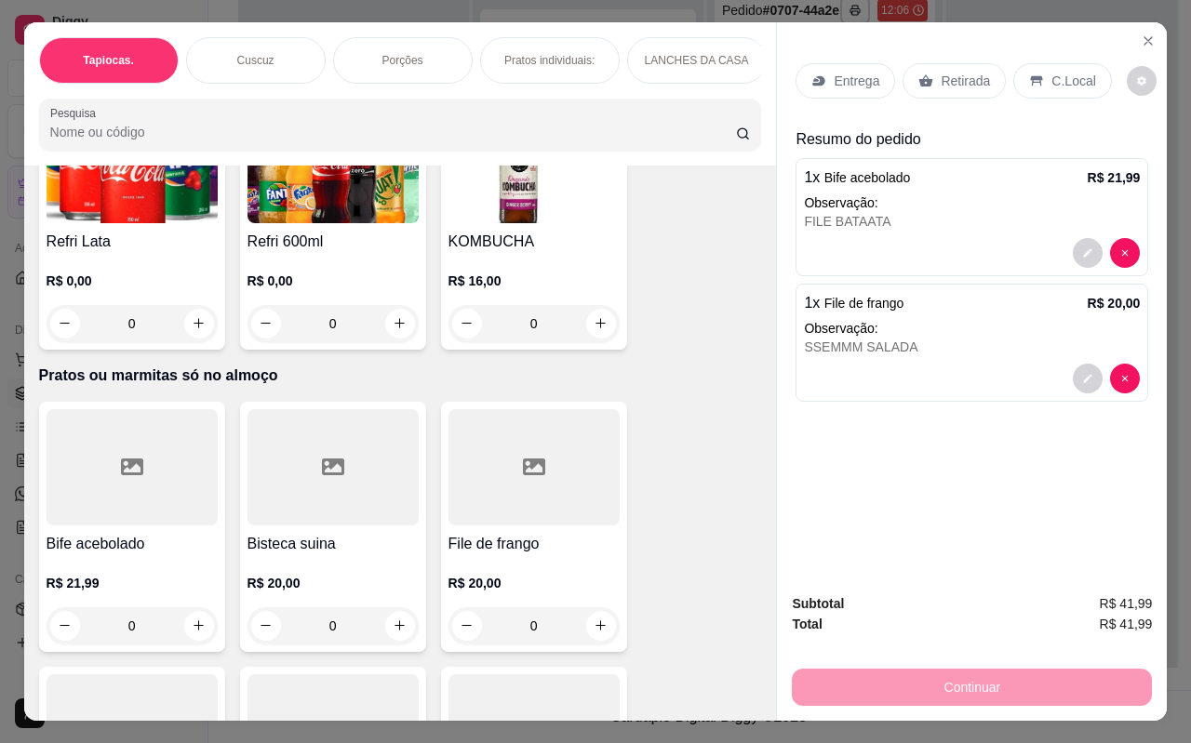
click at [964, 75] on p "Retirada" at bounding box center [964, 81] width 49 height 19
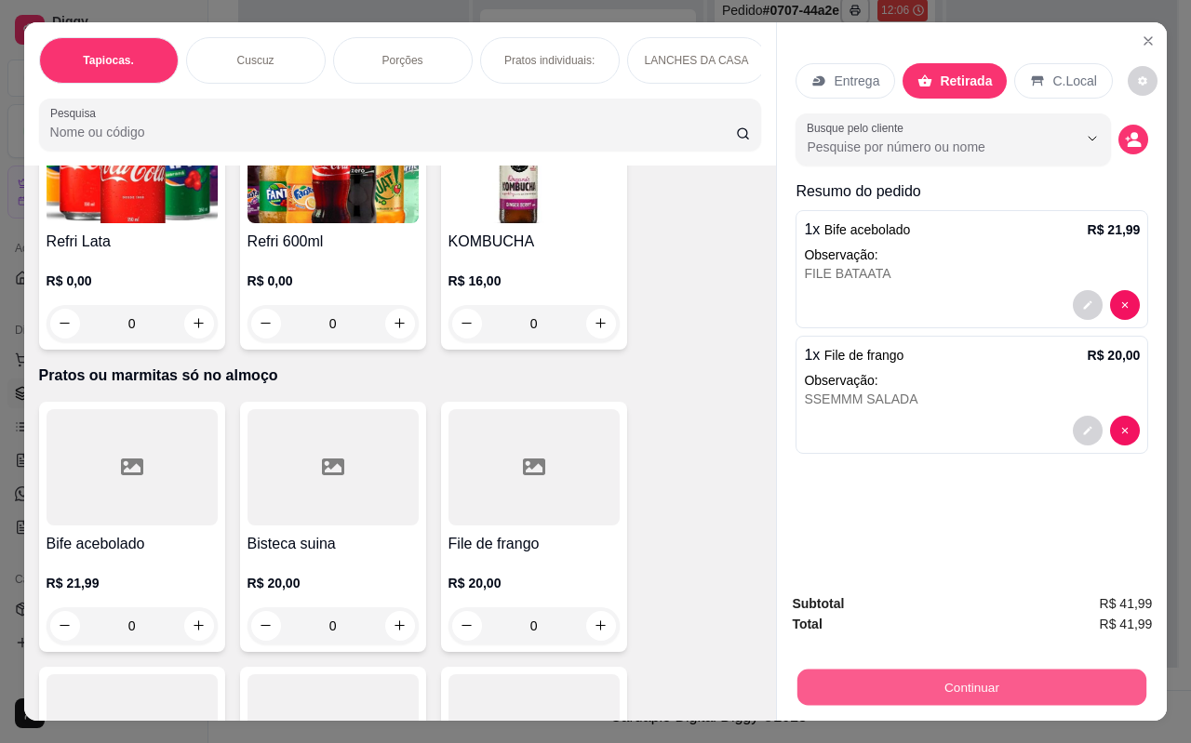
click at [985, 685] on button "Continuar" at bounding box center [971, 688] width 349 height 36
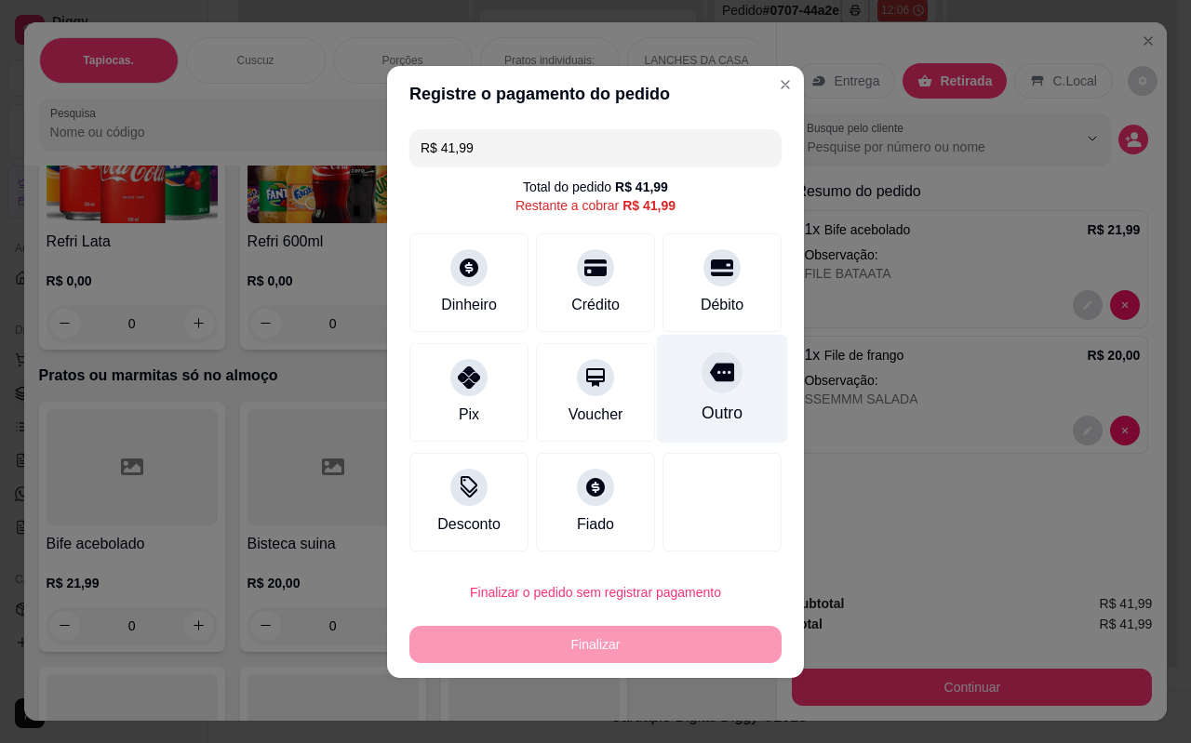
click at [709, 387] on div at bounding box center [721, 372] width 41 height 41
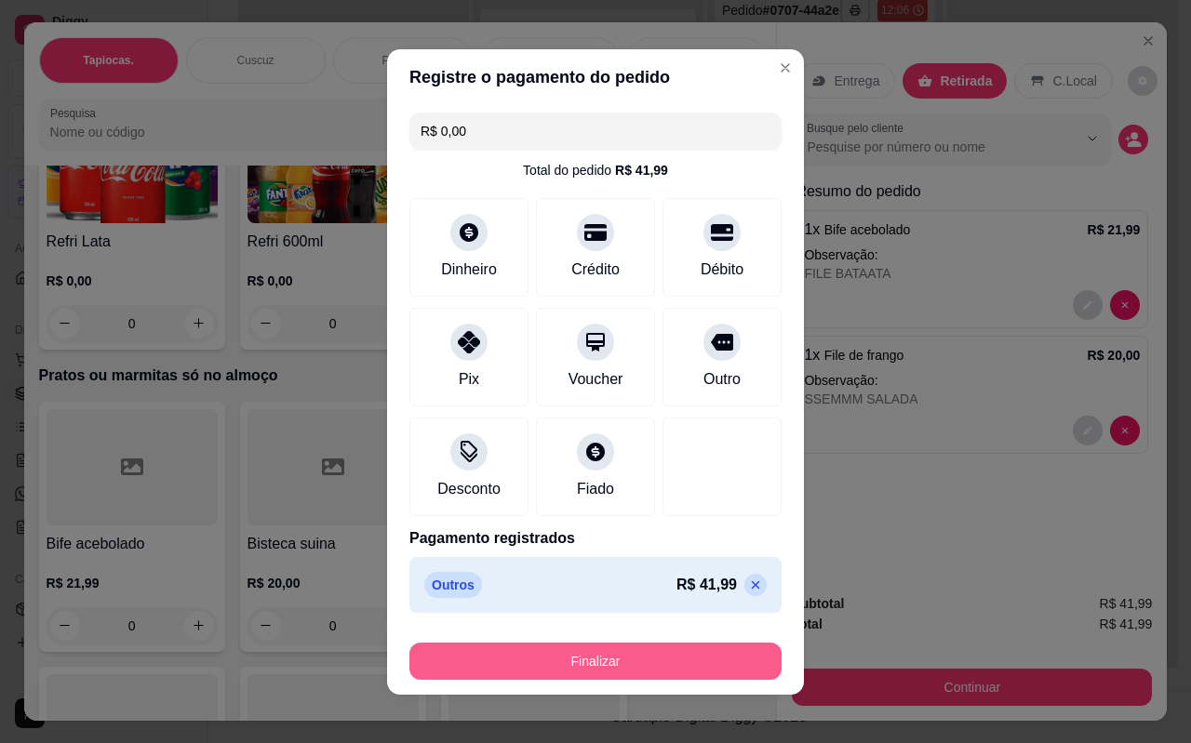
click at [643, 644] on button "Finalizar" at bounding box center [595, 661] width 372 height 37
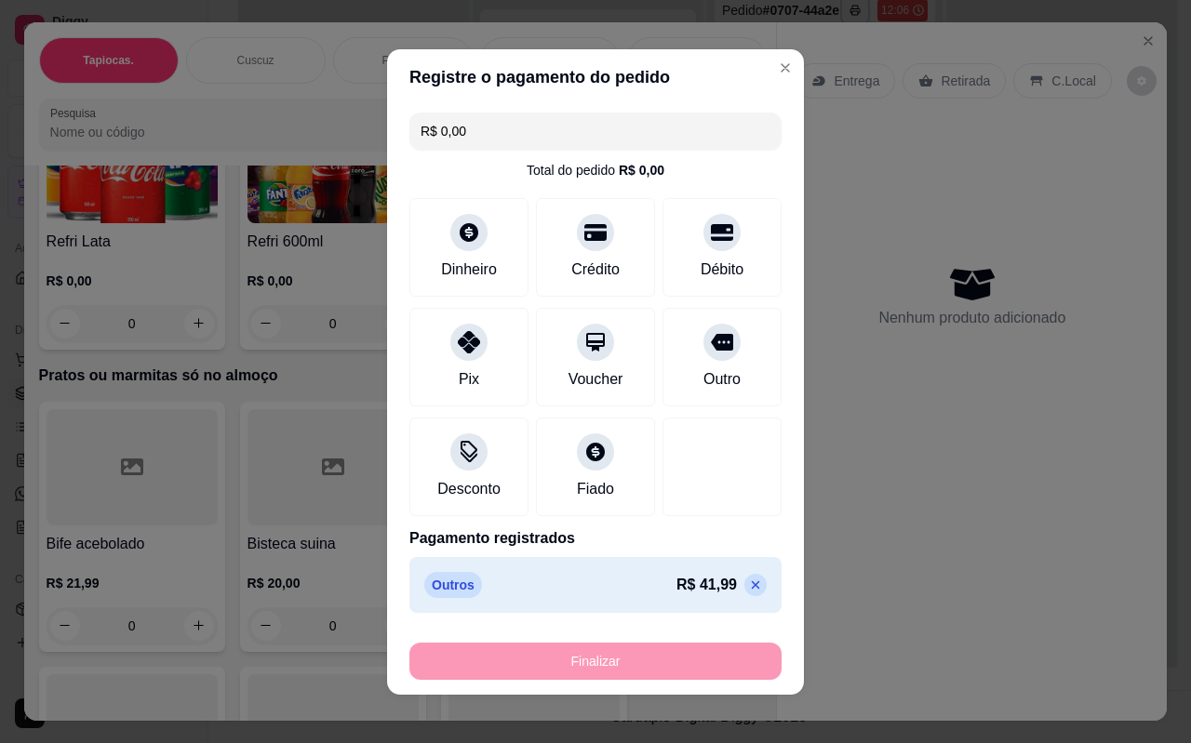
type input "-R$ 41,99"
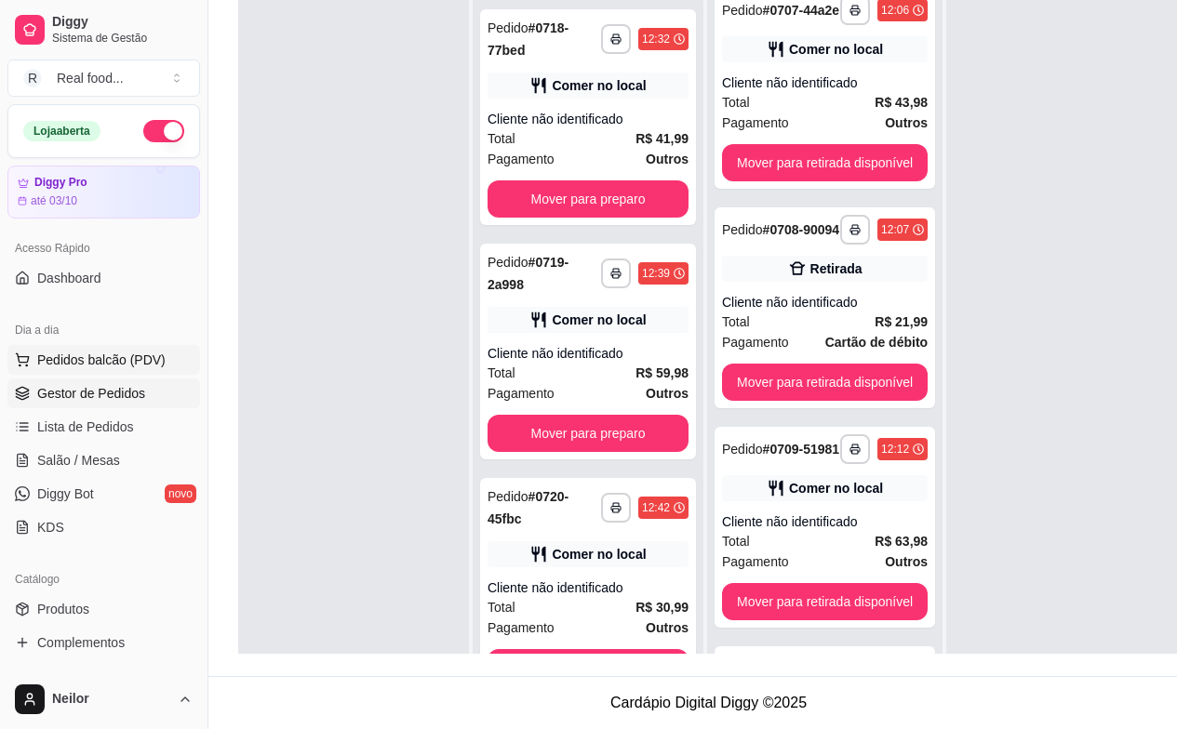
click at [90, 351] on span "Pedidos balcão (PDV)" at bounding box center [101, 360] width 128 height 19
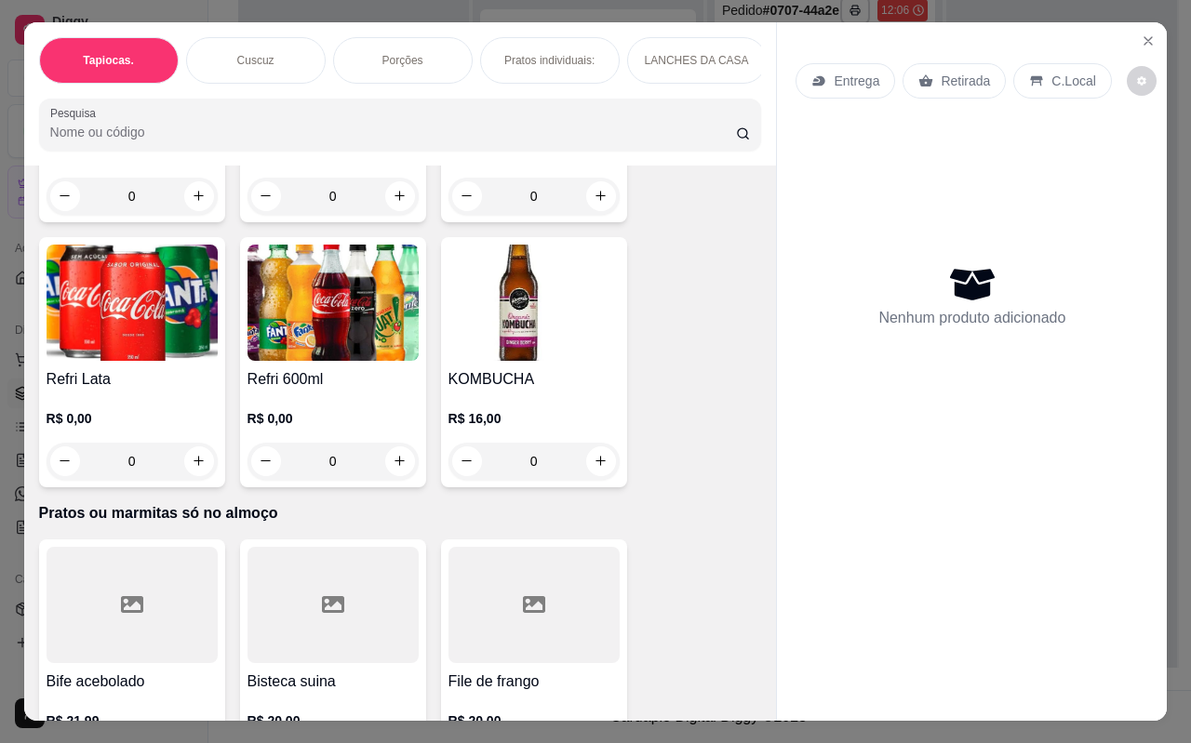
scroll to position [4664, 0]
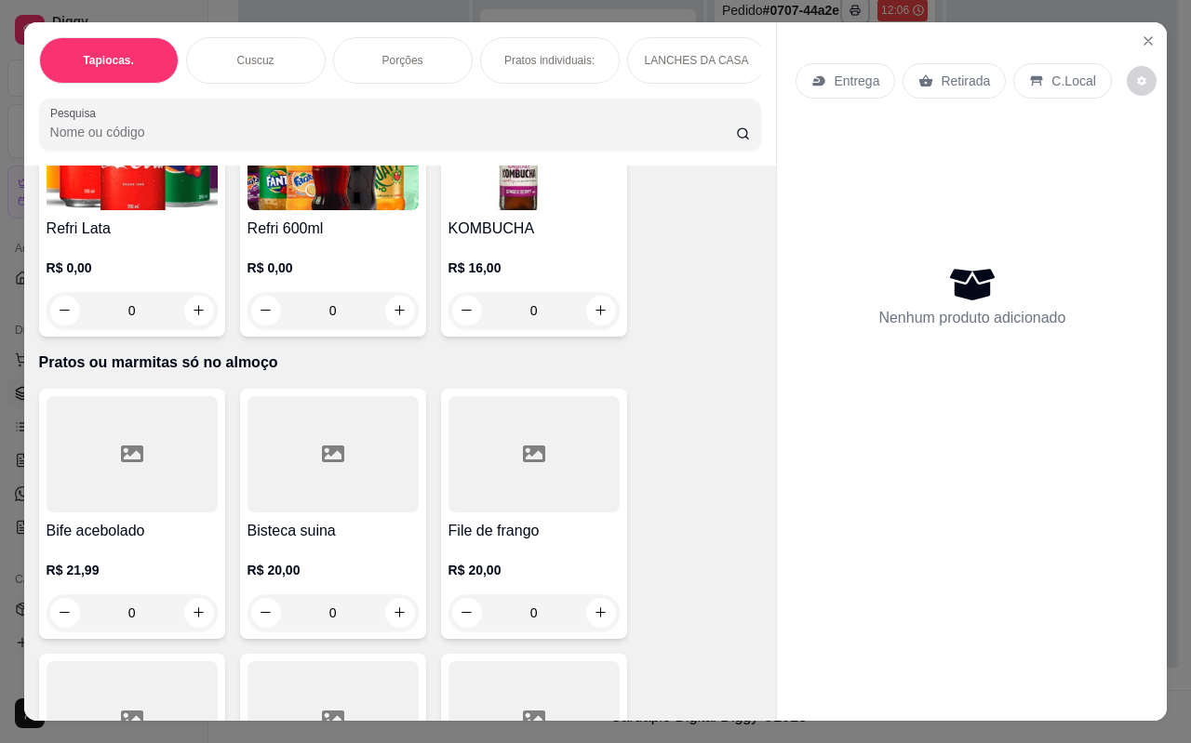
click at [133, 491] on div at bounding box center [132, 454] width 171 height 116
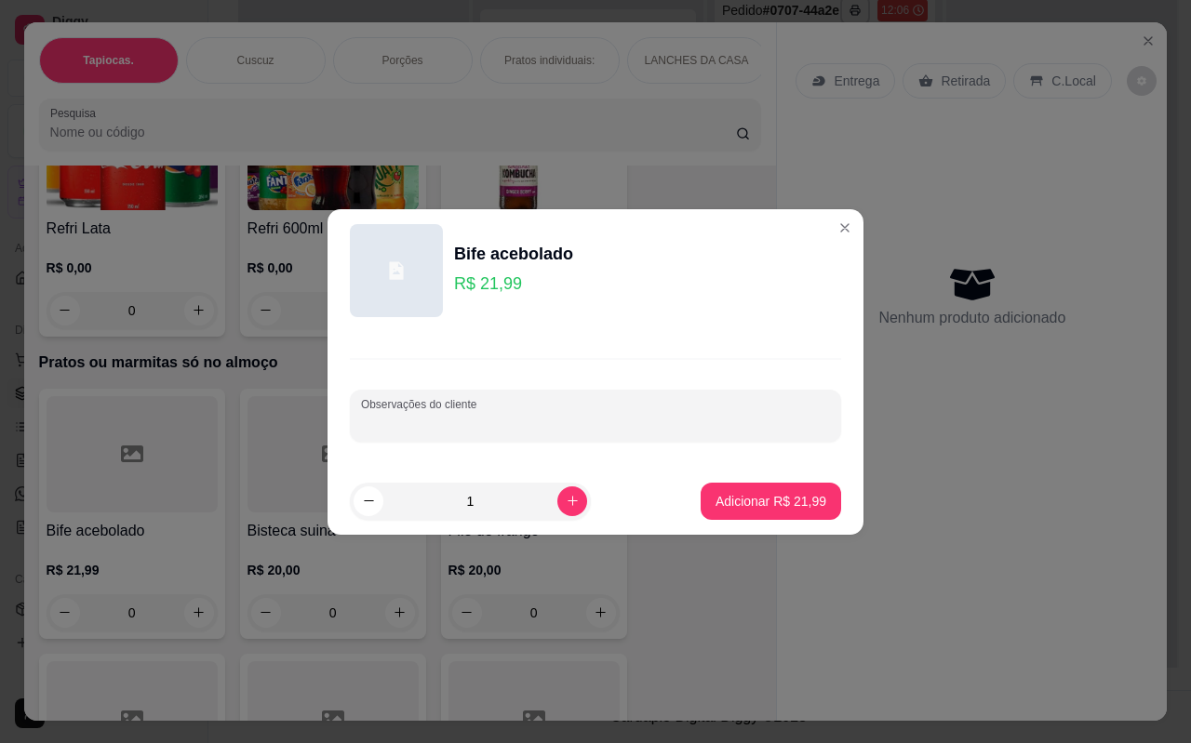
click at [470, 420] on input "Observações do cliente" at bounding box center [595, 423] width 469 height 19
type input "FILE BATAATA"
click at [743, 496] on p "Adicionar R$ 21,99" at bounding box center [770, 501] width 111 height 19
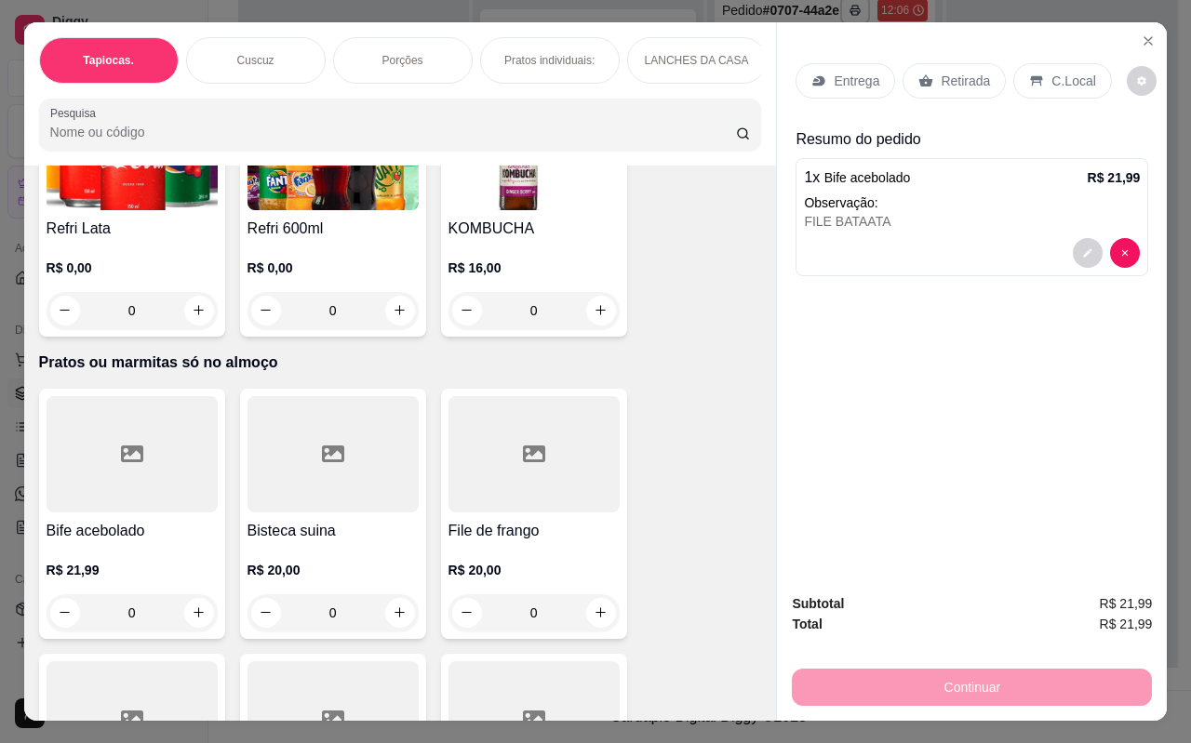
click at [972, 75] on p "Retirada" at bounding box center [964, 81] width 49 height 19
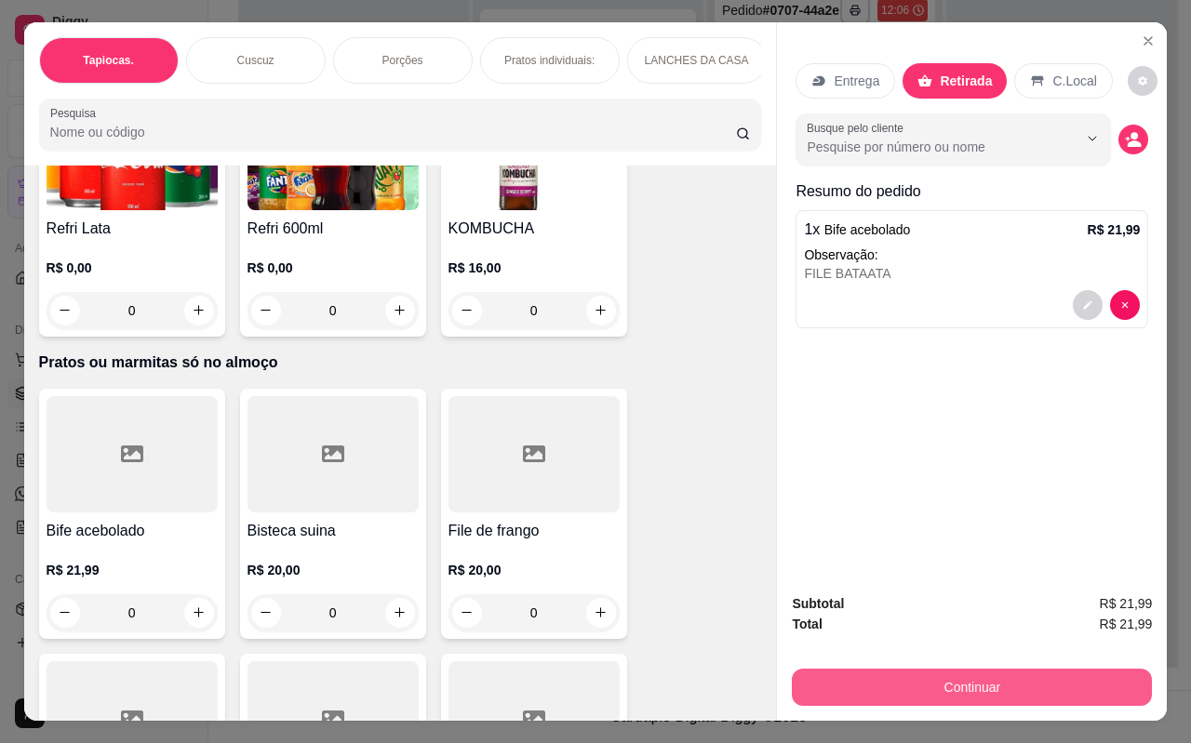
click at [964, 676] on button "Continuar" at bounding box center [972, 687] width 360 height 37
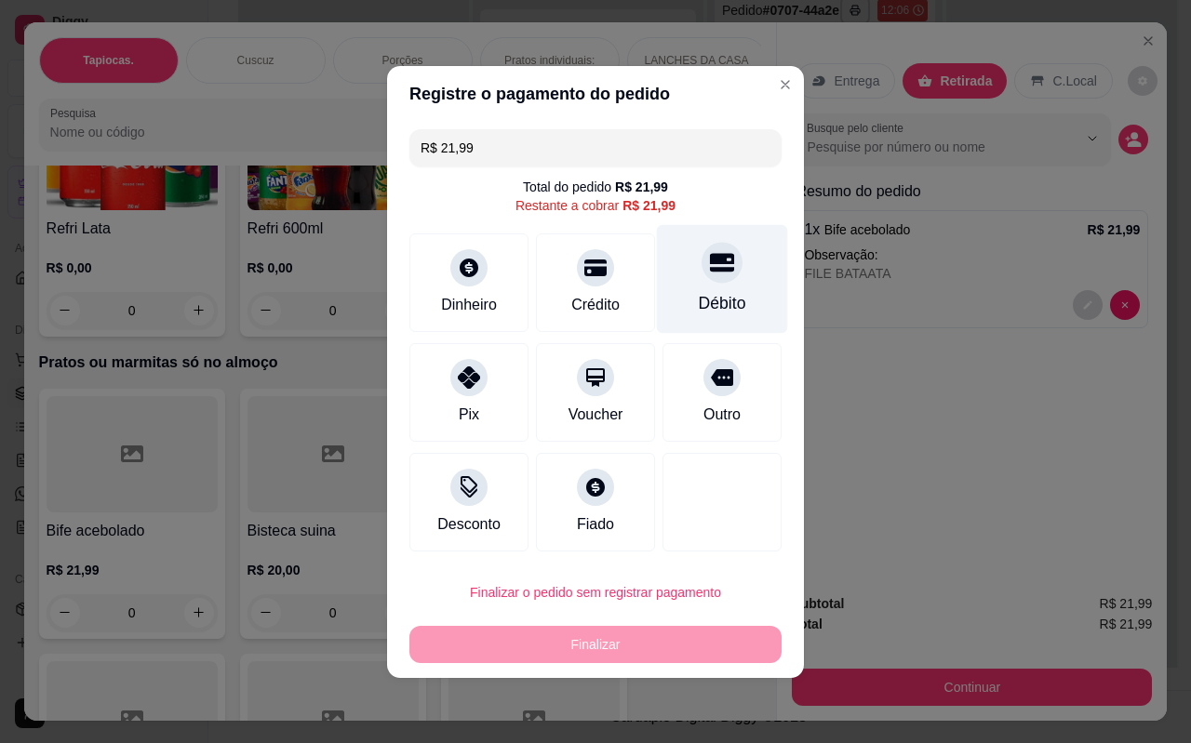
click at [729, 290] on div "Débito" at bounding box center [722, 278] width 131 height 109
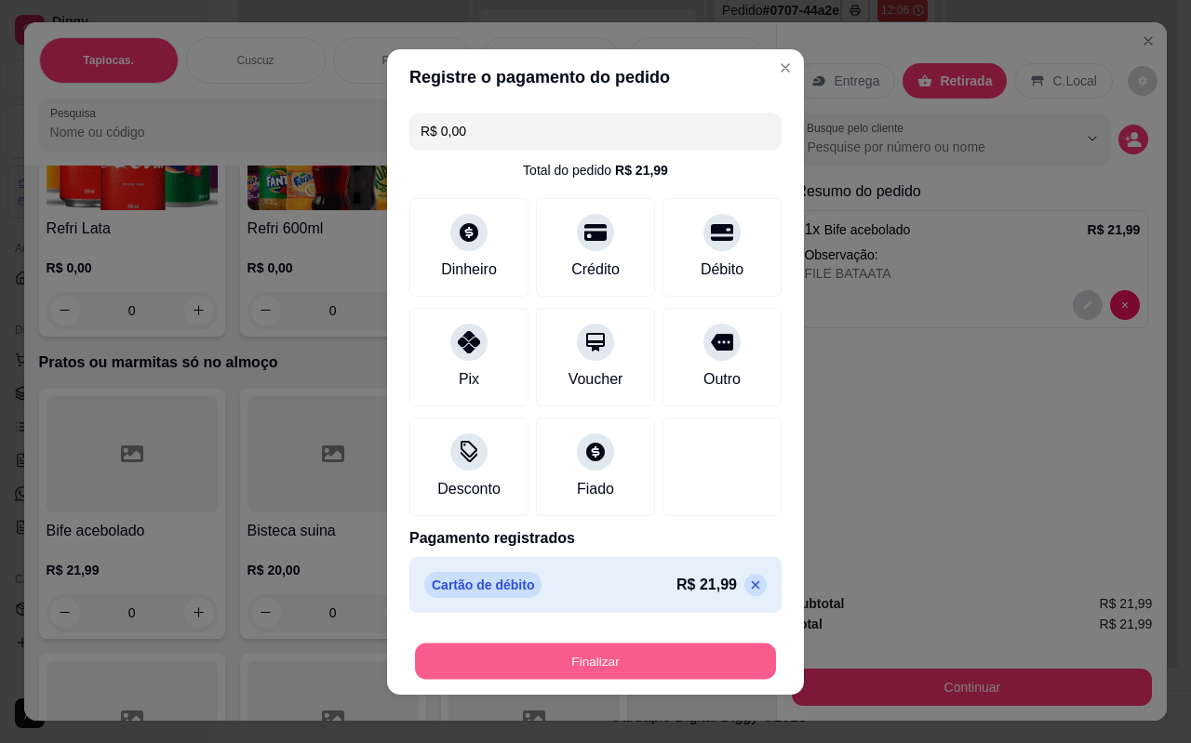
click at [594, 659] on button "Finalizar" at bounding box center [595, 661] width 361 height 36
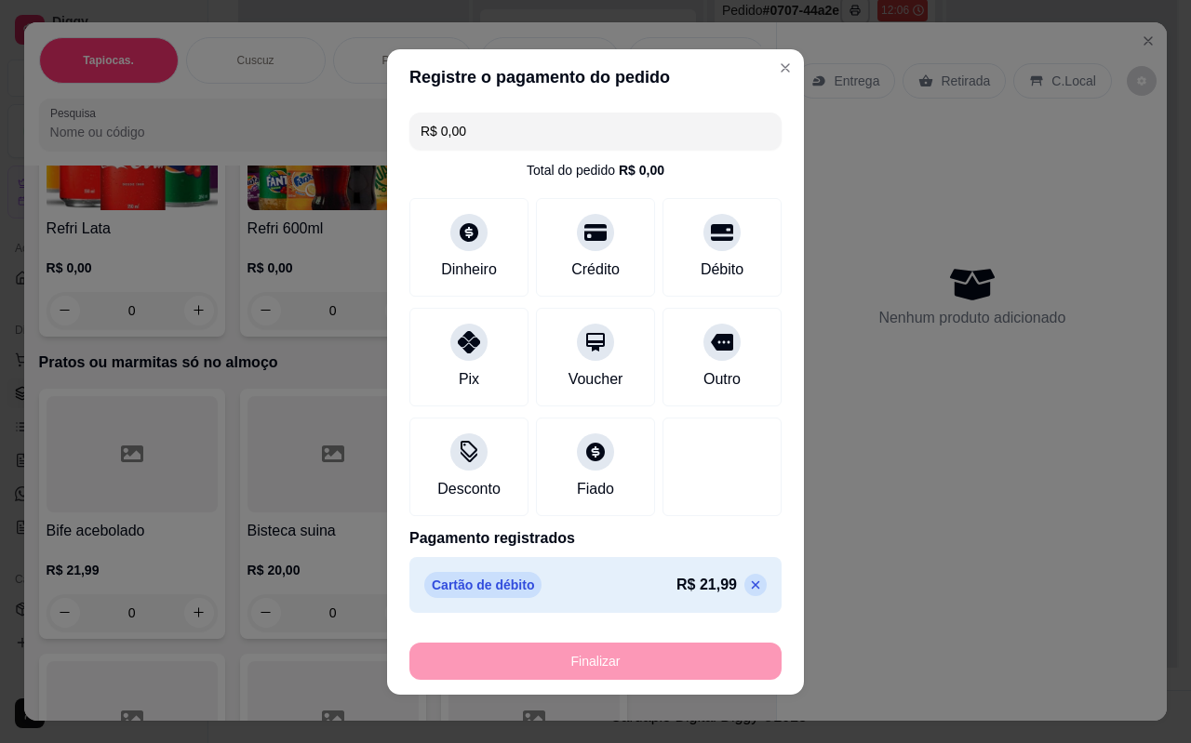
type input "-R$ 21,99"
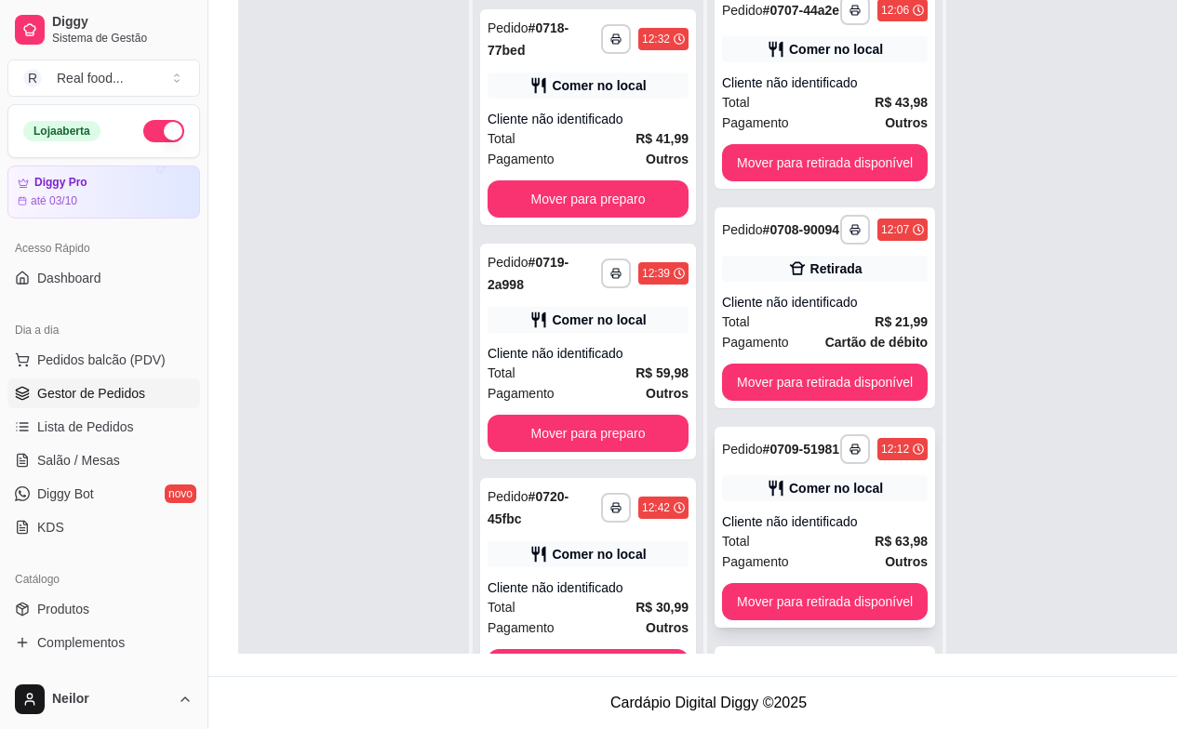
click at [844, 552] on div "Total R$ 63,98" at bounding box center [825, 541] width 206 height 20
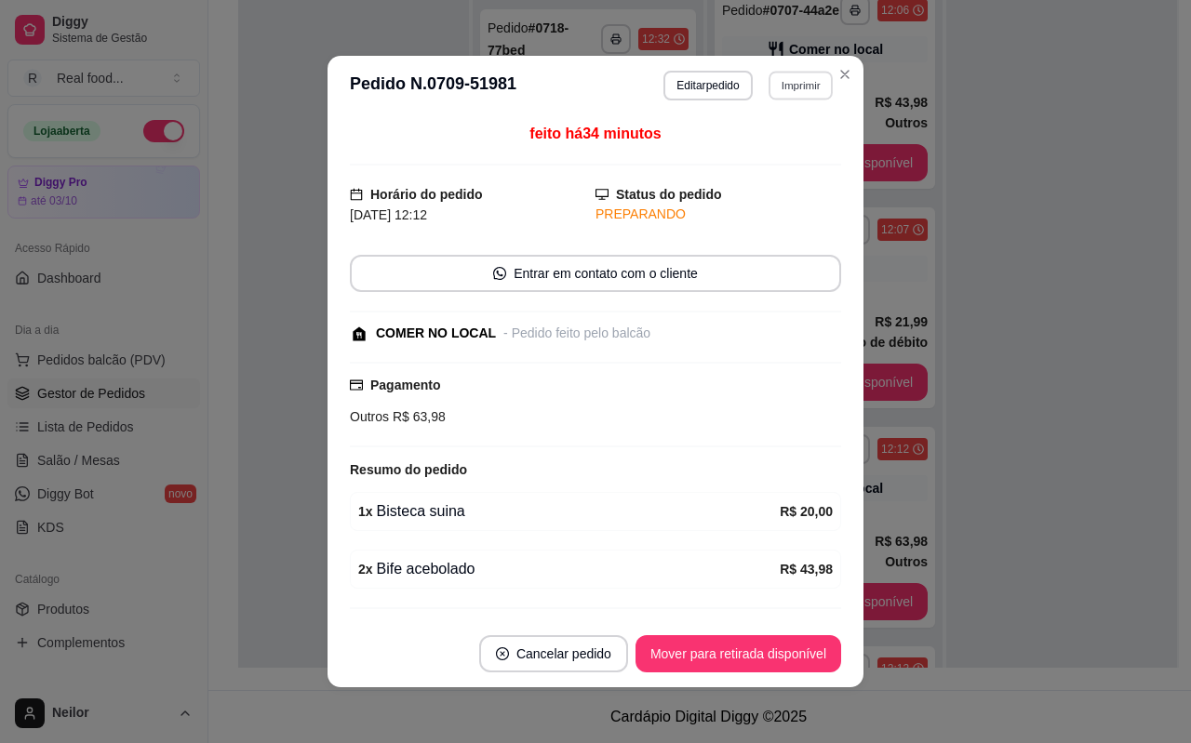
click at [812, 76] on button "Imprimir" at bounding box center [800, 85] width 64 height 29
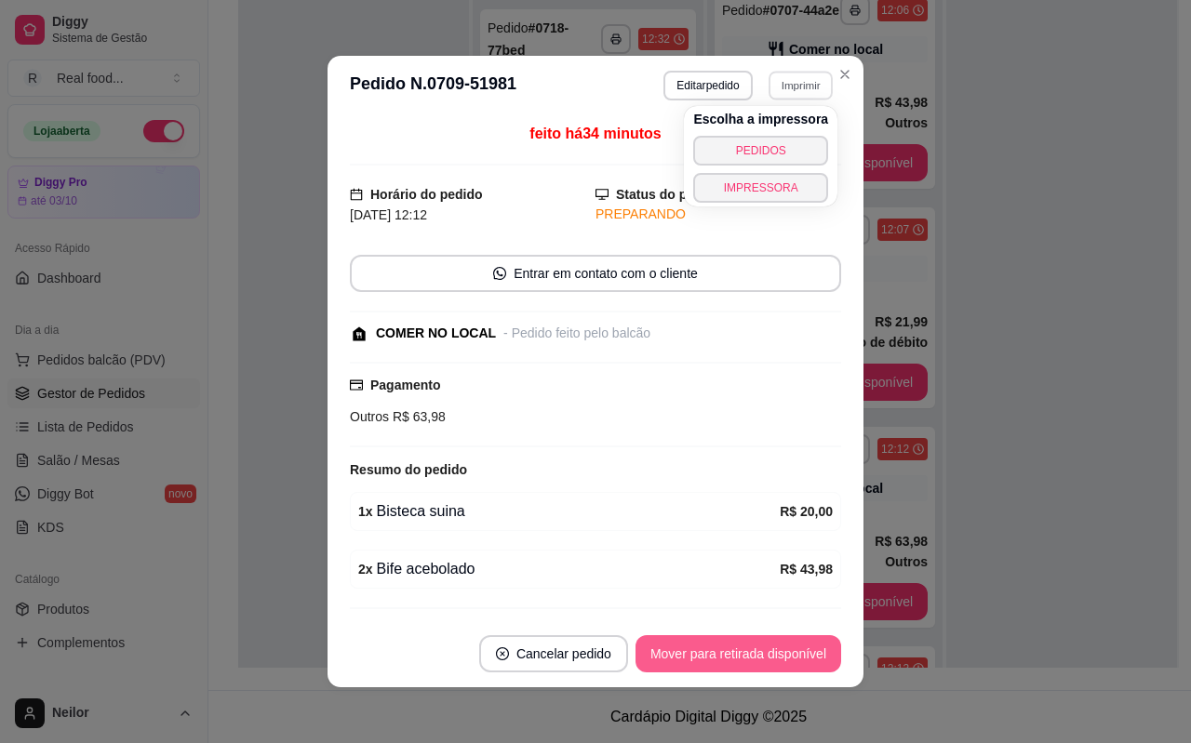
click at [700, 658] on button "Mover para retirada disponível" at bounding box center [738, 653] width 206 height 37
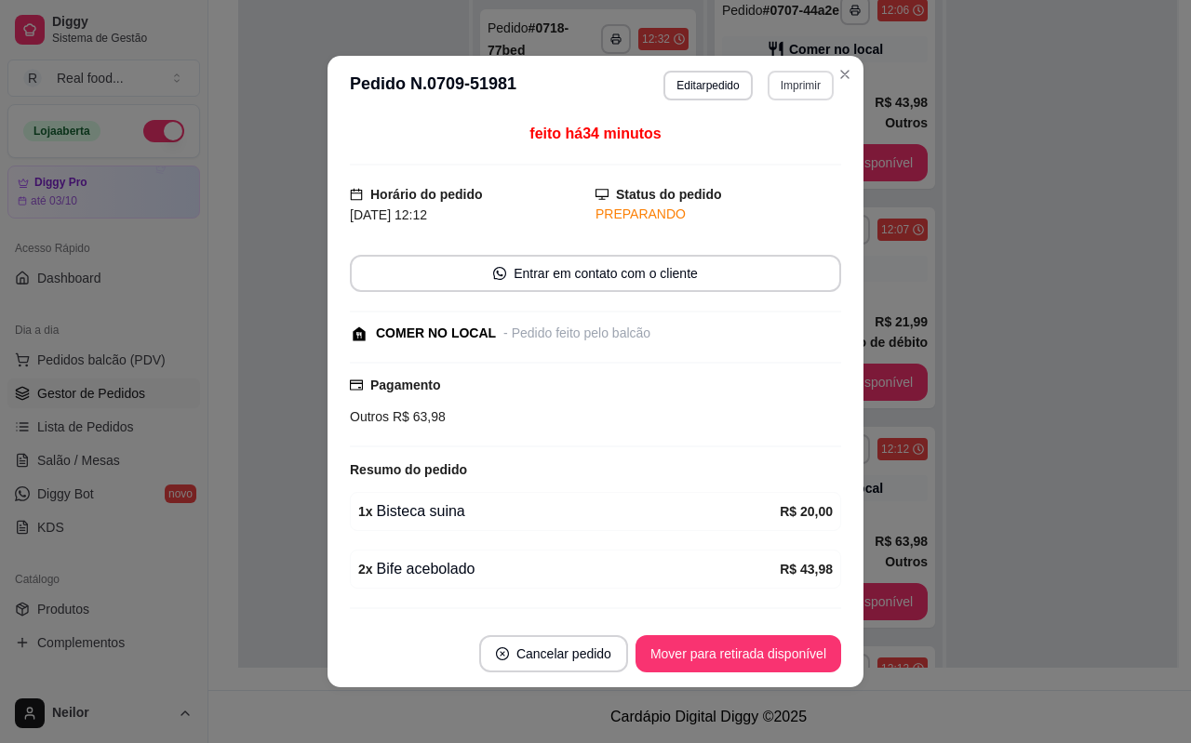
click at [821, 85] on button "Imprimir" at bounding box center [800, 86] width 66 height 30
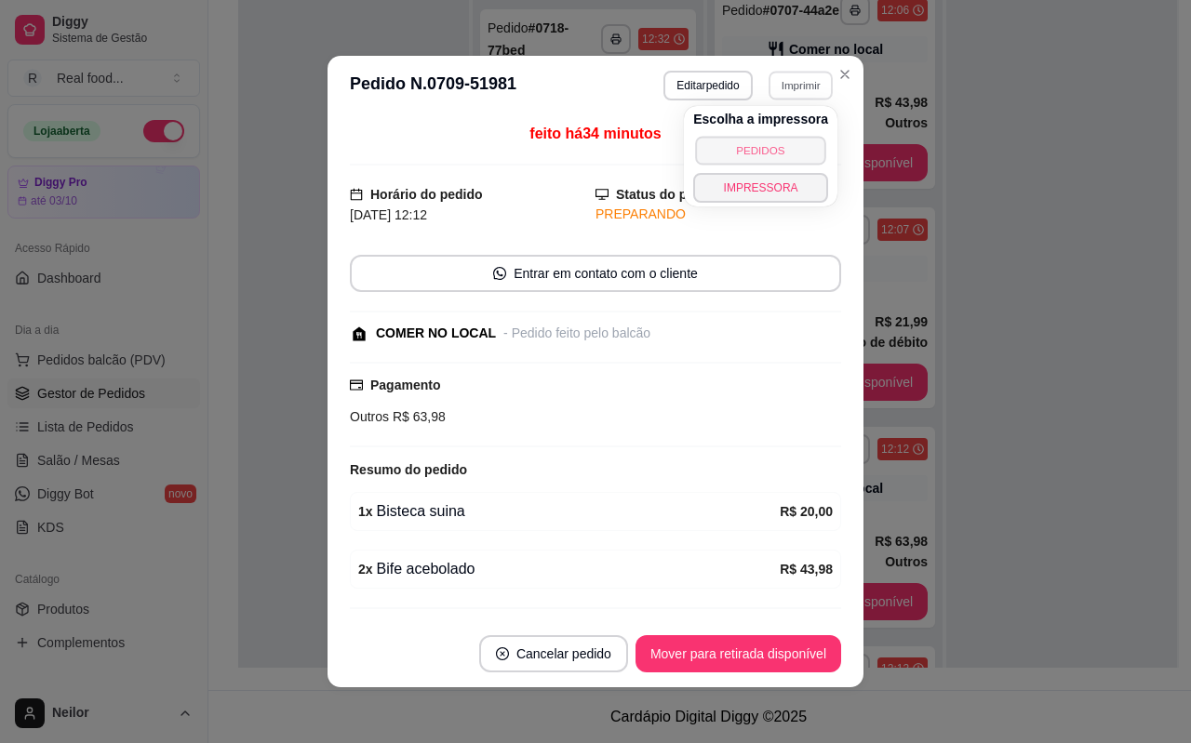
click at [766, 148] on button "PEDIDOS" at bounding box center [760, 150] width 130 height 29
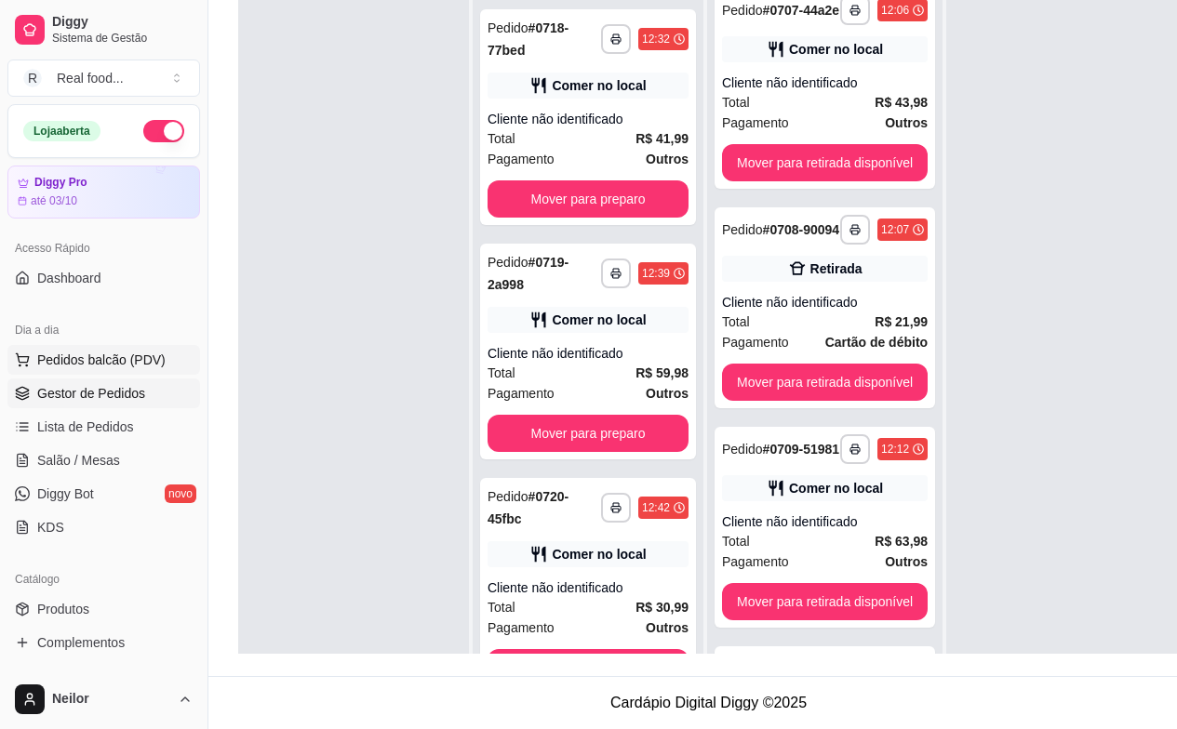
click at [75, 363] on span "Pedidos balcão (PDV)" at bounding box center [101, 360] width 128 height 19
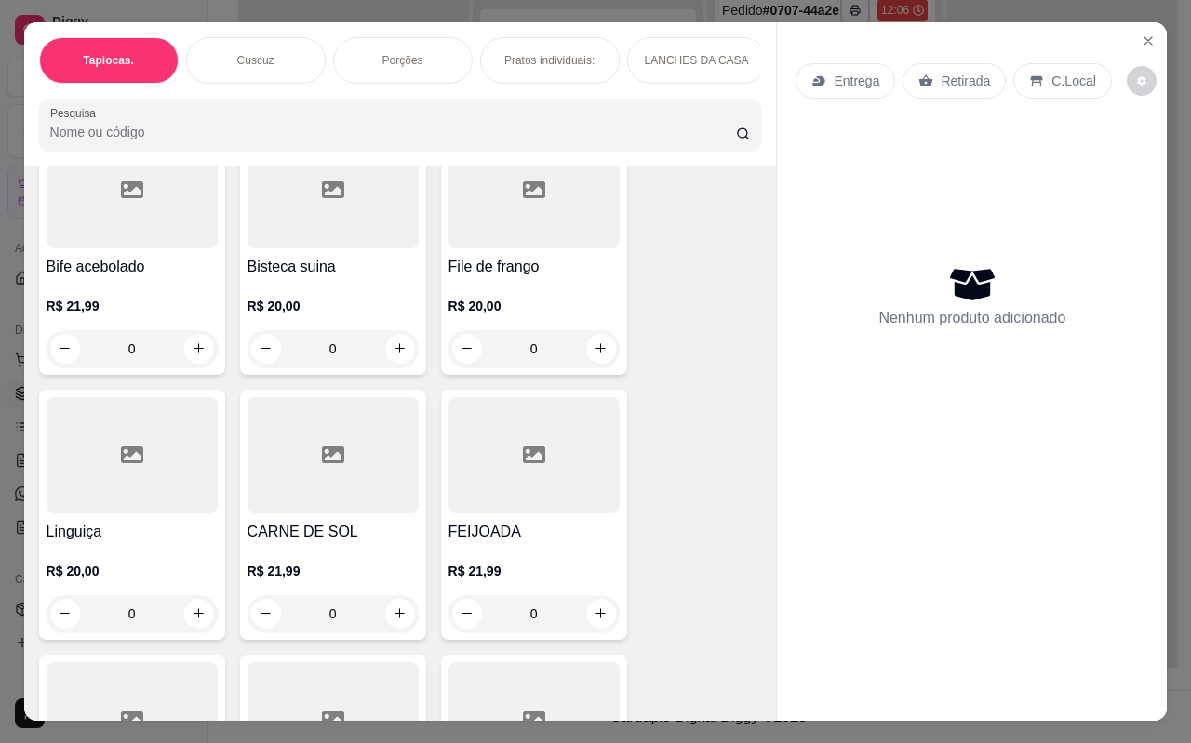
scroll to position [4930, 0]
click at [329, 474] on div at bounding box center [332, 453] width 171 height 116
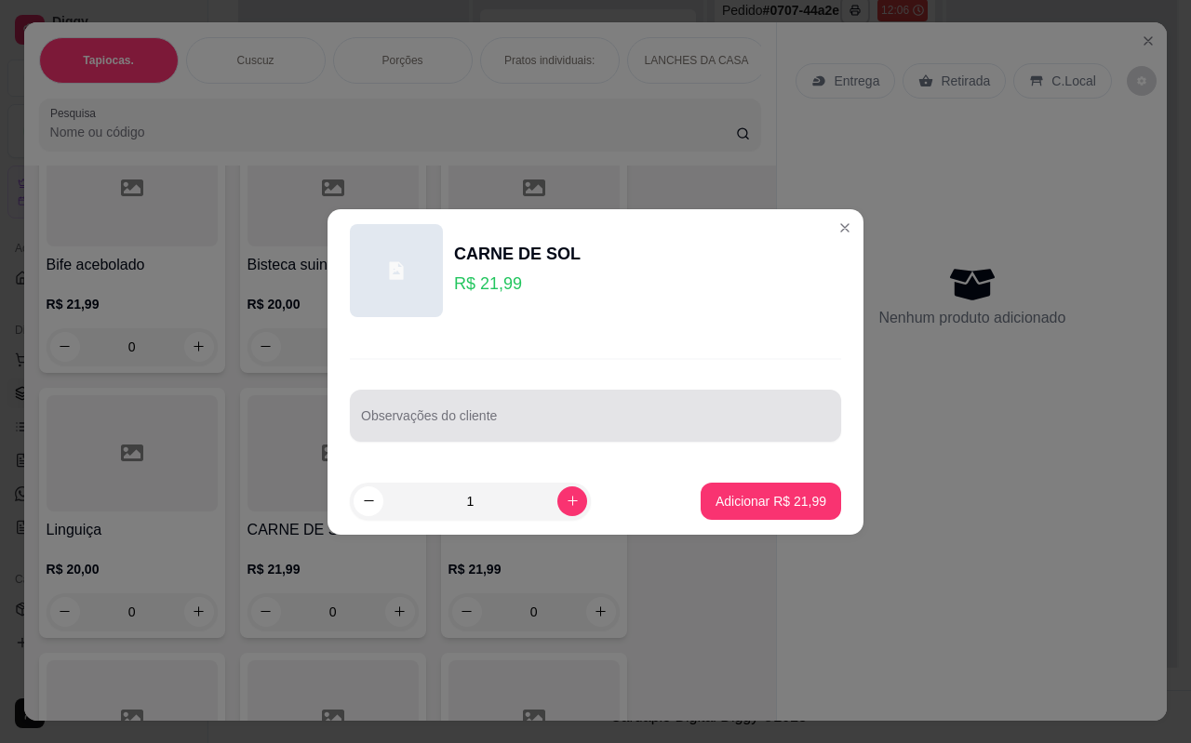
click at [510, 412] on div at bounding box center [595, 415] width 469 height 37
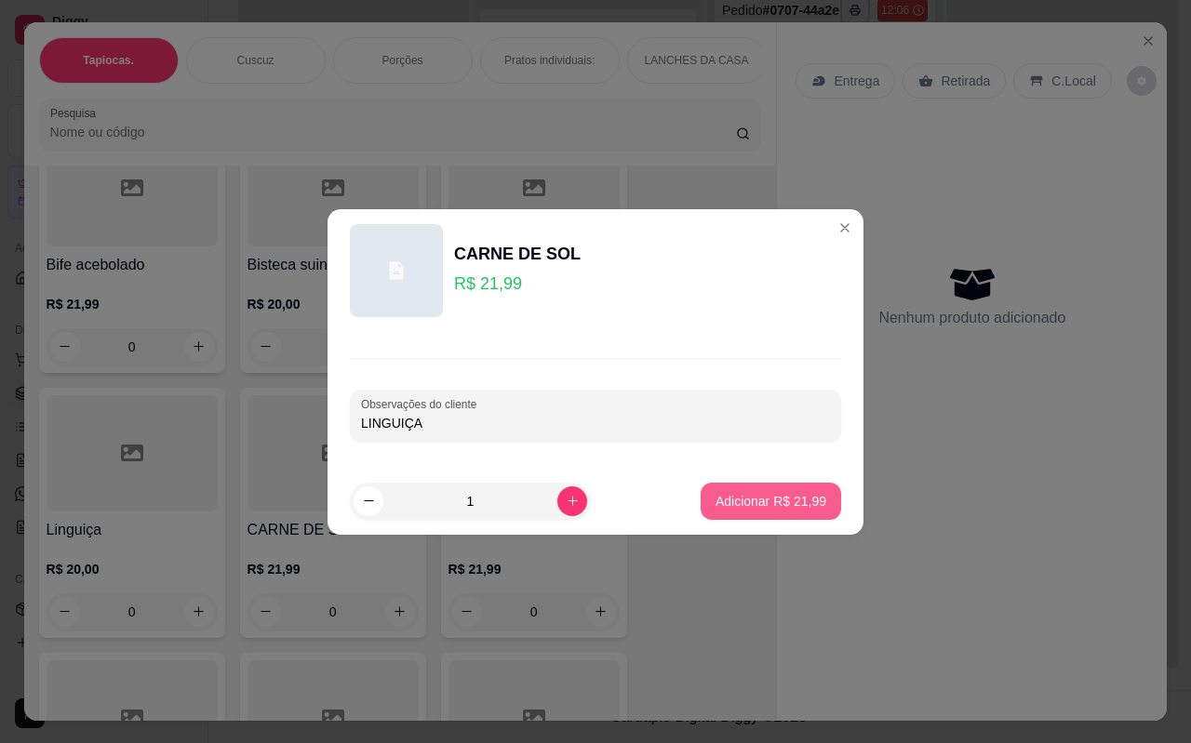
type input "LINGUIÇA"
click at [760, 499] on p "Adicionar R$ 21,99" at bounding box center [770, 501] width 111 height 19
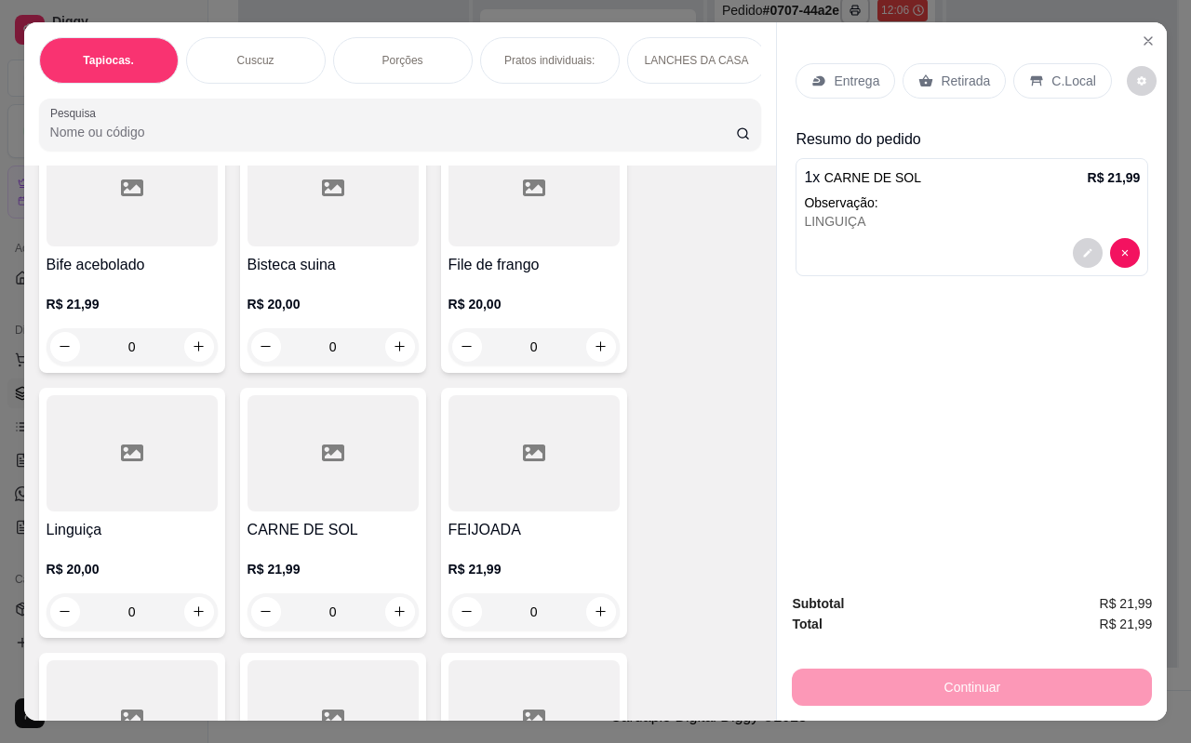
click at [119, 254] on h4 "Bife acebolado" at bounding box center [132, 265] width 171 height 22
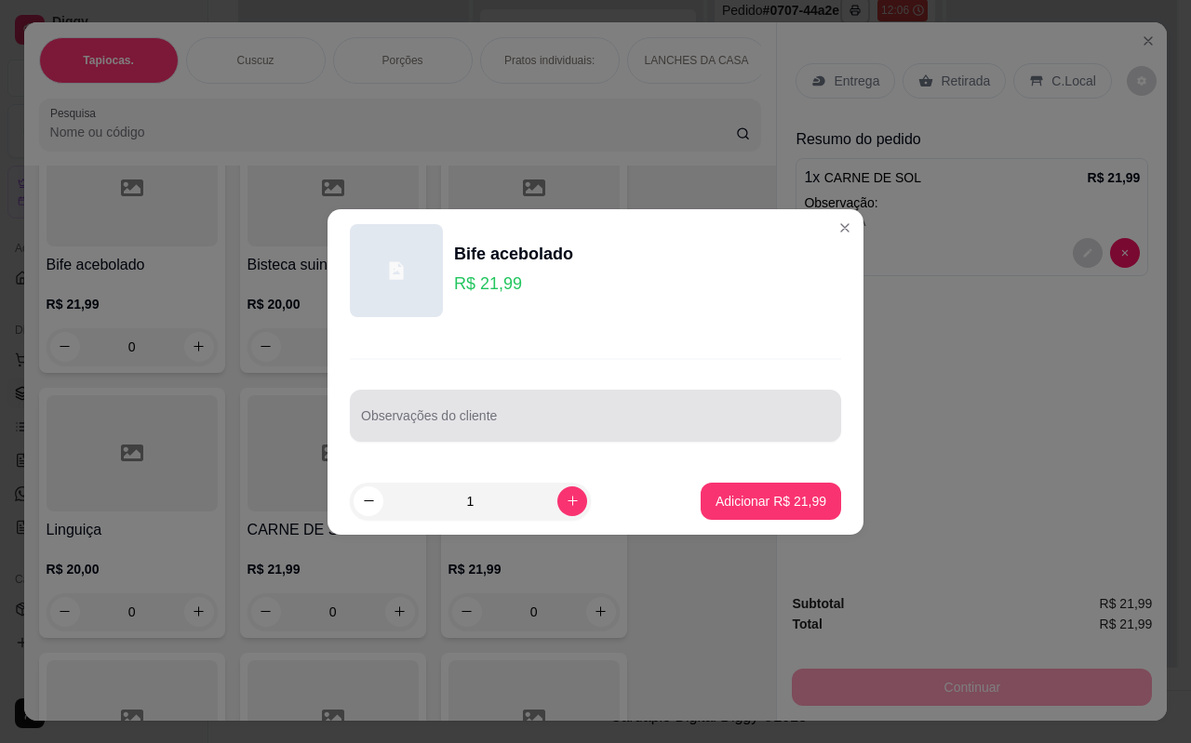
click at [455, 412] on div at bounding box center [595, 415] width 469 height 37
click at [455, 412] on div "Observações do cliente" at bounding box center [595, 416] width 491 height 52
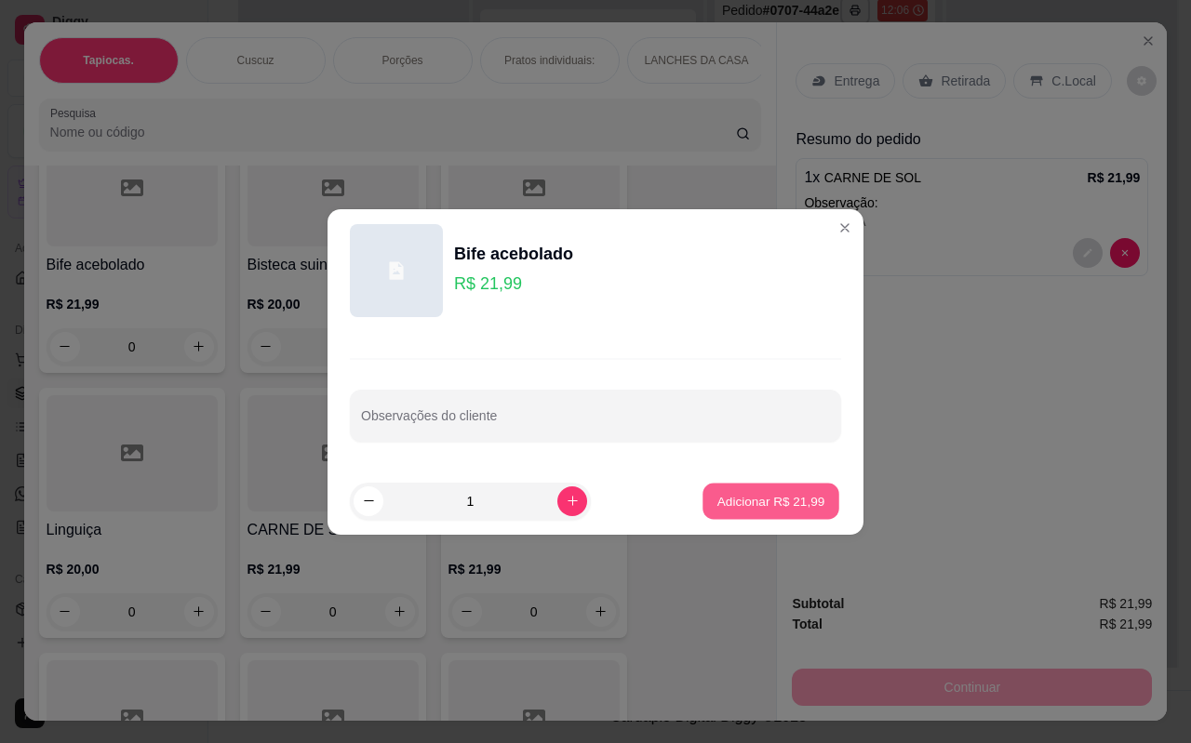
click at [741, 504] on p "Adicionar R$ 21,99" at bounding box center [771, 501] width 108 height 18
type input "1"
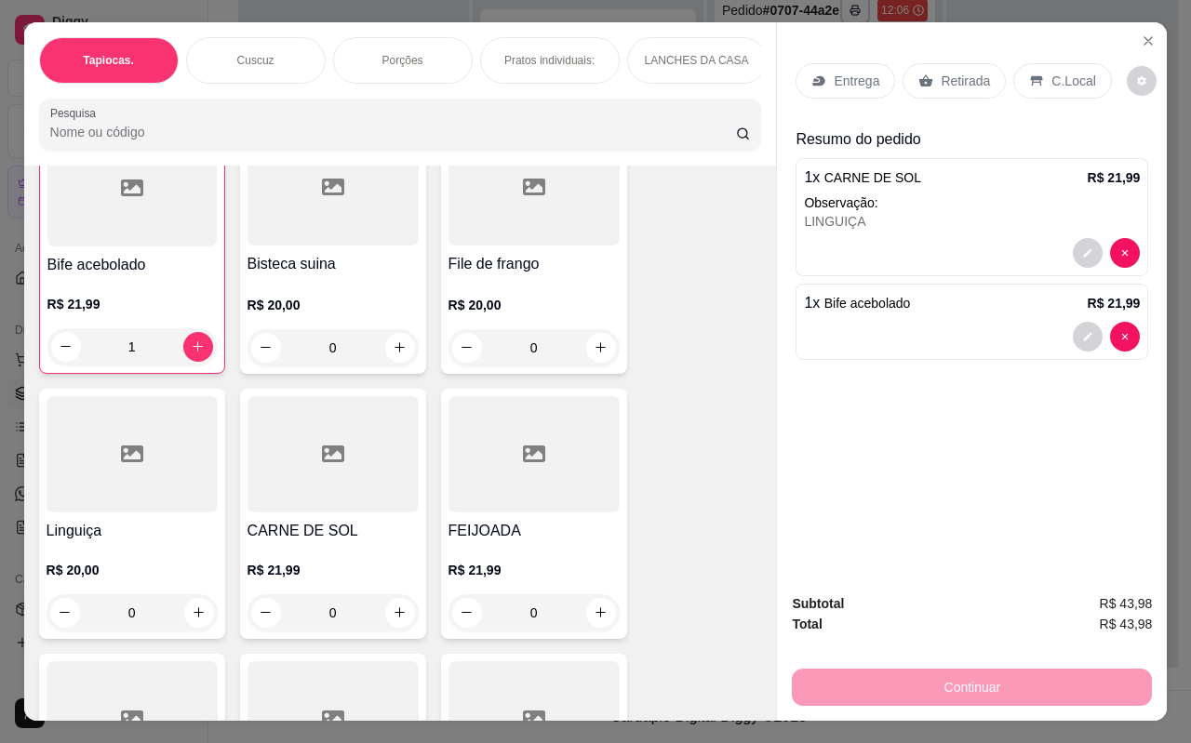
click at [352, 228] on div at bounding box center [332, 187] width 171 height 116
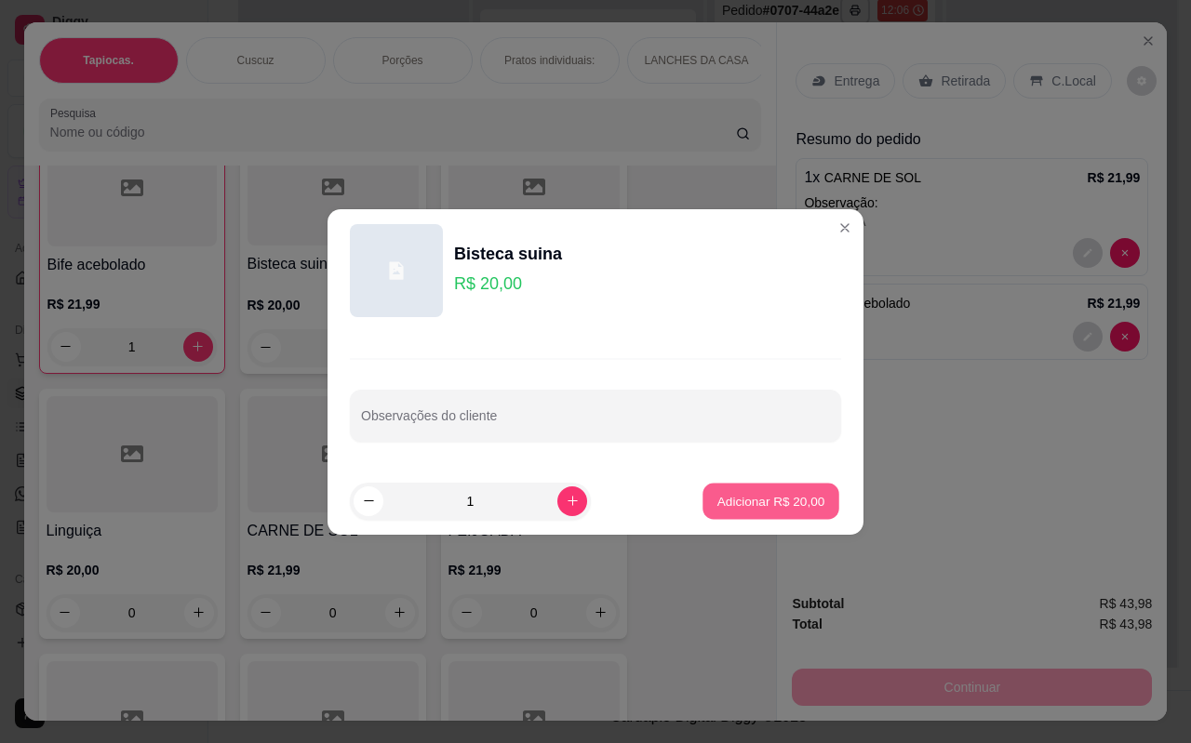
click at [758, 501] on p "Adicionar R$ 20,00" at bounding box center [771, 501] width 108 height 18
type input "1"
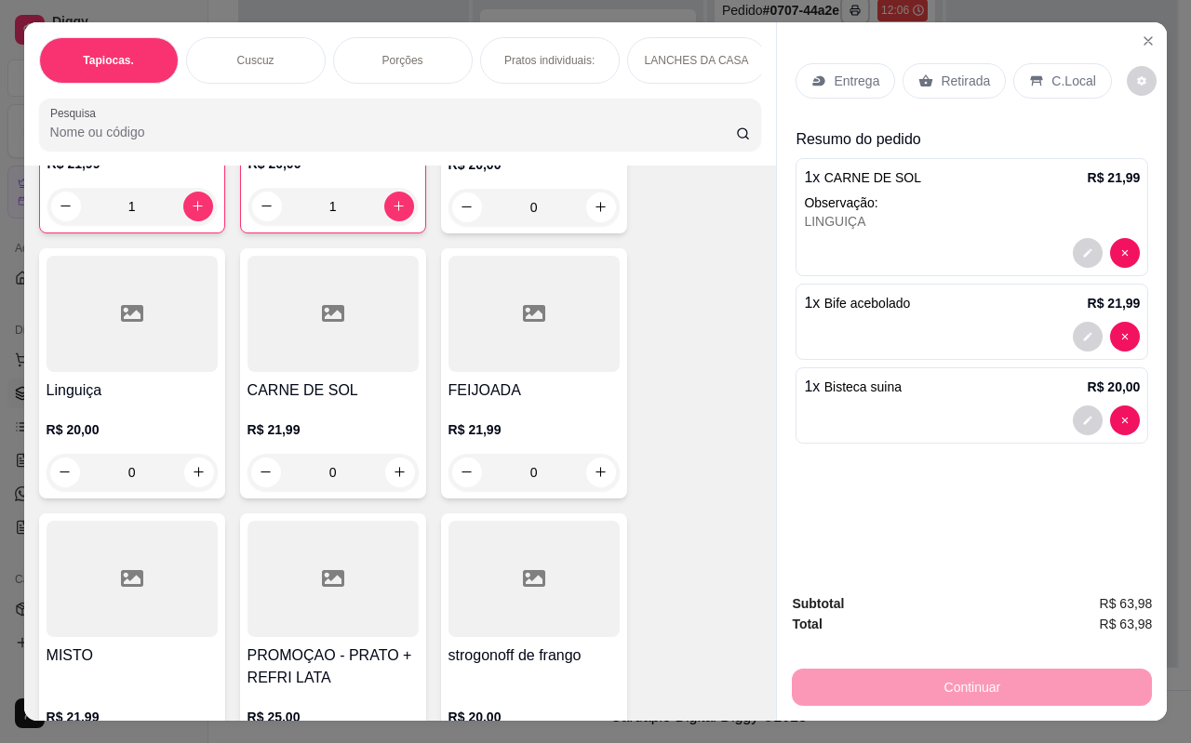
scroll to position [5117, 0]
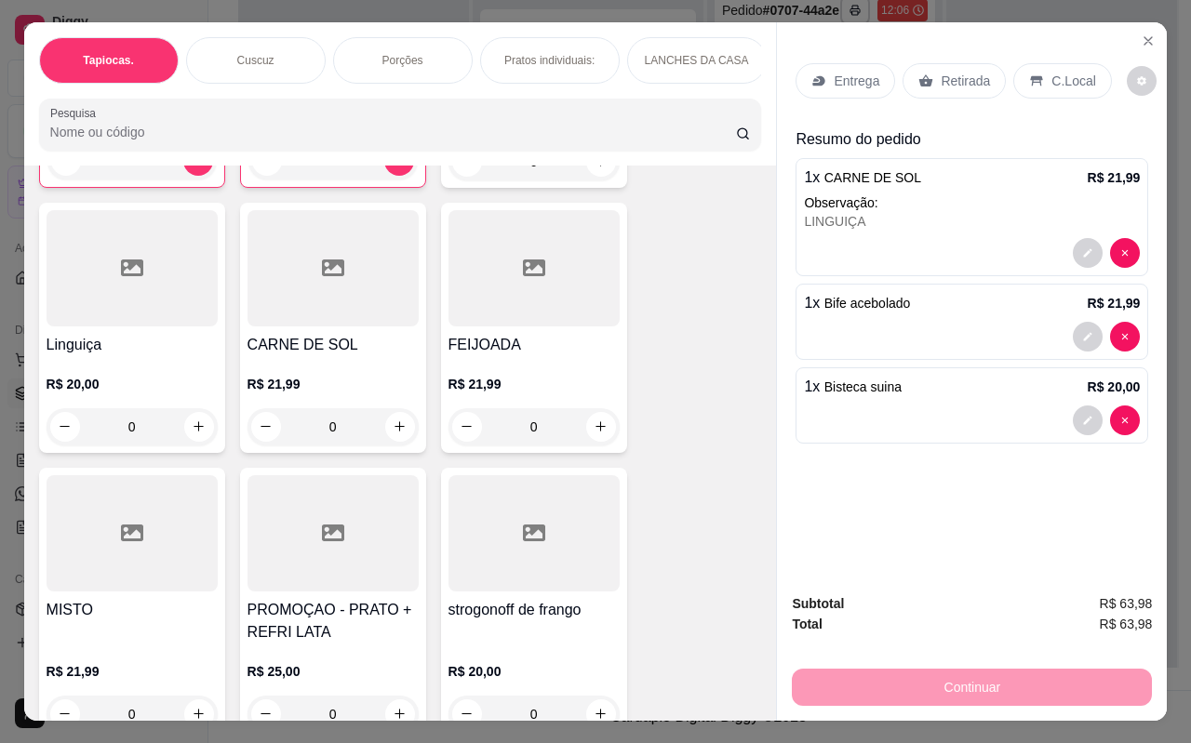
click at [1053, 76] on p "C.Local" at bounding box center [1073, 81] width 44 height 19
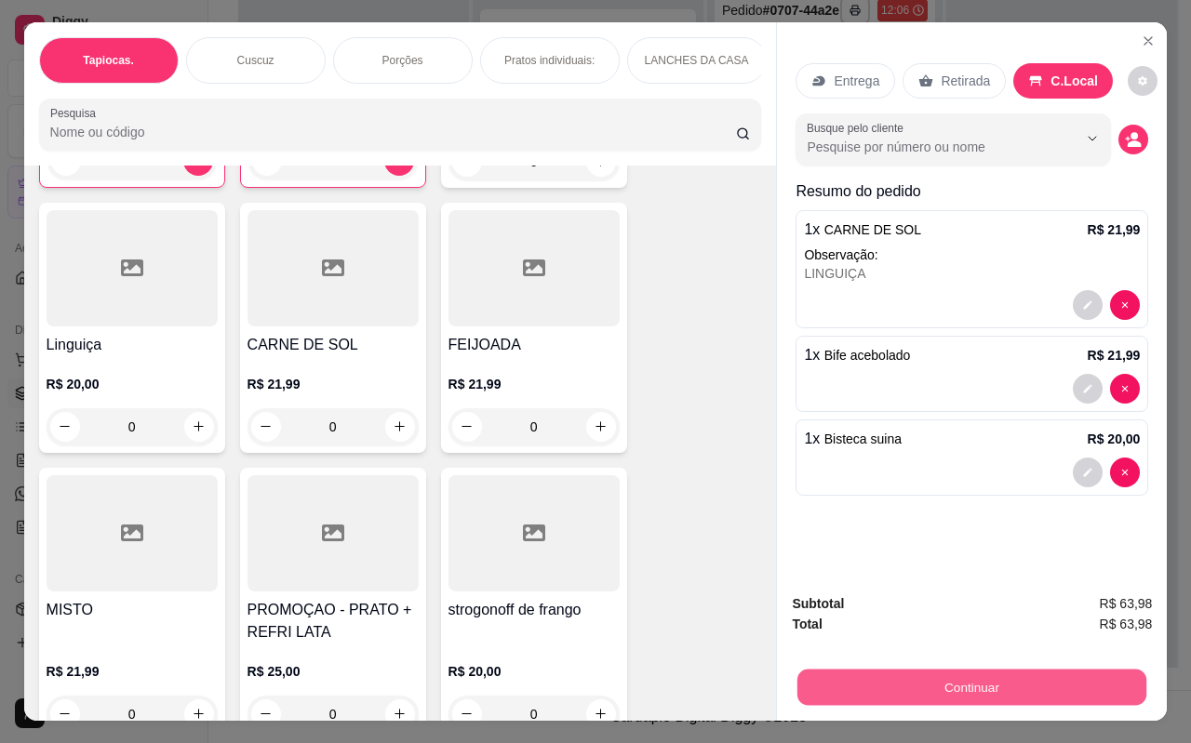
click at [976, 672] on button "Continuar" at bounding box center [971, 688] width 349 height 36
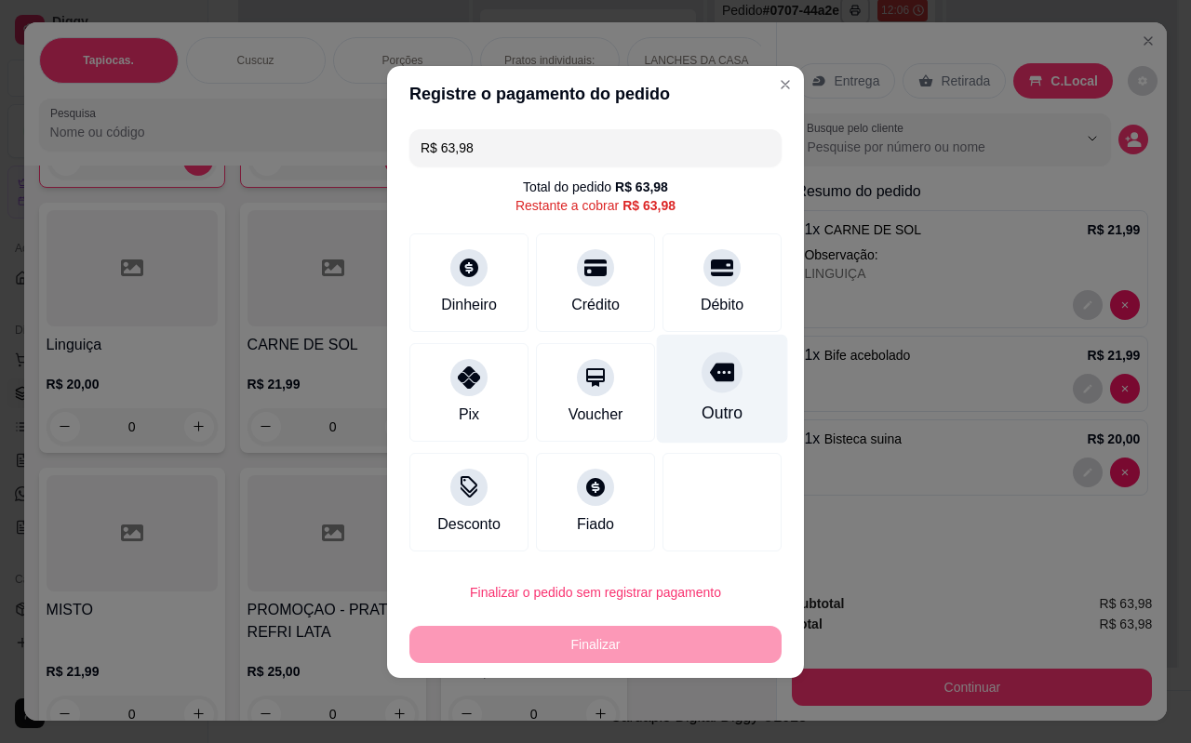
click at [724, 395] on div "Outro" at bounding box center [722, 388] width 131 height 109
type input "R$ 0,00"
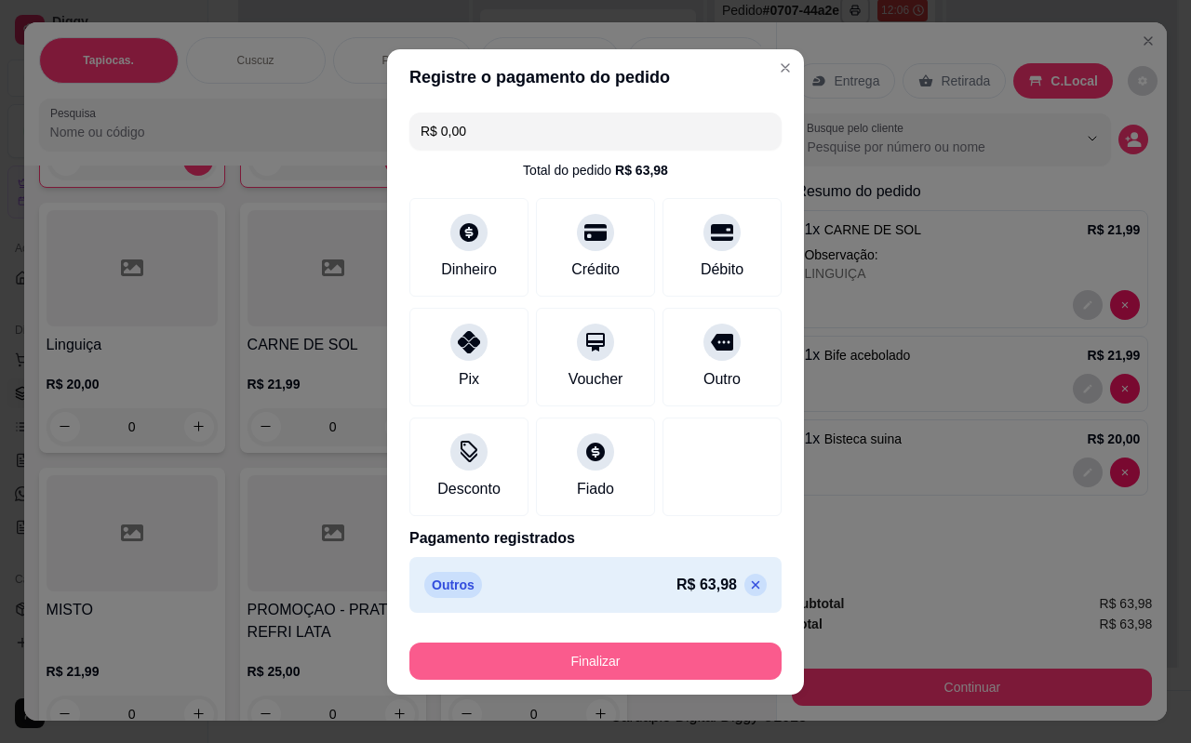
click at [628, 648] on button "Finalizar" at bounding box center [595, 661] width 372 height 37
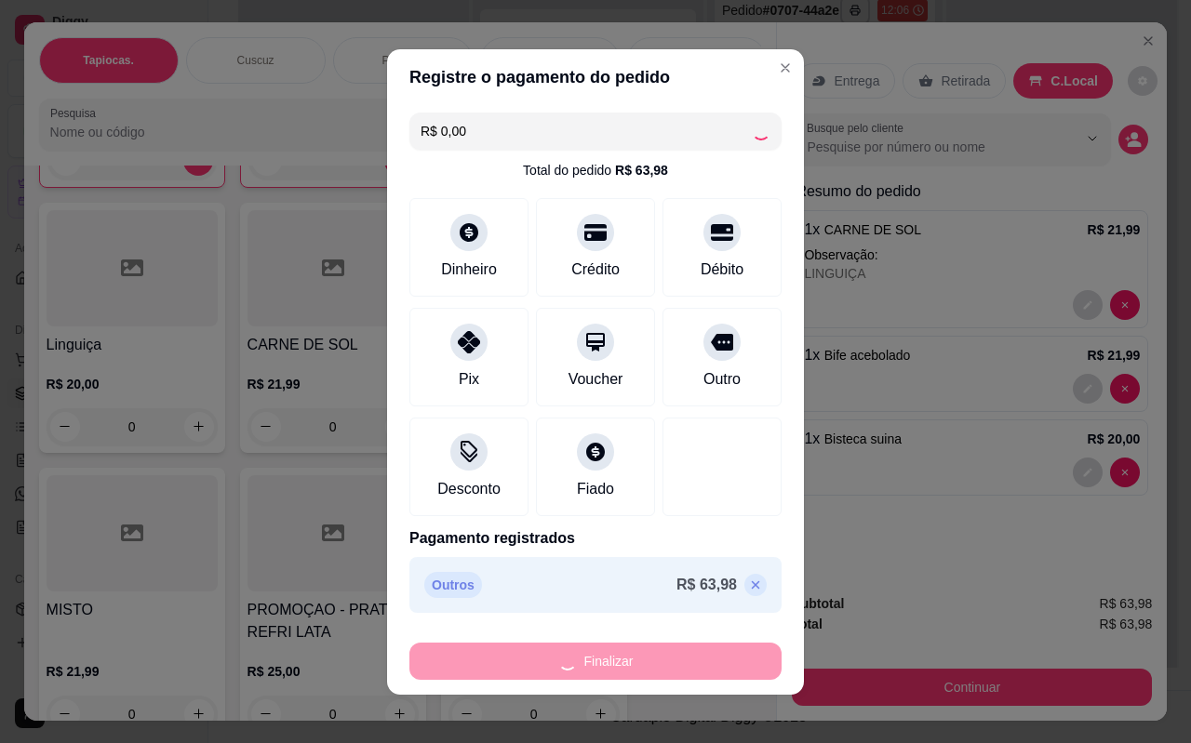
type input "0"
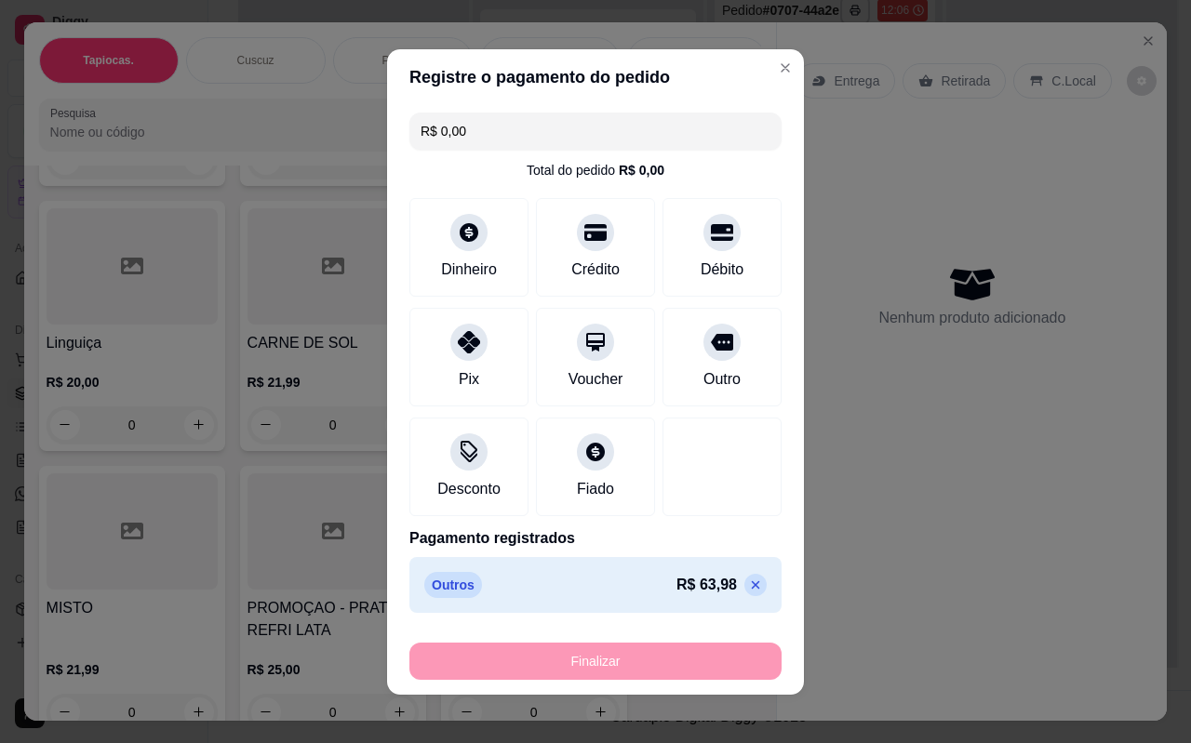
type input "-R$ 63,98"
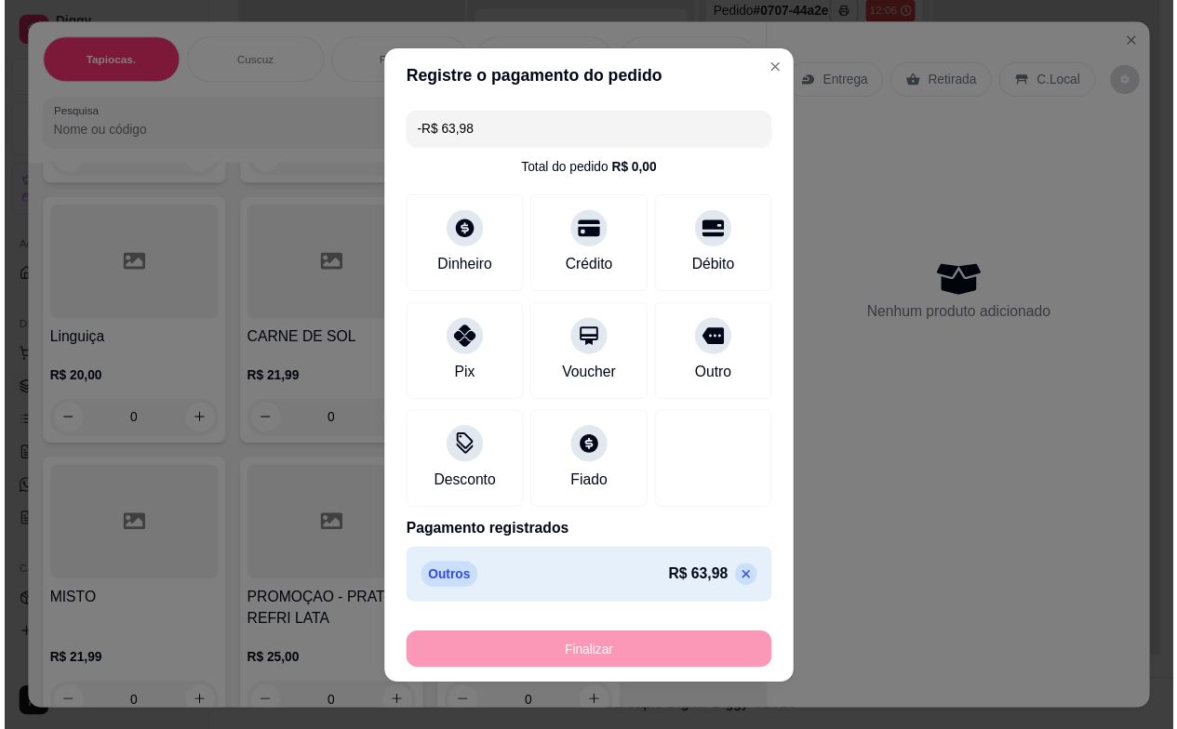
scroll to position [5115, 0]
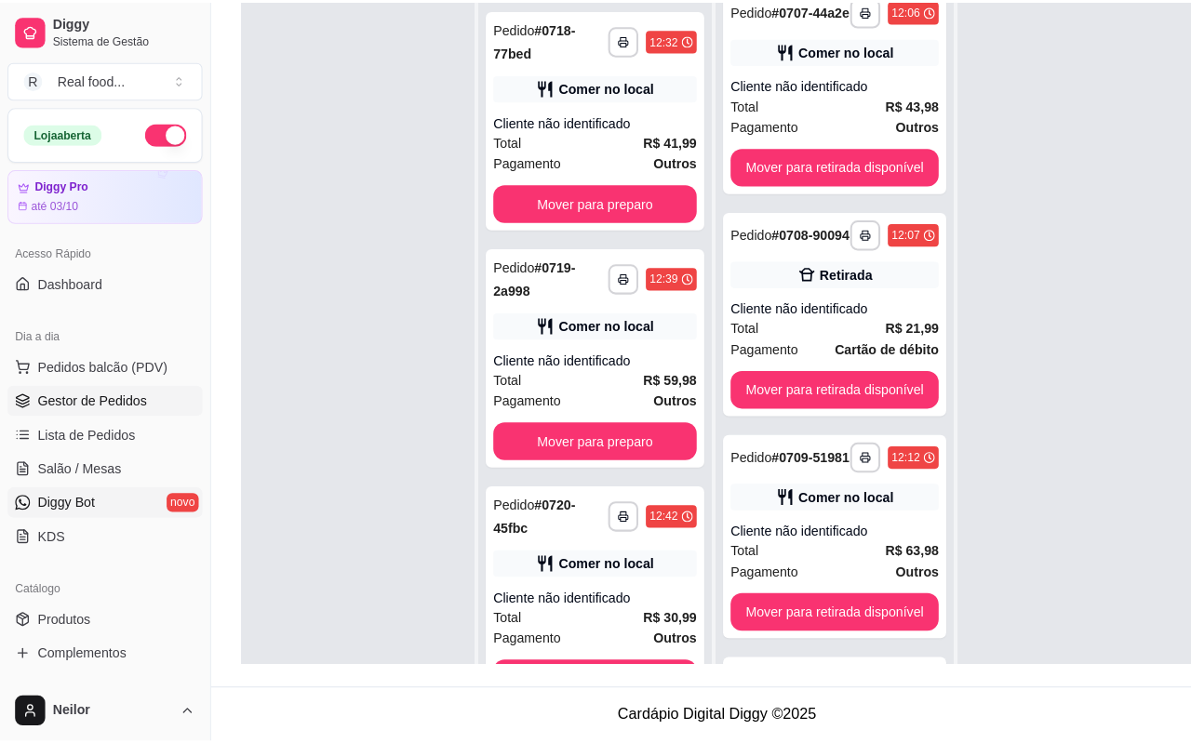
scroll to position [52, 0]
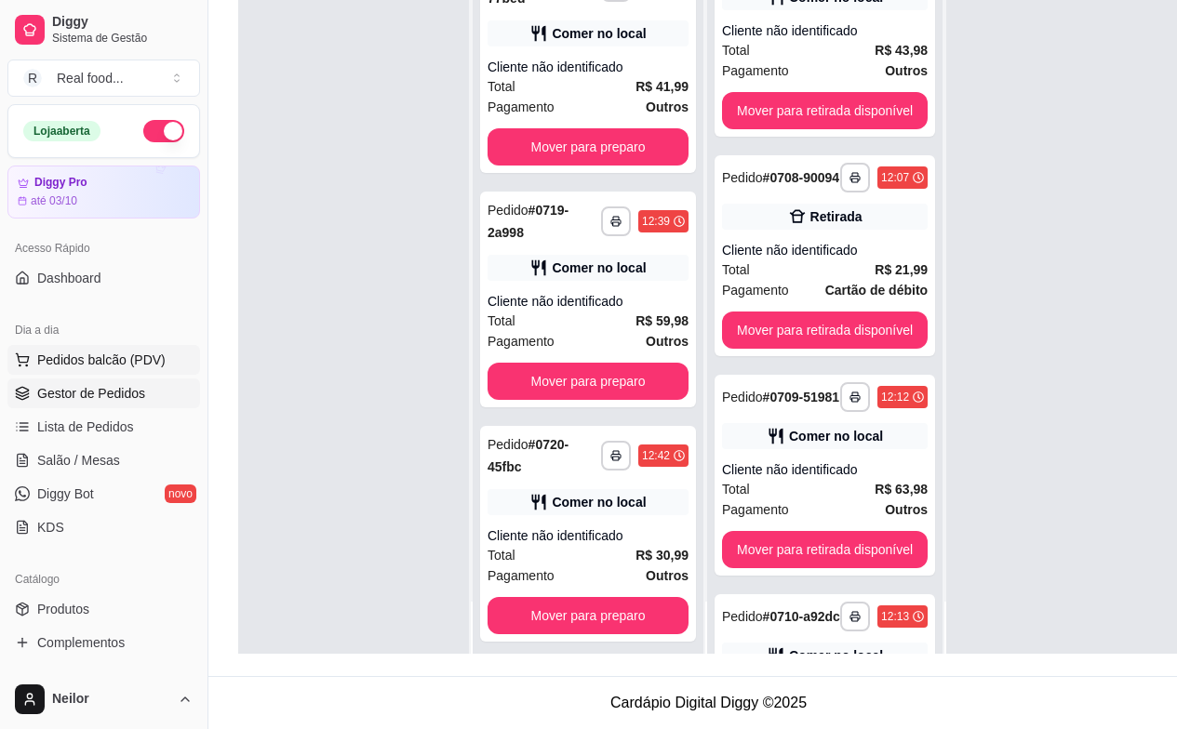
click at [75, 362] on span "Pedidos balcão (PDV)" at bounding box center [101, 360] width 128 height 19
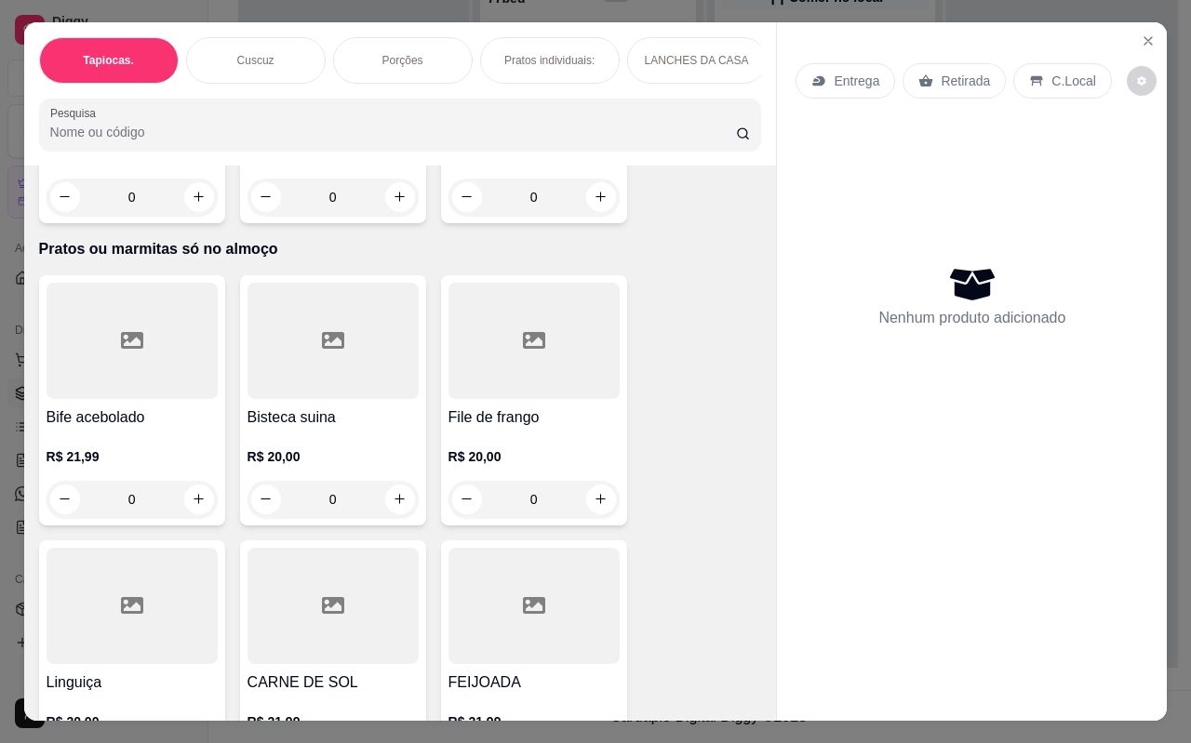
scroll to position [4837, 0]
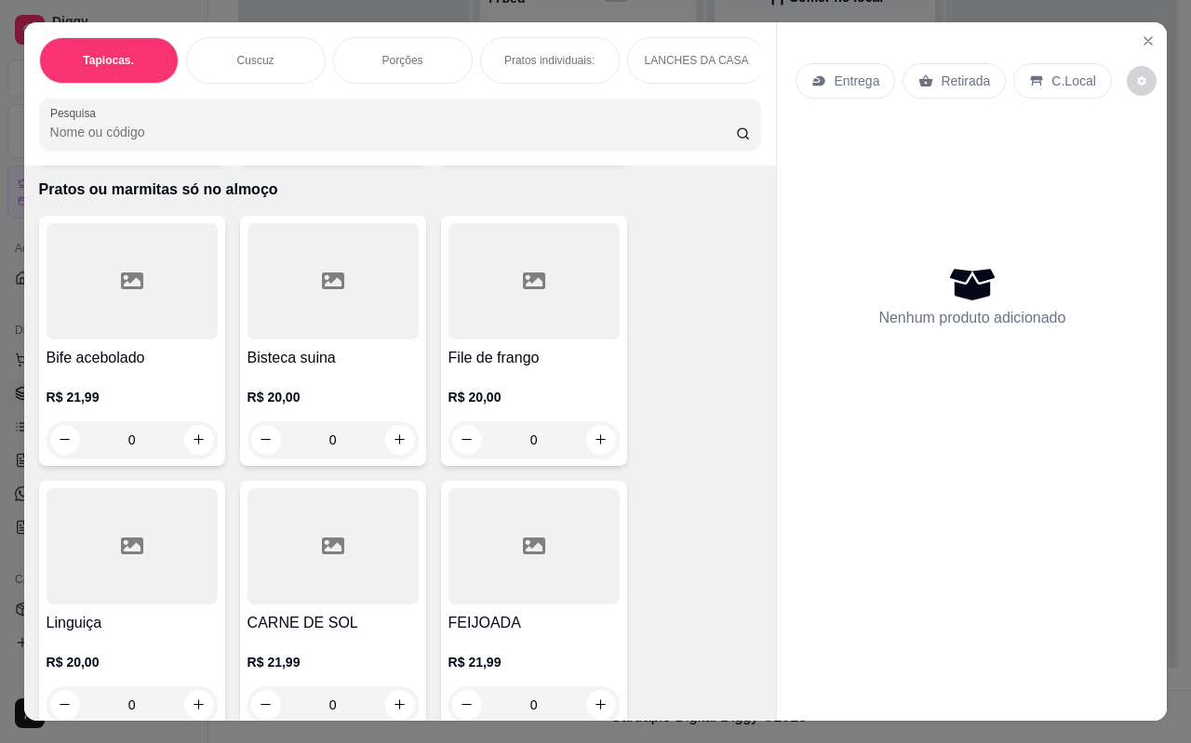
click at [356, 550] on div at bounding box center [332, 546] width 171 height 116
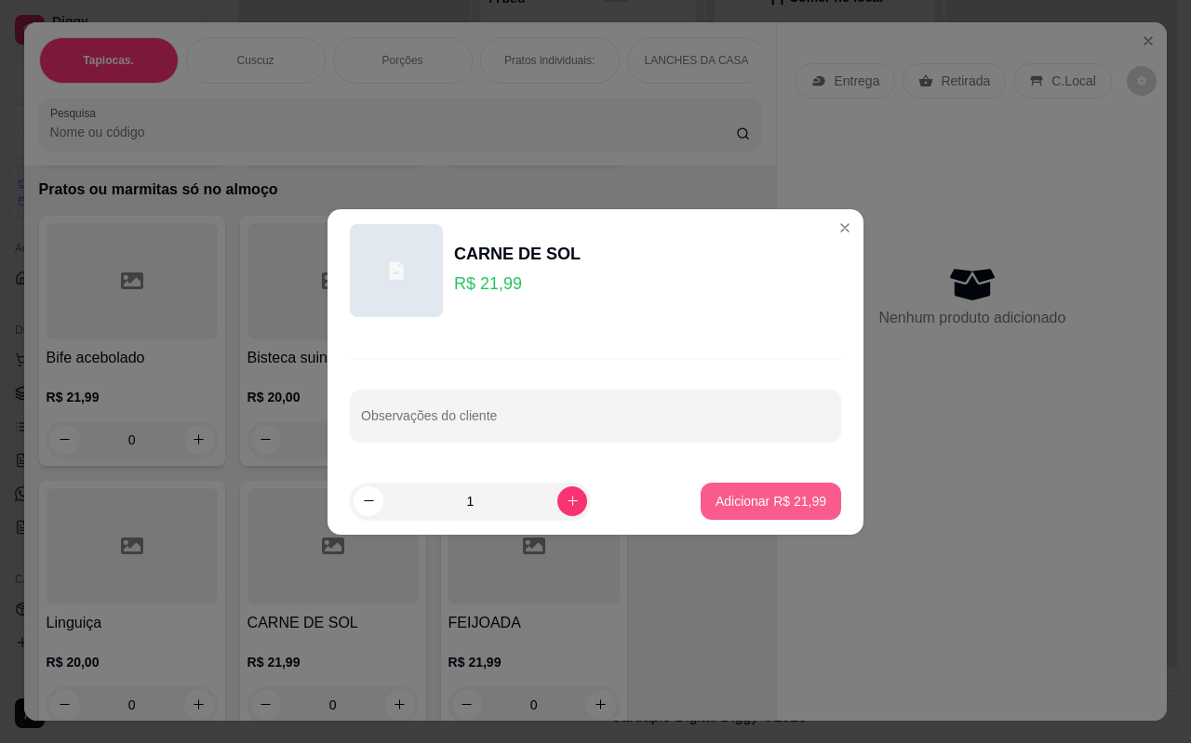
click at [744, 505] on p "Adicionar R$ 21,99" at bounding box center [770, 501] width 111 height 19
type input "1"
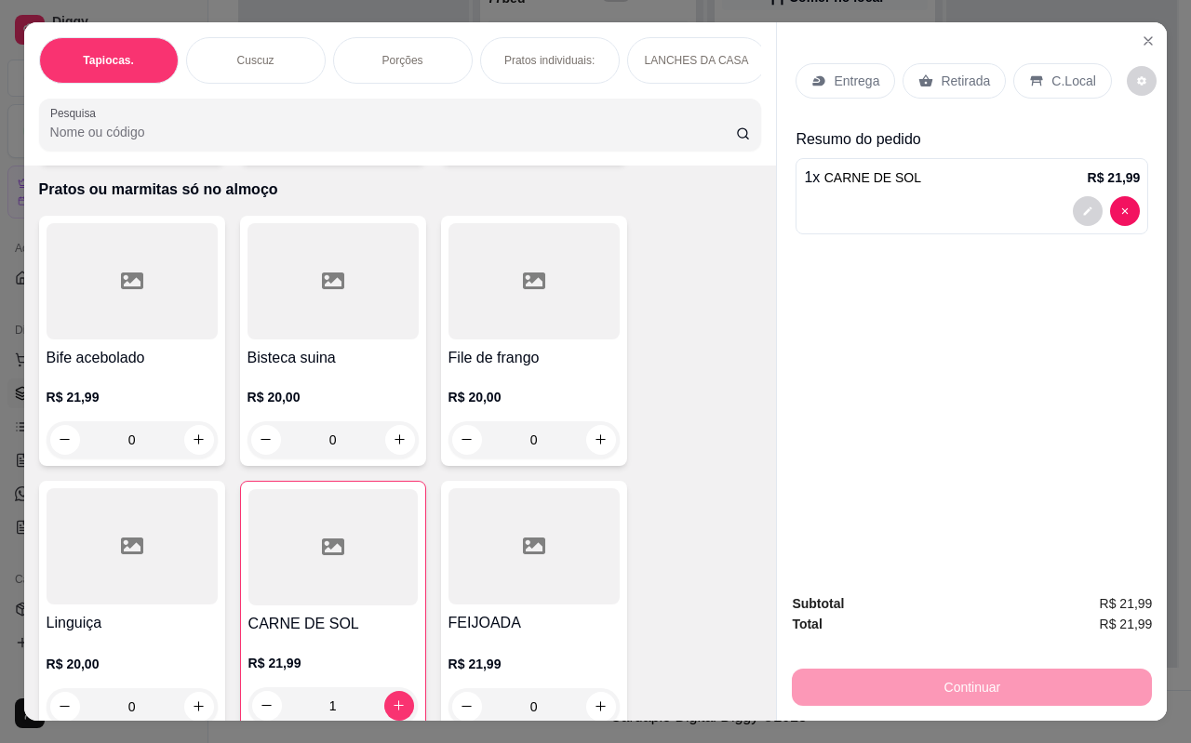
click at [1067, 72] on p "C.Local" at bounding box center [1073, 81] width 44 height 19
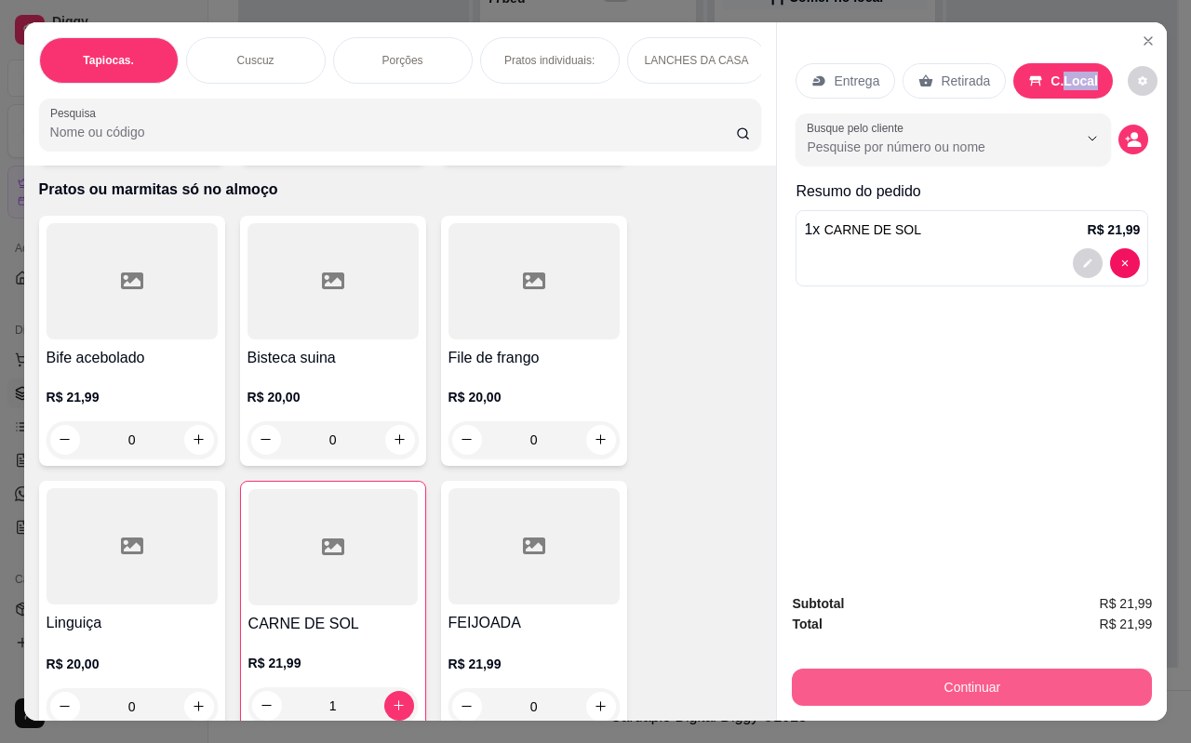
click at [993, 686] on button "Continuar" at bounding box center [972, 687] width 360 height 37
click at [967, 679] on button "Continuar" at bounding box center [972, 687] width 360 height 37
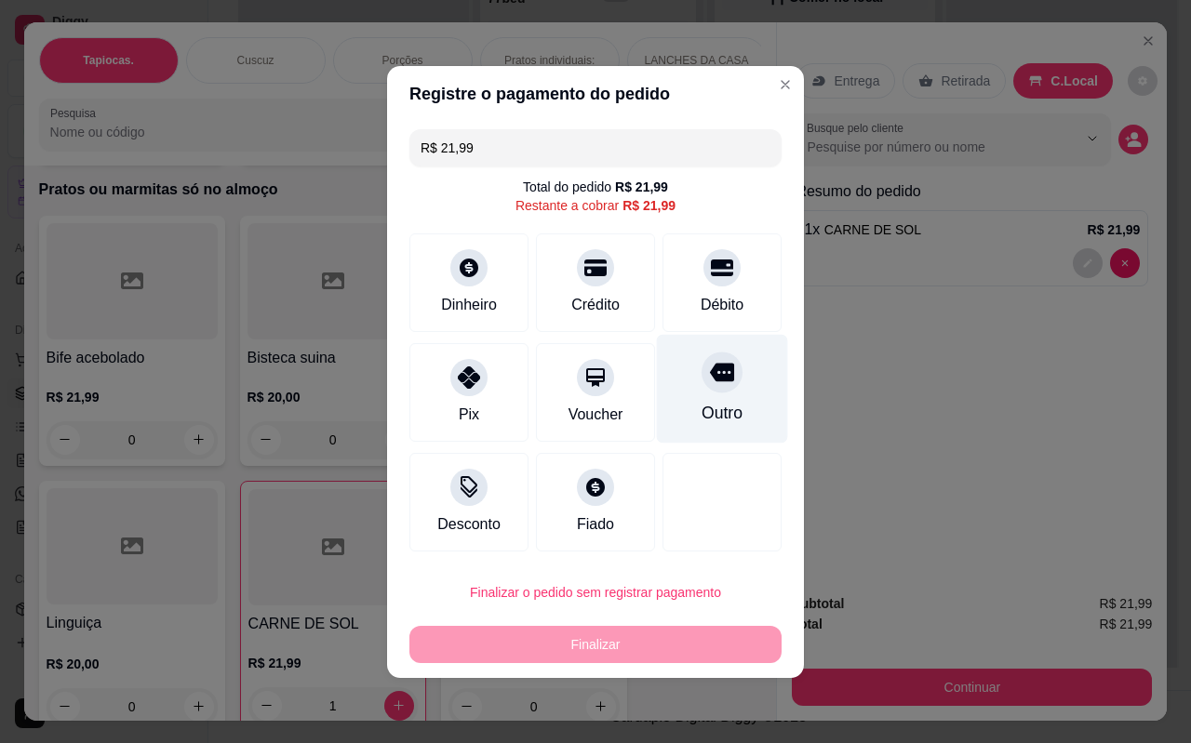
click at [710, 377] on icon at bounding box center [722, 372] width 24 height 19
type input "R$ 0,00"
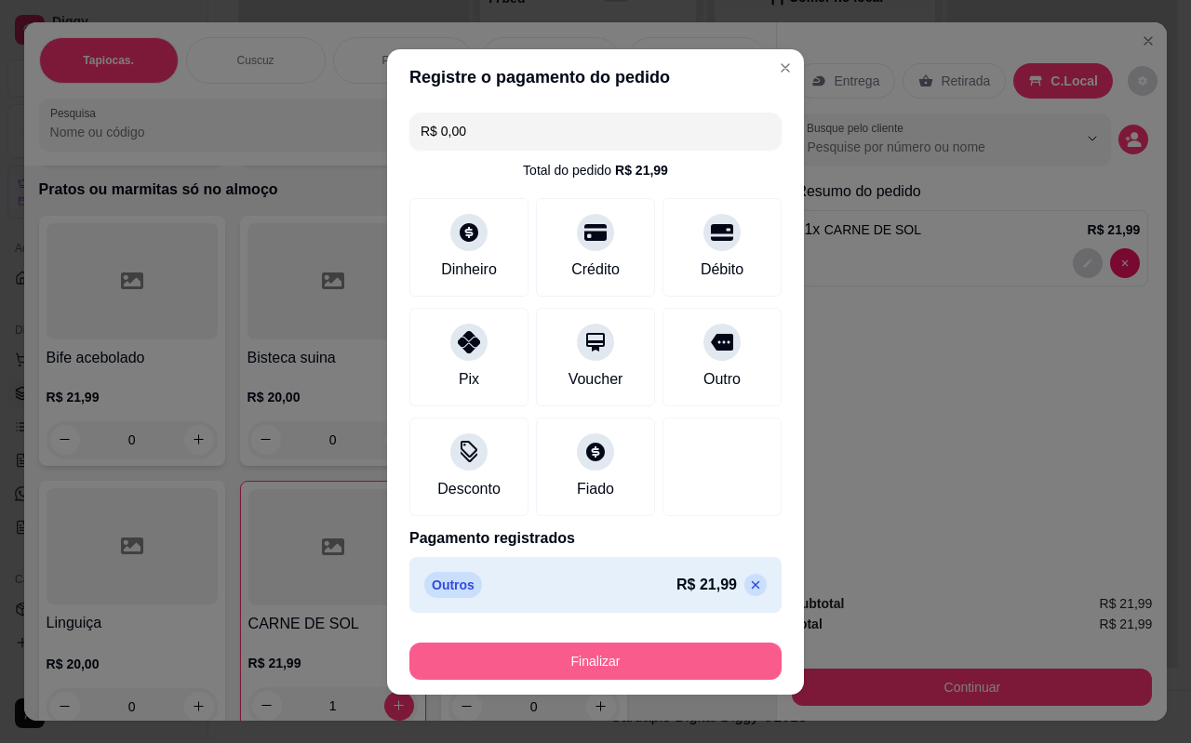
click at [566, 669] on button "Finalizar" at bounding box center [595, 661] width 372 height 37
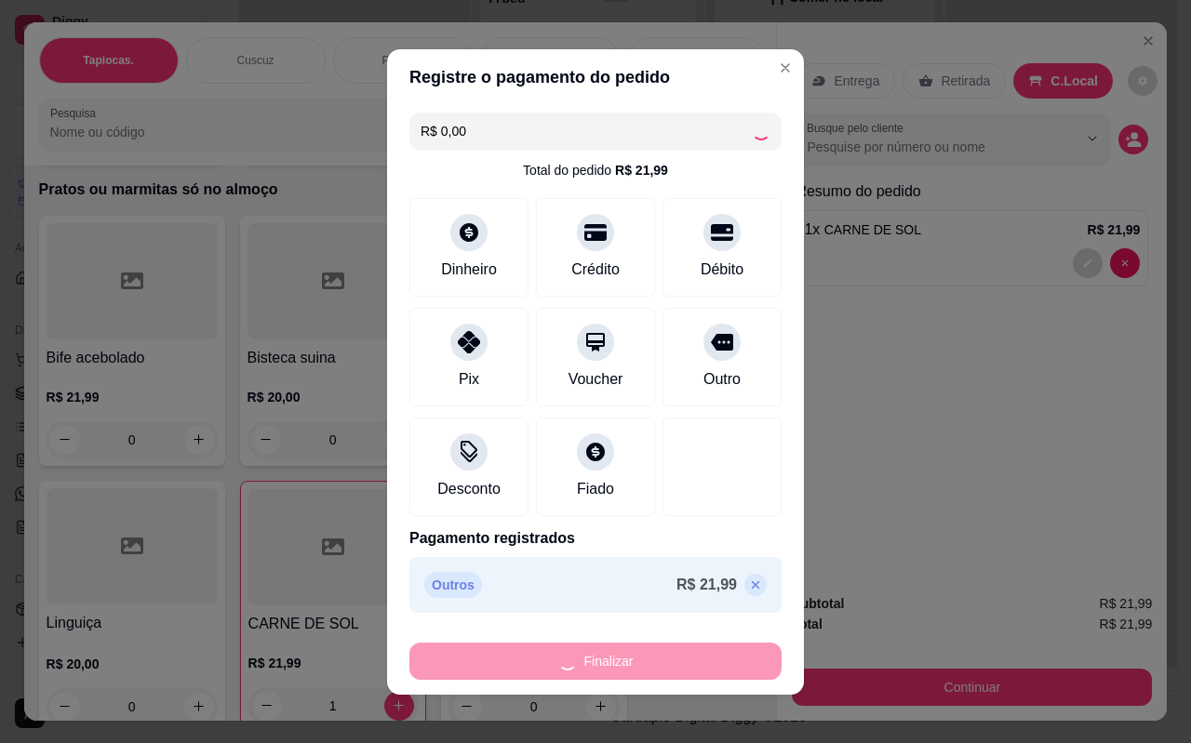
type input "0"
type input "-R$ 21,99"
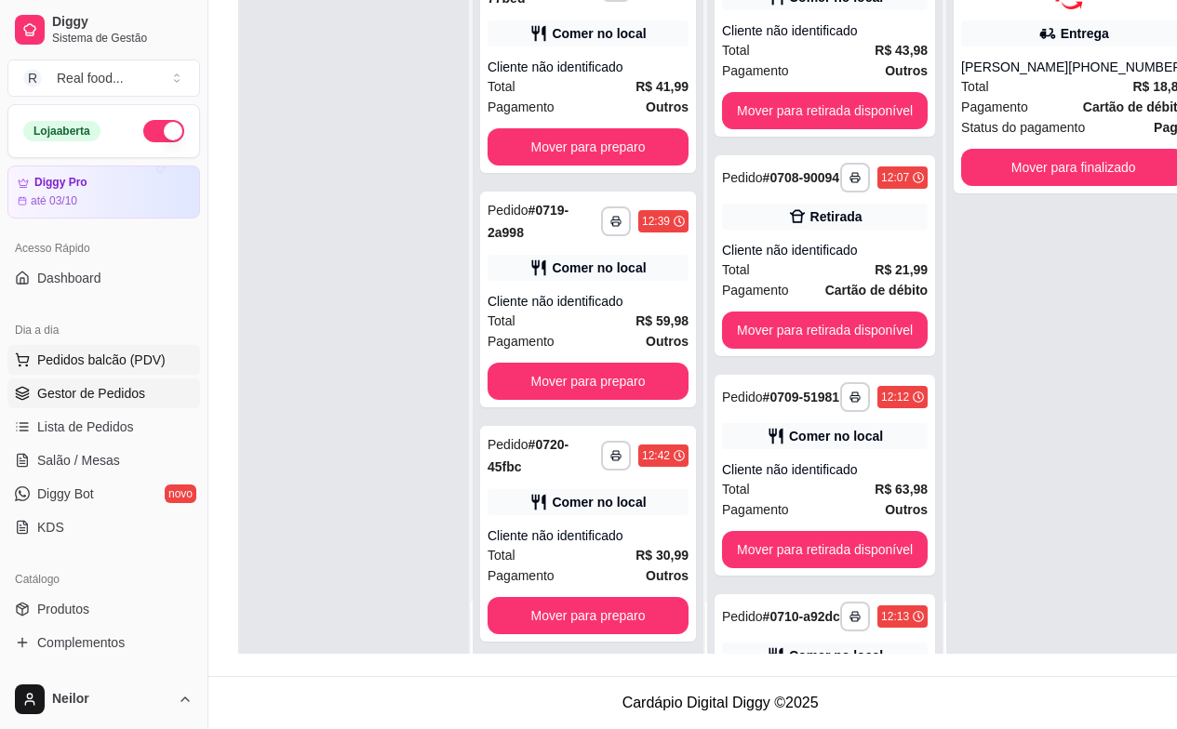
click at [108, 361] on span "Pedidos balcão (PDV)" at bounding box center [101, 360] width 128 height 19
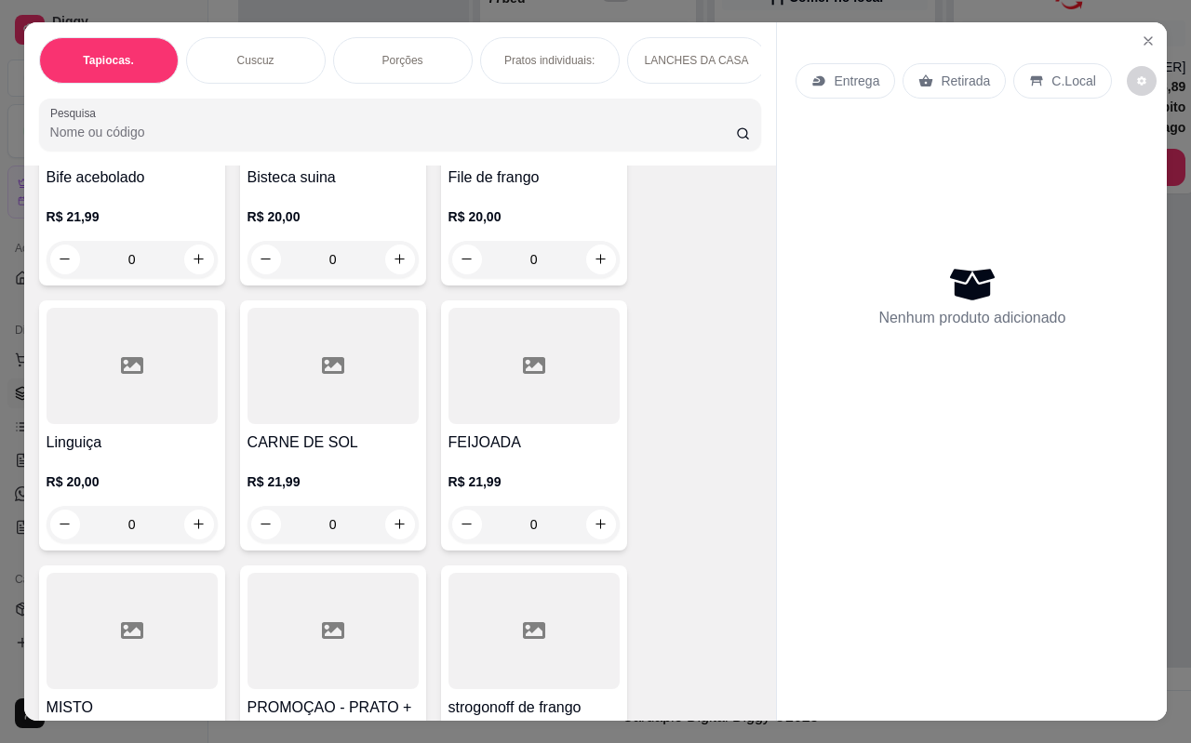
scroll to position [4982, 0]
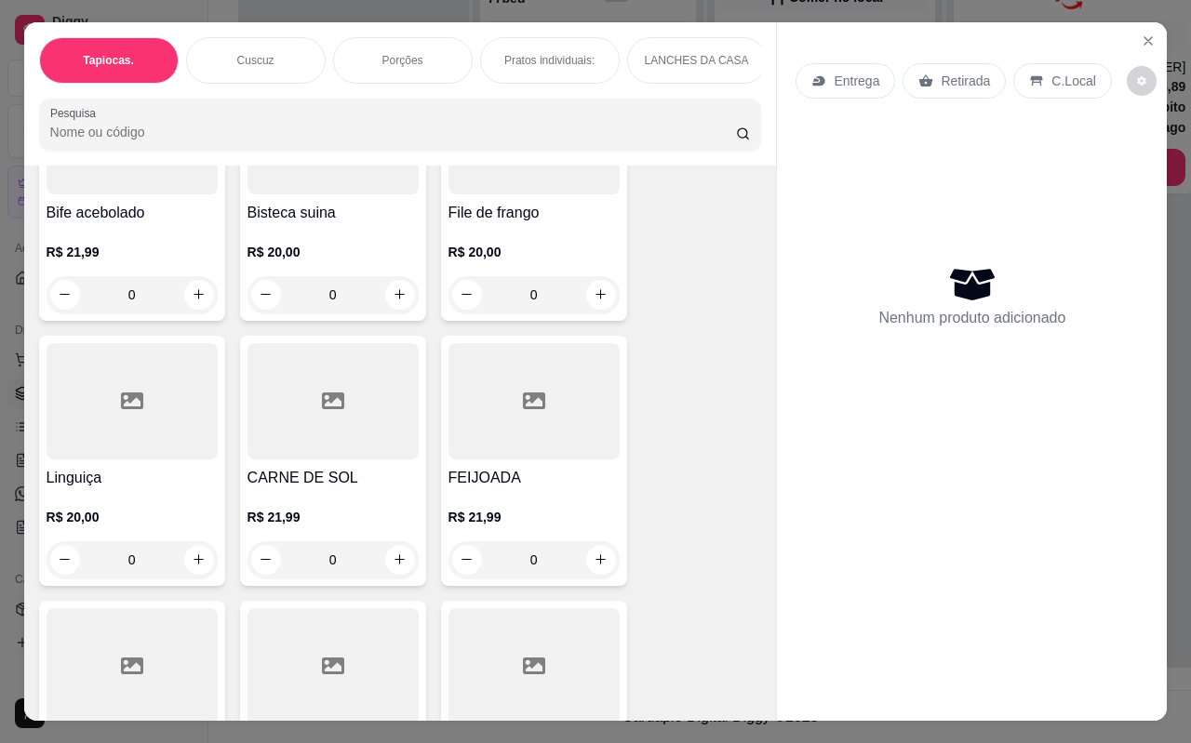
click at [522, 224] on div "R$ 20,00 0" at bounding box center [533, 268] width 171 height 89
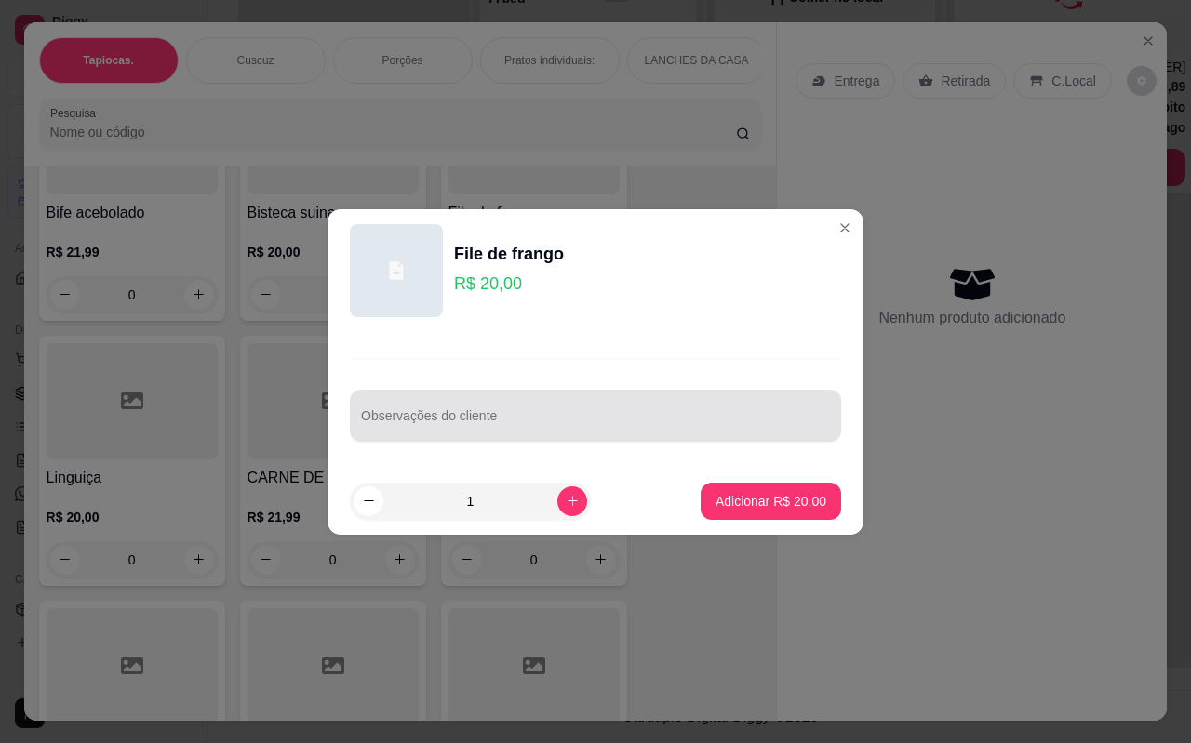
click at [556, 418] on input "Observações do cliente" at bounding box center [595, 423] width 469 height 19
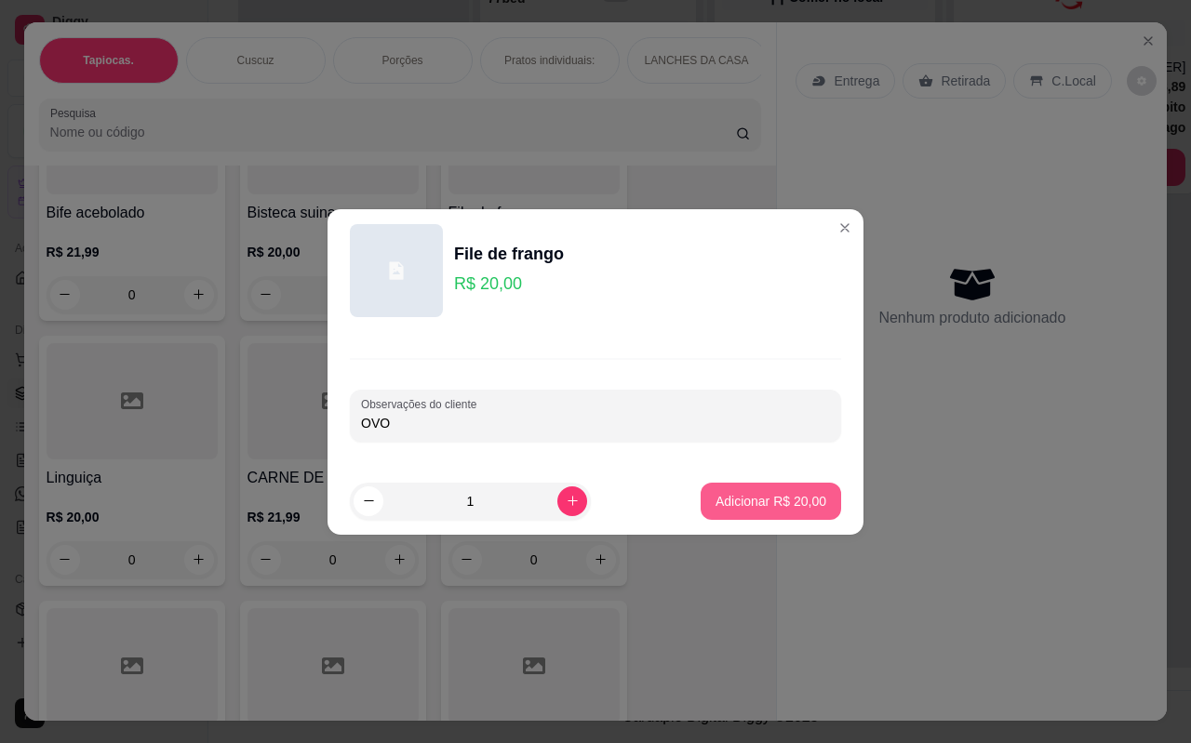
type input "OVO"
click at [758, 506] on p "Adicionar R$ 20,00" at bounding box center [771, 501] width 108 height 18
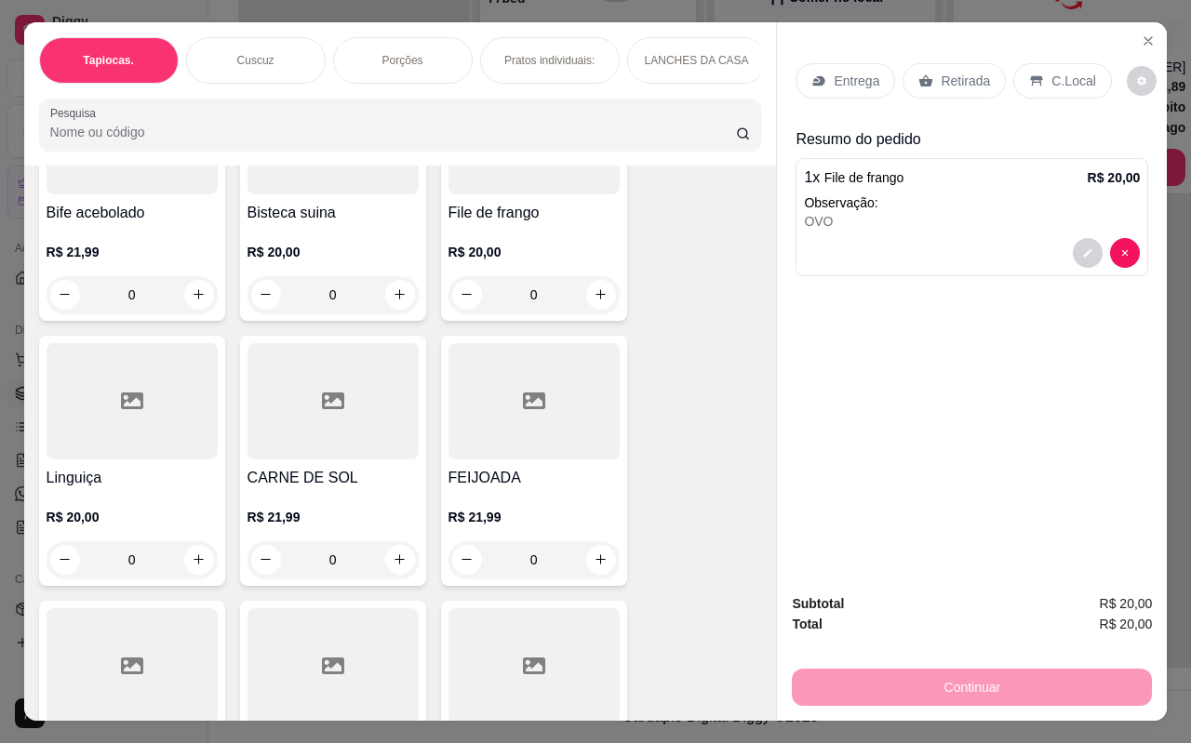
click at [543, 224] on div "R$ 20,00 0" at bounding box center [533, 268] width 171 height 89
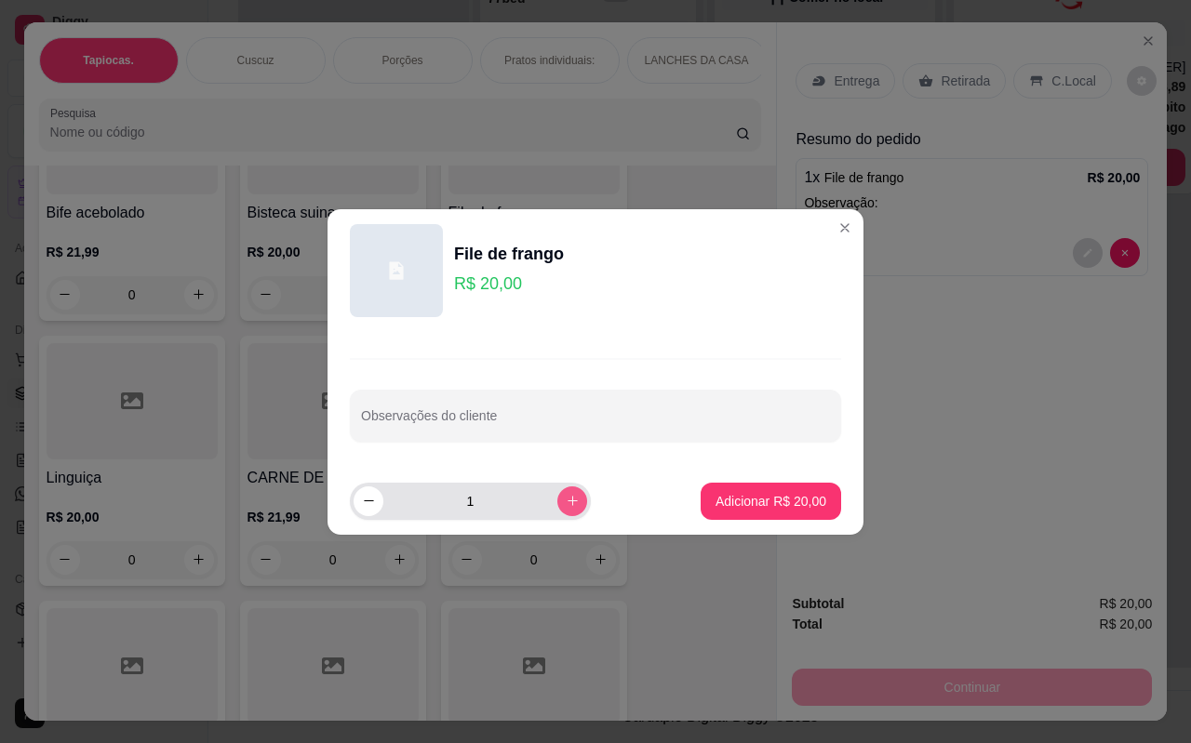
click at [566, 499] on icon "increase-product-quantity" at bounding box center [573, 501] width 14 height 14
type input "2"
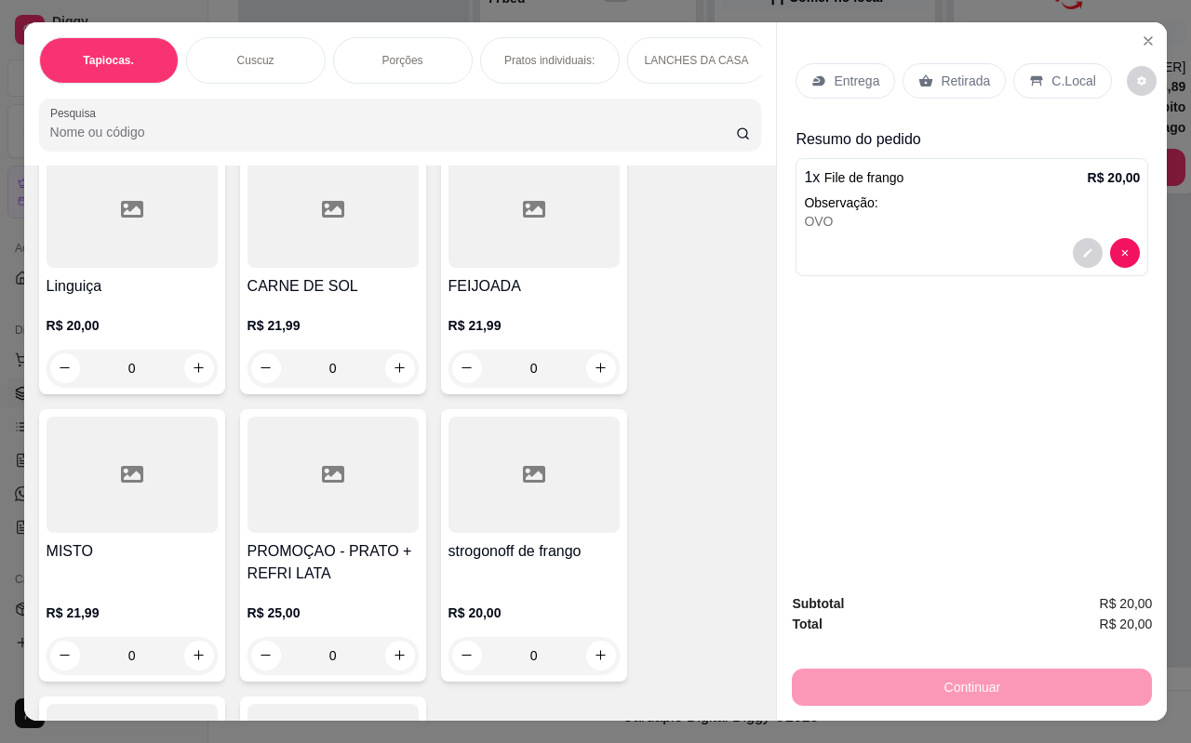
scroll to position [5261, 0]
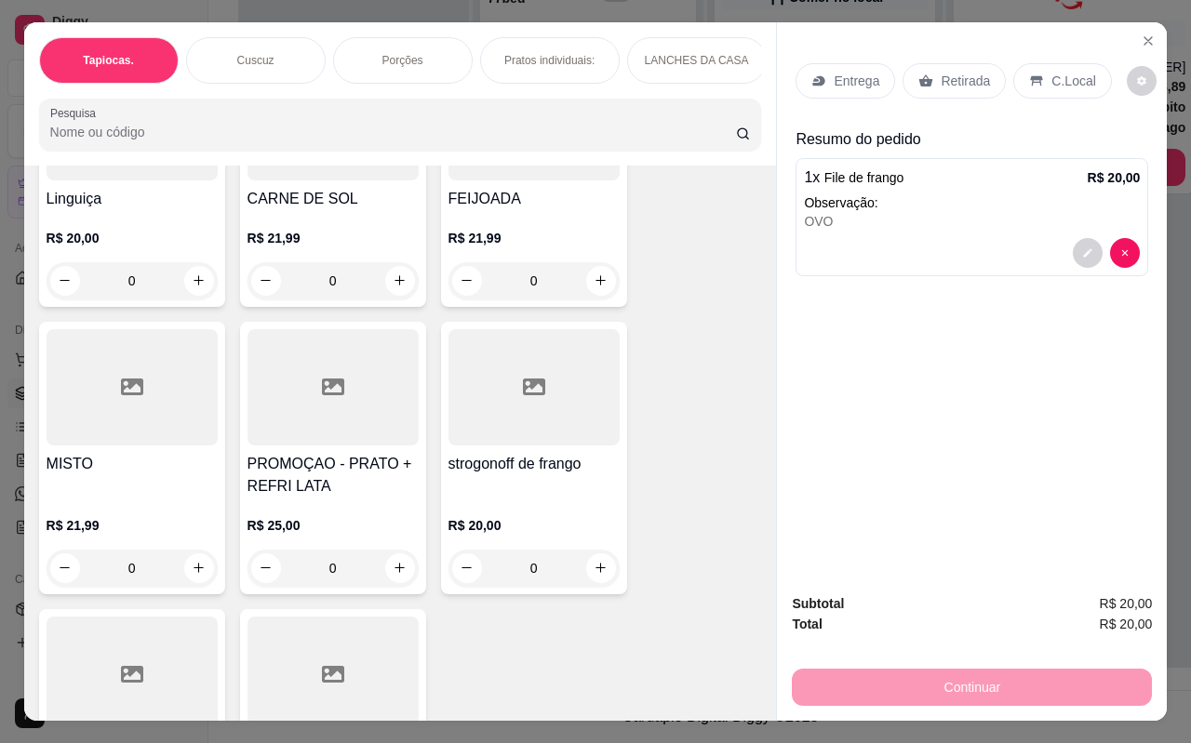
click at [488, 404] on div at bounding box center [533, 387] width 171 height 116
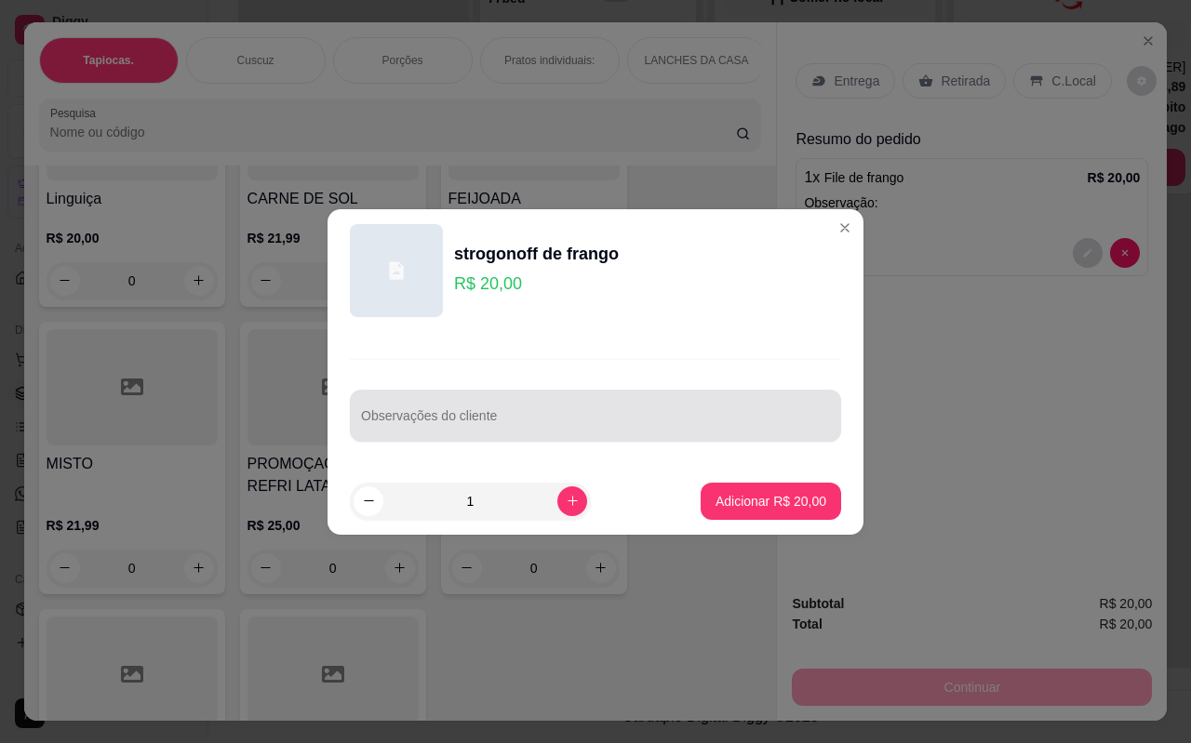
click at [508, 412] on div at bounding box center [595, 415] width 469 height 37
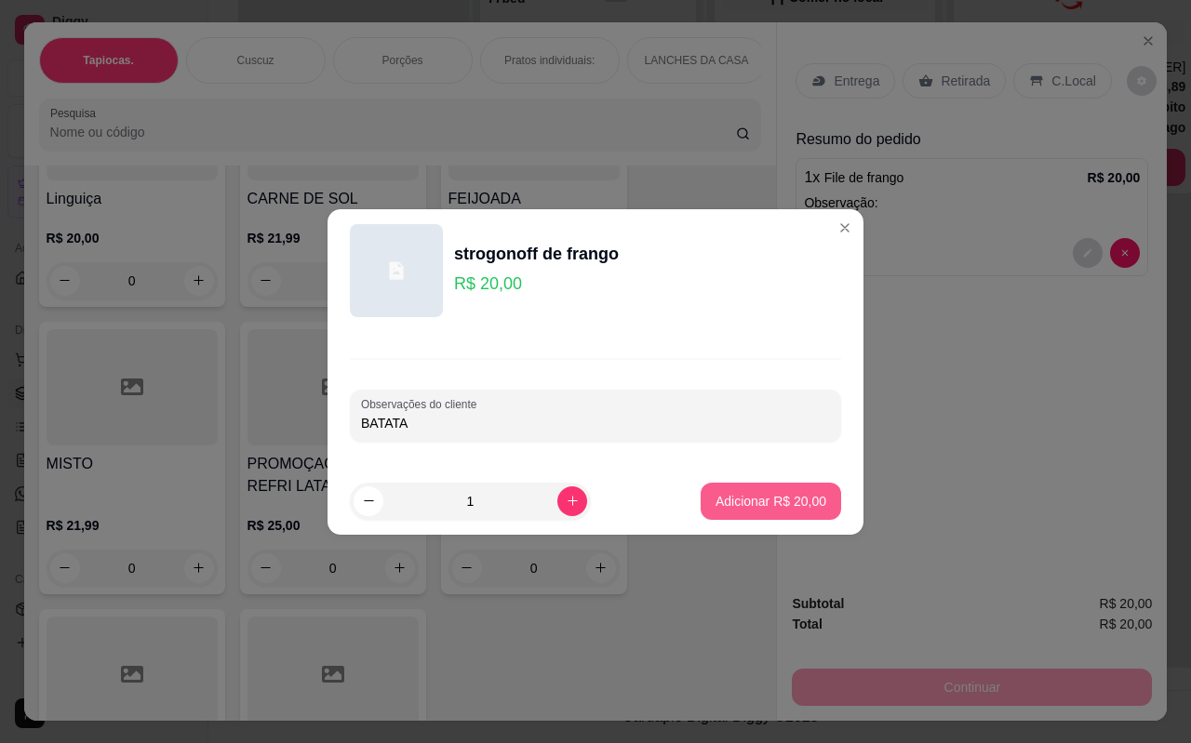
type input "BATATA"
click at [733, 498] on p "Adicionar R$ 20,00" at bounding box center [771, 501] width 108 height 18
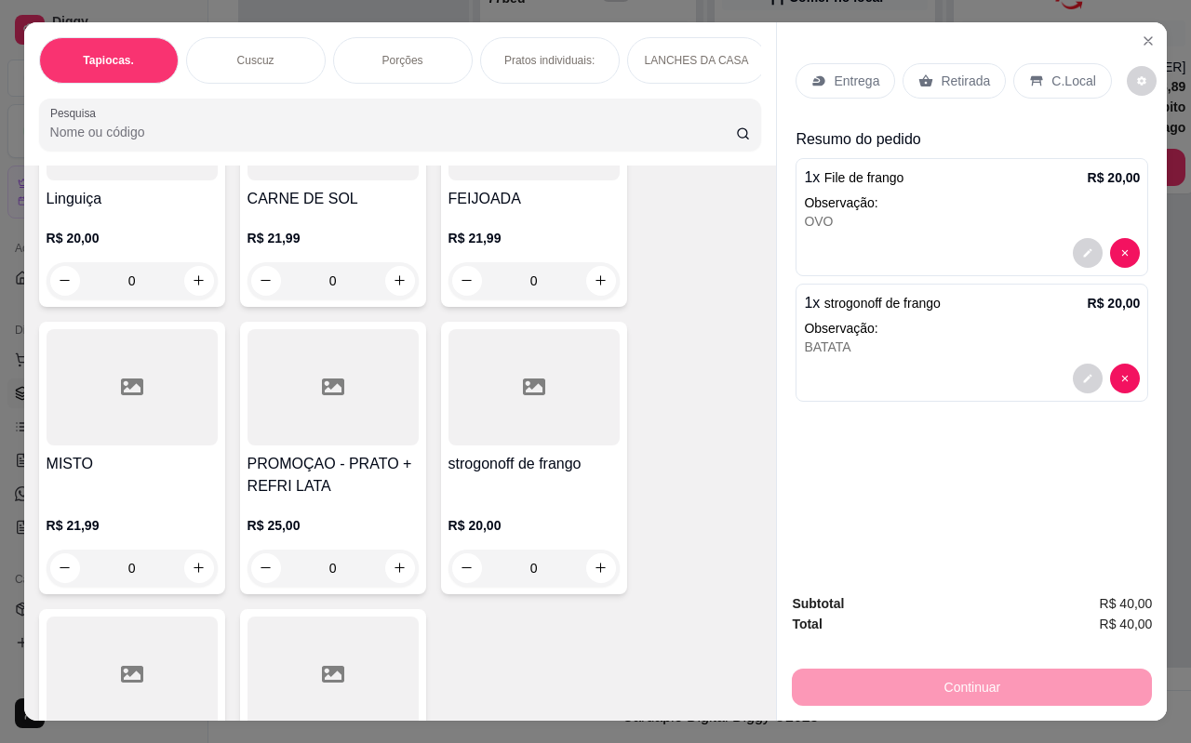
click at [508, 453] on h4 "strogonoff de frango" at bounding box center [533, 464] width 171 height 22
click at [1085, 373] on icon "decrease-product-quantity" at bounding box center [1088, 378] width 11 height 11
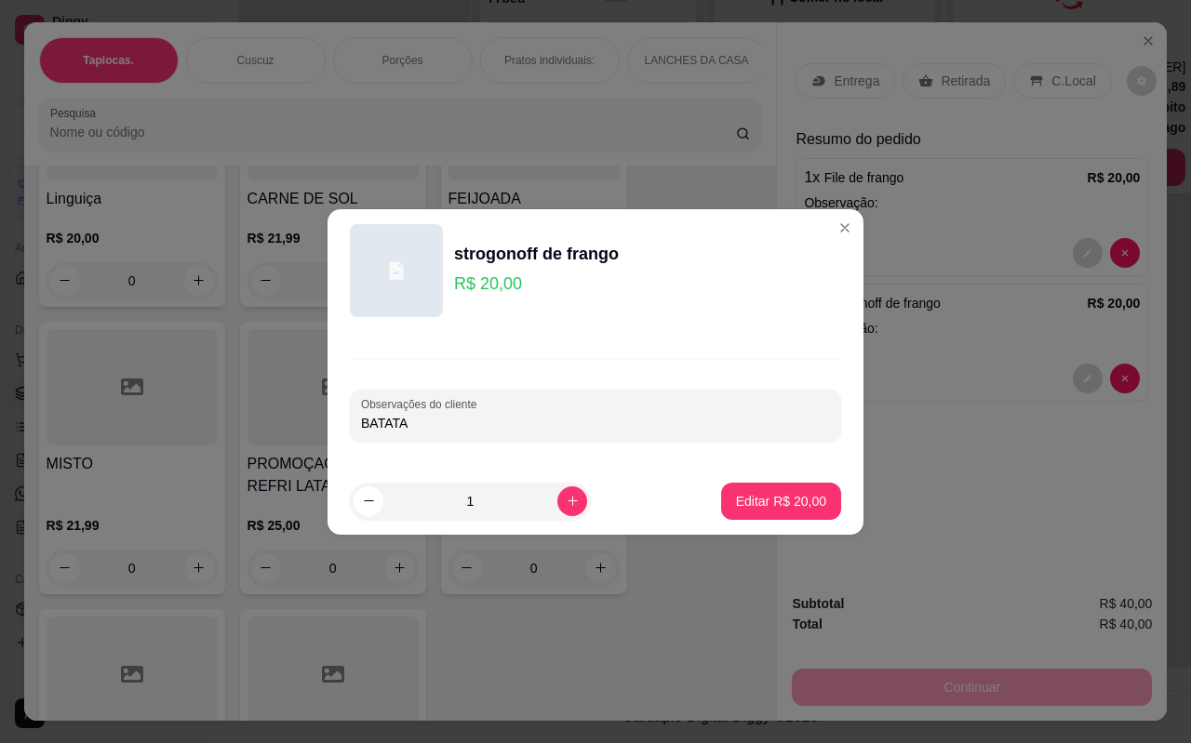
click at [829, 238] on div at bounding box center [972, 253] width 336 height 30
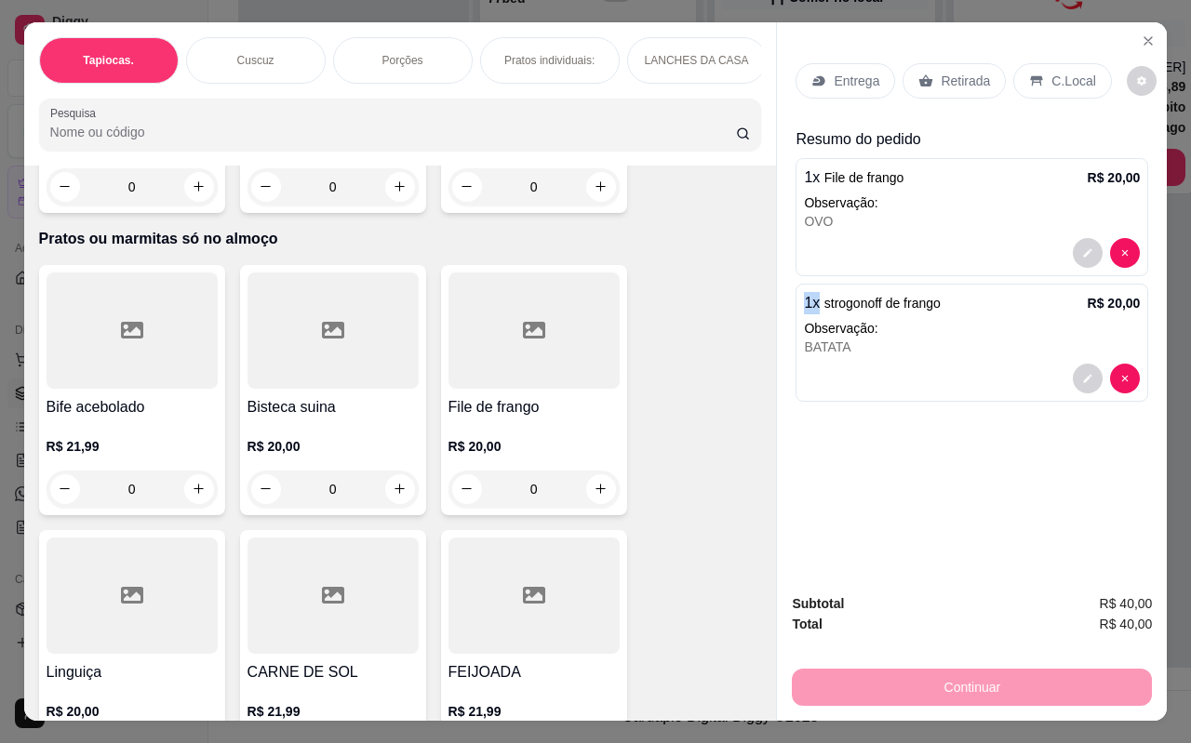
scroll to position [4703, 0]
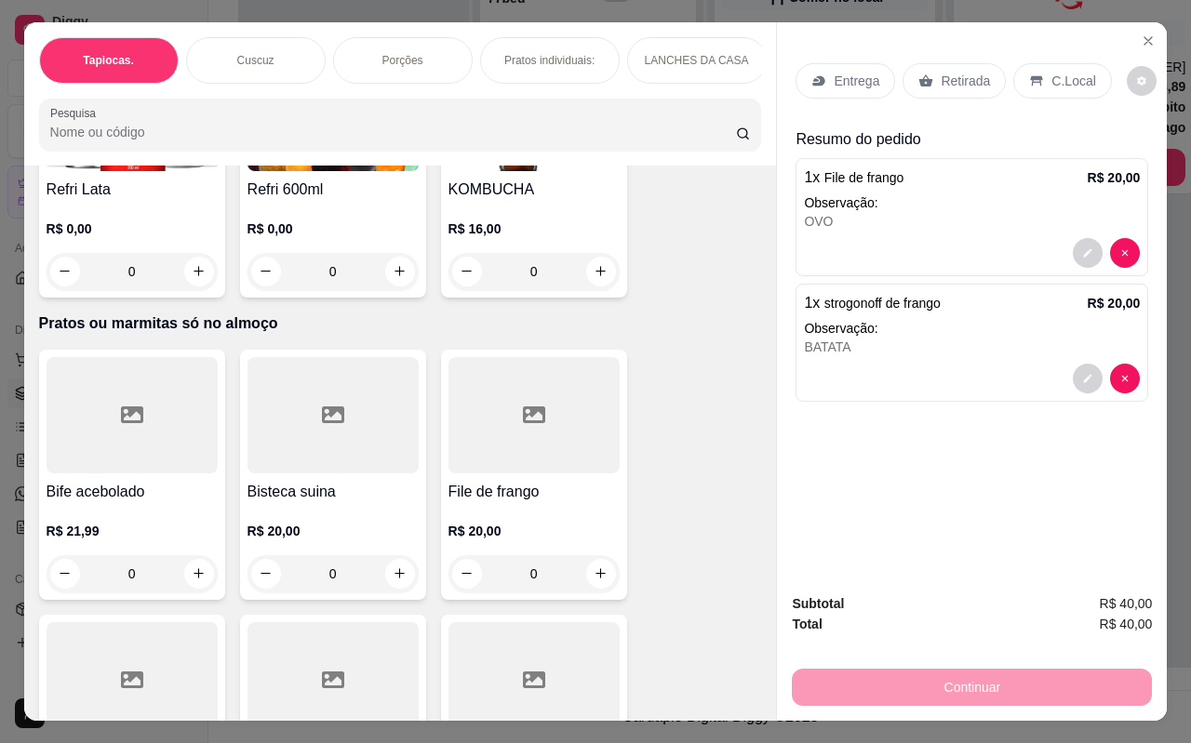
click at [125, 447] on div at bounding box center [132, 415] width 171 height 116
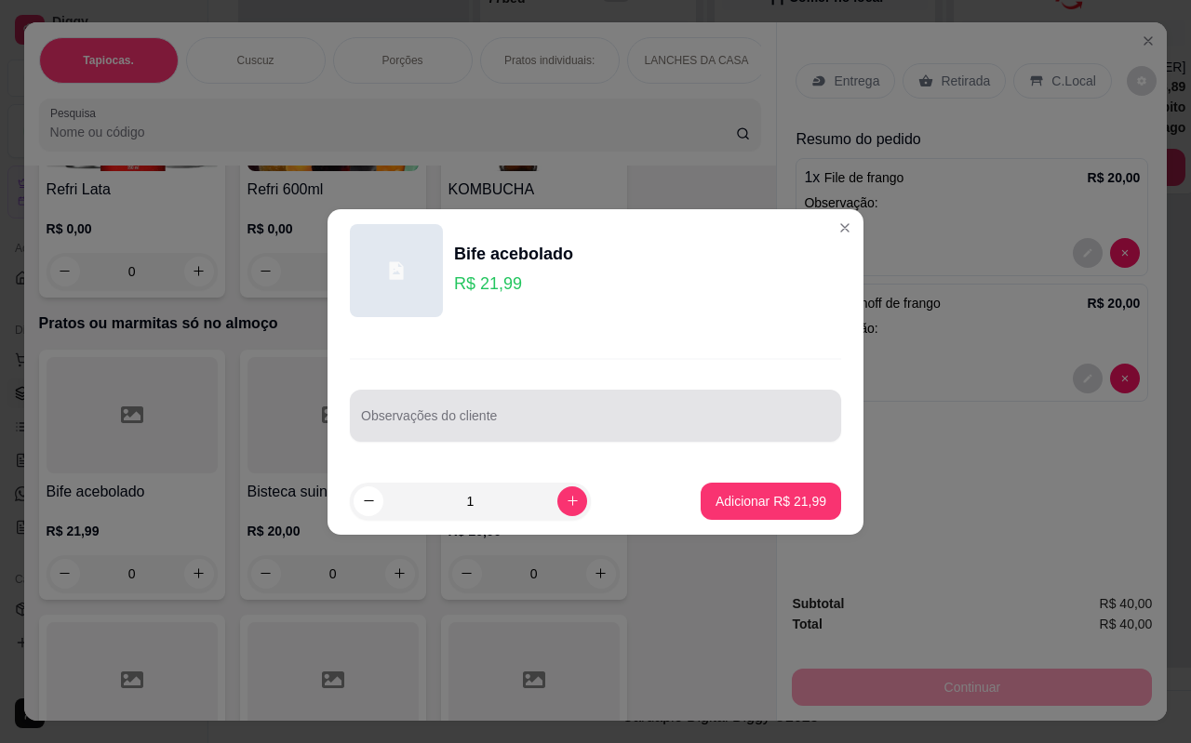
click at [538, 425] on input "Observações do cliente" at bounding box center [595, 423] width 469 height 19
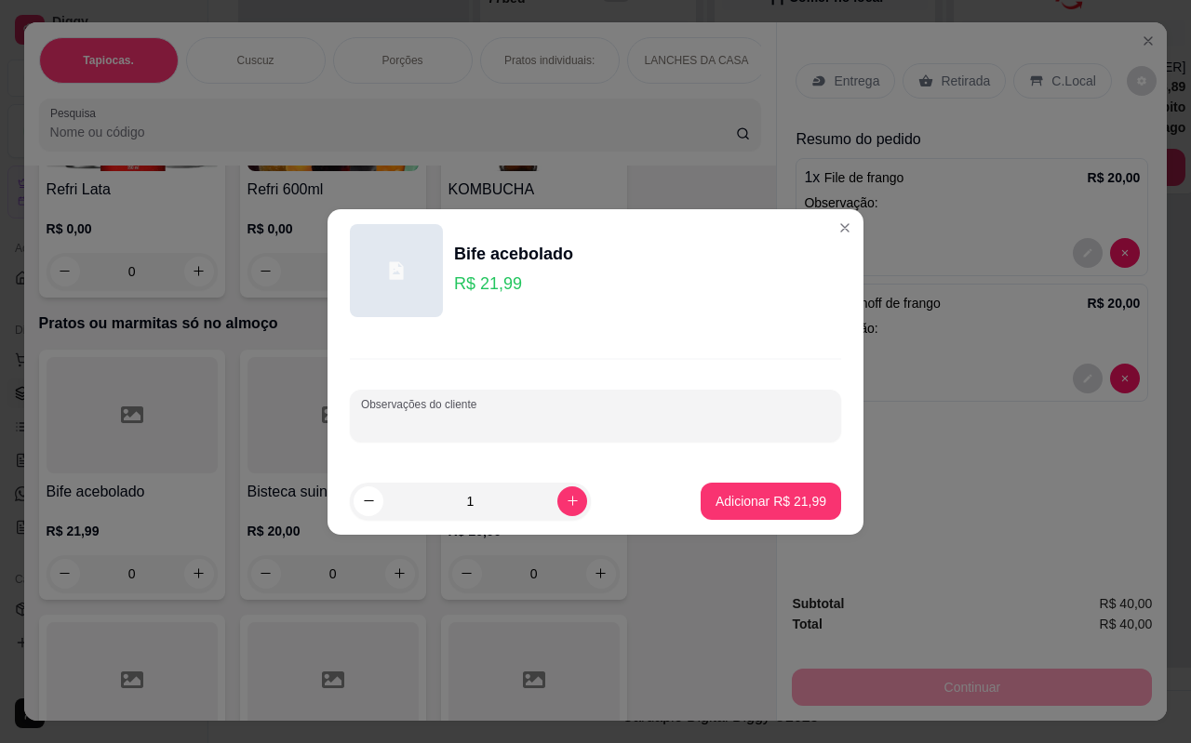
click at [538, 425] on input "Observações do cliente" at bounding box center [595, 423] width 469 height 19
type input "ESTROGONOF"
click at [744, 492] on p "Adicionar R$ 21,99" at bounding box center [771, 501] width 108 height 18
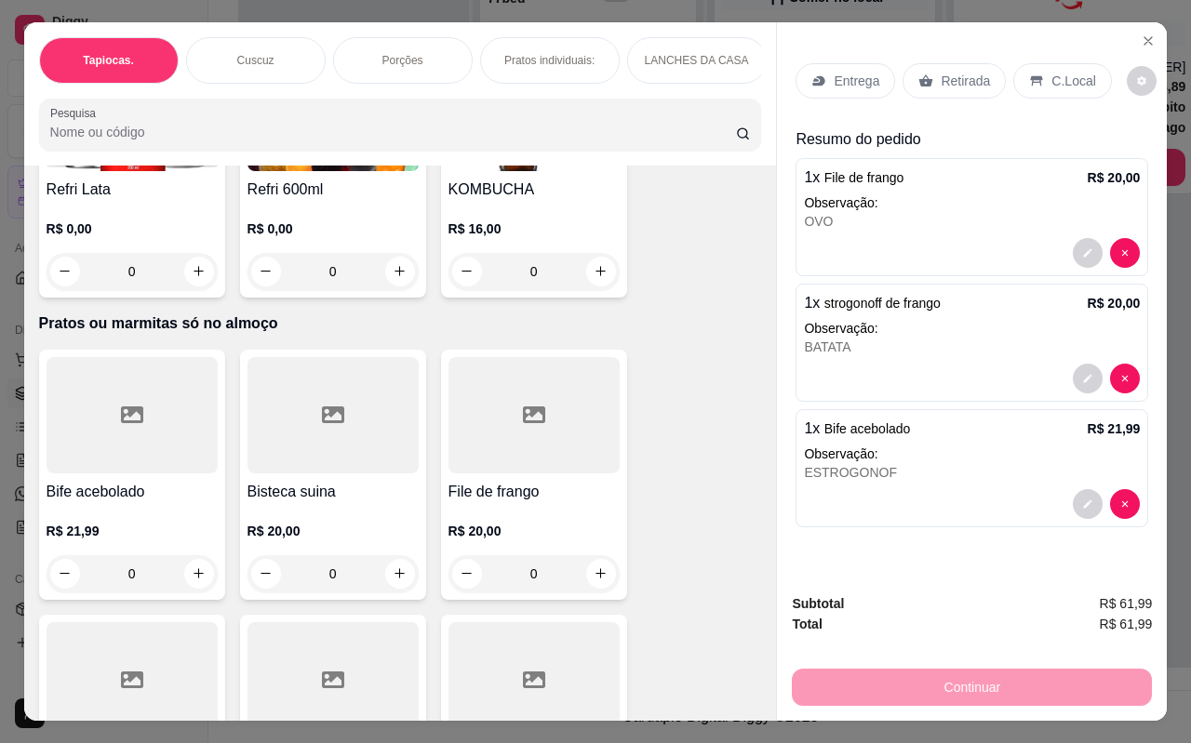
click at [1058, 77] on p "C.Local" at bounding box center [1073, 81] width 44 height 19
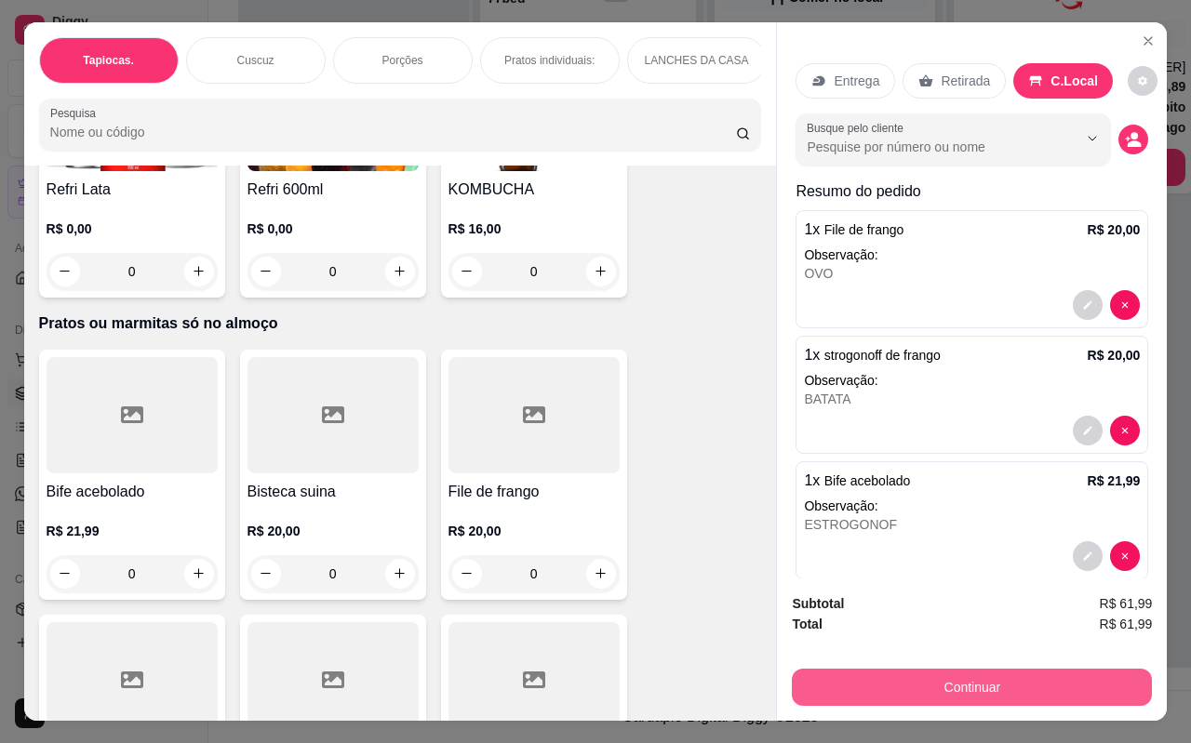
click at [978, 678] on button "Continuar" at bounding box center [972, 687] width 360 height 37
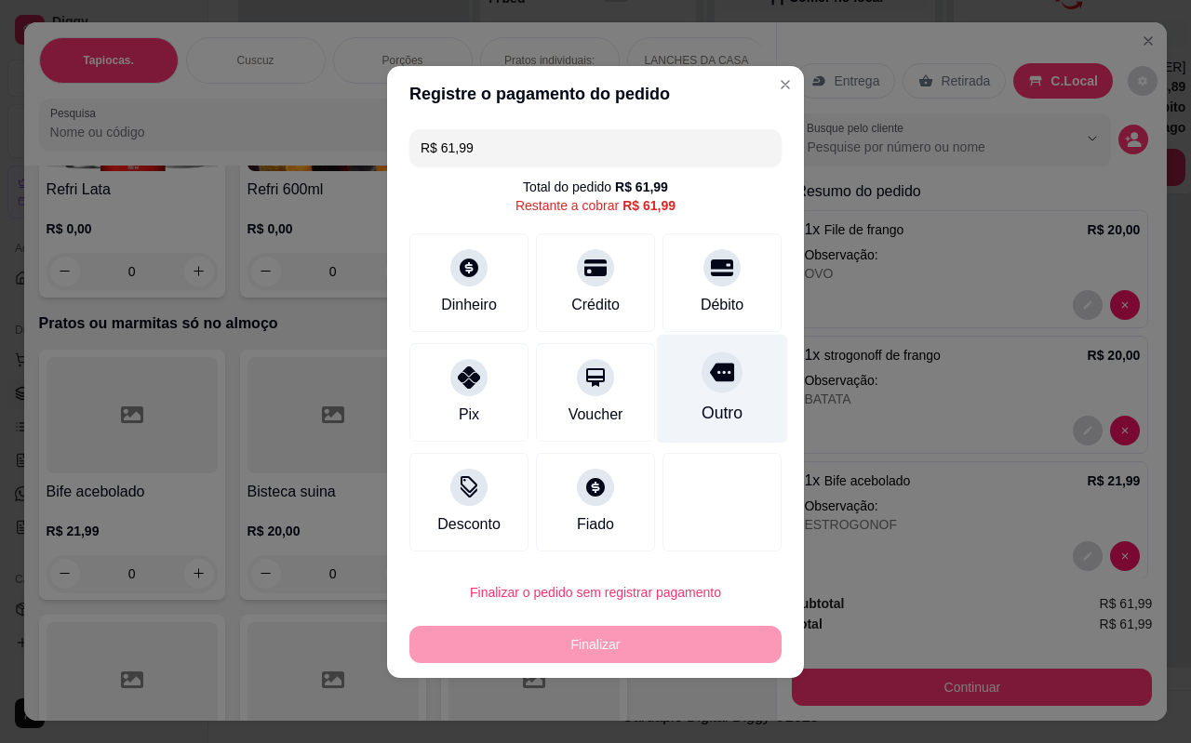
click at [721, 399] on div "Outro" at bounding box center [722, 388] width 131 height 109
type input "R$ 0,00"
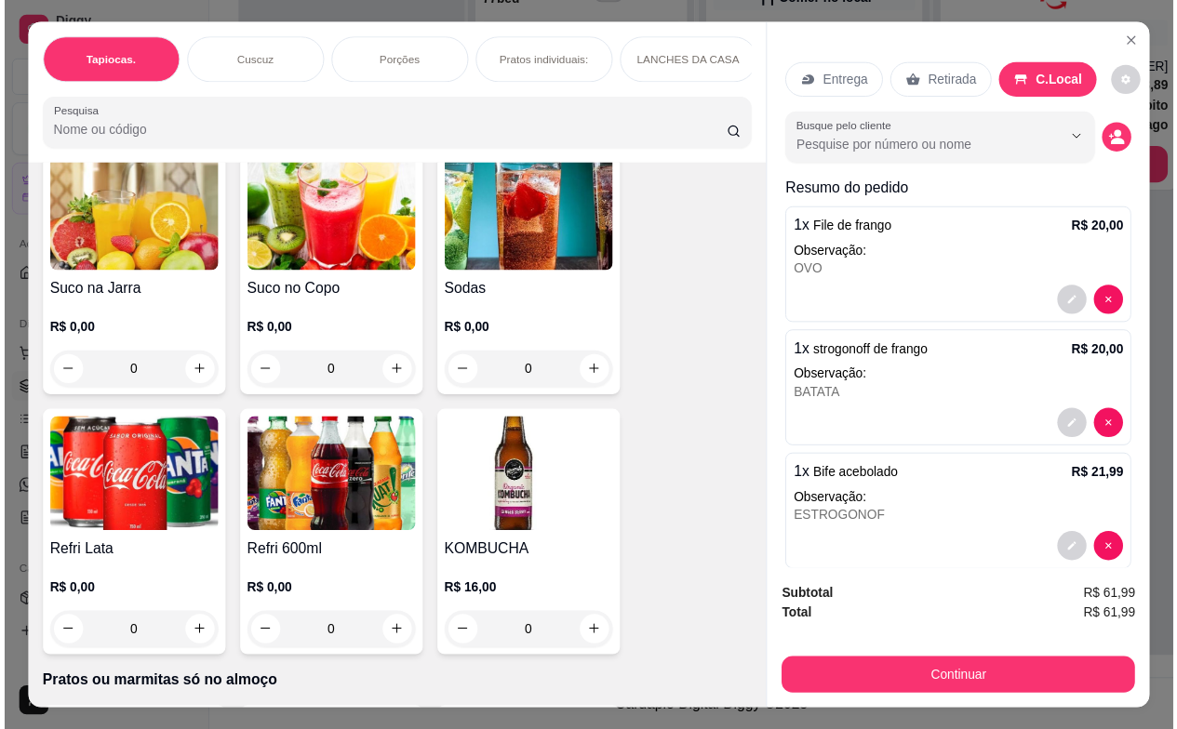
scroll to position [4331, 0]
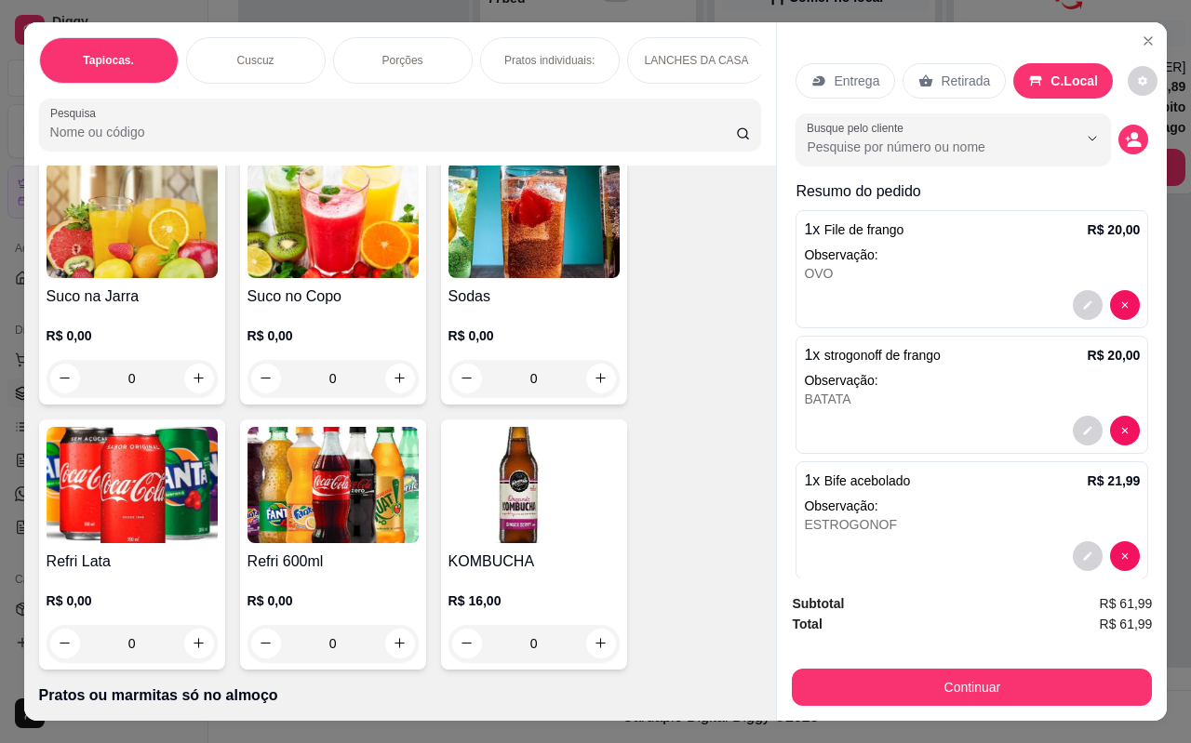
click at [360, 438] on img at bounding box center [332, 485] width 171 height 116
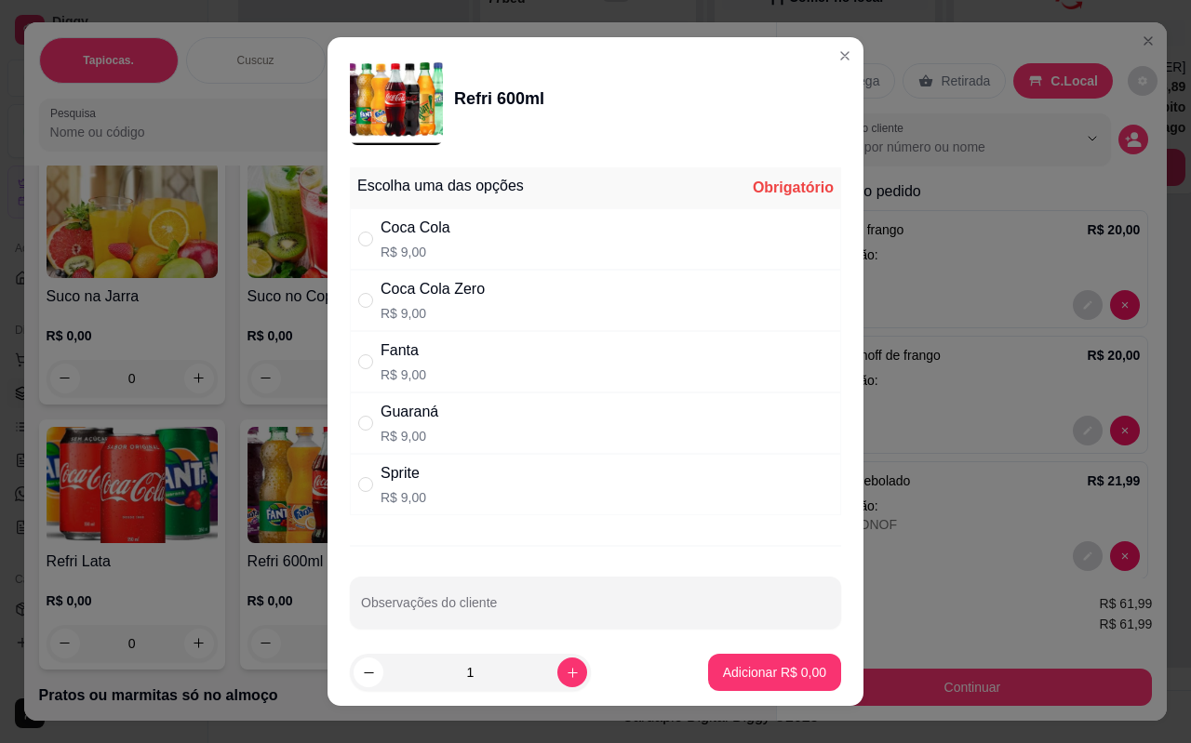
click at [372, 425] on div "" at bounding box center [369, 423] width 22 height 20
radio input "true"
click at [738, 660] on button "Adicionar R$ 9,00" at bounding box center [774, 673] width 129 height 36
type input "1"
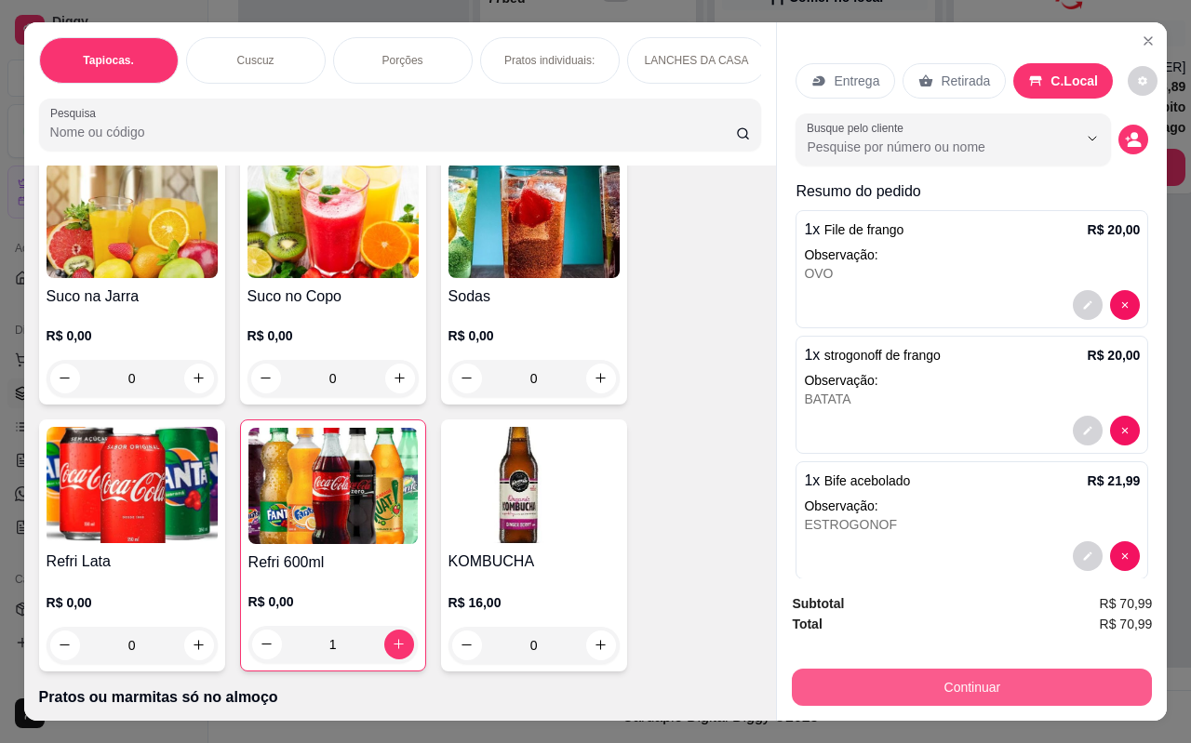
click at [960, 675] on button "Continuar" at bounding box center [972, 687] width 360 height 37
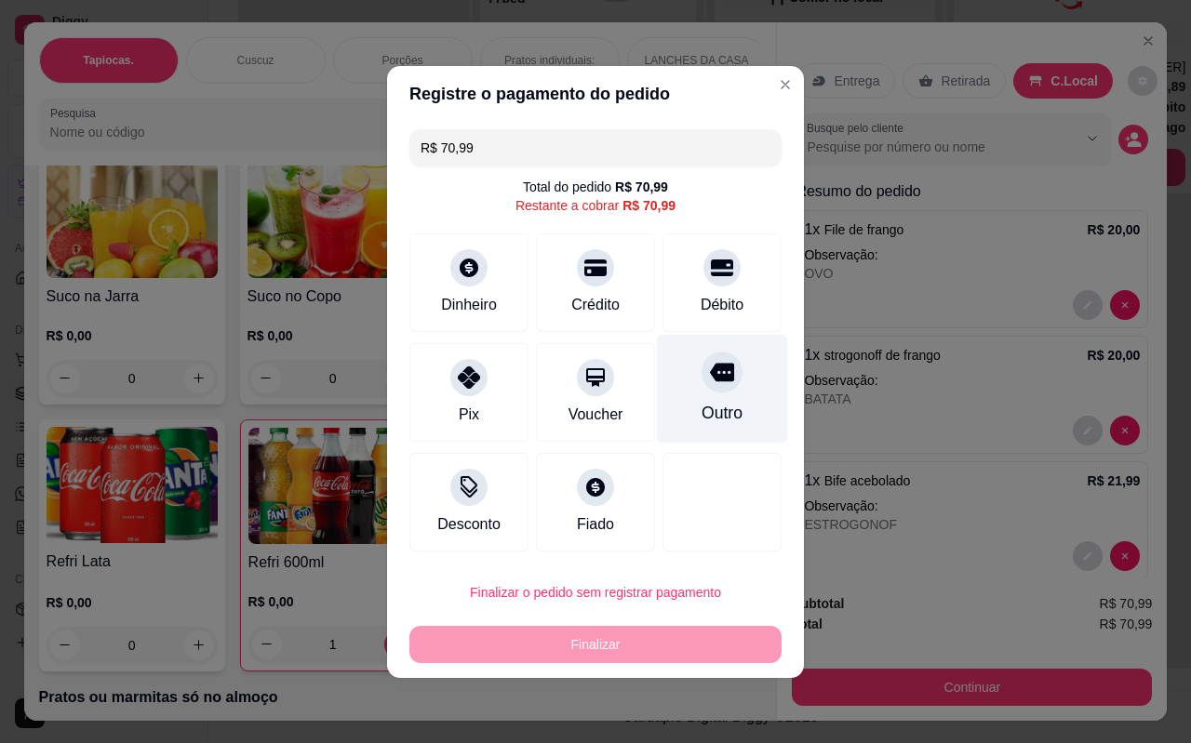
click at [711, 384] on icon at bounding box center [722, 372] width 24 height 24
type input "R$ 0,00"
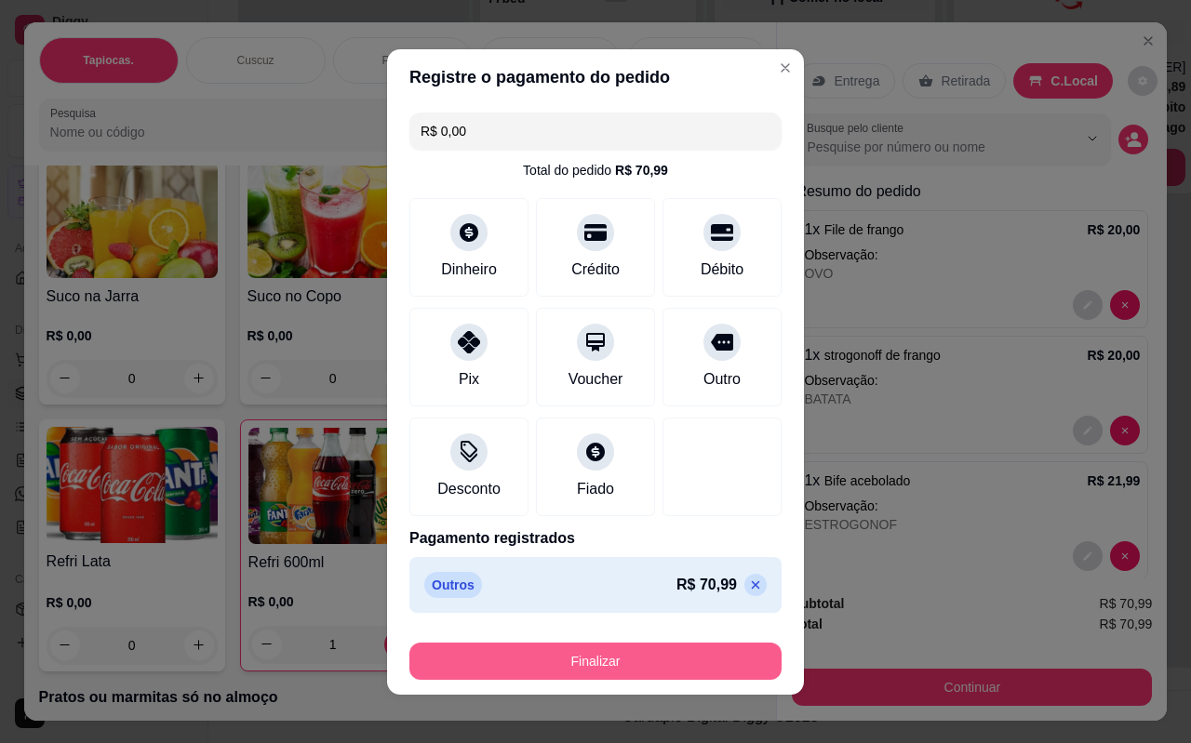
click at [589, 661] on button "Finalizar" at bounding box center [595, 661] width 372 height 37
click at [589, 661] on div "Finalizar" at bounding box center [595, 661] width 372 height 37
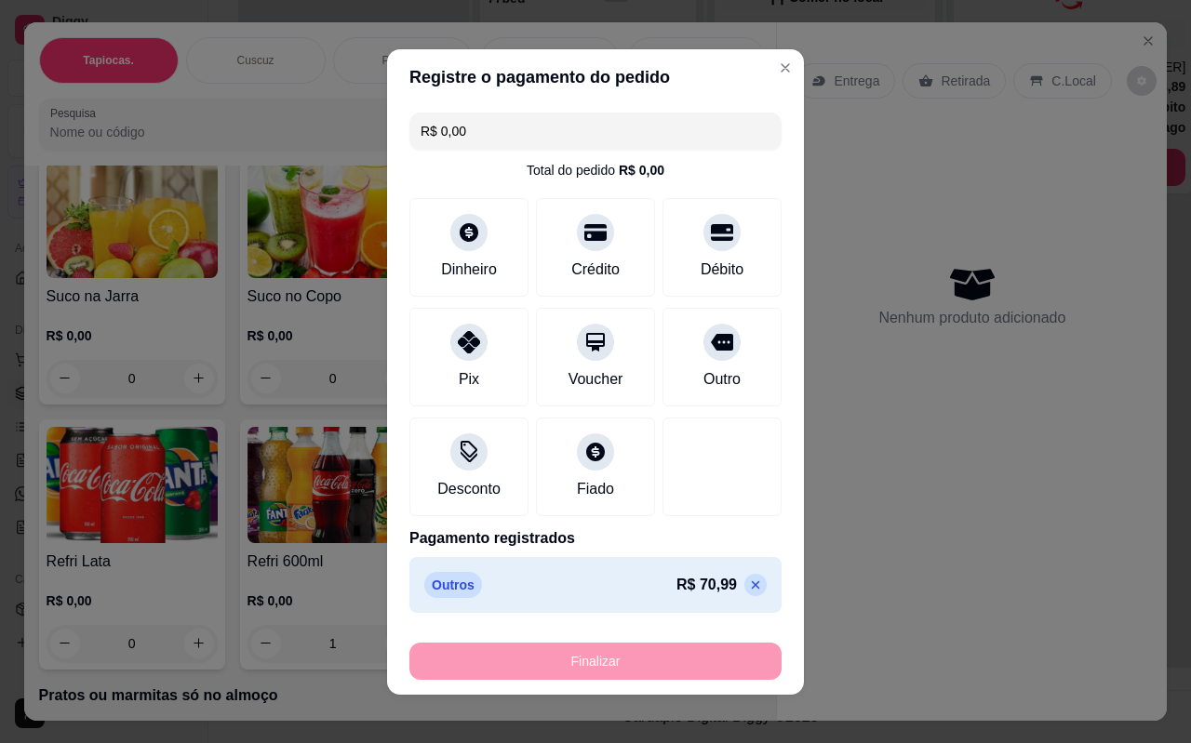
type input "0"
type input "-R$ 70,99"
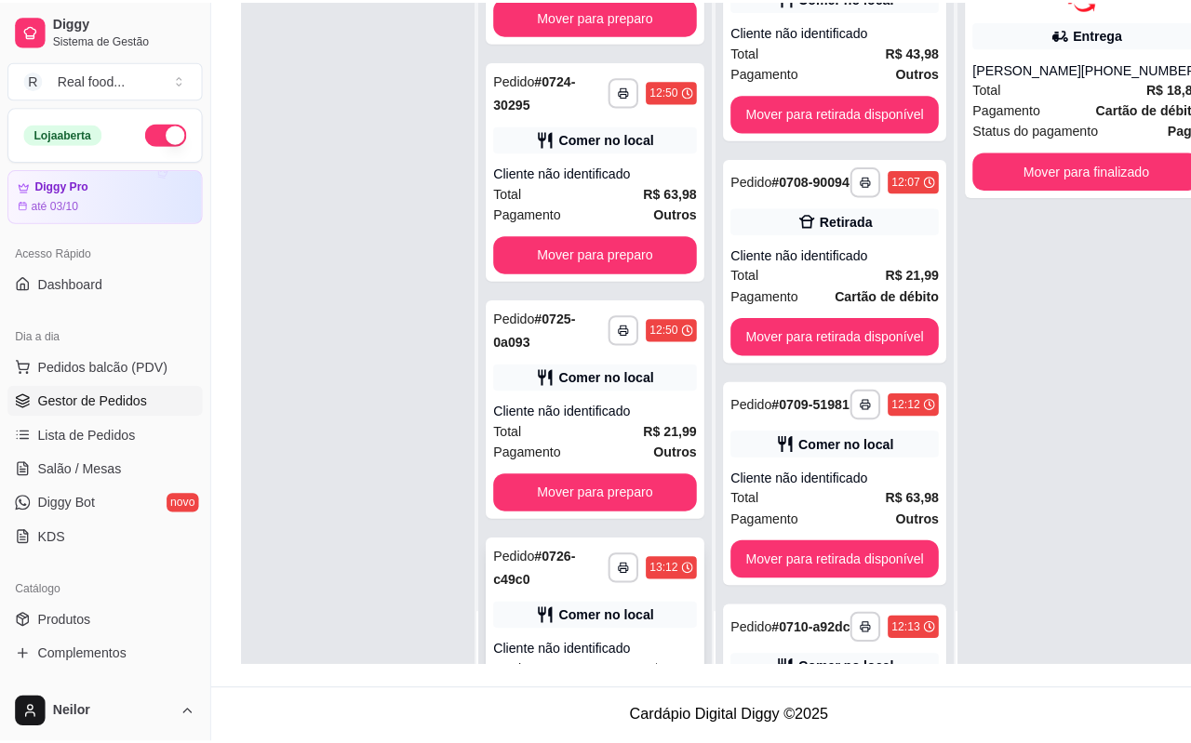
scroll to position [2557, 0]
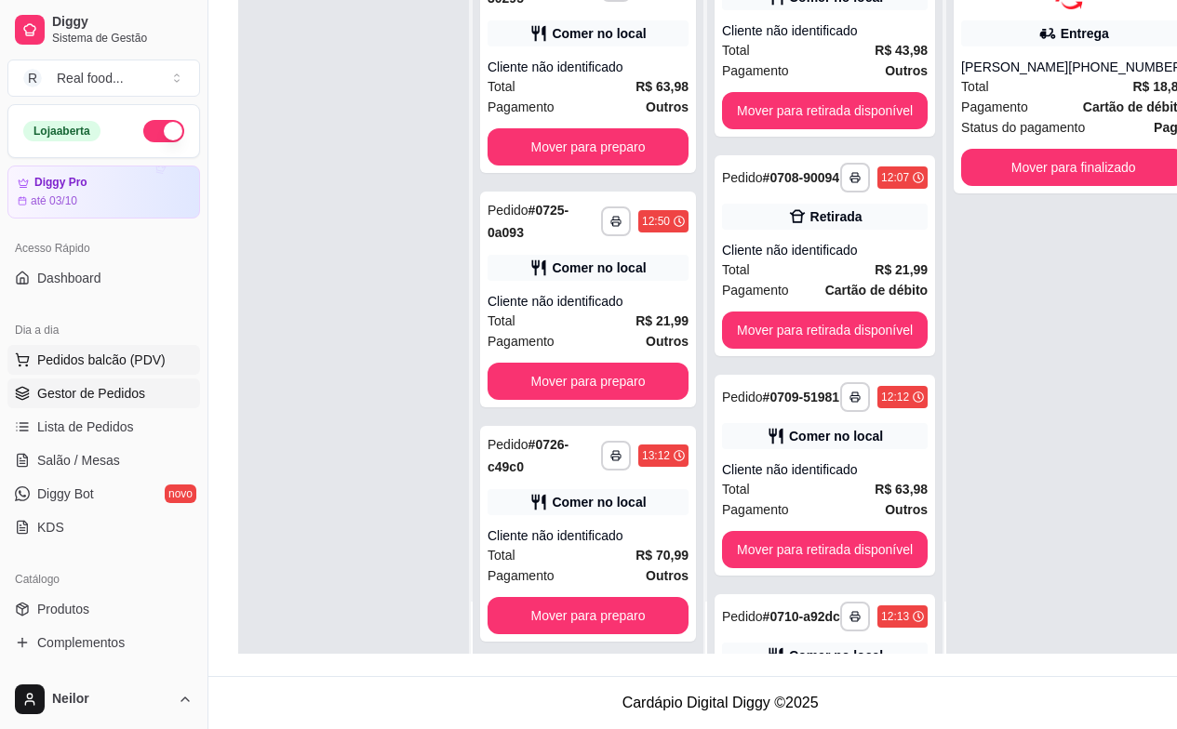
click at [104, 356] on span "Pedidos balcão (PDV)" at bounding box center [101, 360] width 128 height 19
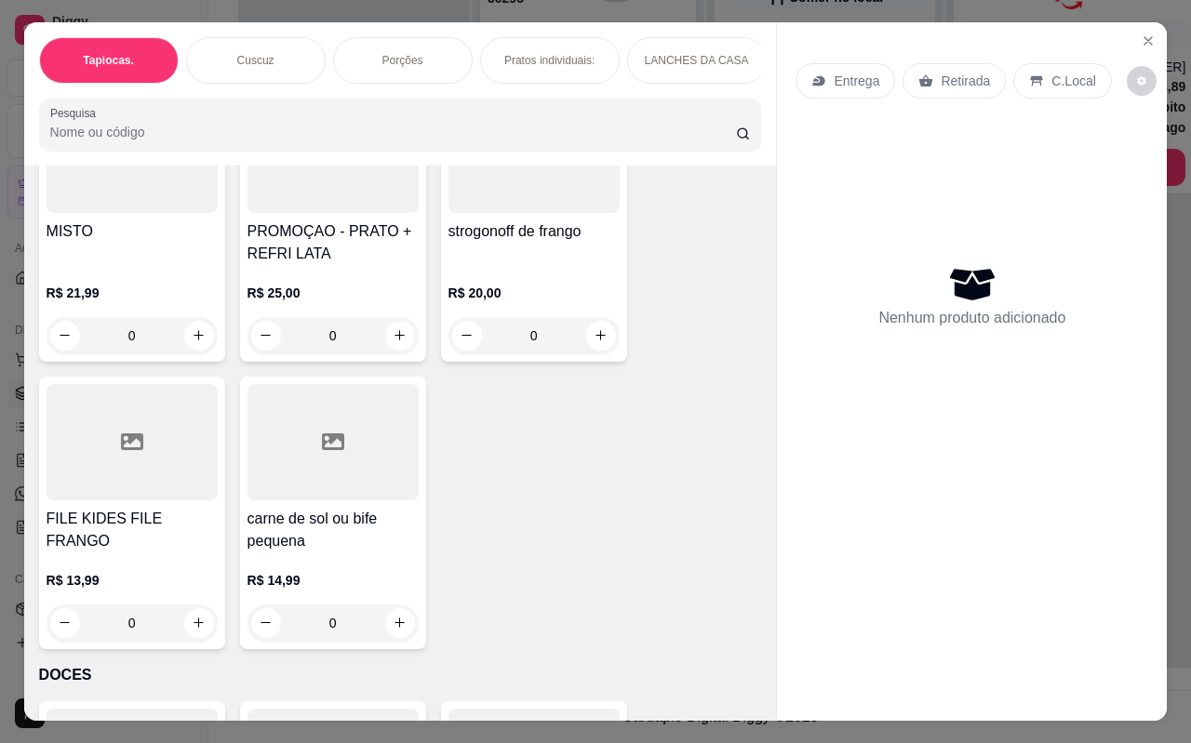
click at [752, 625] on div "Item avulso Tapiocas. Tapioca tradicional R$ 9,90 0 Tapioca de frango com catup…" at bounding box center [400, 443] width 752 height 555
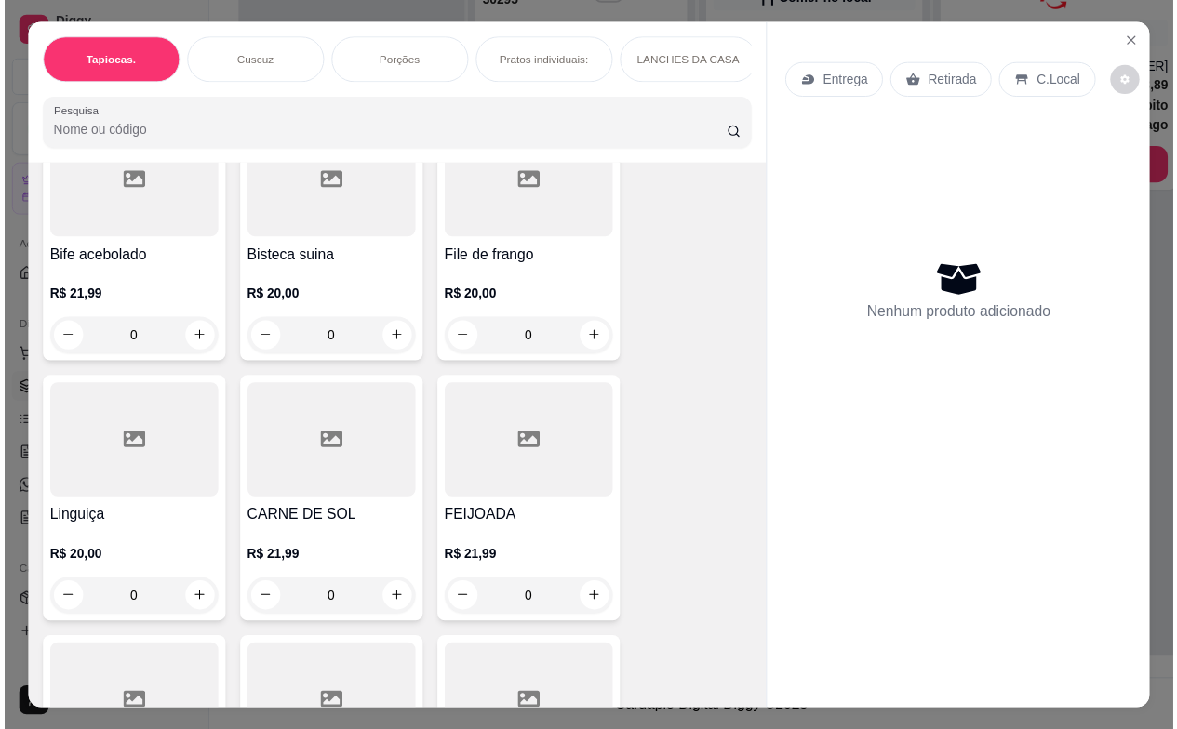
scroll to position [4656, 0]
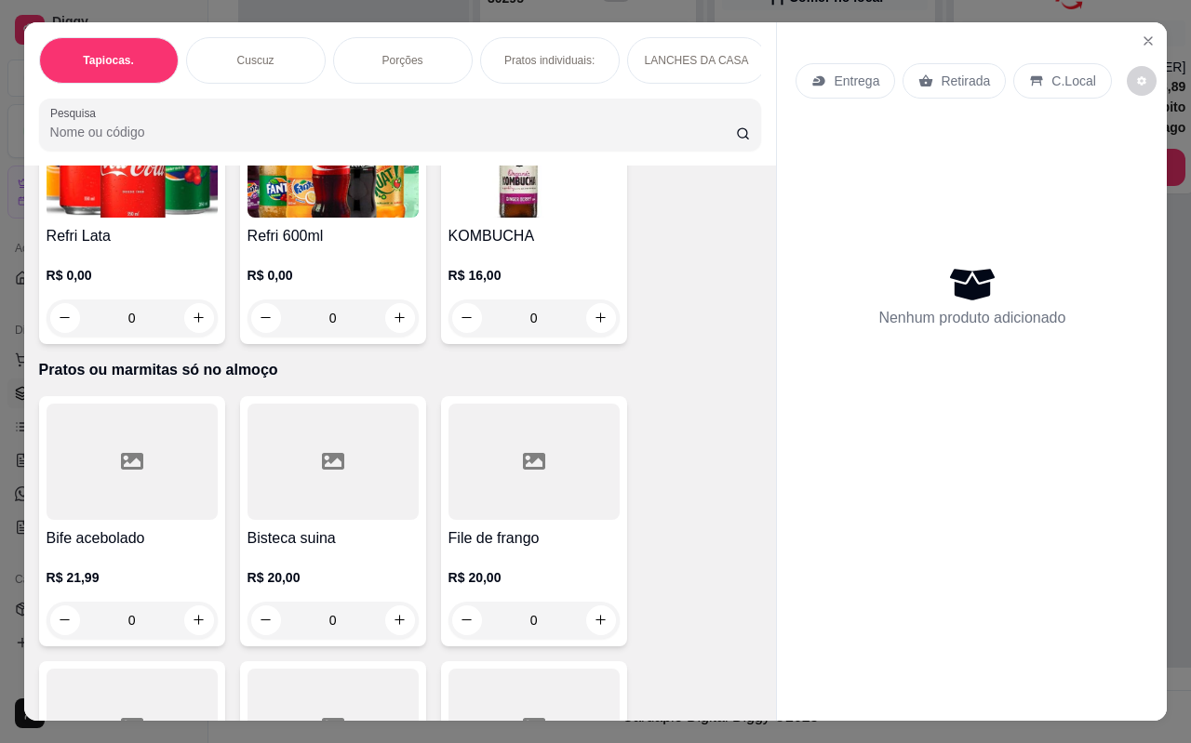
click at [126, 476] on div at bounding box center [132, 462] width 171 height 116
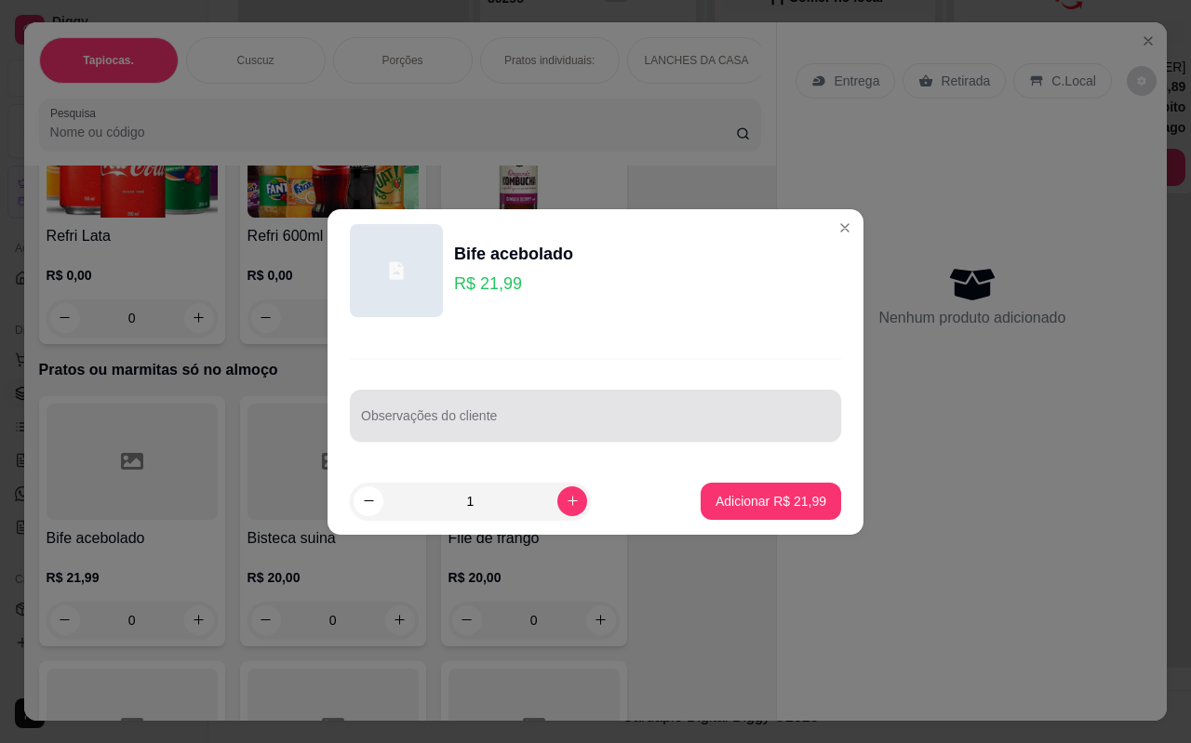
click at [569, 434] on div "Observações do cliente" at bounding box center [595, 416] width 491 height 52
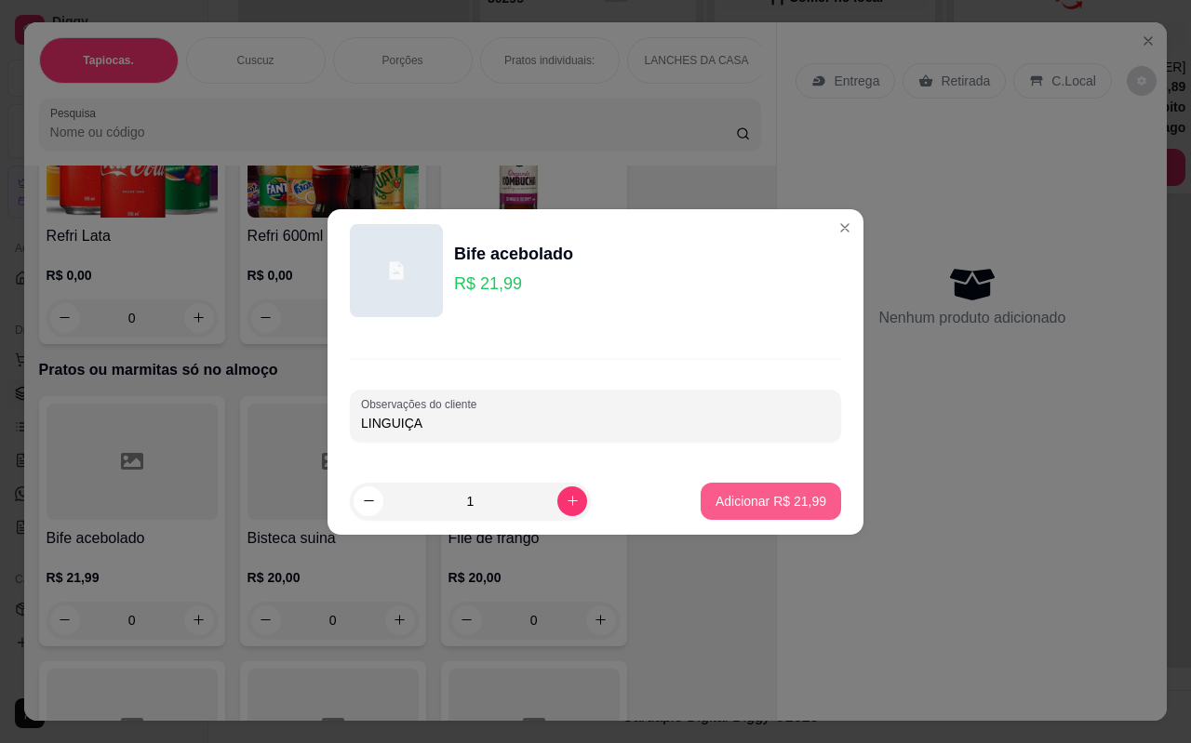
type input "LINGUIÇA"
click at [726, 496] on p "Adicionar R$ 21,99" at bounding box center [771, 501] width 108 height 18
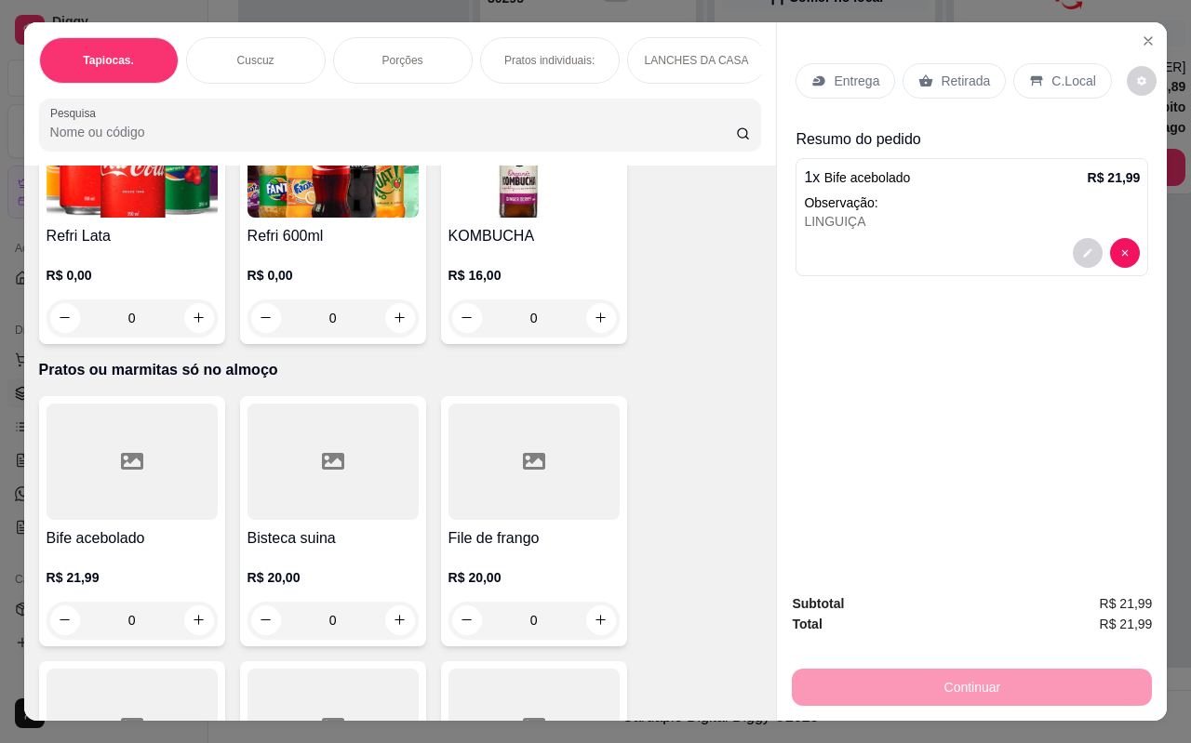
click at [974, 238] on div at bounding box center [972, 253] width 336 height 30
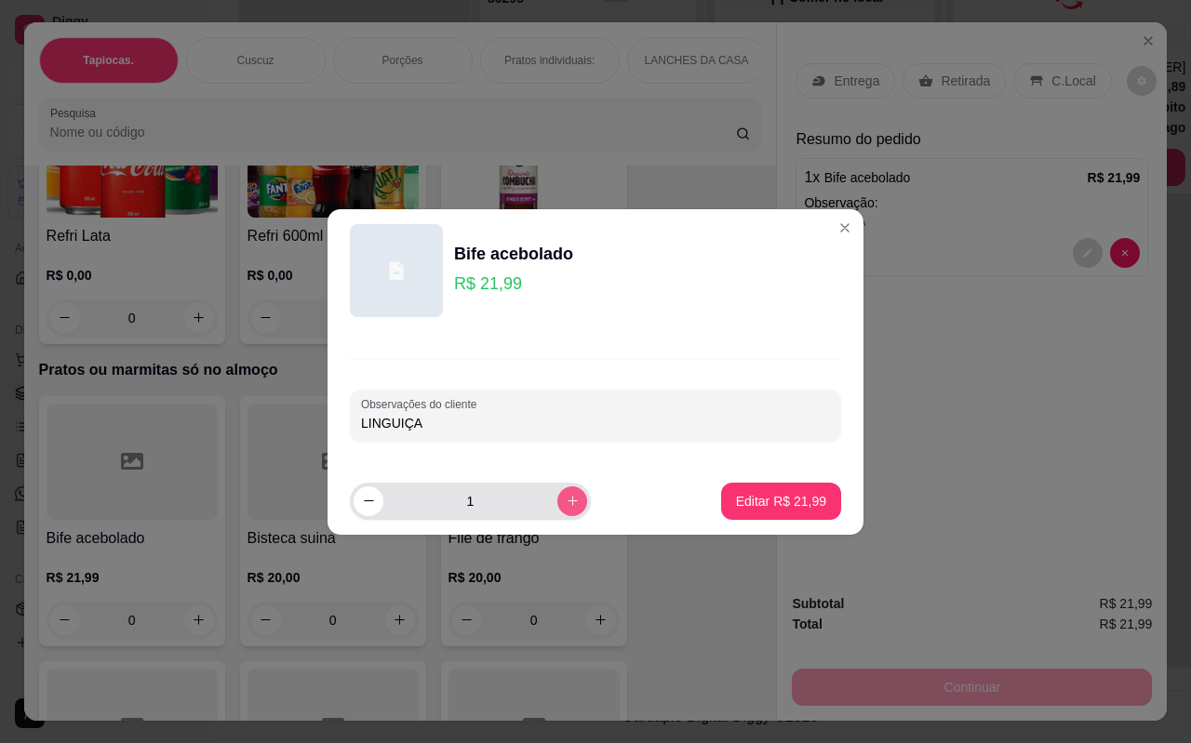
click at [564, 489] on button "increase-product-quantity" at bounding box center [572, 501] width 30 height 30
click at [357, 502] on button "decrease-product-quantity" at bounding box center [367, 500] width 29 height 29
type input "2"
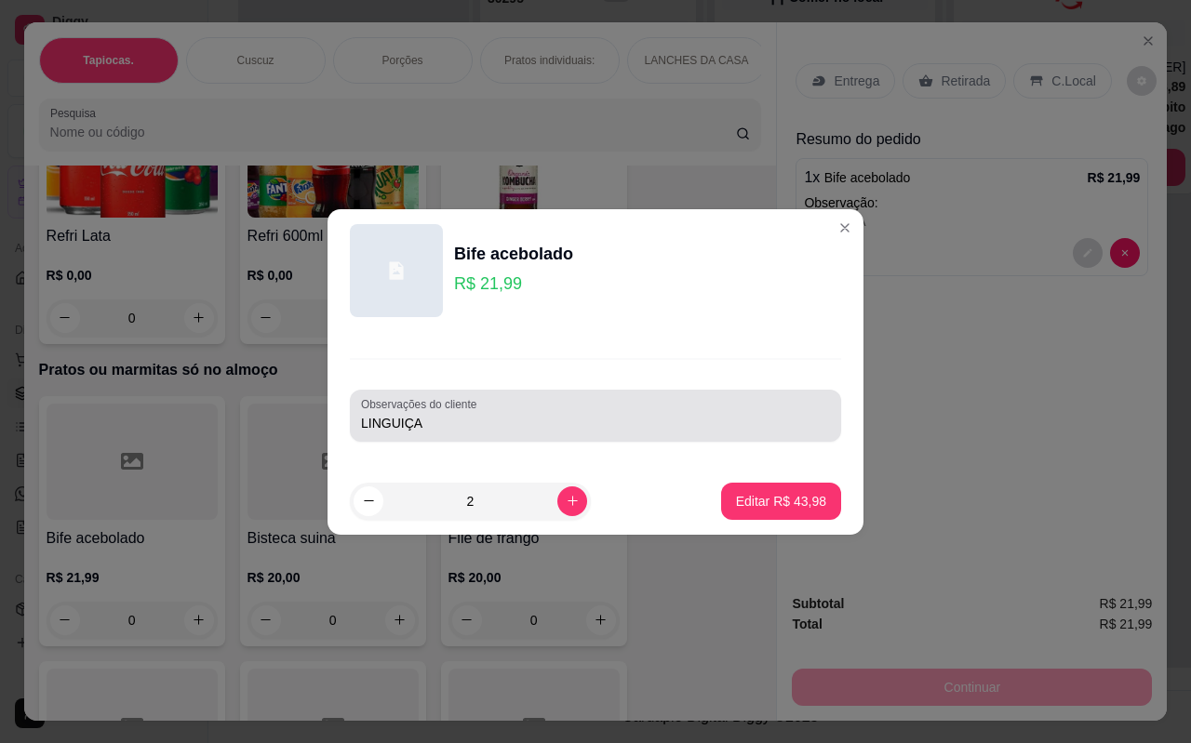
click at [503, 433] on div "LINGUIÇA" at bounding box center [595, 415] width 469 height 37
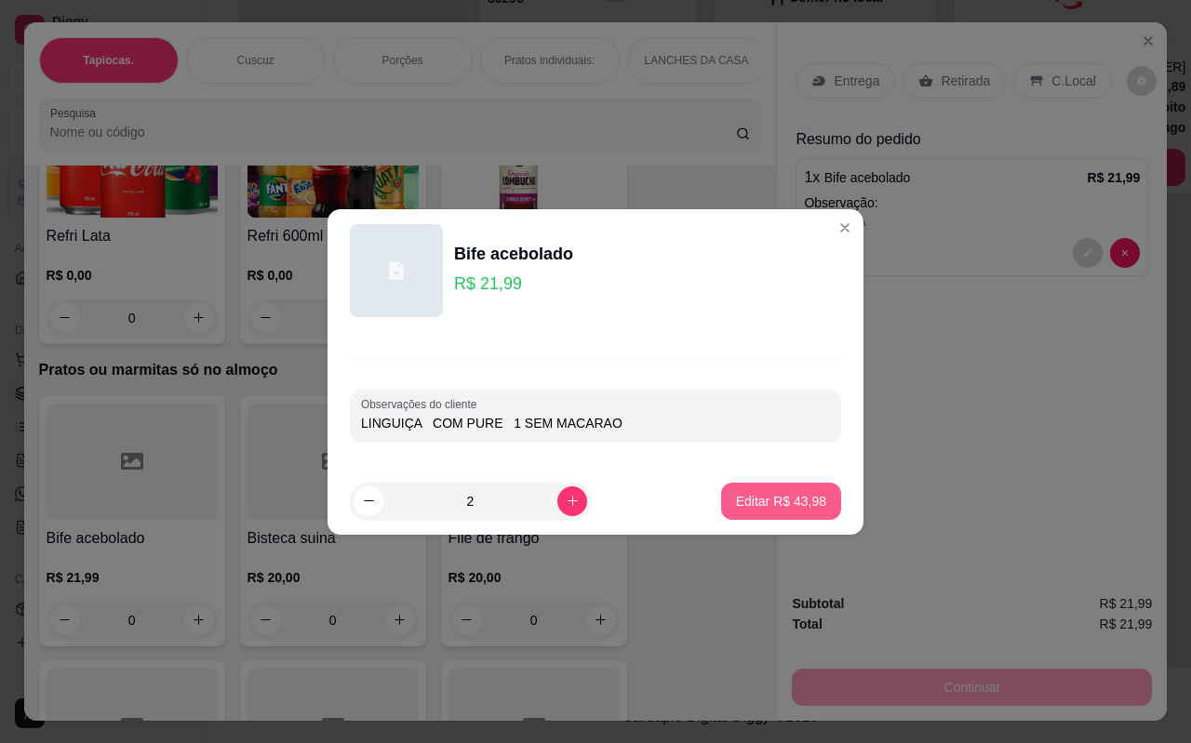
type input "LINGUIÇA COM PURE 1 SEM MACARAO"
click at [755, 499] on p "Editar R$ 43,98" at bounding box center [781, 501] width 90 height 19
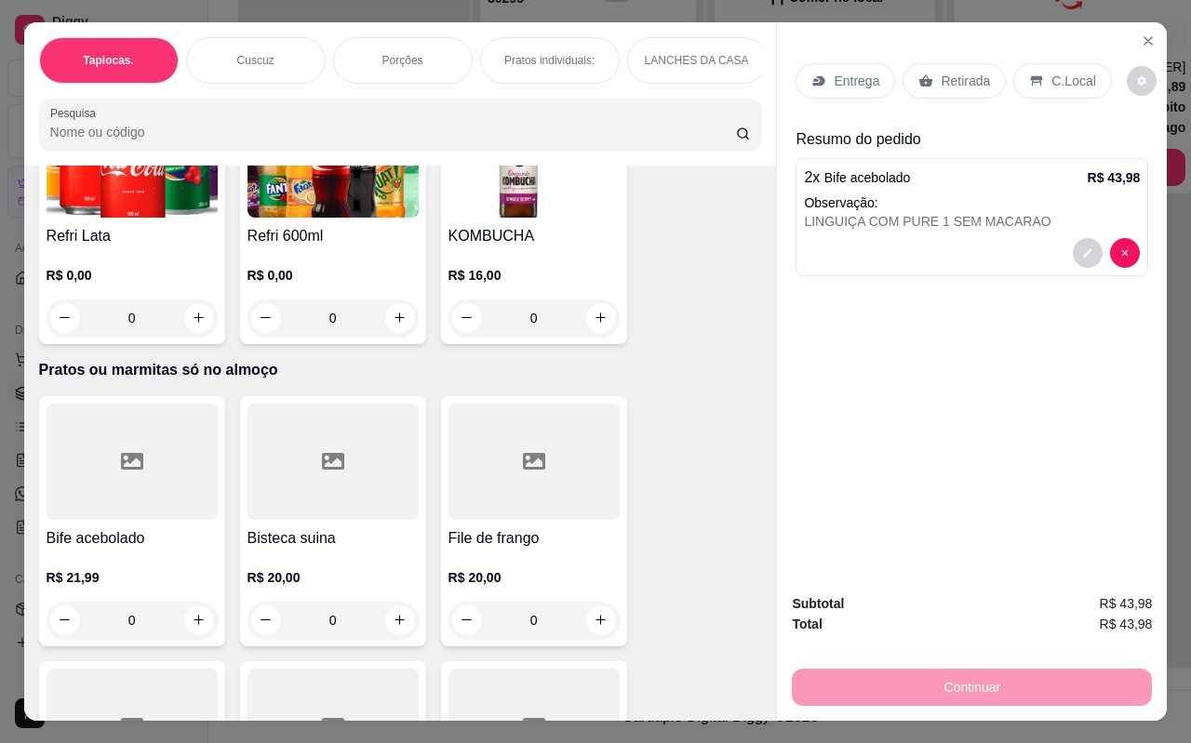
click at [586, 506] on div "File de frango R$ 20,00 0" at bounding box center [534, 521] width 186 height 250
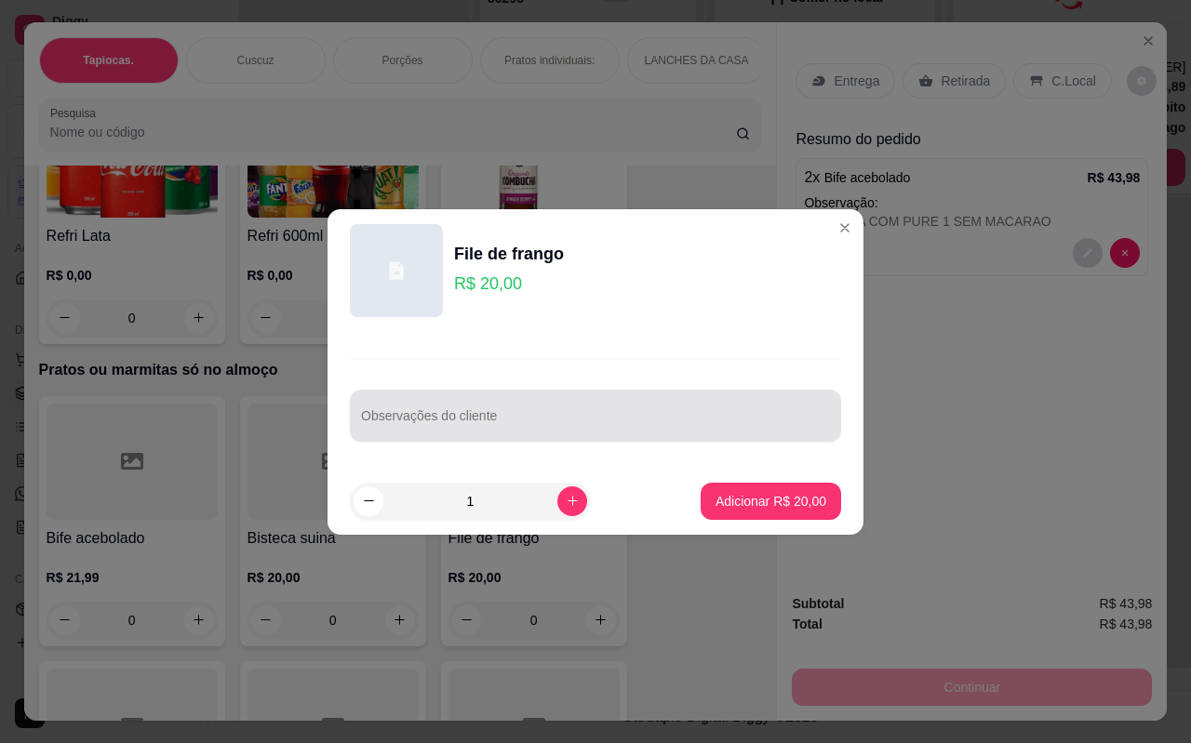
click at [560, 412] on div at bounding box center [595, 415] width 469 height 37
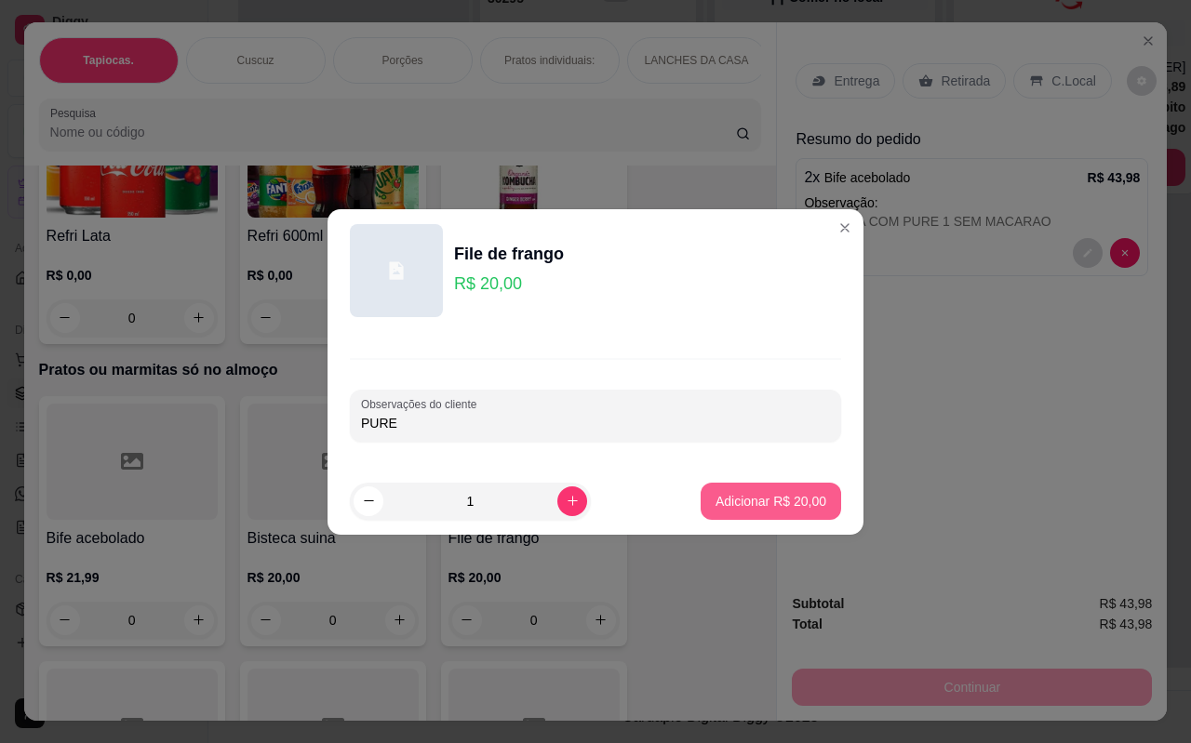
type input "PURE"
click at [735, 488] on button "Adicionar R$ 20,00" at bounding box center [770, 501] width 140 height 37
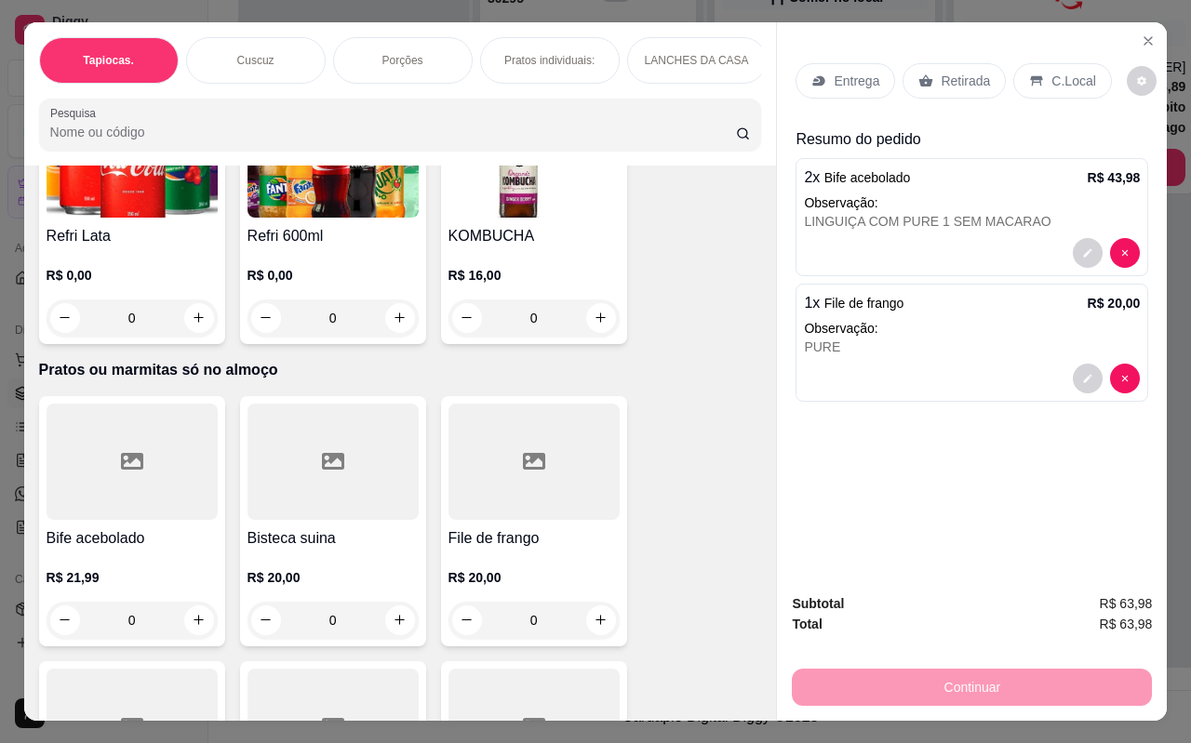
click at [1074, 73] on p "C.Local" at bounding box center [1073, 81] width 44 height 19
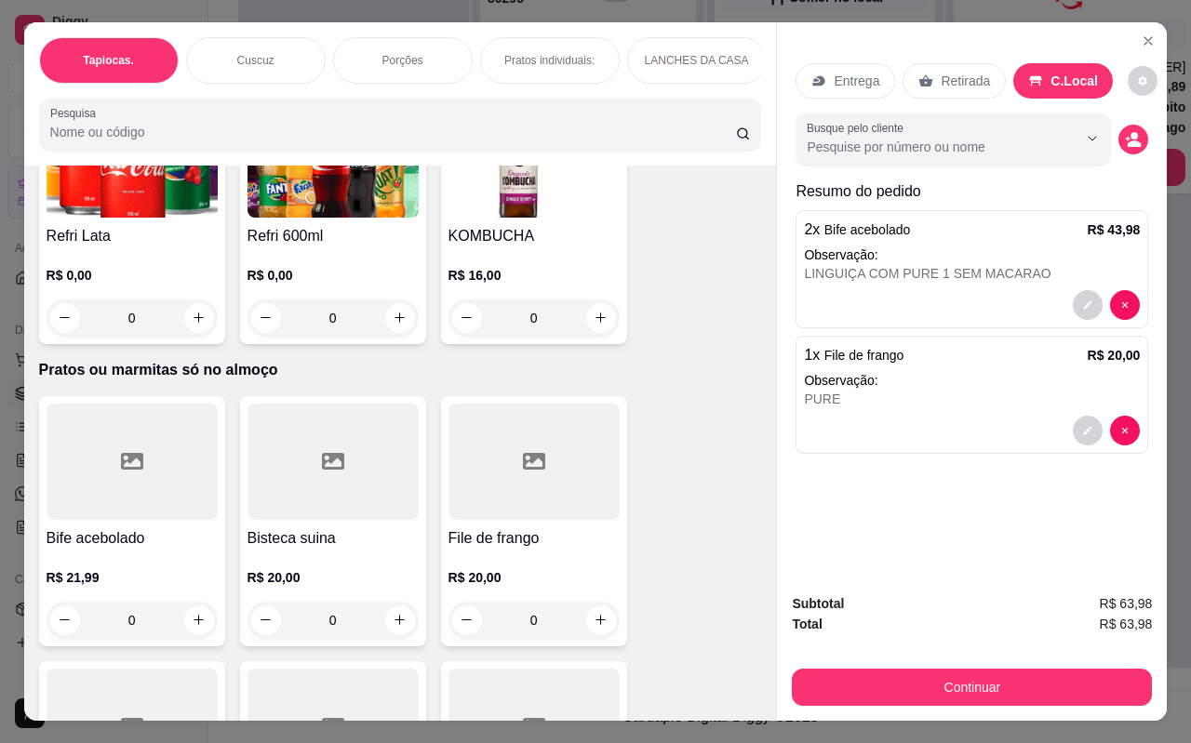
click at [945, 78] on p "Retirada" at bounding box center [964, 81] width 49 height 19
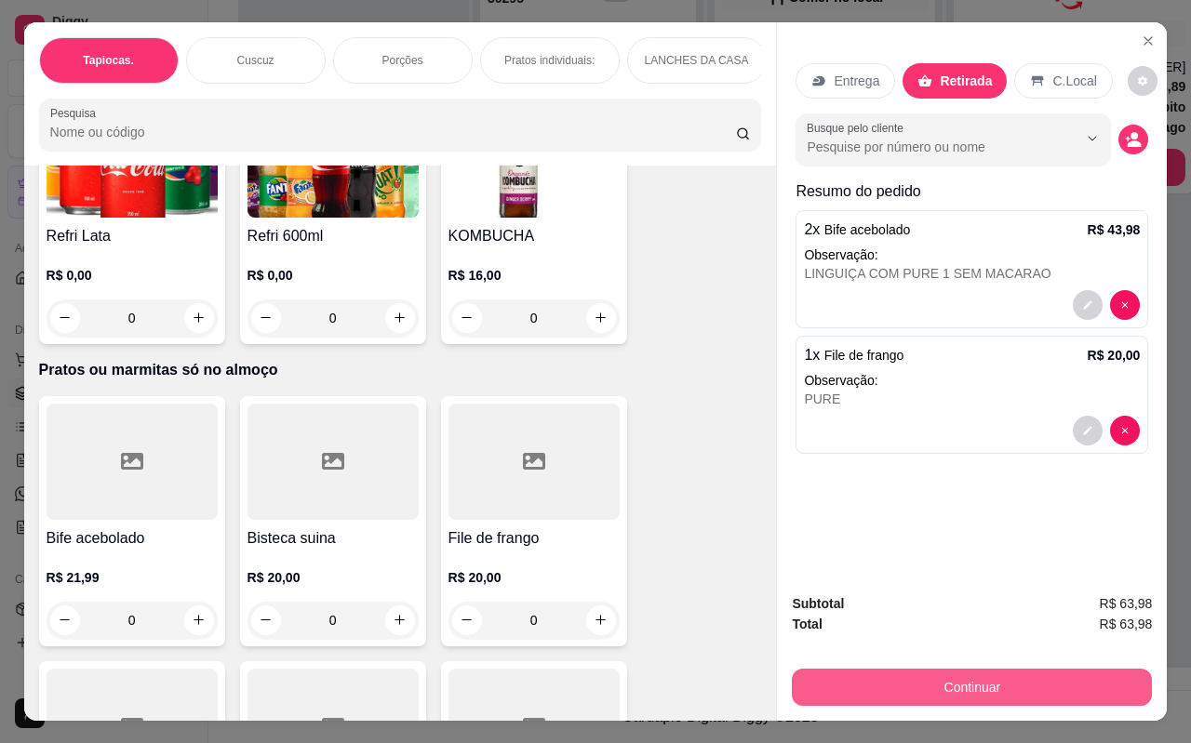
click at [970, 680] on button "Continuar" at bounding box center [972, 687] width 360 height 37
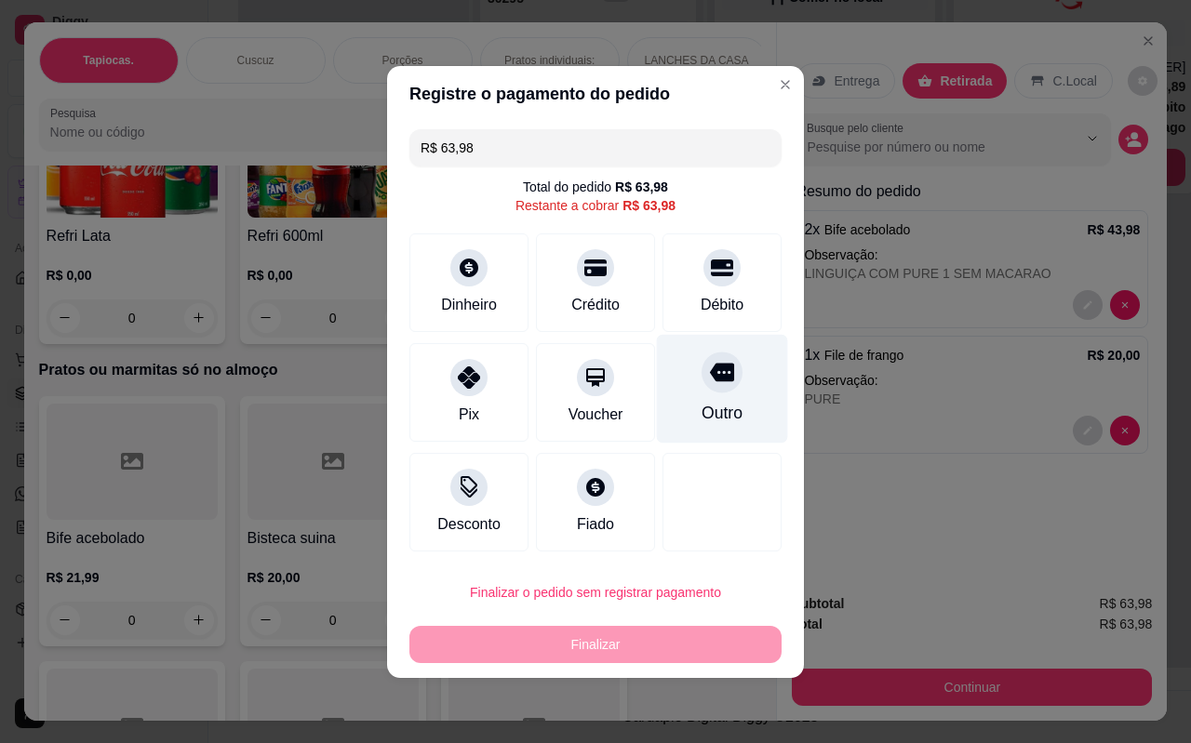
click at [713, 400] on div "Outro" at bounding box center [722, 388] width 131 height 109
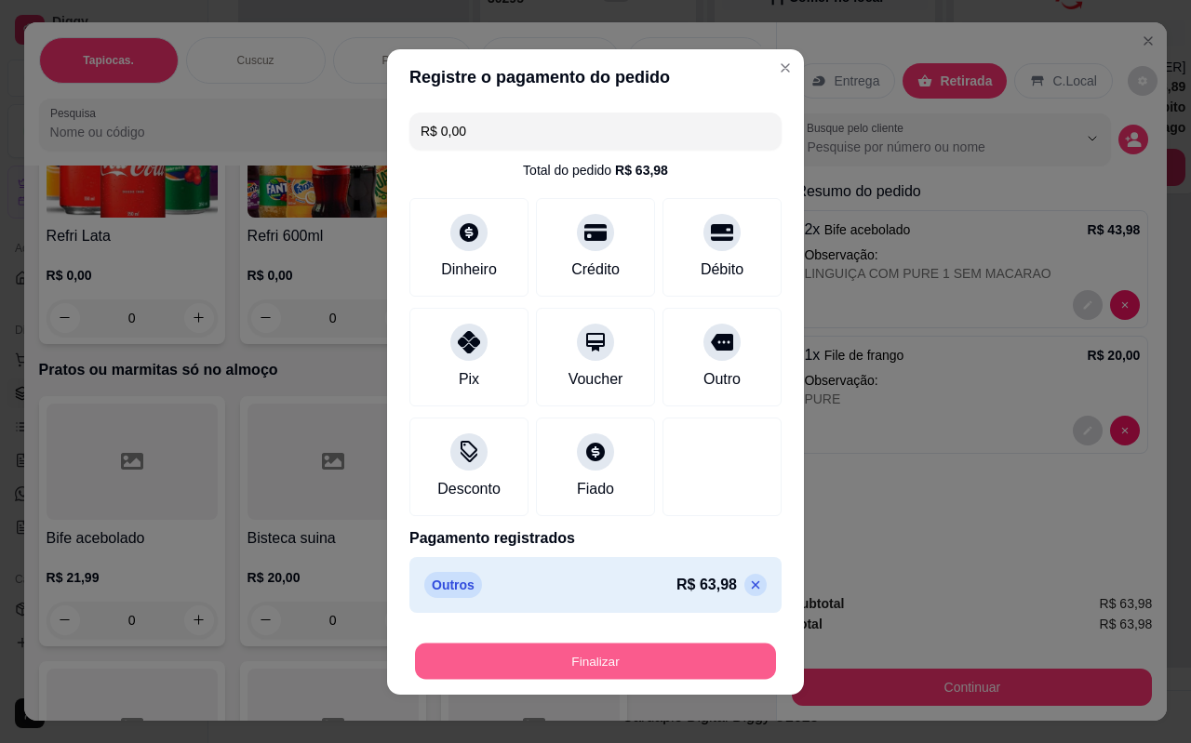
click at [586, 666] on button "Finalizar" at bounding box center [595, 661] width 361 height 36
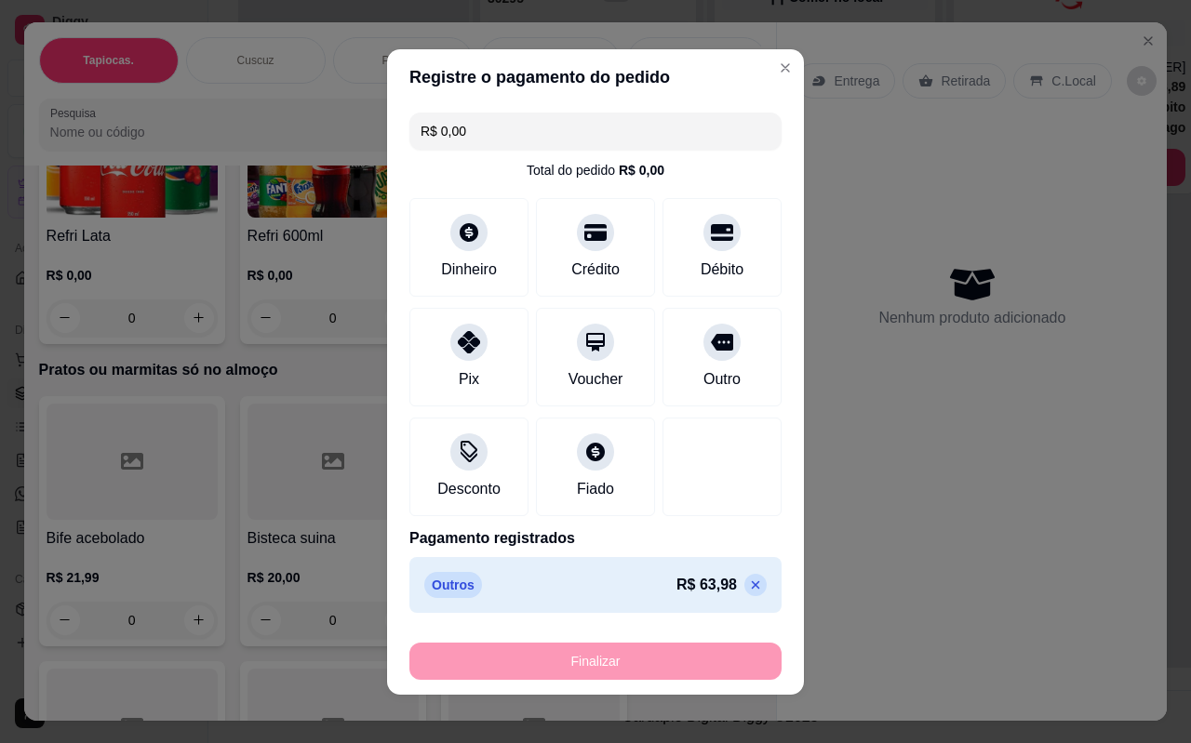
type input "-R$ 63,98"
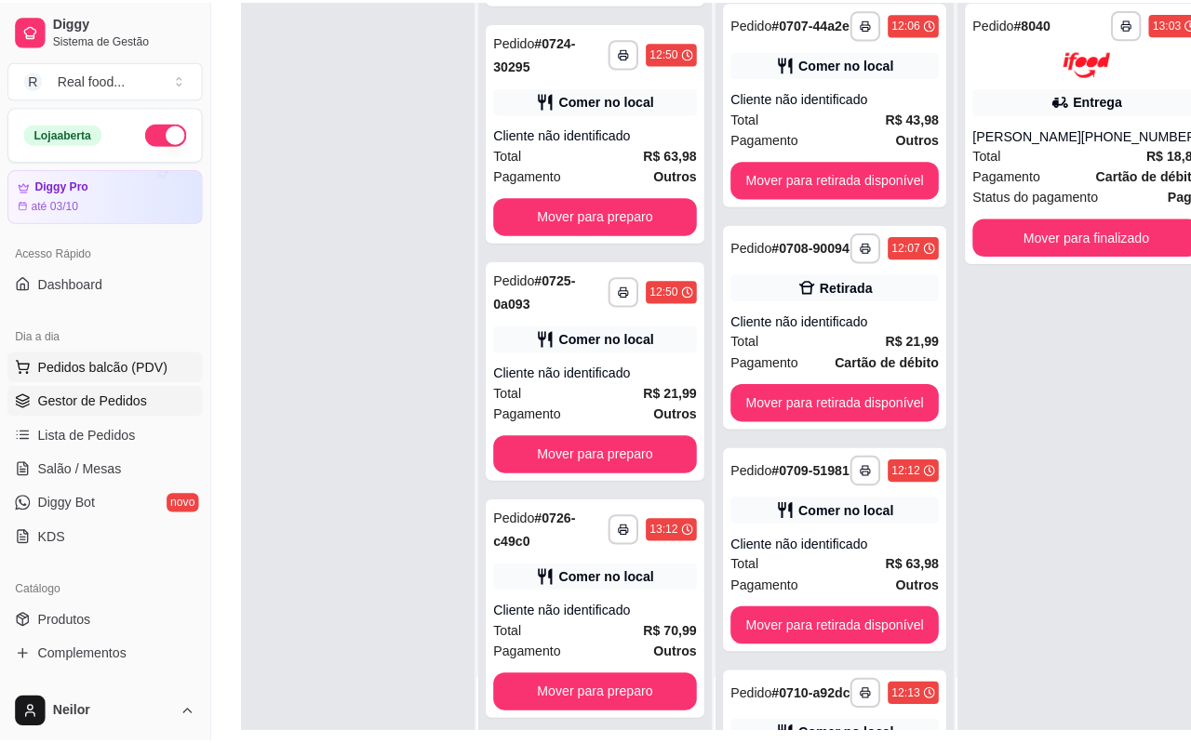
scroll to position [191, 0]
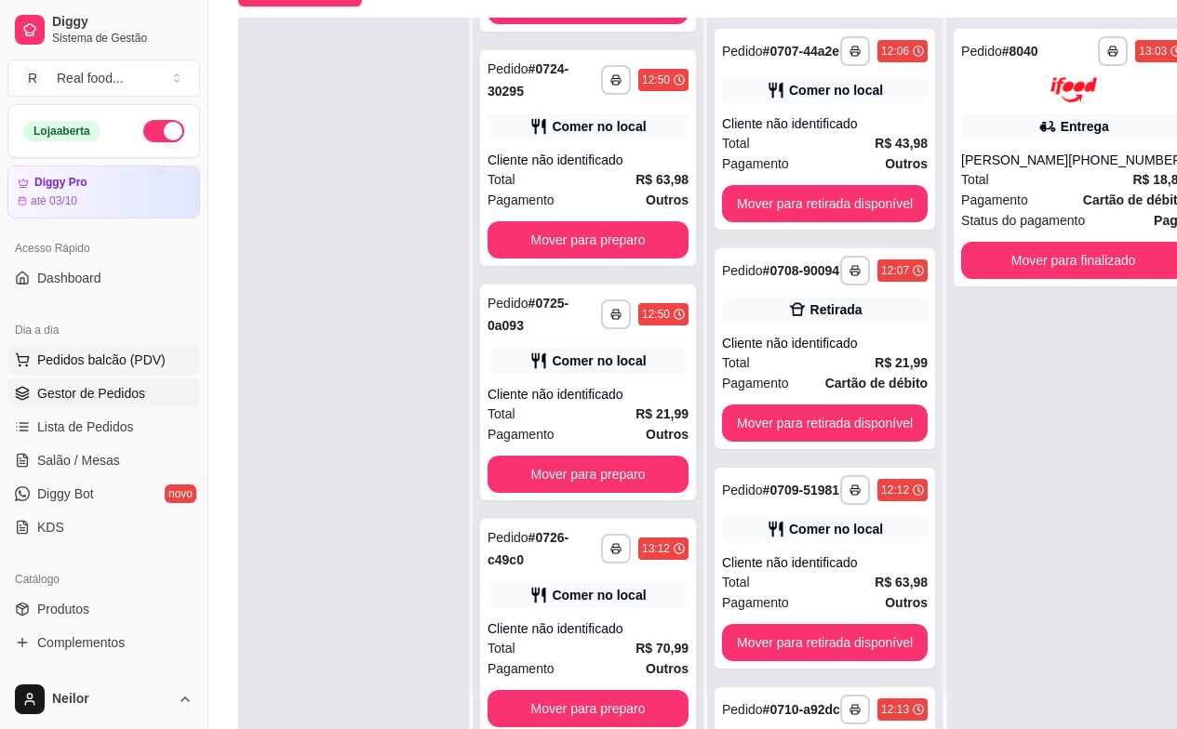
click at [80, 364] on span "Pedidos balcão (PDV)" at bounding box center [101, 360] width 128 height 19
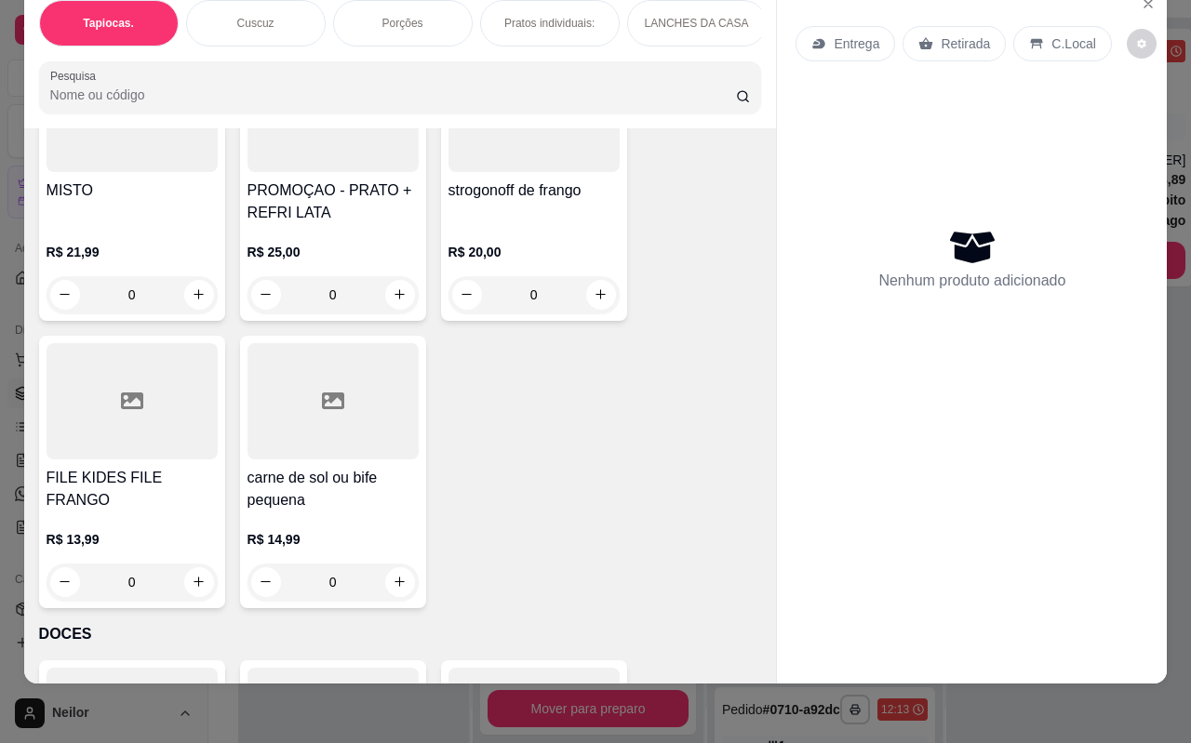
scroll to position [5683, 0]
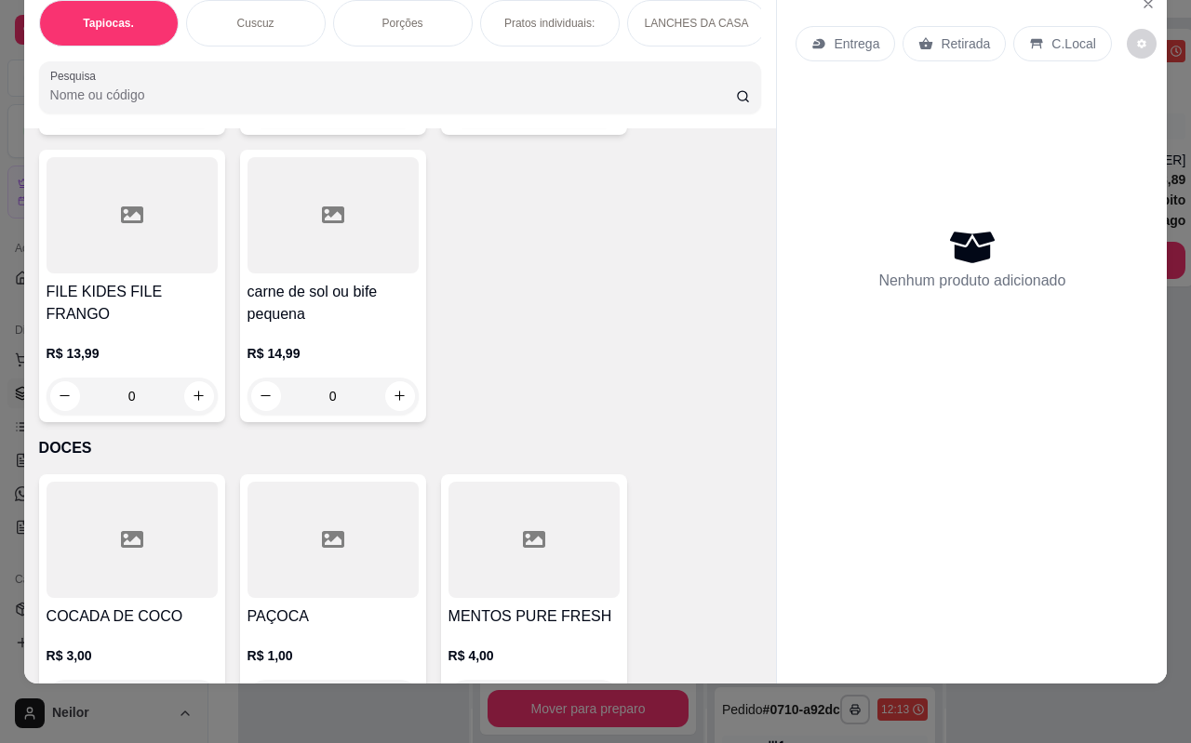
click at [126, 281] on h4 "FILE KIDES FILE FRANGO" at bounding box center [132, 303] width 171 height 45
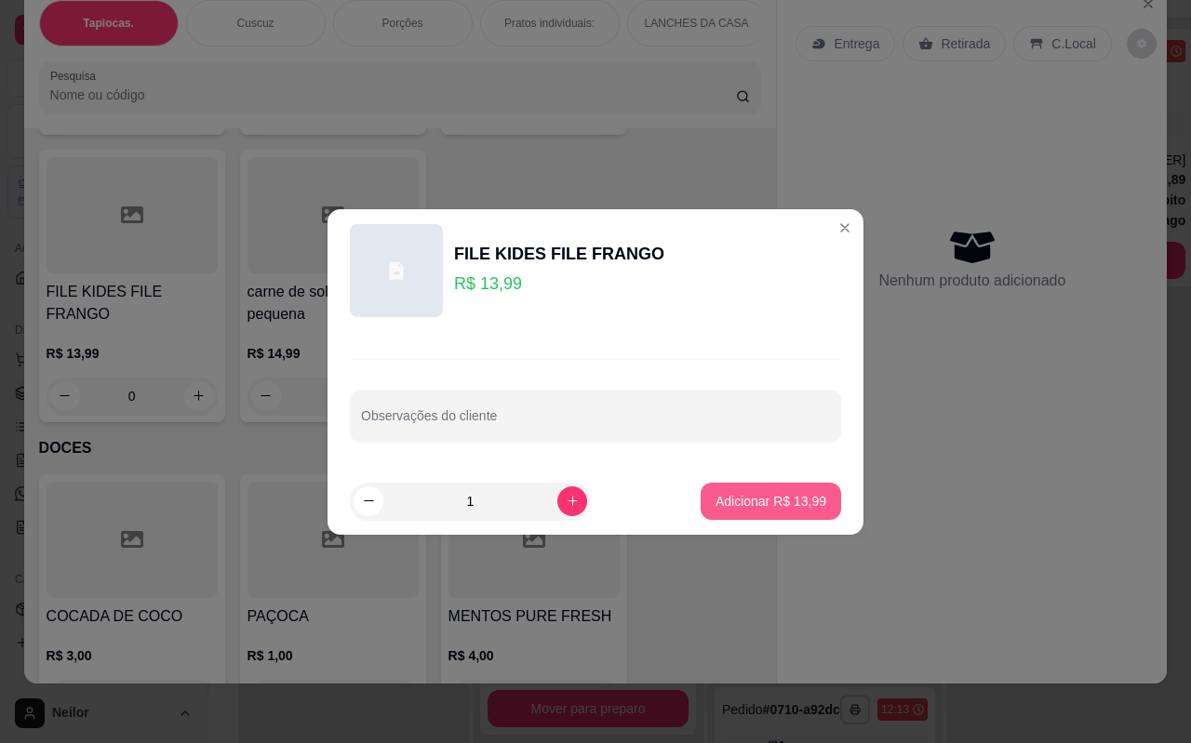
click at [763, 514] on button "Adicionar R$ 13,99" at bounding box center [770, 501] width 140 height 37
type input "1"
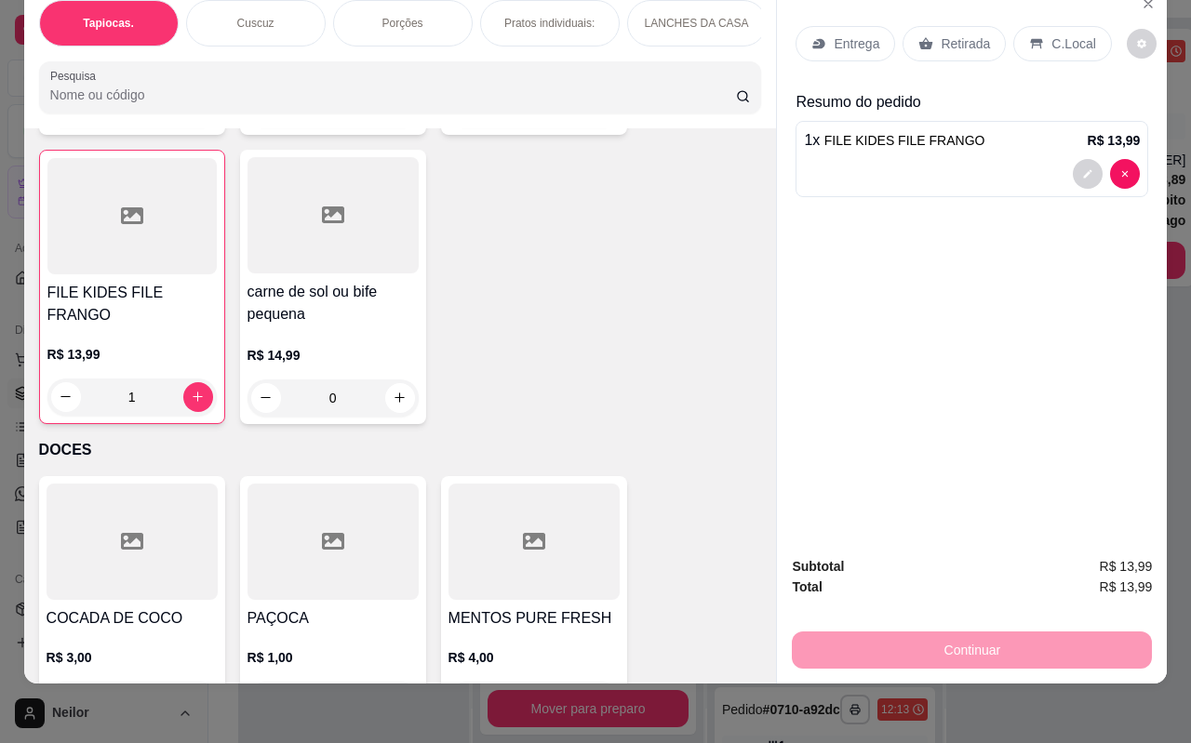
scroll to position [5684, 0]
click at [970, 34] on p "Retirada" at bounding box center [964, 43] width 49 height 19
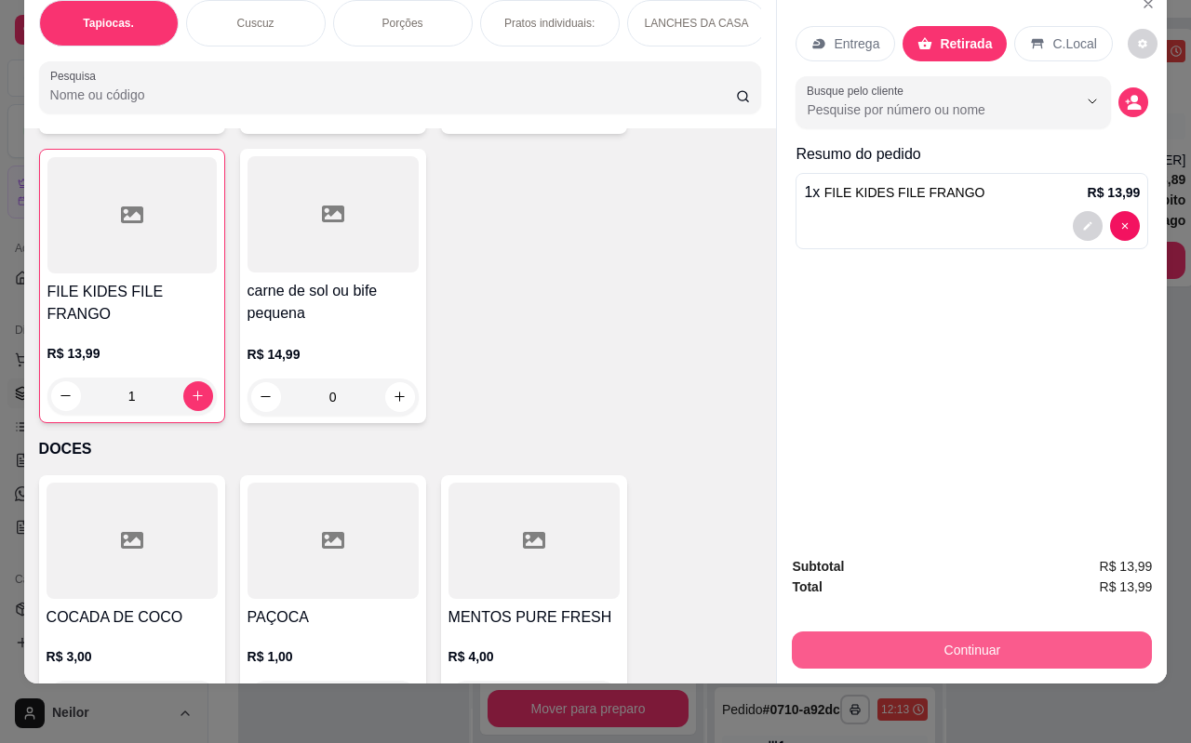
click at [911, 639] on button "Continuar" at bounding box center [972, 650] width 360 height 37
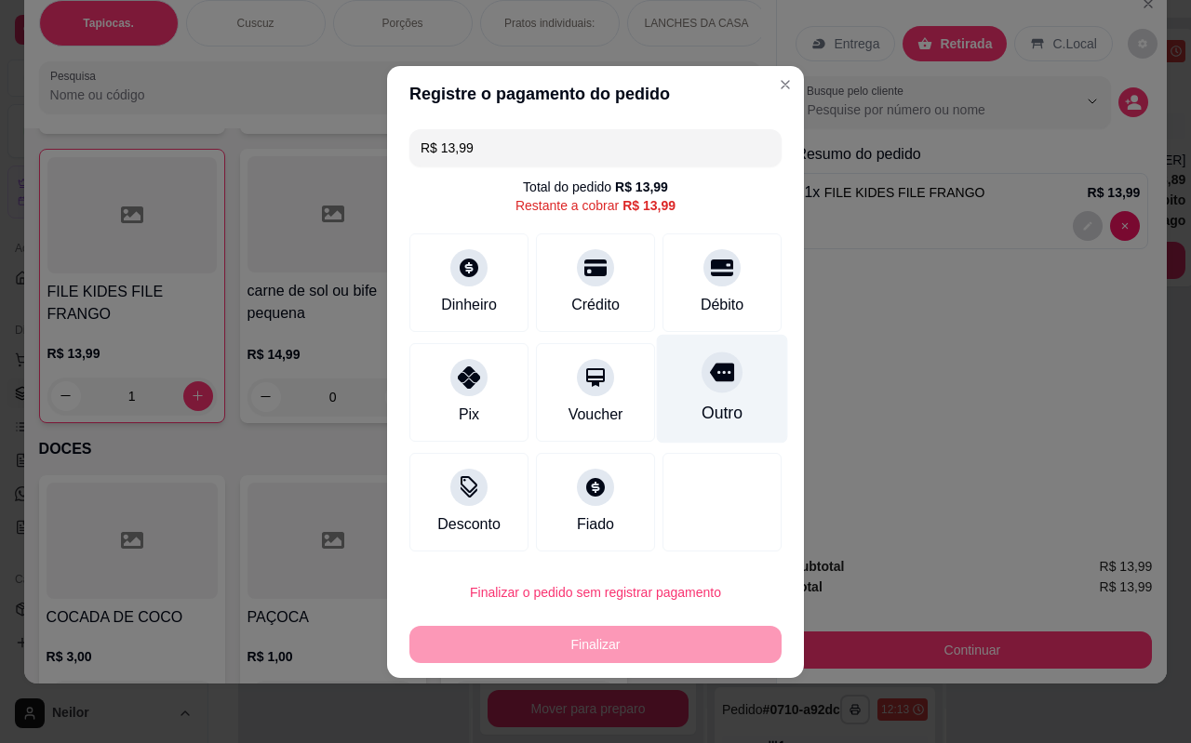
click at [711, 401] on div "Outro" at bounding box center [721, 413] width 41 height 24
type input "R$ 0,00"
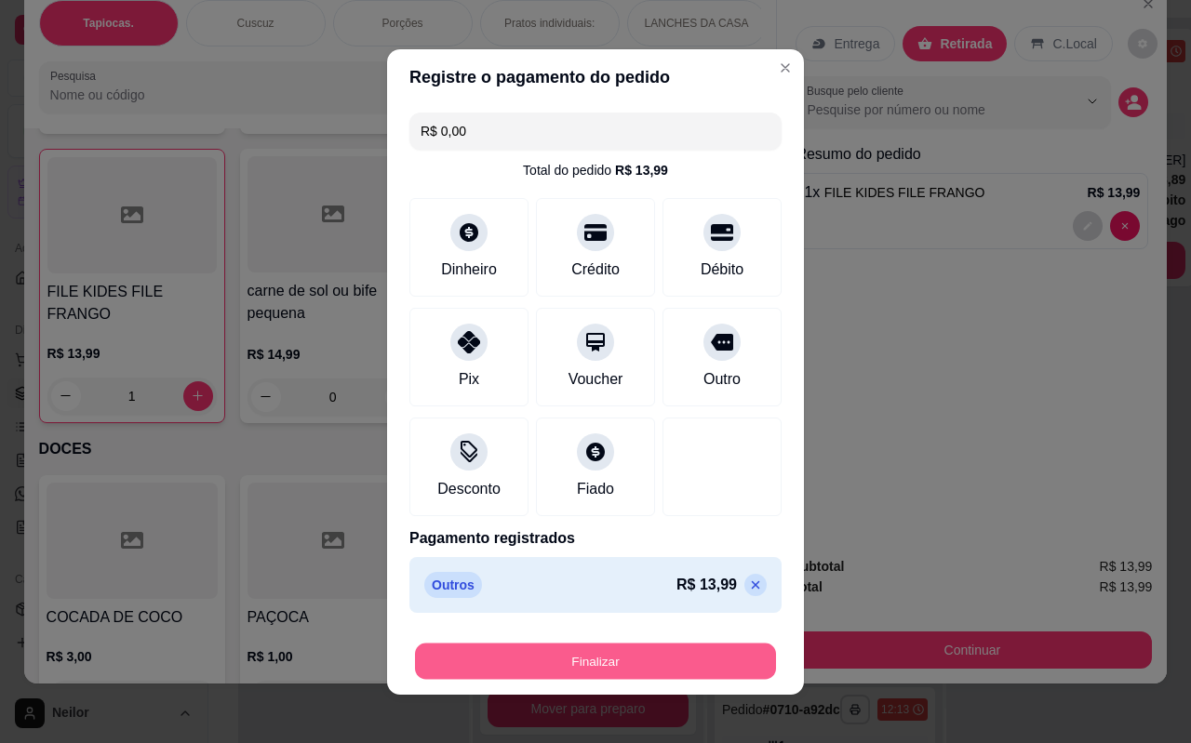
click at [556, 657] on button "Finalizar" at bounding box center [595, 661] width 361 height 36
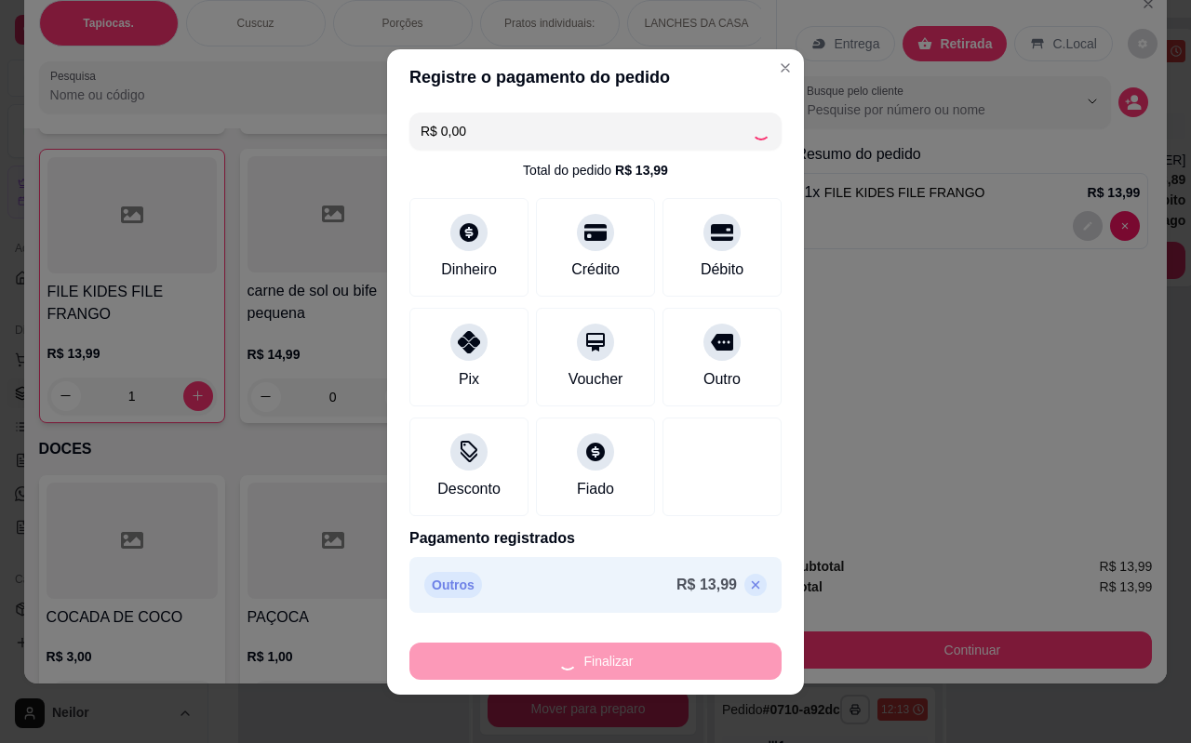
type input "0"
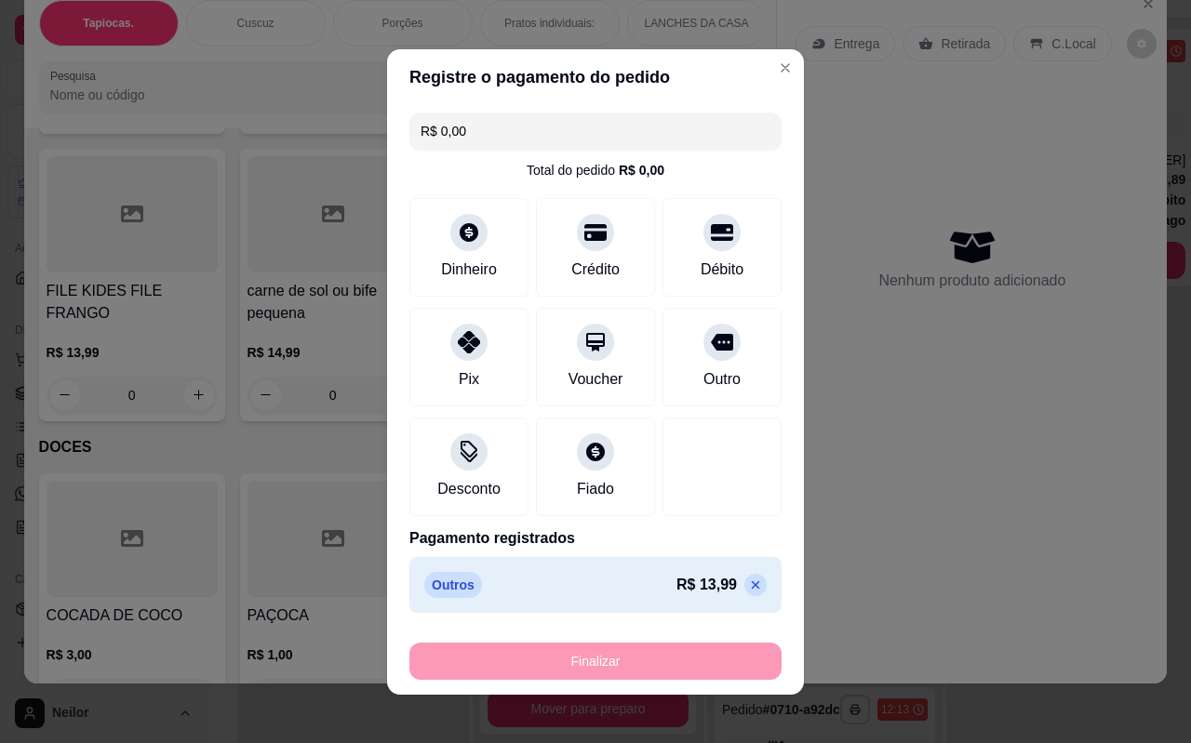
type input "-R$ 13,99"
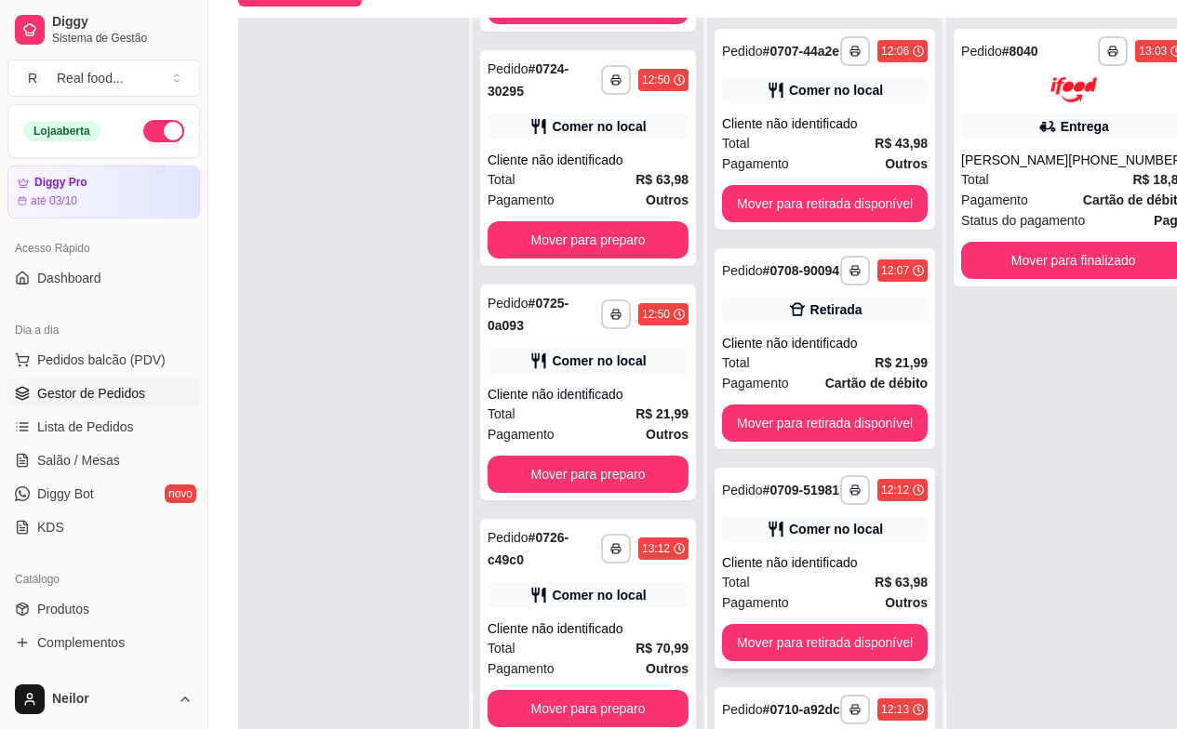
click at [848, 572] on div "**********" at bounding box center [824, 568] width 220 height 201
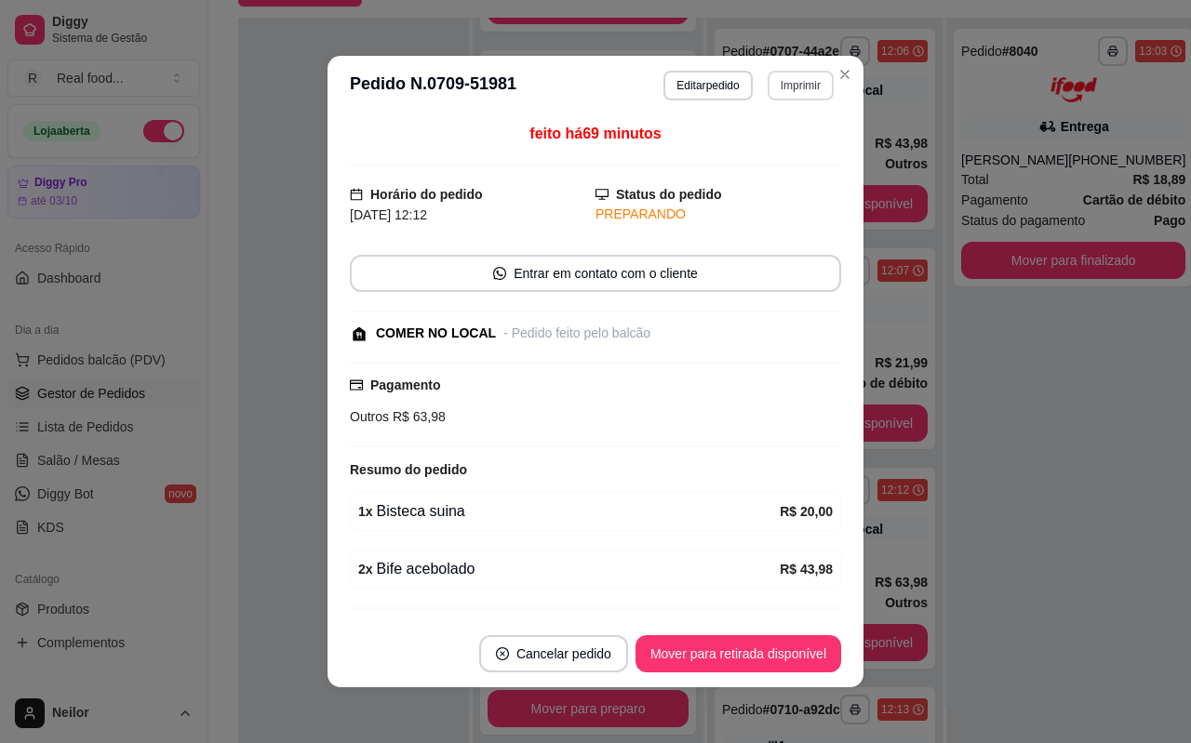
click at [798, 83] on button "Imprimir" at bounding box center [800, 86] width 66 height 30
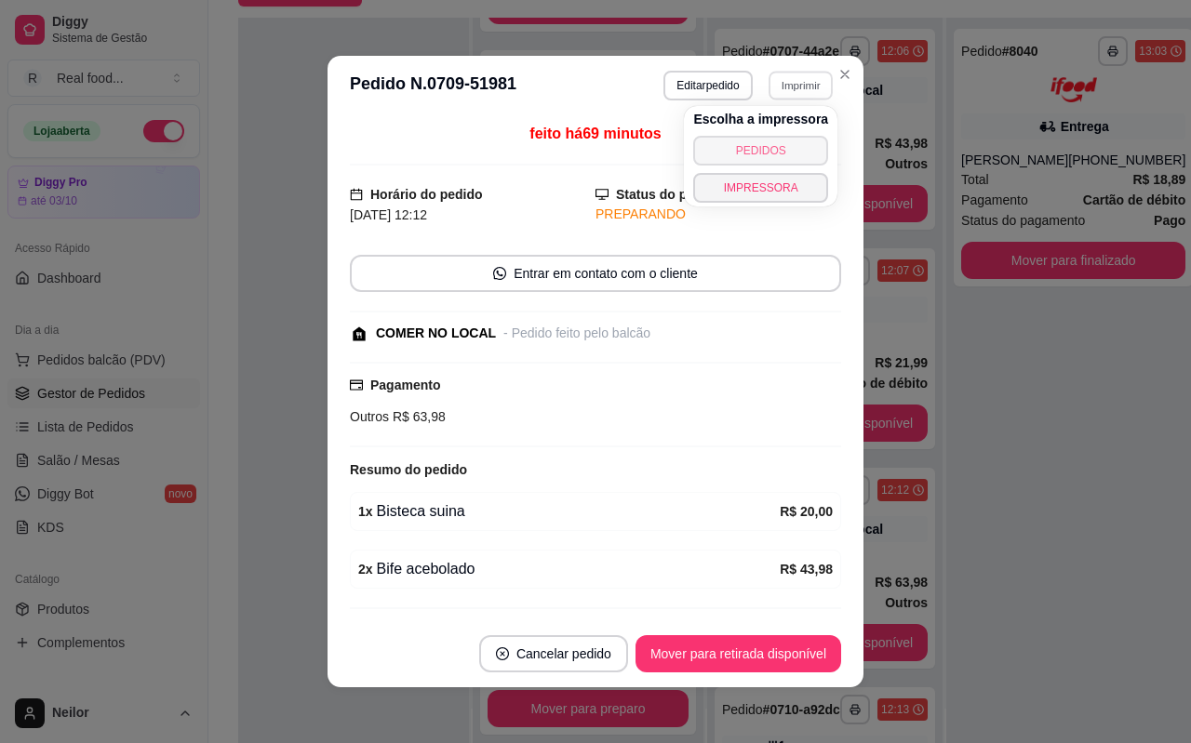
click at [765, 153] on button "PEDIDOS" at bounding box center [760, 151] width 135 height 30
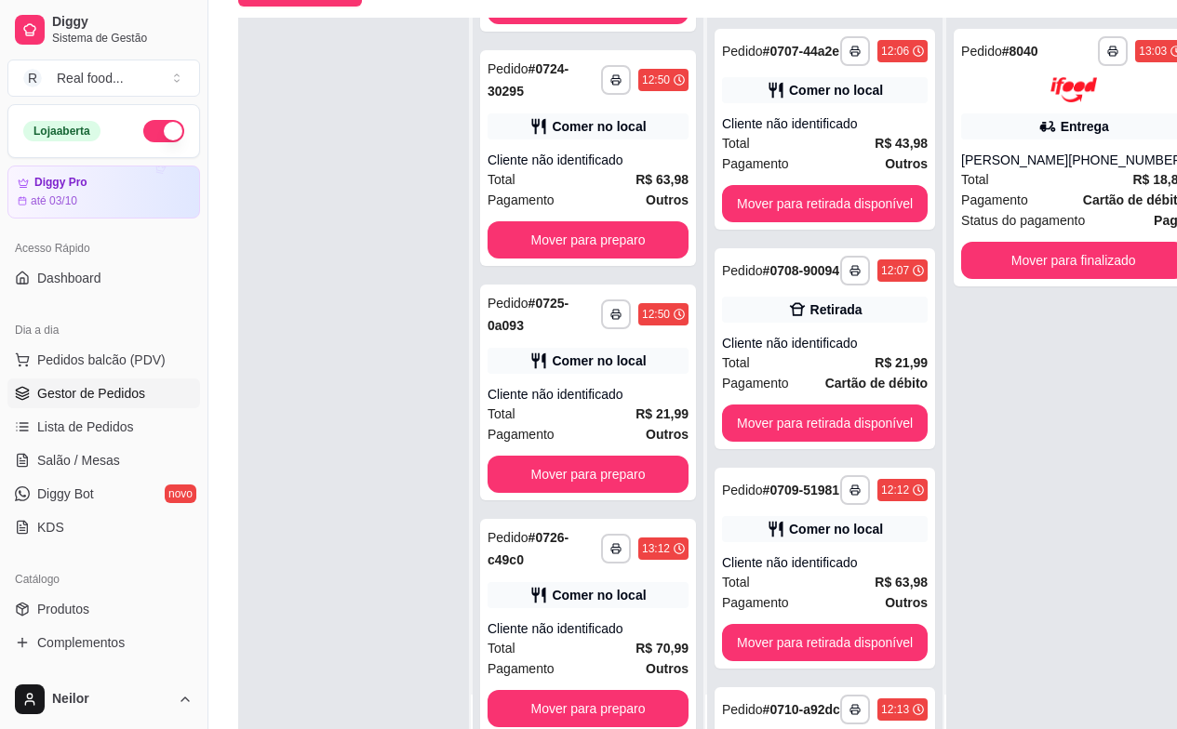
click at [61, 365] on span "Pedidos balcão (PDV)" at bounding box center [101, 360] width 128 height 19
click at [61, 365] on body "**********" at bounding box center [588, 173] width 1177 height 729
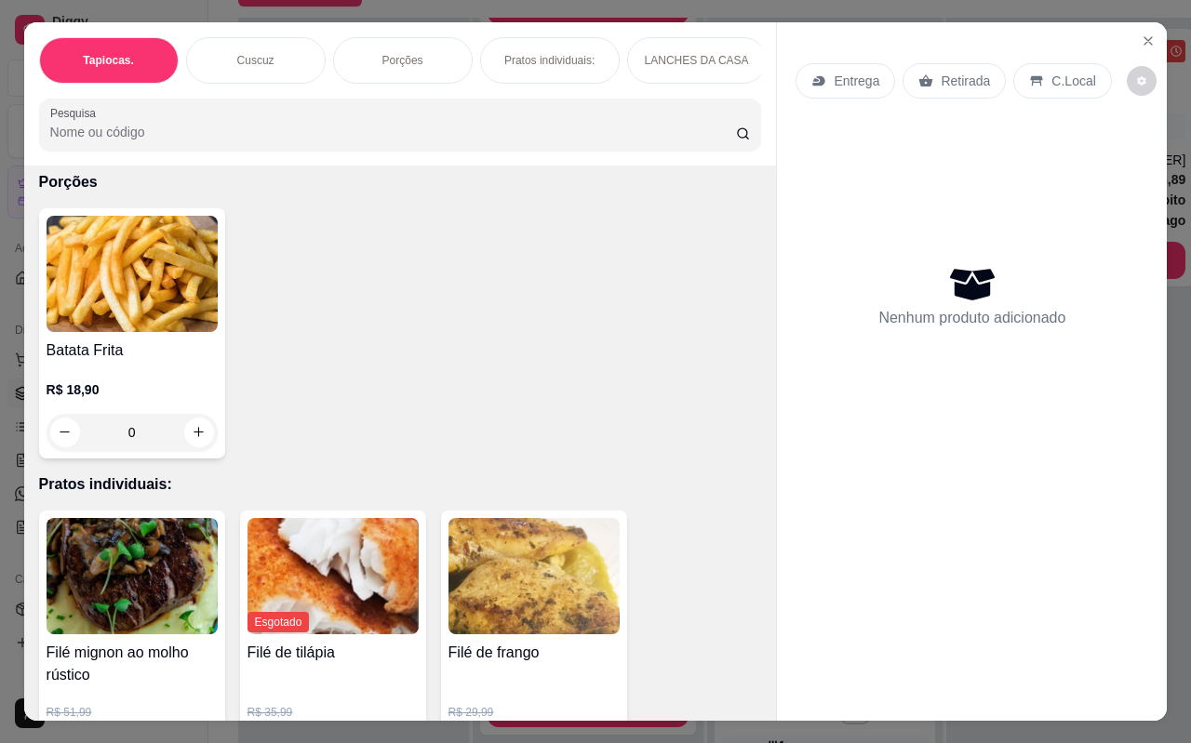
scroll to position [1307, 0]
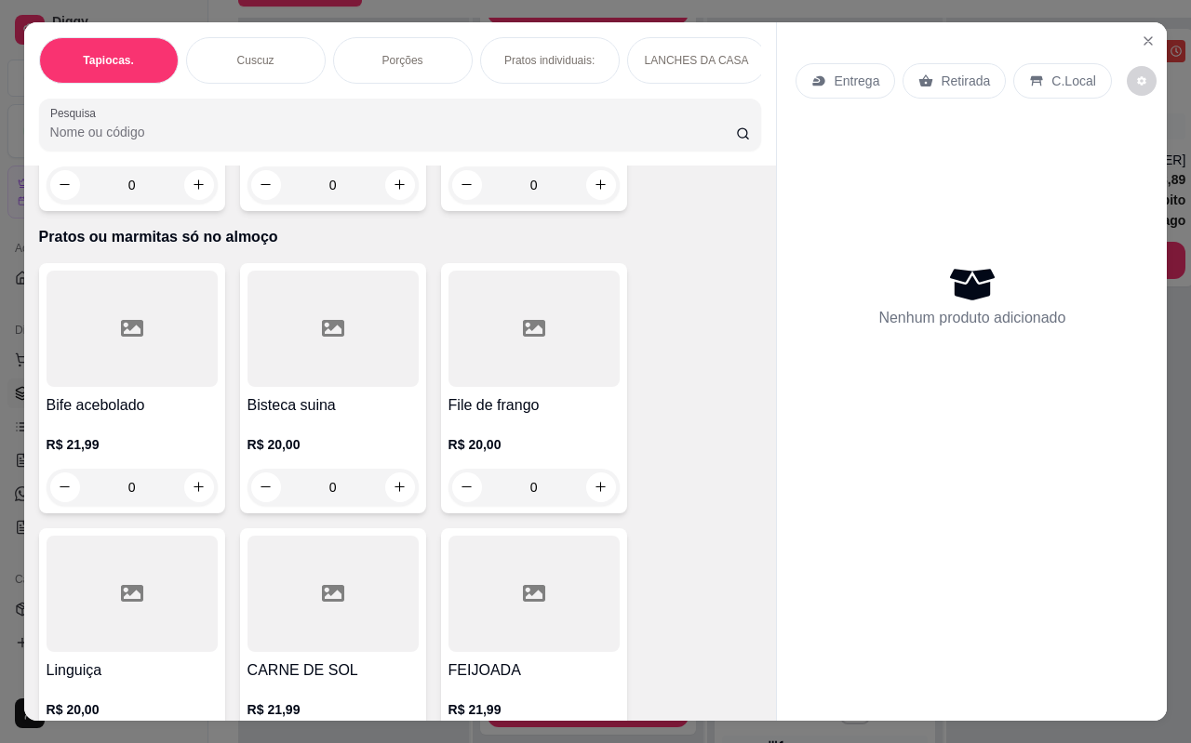
click at [81, 394] on h4 "Bife acebolado" at bounding box center [132, 405] width 171 height 22
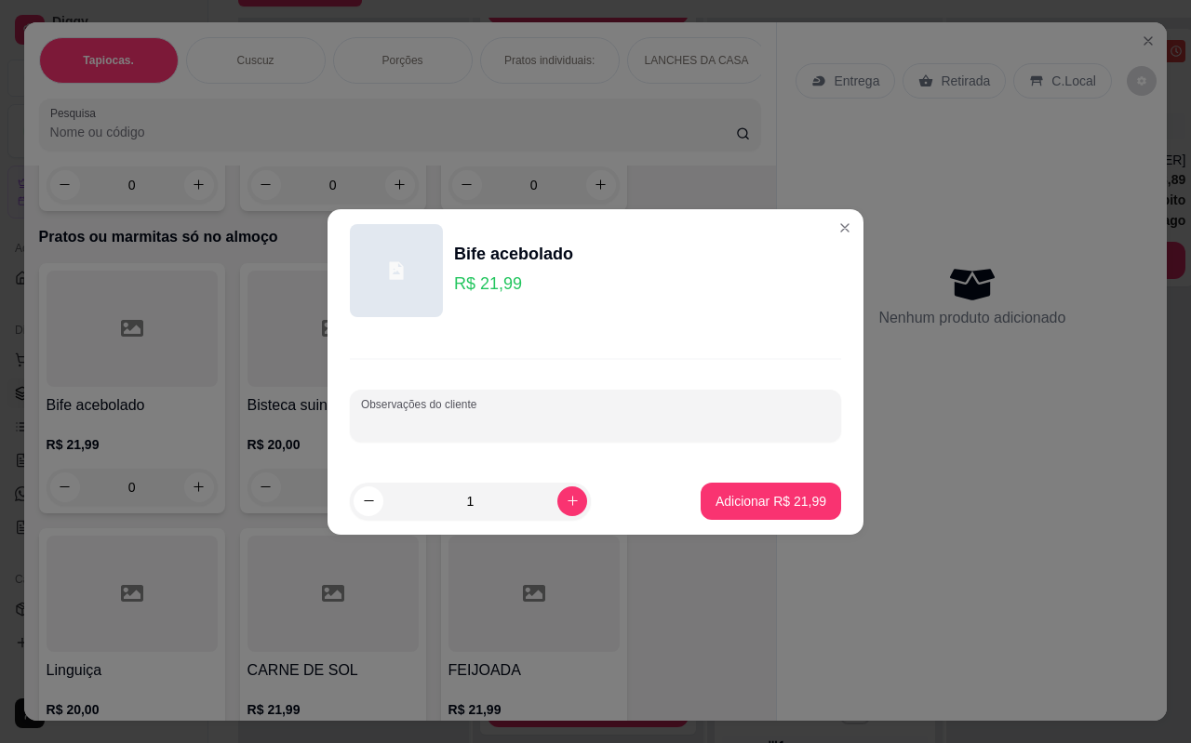
click at [541, 414] on input "Observações do cliente" at bounding box center [595, 423] width 469 height 19
type input "CARNE SOL"
click at [753, 501] on p "Adicionar R$ 21,99" at bounding box center [770, 501] width 111 height 19
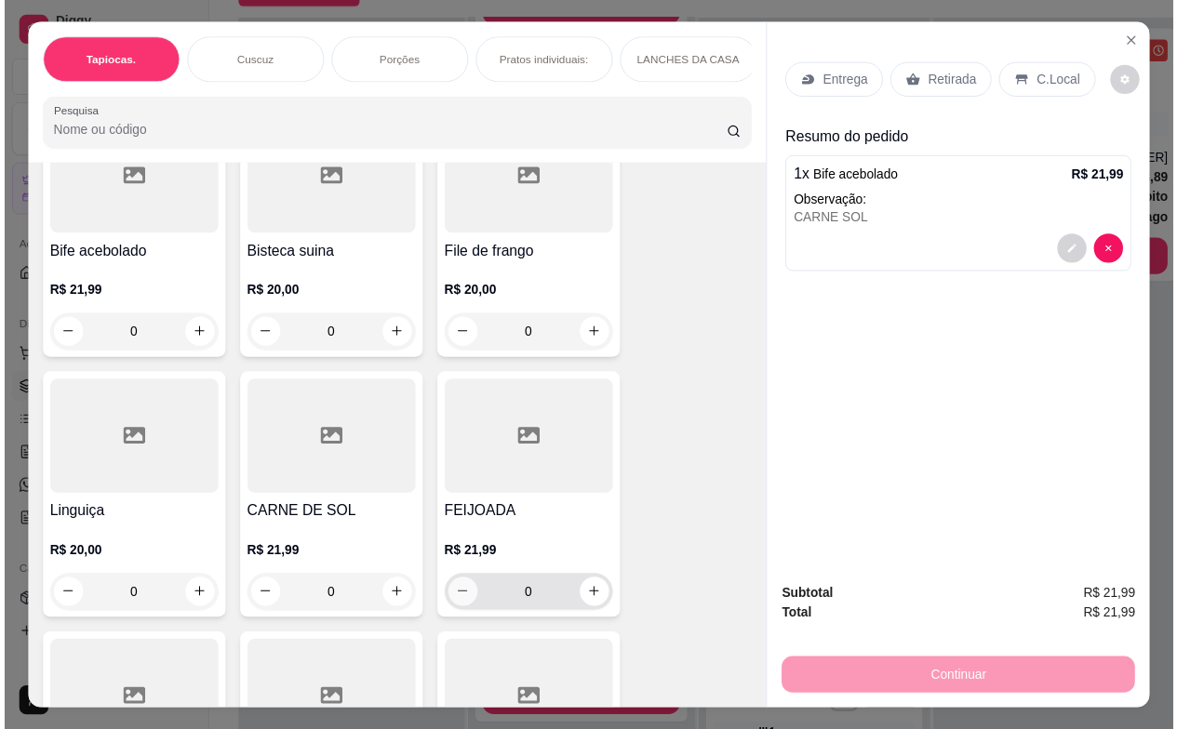
scroll to position [4773, 0]
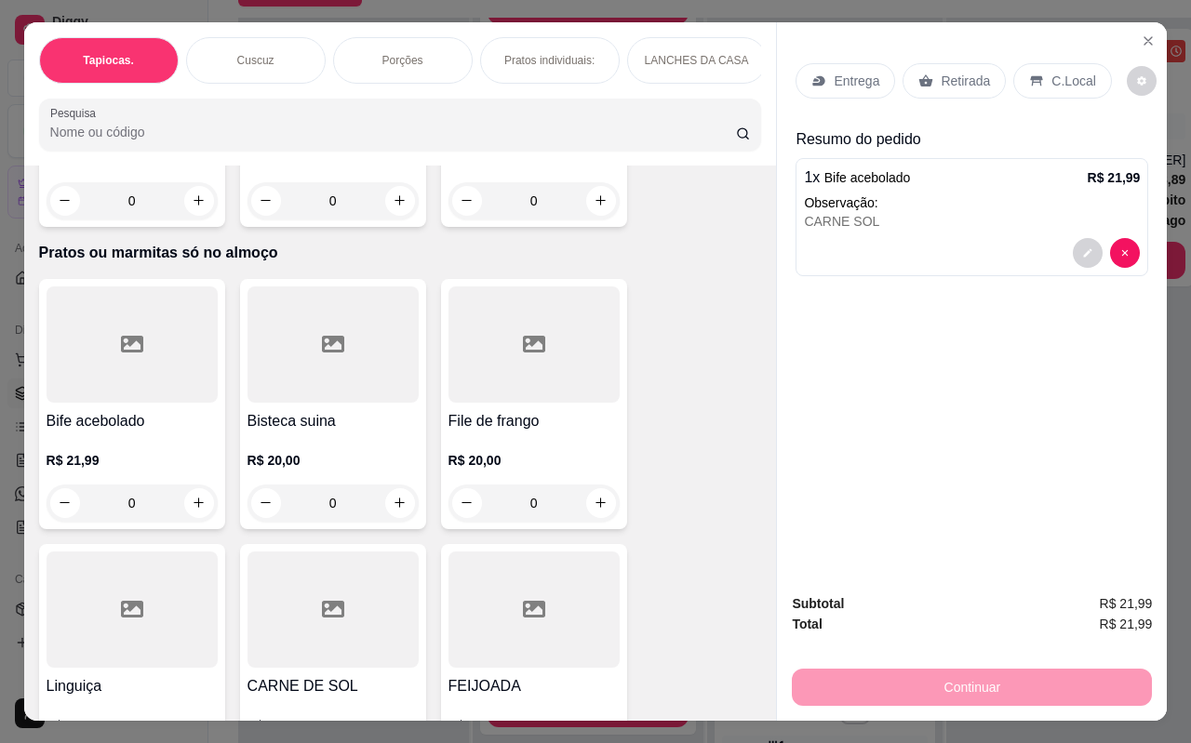
click at [510, 387] on div at bounding box center [533, 344] width 171 height 116
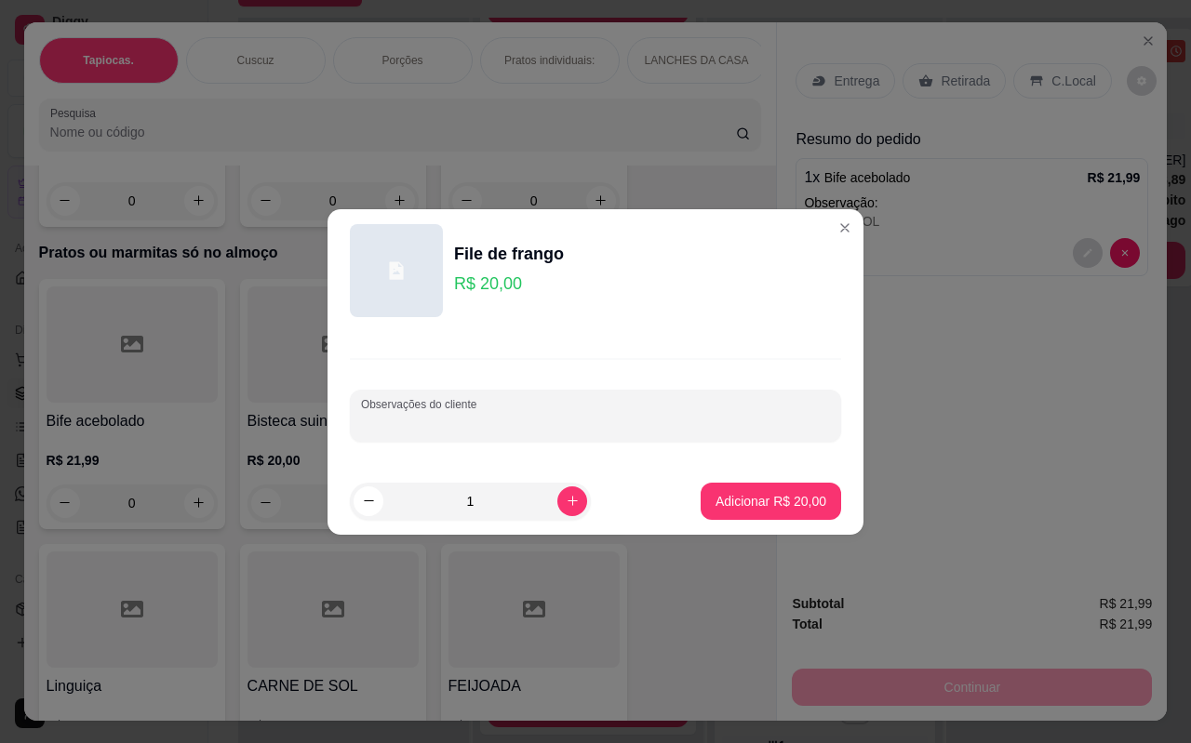
click at [587, 418] on input "Observações do cliente" at bounding box center [595, 423] width 469 height 19
type input "CARNE DE SOL"
click at [566, 505] on icon "increase-product-quantity" at bounding box center [573, 501] width 14 height 14
click at [353, 502] on div "3" at bounding box center [470, 501] width 241 height 37
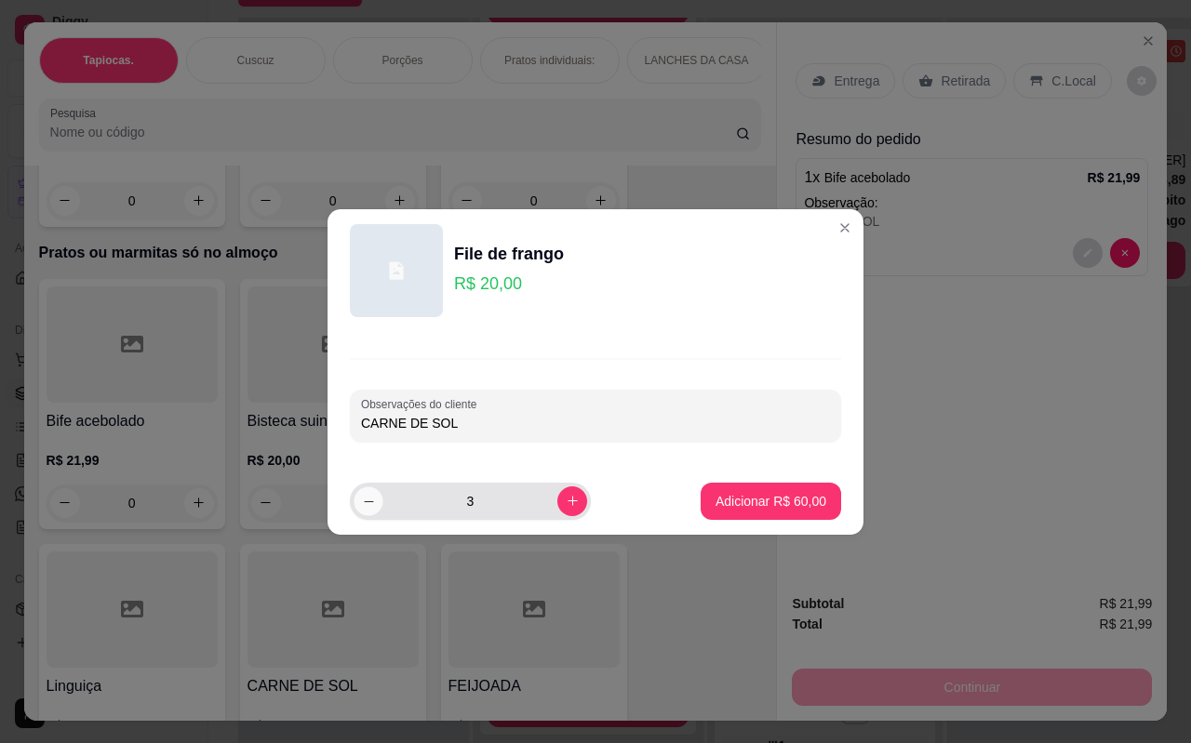
click at [367, 513] on button "decrease-product-quantity" at bounding box center [367, 500] width 29 height 29
type input "2"
click at [572, 423] on input "CARNE DE SOL" at bounding box center [595, 423] width 469 height 19
type input "CARNE DE SOL 1COM PURE"
click at [772, 503] on p "Adicionar R$ 40,00" at bounding box center [770, 501] width 111 height 19
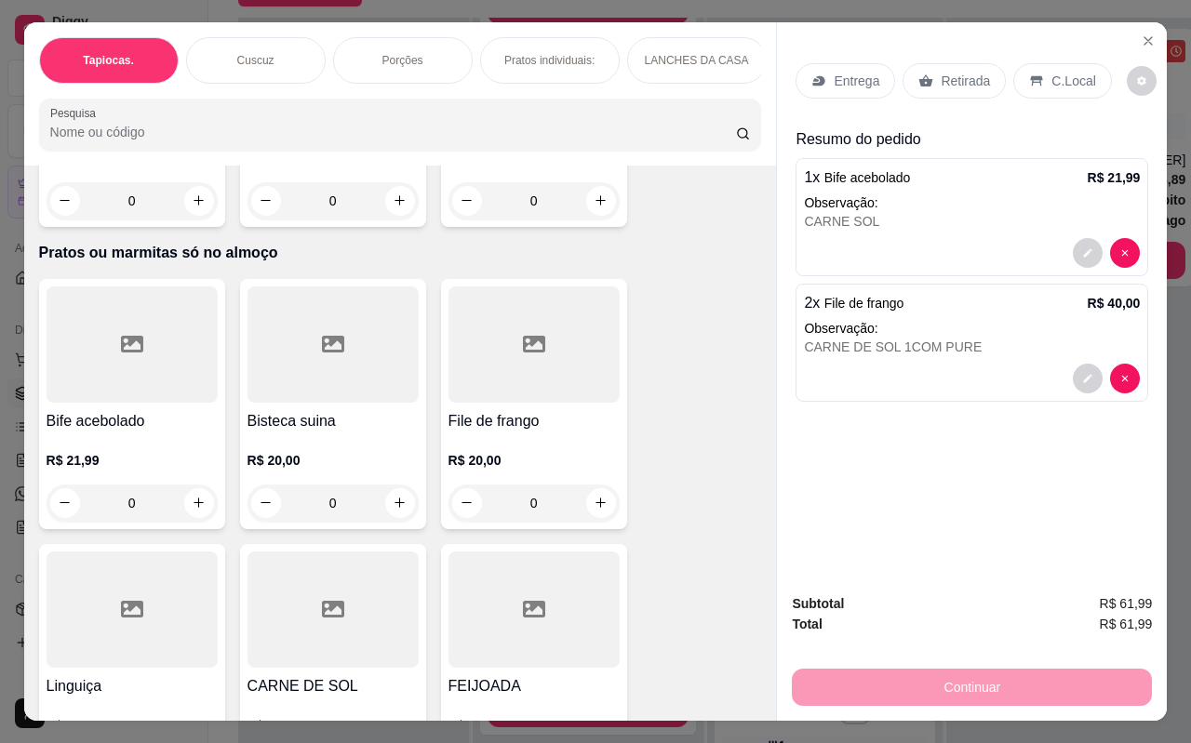
click at [777, 503] on div "Entrega Retirada C.Local Resumo do pedido 1 x Bife acebolado R$ 21,99 Observaçã…" at bounding box center [972, 300] width 390 height 556
click at [1054, 72] on p "C.Local" at bounding box center [1073, 81] width 44 height 19
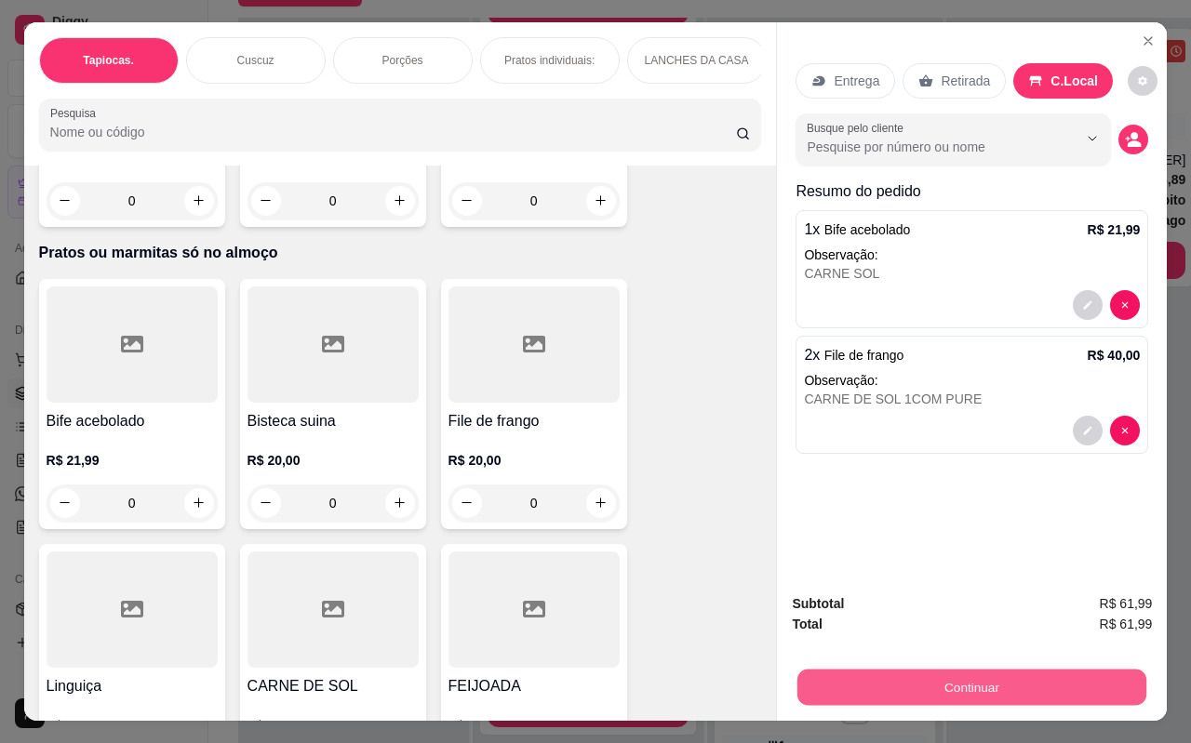
click at [969, 673] on button "Continuar" at bounding box center [971, 688] width 349 height 36
click at [965, 682] on button "Continuar" at bounding box center [972, 687] width 360 height 37
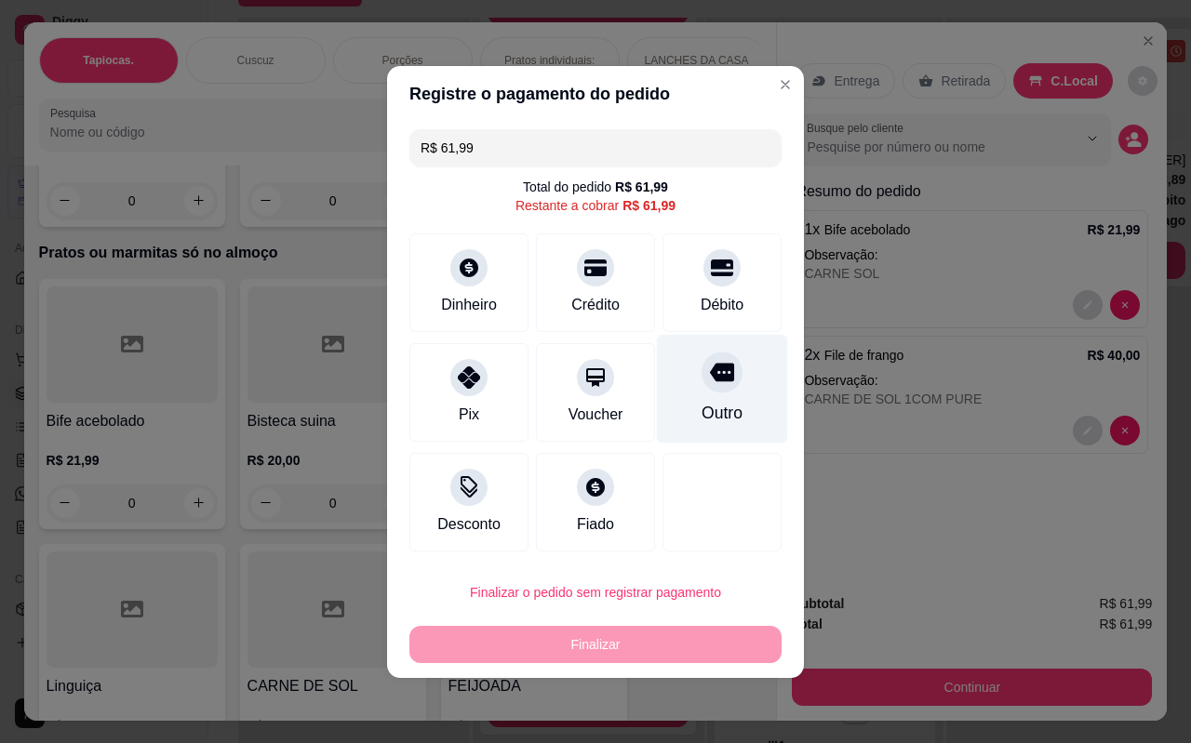
click at [714, 410] on div "Outro" at bounding box center [721, 413] width 41 height 24
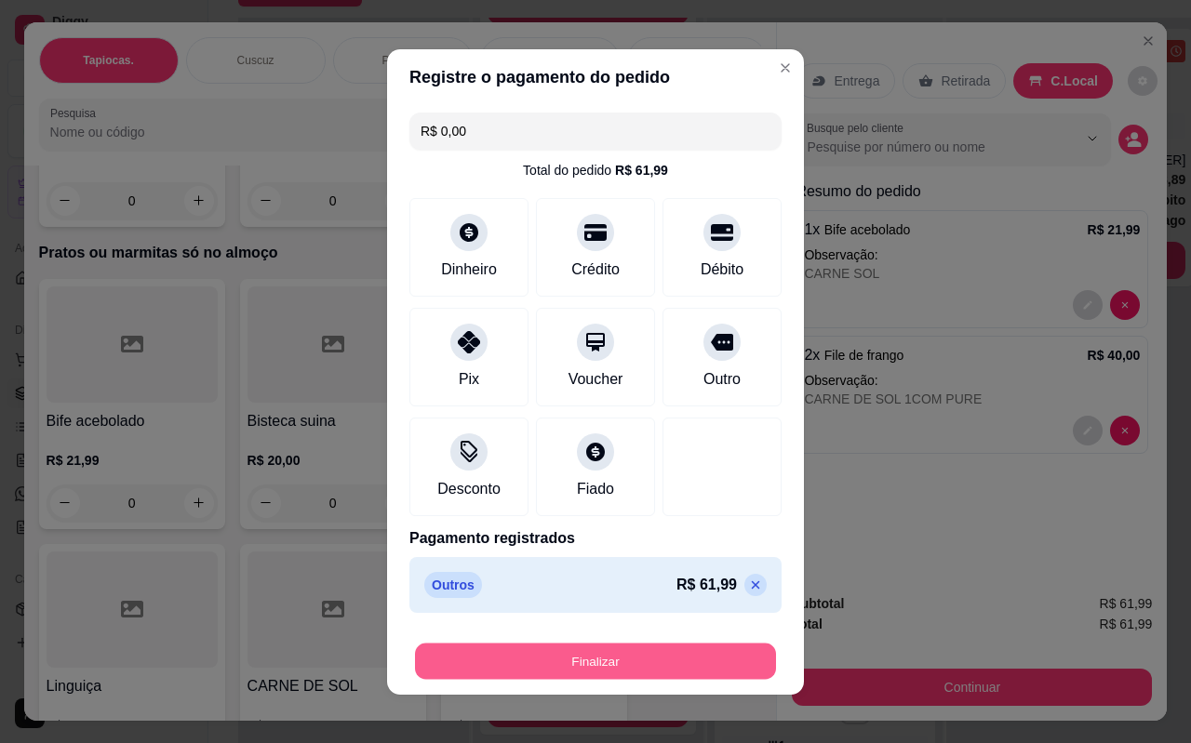
click at [627, 656] on button "Finalizar" at bounding box center [595, 661] width 361 height 36
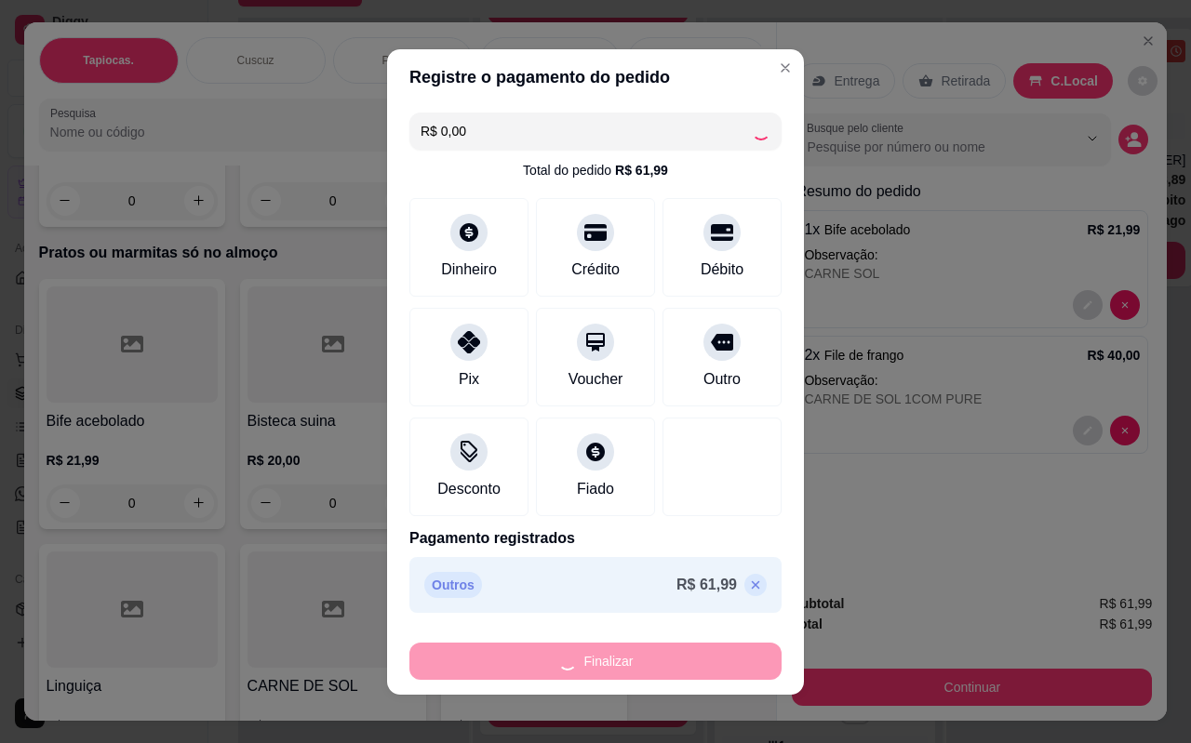
type input "-R$ 61,99"
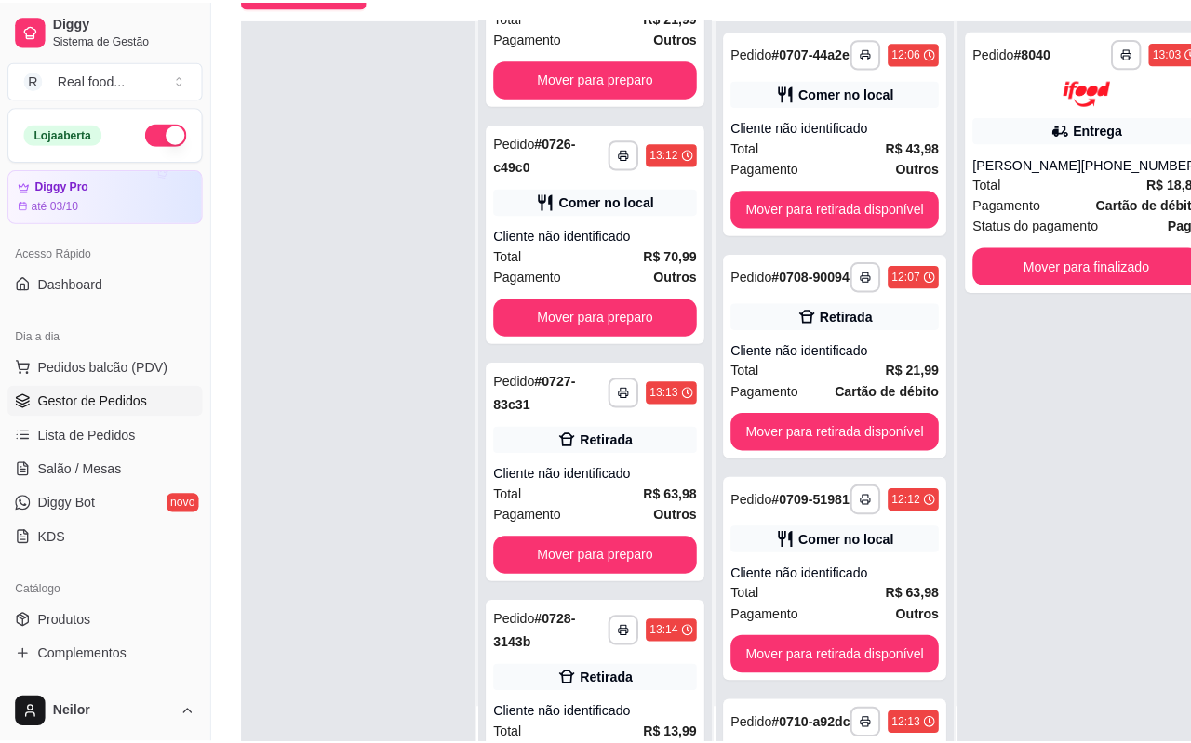
scroll to position [3022, 0]
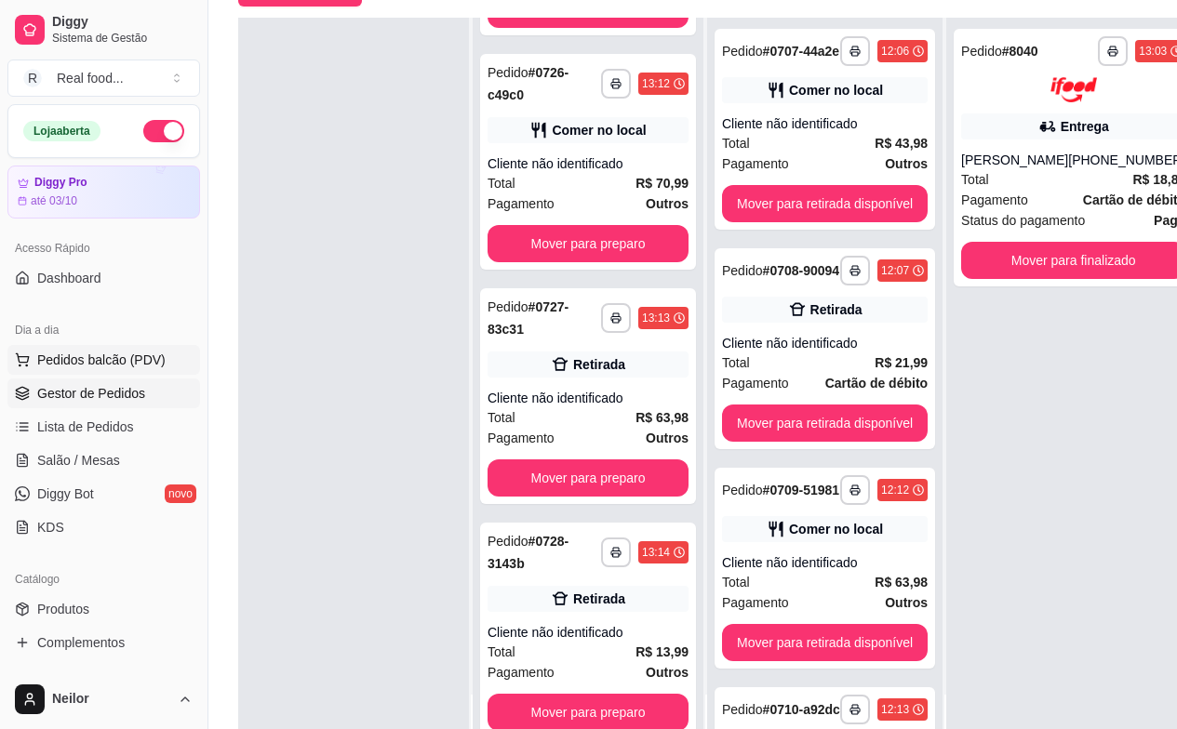
click at [102, 366] on span "Pedidos balcão (PDV)" at bounding box center [101, 360] width 128 height 19
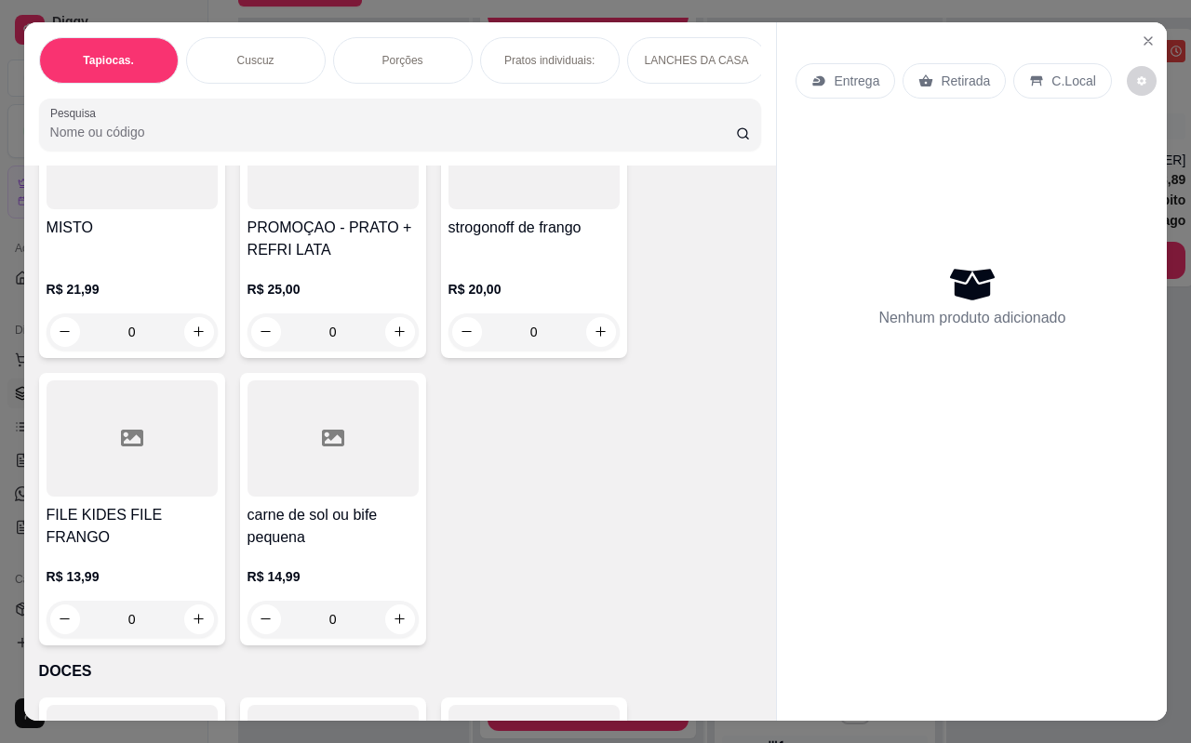
scroll to position [5404, 0]
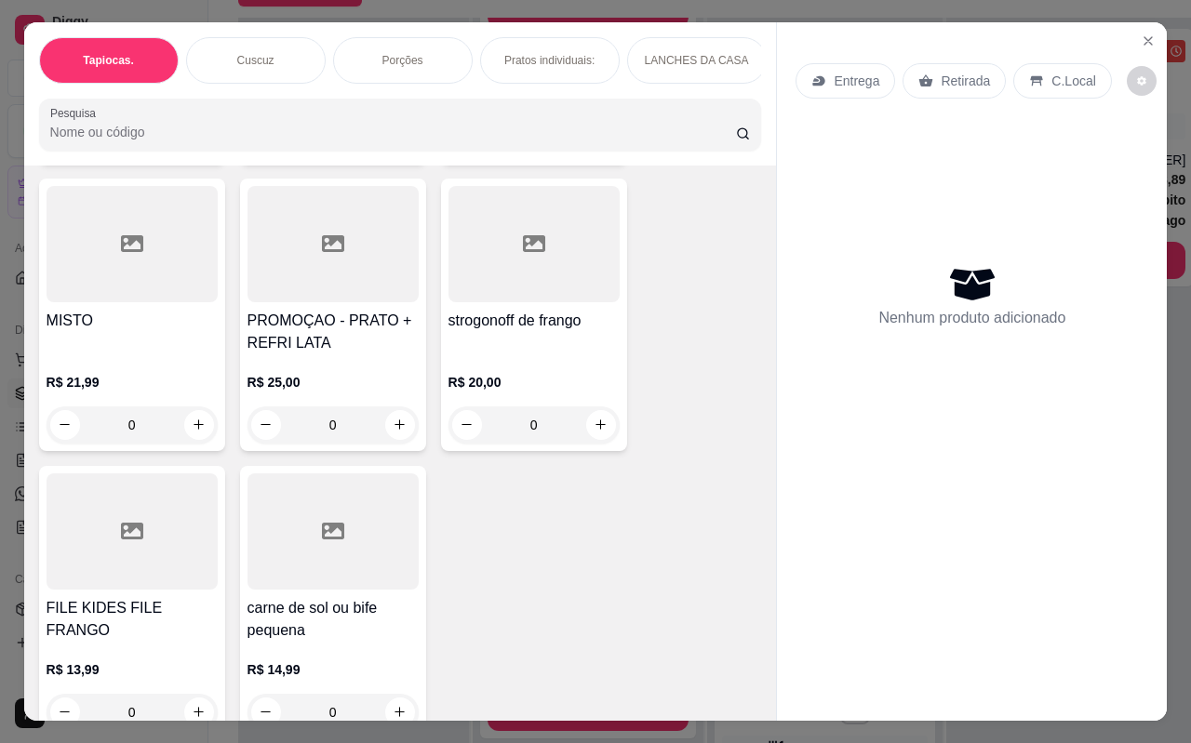
click at [579, 288] on div "strogonoff de frango R$ 20,00 0" at bounding box center [534, 315] width 186 height 273
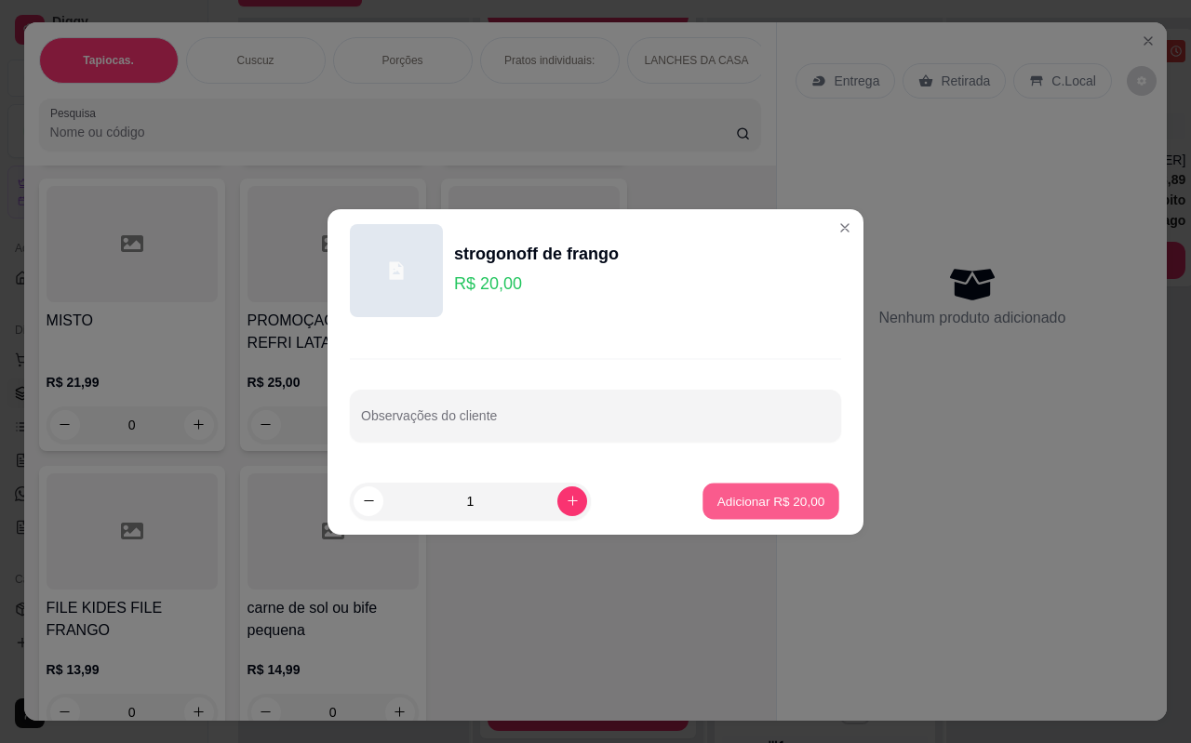
click at [765, 496] on p "Adicionar R$ 20,00" at bounding box center [771, 501] width 108 height 18
type input "1"
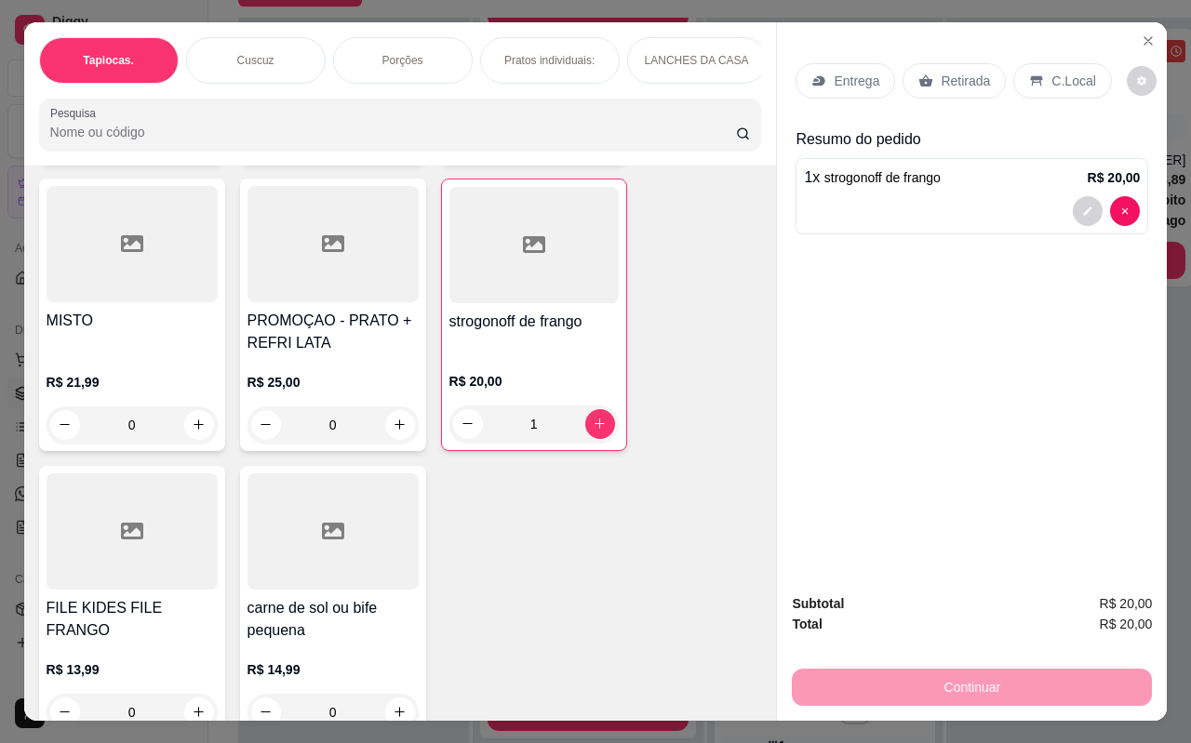
click at [952, 73] on p "Retirada" at bounding box center [964, 81] width 49 height 19
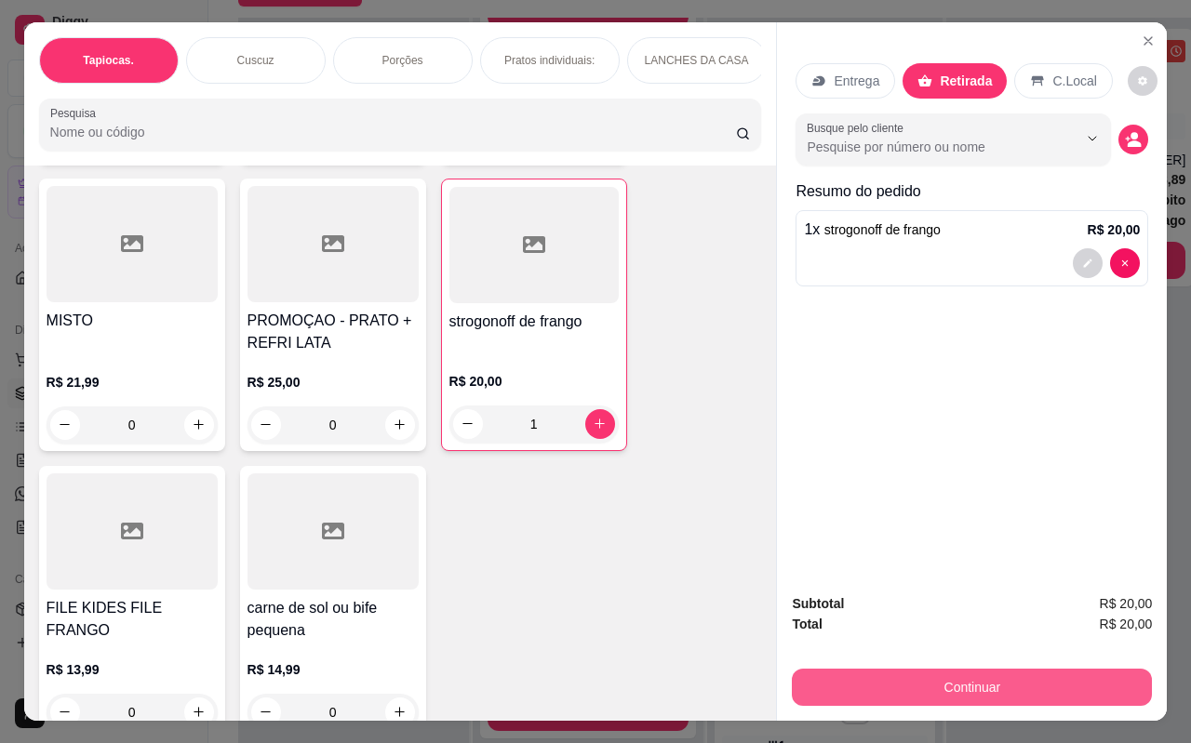
click at [973, 669] on button "Continuar" at bounding box center [972, 687] width 360 height 37
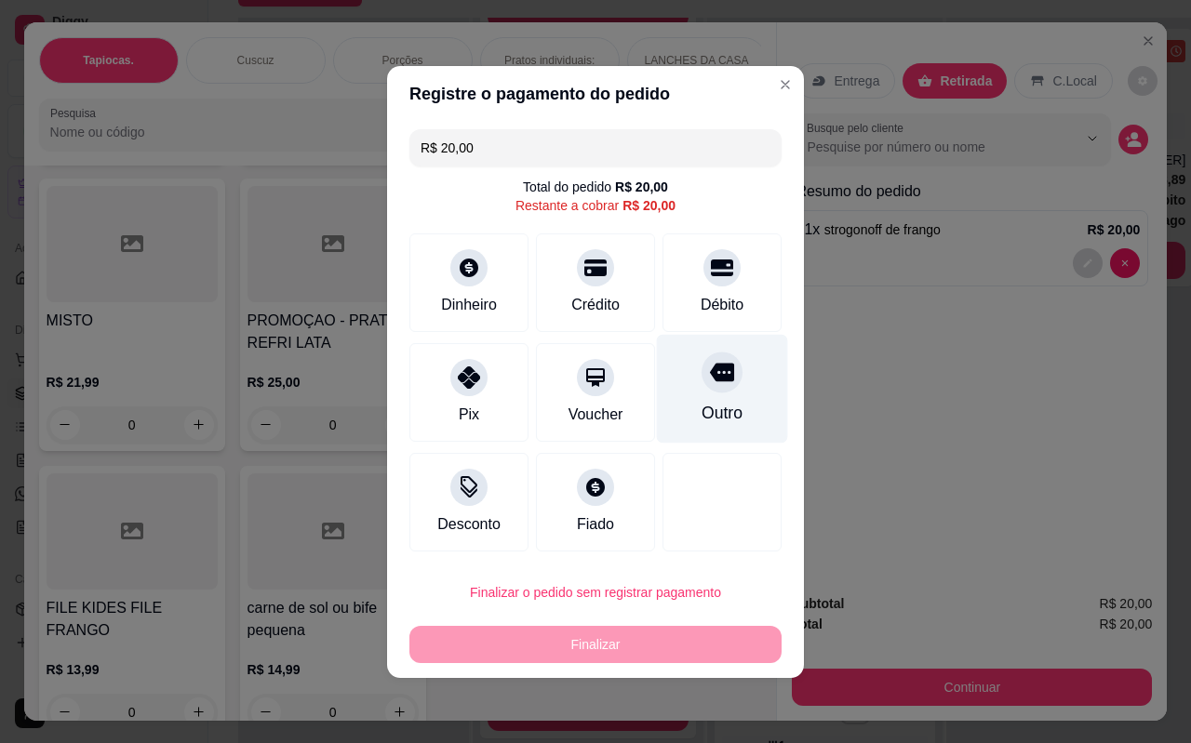
click at [710, 406] on div "Outro" at bounding box center [721, 413] width 41 height 24
type input "R$ 0,00"
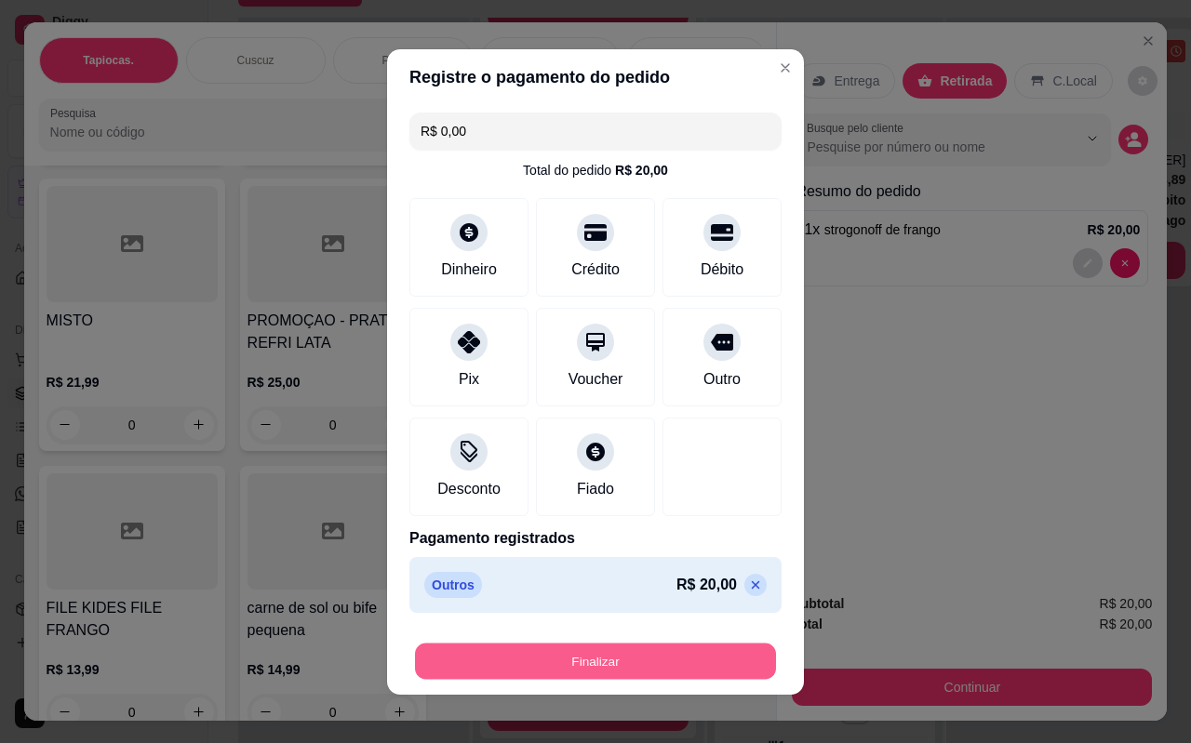
click at [585, 666] on button "Finalizar" at bounding box center [595, 661] width 361 height 36
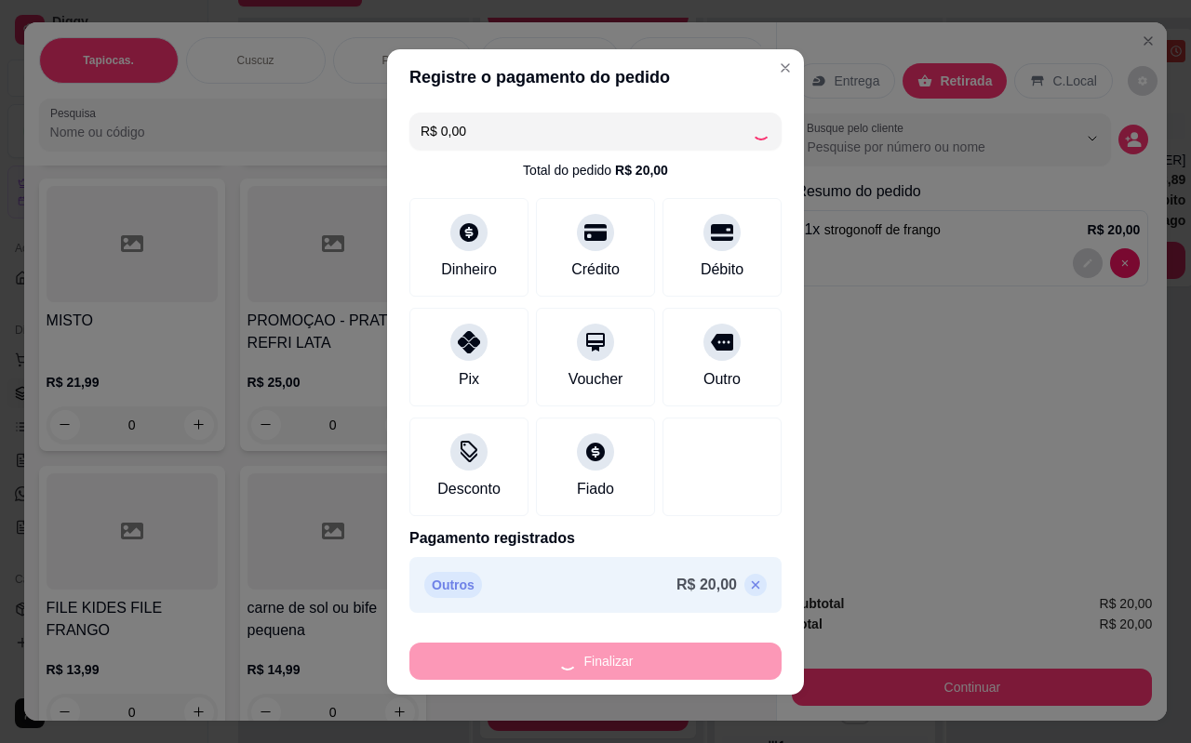
type input "0"
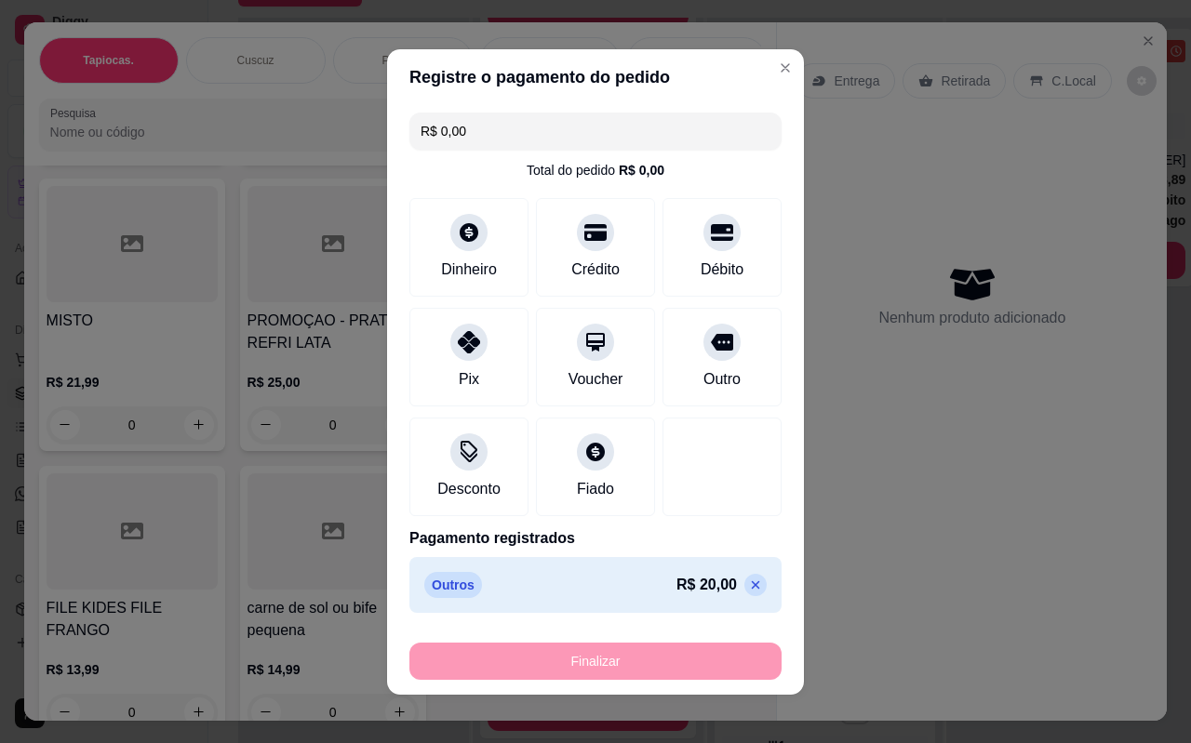
type input "-R$ 20,00"
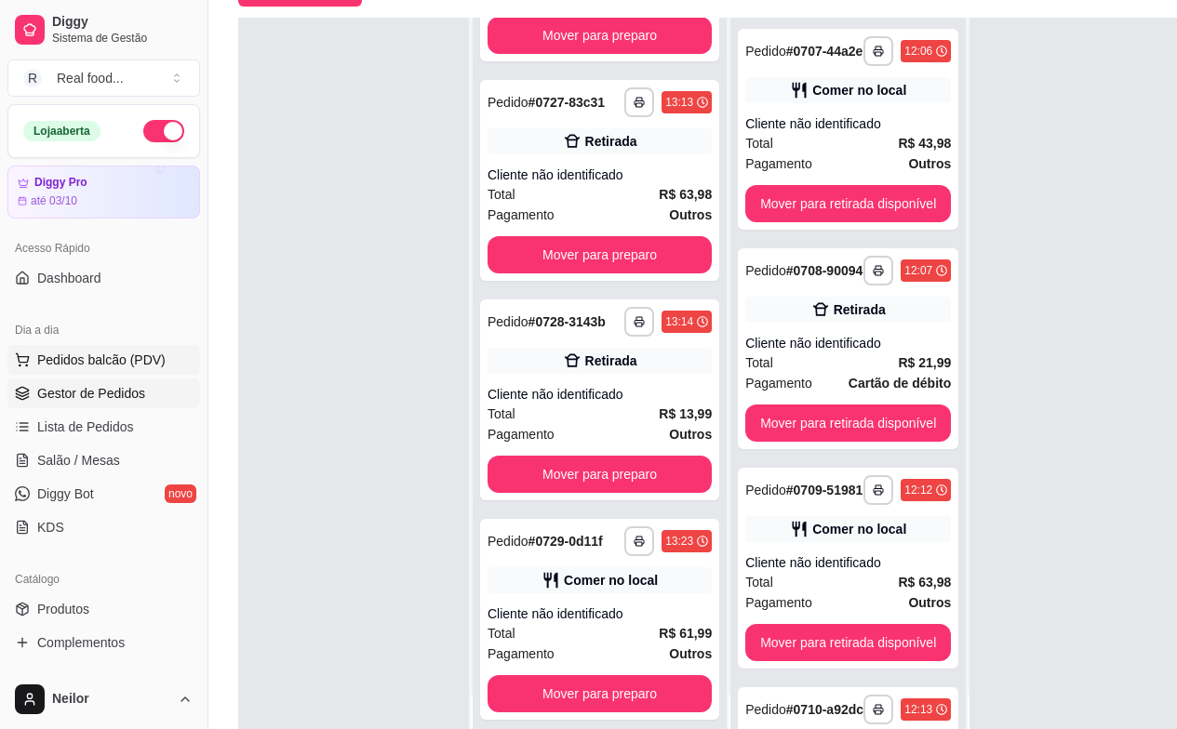
click at [102, 348] on button "Pedidos balcão (PDV)" at bounding box center [103, 360] width 193 height 30
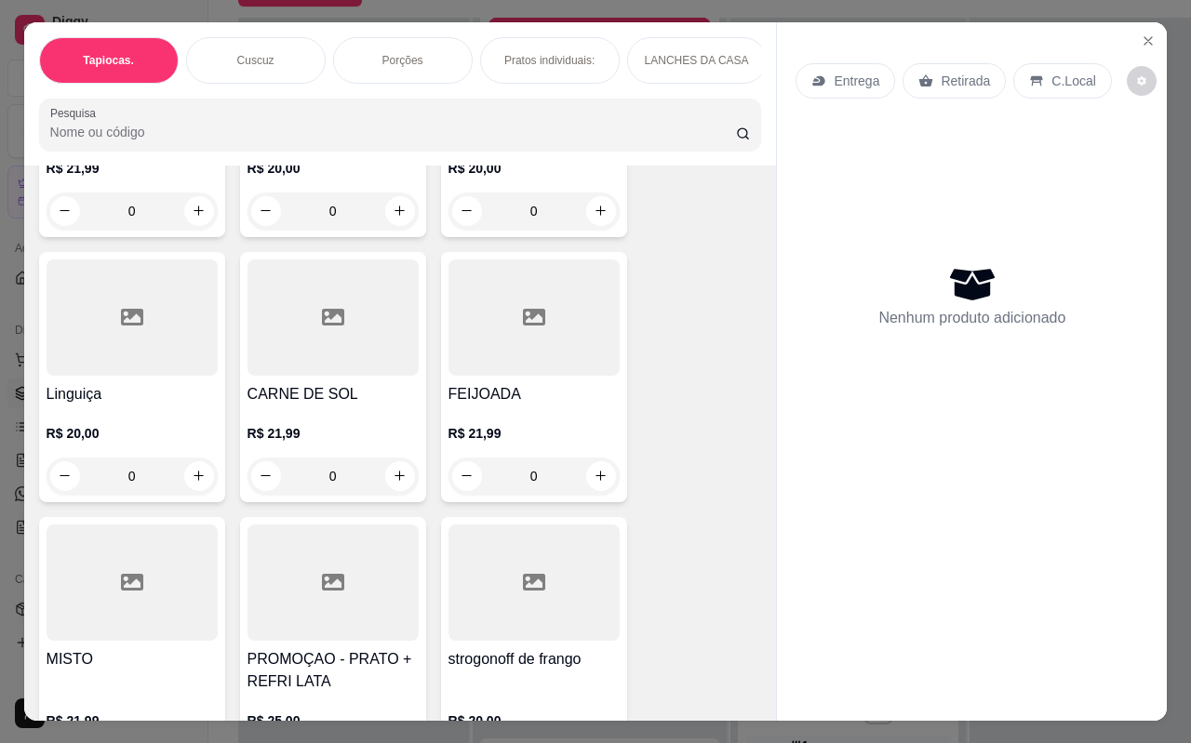
scroll to position [4953, 0]
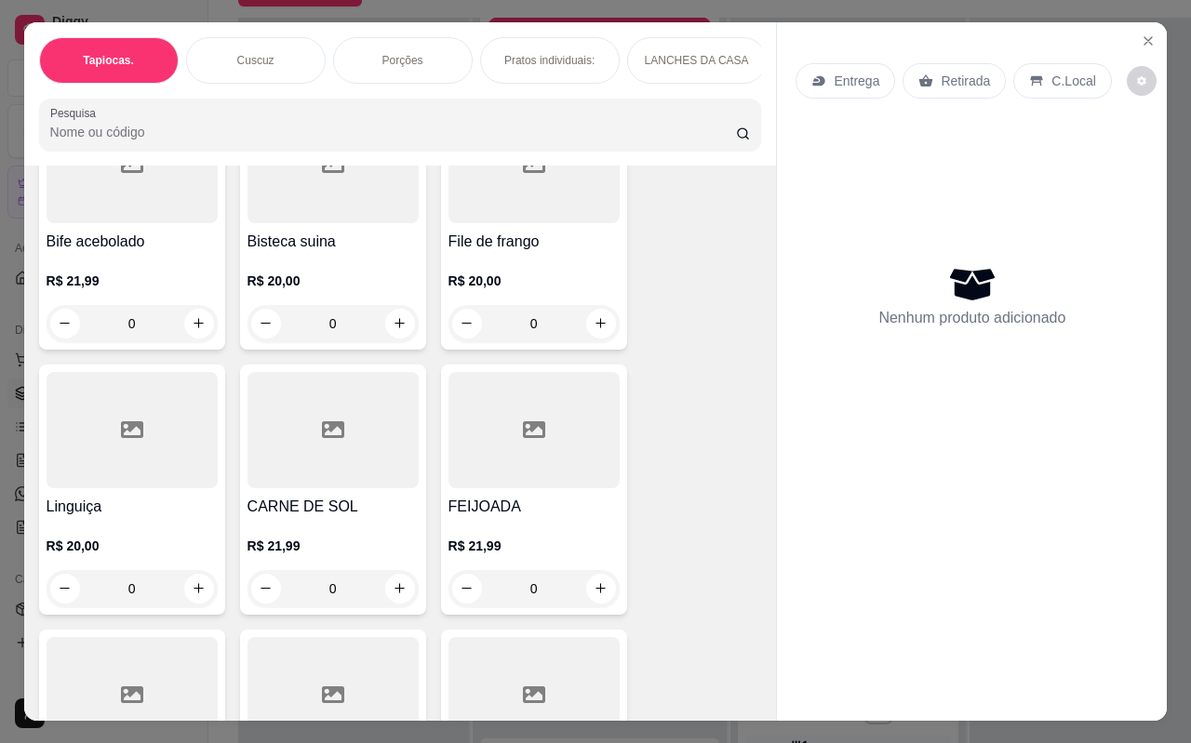
click at [129, 232] on h4 "Bife acebolado" at bounding box center [132, 242] width 171 height 22
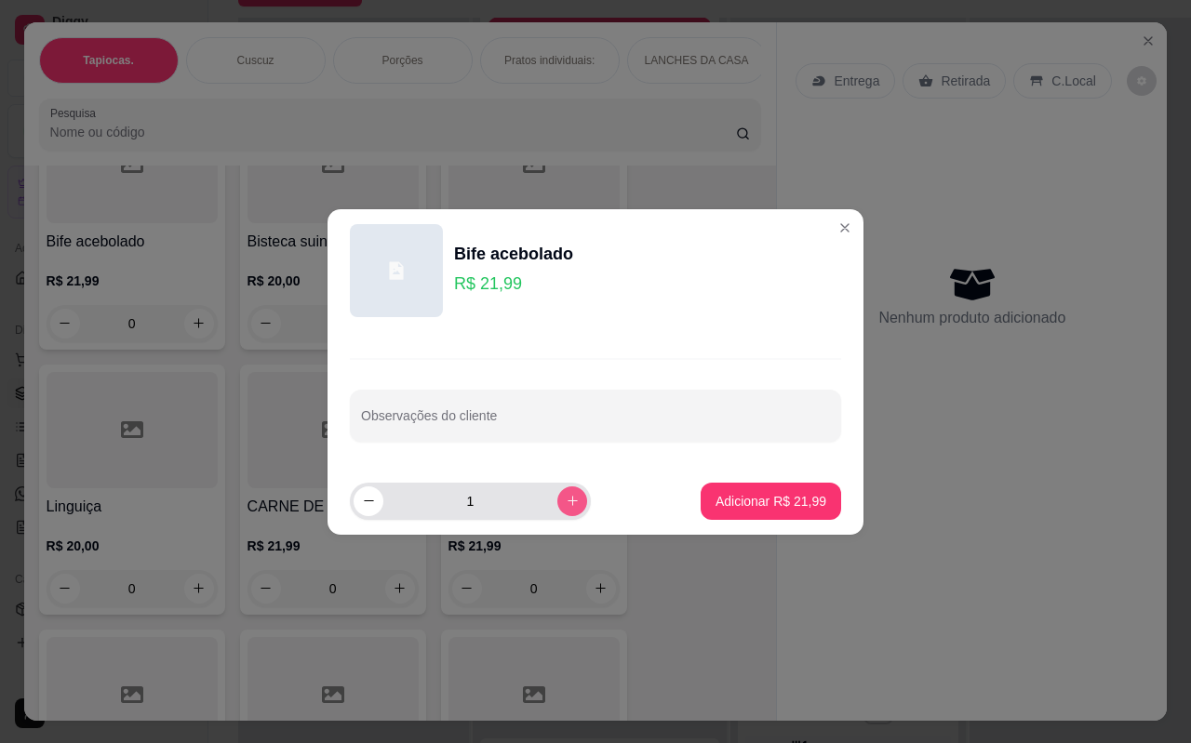
click at [566, 499] on icon "increase-product-quantity" at bounding box center [573, 501] width 14 height 14
type input "2"
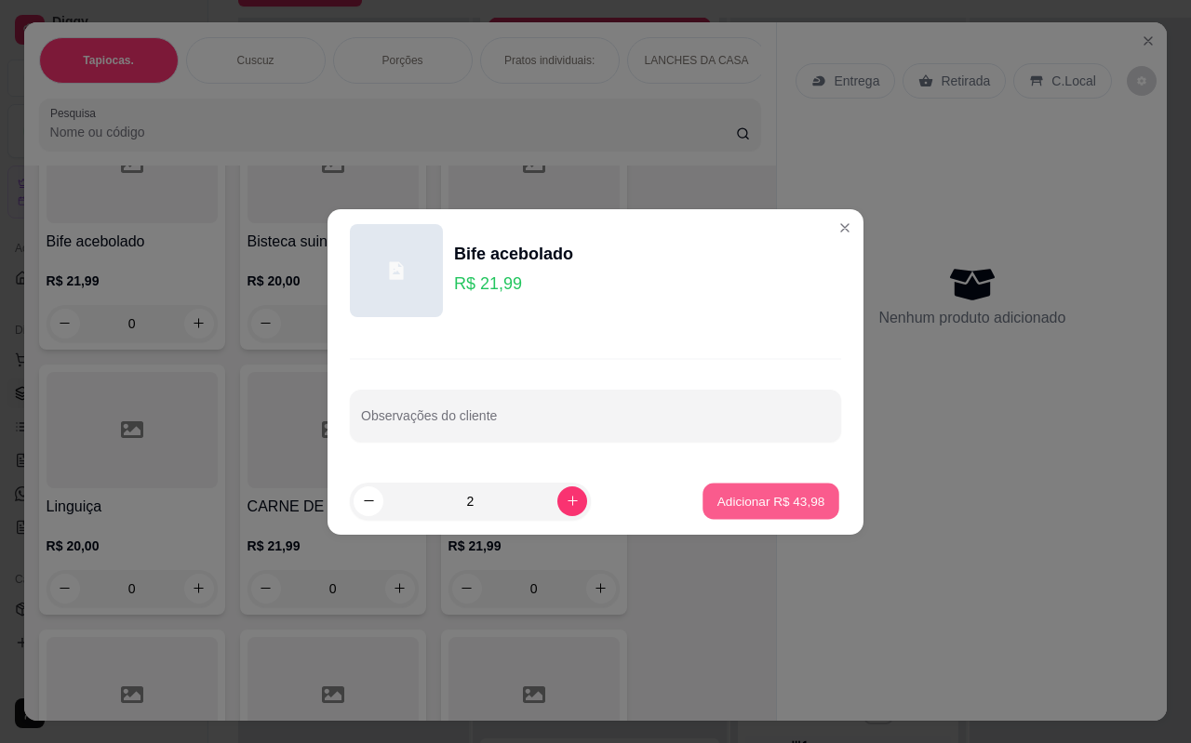
click at [751, 499] on p "Adicionar R$ 43,98" at bounding box center [771, 501] width 108 height 18
type input "2"
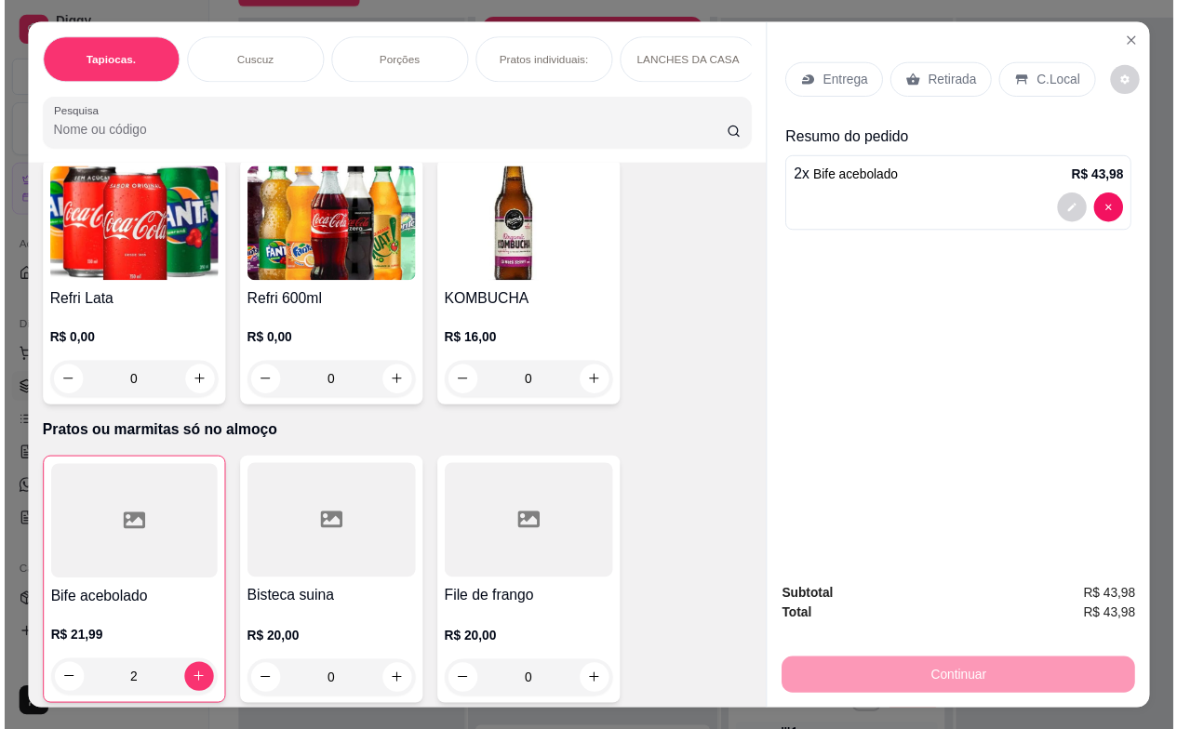
scroll to position [4303, 0]
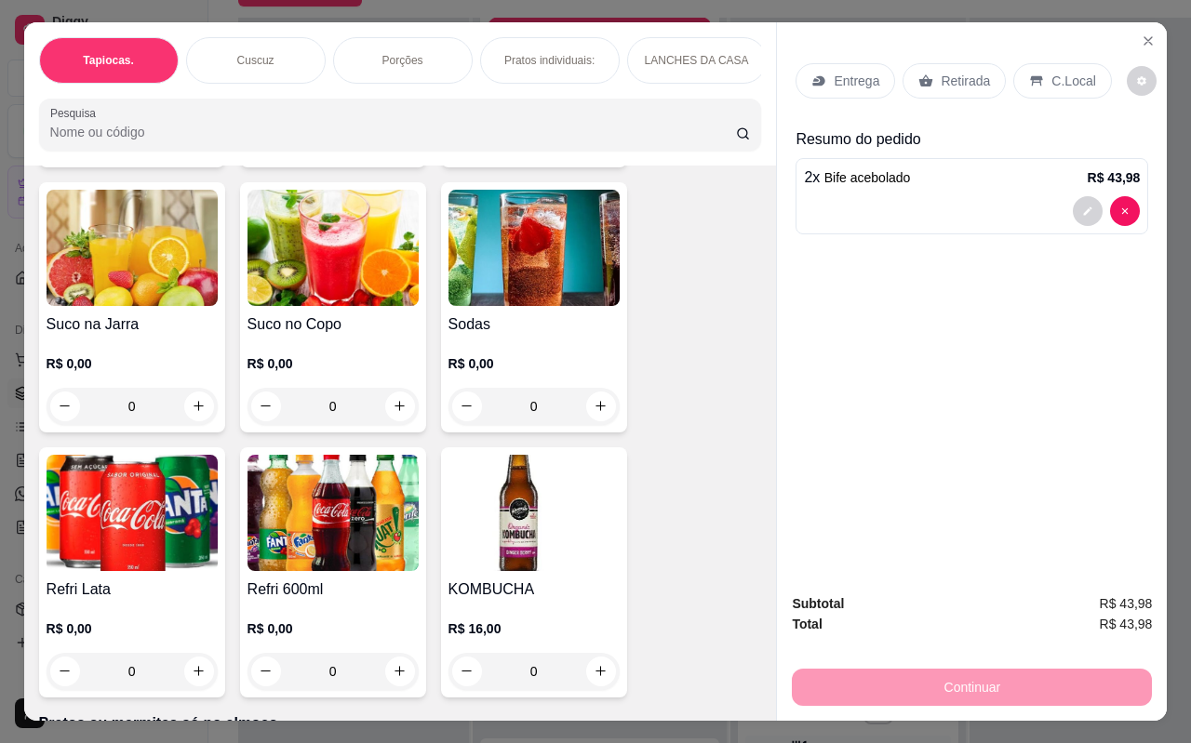
click at [138, 505] on img at bounding box center [132, 513] width 171 height 116
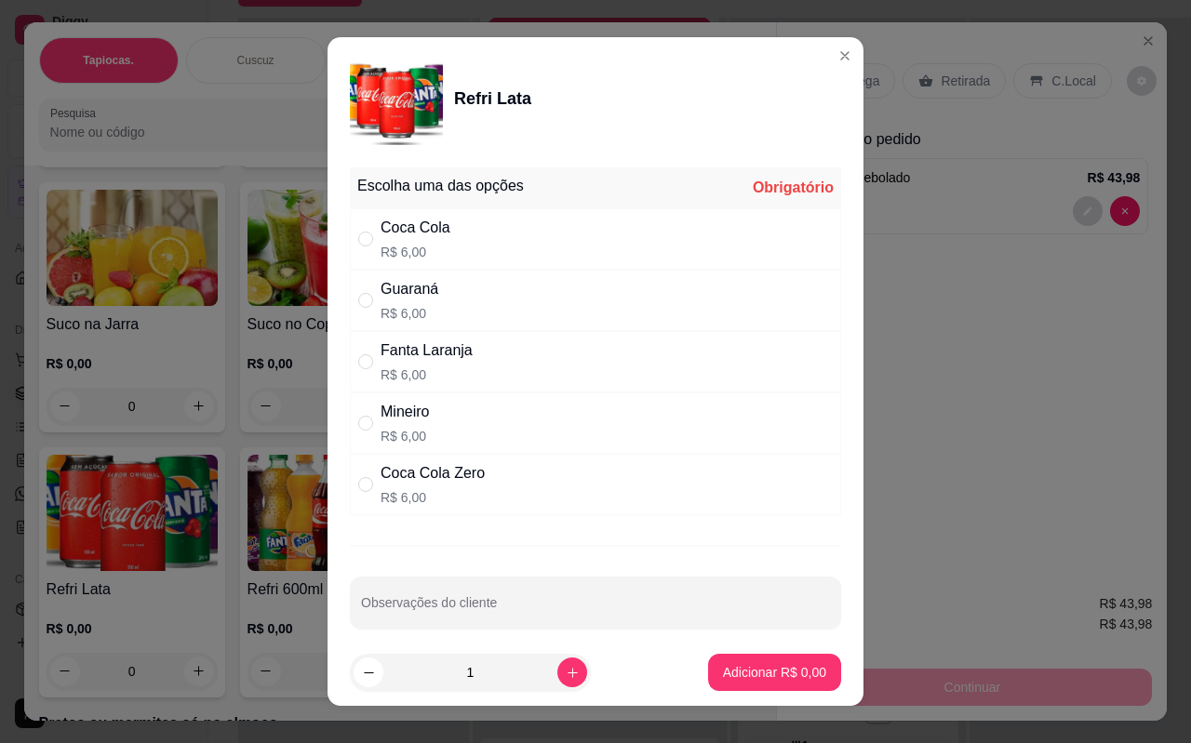
click at [416, 485] on div "Coca Cola Zero R$ 6,00" at bounding box center [432, 484] width 104 height 45
radio input "true"
click at [764, 672] on p "Adicionar R$ 6,00" at bounding box center [774, 672] width 100 height 18
type input "1"
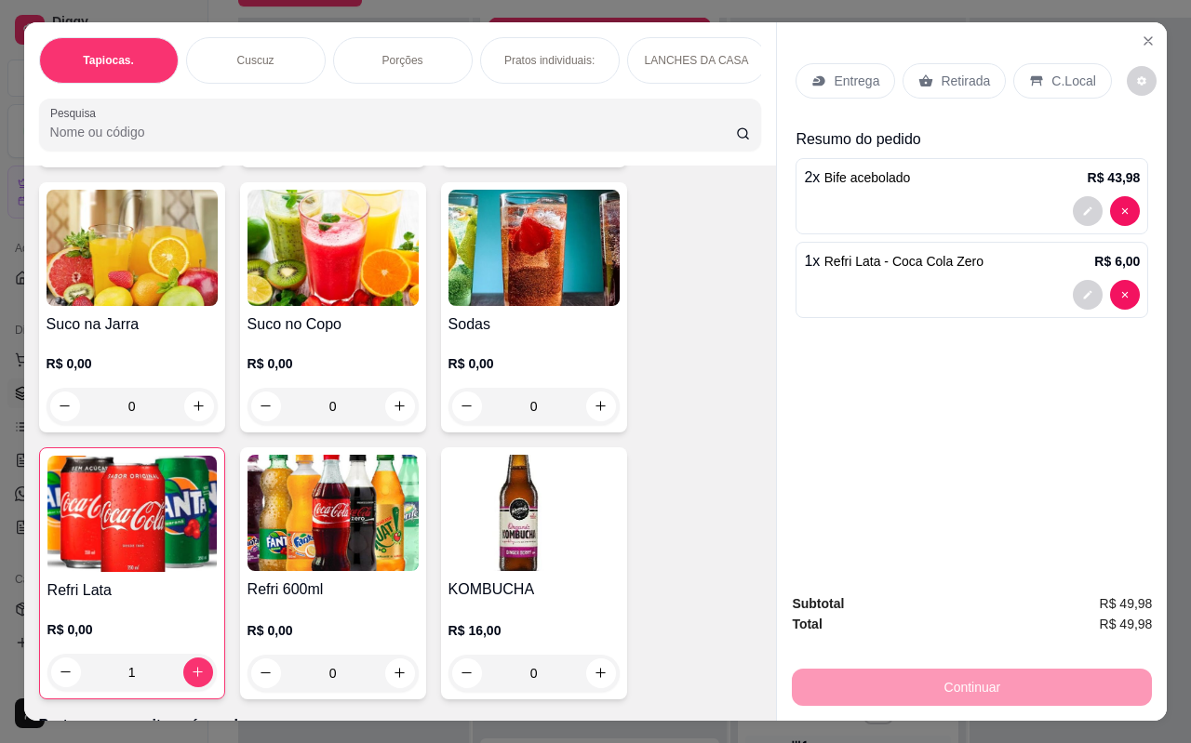
click at [328, 484] on img at bounding box center [332, 513] width 171 height 116
click at [327, 247] on img at bounding box center [332, 248] width 171 height 116
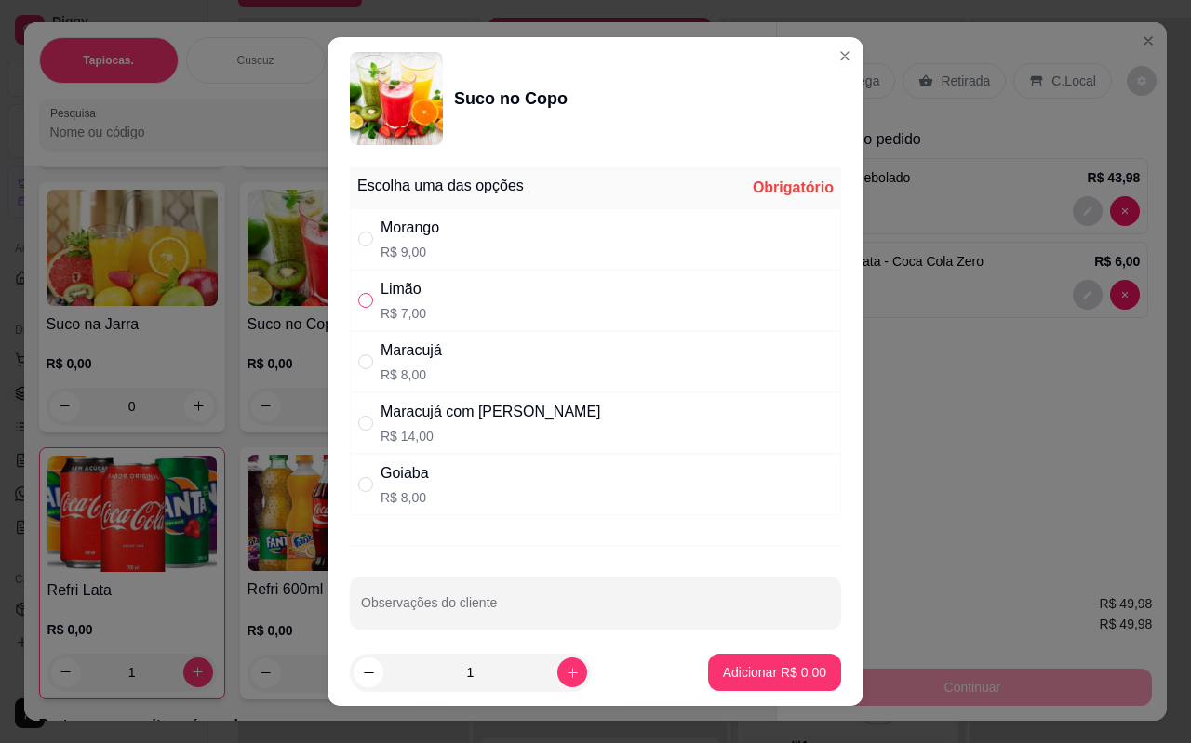
click at [361, 309] on label "" at bounding box center [365, 300] width 15 height 20
click at [361, 308] on input "" at bounding box center [365, 300] width 15 height 15
click at [381, 302] on div "Limão R$ 7,00" at bounding box center [403, 300] width 46 height 45
radio input "true"
click at [753, 678] on p "Adicionar R$ 7,00" at bounding box center [774, 672] width 100 height 18
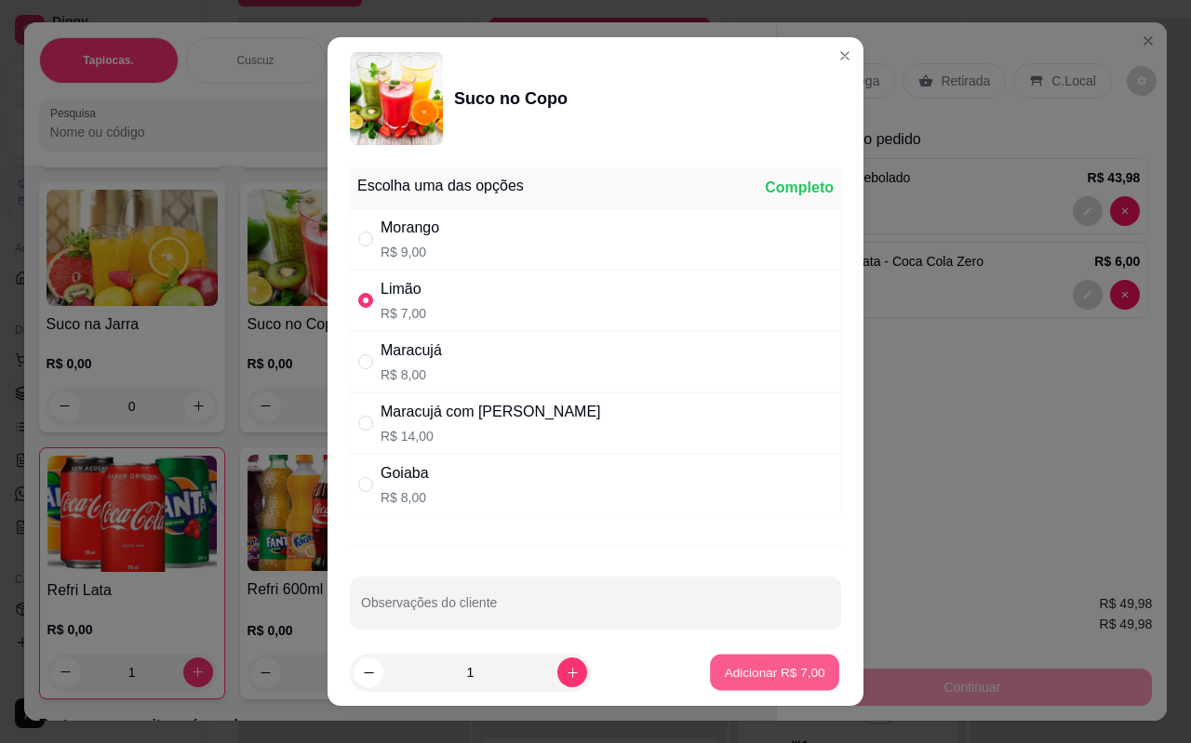
type input "1"
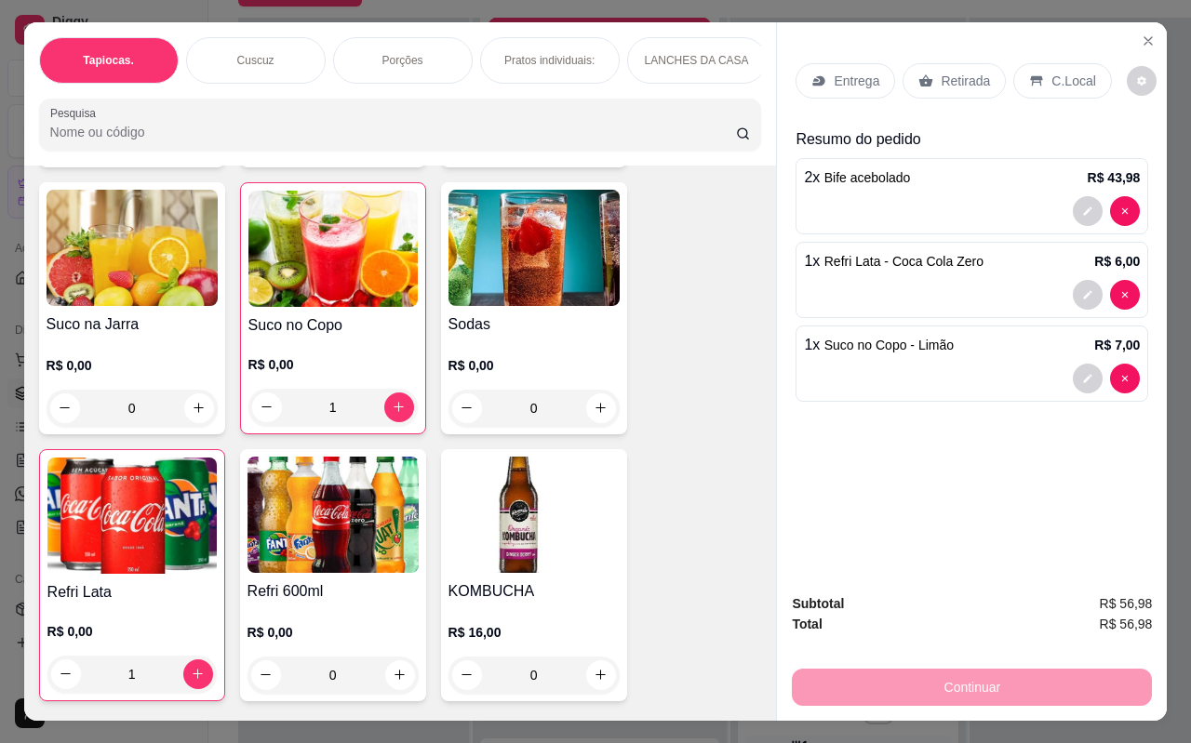
click at [1059, 76] on p "C.Local" at bounding box center [1073, 81] width 44 height 19
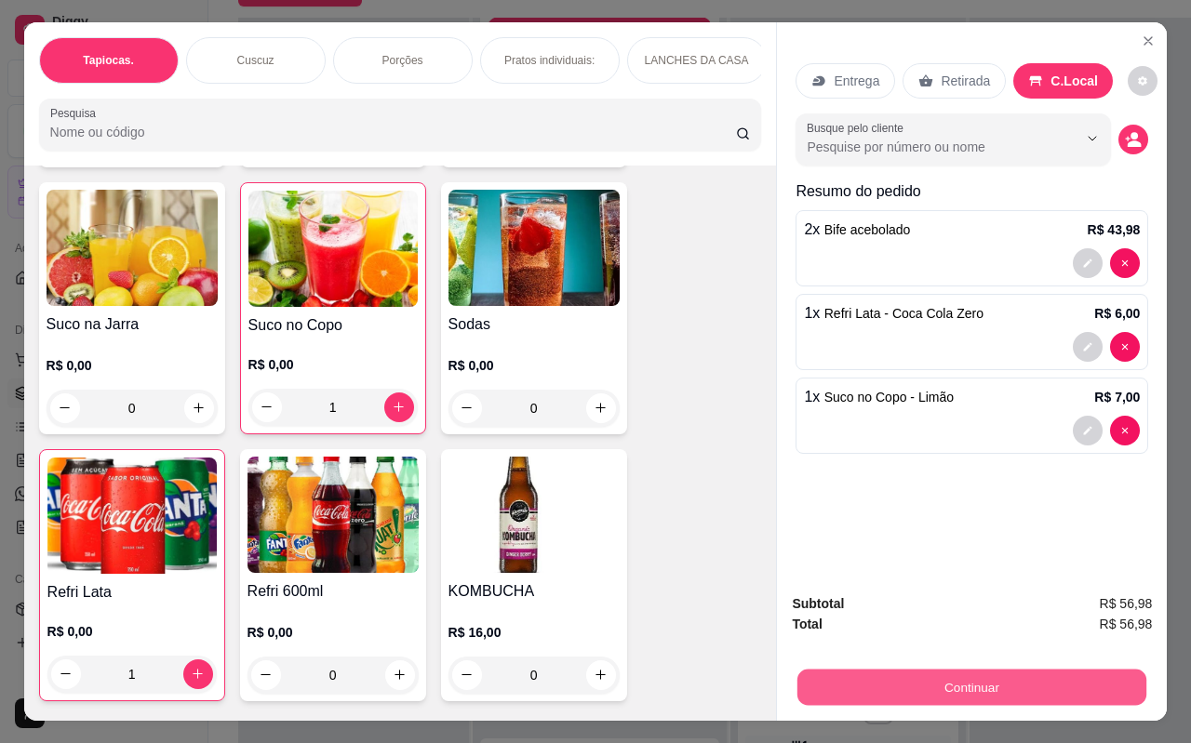
click at [971, 685] on button "Continuar" at bounding box center [971, 688] width 349 height 36
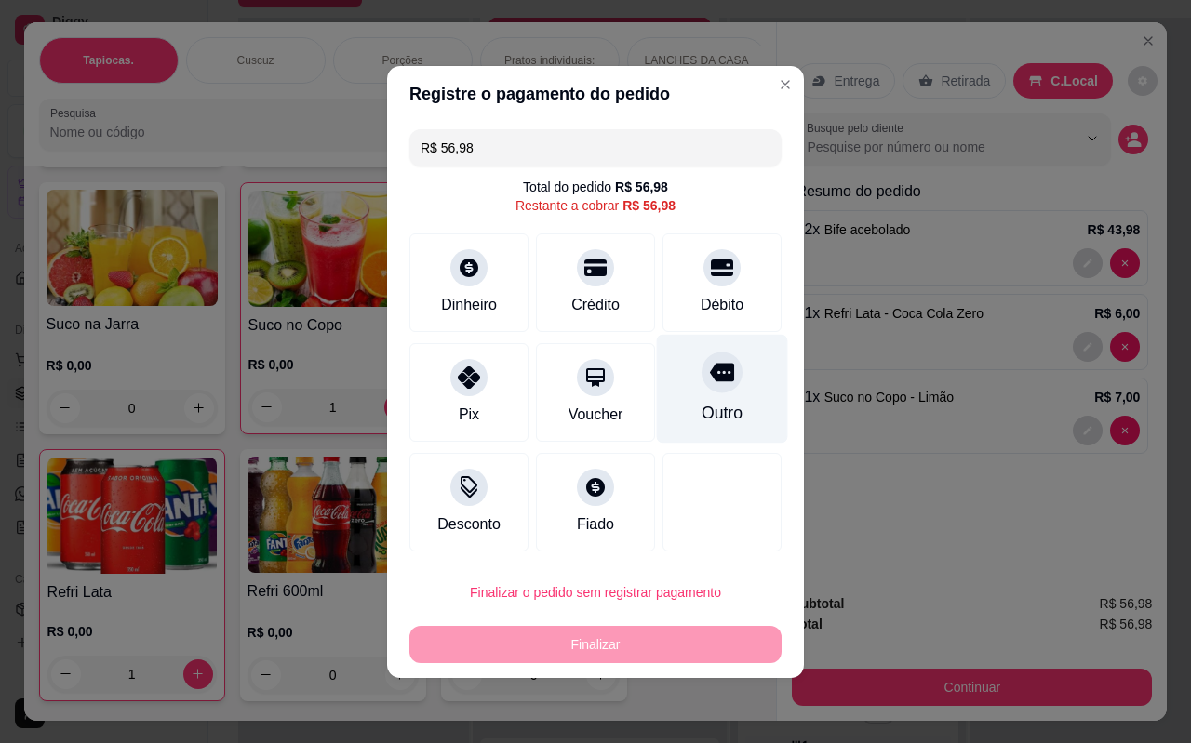
click at [722, 378] on div at bounding box center [721, 372] width 41 height 41
type input "R$ 0,00"
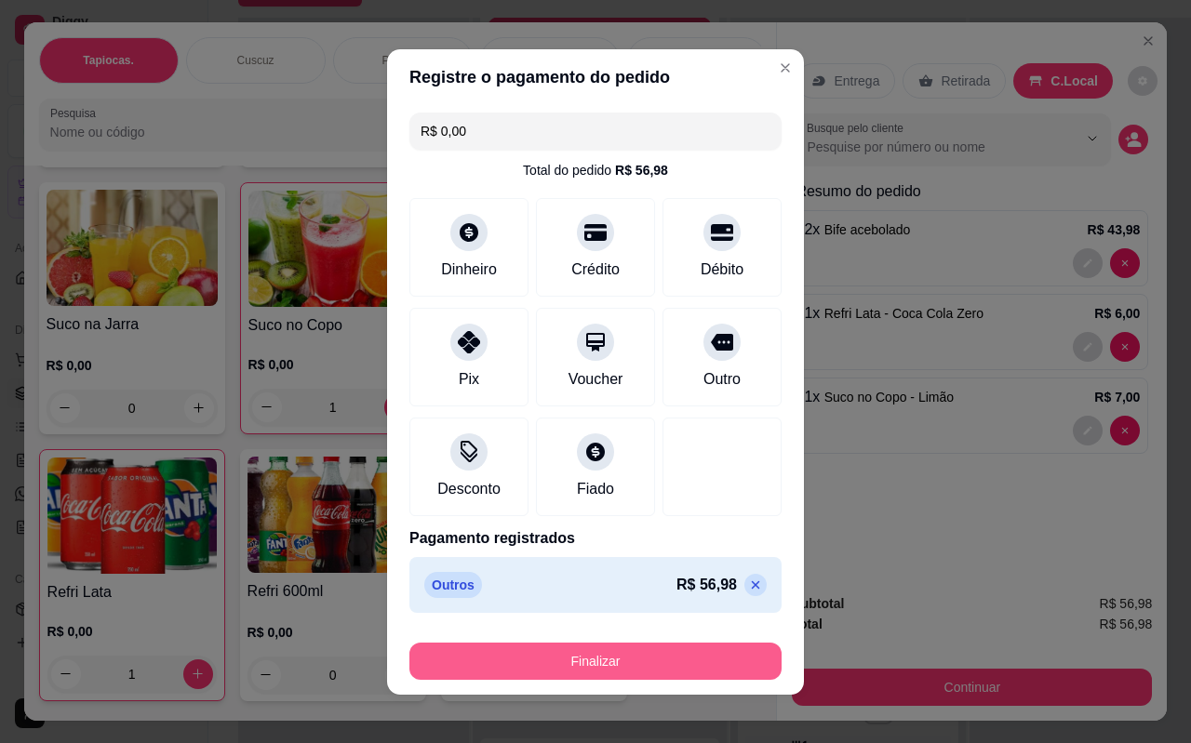
click at [538, 665] on button "Finalizar" at bounding box center [595, 661] width 372 height 37
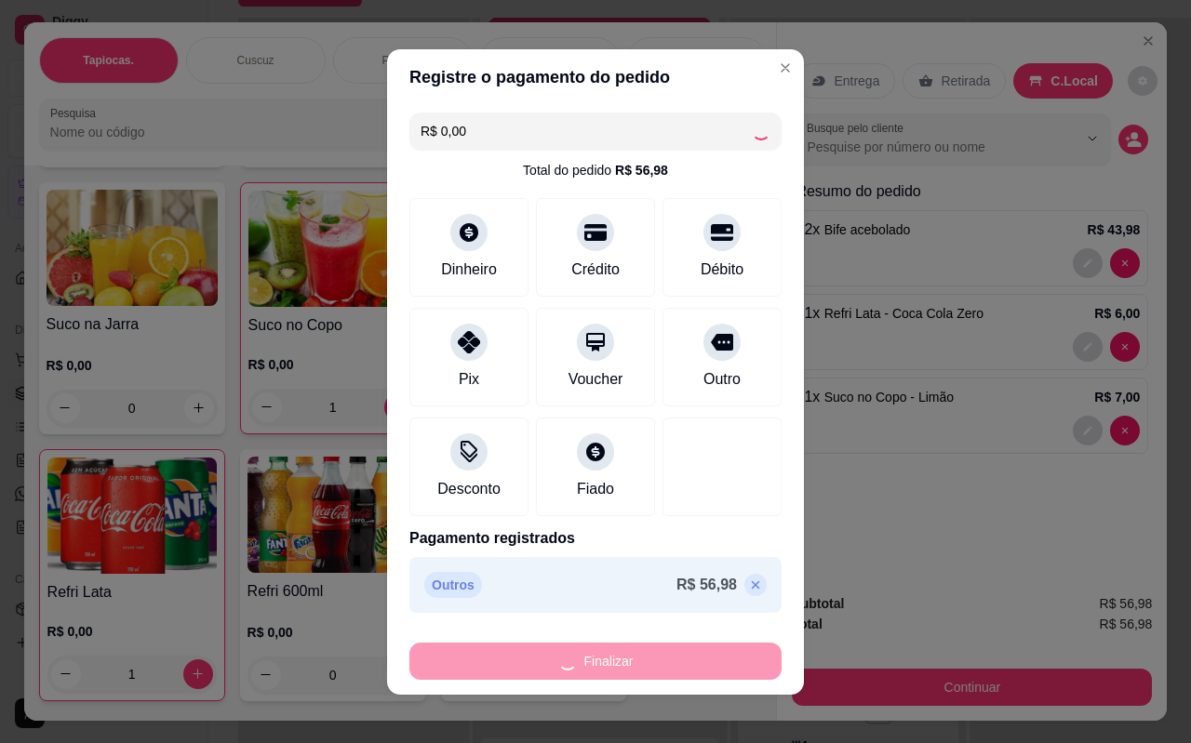
type input "0"
type input "-R$ 56,98"
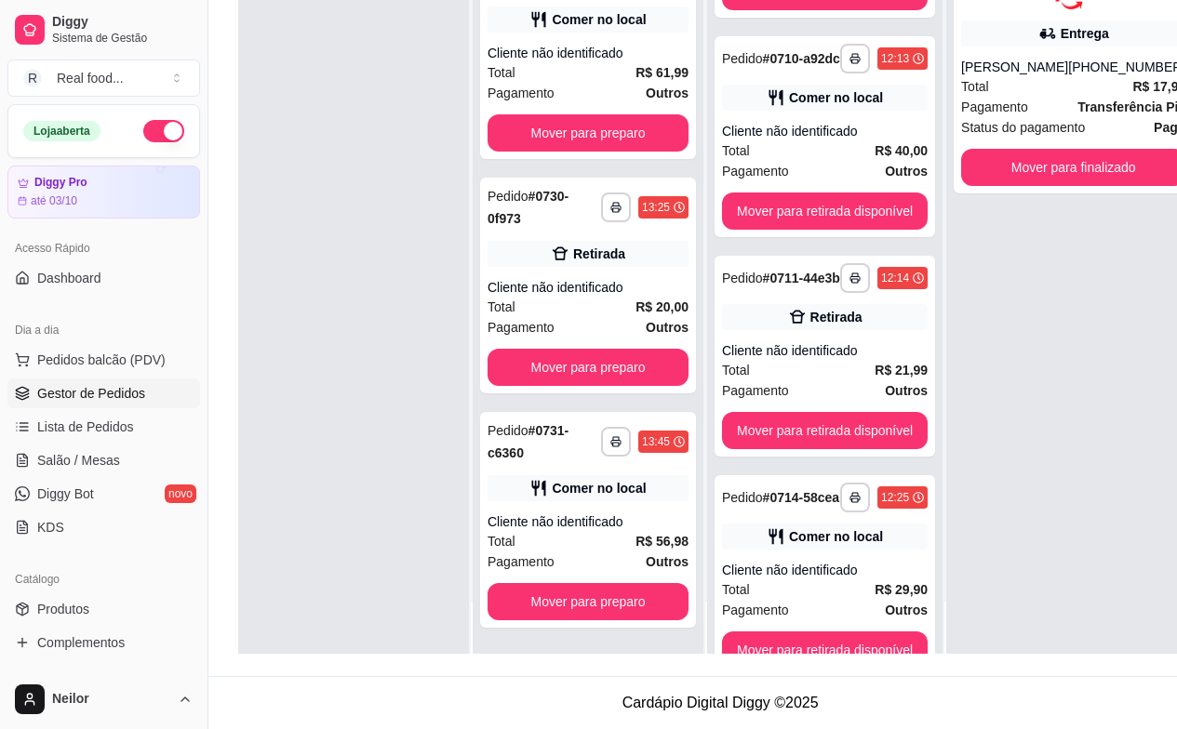
scroll to position [3729, 0]
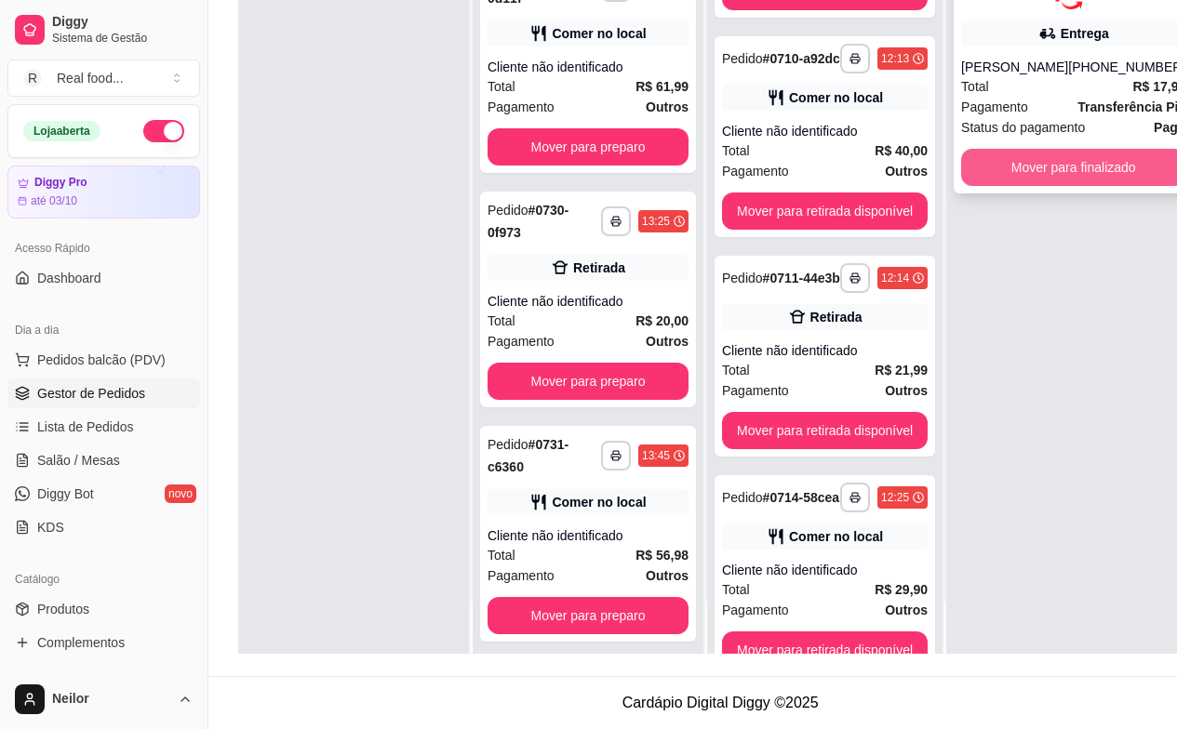
click at [1076, 163] on button "Mover para finalizado" at bounding box center [1073, 167] width 224 height 37
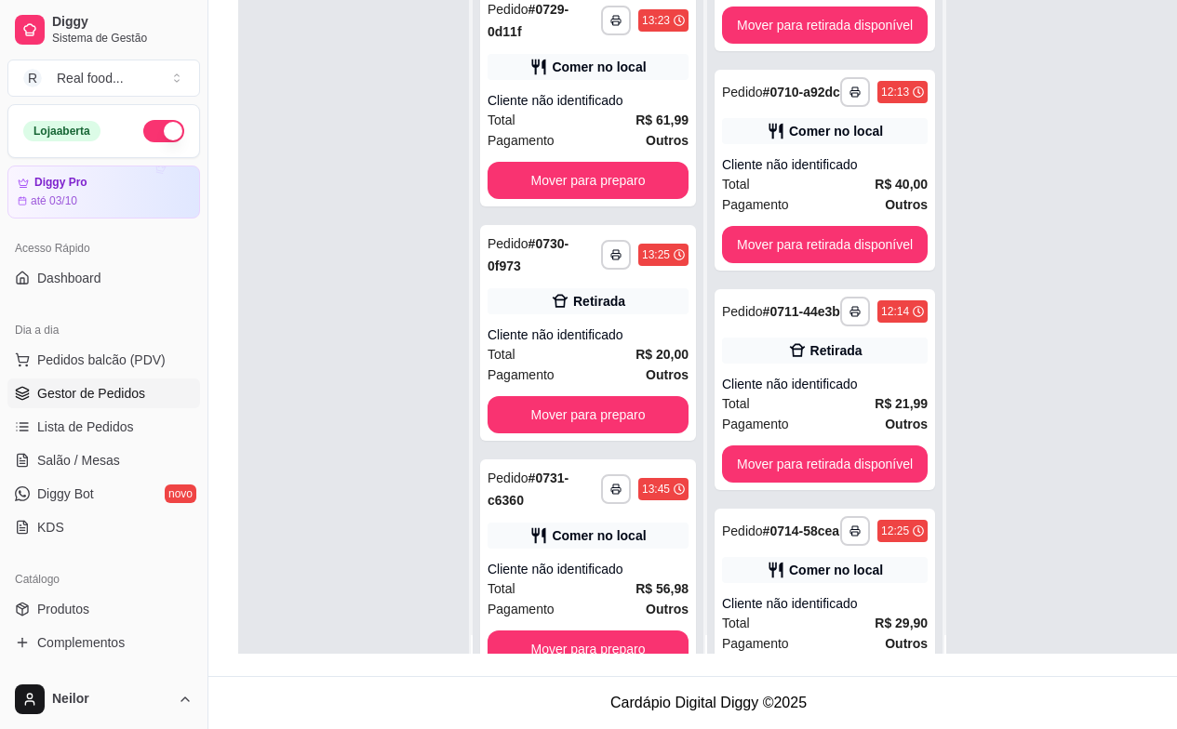
scroll to position [0, 0]
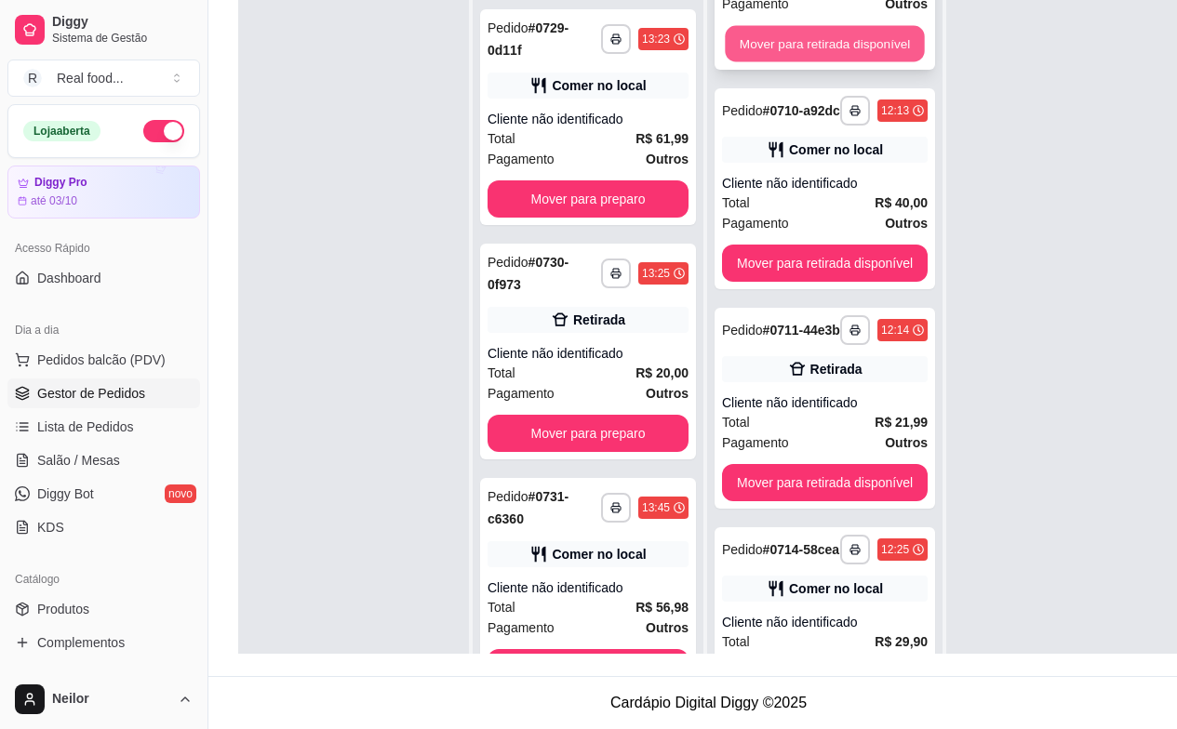
click at [843, 43] on button "Mover para retirada disponível" at bounding box center [824, 44] width 199 height 36
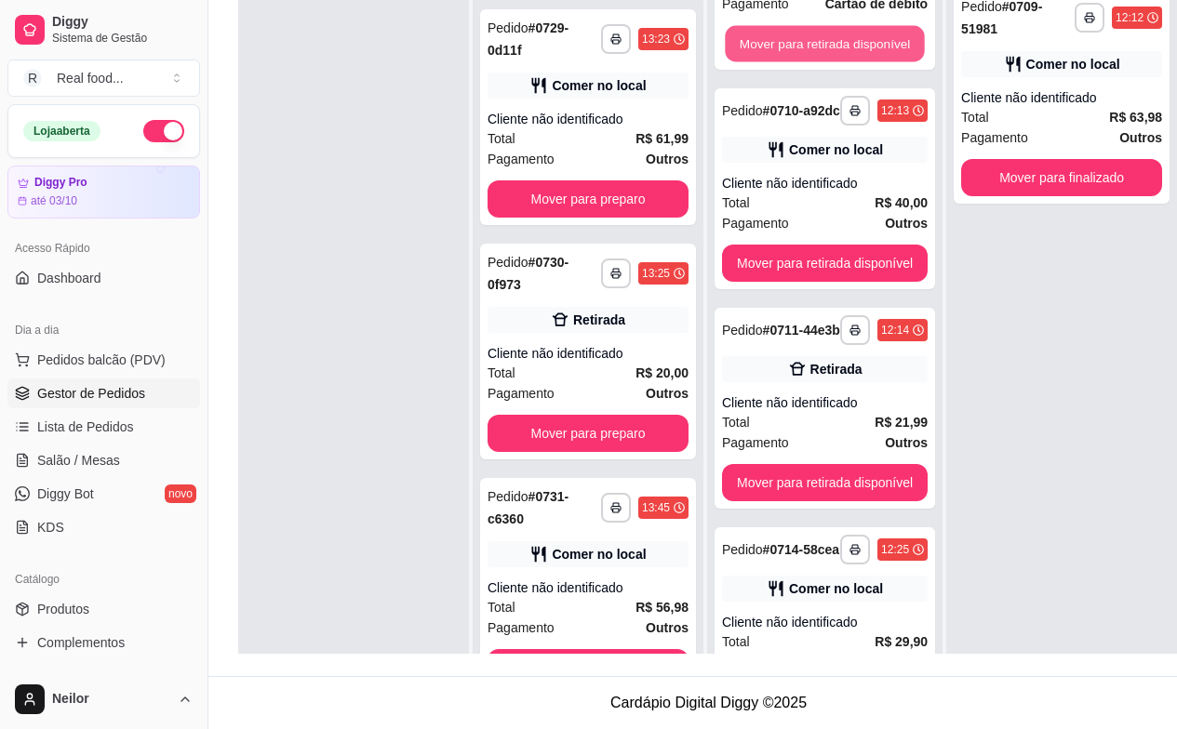
click at [843, 48] on button "Mover para retirada disponível" at bounding box center [824, 44] width 199 height 36
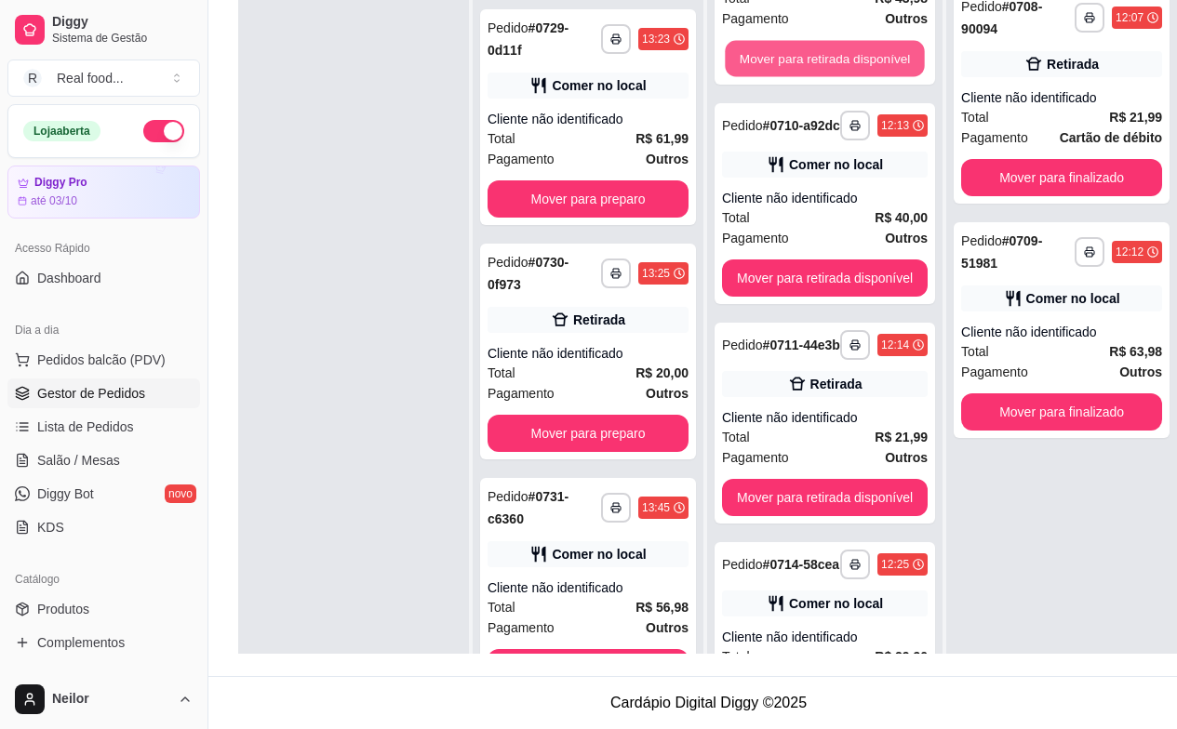
click at [843, 49] on button "Mover para retirada disponível" at bounding box center [824, 59] width 199 height 36
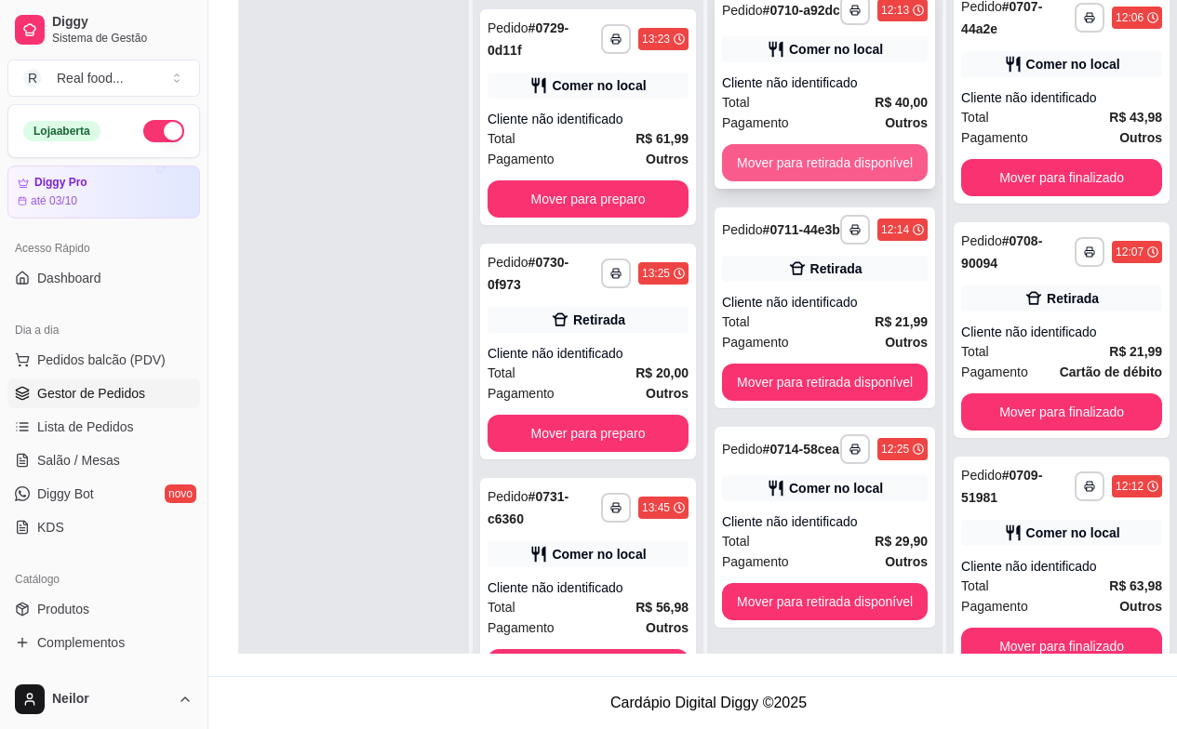
click at [833, 144] on button "Mover para retirada disponível" at bounding box center [825, 162] width 206 height 37
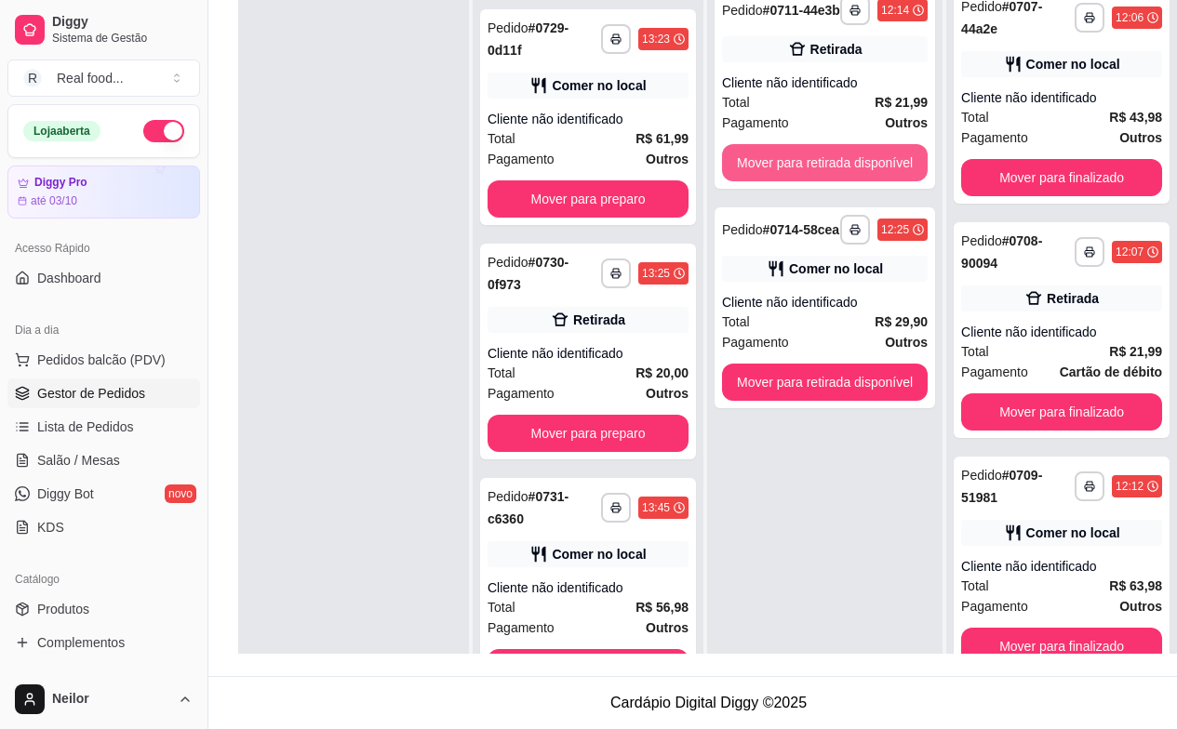
click at [833, 144] on button "Mover para retirada disponível" at bounding box center [825, 162] width 206 height 37
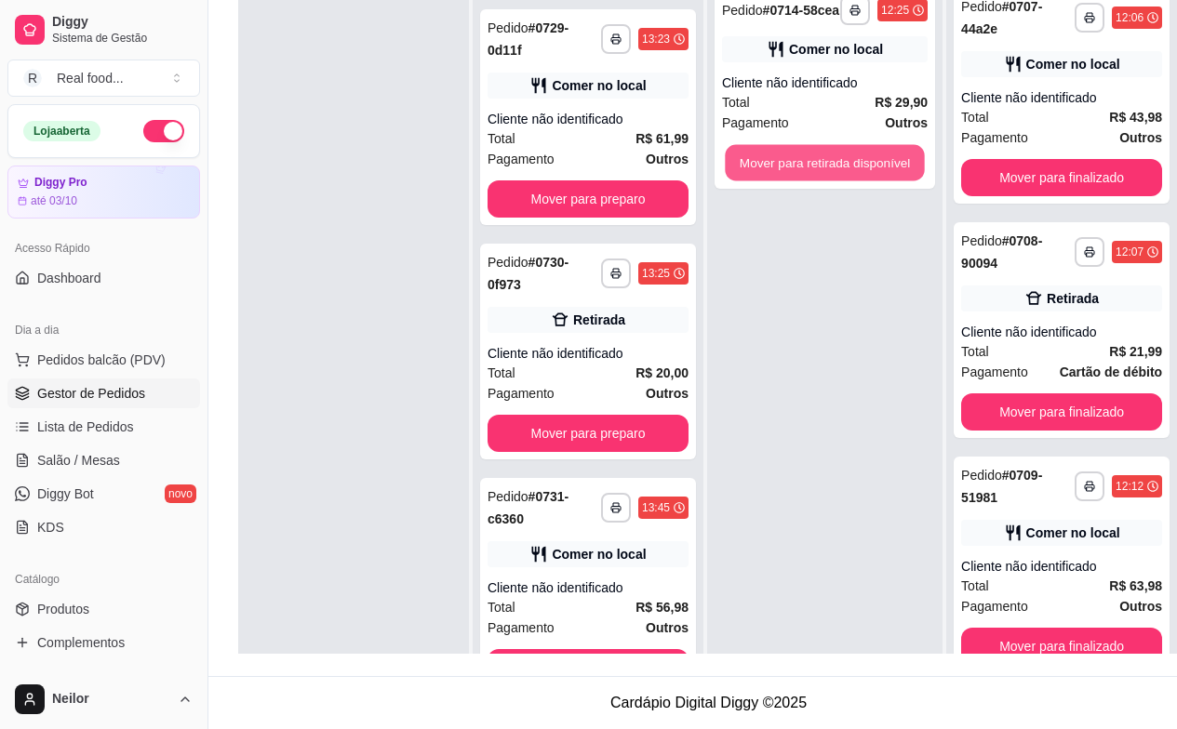
click at [833, 145] on button "Mover para retirada disponível" at bounding box center [824, 163] width 199 height 36
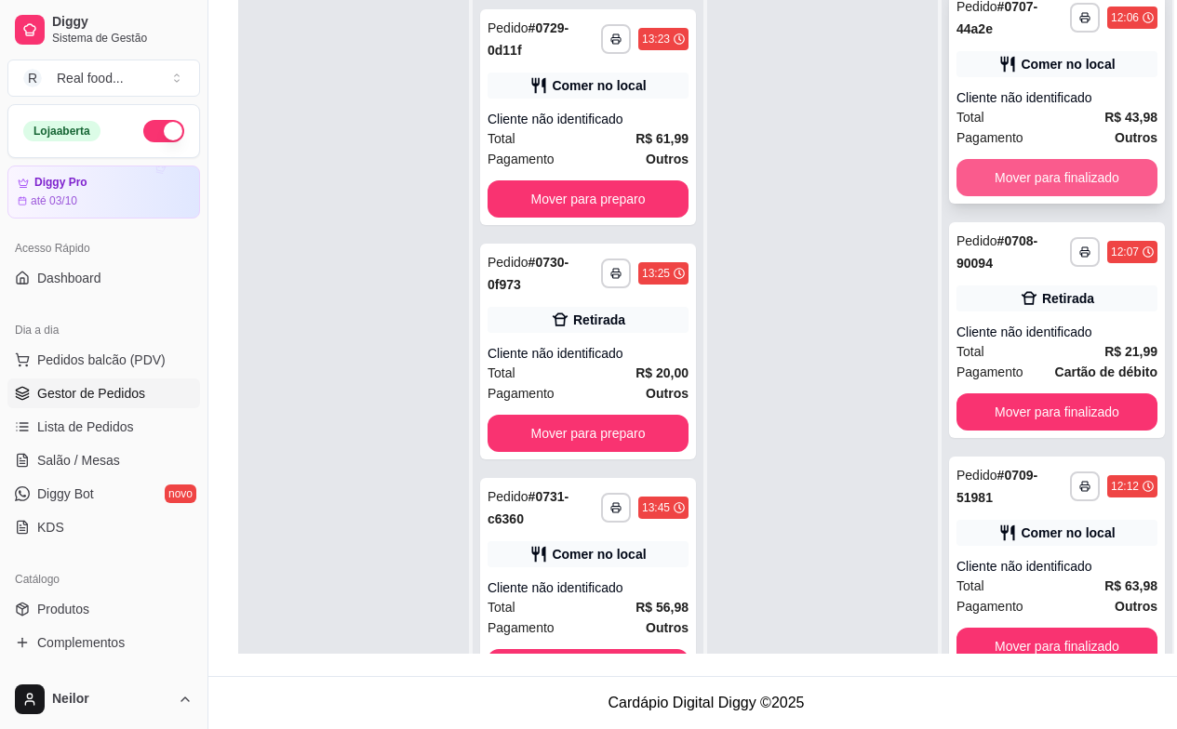
click at [1014, 165] on button "Mover para finalizado" at bounding box center [1056, 177] width 201 height 37
click at [1014, 165] on button "Mover para finalizado" at bounding box center [1056, 178] width 195 height 36
click at [1014, 166] on button "Mover para finalizado" at bounding box center [1056, 177] width 201 height 37
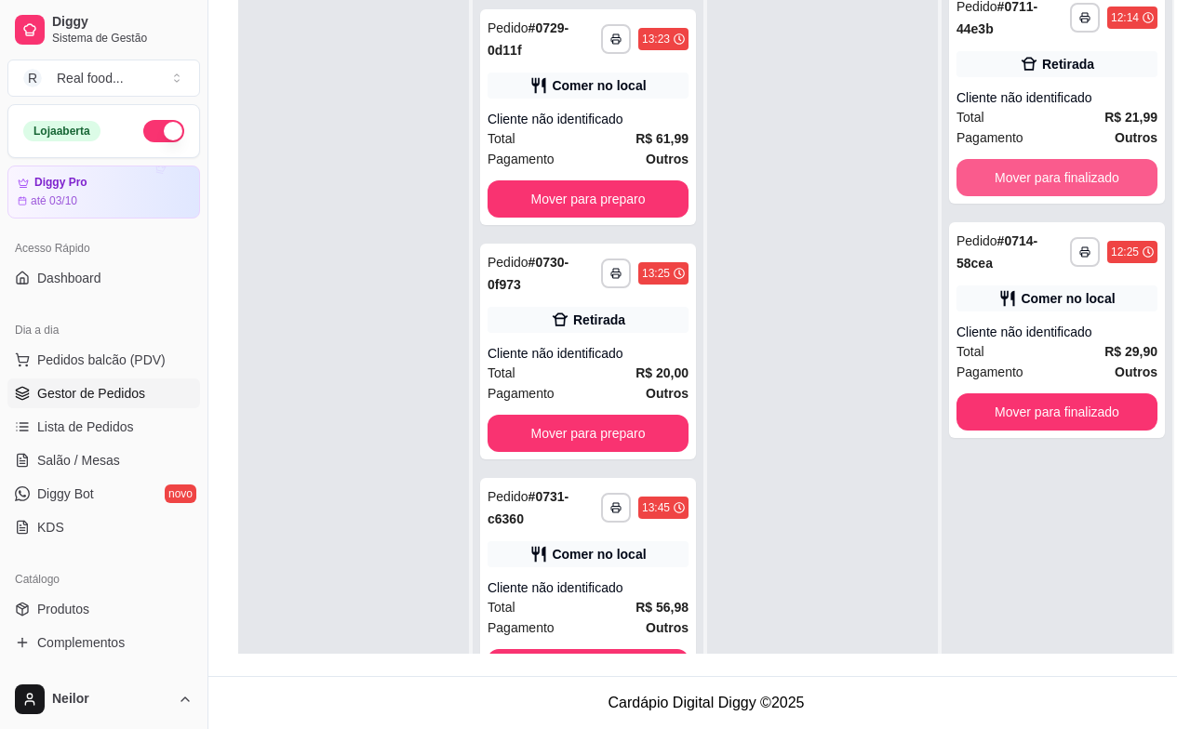
click at [1014, 166] on button "Mover para finalizado" at bounding box center [1056, 177] width 201 height 37
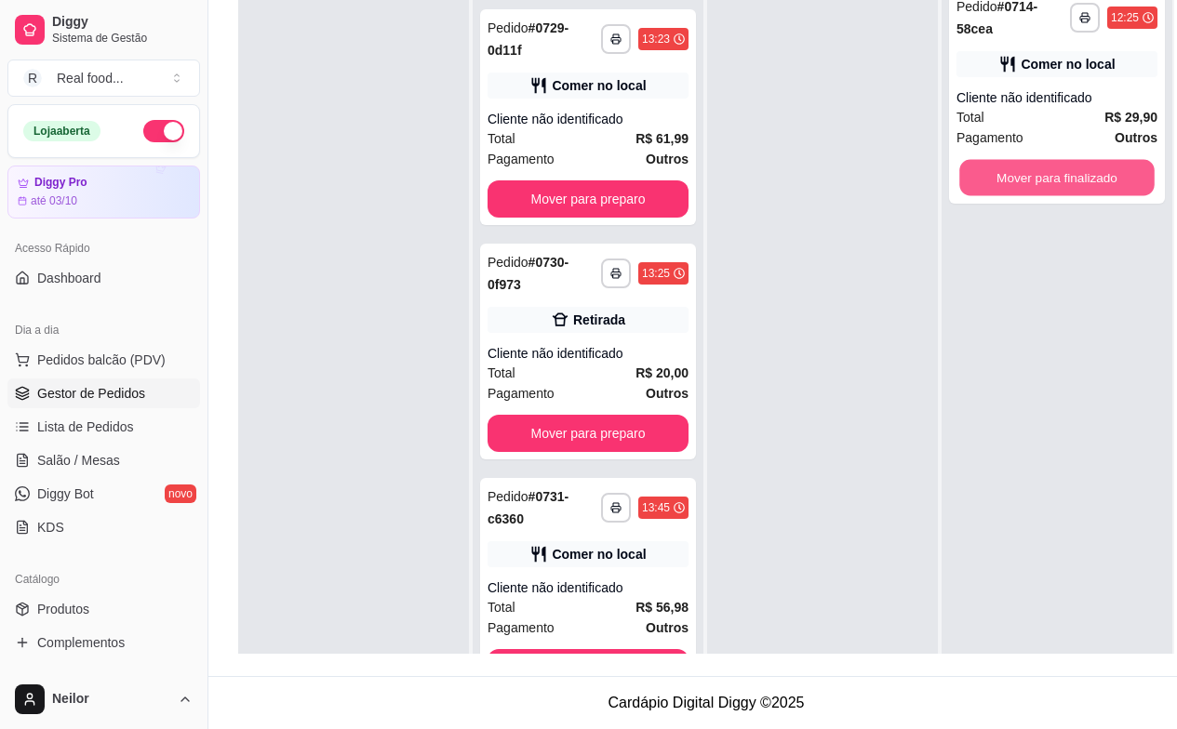
click at [1014, 166] on button "Mover para finalizado" at bounding box center [1056, 178] width 195 height 36
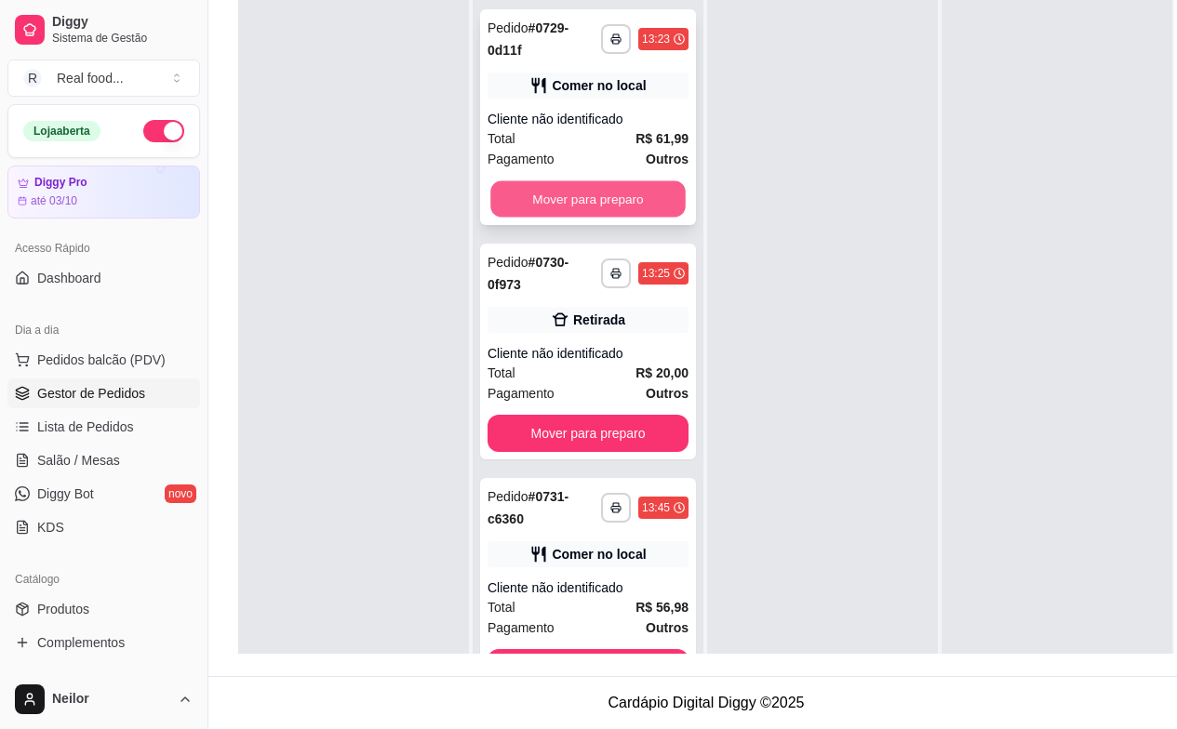
click at [546, 181] on button "Mover para preparo" at bounding box center [587, 199] width 195 height 36
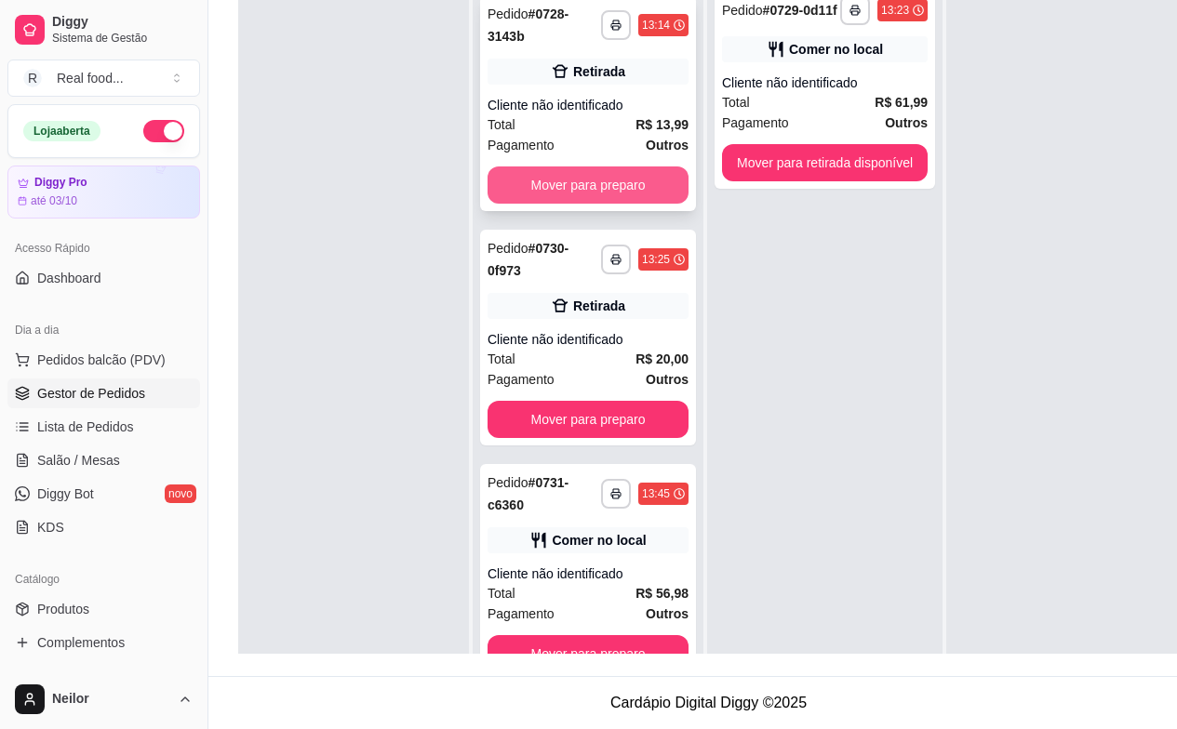
scroll to position [3495, 0]
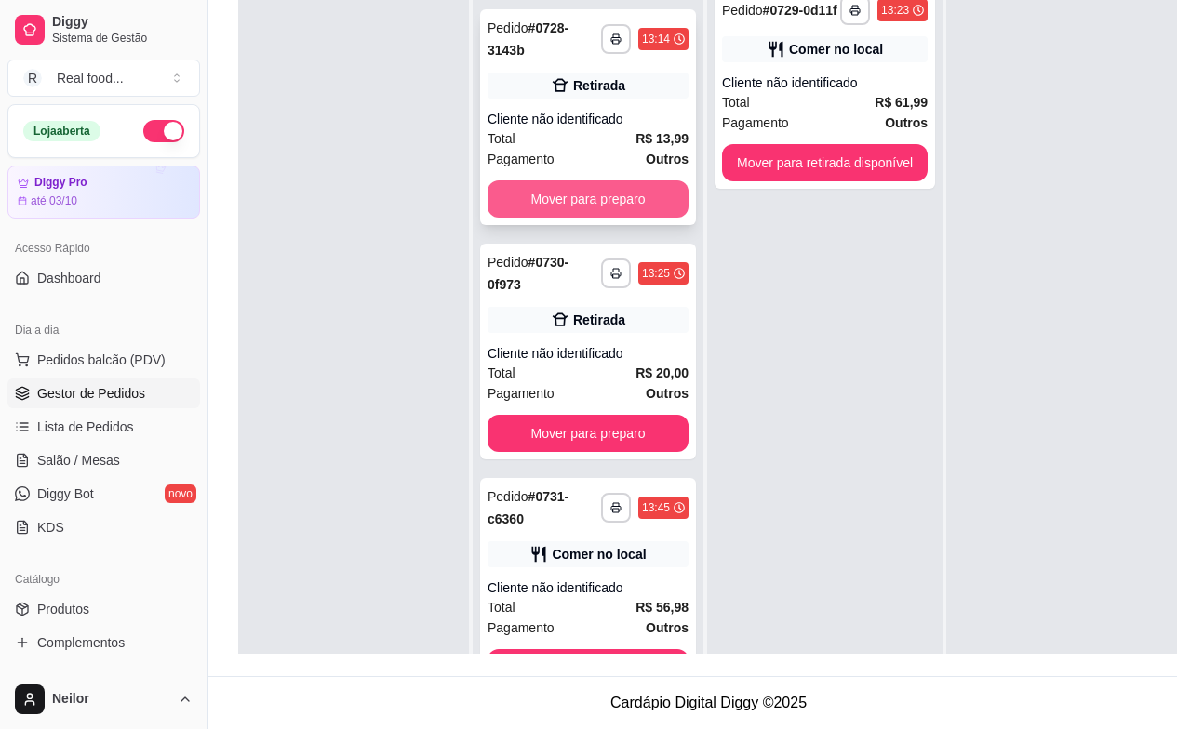
click at [546, 180] on button "Mover para preparo" at bounding box center [587, 198] width 201 height 37
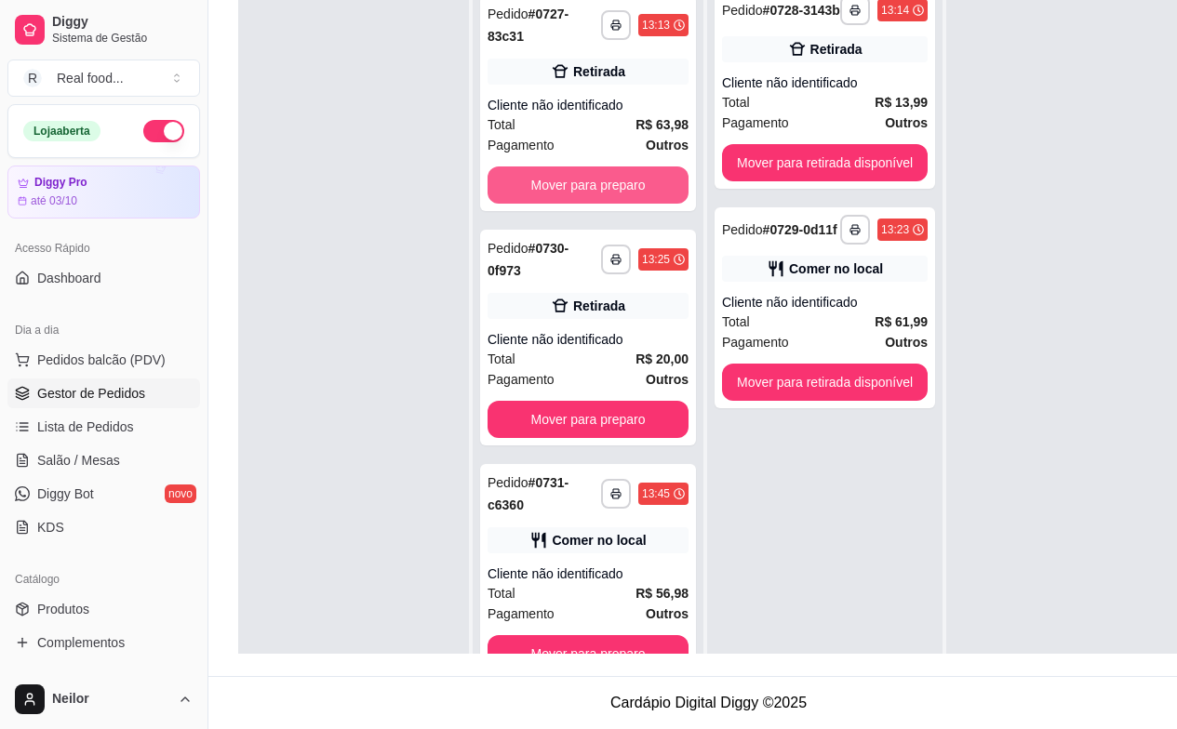
scroll to position [3260, 0]
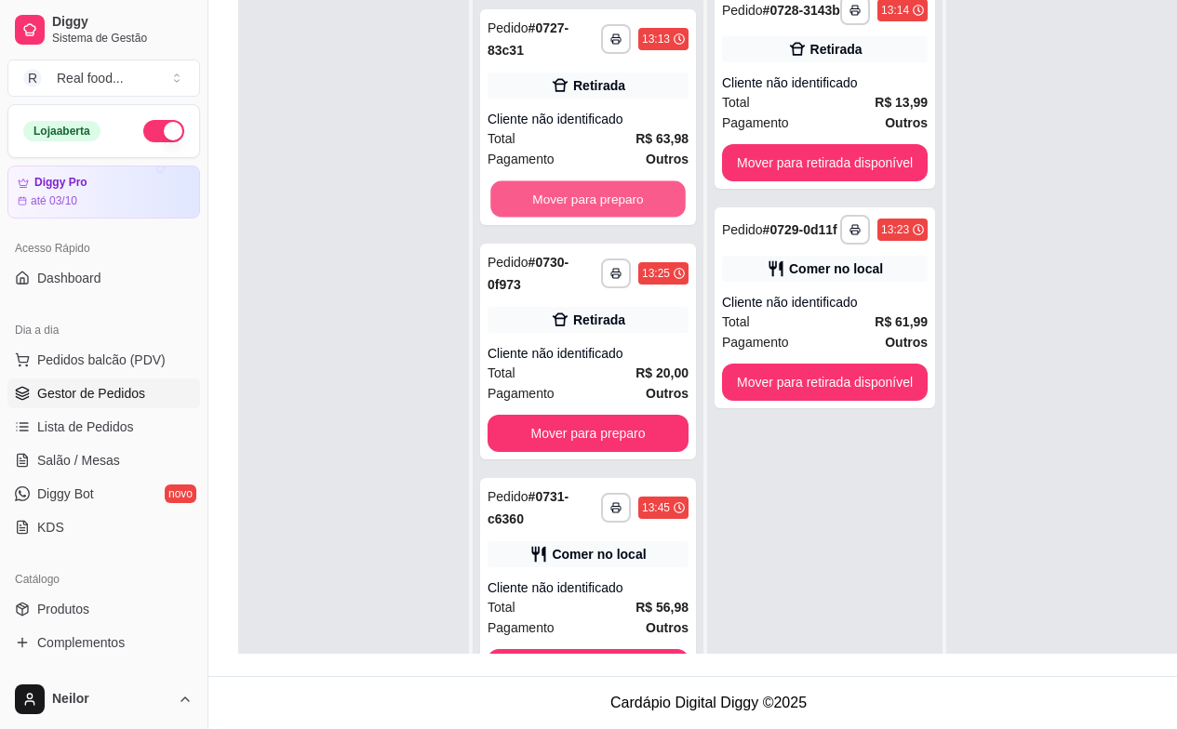
click at [548, 181] on button "Mover para preparo" at bounding box center [587, 199] width 195 height 36
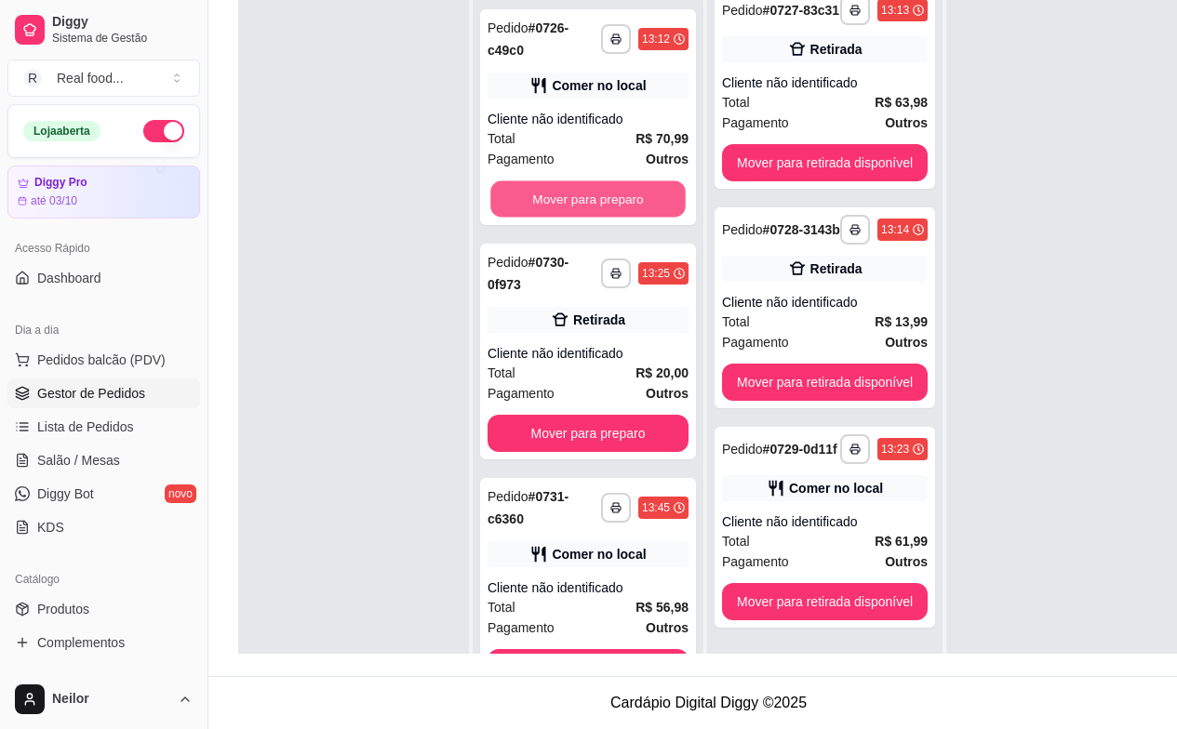
click at [548, 181] on button "Mover para preparo" at bounding box center [587, 199] width 195 height 36
click at [548, 180] on button "Mover para preparo" at bounding box center [587, 198] width 201 height 37
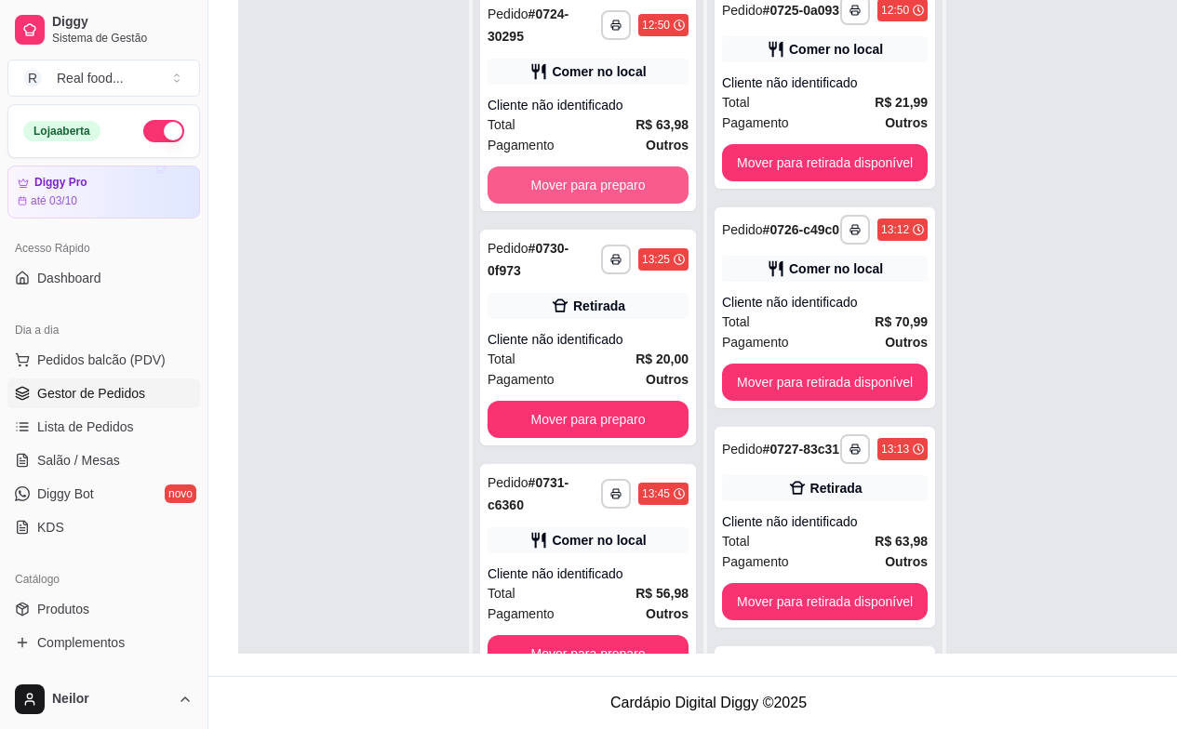
scroll to position [2557, 0]
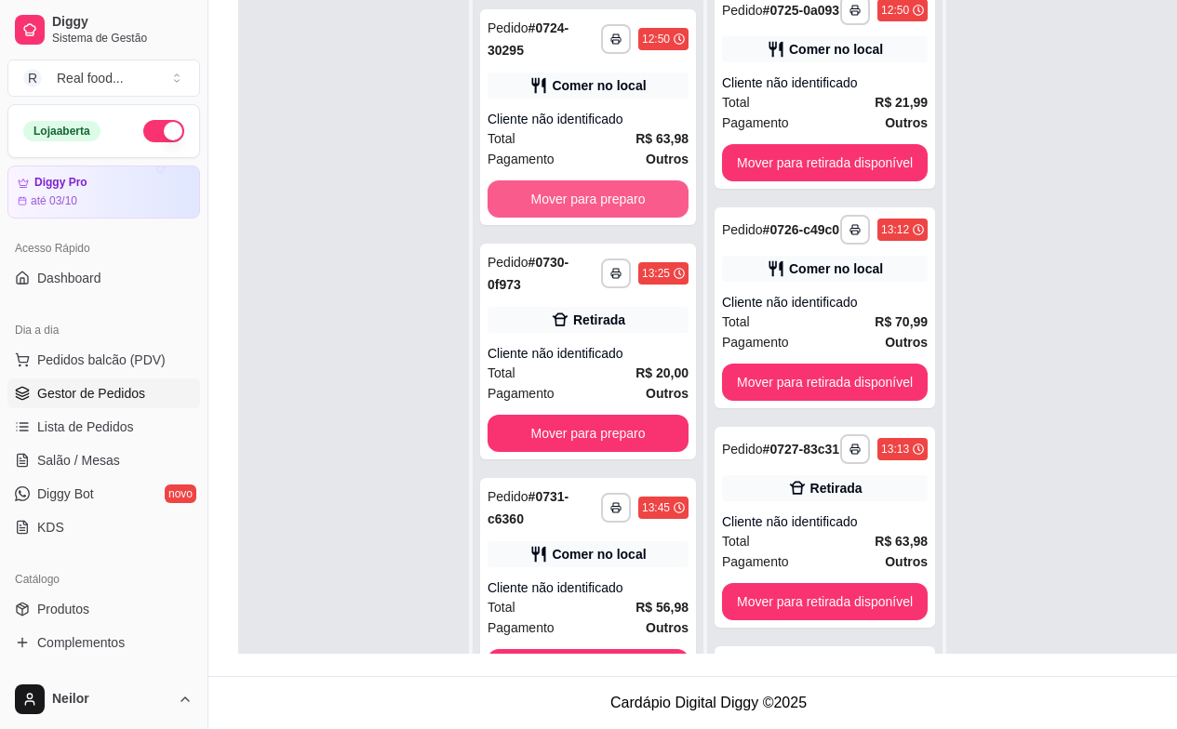
click at [548, 180] on button "Mover para preparo" at bounding box center [587, 198] width 201 height 37
click at [548, 181] on button "Mover para preparo" at bounding box center [587, 199] width 195 height 36
click at [548, 180] on button "Mover para preparo" at bounding box center [587, 198] width 201 height 37
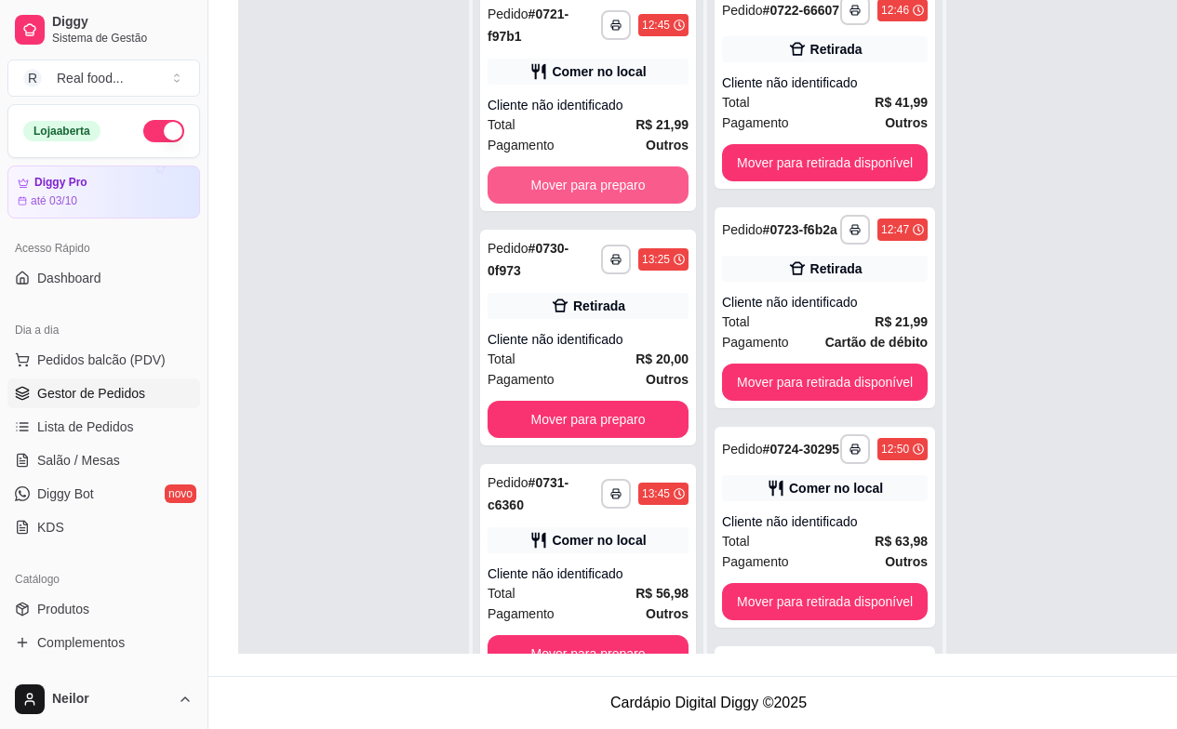
scroll to position [1854, 0]
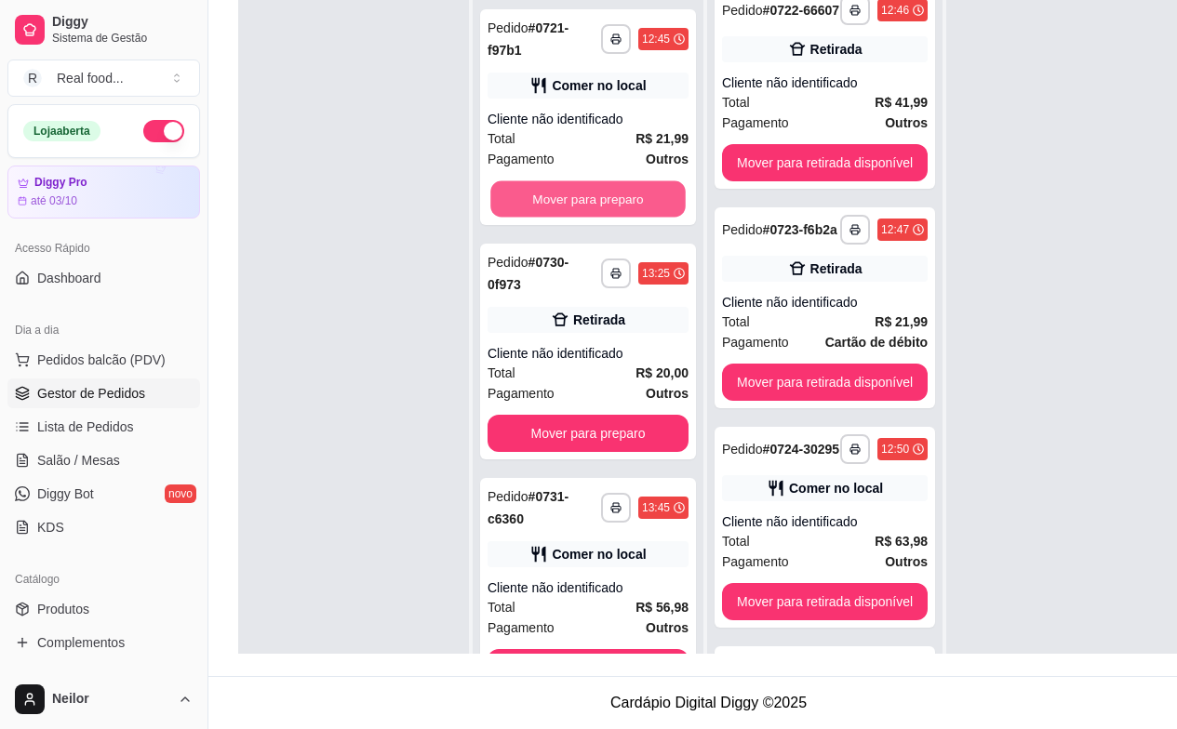
click at [548, 181] on button "Mover para preparo" at bounding box center [587, 199] width 195 height 36
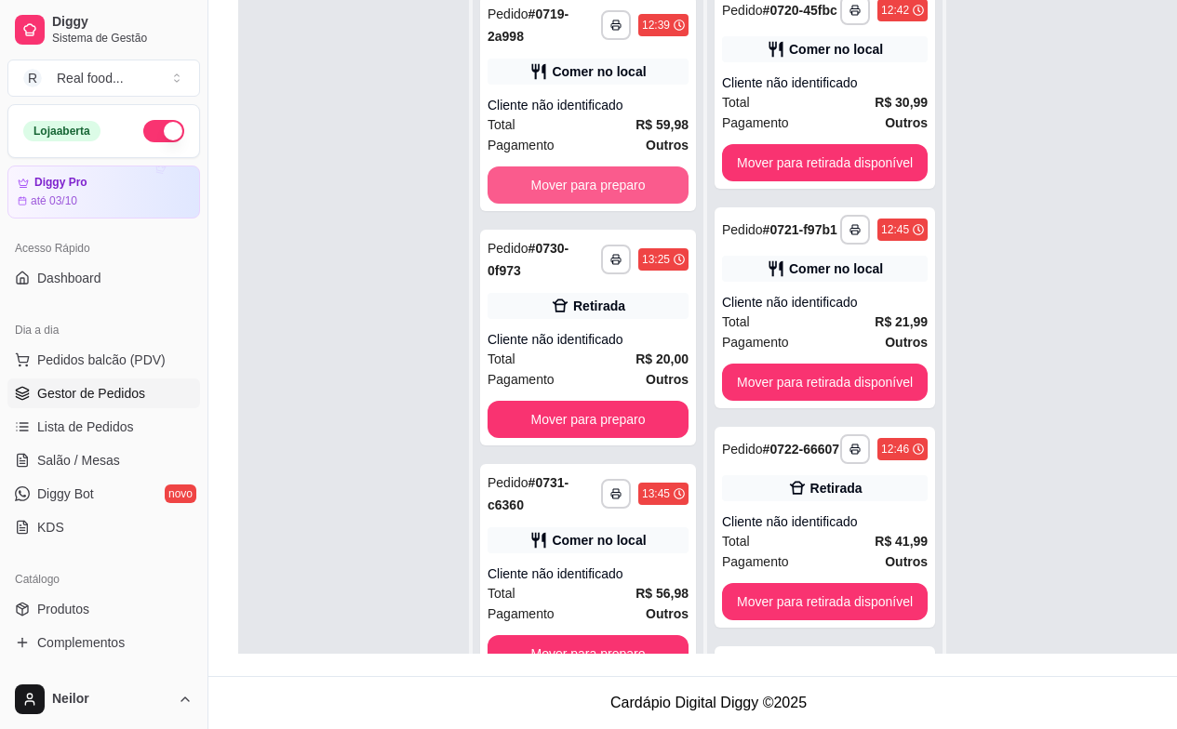
scroll to position [1385, 0]
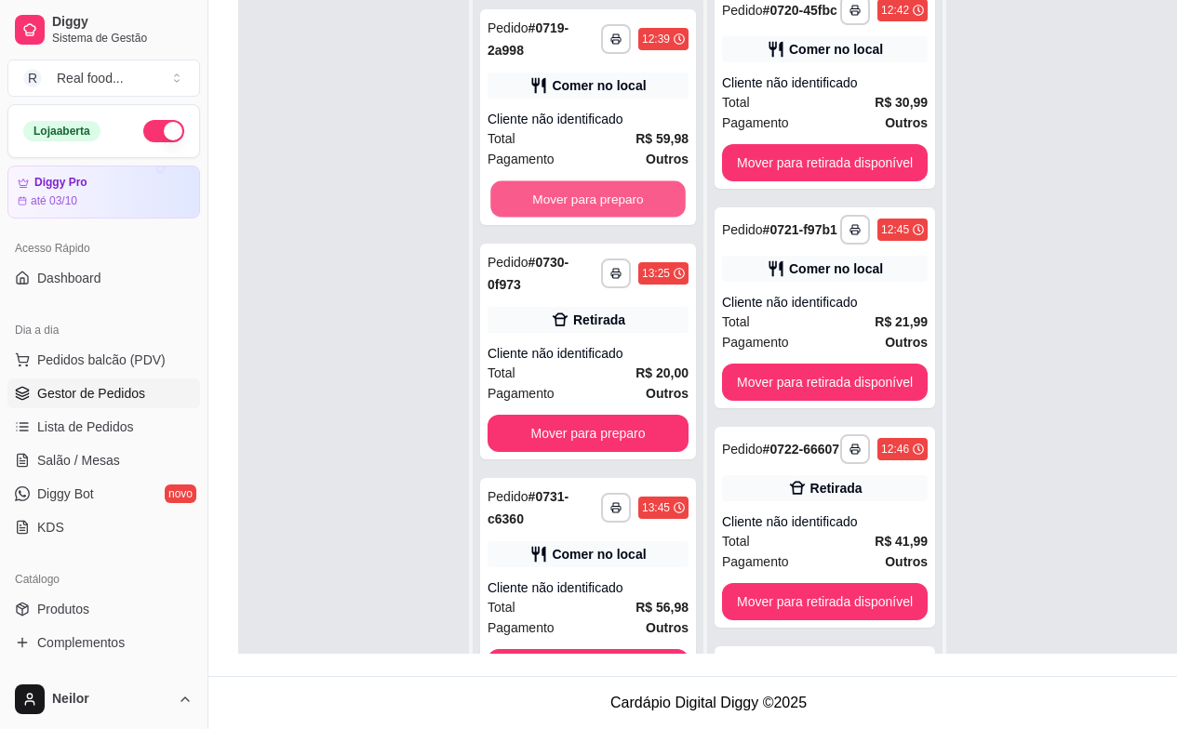
click at [548, 181] on button "Mover para preparo" at bounding box center [587, 199] width 195 height 36
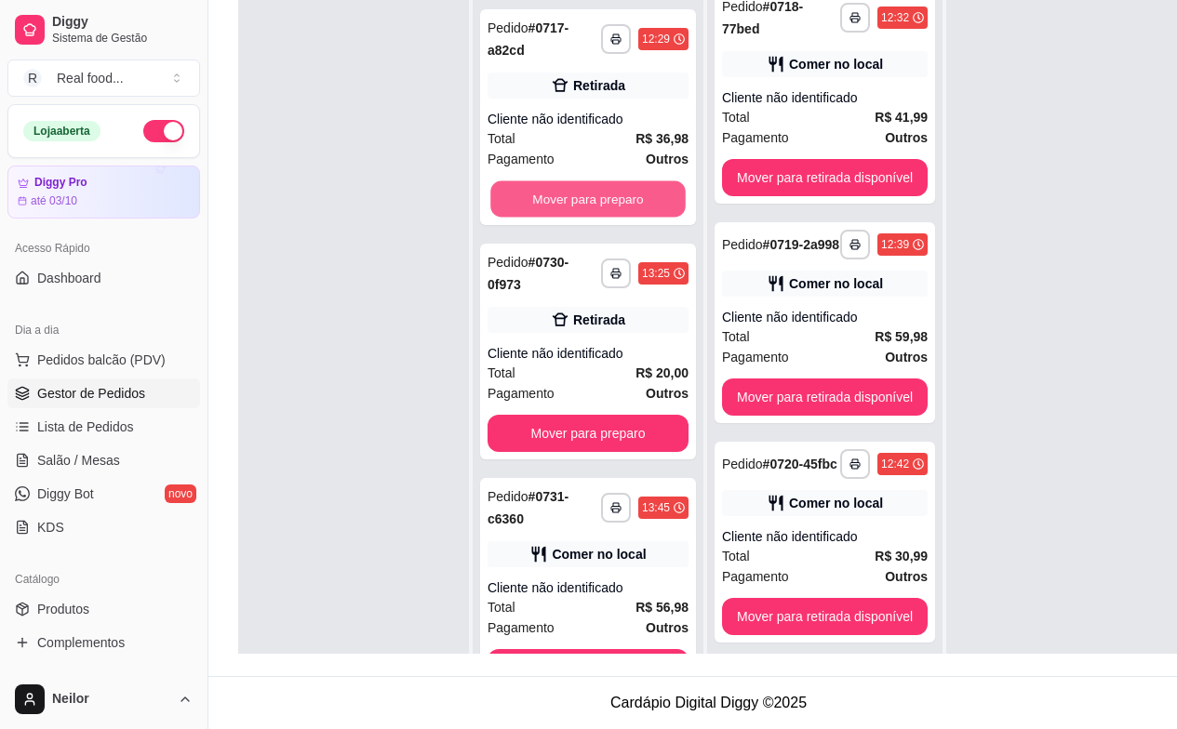
click at [548, 181] on button "Mover para preparo" at bounding box center [587, 199] width 195 height 36
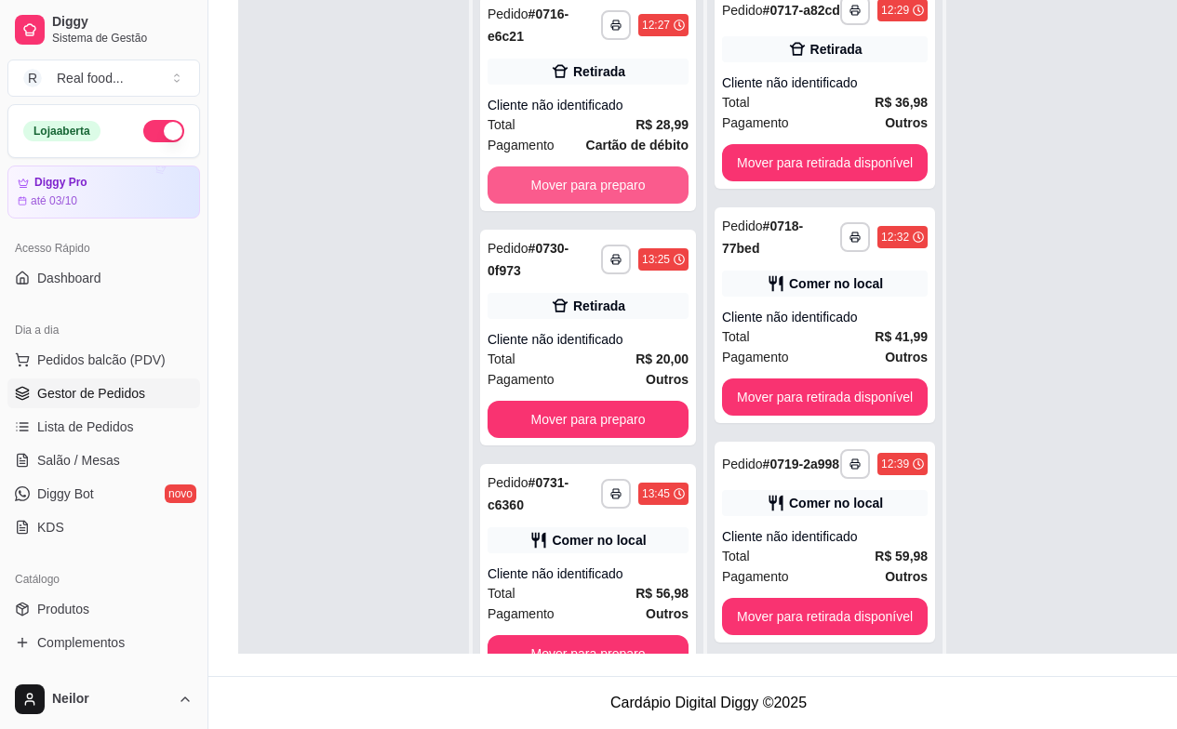
scroll to position [682, 0]
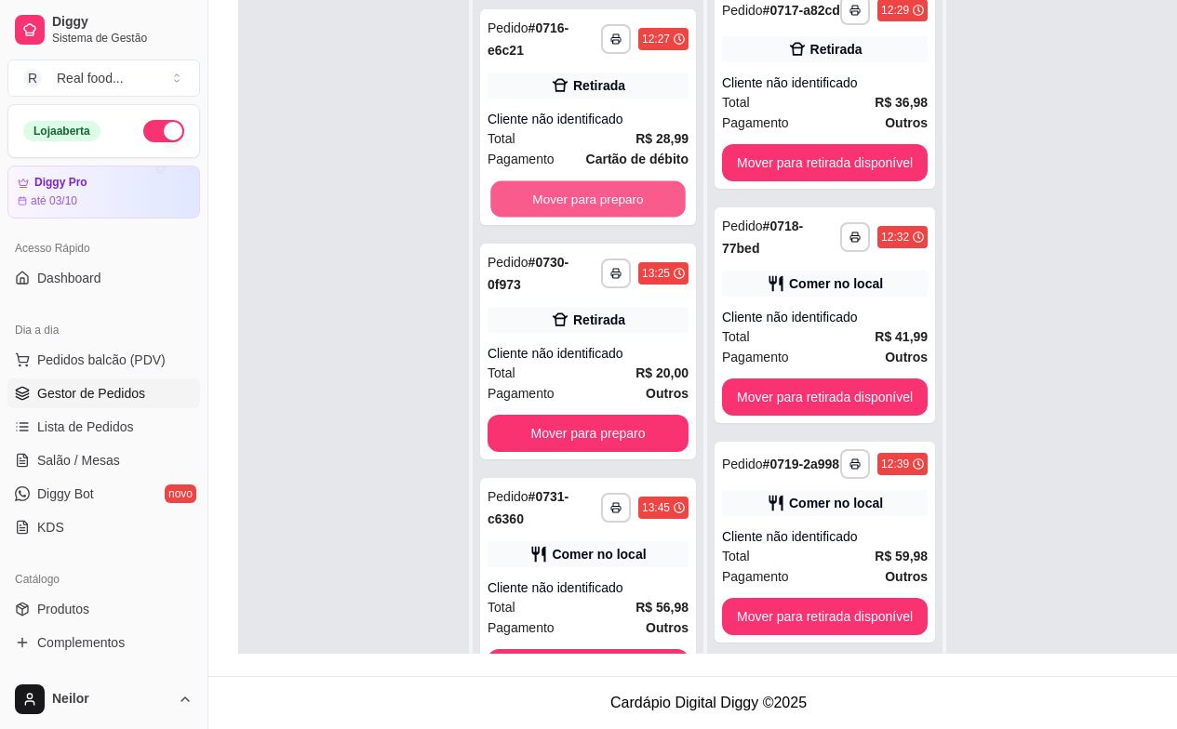
click at [548, 181] on button "Mover para preparo" at bounding box center [587, 199] width 195 height 36
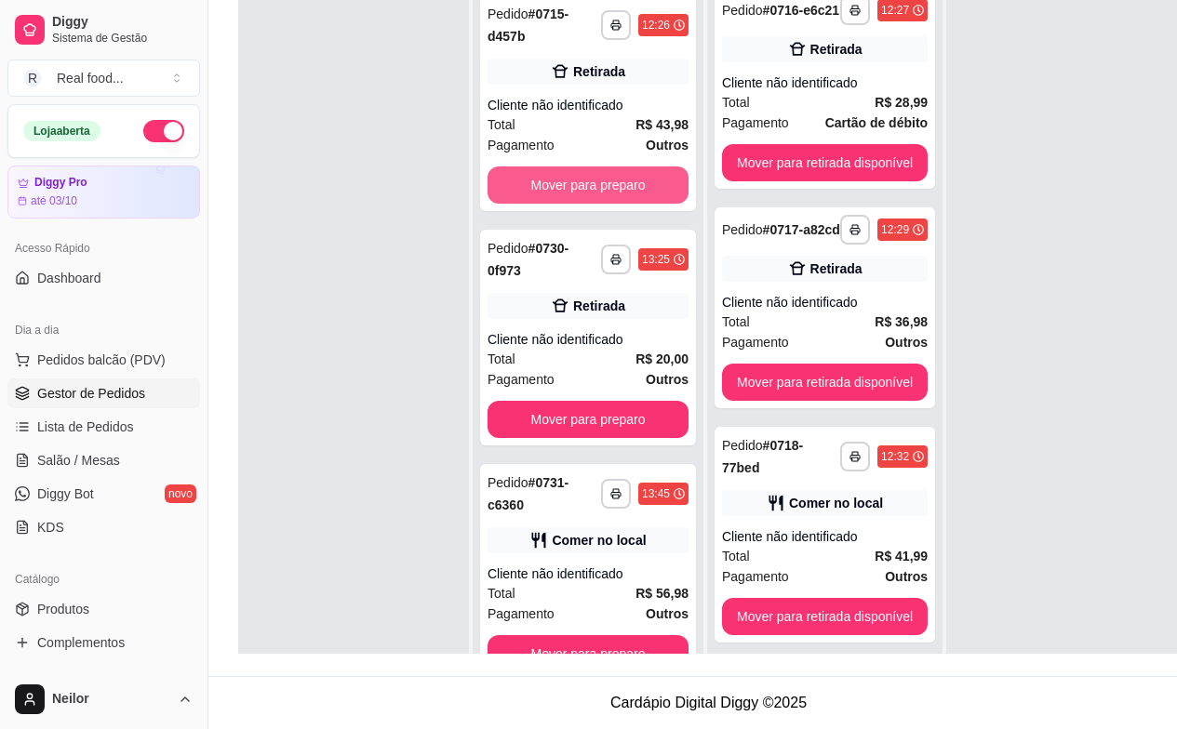
scroll to position [447, 0]
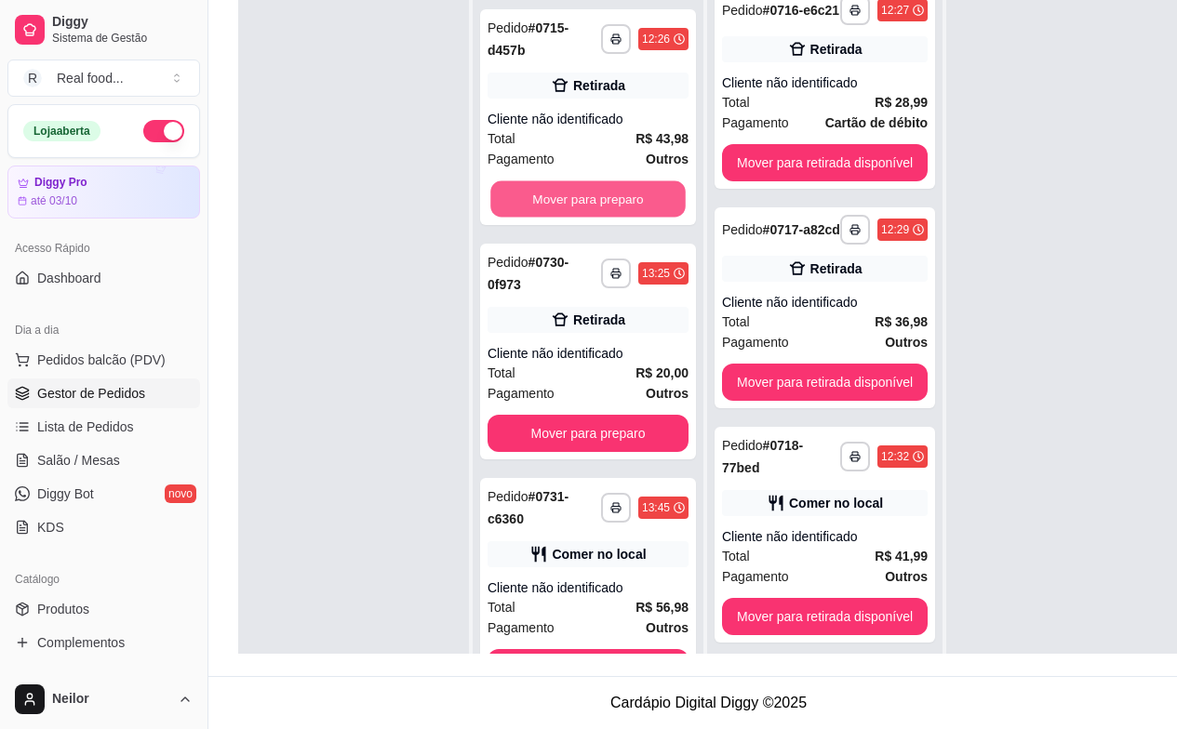
click at [548, 181] on button "Mover para preparo" at bounding box center [587, 199] width 195 height 36
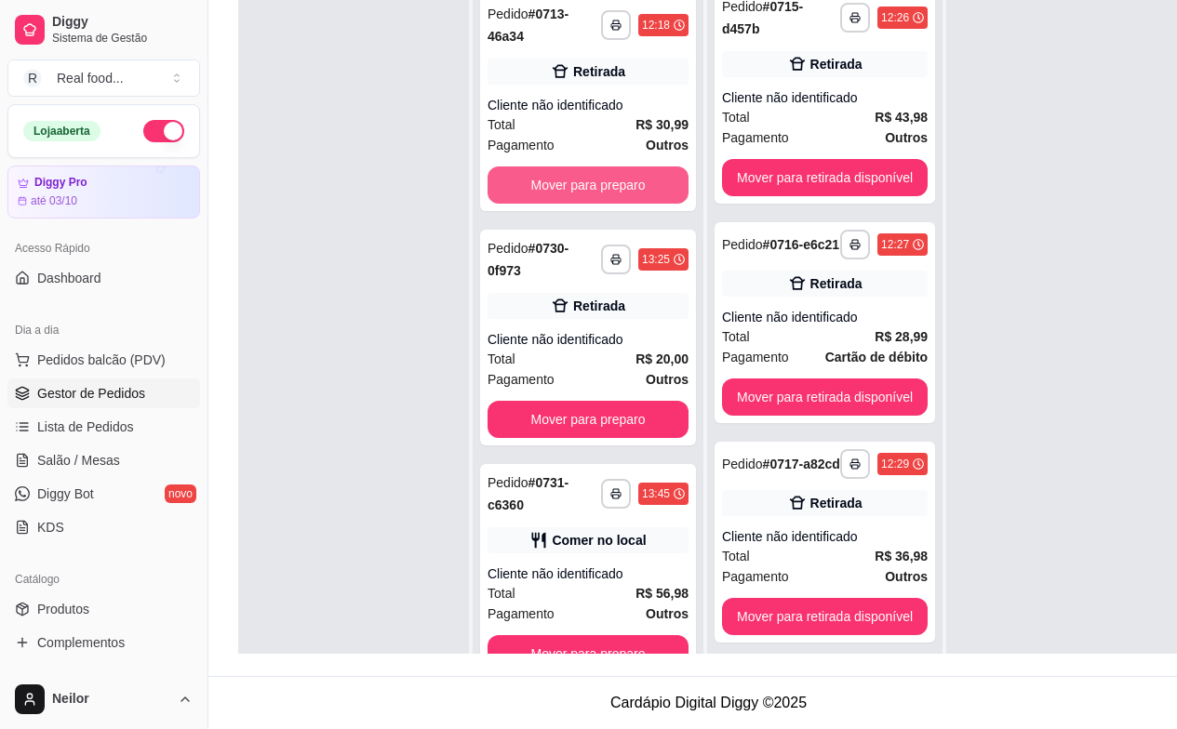
scroll to position [213, 0]
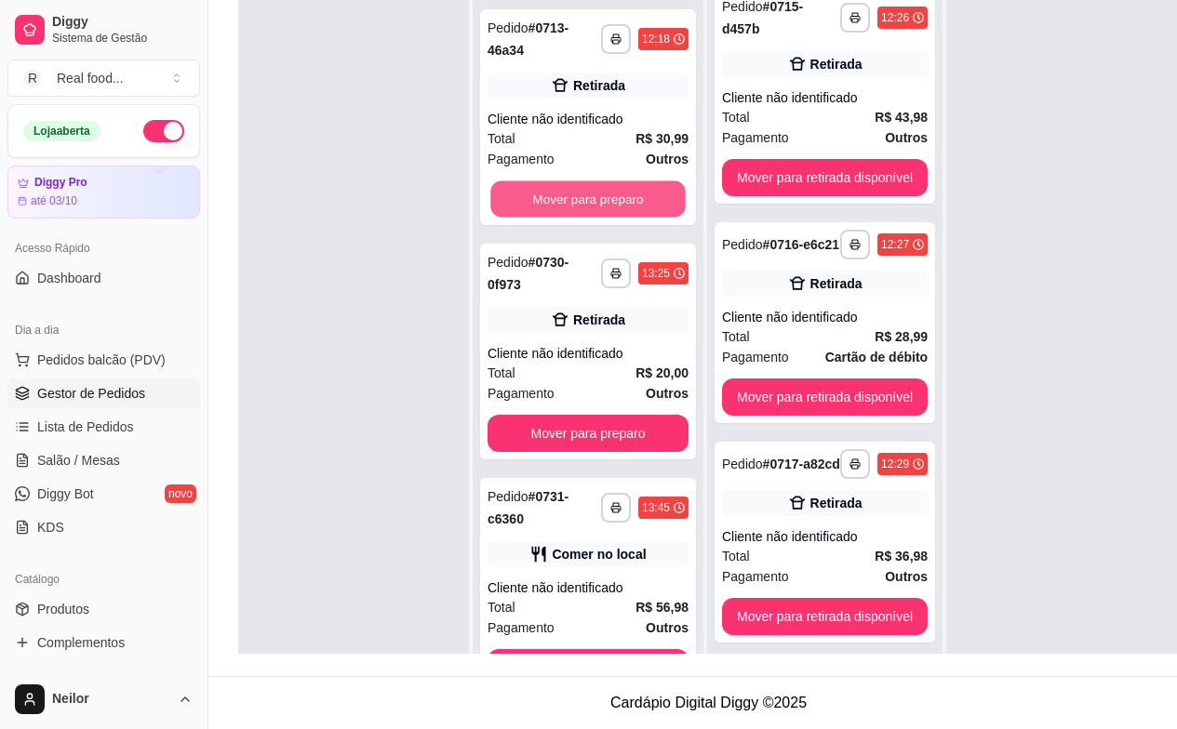
click at [548, 181] on button "Mover para preparo" at bounding box center [587, 199] width 195 height 36
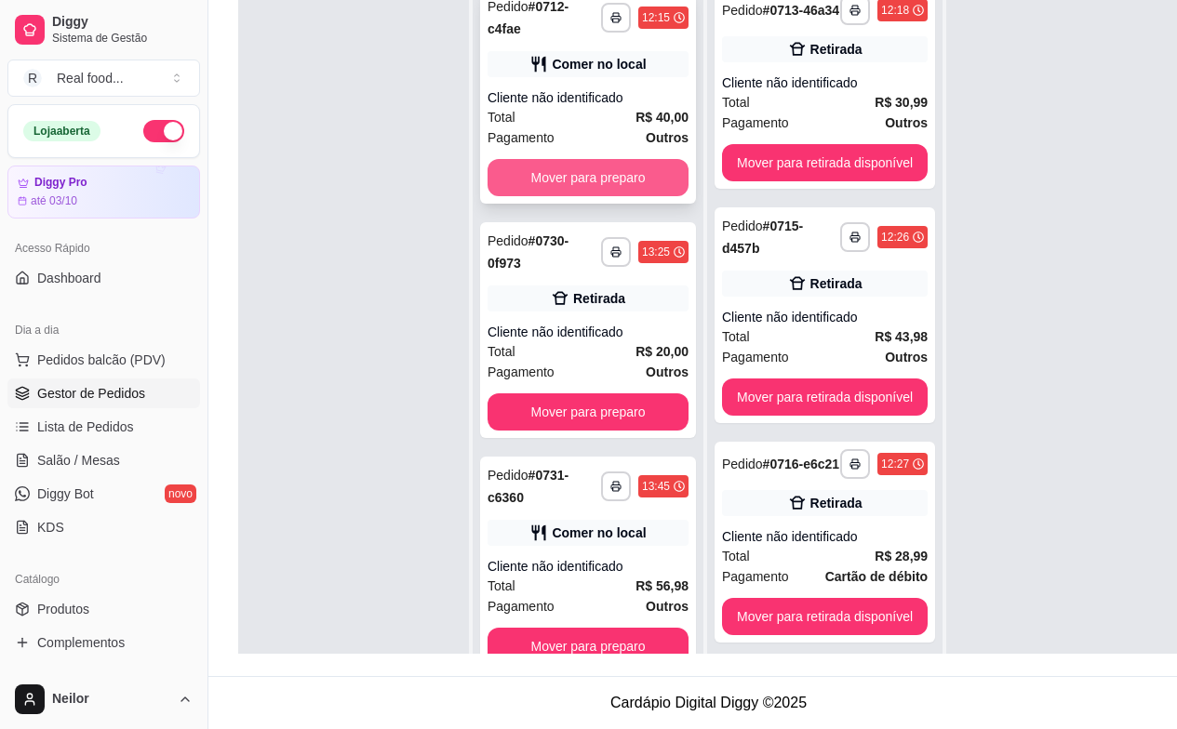
click at [559, 159] on button "Mover para preparo" at bounding box center [587, 177] width 201 height 37
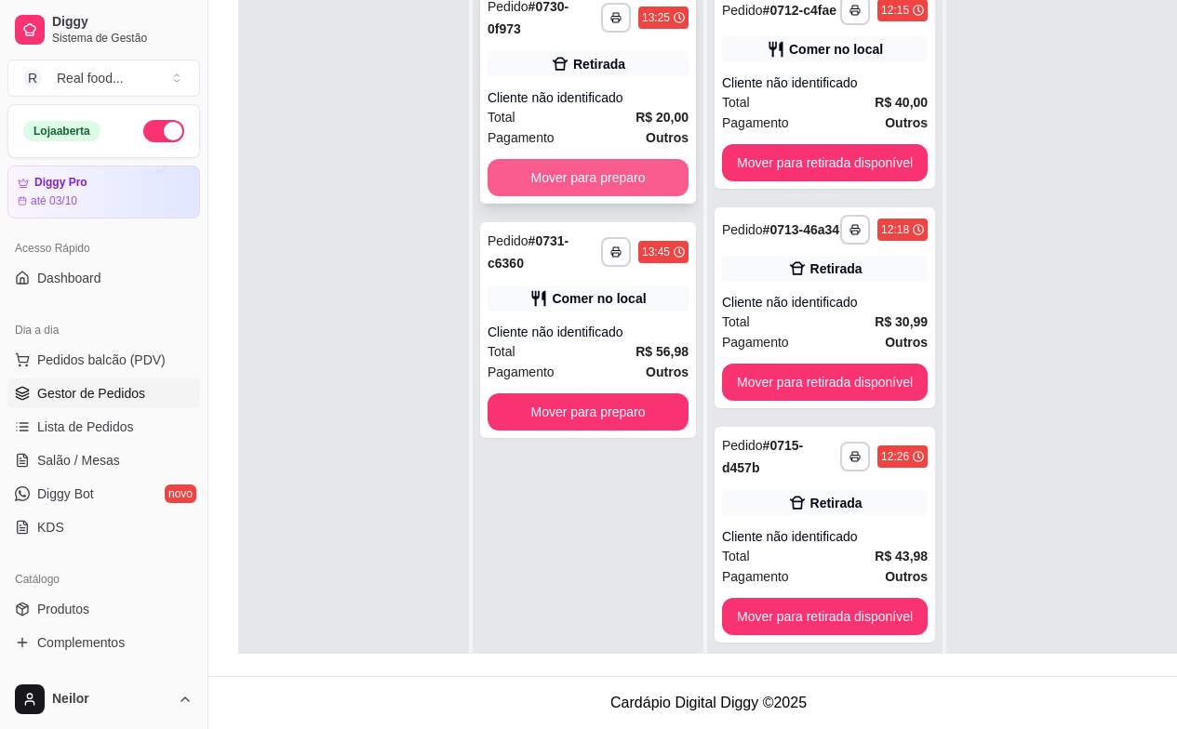
click at [560, 176] on button "Mover para preparo" at bounding box center [587, 177] width 201 height 37
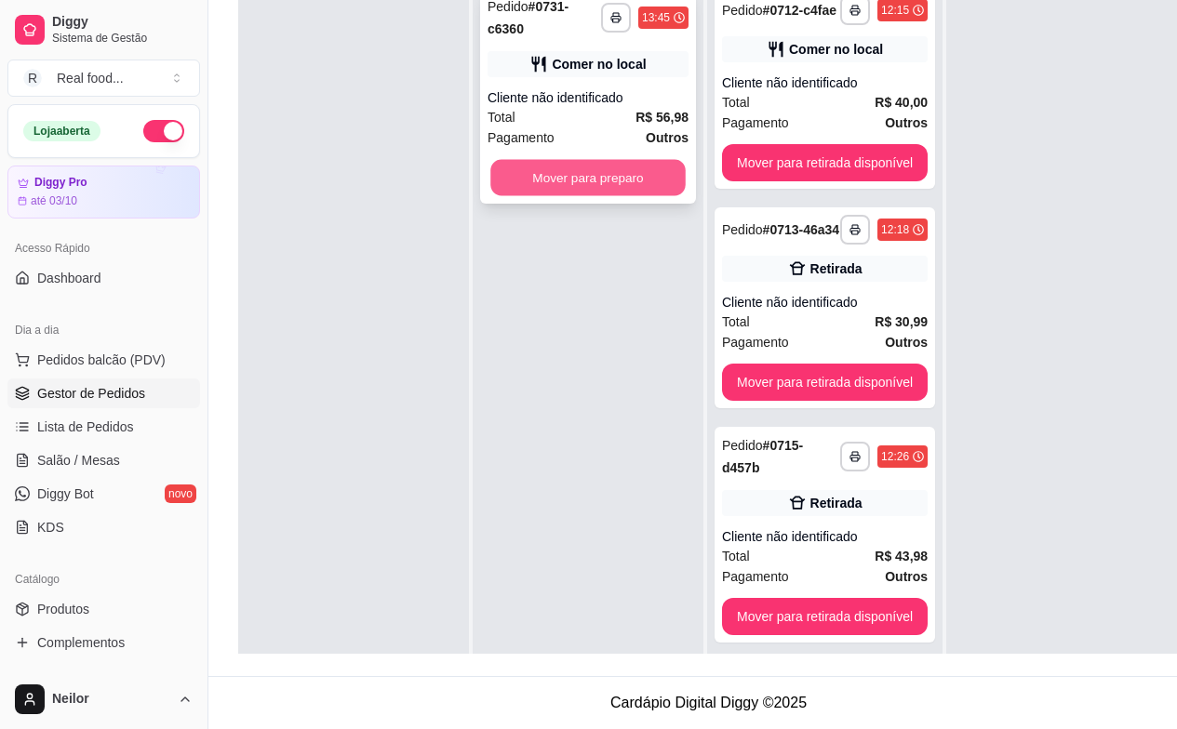
click at [632, 168] on button "Mover para preparo" at bounding box center [587, 178] width 195 height 36
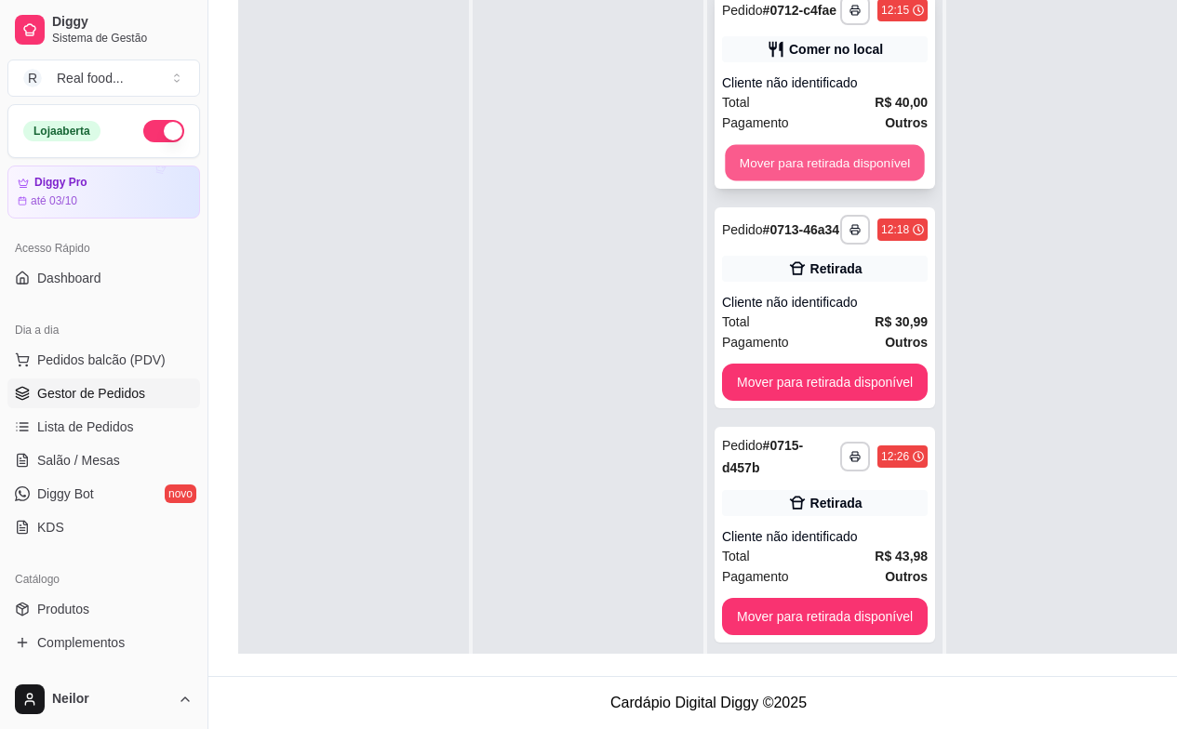
click at [827, 153] on button "Mover para retirada disponível" at bounding box center [824, 163] width 199 height 36
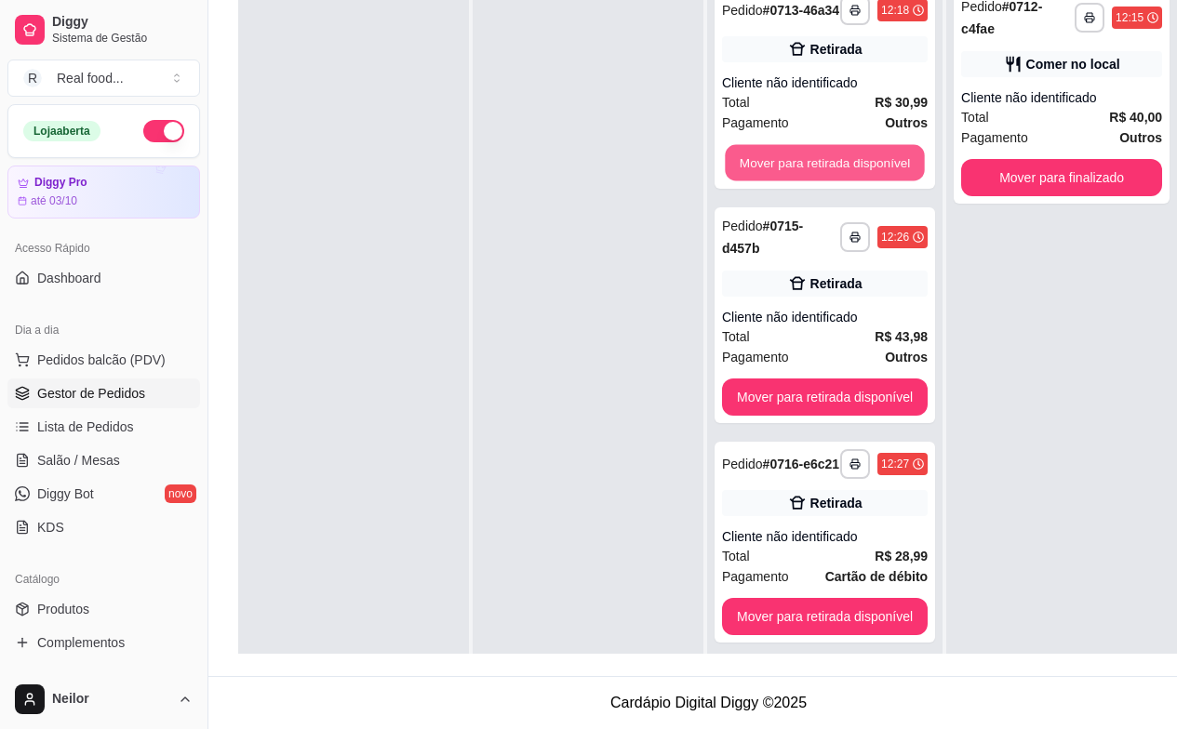
click at [827, 153] on button "Mover para retirada disponível" at bounding box center [824, 163] width 199 height 36
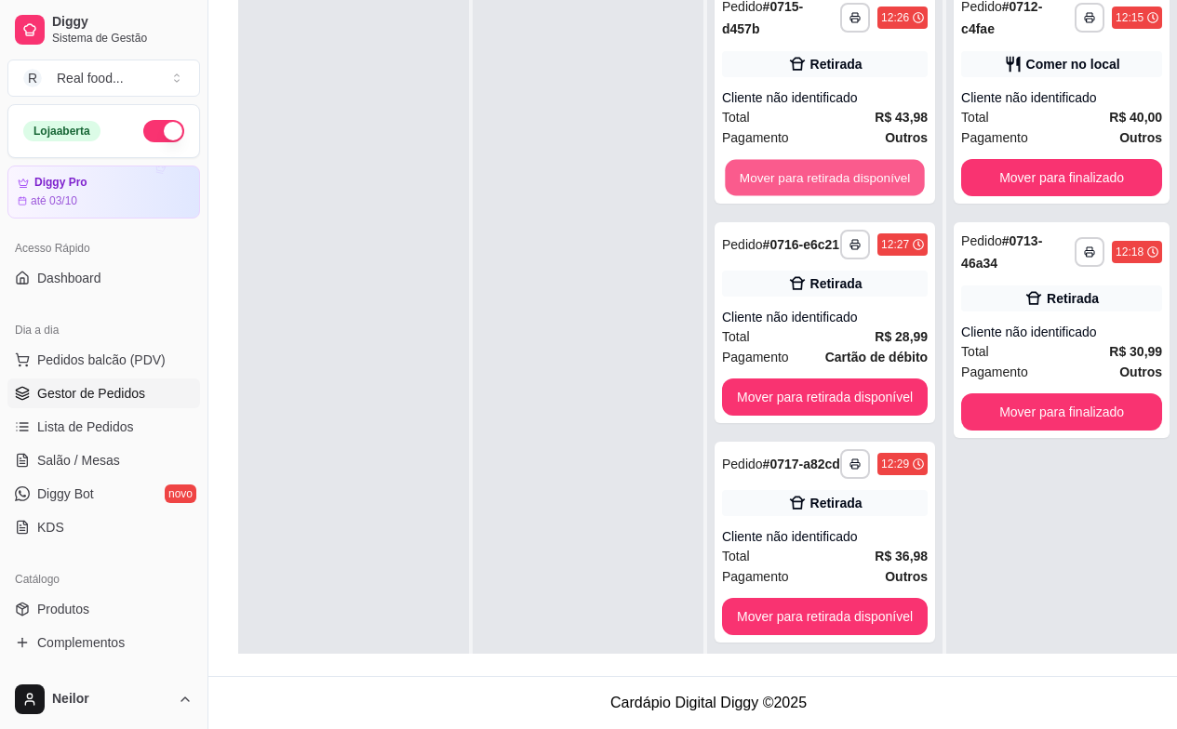
click at [827, 160] on button "Mover para retirada disponível" at bounding box center [824, 178] width 199 height 36
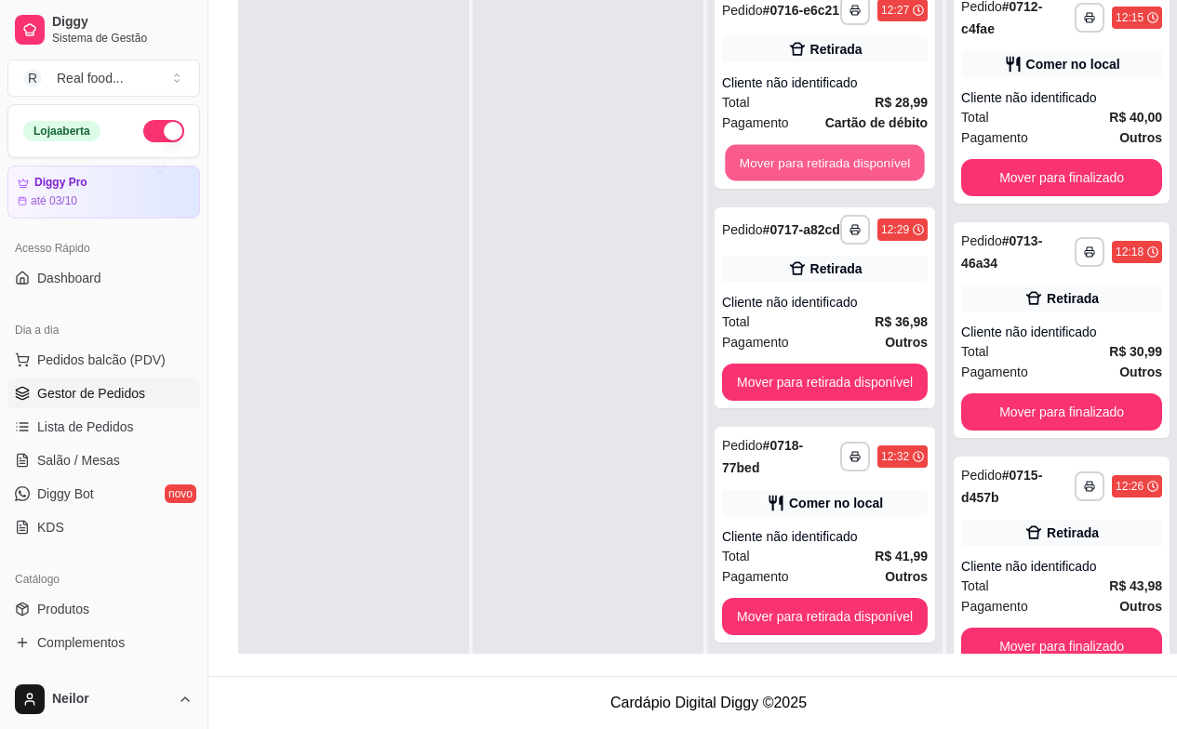
click at [827, 153] on button "Mover para retirada disponível" at bounding box center [824, 163] width 199 height 36
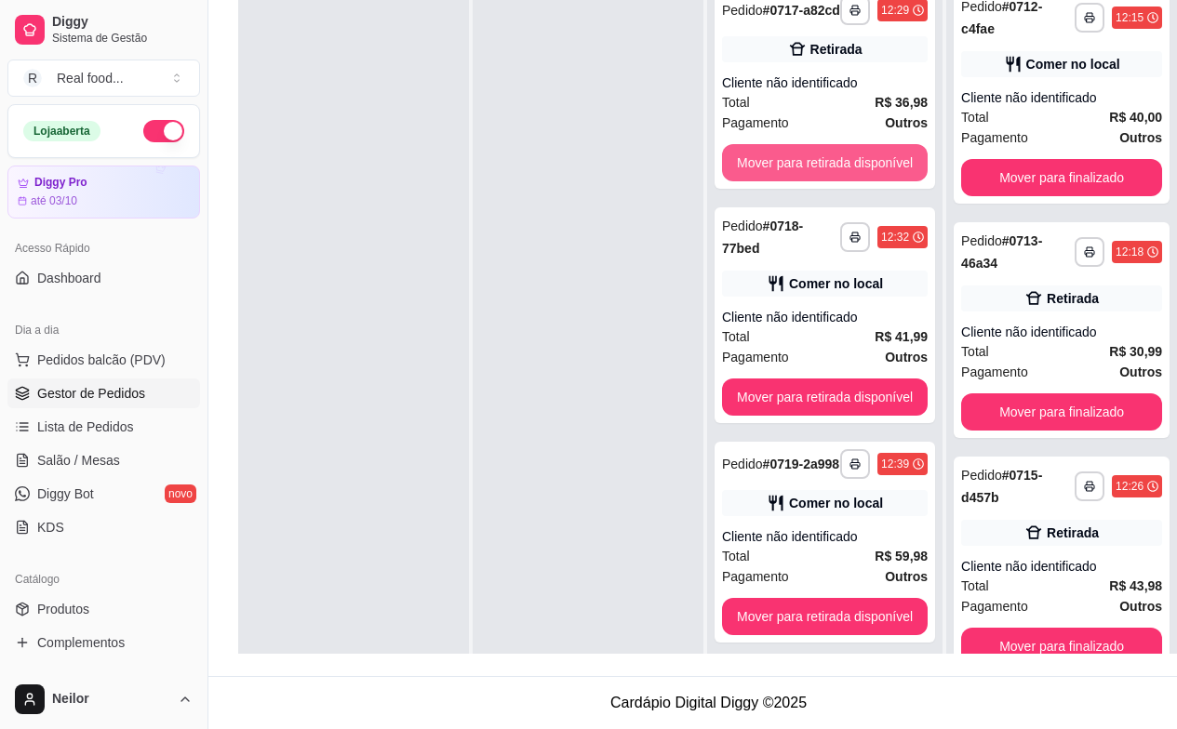
click at [827, 153] on button "Mover para retirada disponível" at bounding box center [825, 162] width 206 height 37
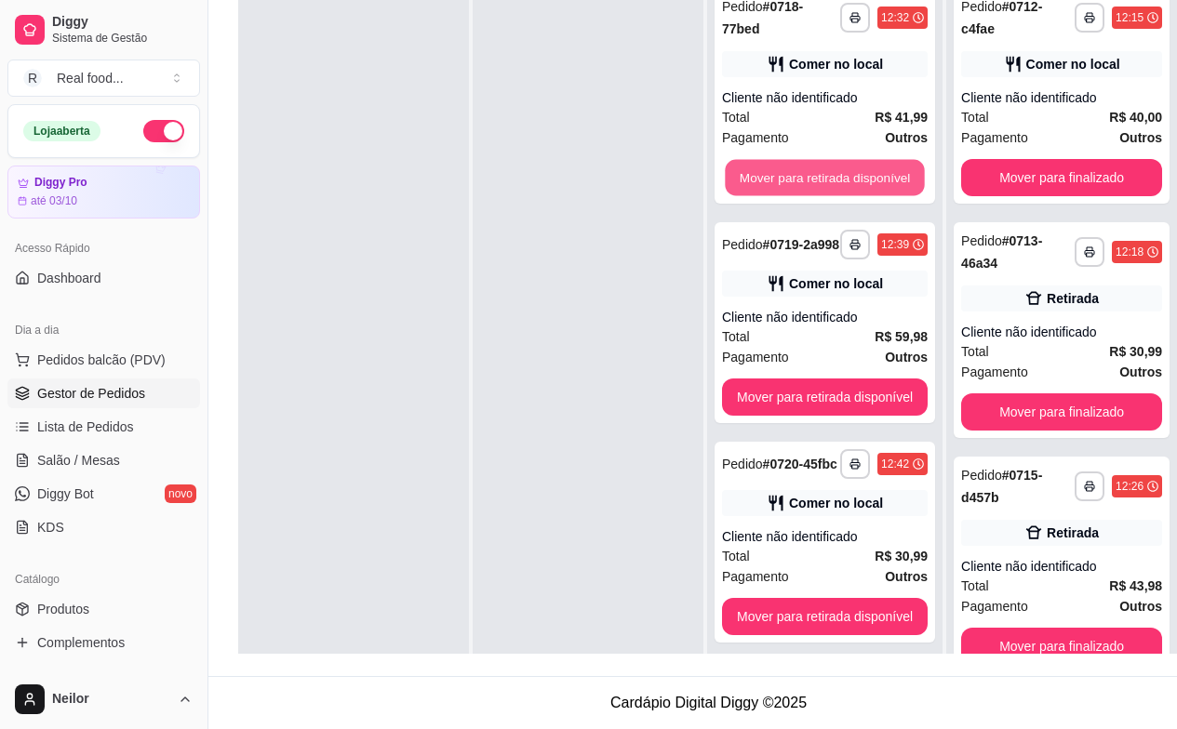
click at [827, 160] on button "Mover para retirada disponível" at bounding box center [824, 178] width 199 height 36
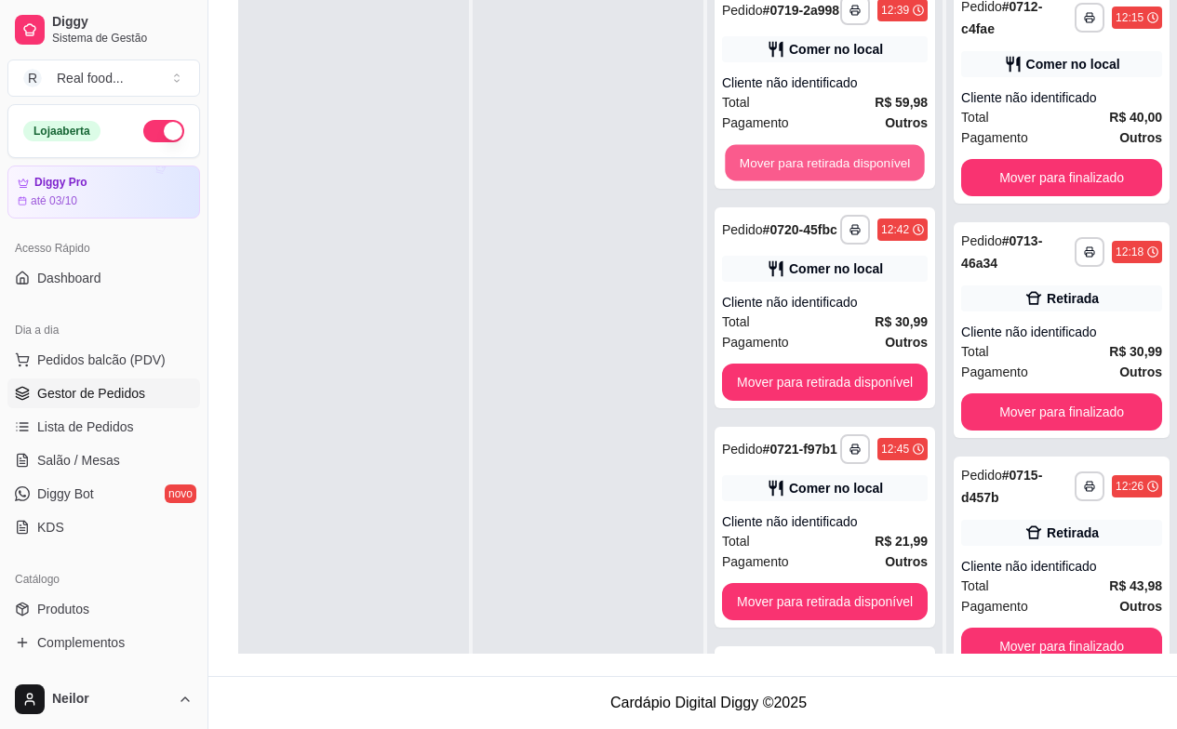
click at [827, 153] on button "Mover para retirada disponível" at bounding box center [824, 163] width 199 height 36
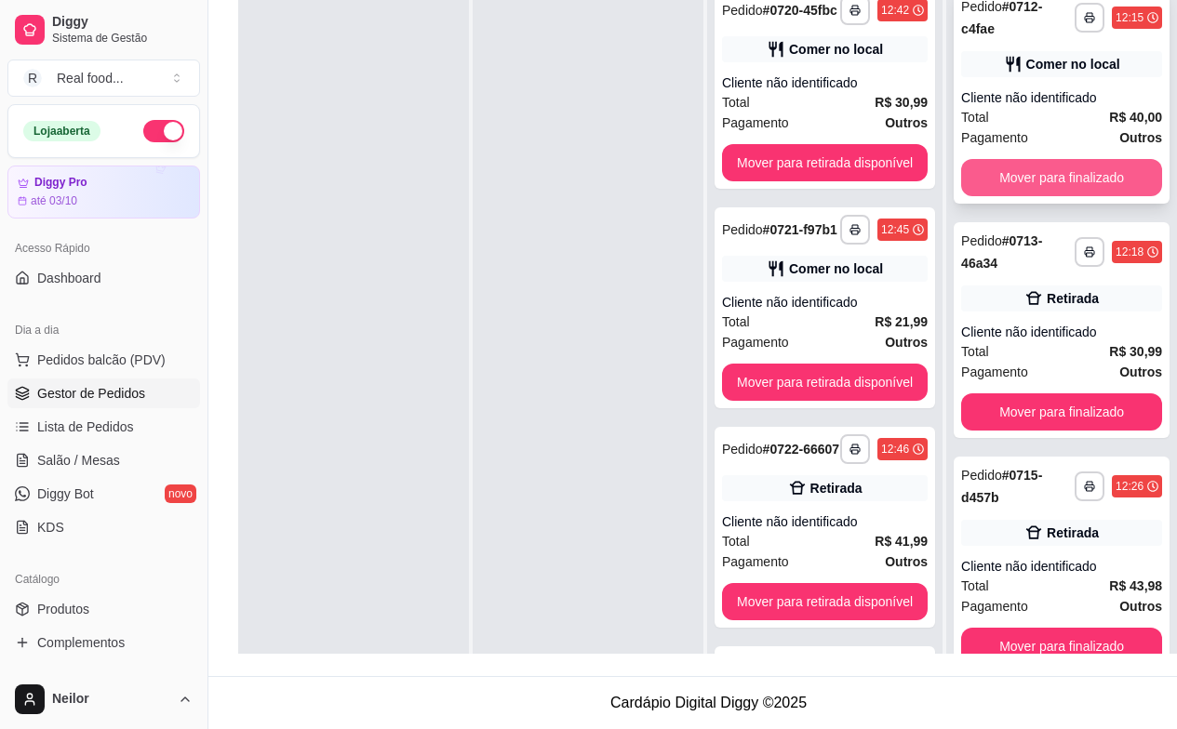
click at [1116, 166] on button "Mover para finalizado" at bounding box center [1061, 177] width 201 height 37
click at [1116, 166] on button "Mover para finalizado" at bounding box center [1061, 178] width 195 height 36
click at [1116, 166] on div "Mover para finalizado" at bounding box center [1061, 177] width 201 height 37
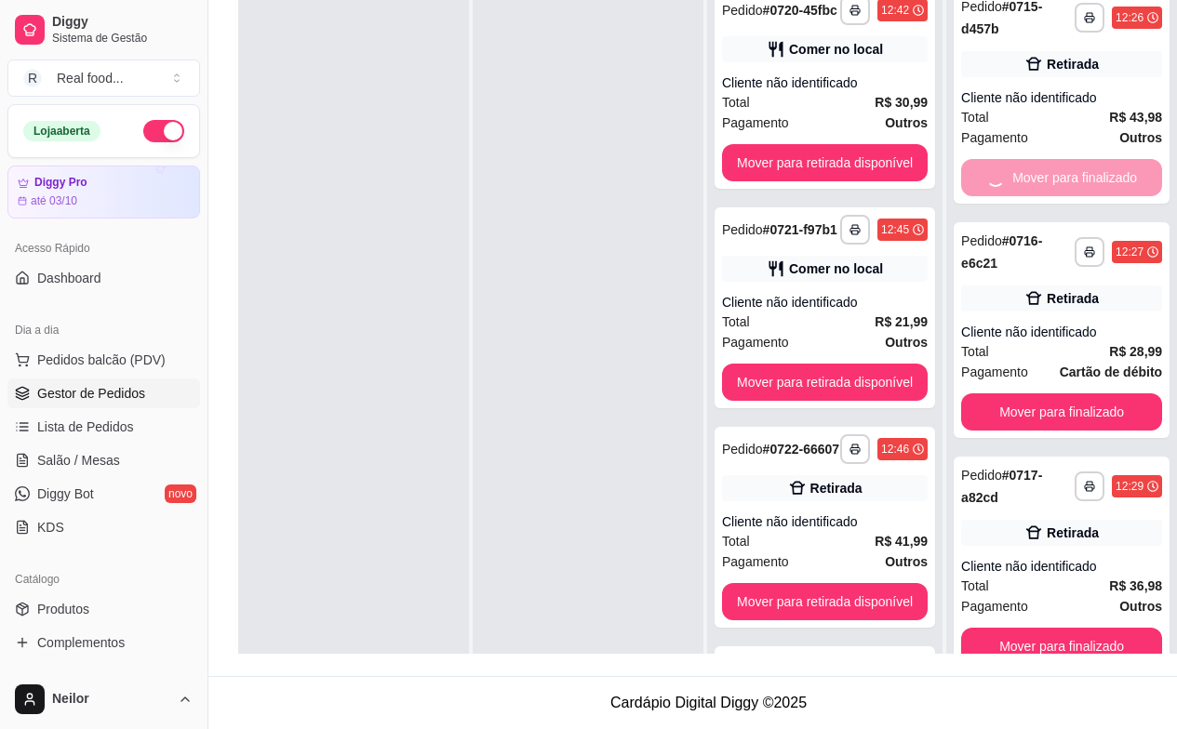
scroll to position [284, 0]
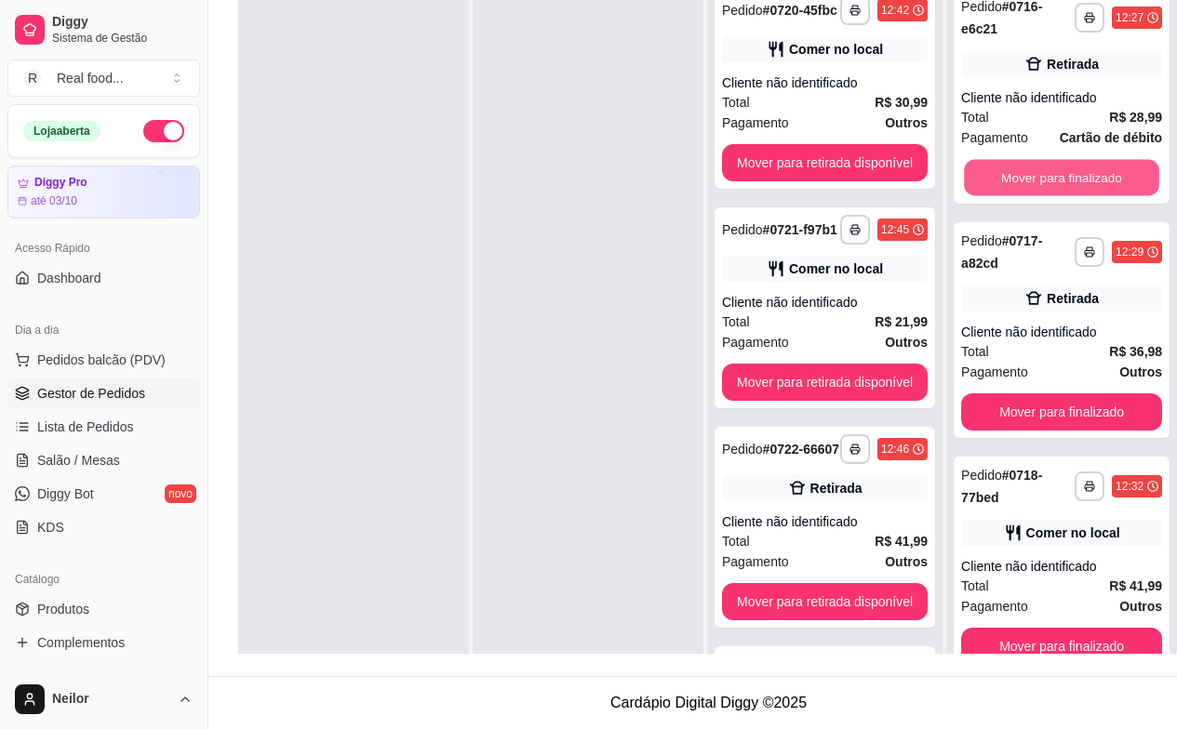
click at [1122, 186] on button "Mover para finalizado" at bounding box center [1061, 178] width 195 height 36
click at [1098, 179] on button "Mover para finalizado" at bounding box center [1061, 178] width 195 height 36
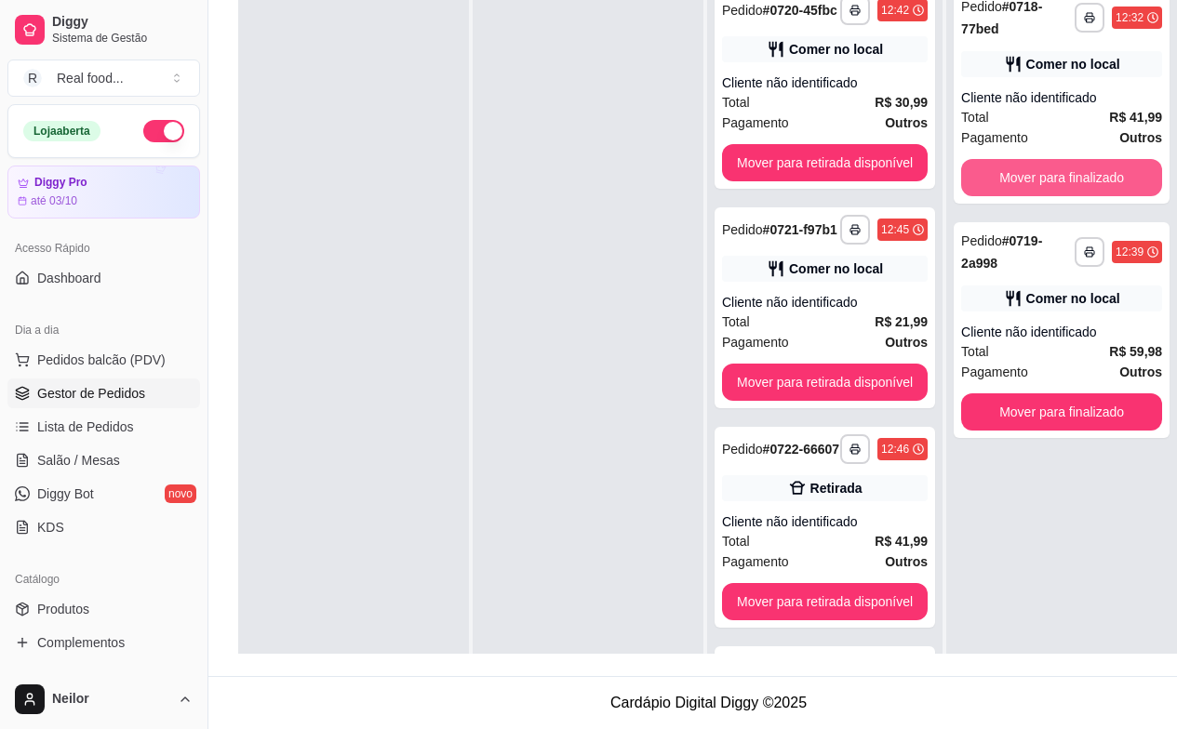
click at [1098, 179] on button "Mover para finalizado" at bounding box center [1061, 177] width 201 height 37
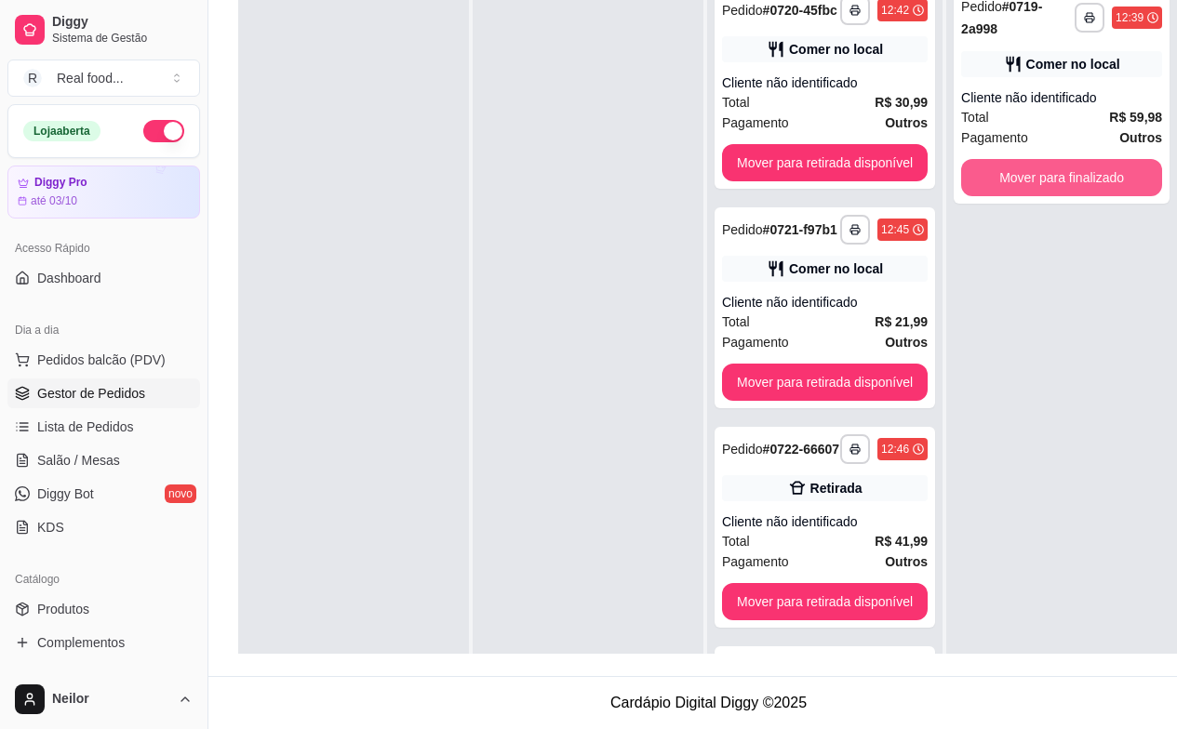
click at [1098, 179] on button "Mover para finalizado" at bounding box center [1061, 177] width 201 height 37
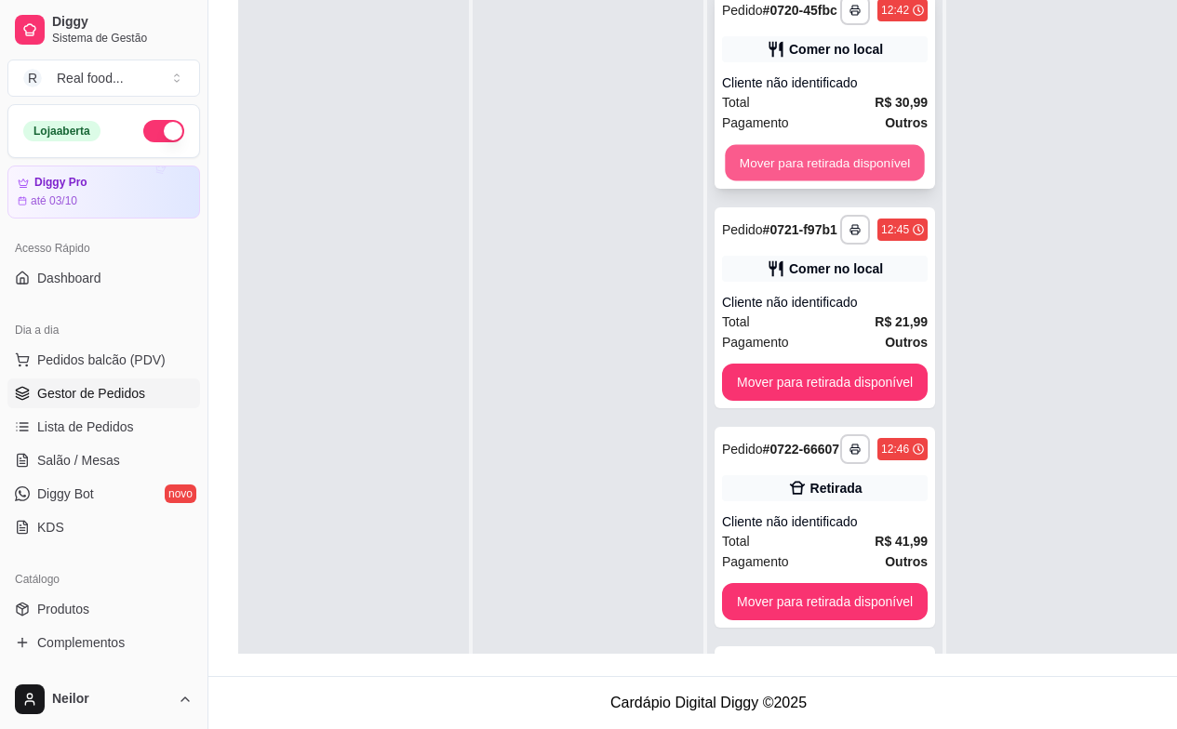
click at [849, 170] on button "Mover para retirada disponível" at bounding box center [824, 163] width 199 height 36
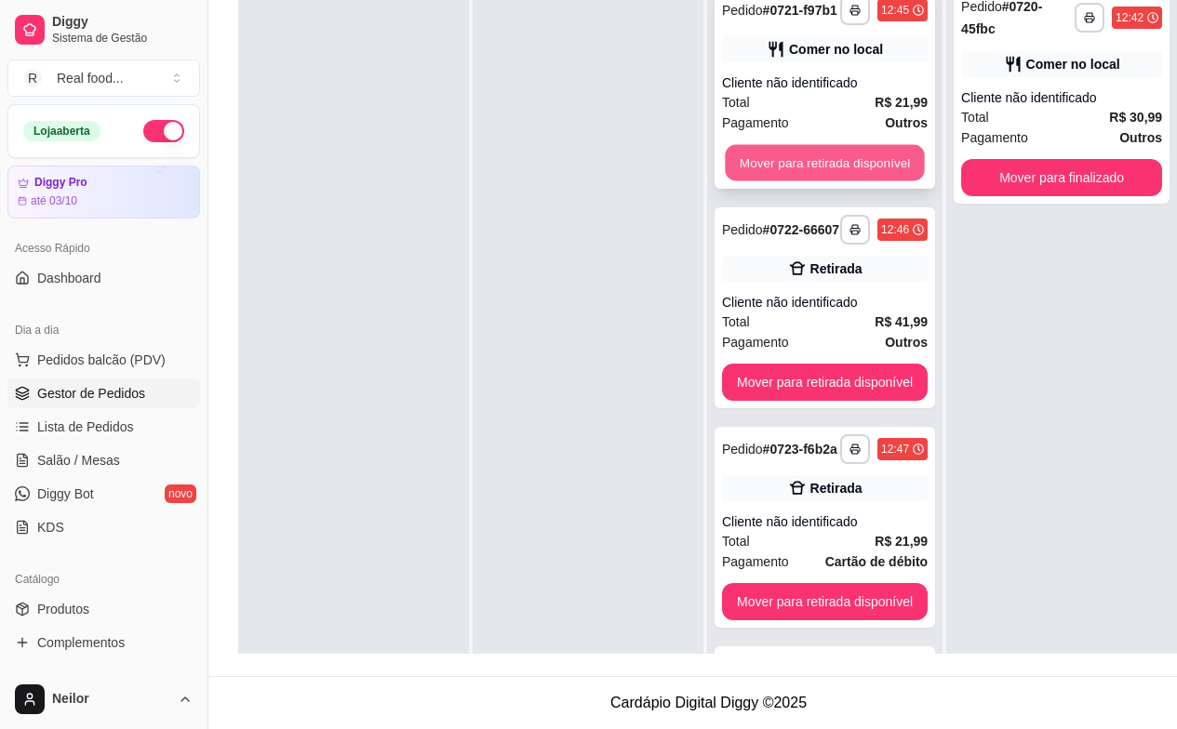
click at [849, 168] on button "Mover para retirada disponível" at bounding box center [824, 163] width 199 height 36
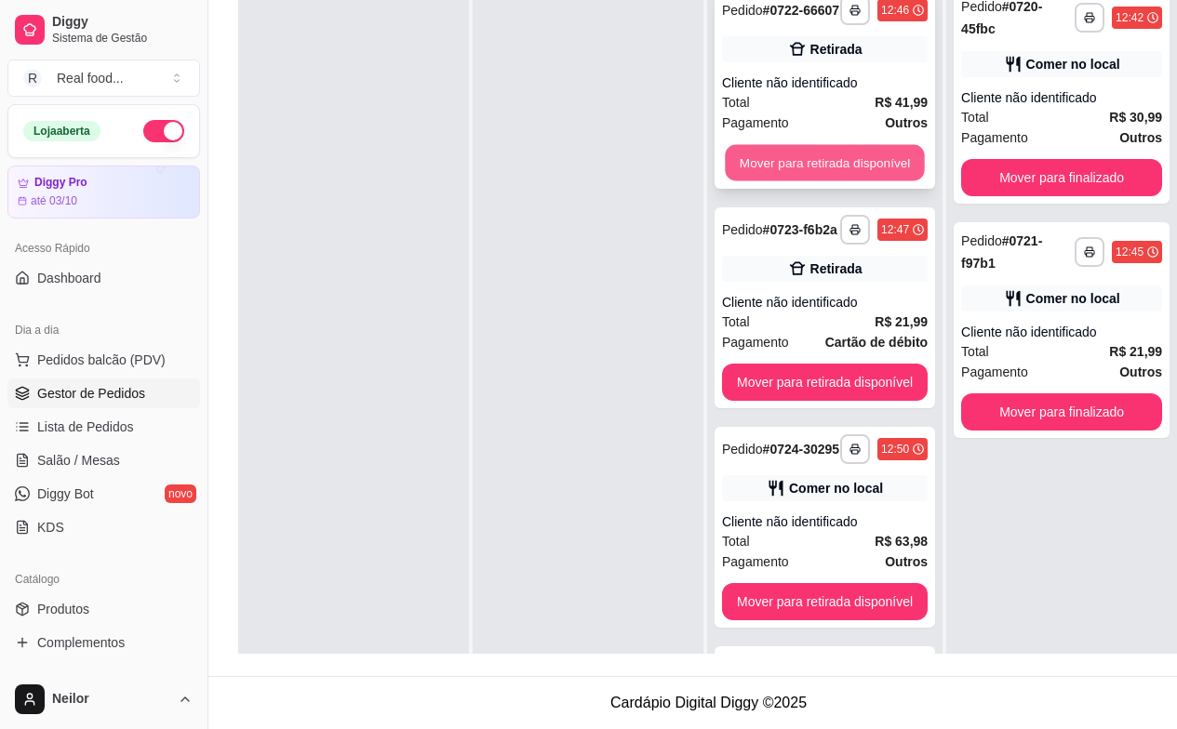
click at [851, 166] on button "Mover para retirada disponível" at bounding box center [824, 163] width 199 height 36
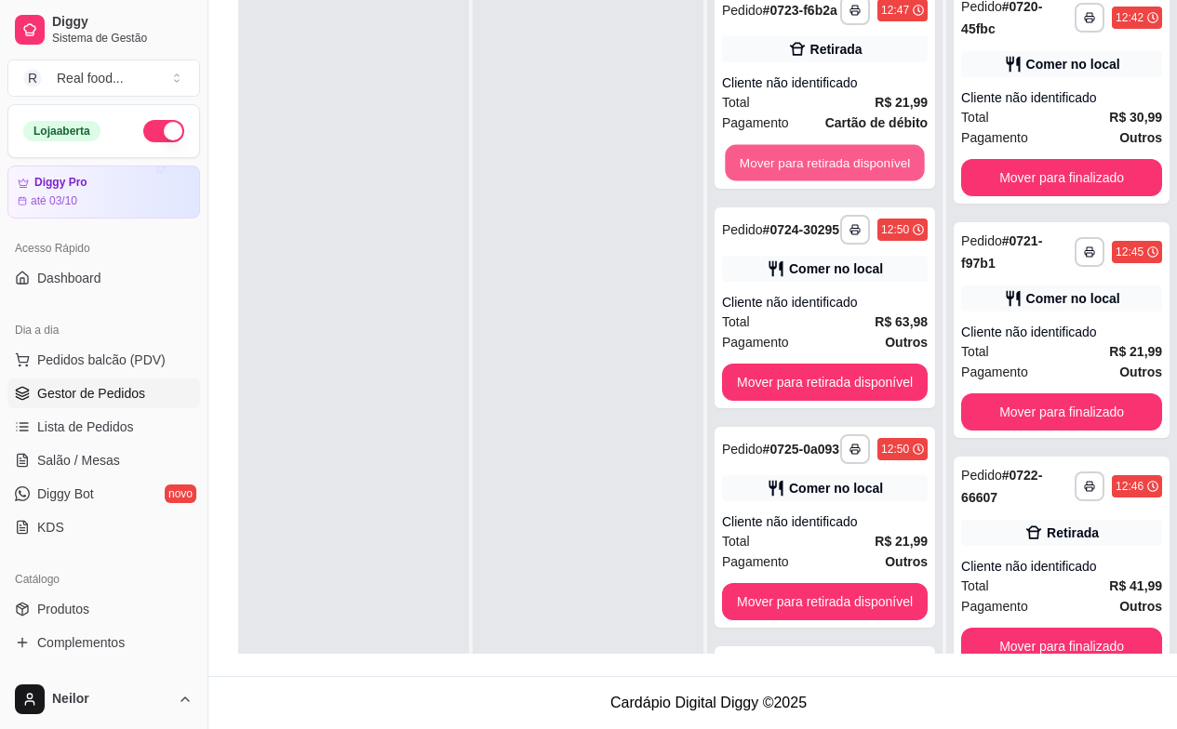
click at [854, 166] on button "Mover para retirada disponível" at bounding box center [824, 163] width 199 height 36
click at [854, 166] on button "Mover para retirada disponível" at bounding box center [825, 162] width 206 height 37
click at [858, 166] on button "Mover para retirada disponível" at bounding box center [824, 163] width 199 height 36
click at [871, 168] on button "Mover para retirada disponível" at bounding box center [825, 162] width 206 height 37
click at [871, 169] on button "Mover para retirada disponível" at bounding box center [824, 163] width 199 height 36
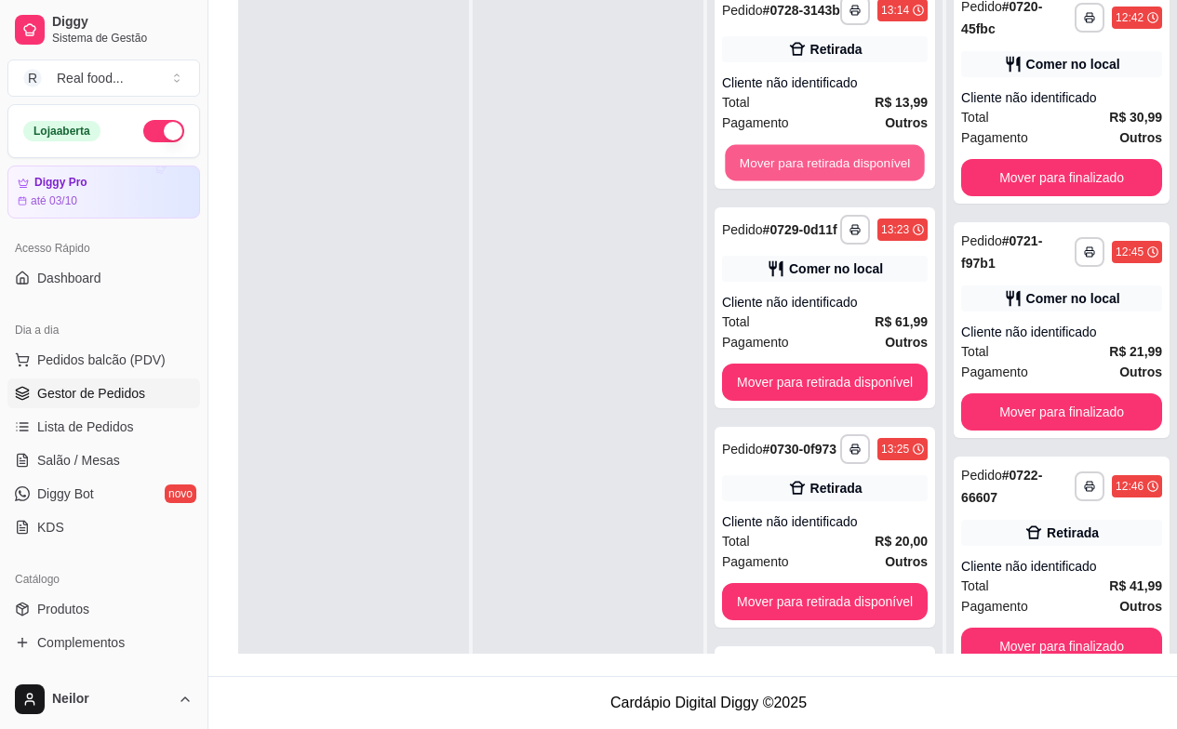
click at [871, 169] on button "Mover para retirada disponível" at bounding box center [824, 163] width 199 height 36
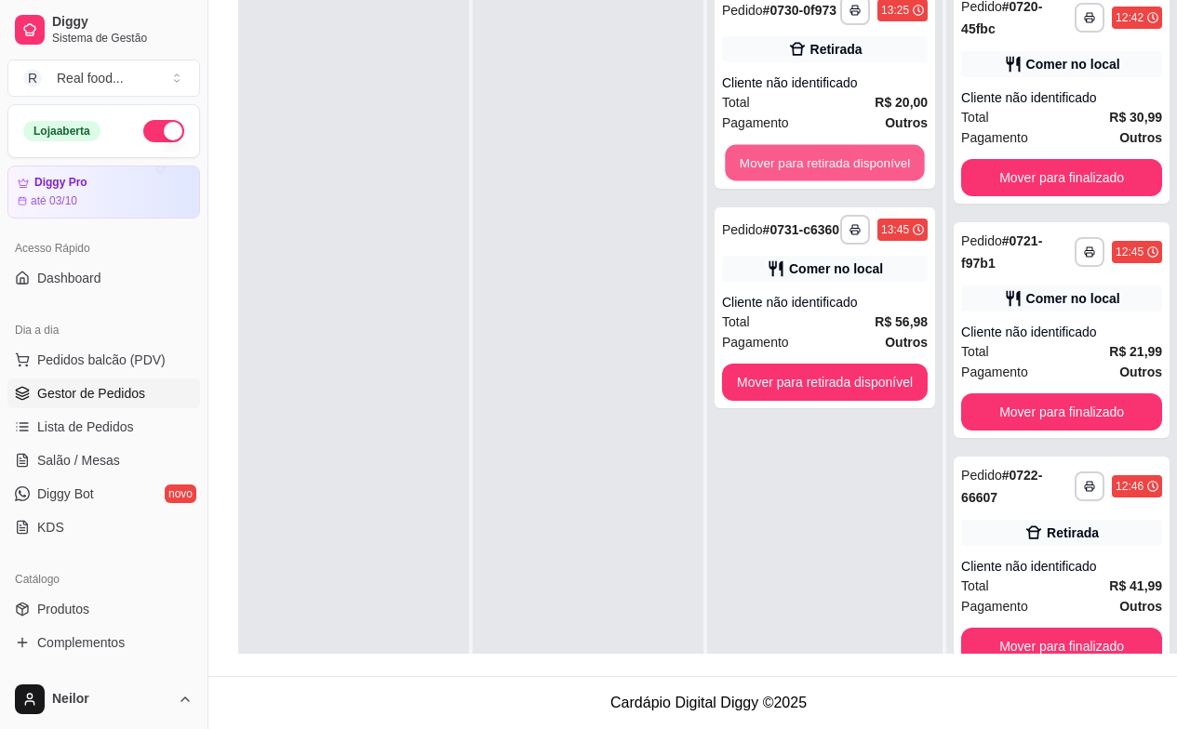
click at [871, 169] on button "Mover para retirada disponível" at bounding box center [824, 163] width 199 height 36
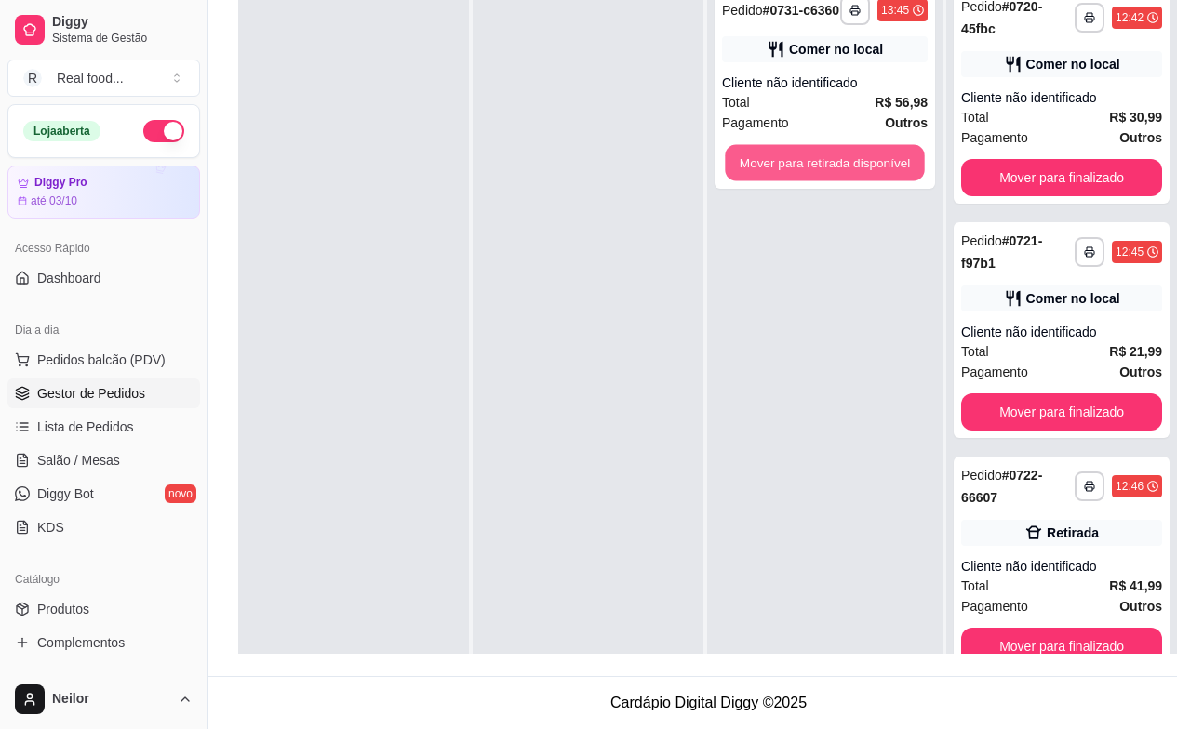
click at [871, 169] on button "Mover para retirada disponível" at bounding box center [824, 163] width 199 height 36
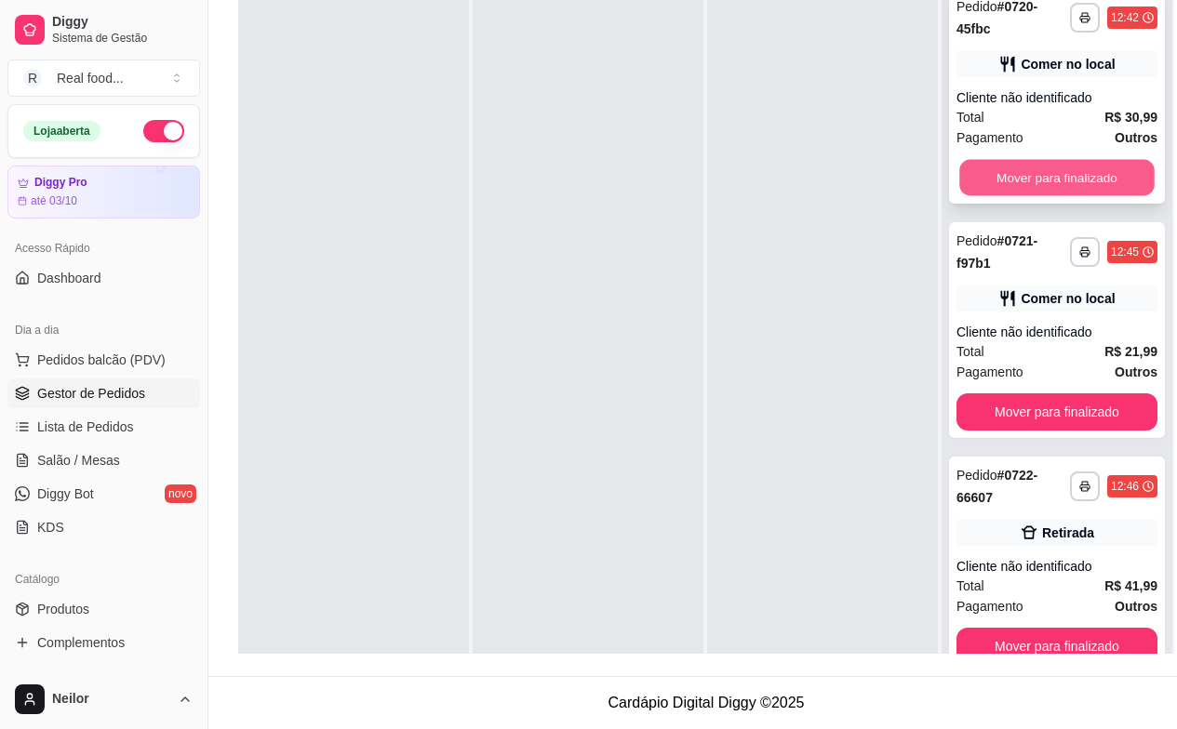
click at [1045, 179] on button "Mover para finalizado" at bounding box center [1056, 178] width 195 height 36
click at [1044, 180] on button "Mover para finalizado" at bounding box center [1056, 178] width 195 height 36
click at [1044, 180] on button "Mover para finalizado" at bounding box center [1056, 177] width 201 height 37
click at [1044, 180] on button "Mover para finalizado" at bounding box center [1056, 178] width 195 height 36
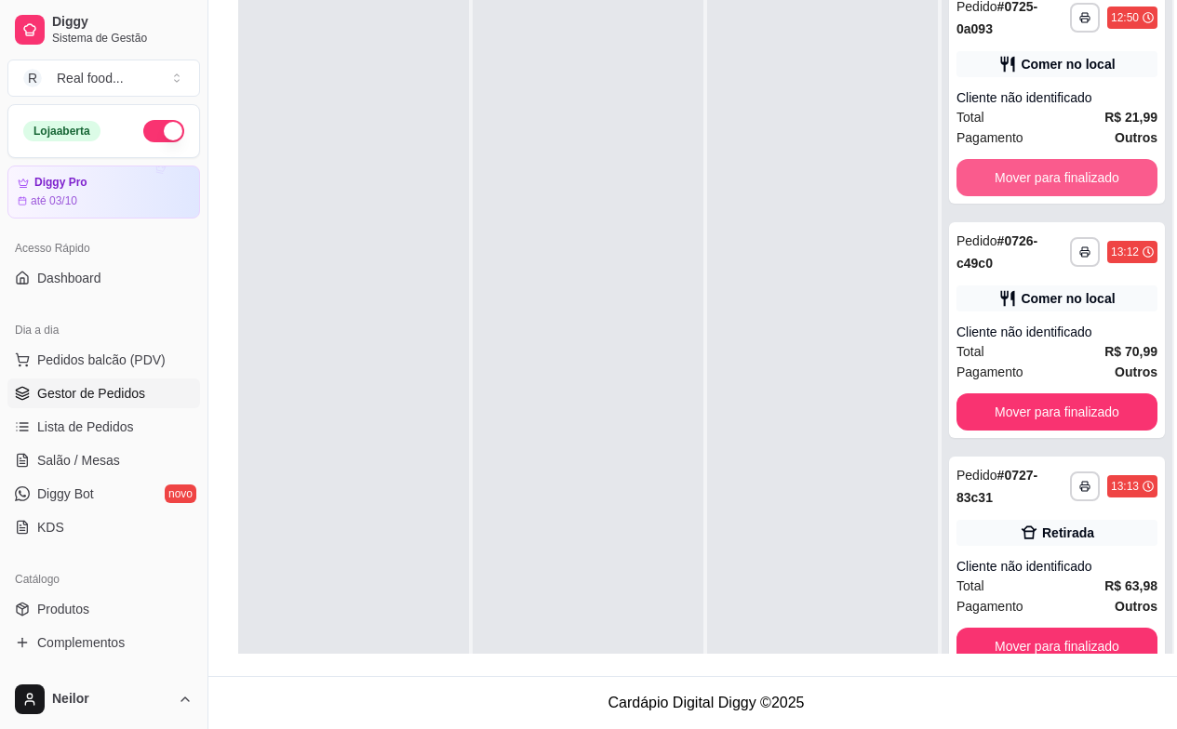
click at [1044, 180] on button "Mover para finalizado" at bounding box center [1056, 177] width 201 height 37
click at [1044, 180] on button "Mover para finalizado" at bounding box center [1056, 178] width 195 height 36
click at [1044, 180] on button "Mover para finalizado" at bounding box center [1056, 177] width 201 height 37
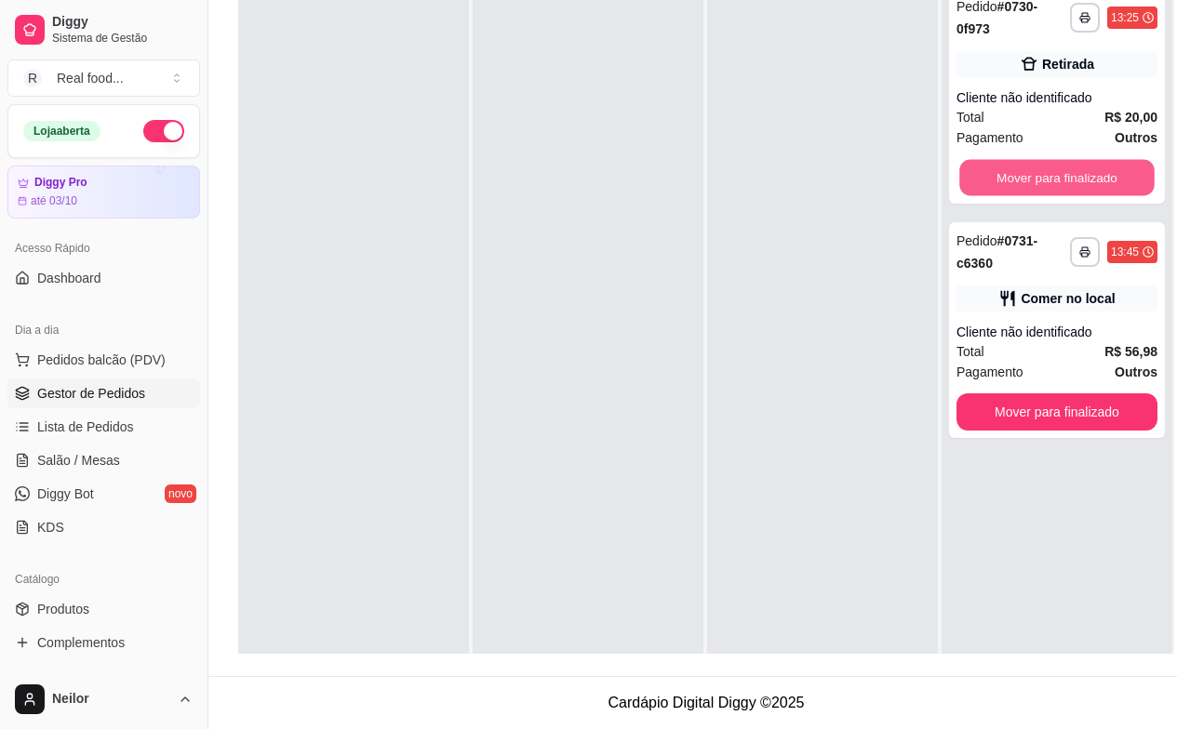
click at [1044, 180] on button "Mover para finalizado" at bounding box center [1056, 178] width 195 height 36
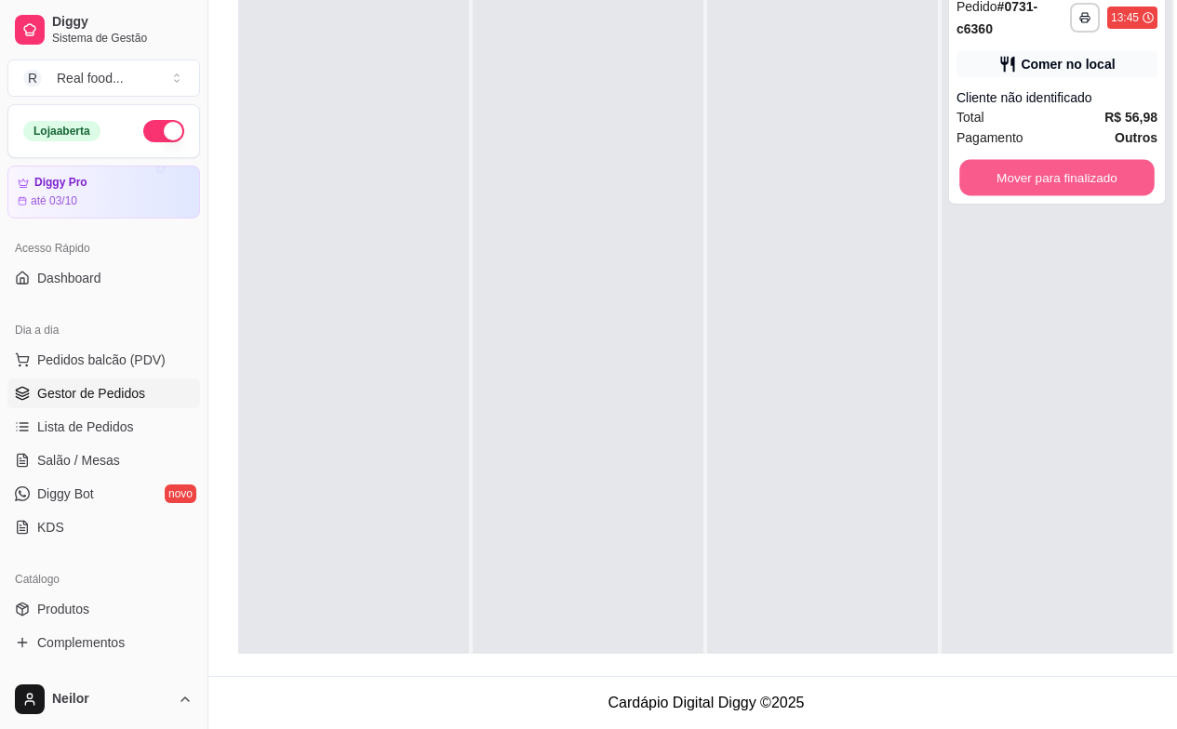
click at [1044, 180] on button "Mover para finalizado" at bounding box center [1056, 178] width 195 height 36
